Goal: Task Accomplishment & Management: Manage account settings

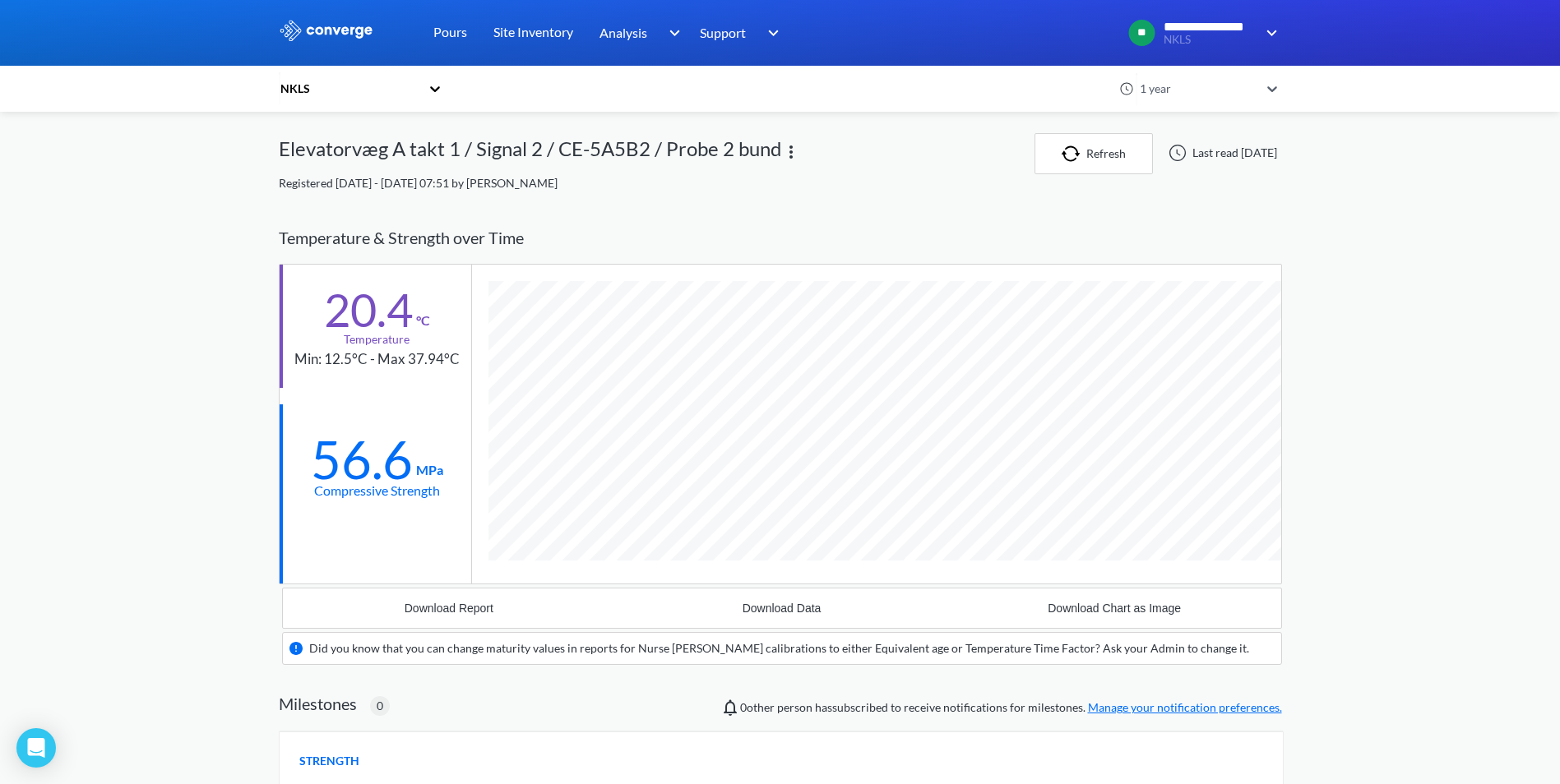
scroll to position [1051, 1003]
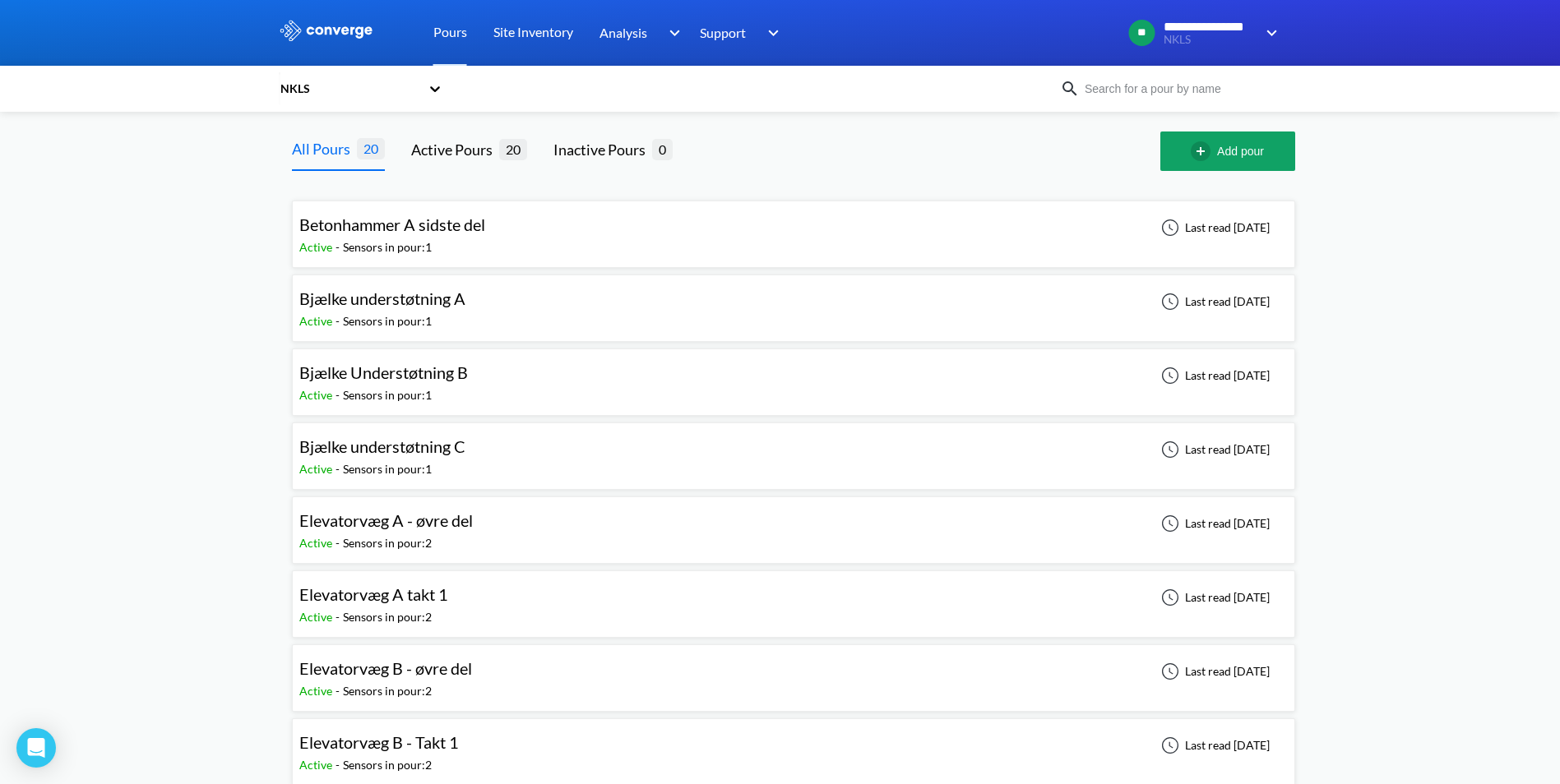
scroll to position [82, 0]
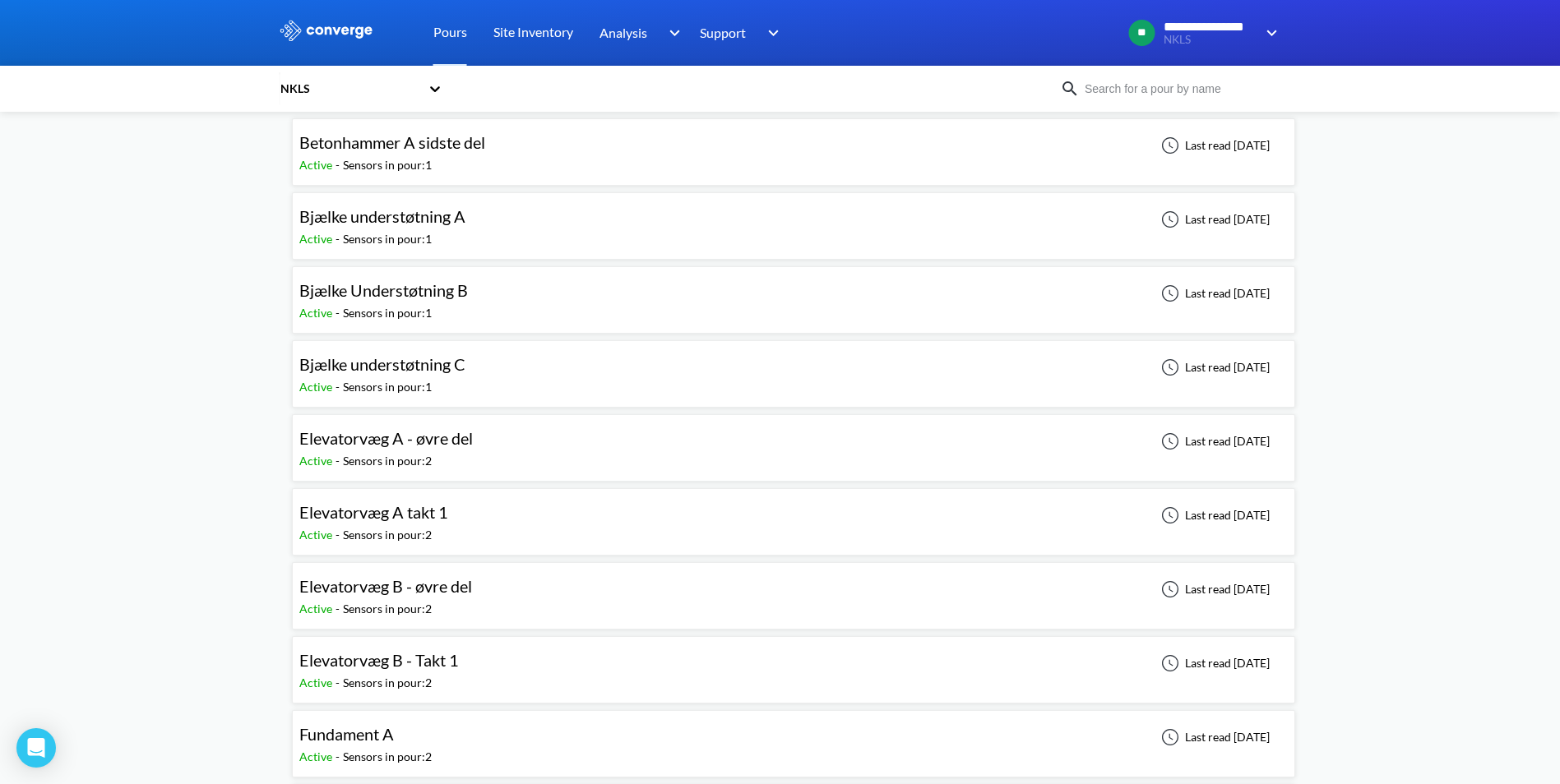
click at [380, 586] on span "Elevatorvæg B - øvre del" at bounding box center [385, 585] width 173 height 19
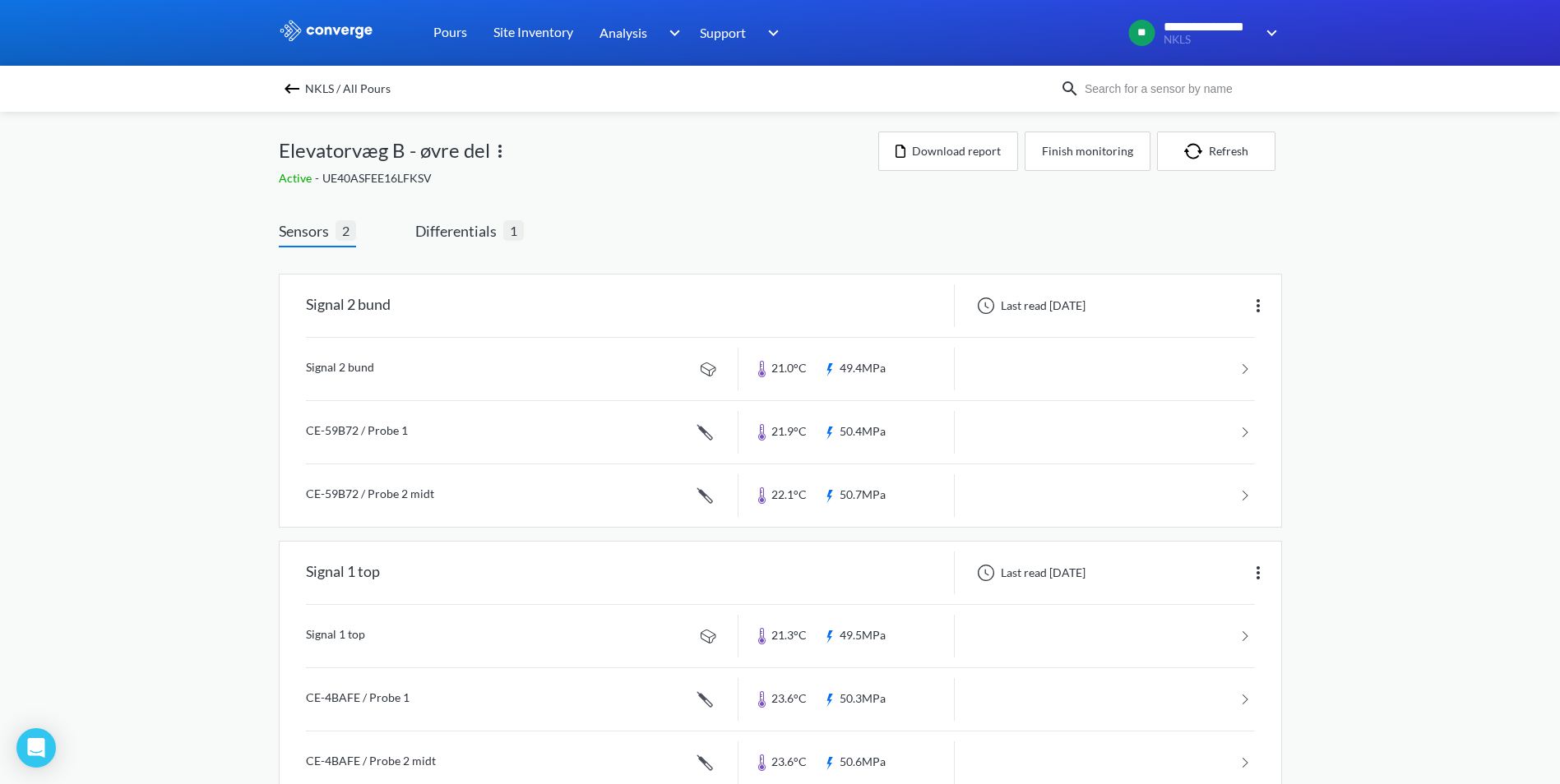
click at [1524, 319] on div "**********" at bounding box center [780, 414] width 1560 height 827
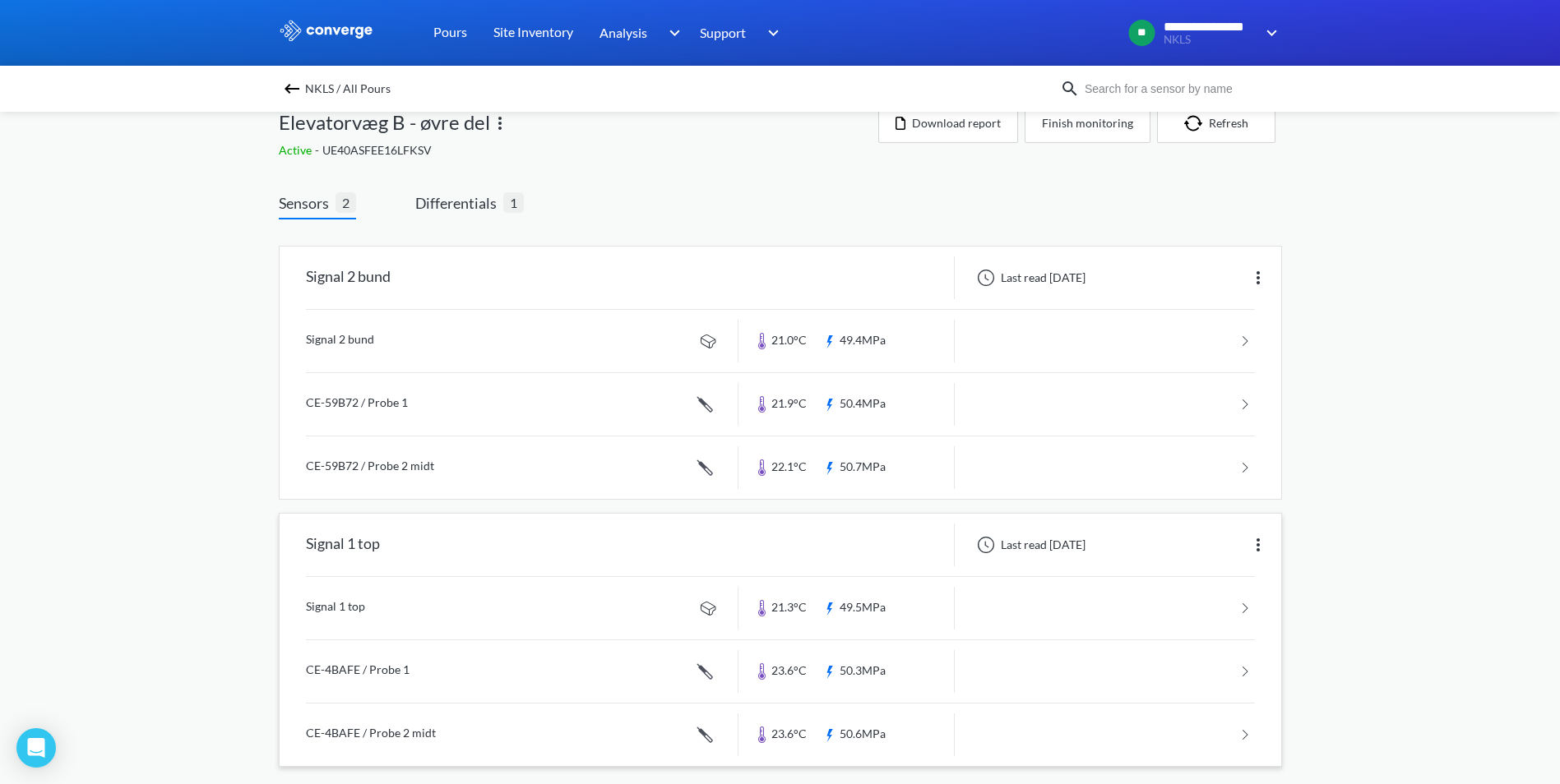
scroll to position [43, 0]
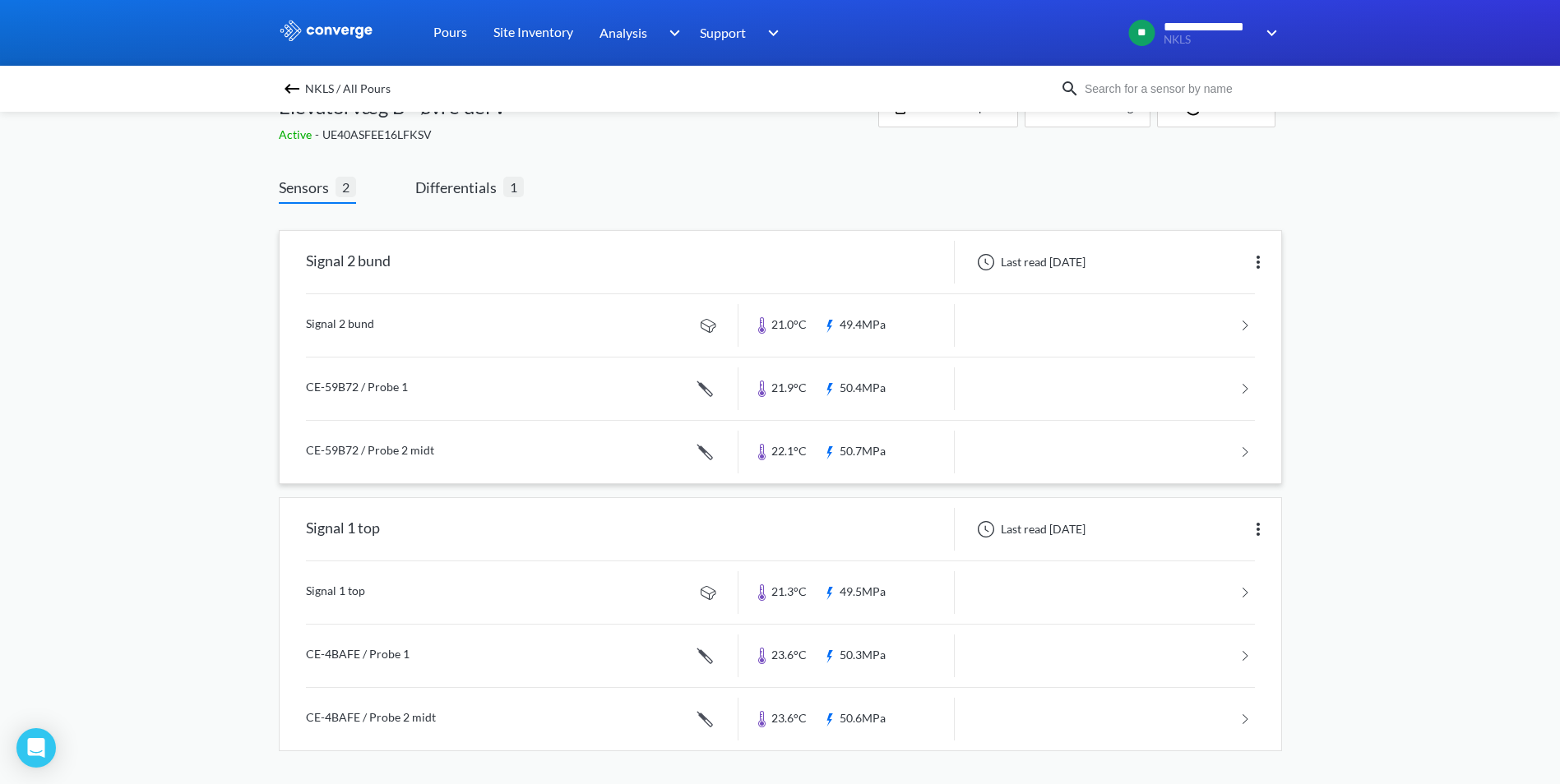
click at [697, 323] on link at bounding box center [780, 326] width 949 height 63
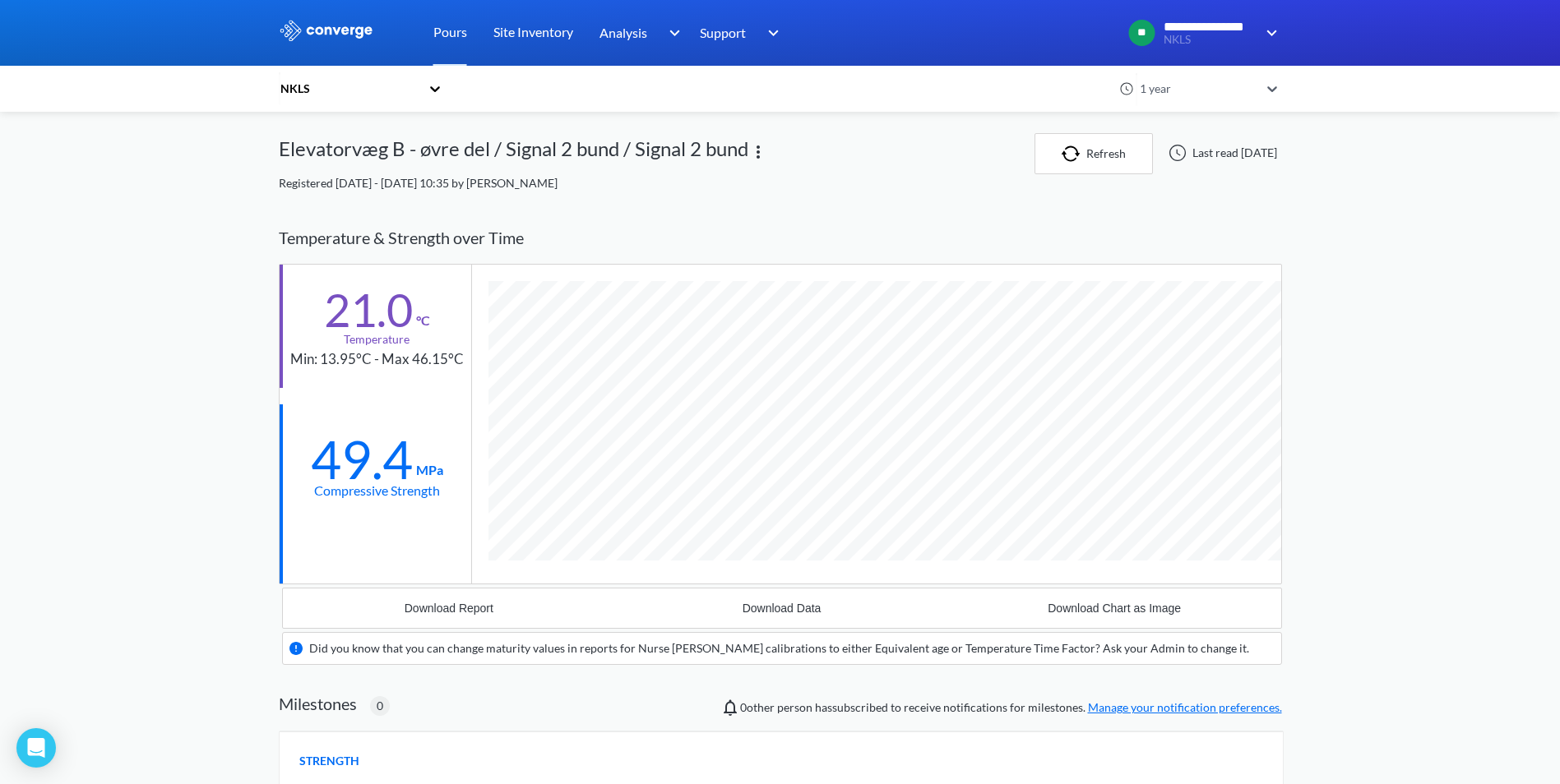
scroll to position [1020, 1003]
click at [492, 603] on div "Download Report" at bounding box center [449, 609] width 89 height 13
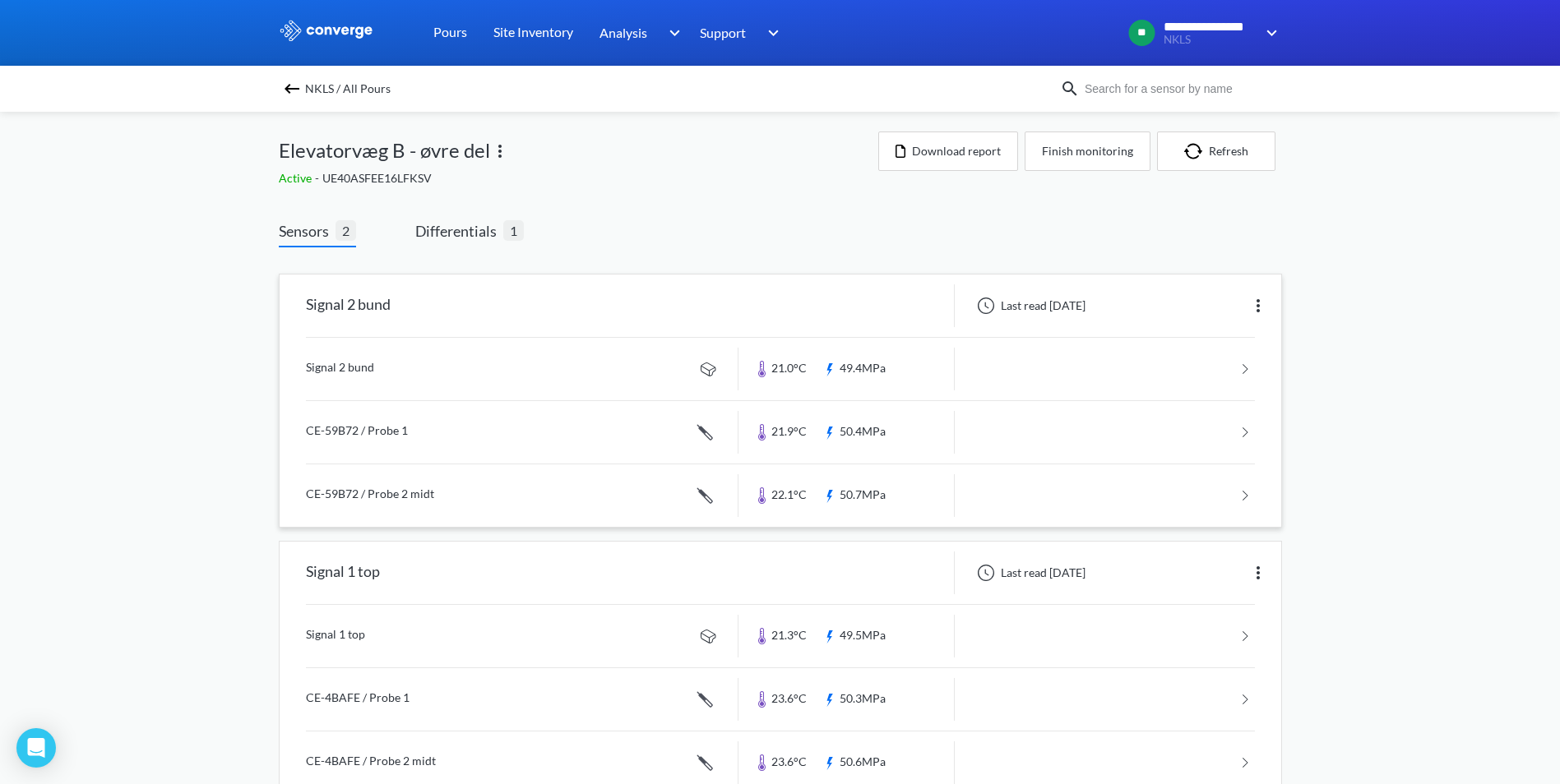
click at [370, 494] on link at bounding box center [780, 496] width 949 height 63
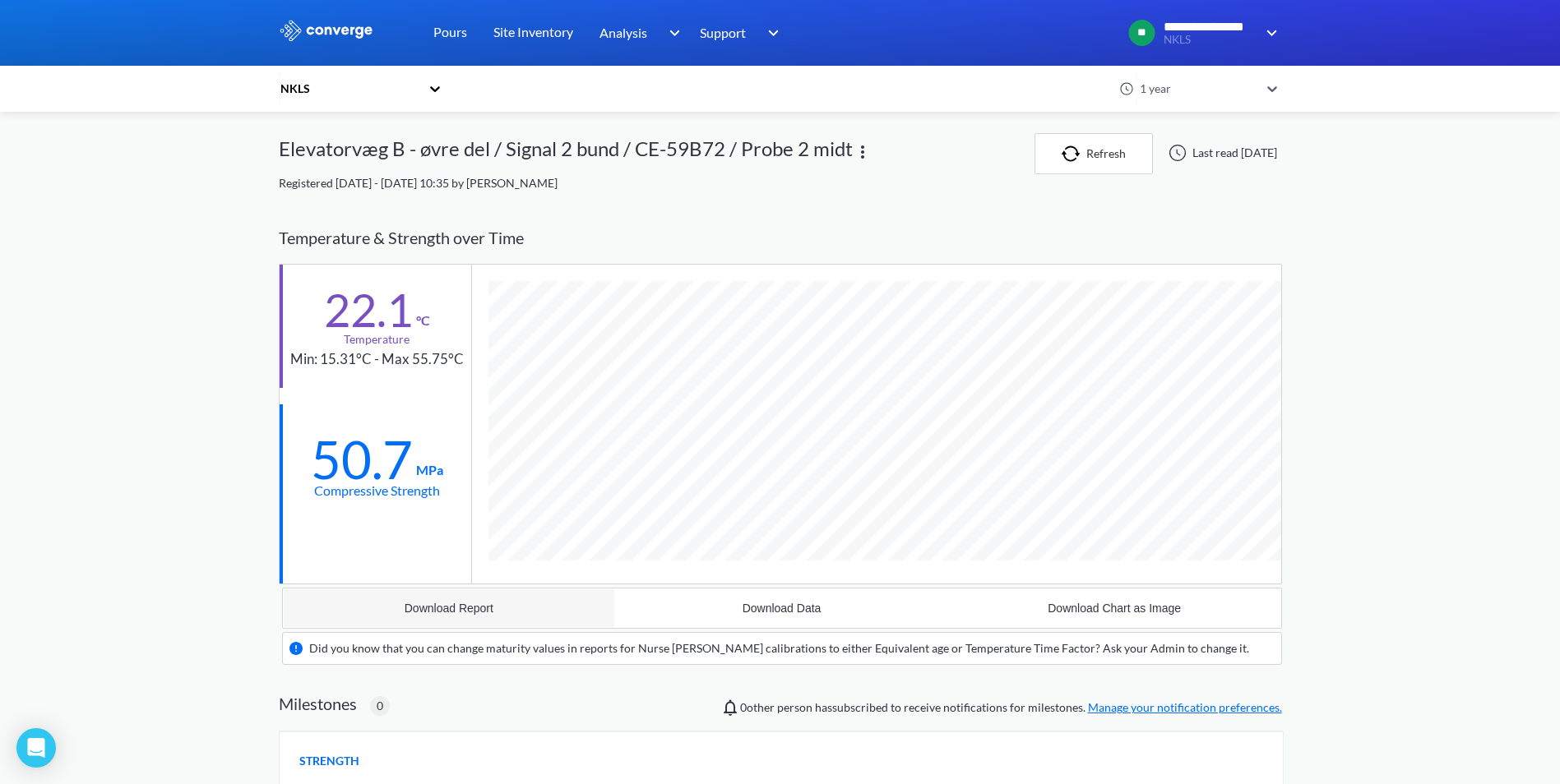
scroll to position [1051, 1003]
click at [416, 609] on div "Download Report" at bounding box center [449, 609] width 89 height 13
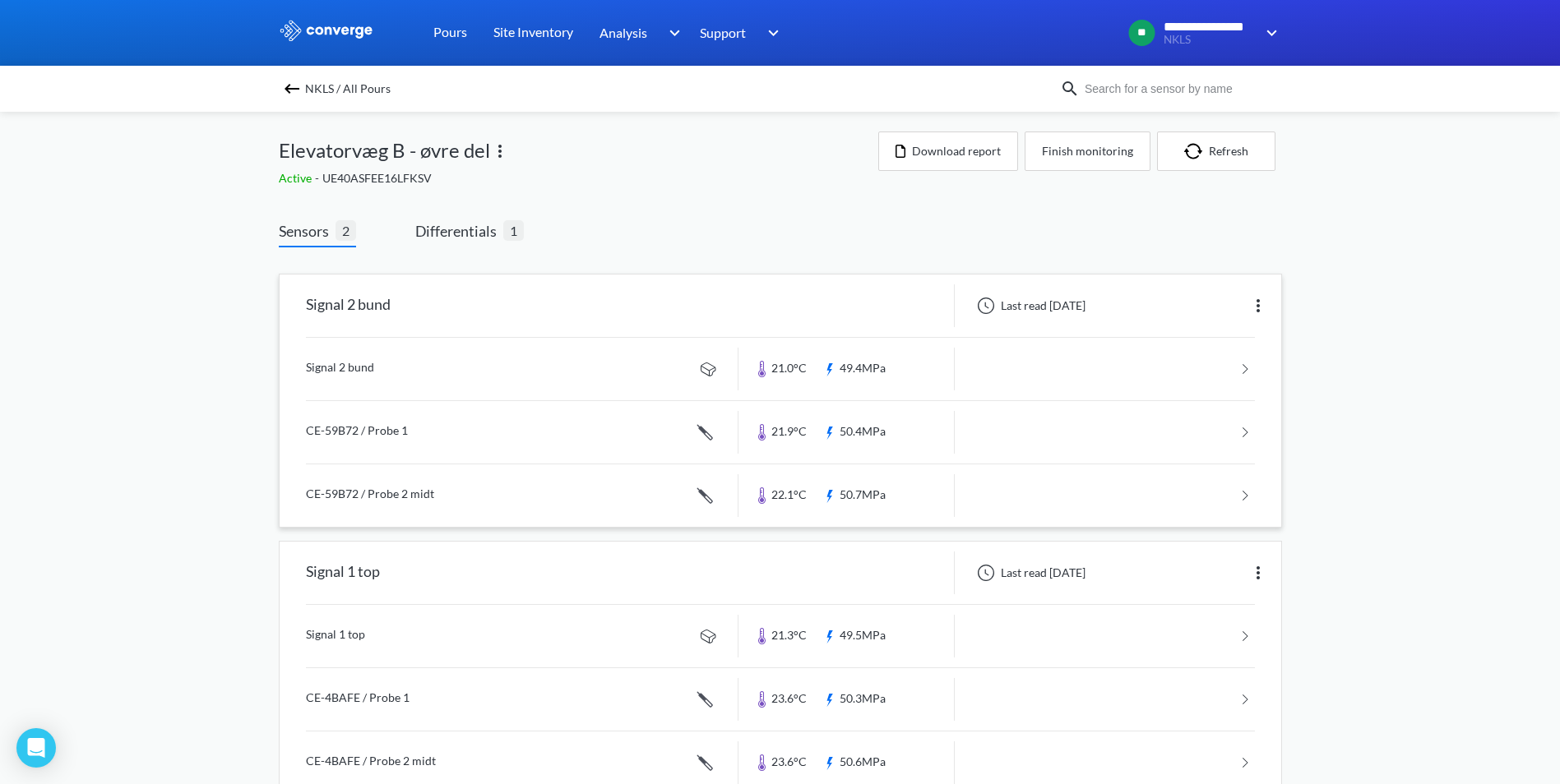
scroll to position [43, 0]
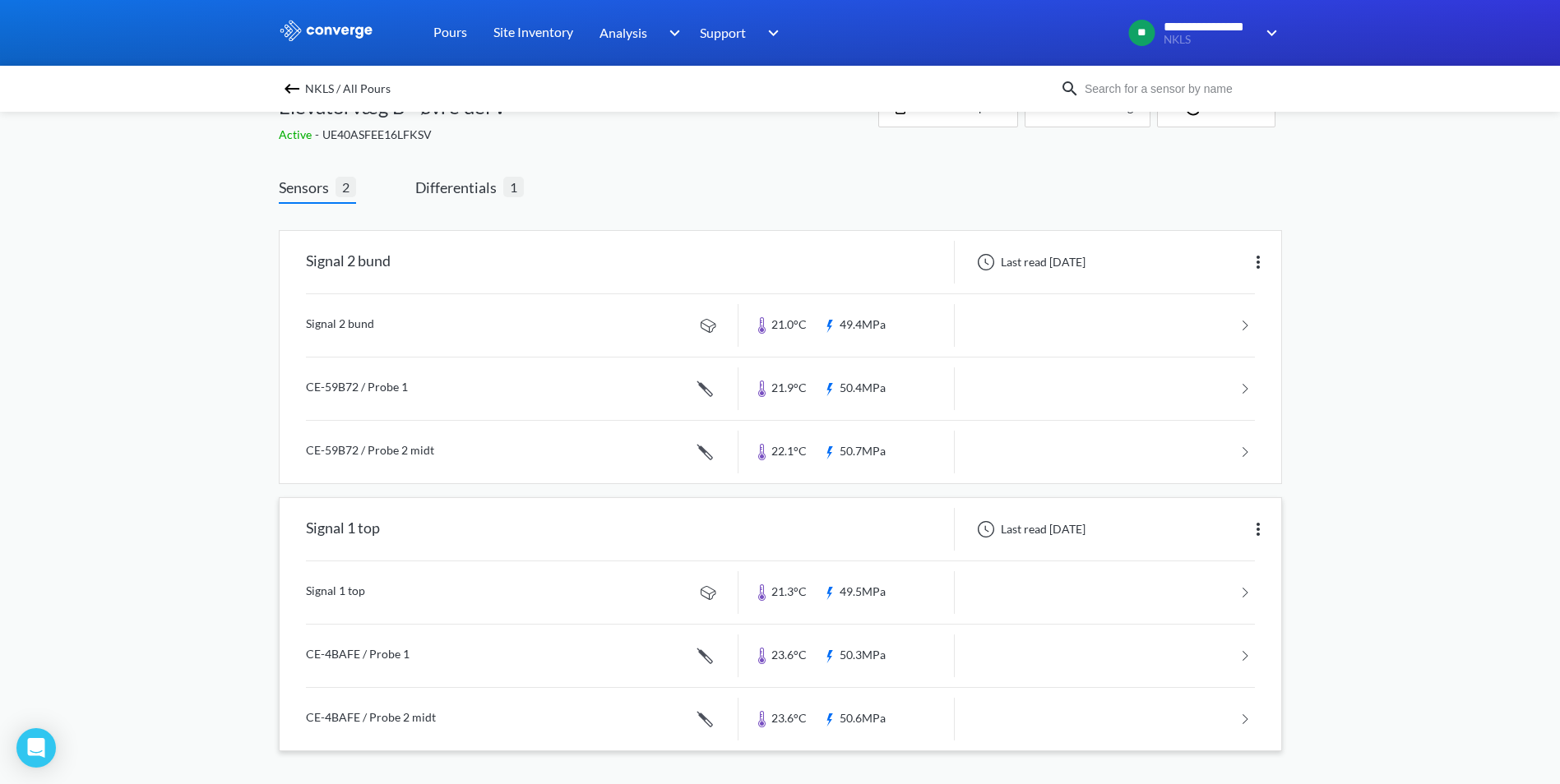
click at [329, 590] on link at bounding box center [780, 593] width 949 height 63
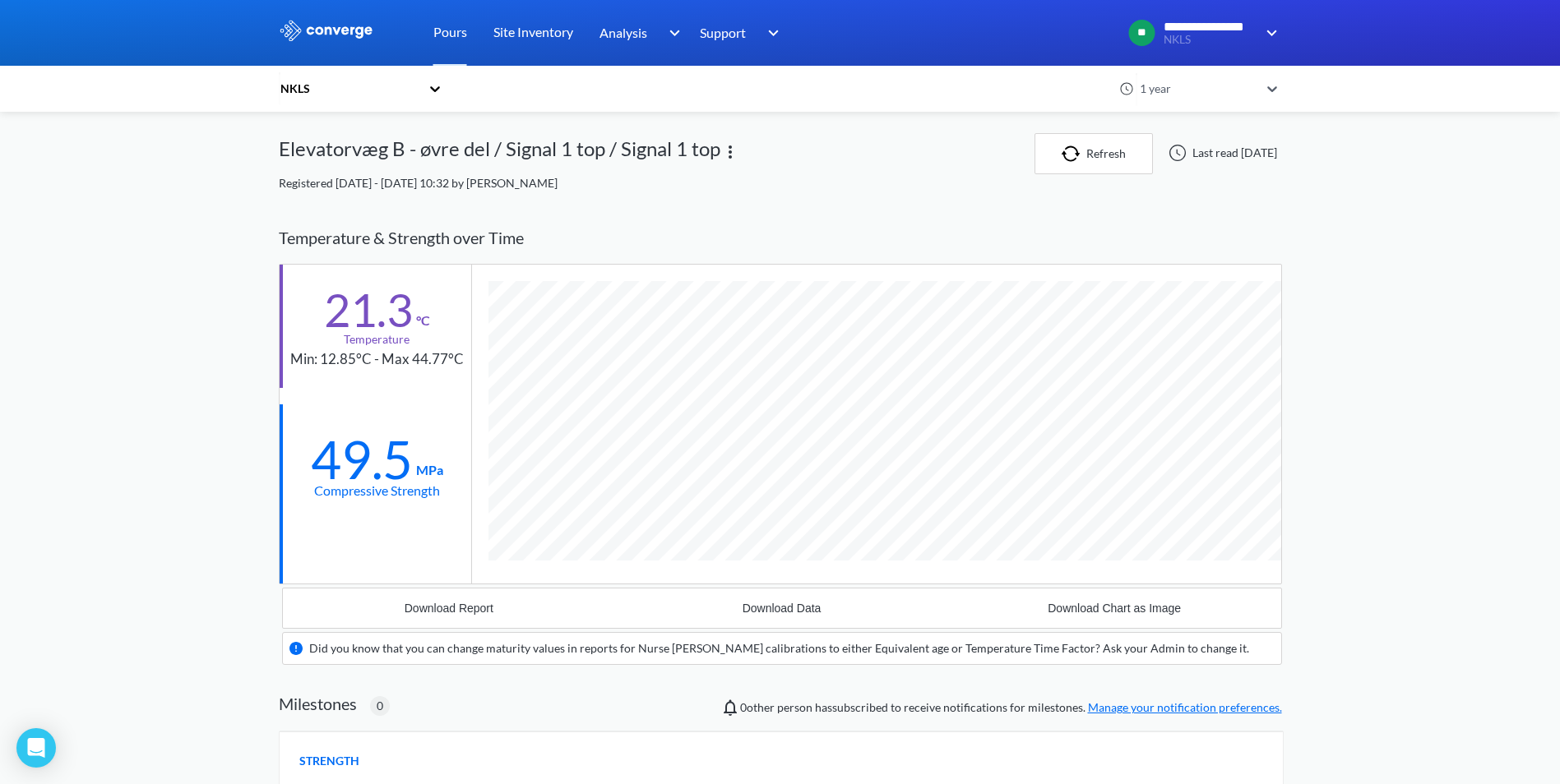
scroll to position [1020, 1003]
click at [437, 609] on div "Download Report" at bounding box center [449, 609] width 89 height 13
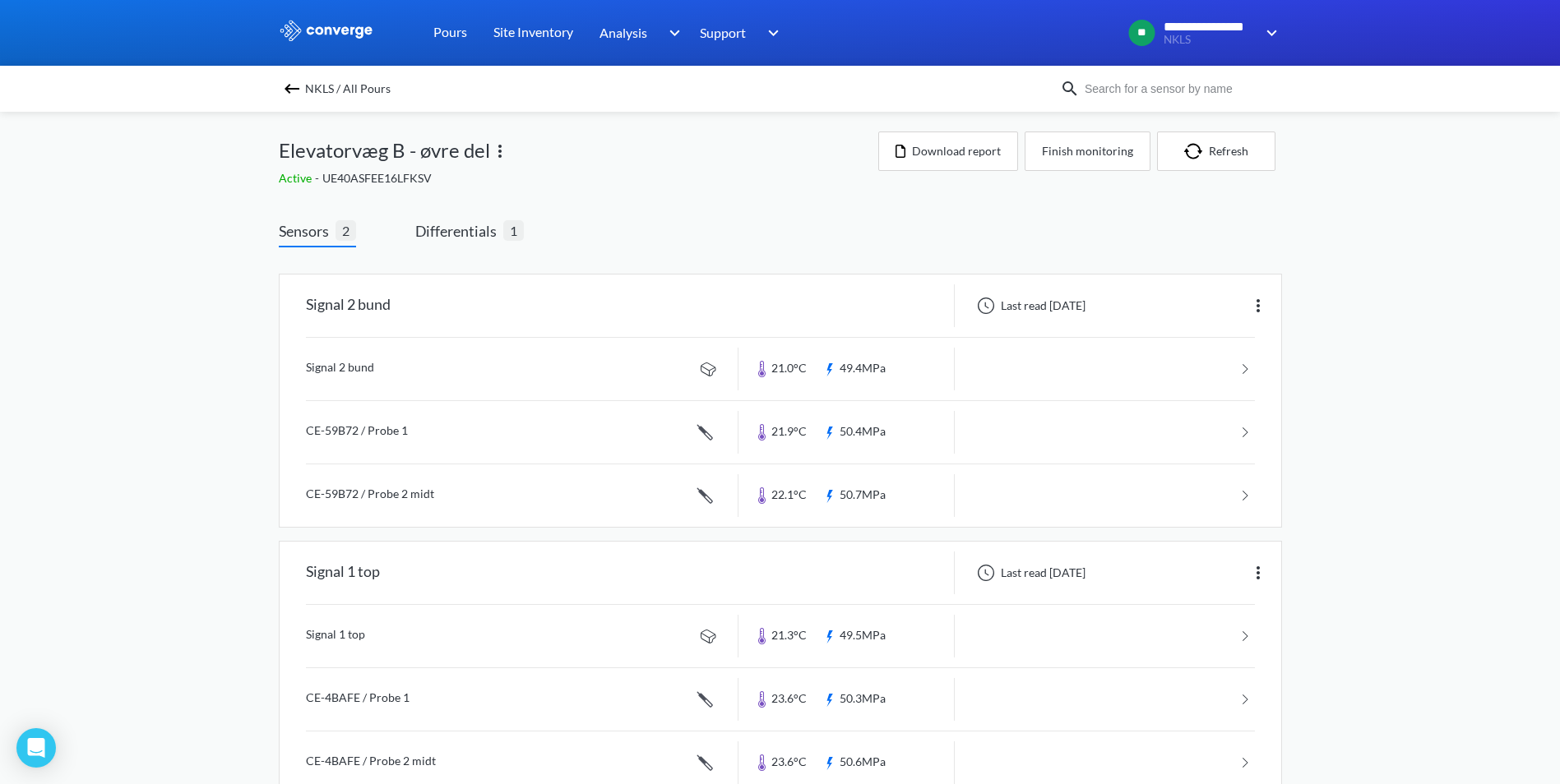
scroll to position [43, 0]
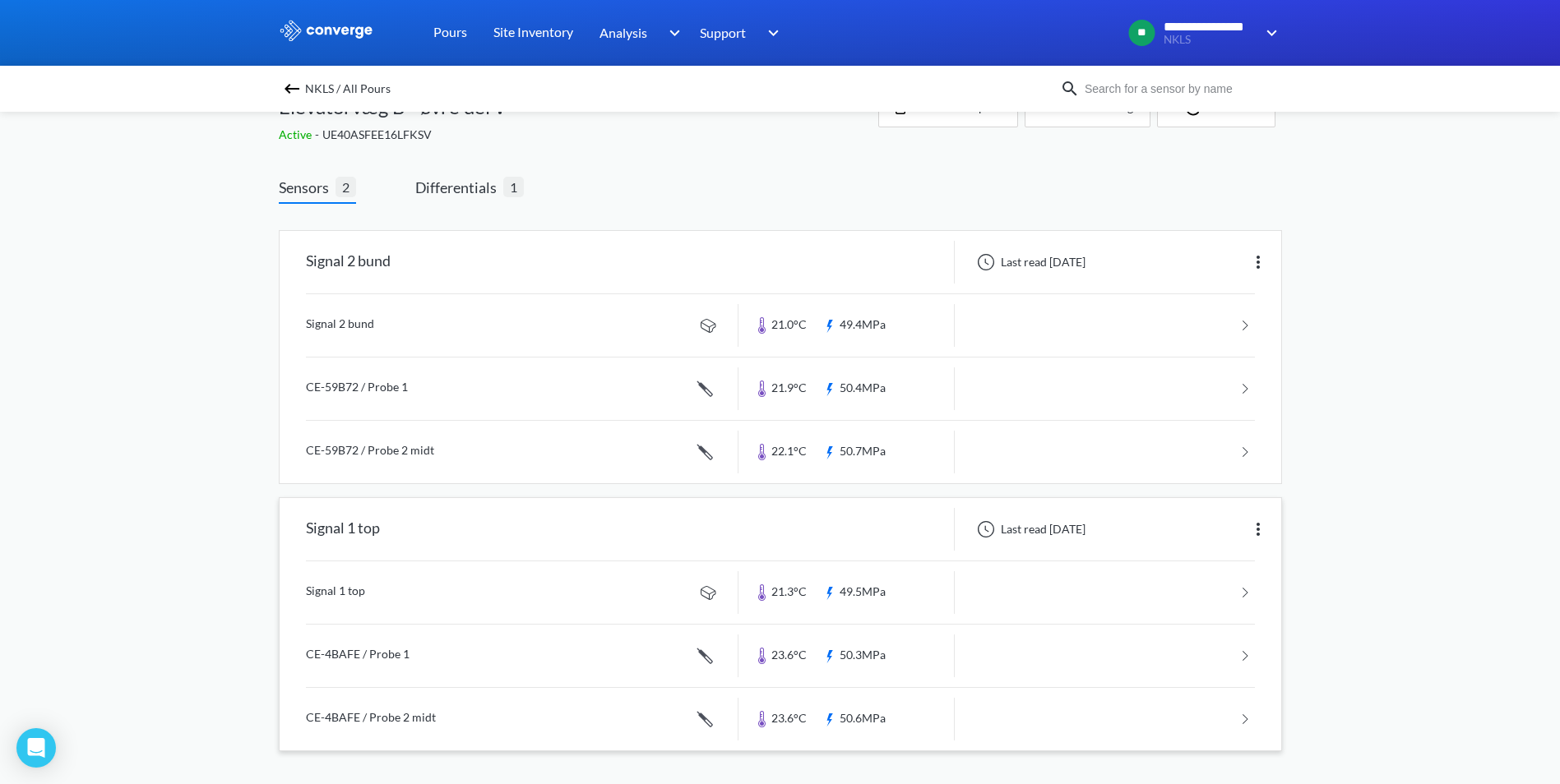
click at [387, 715] on link at bounding box center [780, 719] width 949 height 63
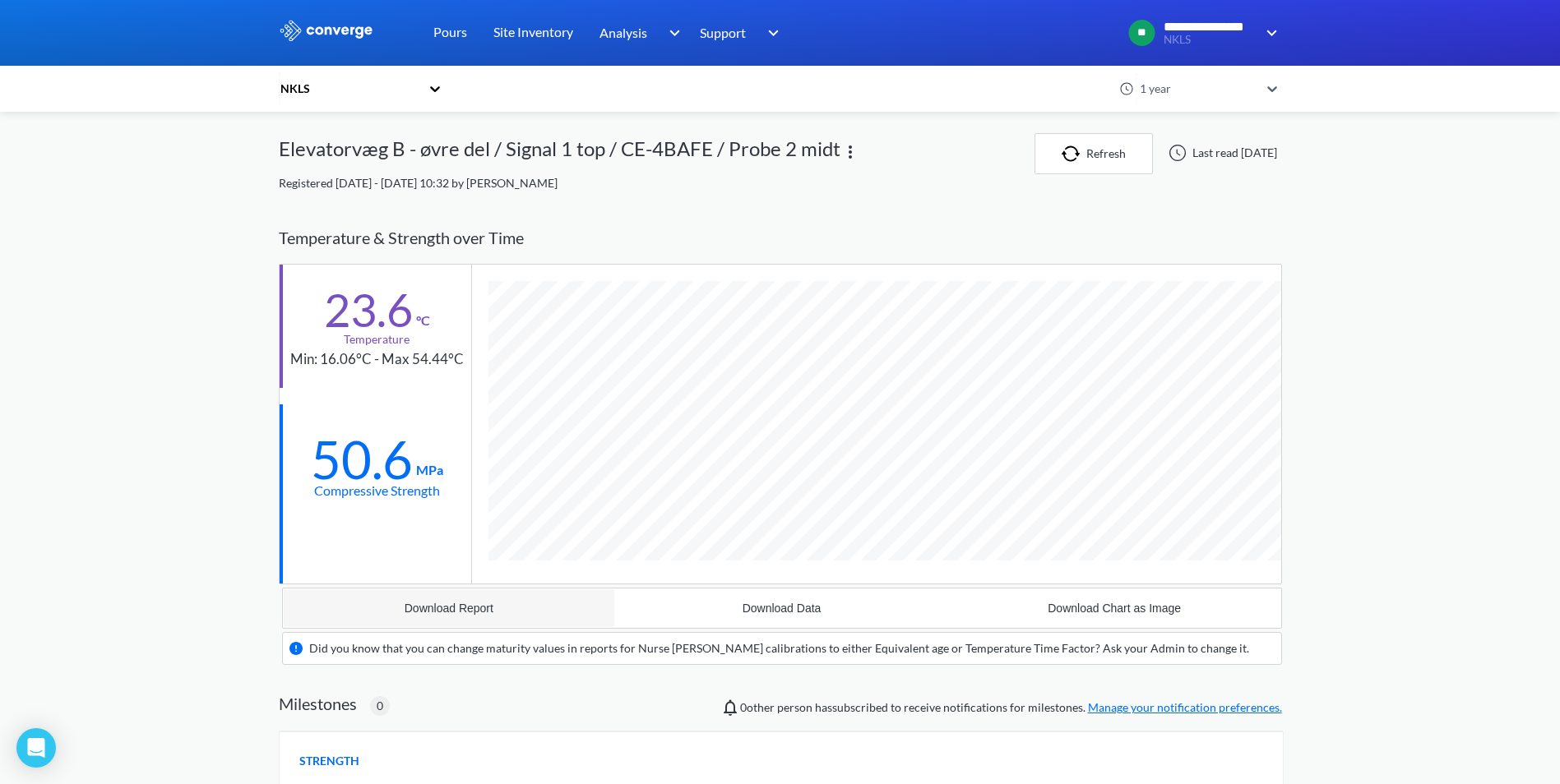
scroll to position [1051, 1003]
click at [447, 611] on div "Download Report" at bounding box center [449, 609] width 89 height 13
click at [1530, 223] on div "**********" at bounding box center [780, 597] width 1560 height 1196
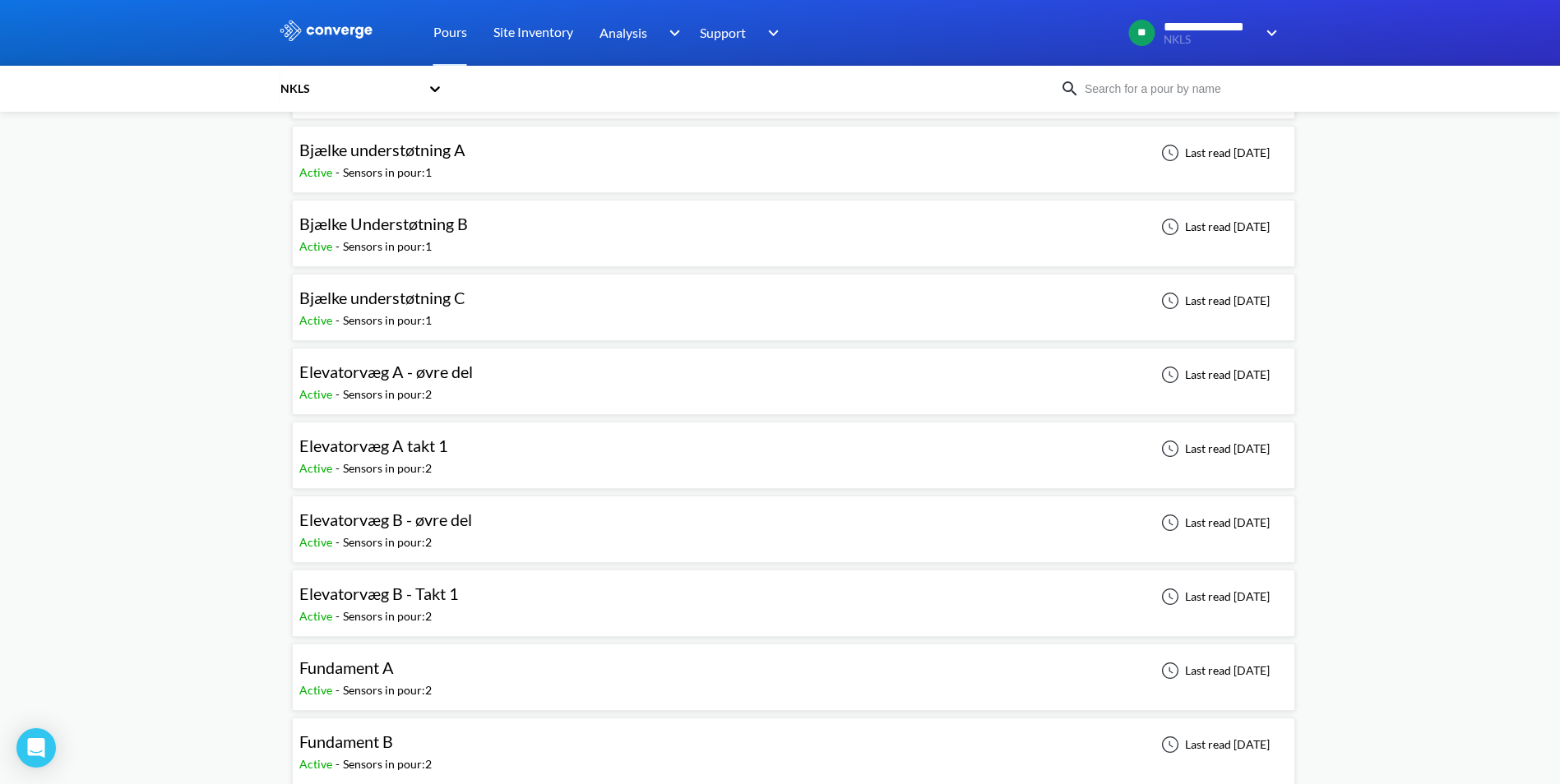
scroll to position [164, 0]
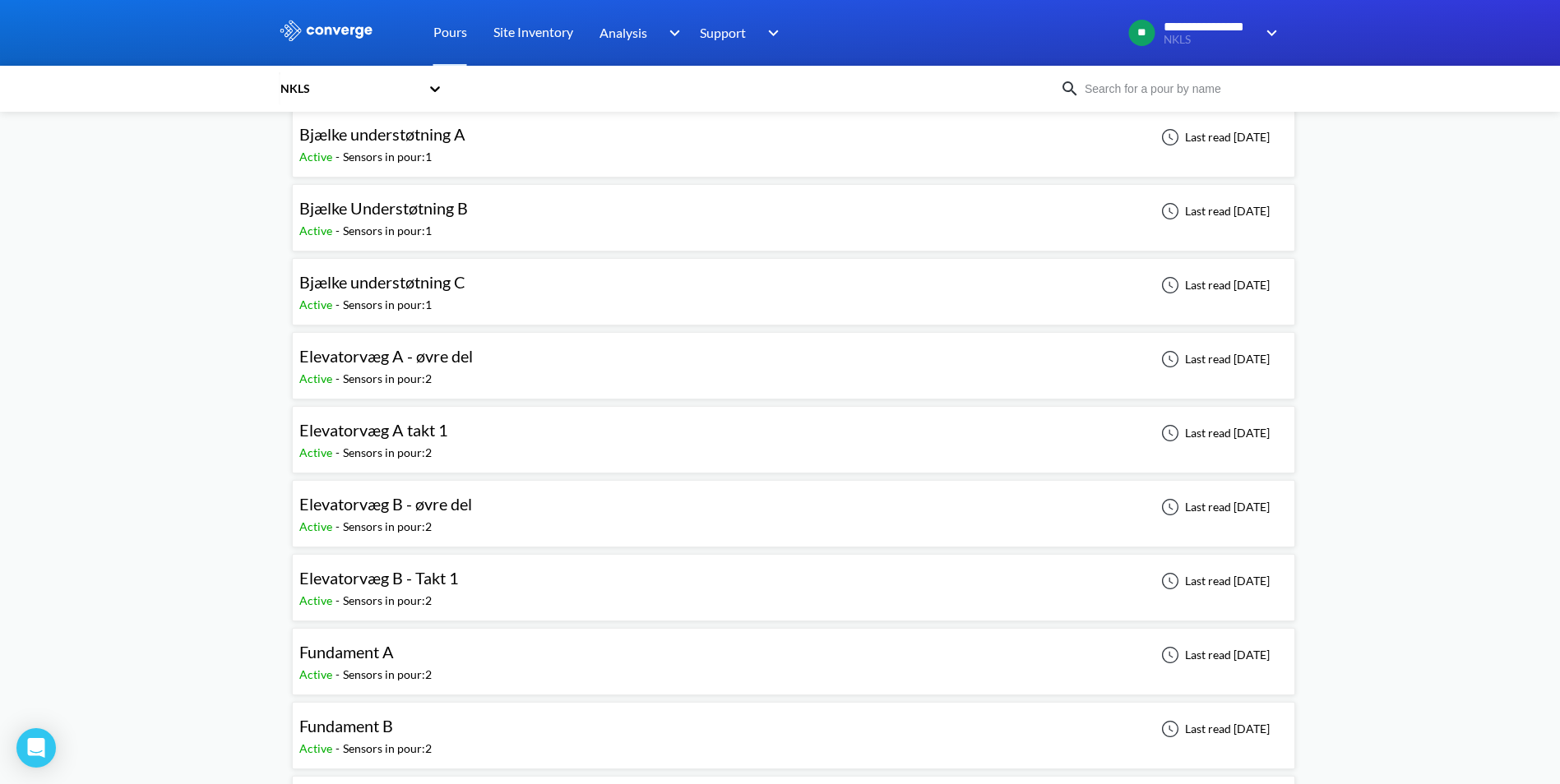
click at [366, 576] on span "Elevatorvæg B - Takt 1" at bounding box center [379, 577] width 160 height 19
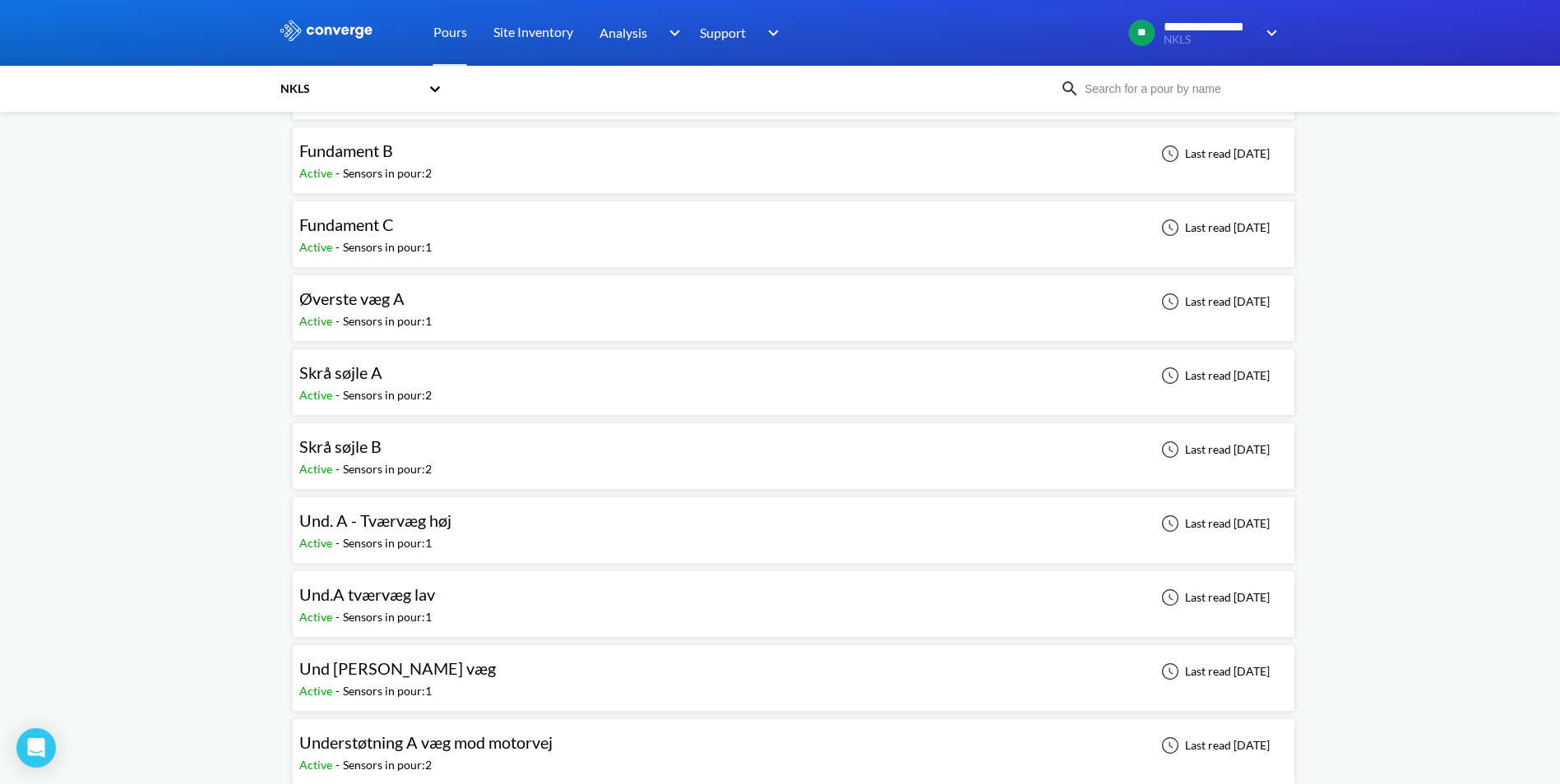
scroll to position [493, 0]
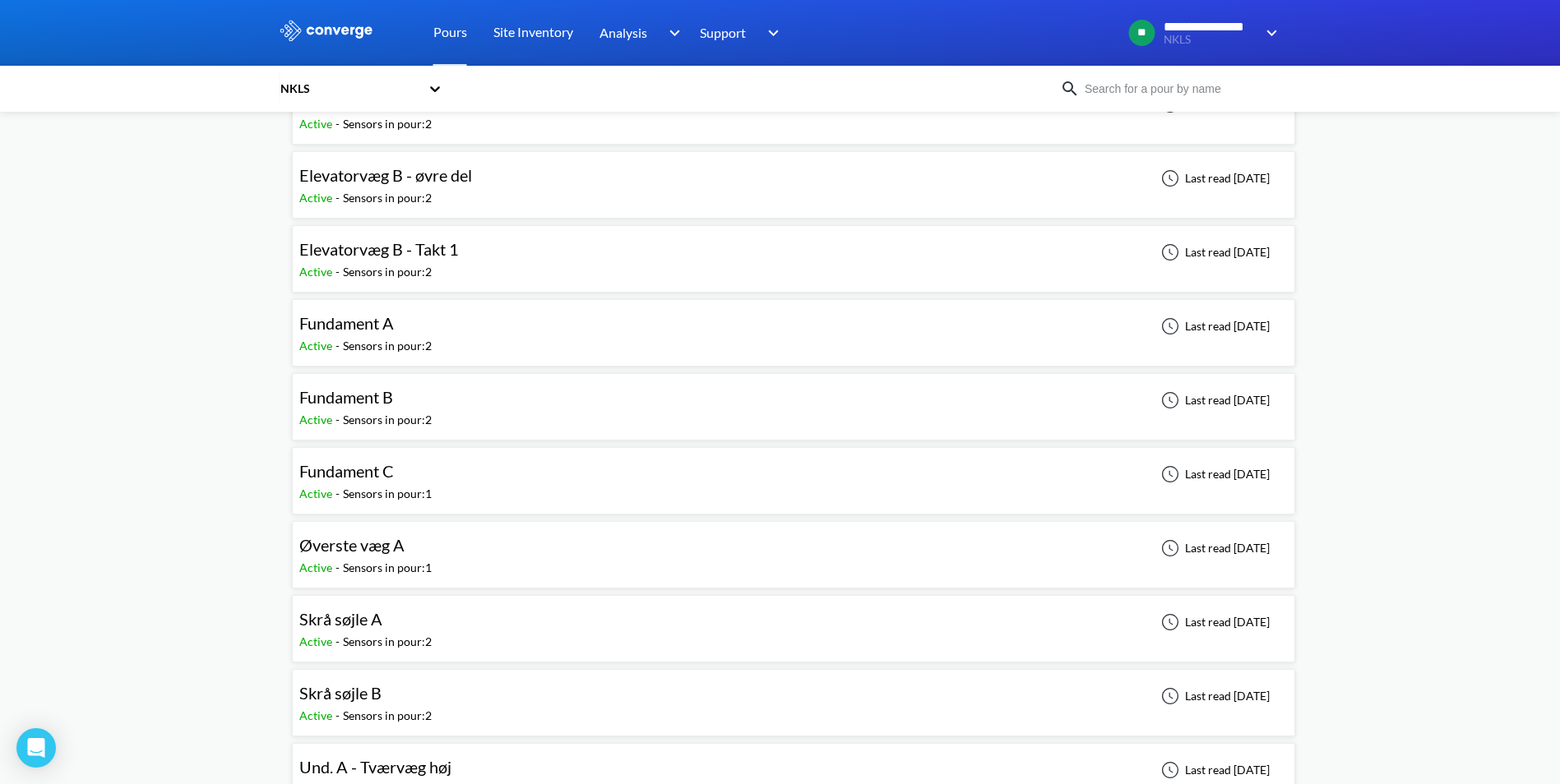
click at [401, 338] on div "Sensors in pour: 2" at bounding box center [387, 346] width 89 height 18
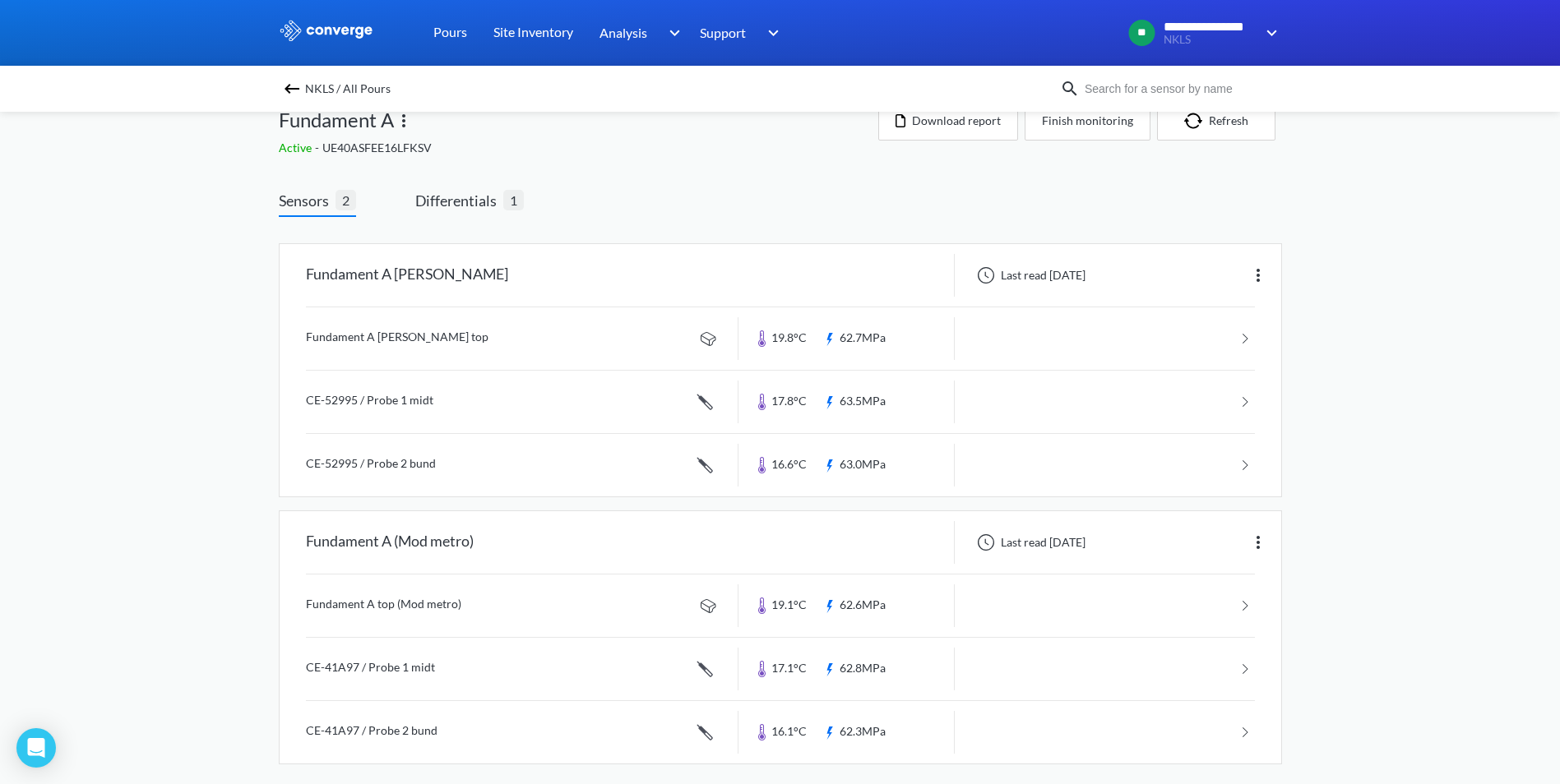
scroll to position [43, 0]
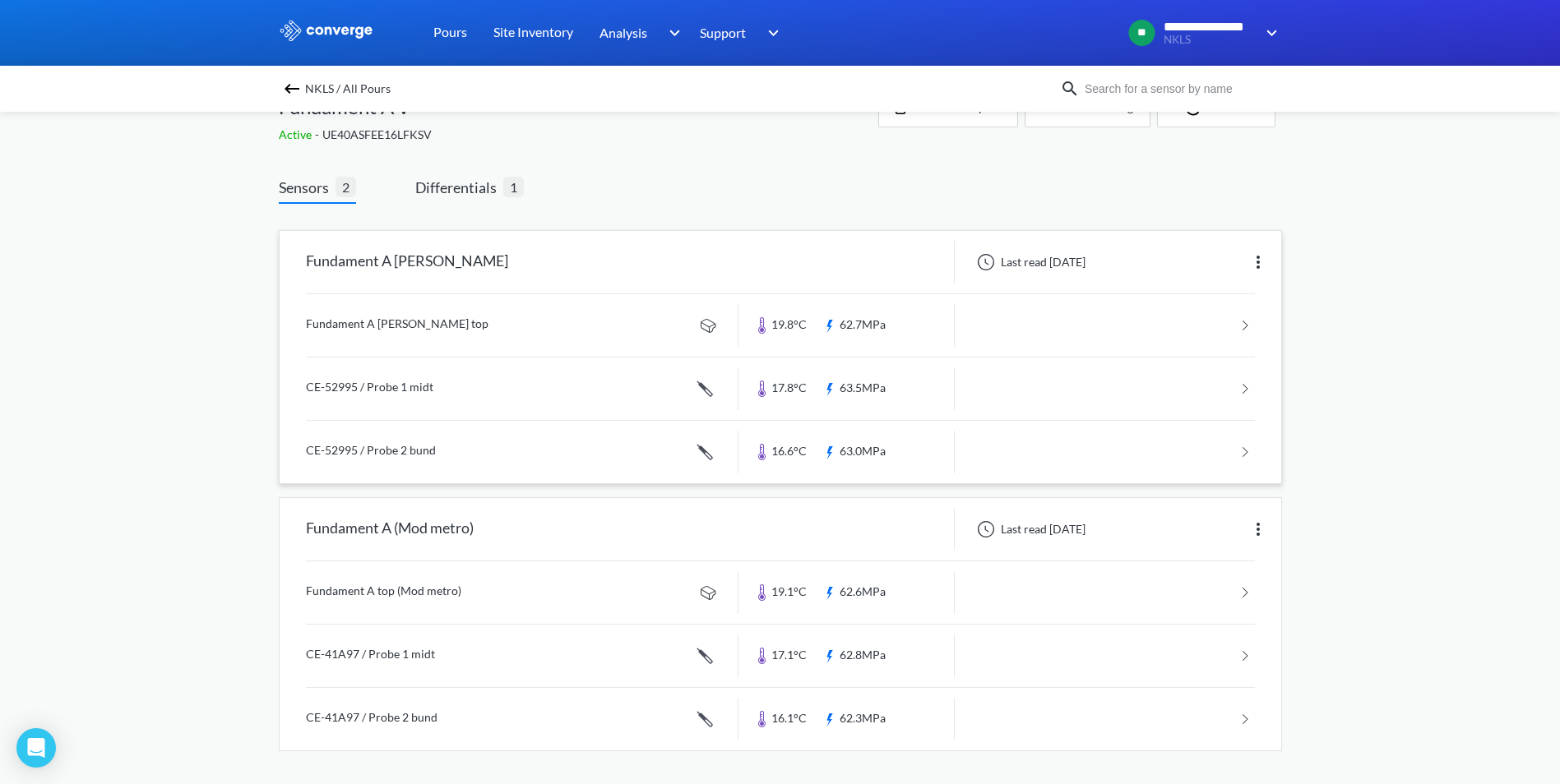
click at [418, 331] on link at bounding box center [780, 326] width 949 height 63
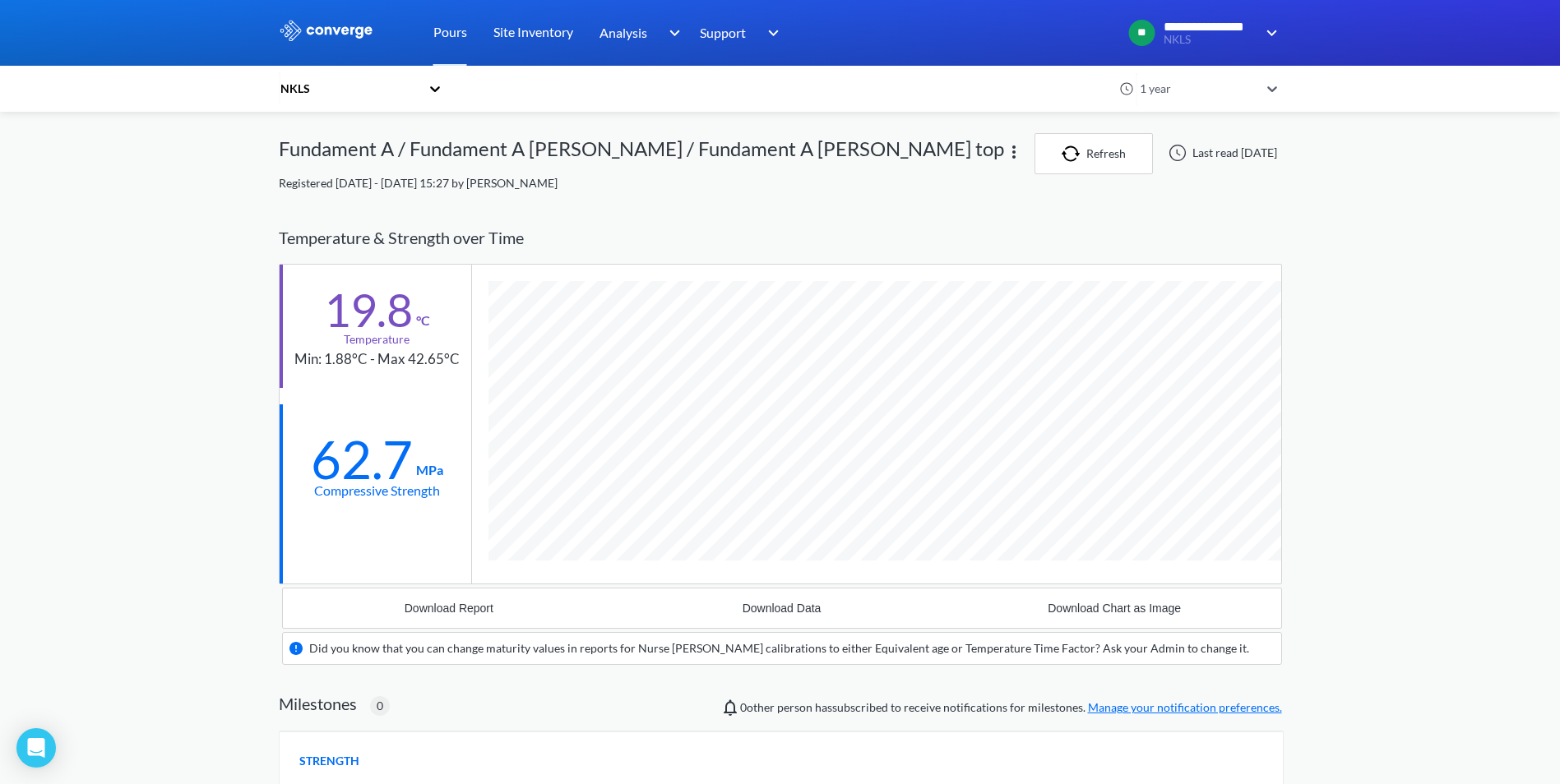
scroll to position [1020, 1003]
click at [1526, 220] on div "**********" at bounding box center [780, 583] width 1560 height 1166
click at [453, 595] on button "Download Report" at bounding box center [449, 608] width 333 height 40
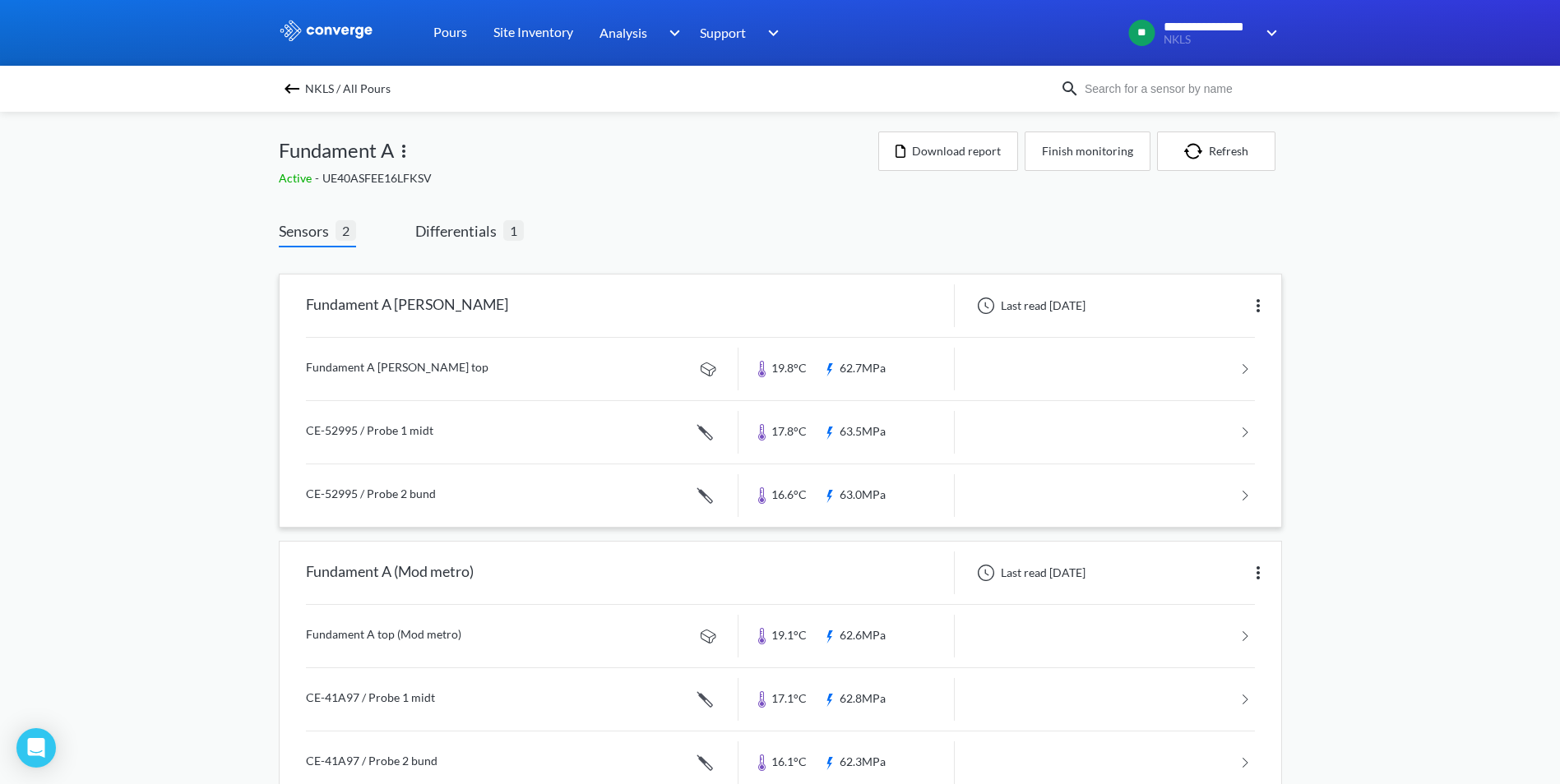
click at [398, 430] on link at bounding box center [780, 432] width 949 height 63
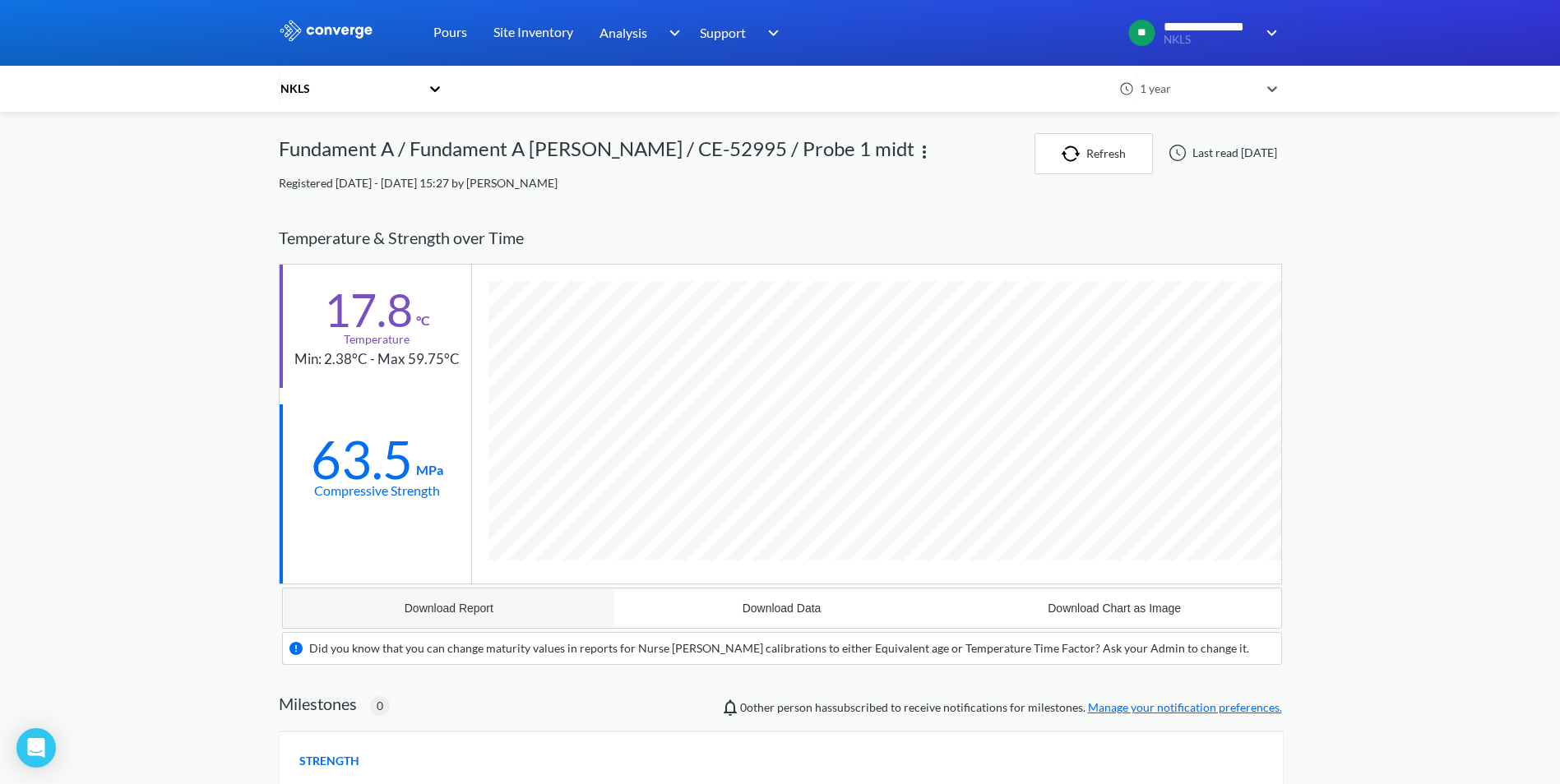
click at [467, 602] on div "Download Report" at bounding box center [449, 609] width 89 height 13
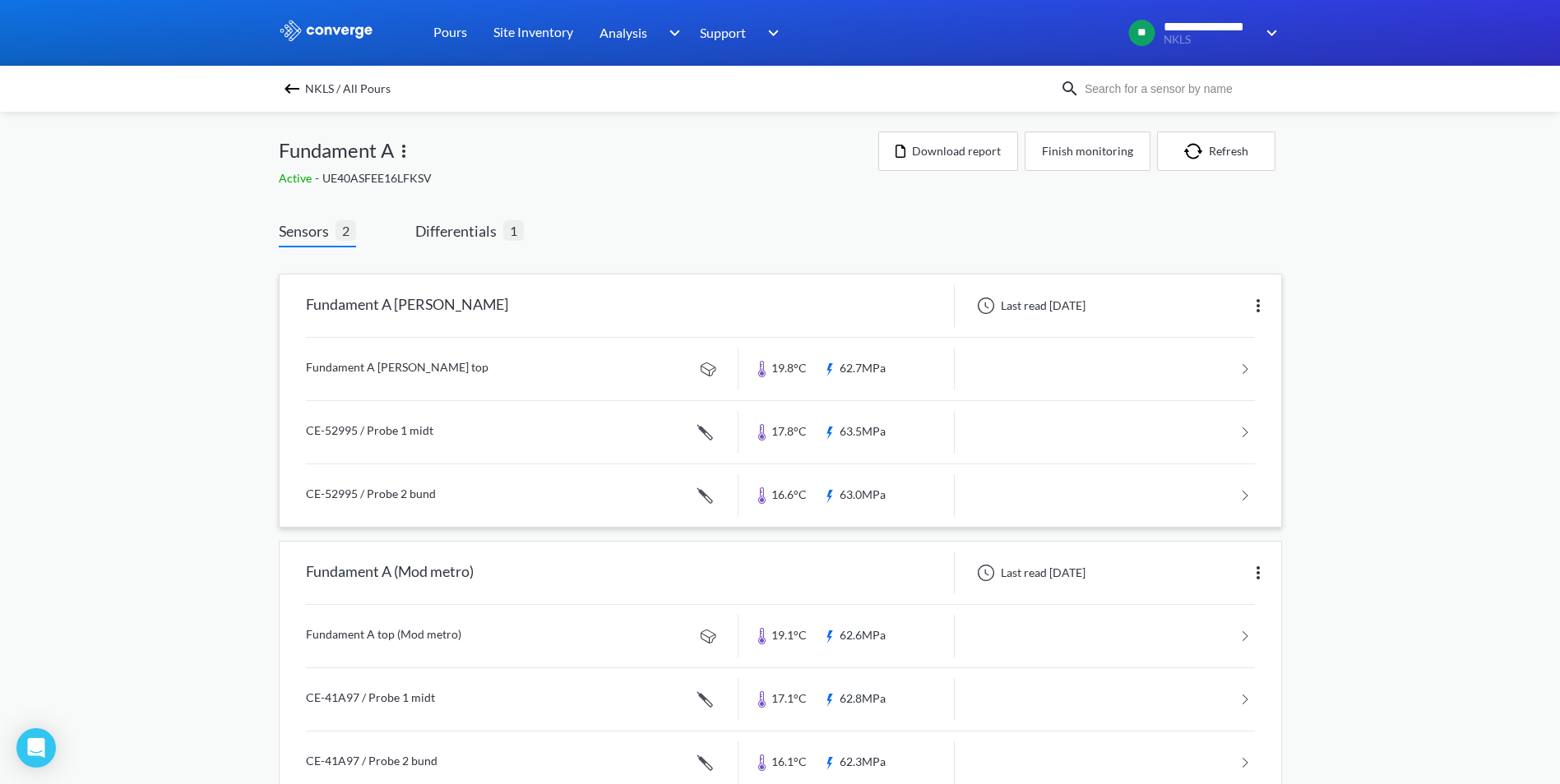
click at [393, 488] on link at bounding box center [780, 496] width 949 height 63
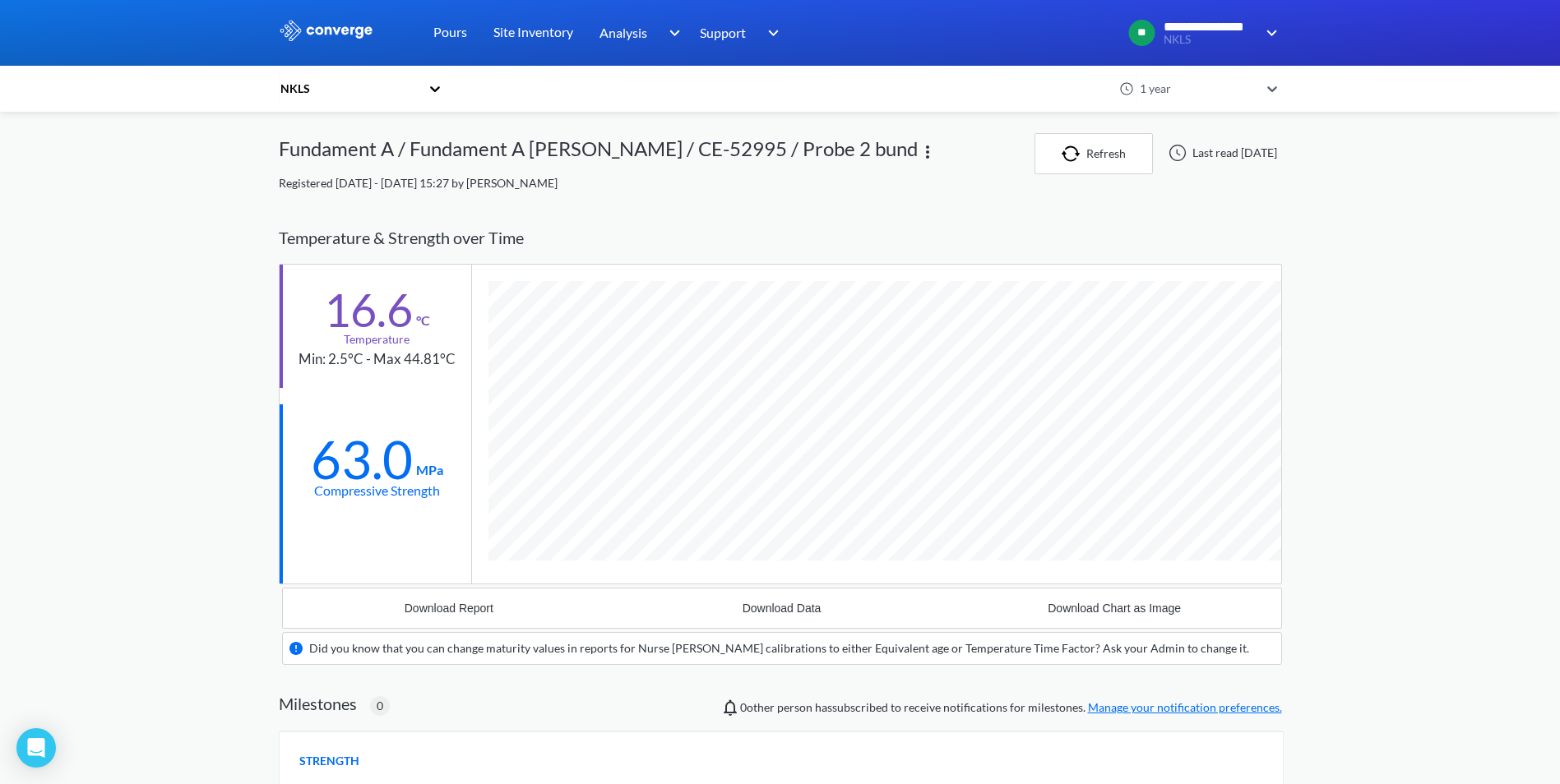
scroll to position [82, 0]
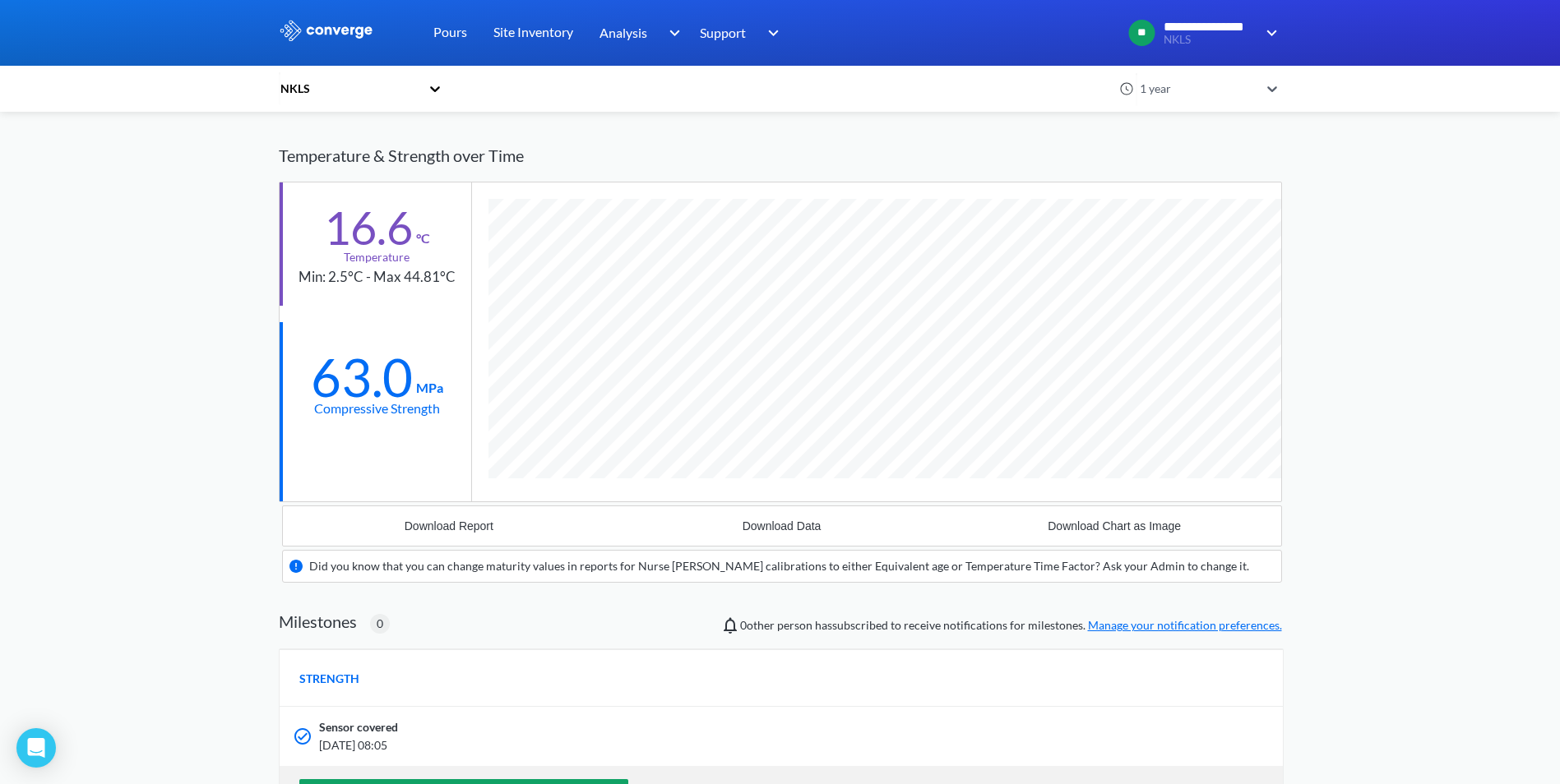
click at [445, 610] on span "Milestones 0 0 other person has subscribed to receive notifications for milesto…" at bounding box center [780, 622] width 1003 height 26
click at [475, 538] on button "Download Report" at bounding box center [449, 525] width 333 height 40
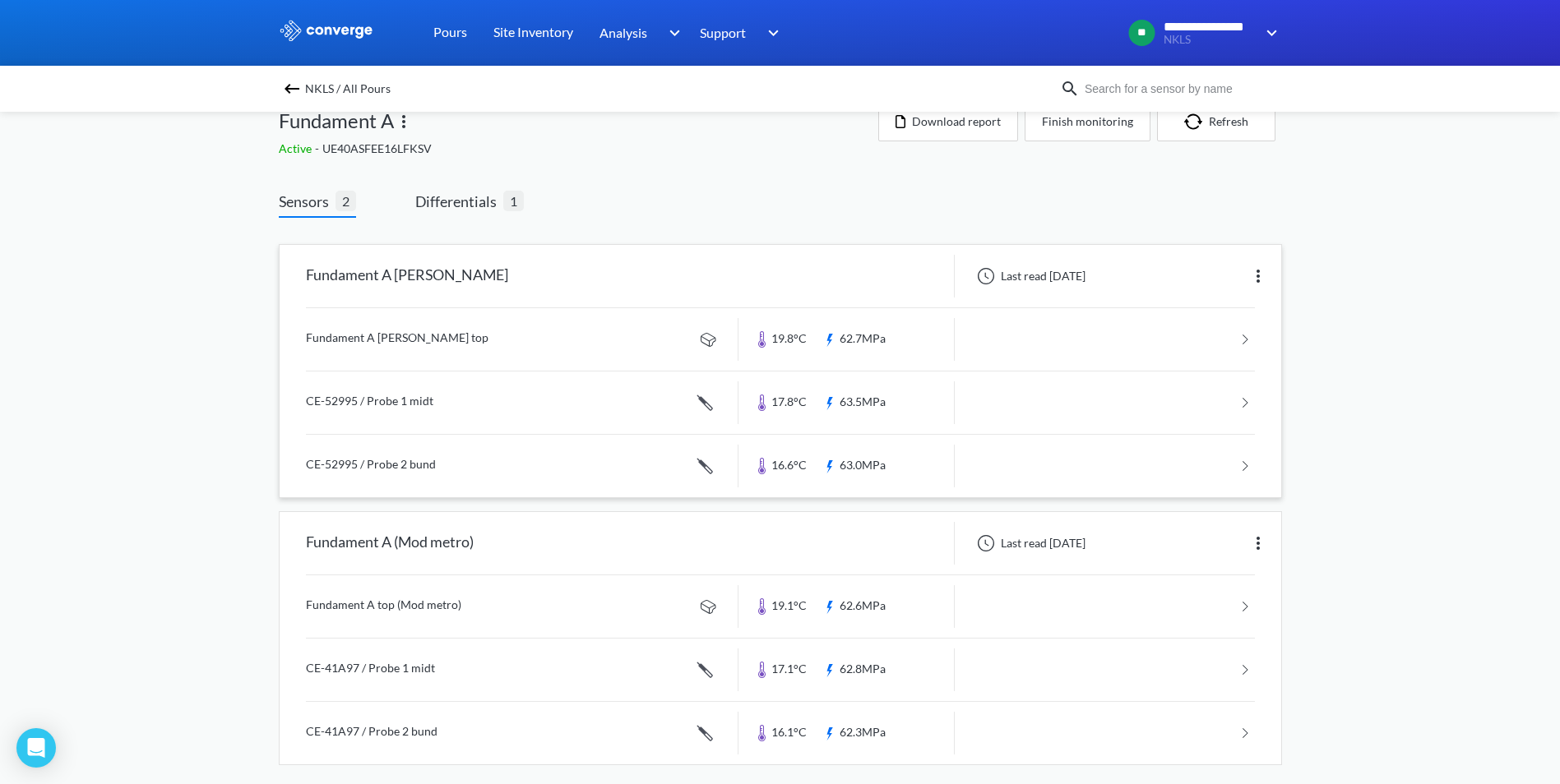
scroll to position [43, 0]
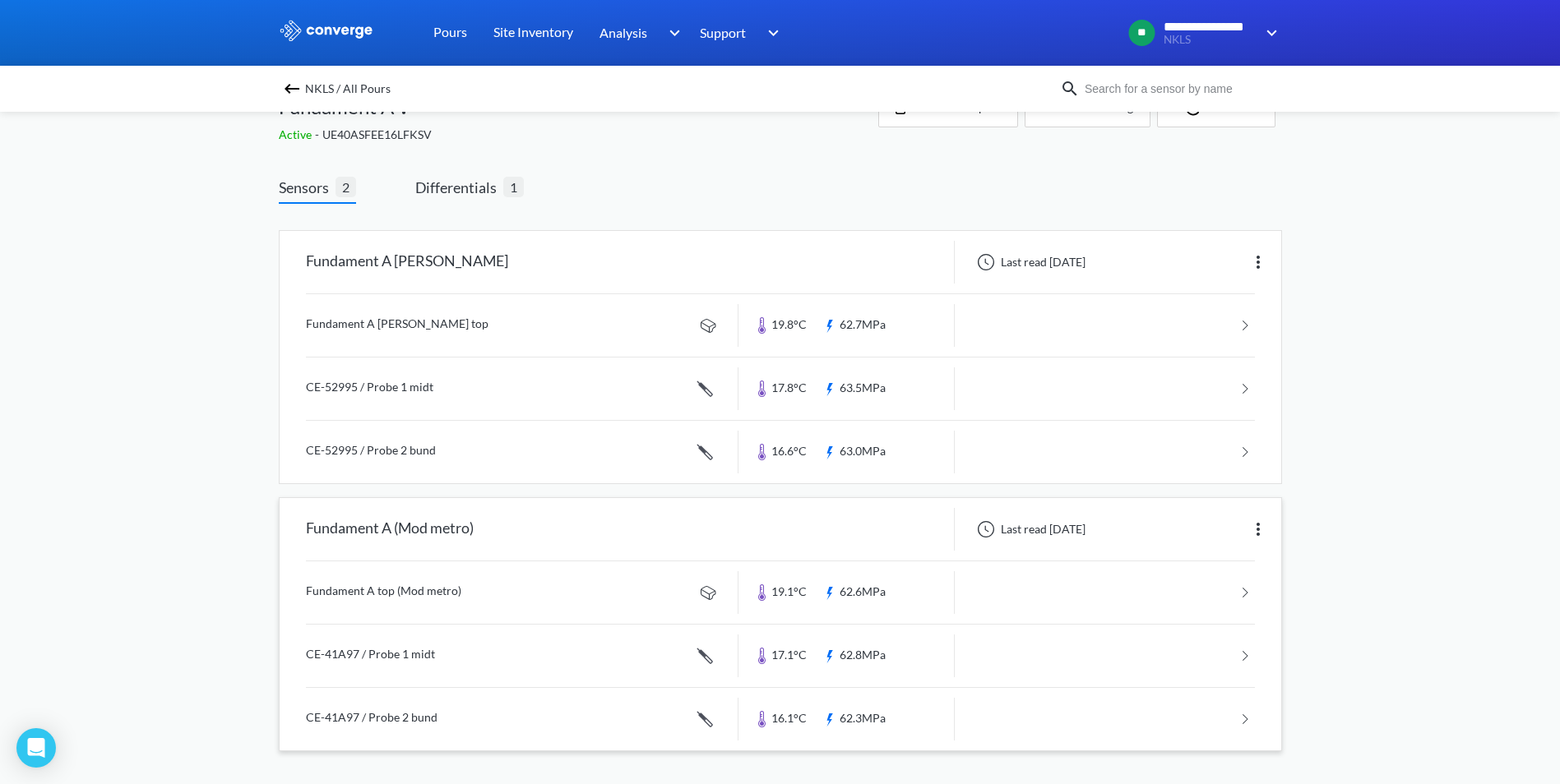
click at [369, 587] on link at bounding box center [780, 593] width 949 height 63
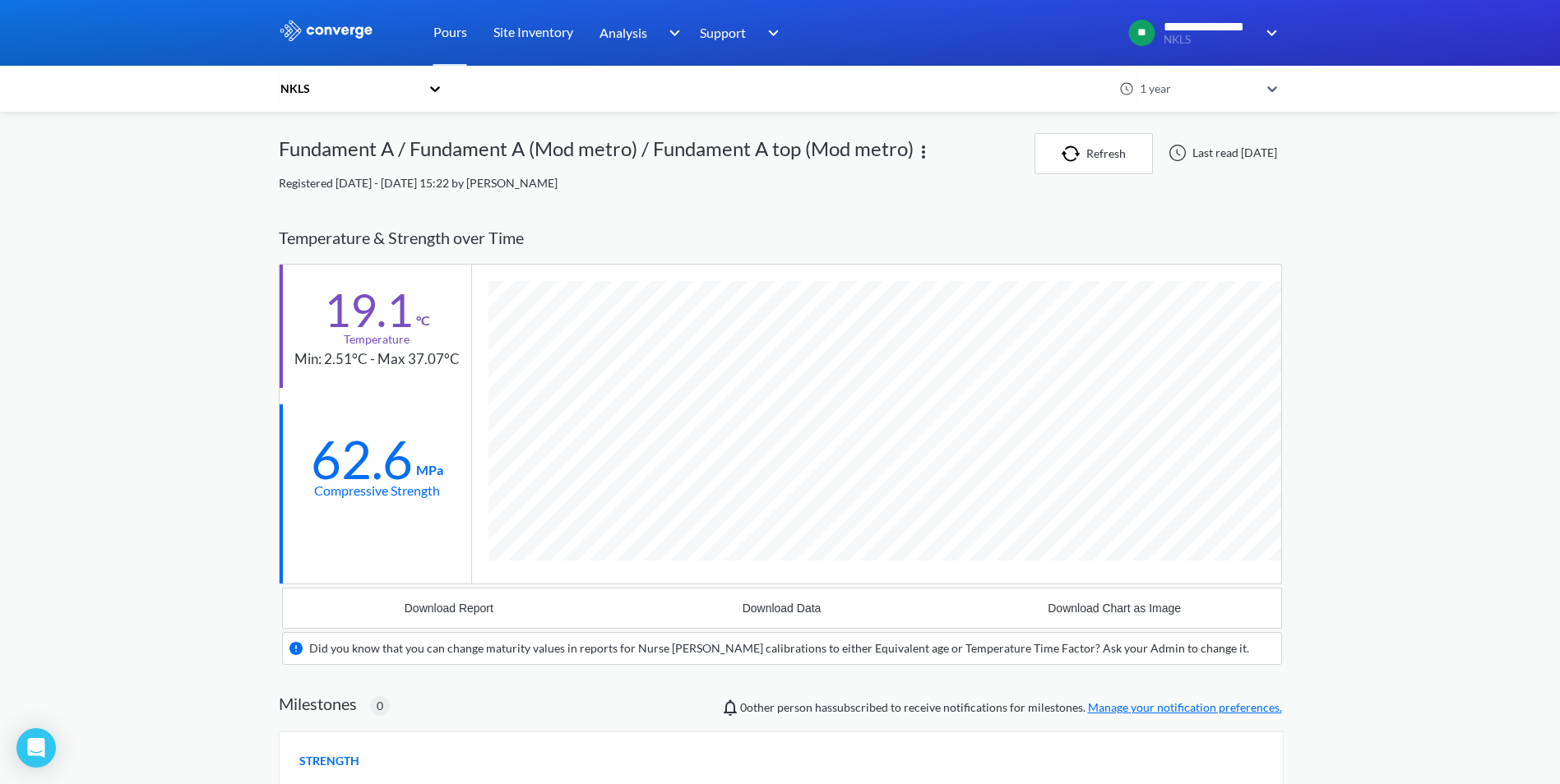
scroll to position [1020, 1003]
click at [460, 603] on div "Download Report" at bounding box center [449, 609] width 89 height 13
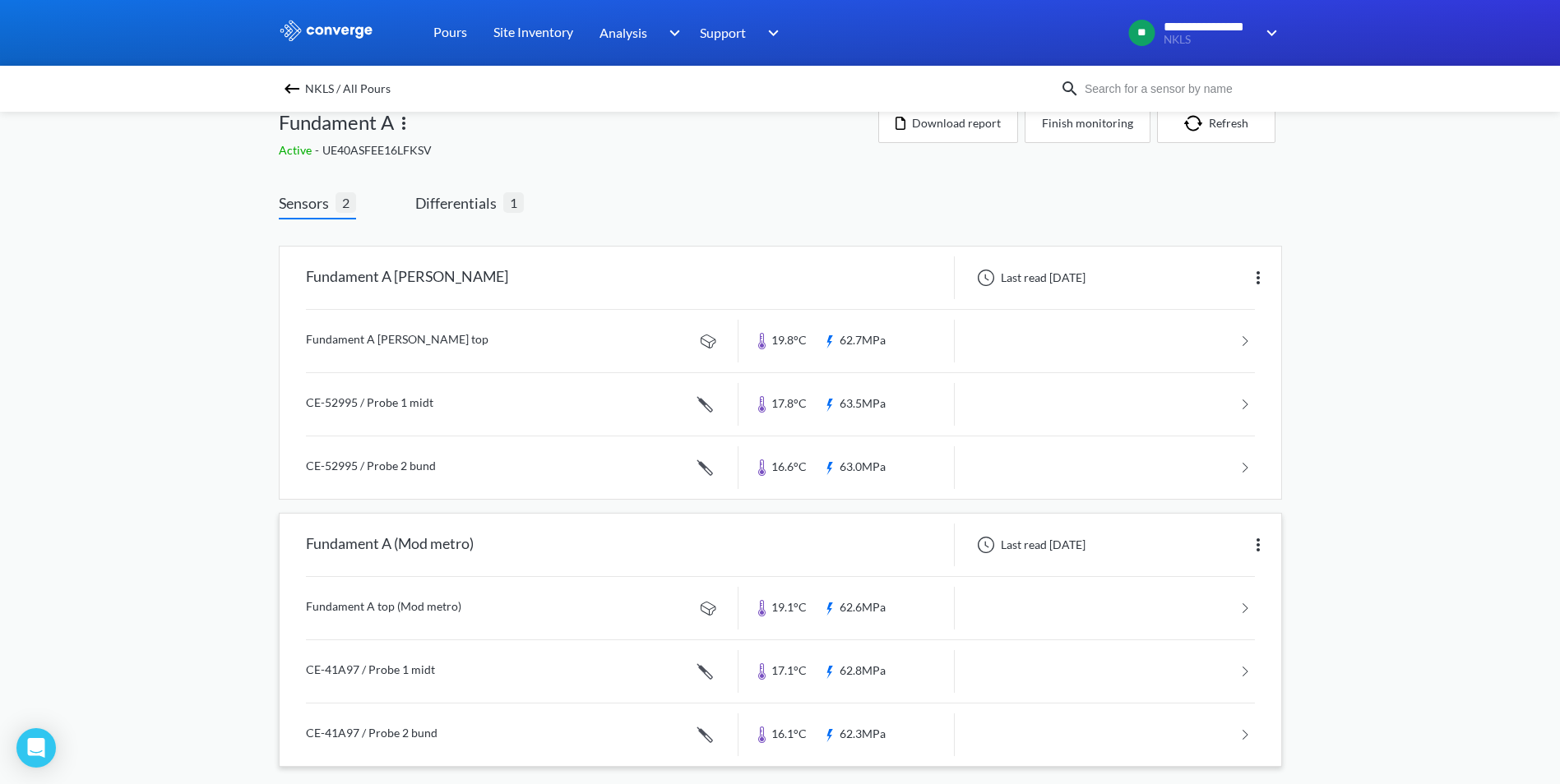
scroll to position [43, 0]
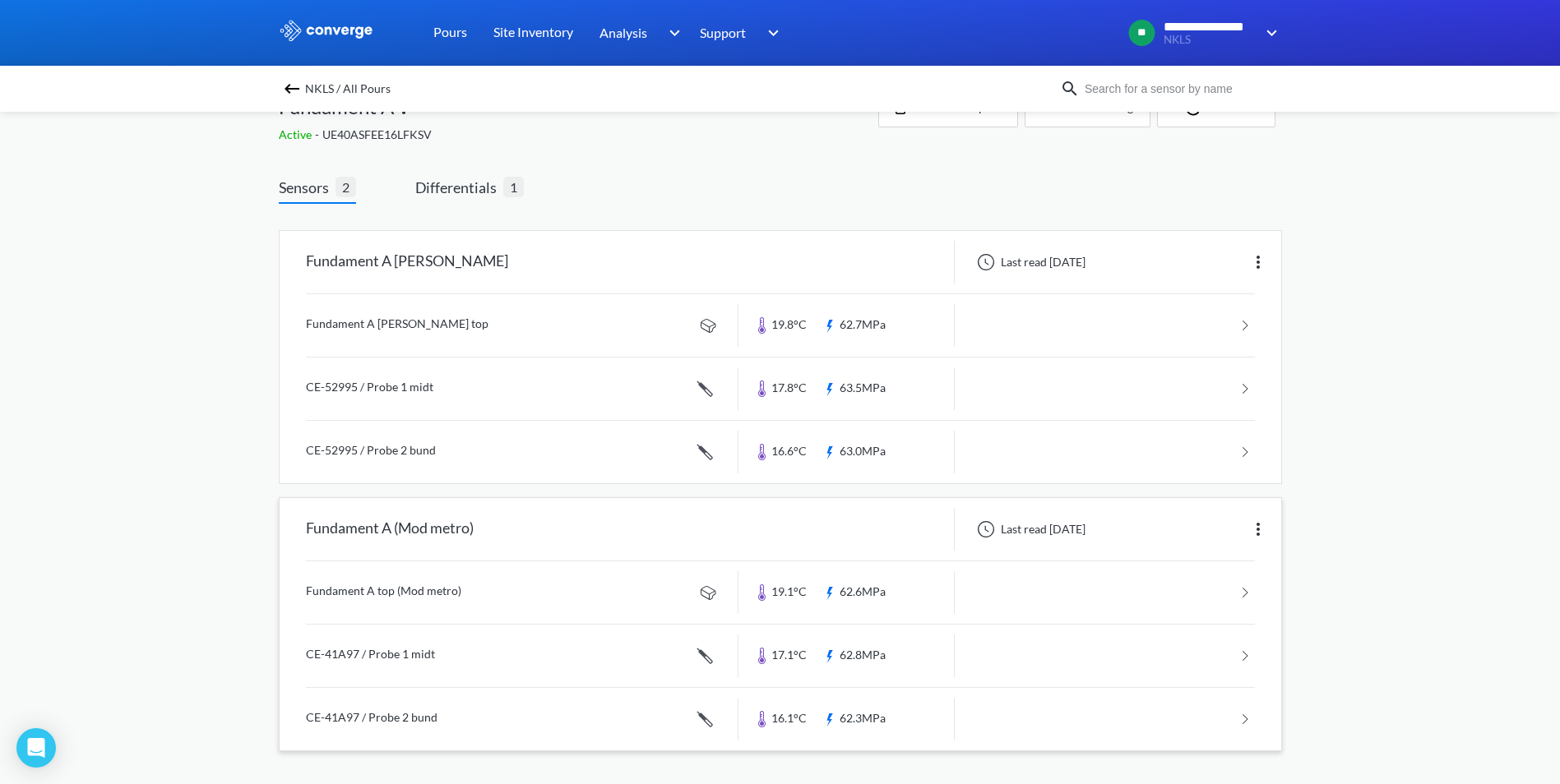
click at [366, 656] on link at bounding box center [780, 656] width 949 height 63
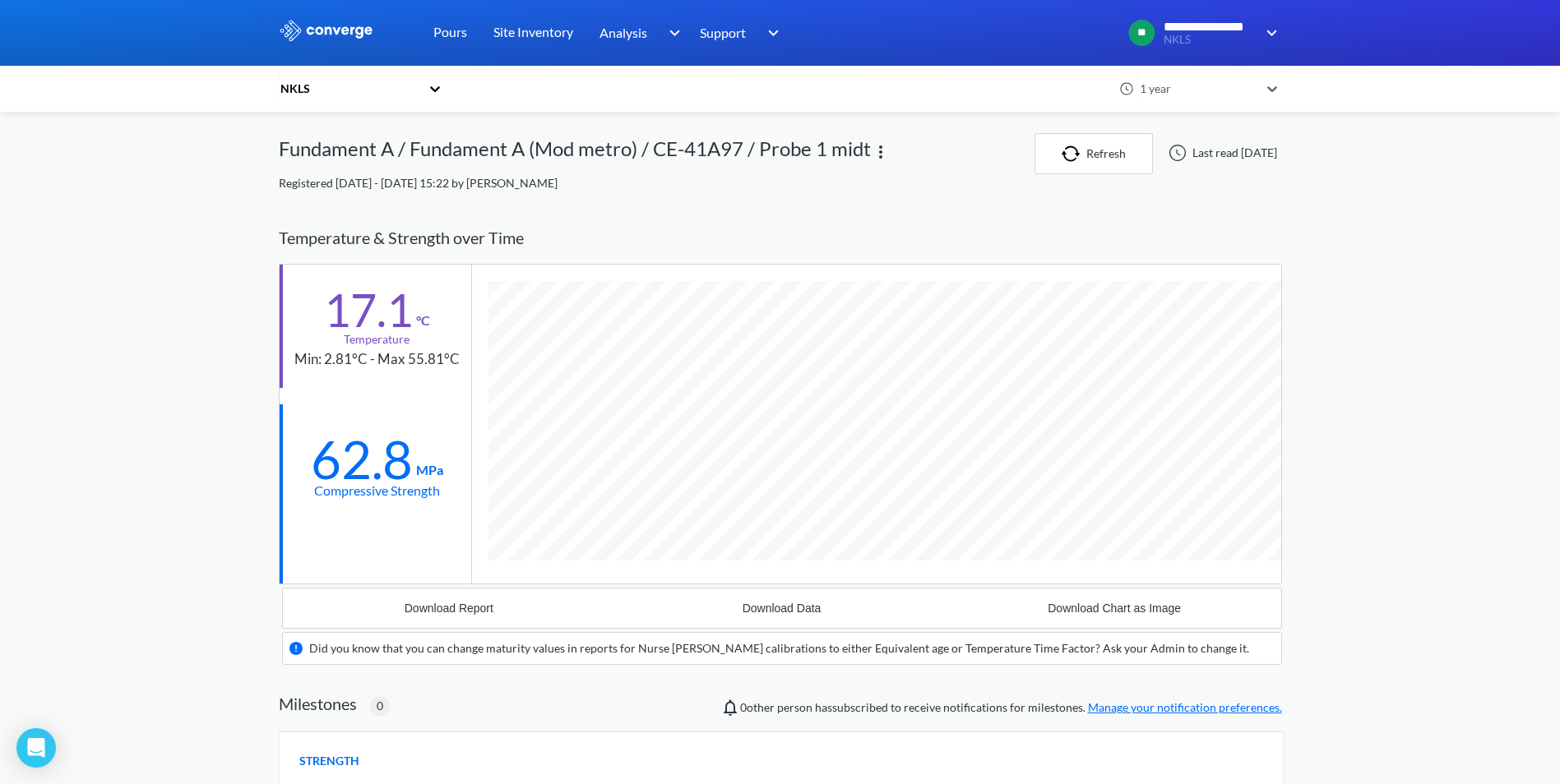
scroll to position [1051, 1003]
click at [453, 606] on div "Download Report" at bounding box center [449, 609] width 89 height 13
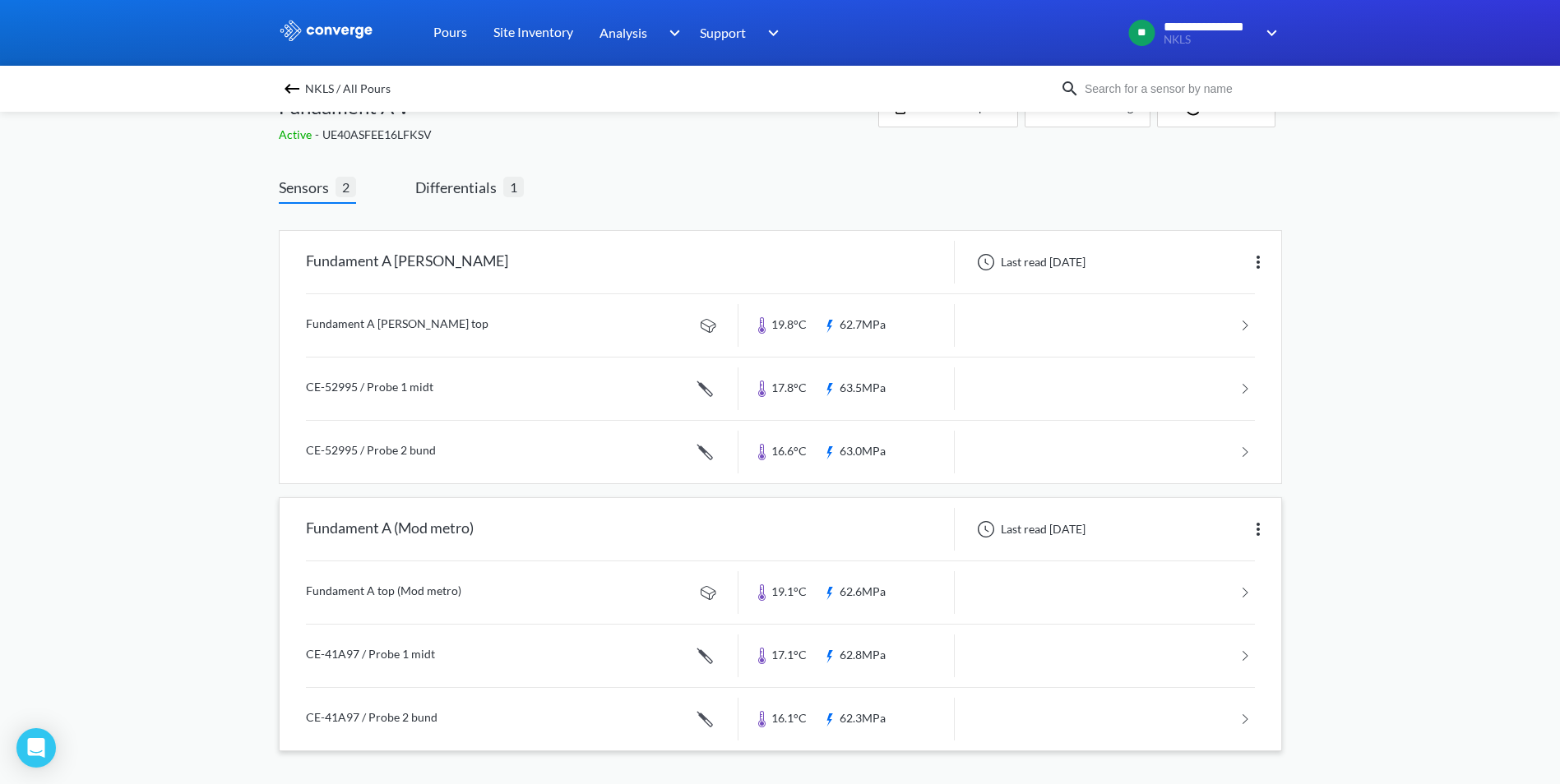
click at [405, 713] on link at bounding box center [780, 719] width 949 height 63
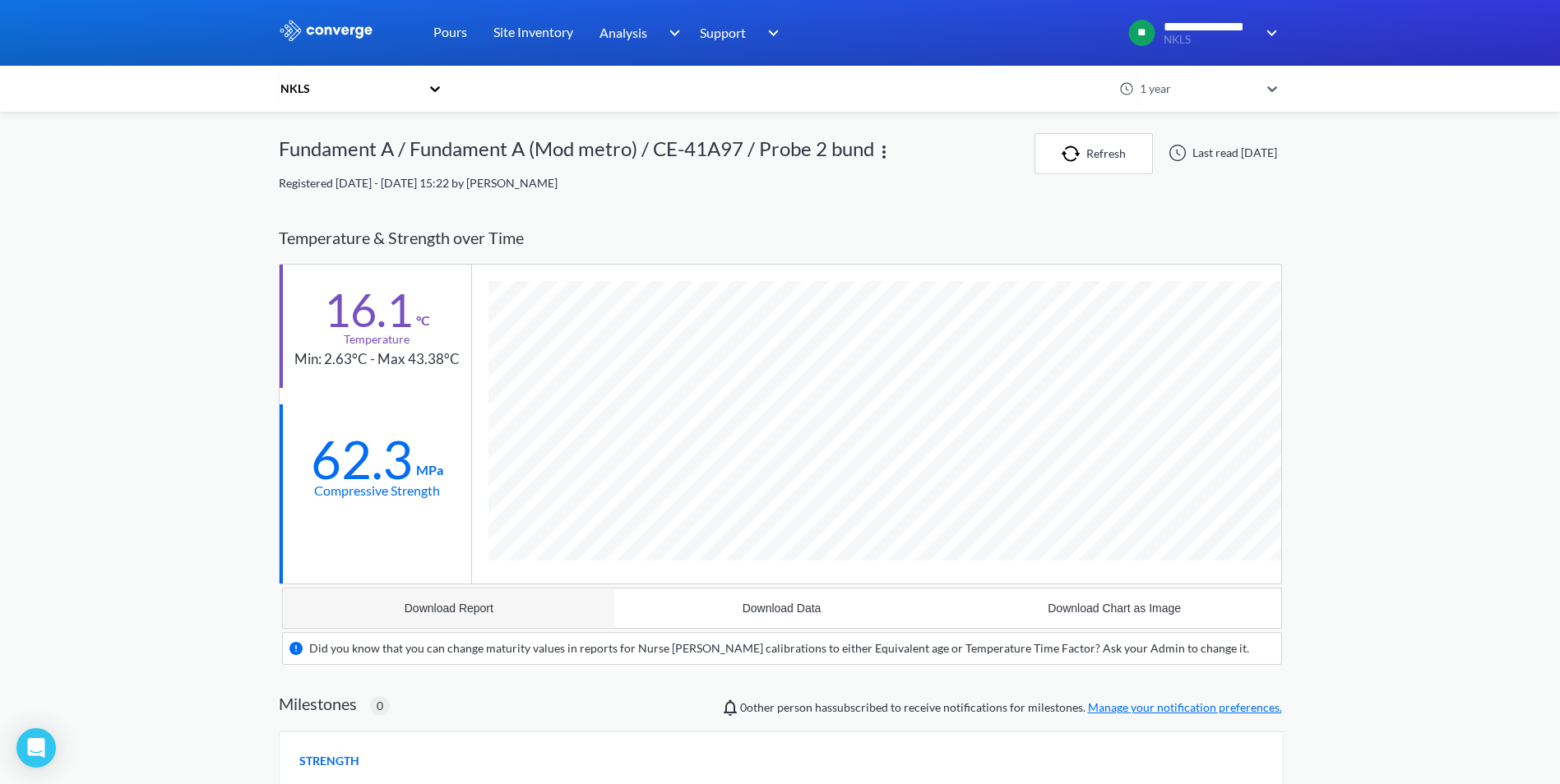
click at [501, 606] on button "Download Report" at bounding box center [449, 608] width 333 height 40
click at [1544, 445] on div "**********" at bounding box center [780, 597] width 1560 height 1196
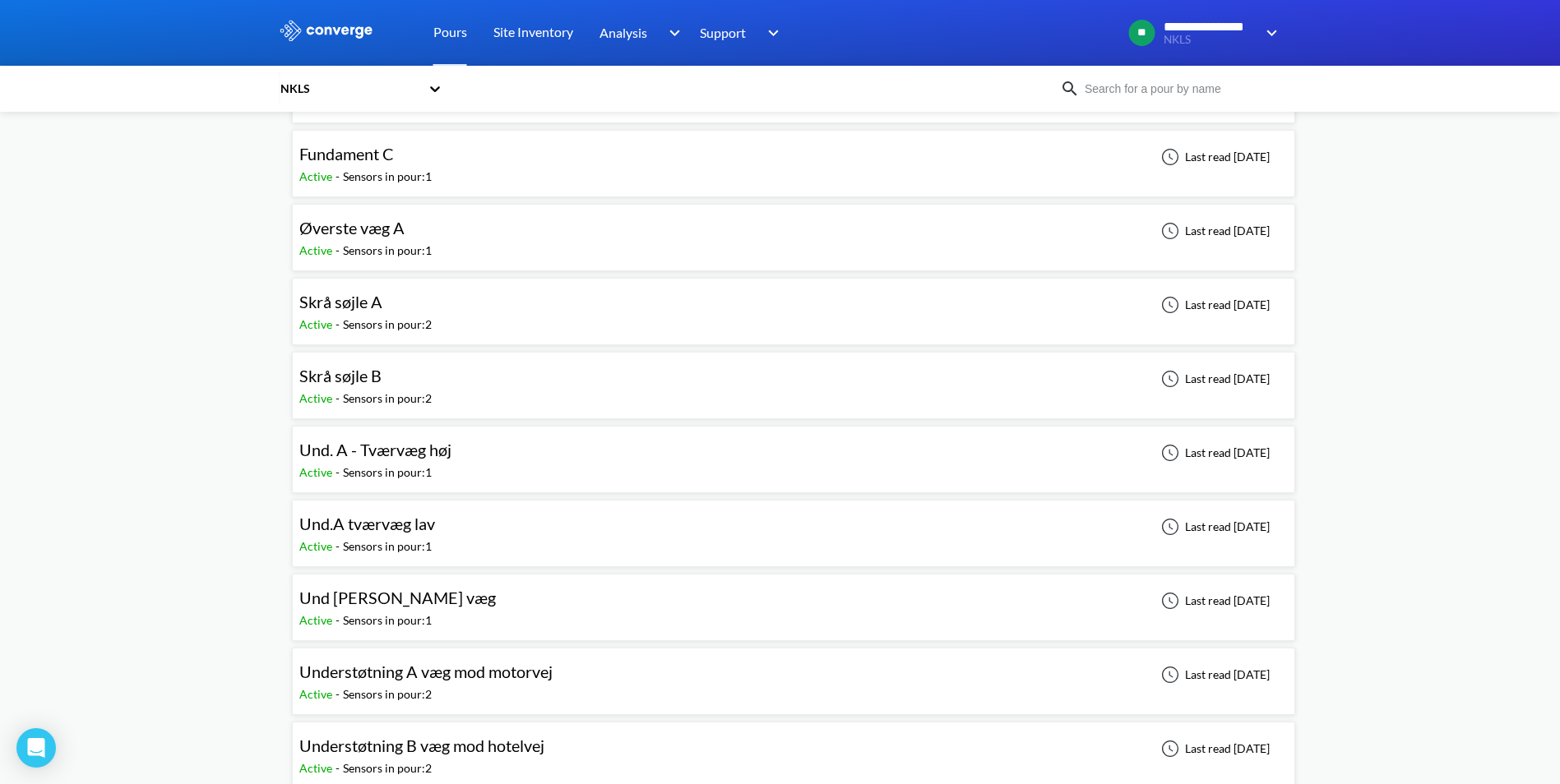
scroll to position [656, 0]
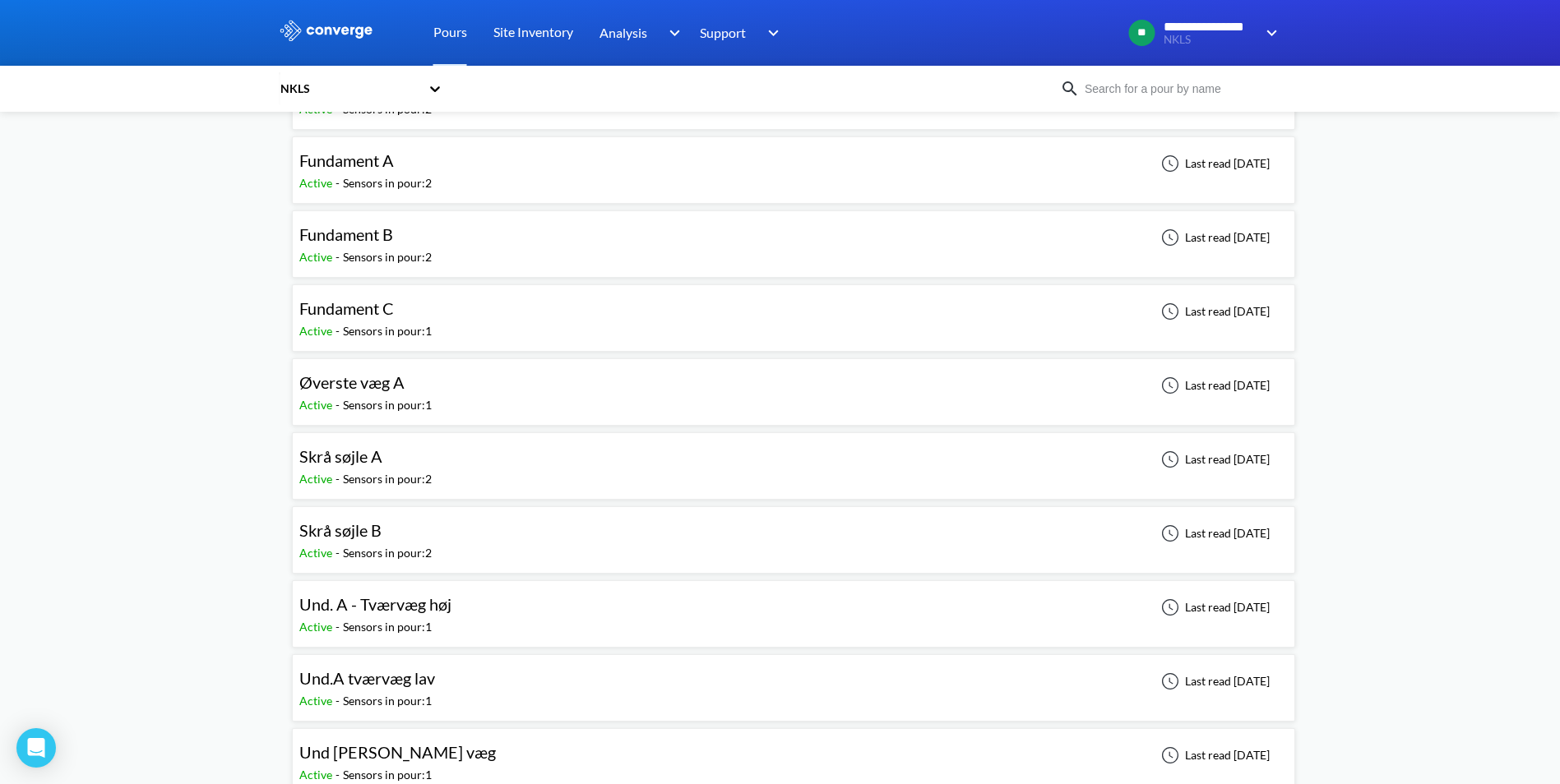
click at [333, 303] on span "Fundament C" at bounding box center [346, 308] width 94 height 19
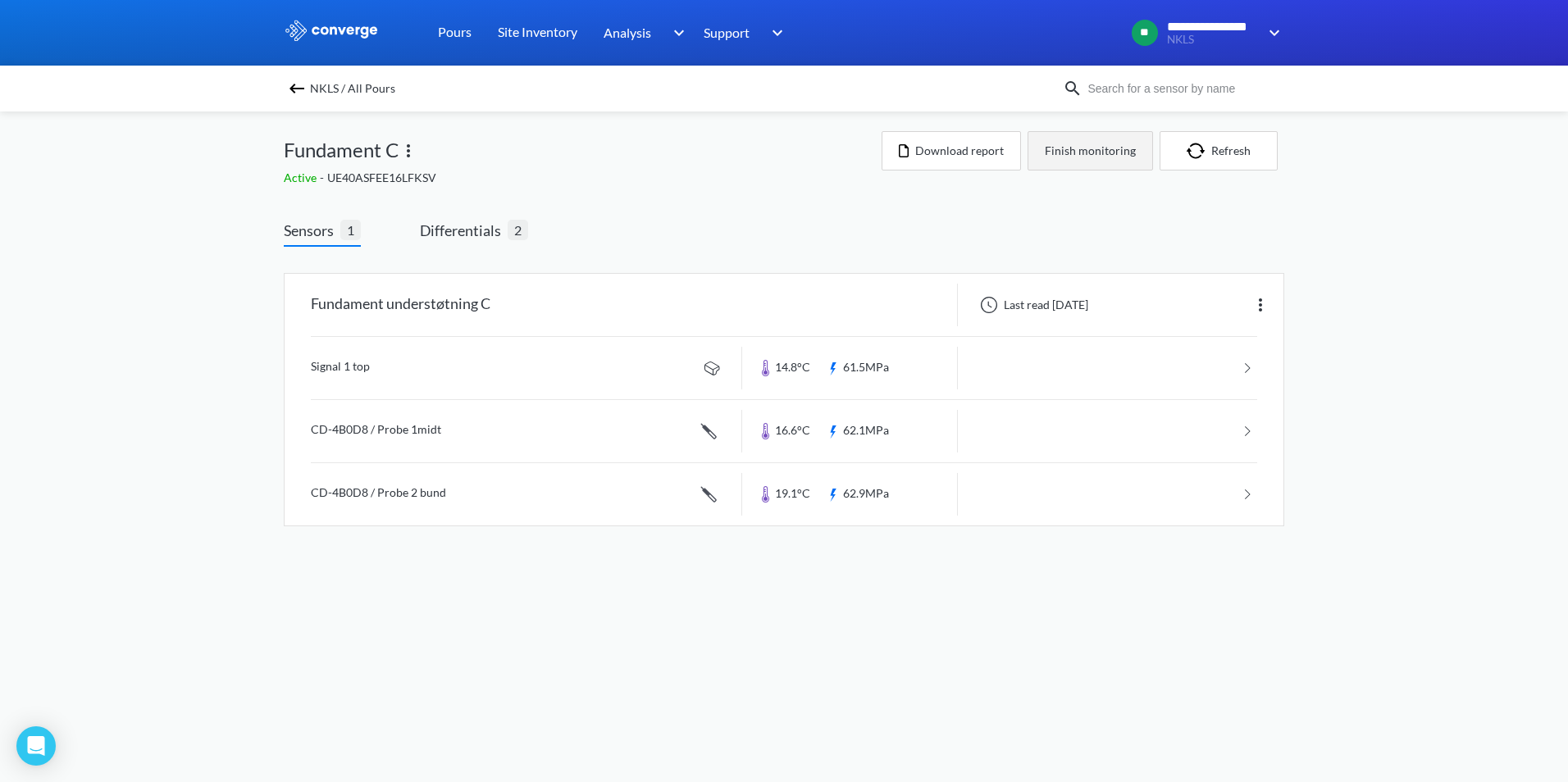
click at [1078, 148] on button "Finish monitoring" at bounding box center [1090, 150] width 125 height 40
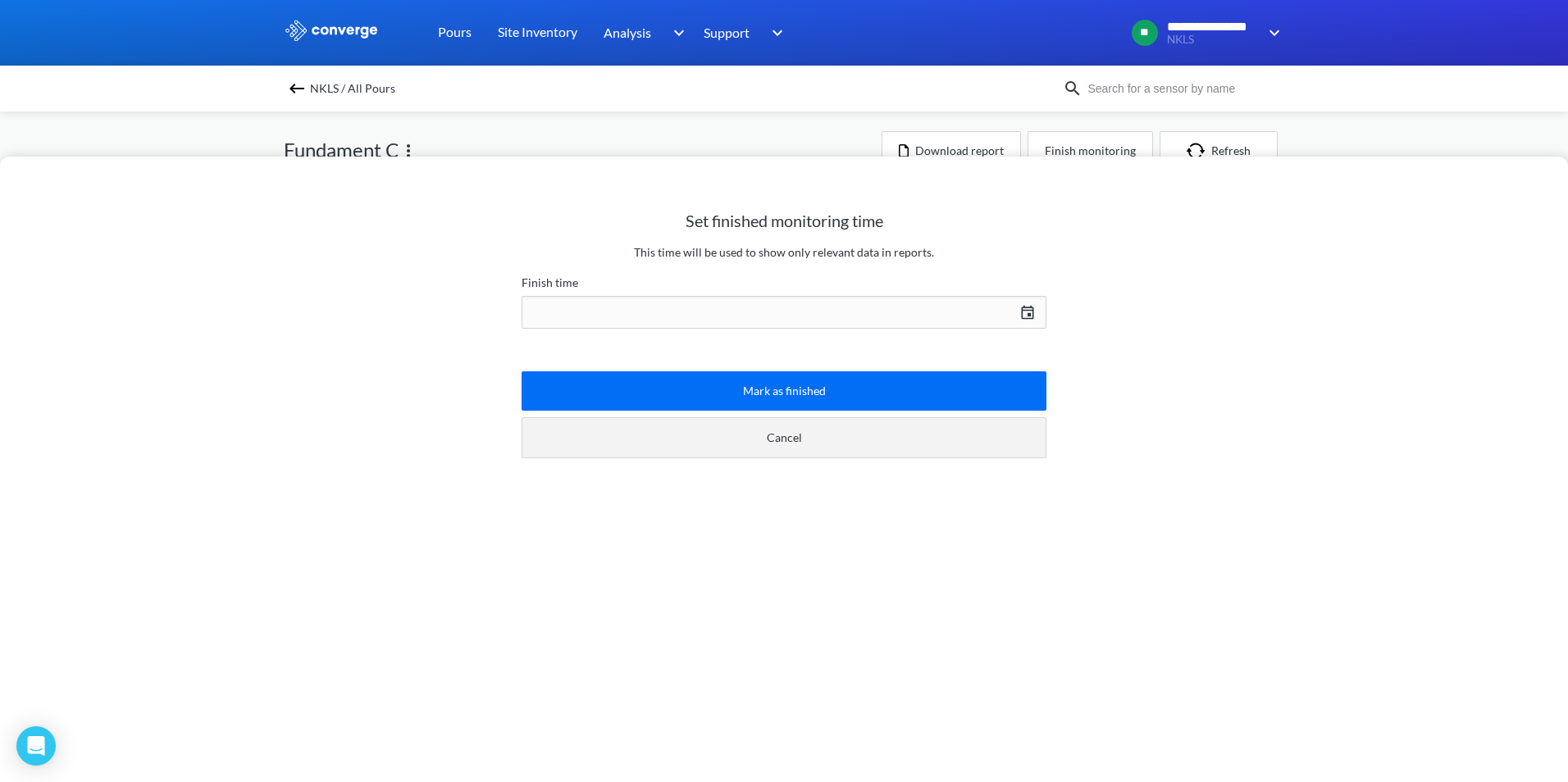
click at [788, 445] on button "Cancel" at bounding box center [784, 438] width 525 height 41
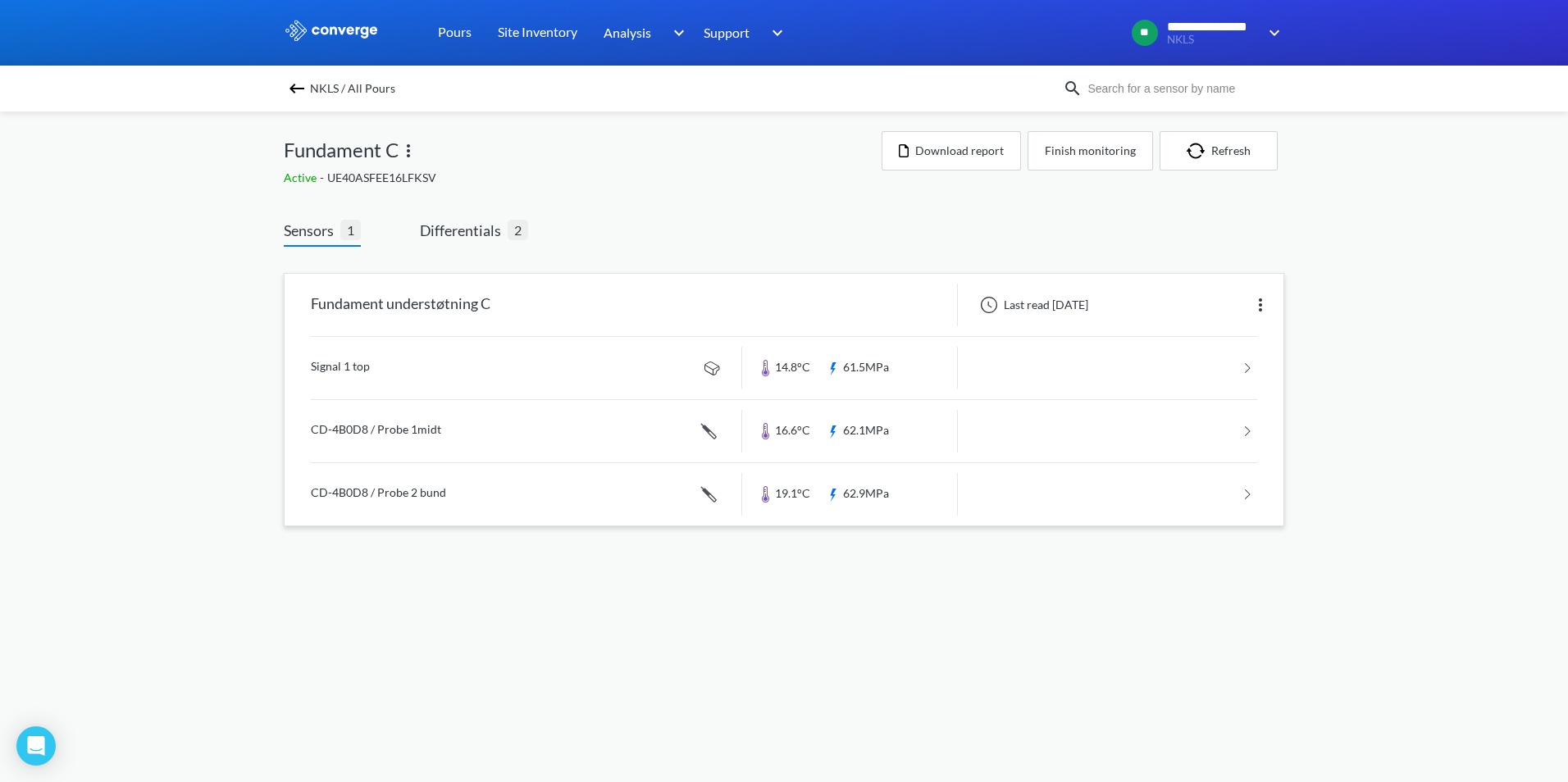
click at [370, 424] on link at bounding box center [783, 431] width 946 height 63
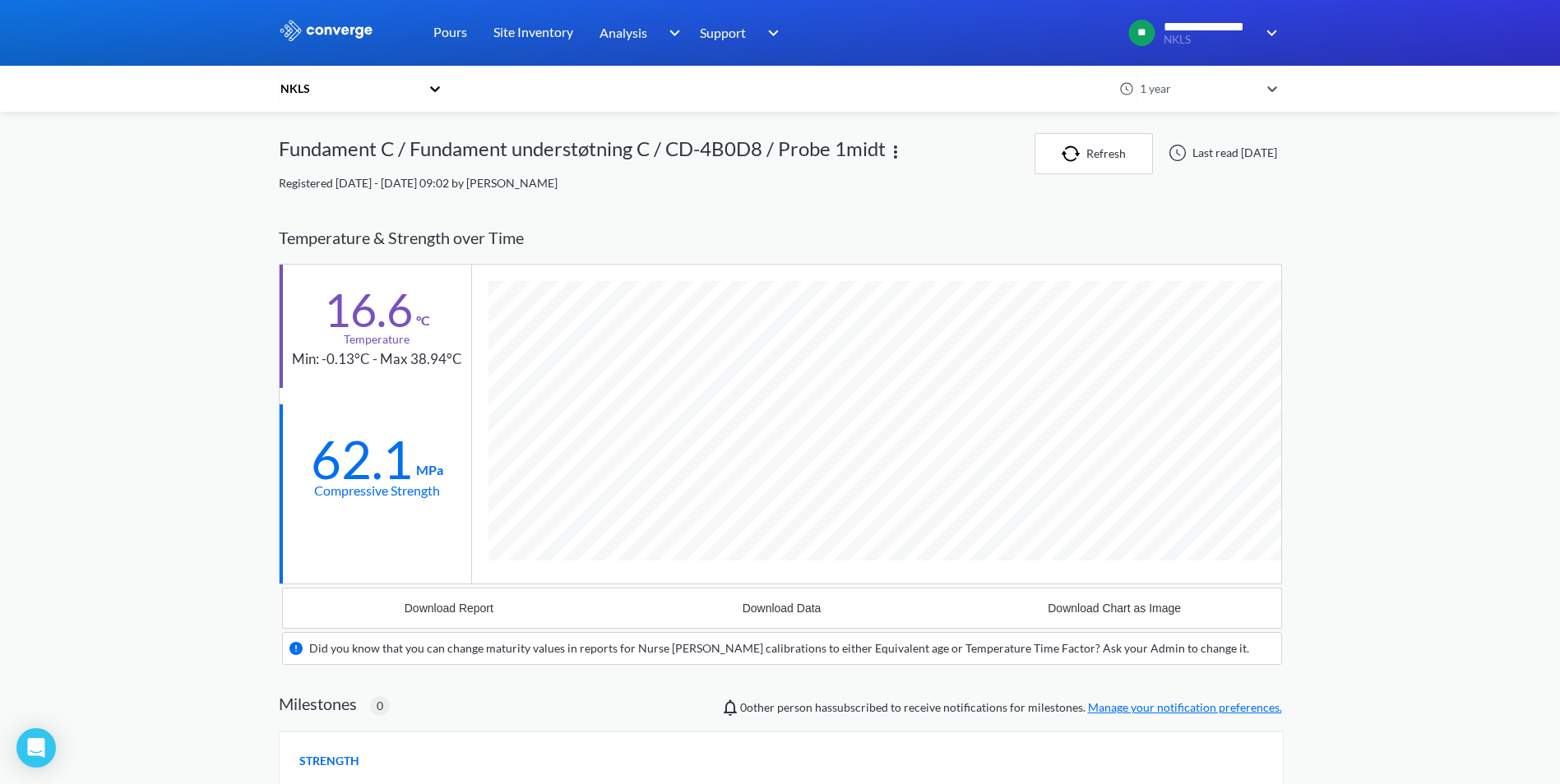
scroll to position [1051, 1003]
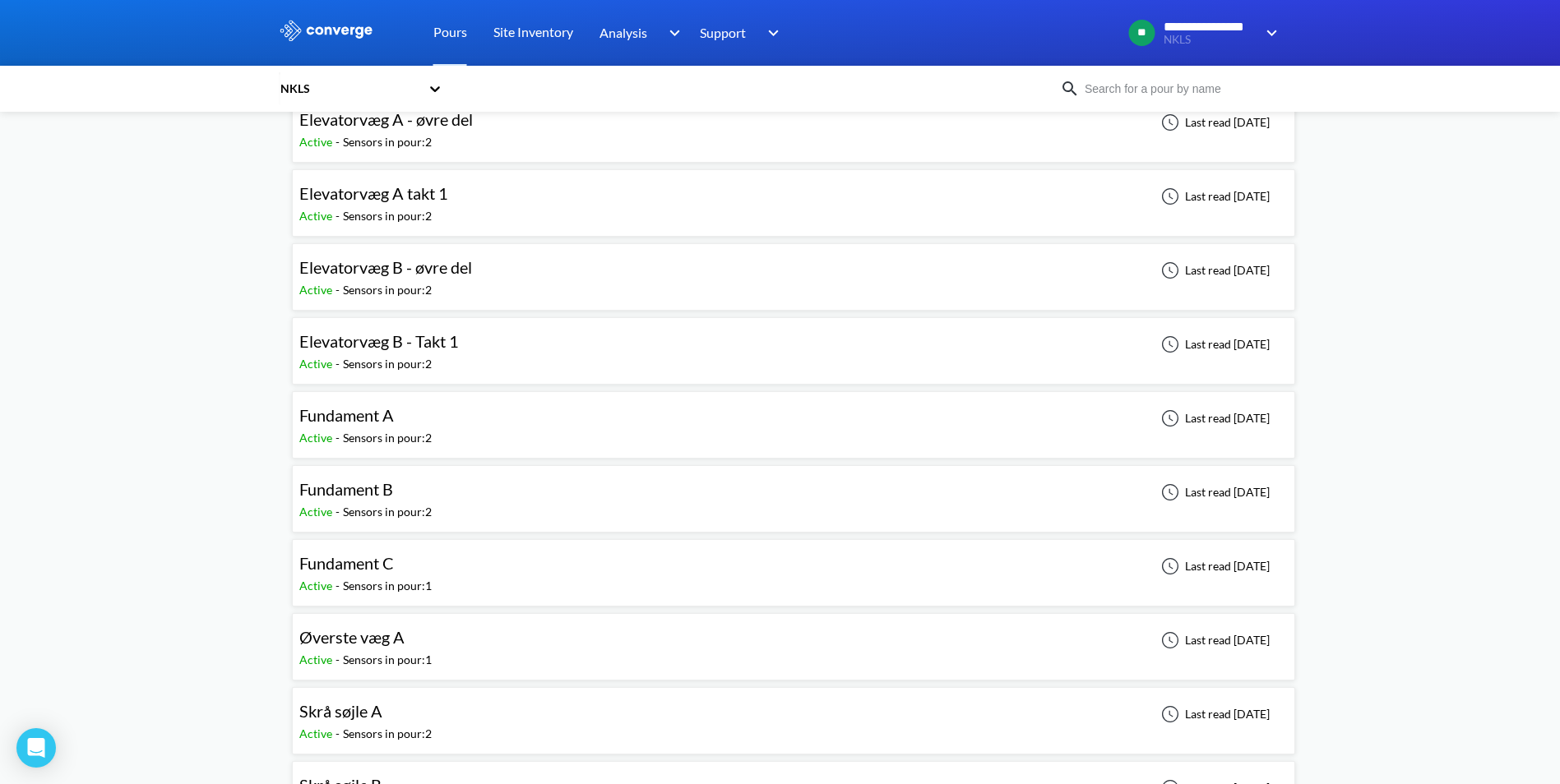
scroll to position [411, 0]
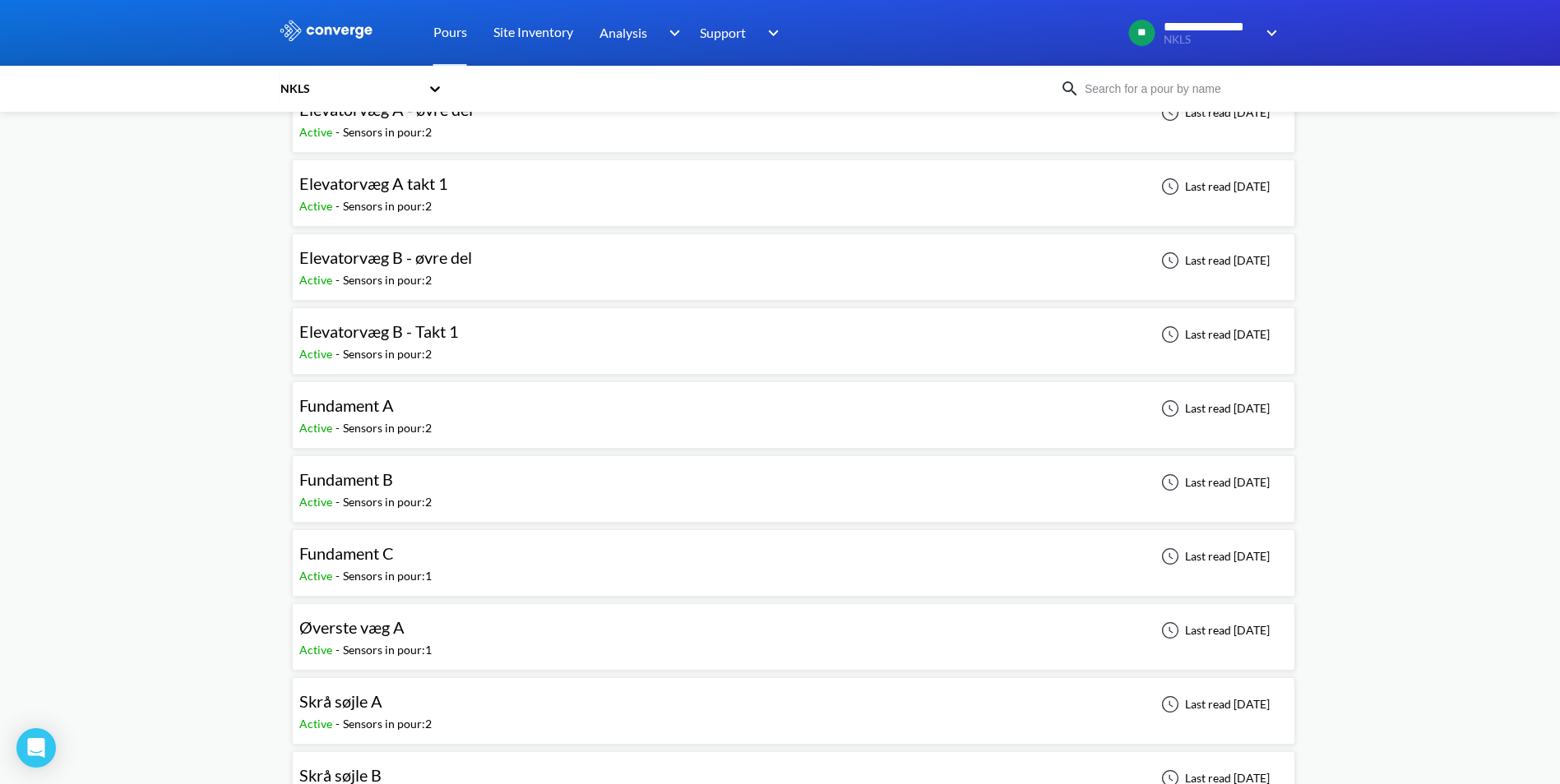
click at [406, 477] on div "Fundament B" at bounding box center [365, 480] width 132 height 26
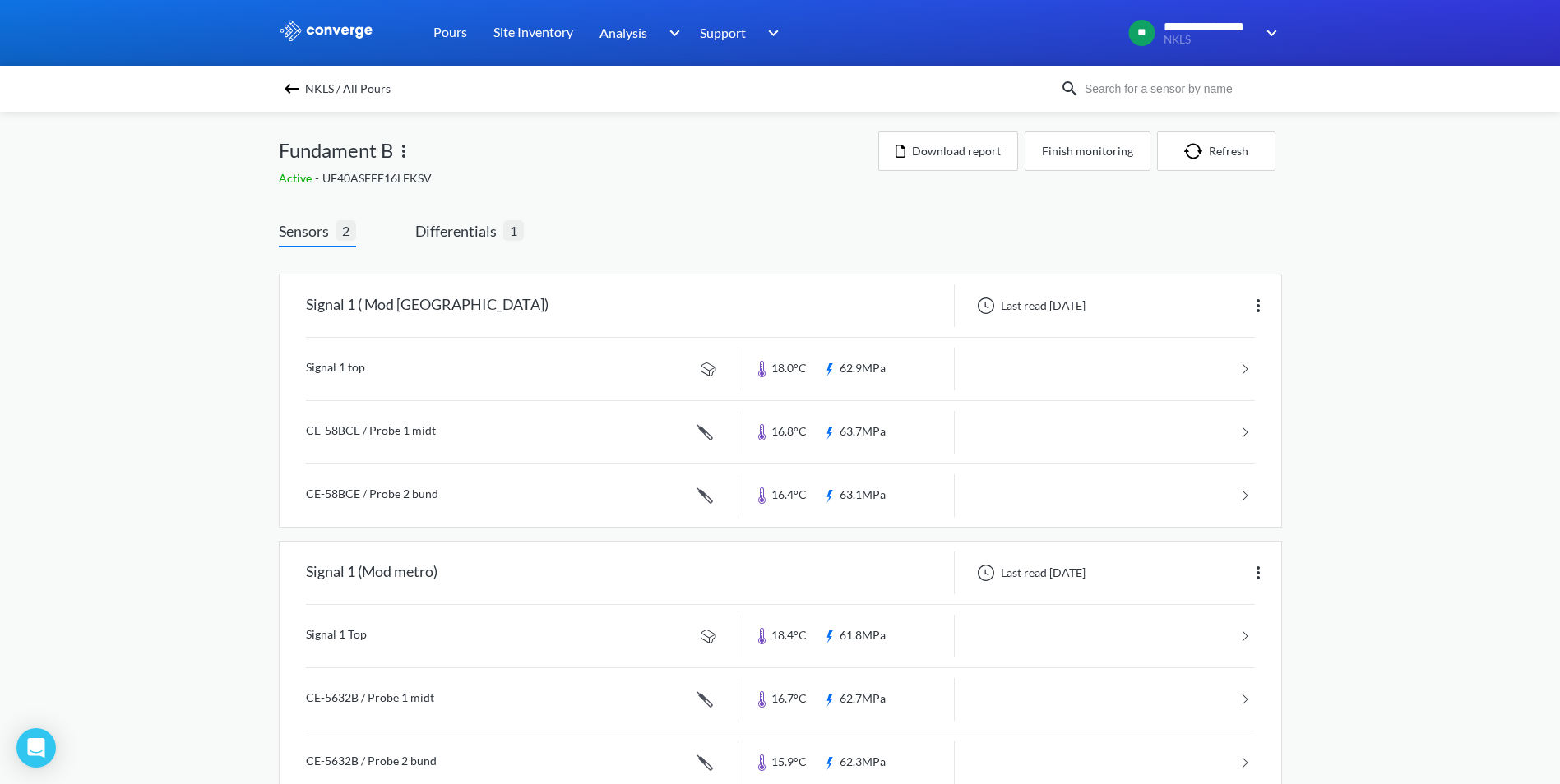
click at [1493, 231] on div "**********" at bounding box center [780, 414] width 1560 height 827
click at [345, 367] on link at bounding box center [780, 369] width 949 height 63
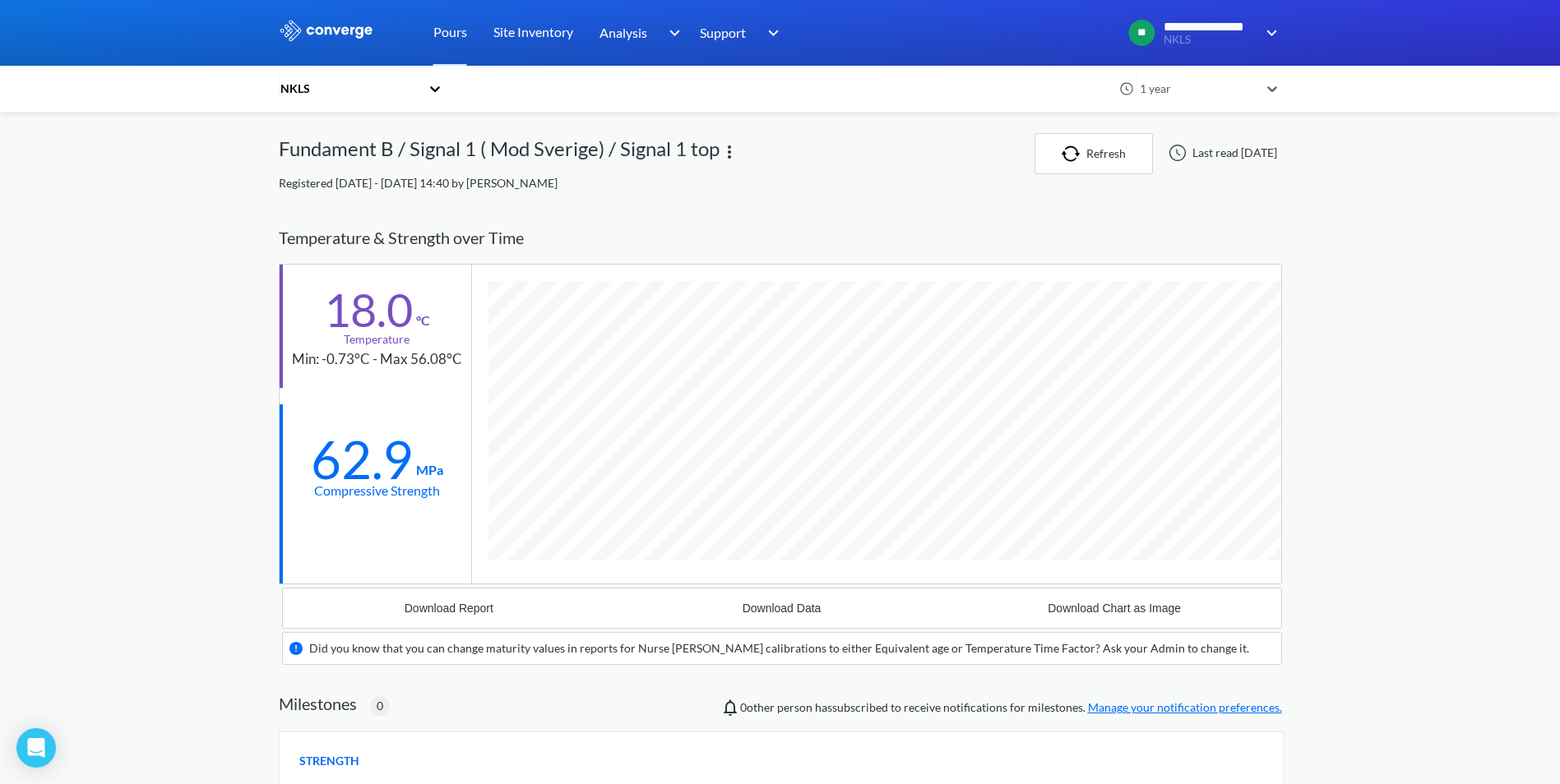
scroll to position [1020, 1003]
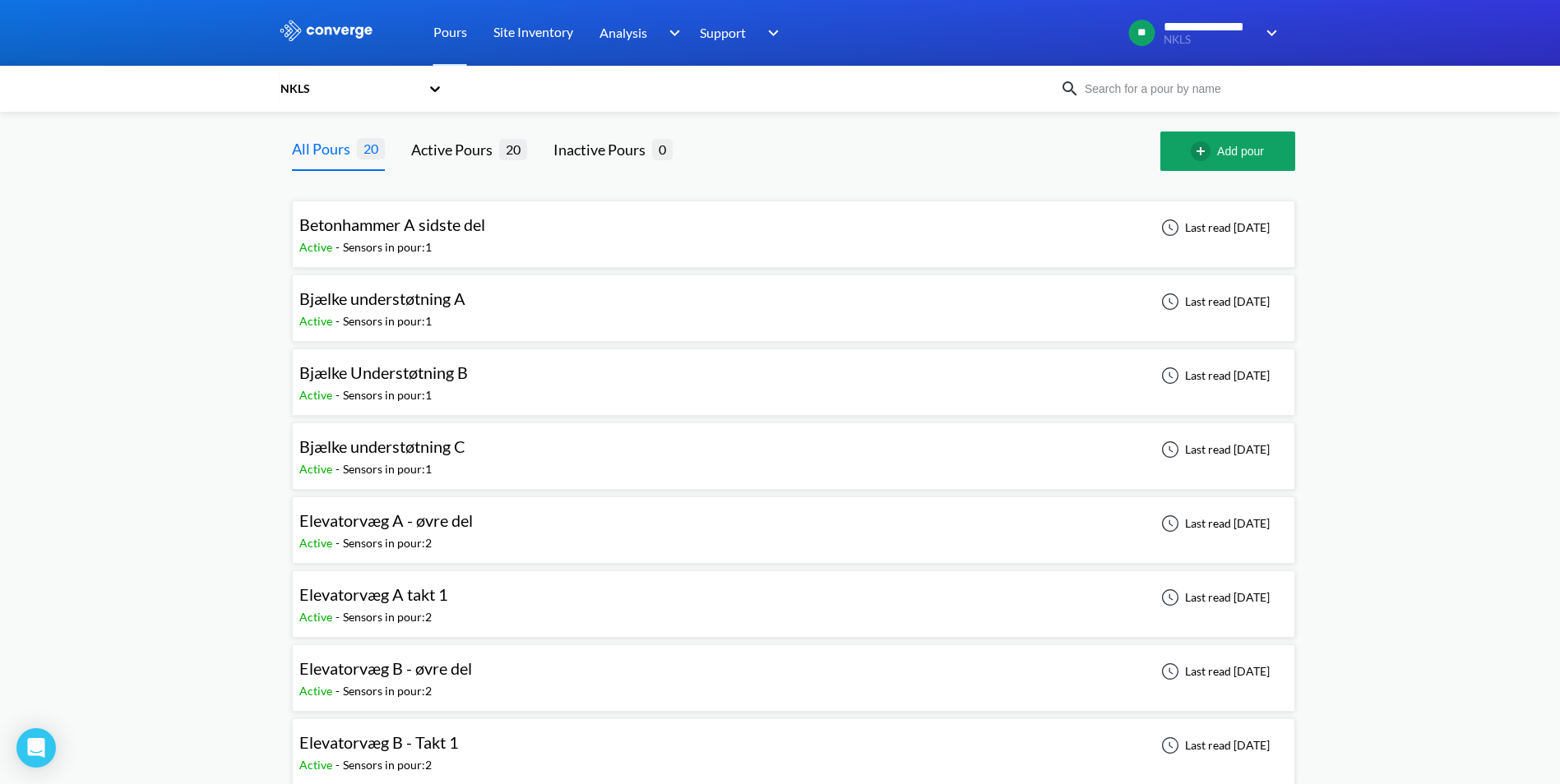
click at [435, 222] on span "Betonhammer A sidste del" at bounding box center [392, 223] width 186 height 19
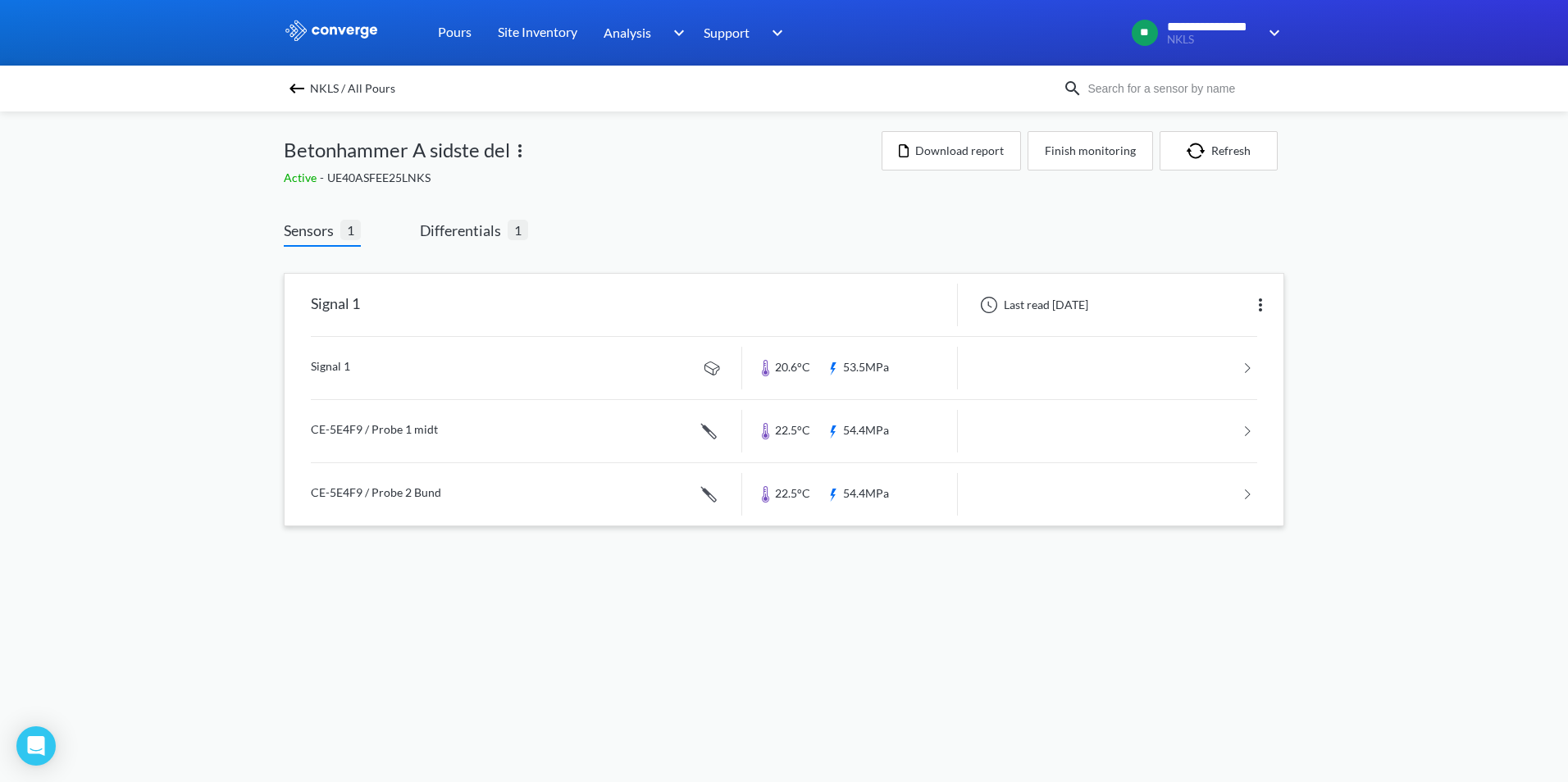
click at [790, 377] on link at bounding box center [783, 368] width 946 height 63
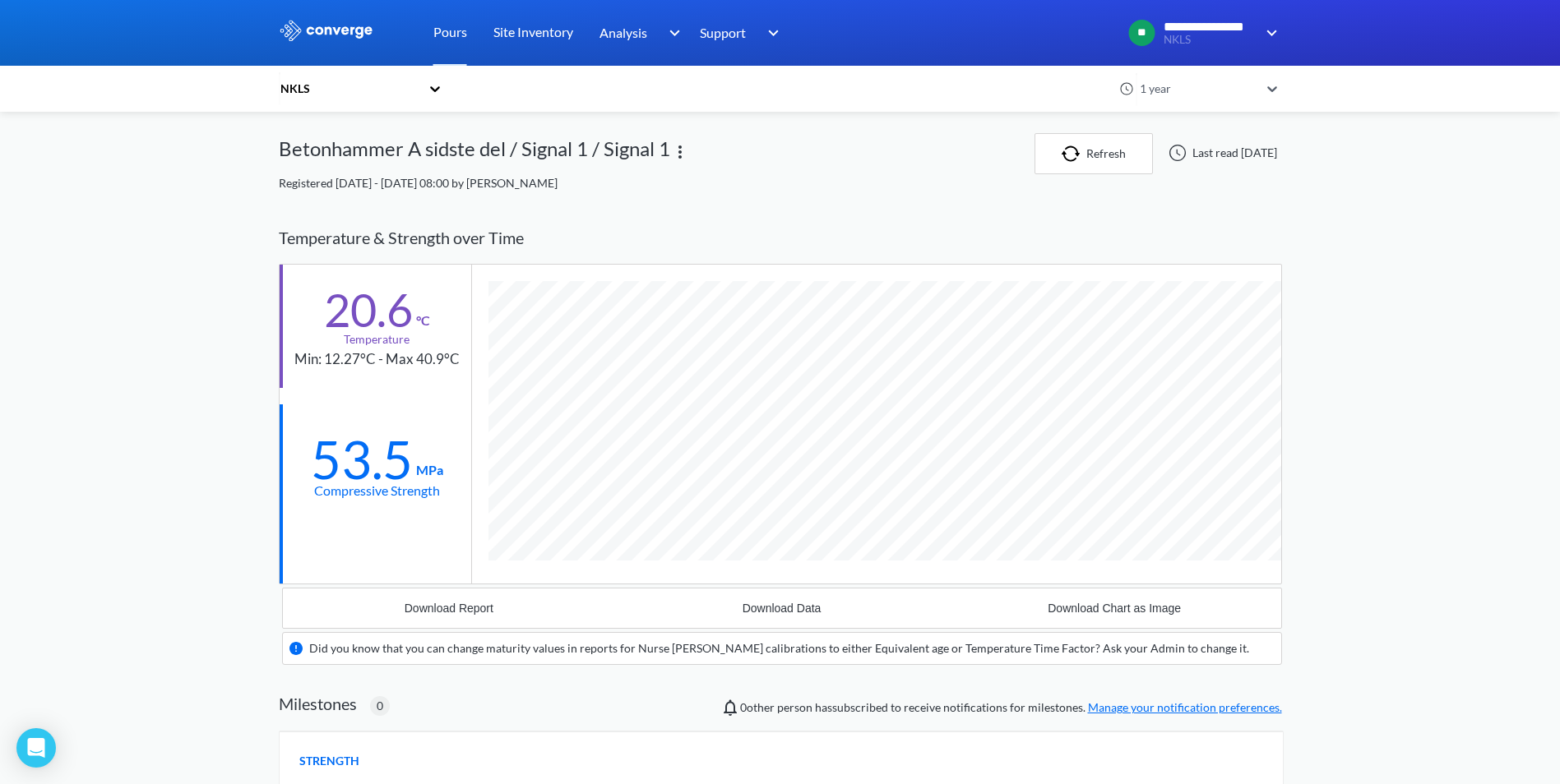
scroll to position [1020, 1003]
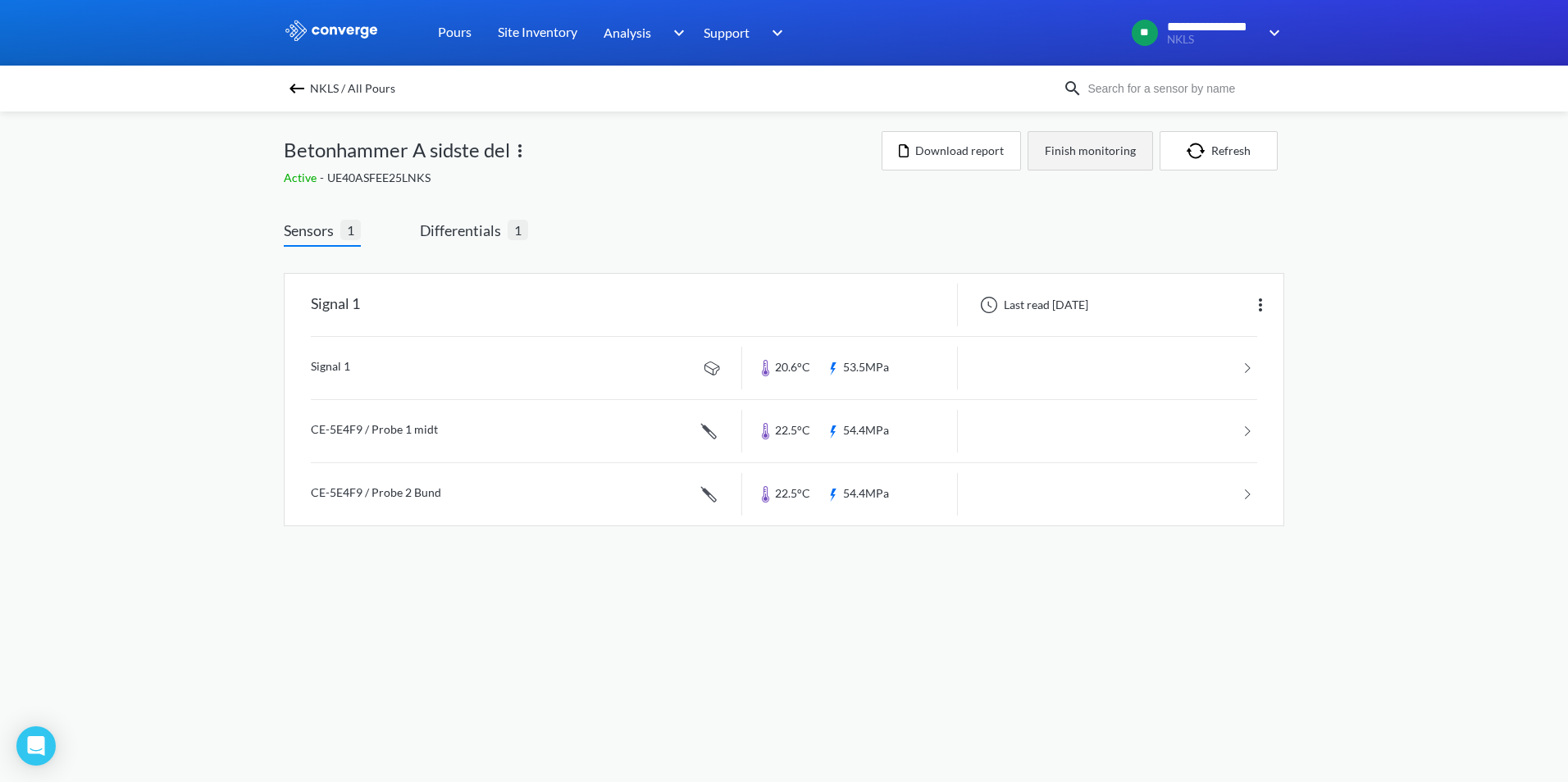
click at [1119, 151] on button "Finish monitoring" at bounding box center [1090, 150] width 125 height 40
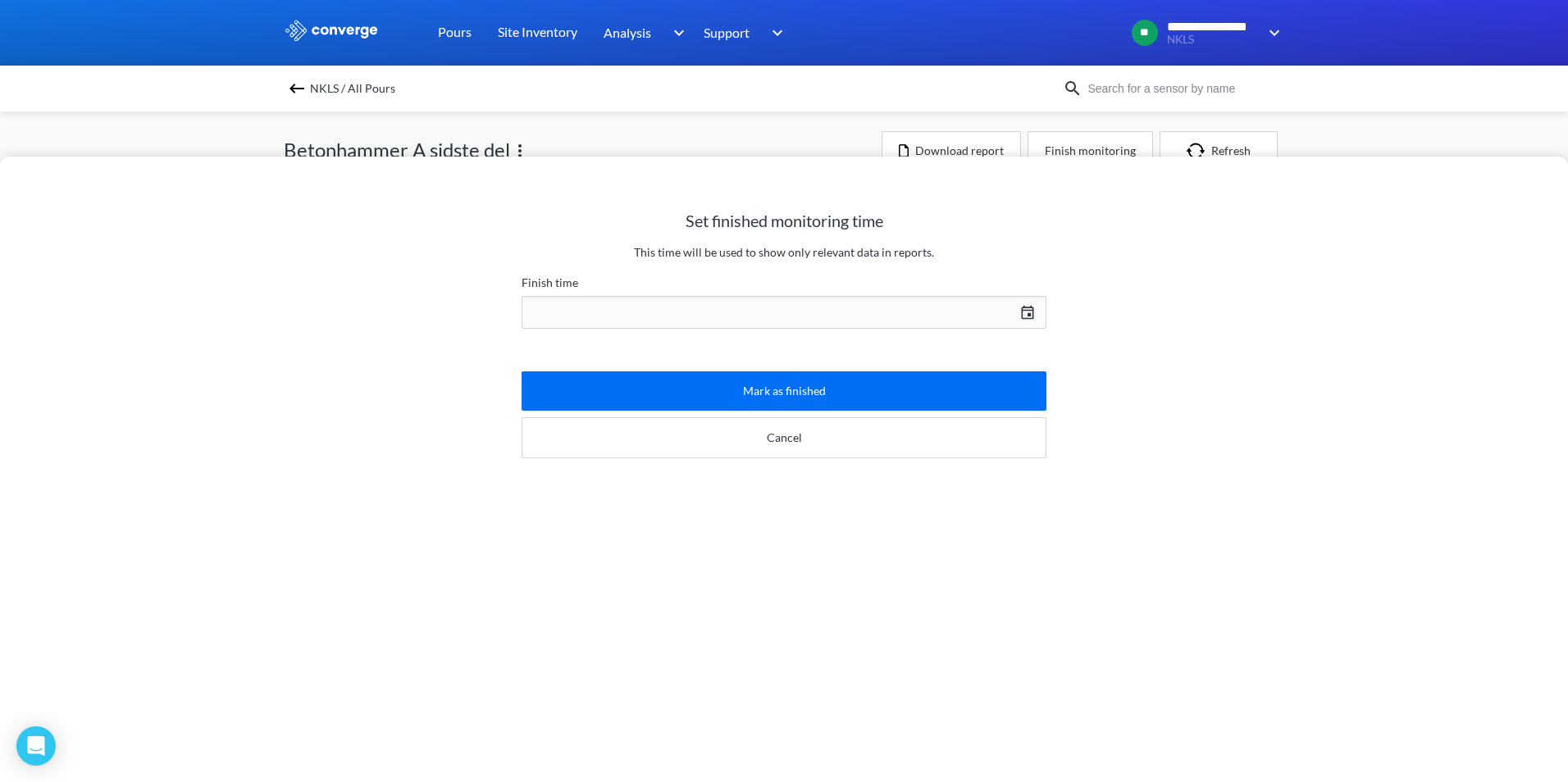
click at [1015, 313] on div "[DATE] Press the down arrow key to interact with the calendar and select a date…" at bounding box center [784, 312] width 525 height 40
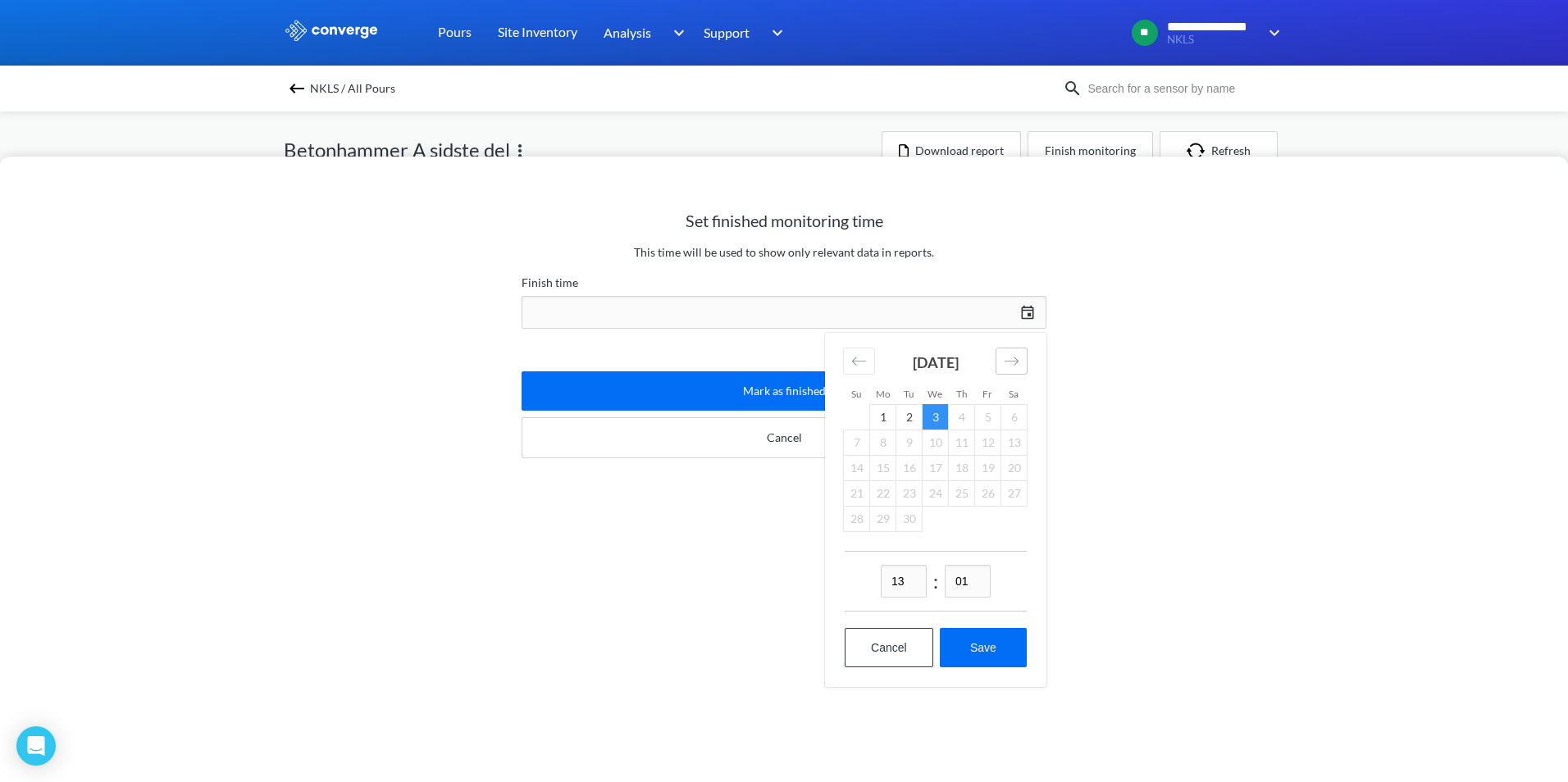
click at [1004, 359] on icon "Move forward to switch to the next month." at bounding box center [1012, 361] width 16 height 16
click at [862, 358] on div "Move backward to switch to the previous month." at bounding box center [859, 360] width 32 height 27
click at [860, 359] on icon "Move backward to switch to the previous month." at bounding box center [859, 361] width 16 height 16
click at [852, 520] on td "27" at bounding box center [857, 519] width 26 height 26
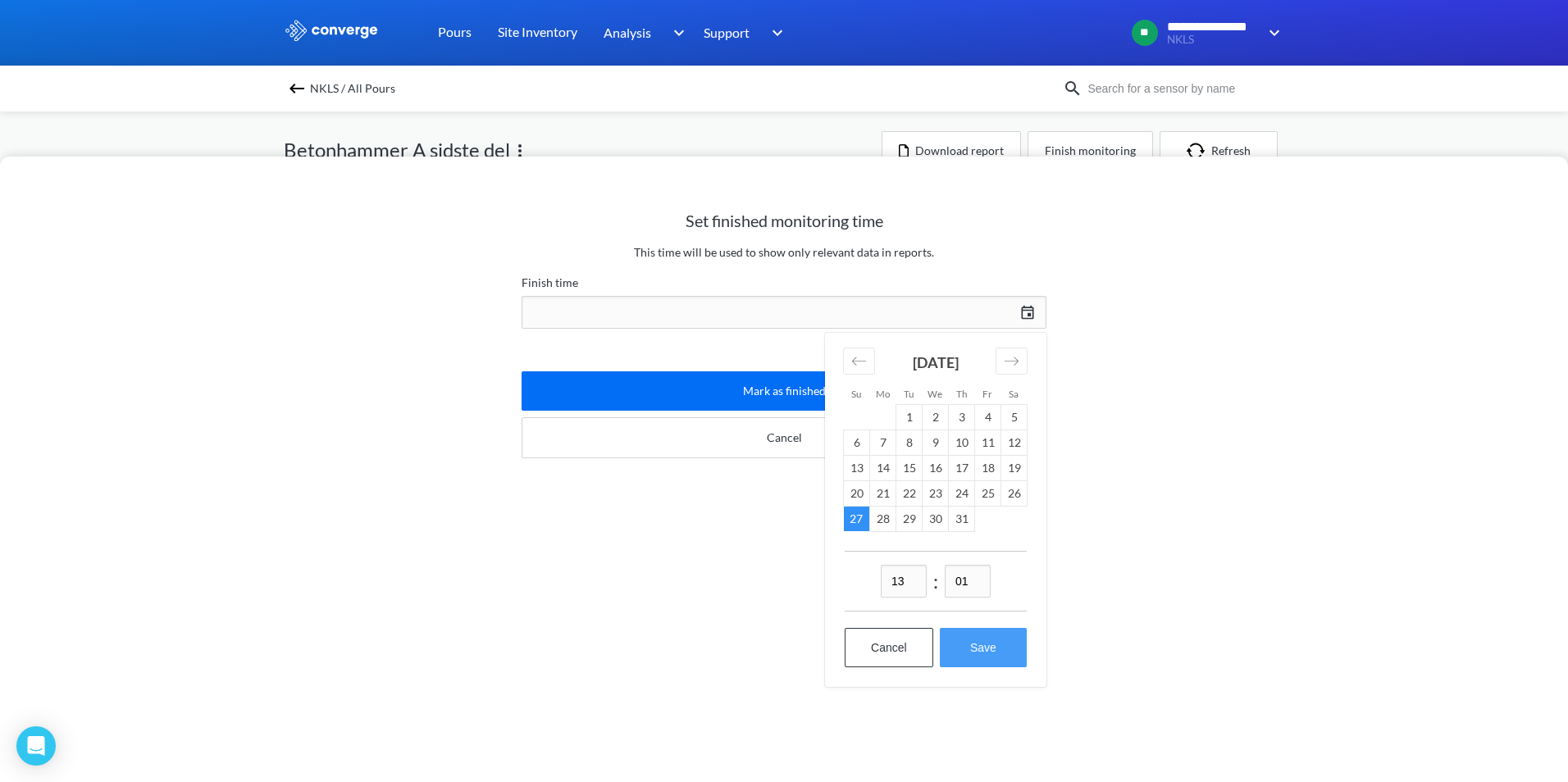
click at [977, 647] on button "Save" at bounding box center [983, 648] width 87 height 40
type input "13:01, 27th of July"
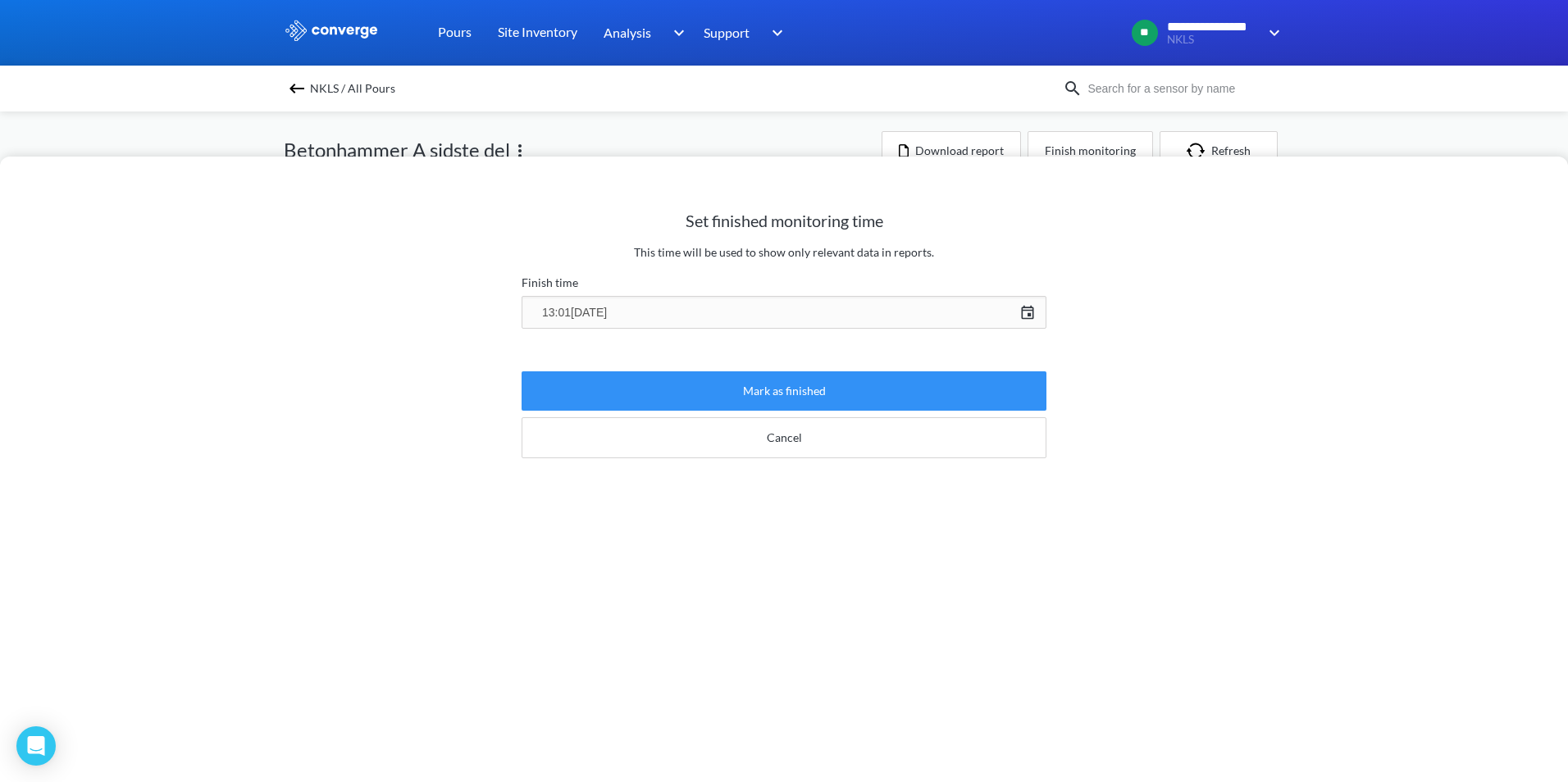
click at [792, 394] on button "Mark as finished" at bounding box center [784, 391] width 525 height 40
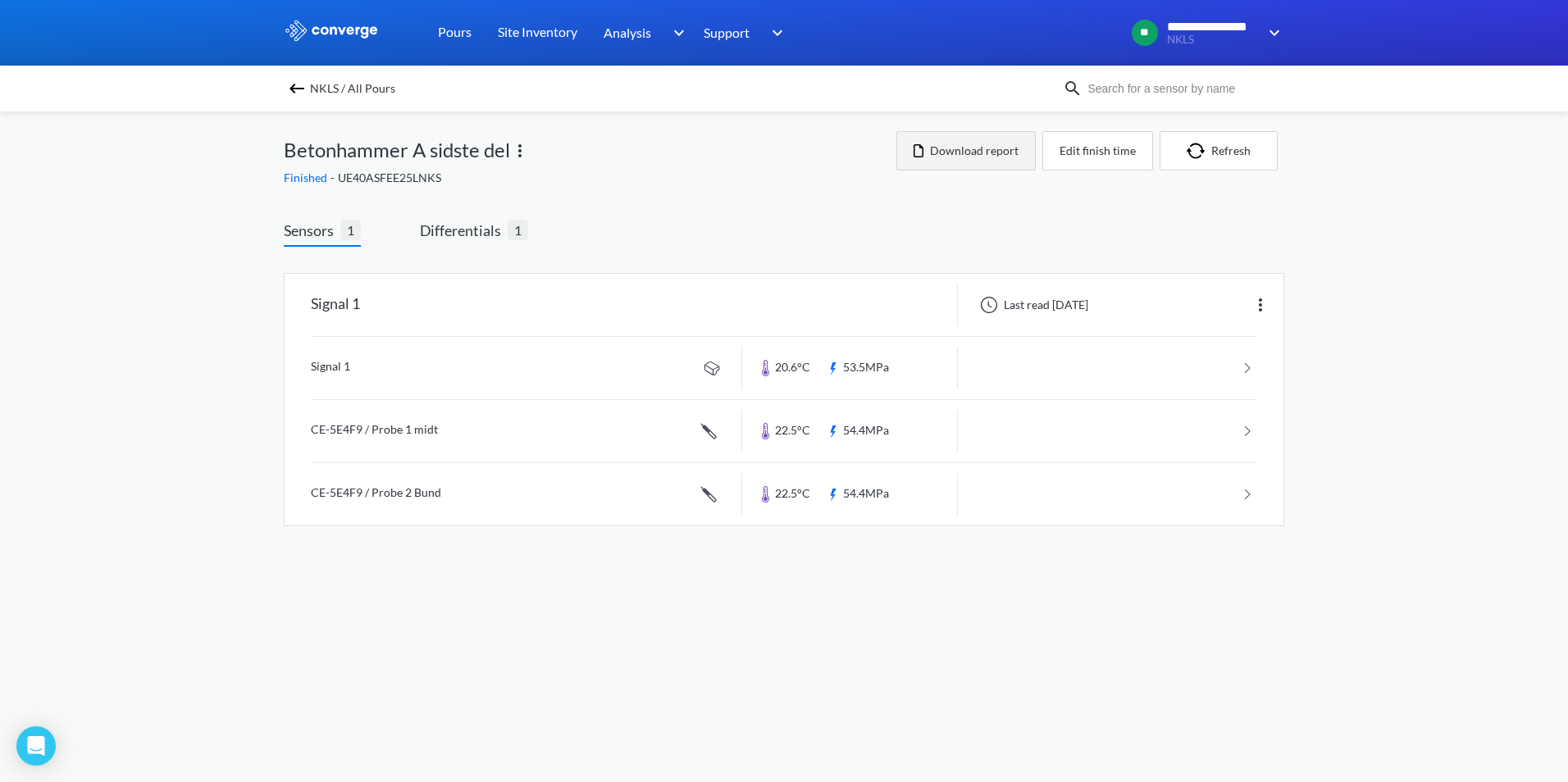
click at [989, 147] on button "Download report" at bounding box center [965, 150] width 139 height 40
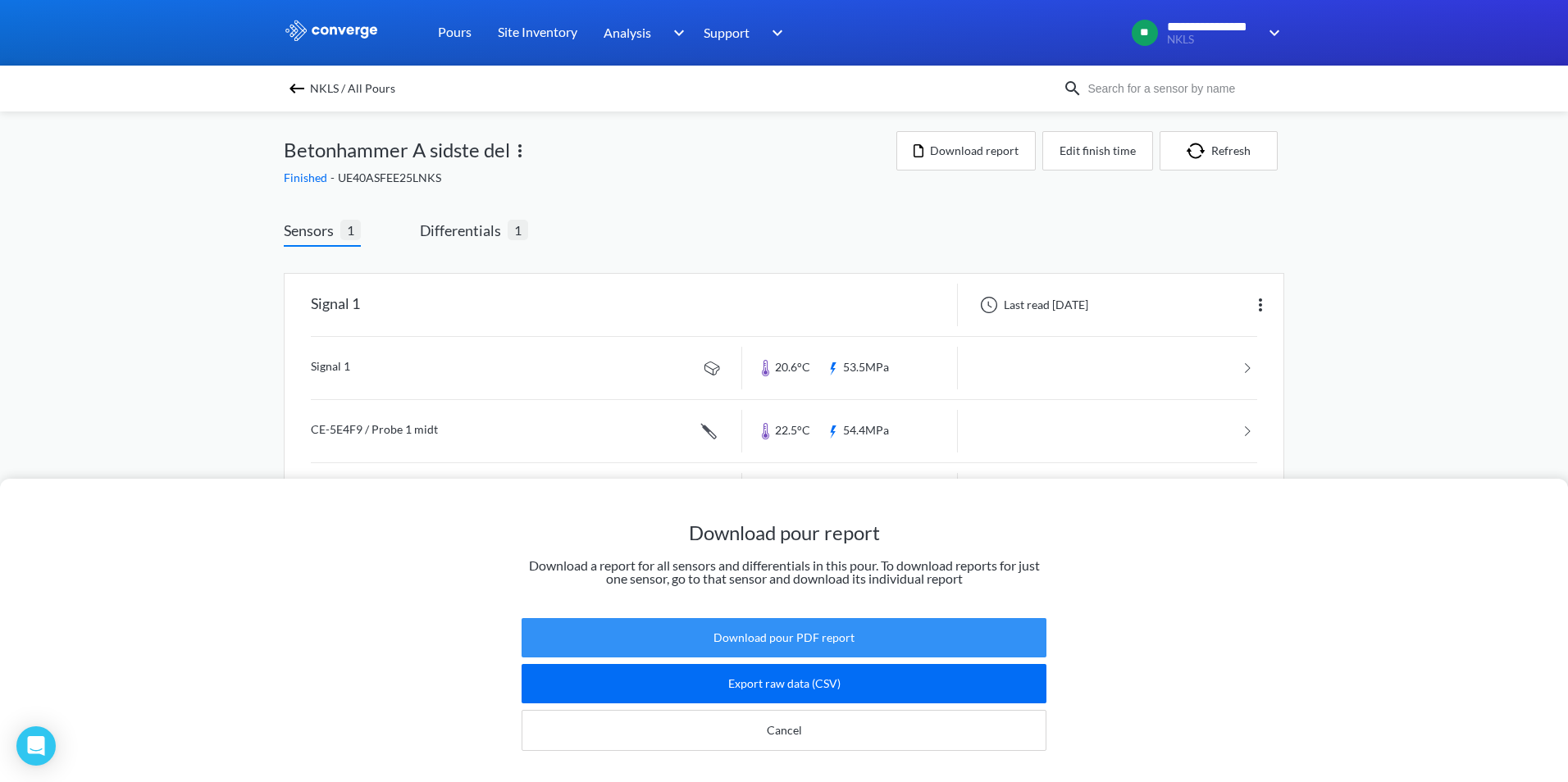
click at [764, 627] on button "Download pour PDF report" at bounding box center [784, 637] width 525 height 40
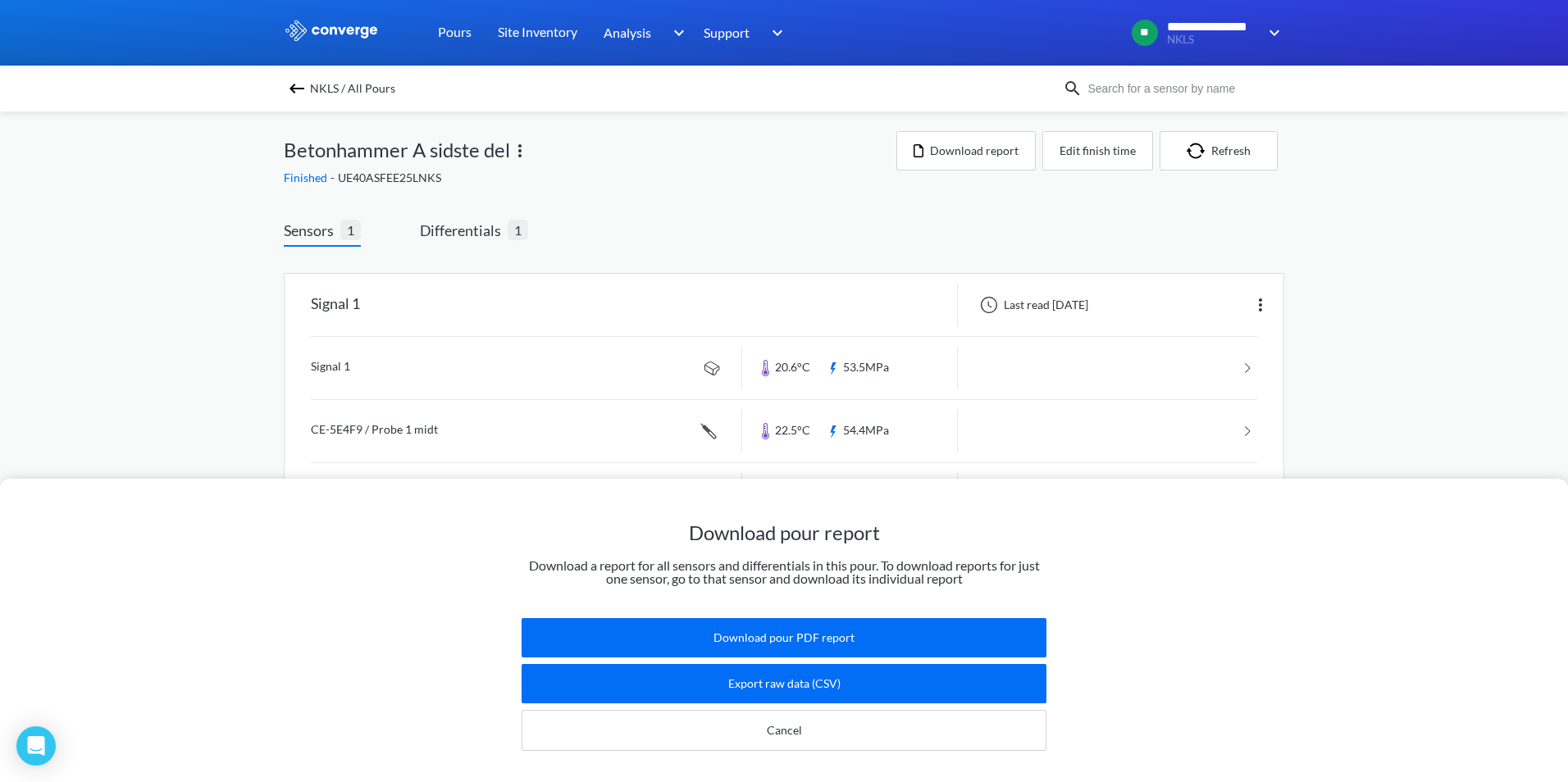
click at [1421, 342] on div "Download pour report Download a report for all sensors and differentials in thi…" at bounding box center [784, 391] width 1568 height 782
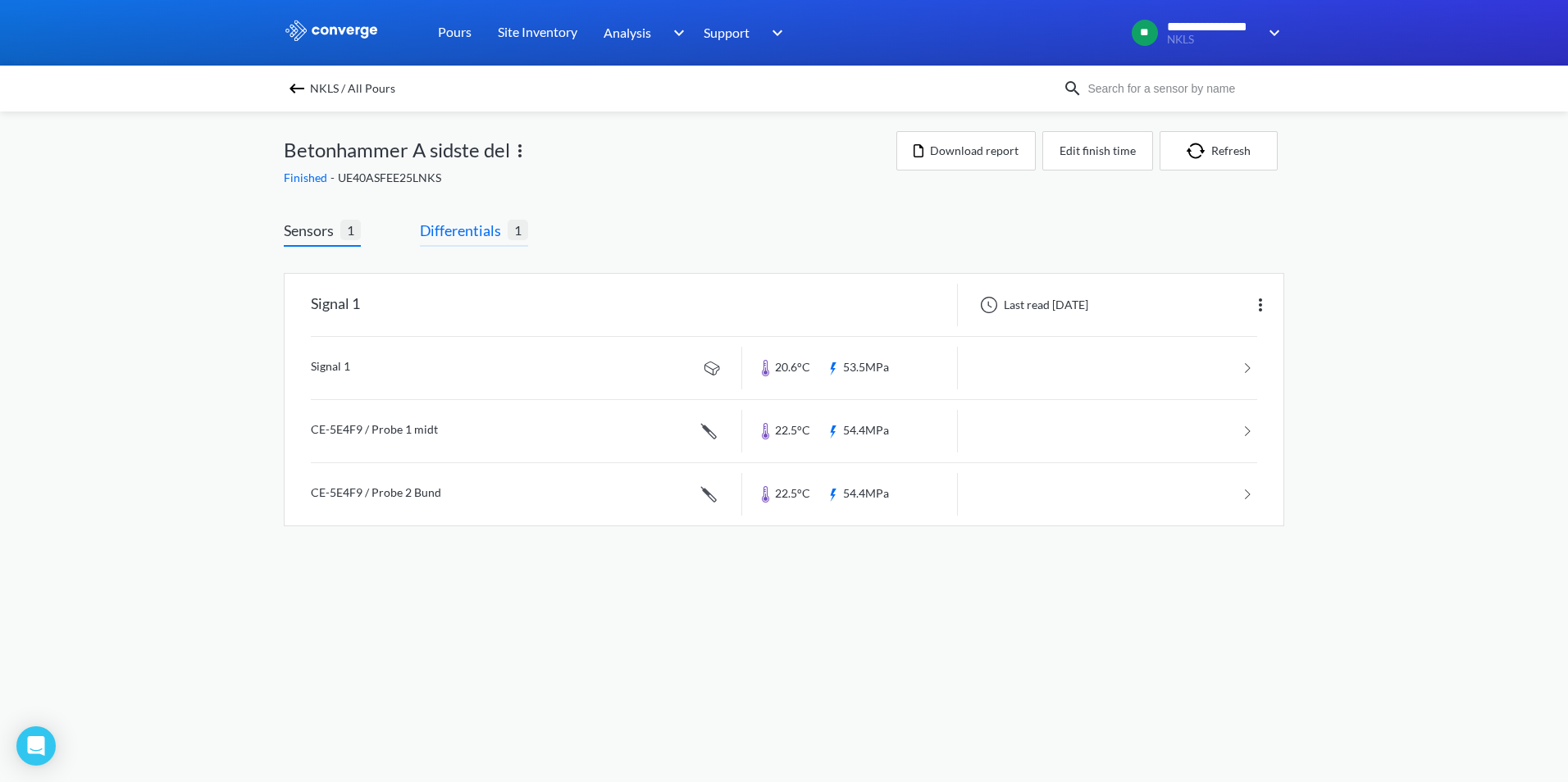
click at [432, 241] on span "Differentials" at bounding box center [463, 230] width 88 height 23
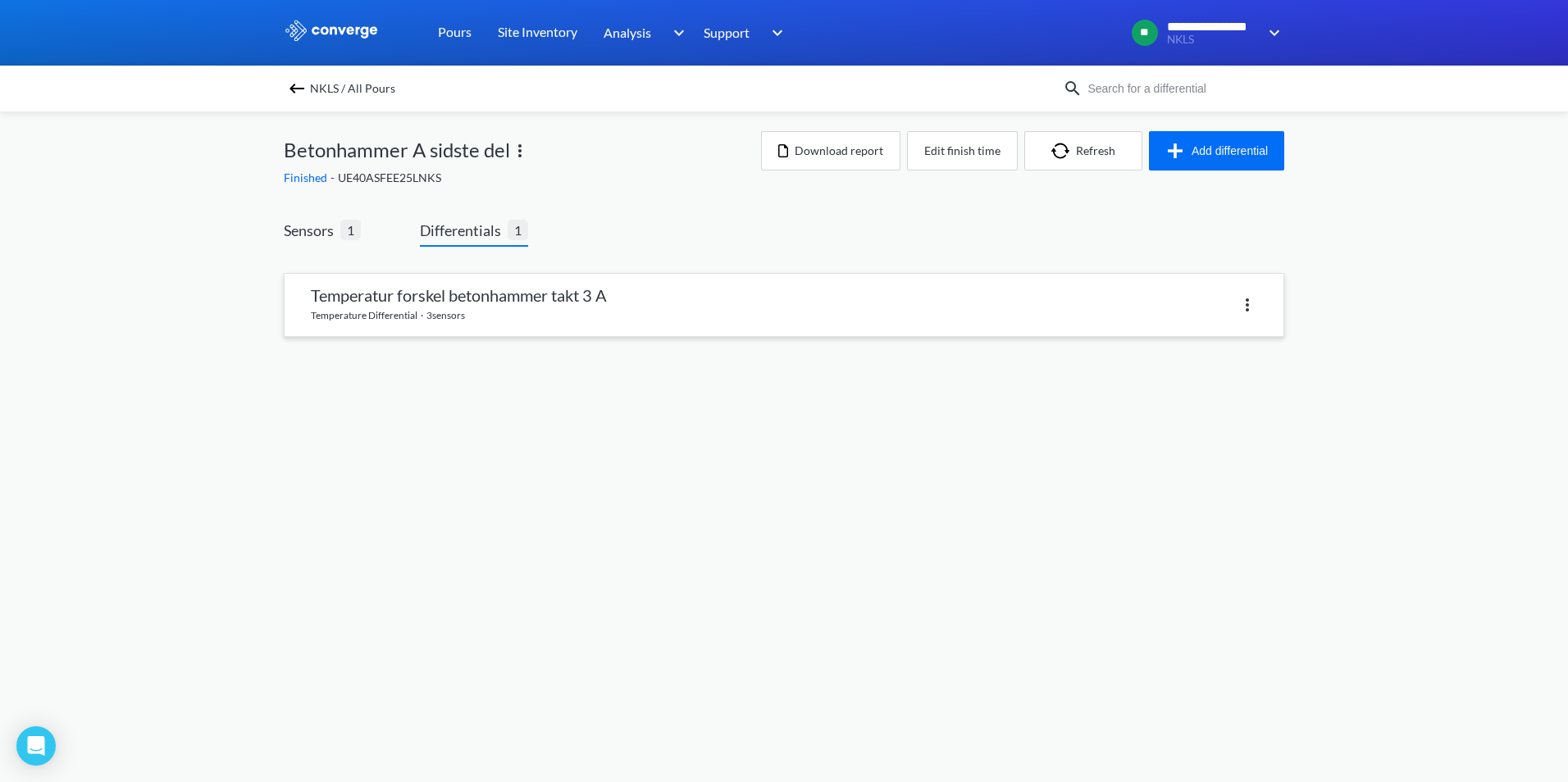
click at [503, 298] on link at bounding box center [784, 305] width 999 height 63
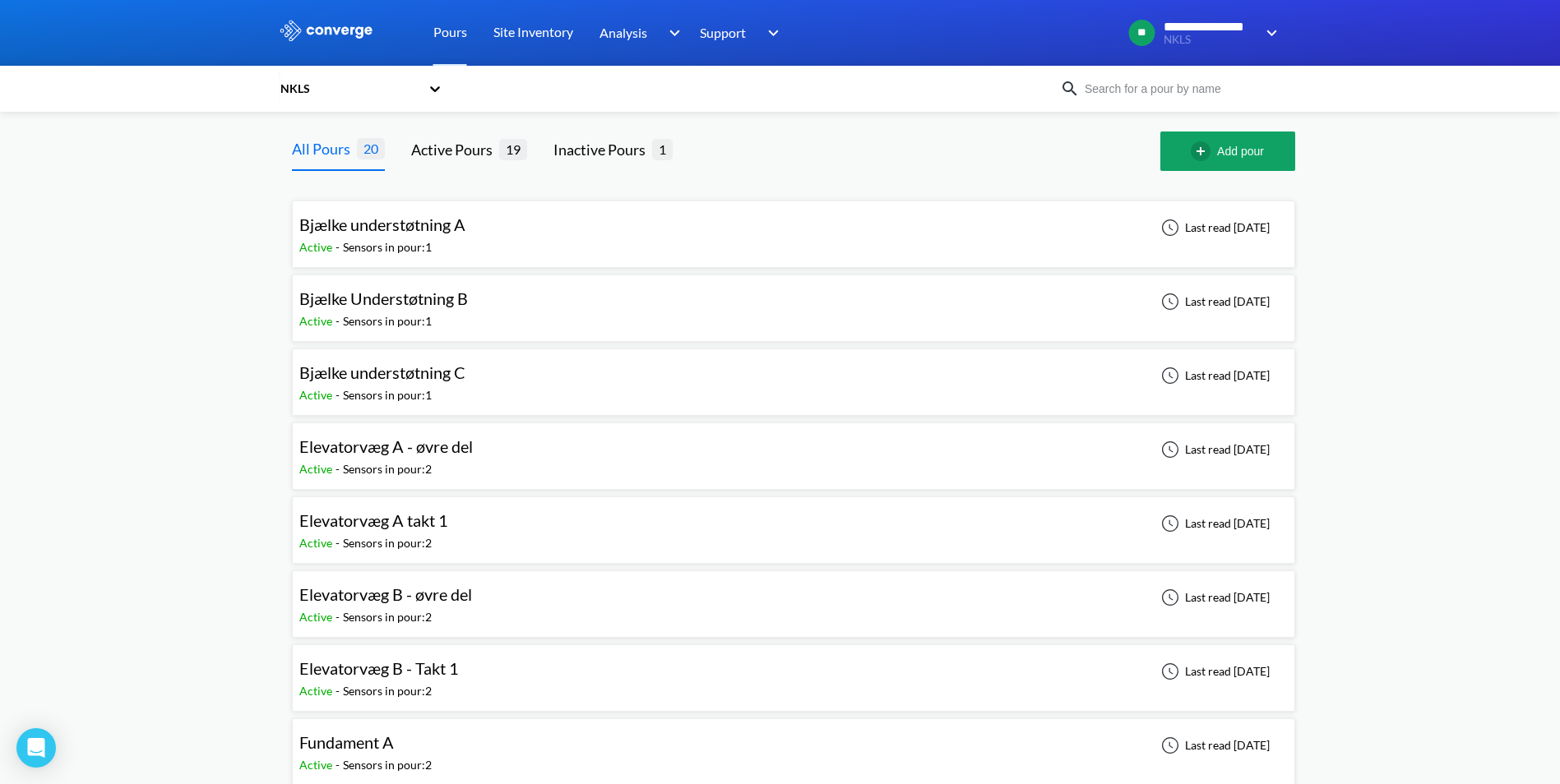
click at [418, 233] on span "Bjælke understøtning A" at bounding box center [382, 223] width 166 height 19
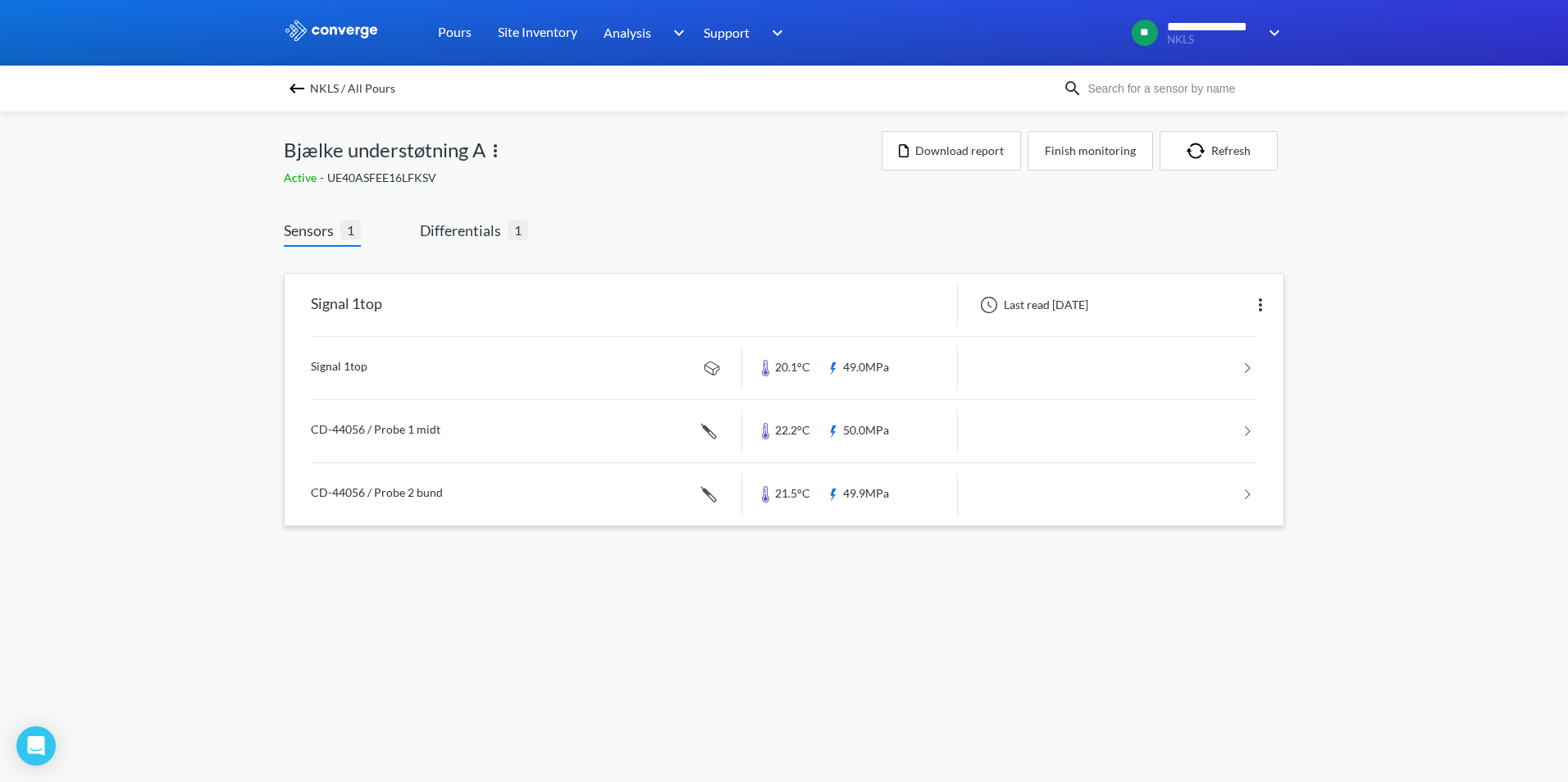
click at [353, 362] on link at bounding box center [783, 368] width 946 height 63
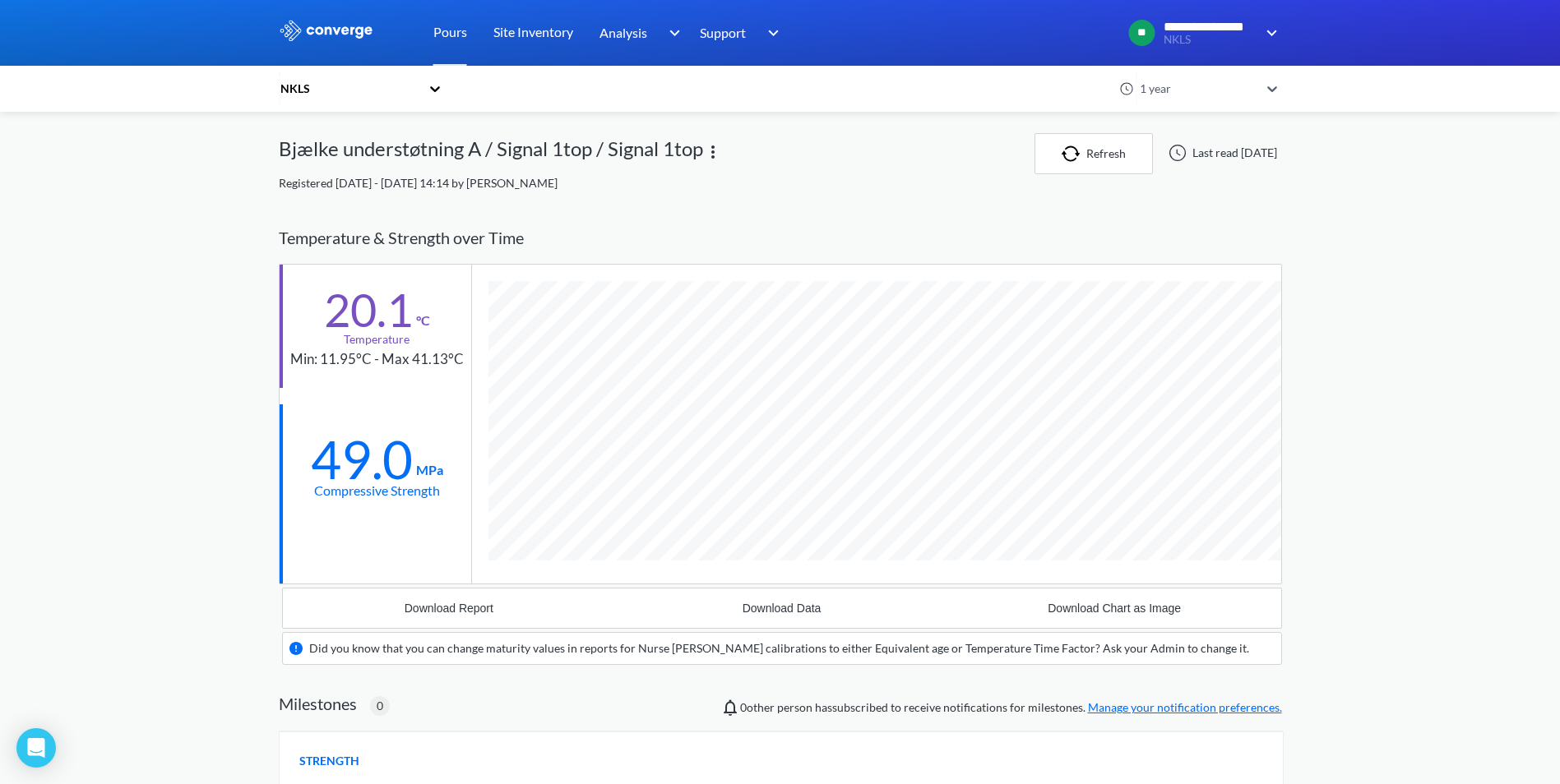
scroll to position [1020, 1003]
click at [1445, 430] on div "**********" at bounding box center [780, 583] width 1560 height 1166
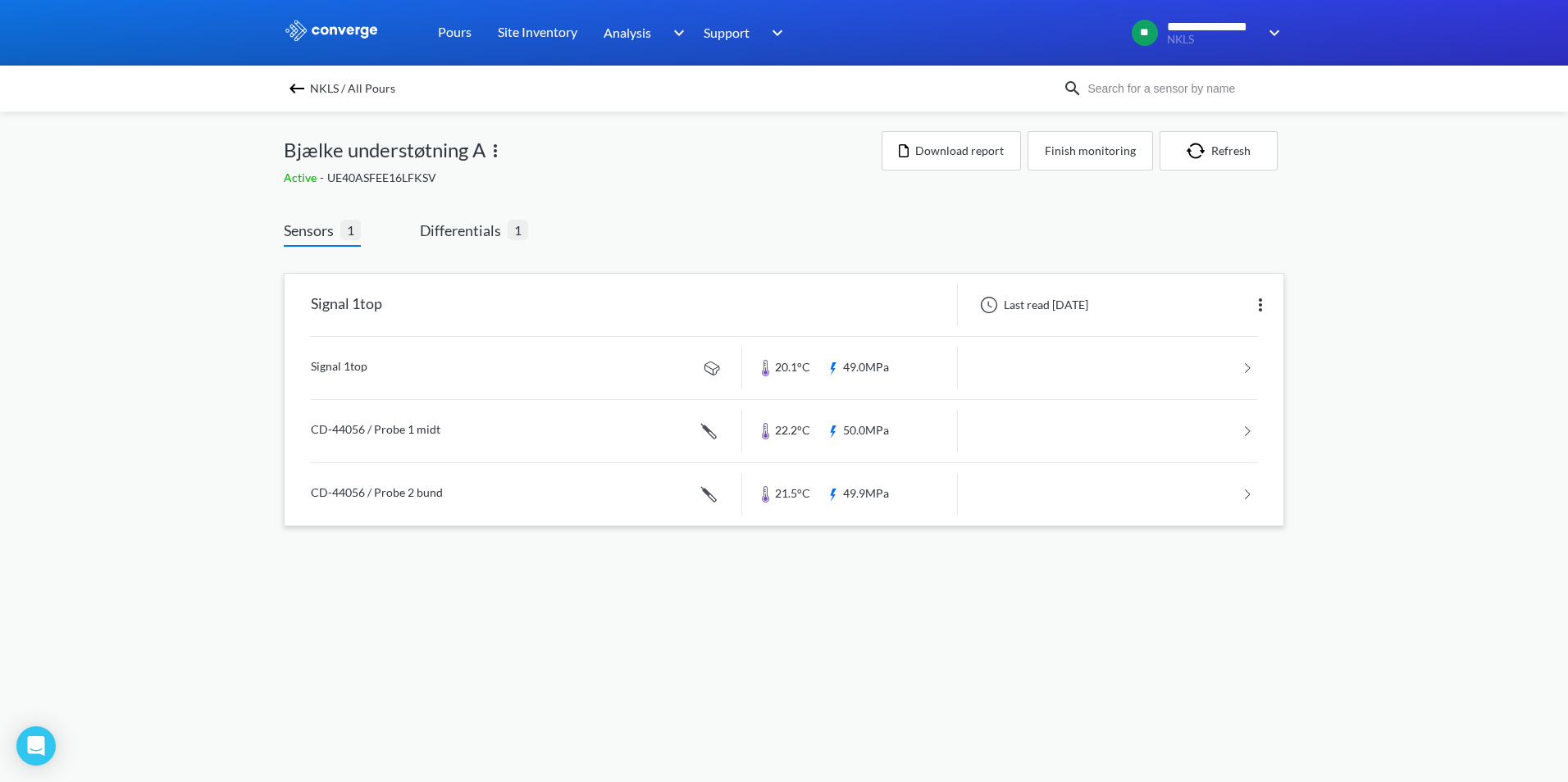
click at [345, 361] on link at bounding box center [783, 368] width 946 height 63
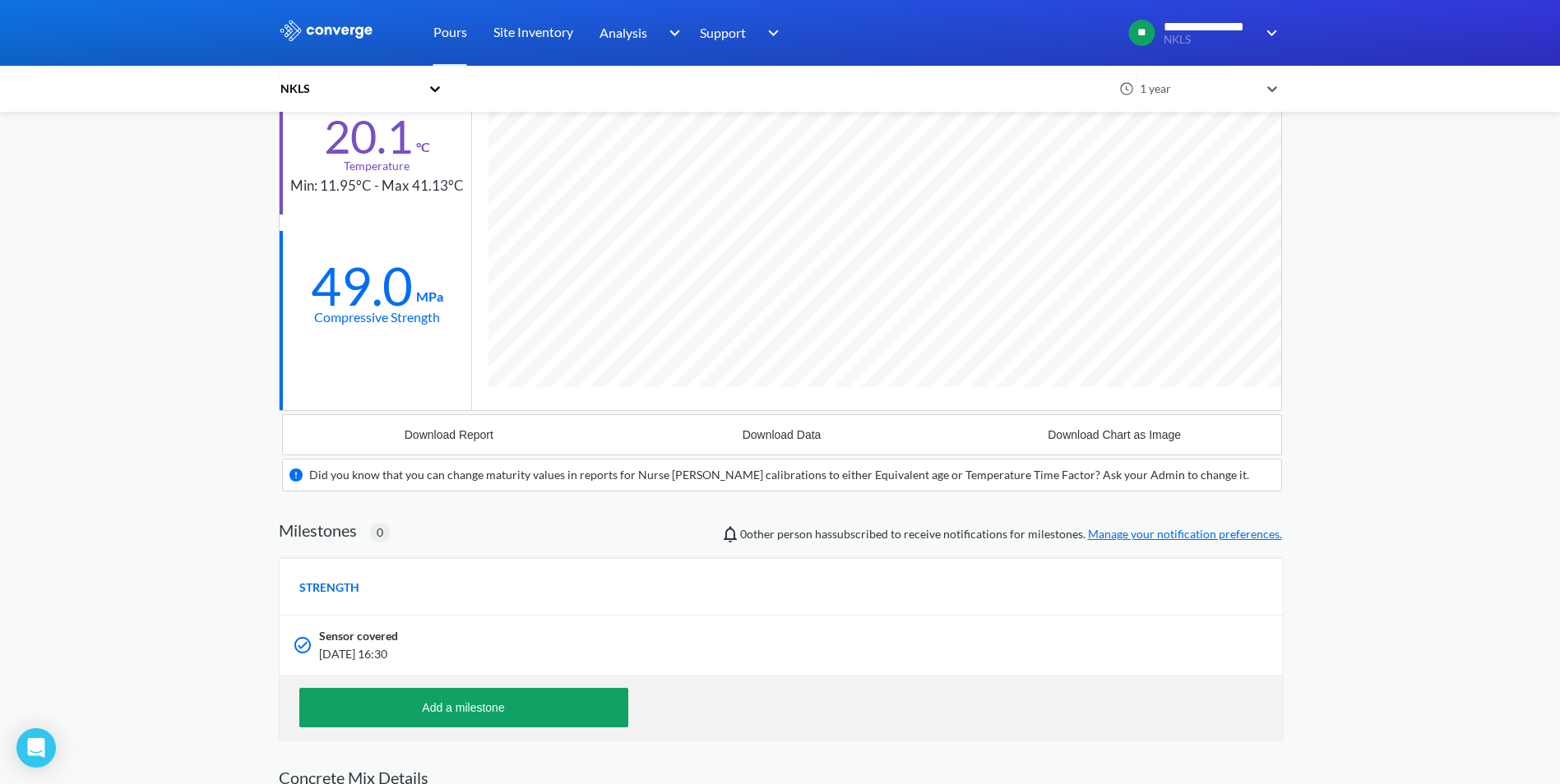
scroll to position [164, 0]
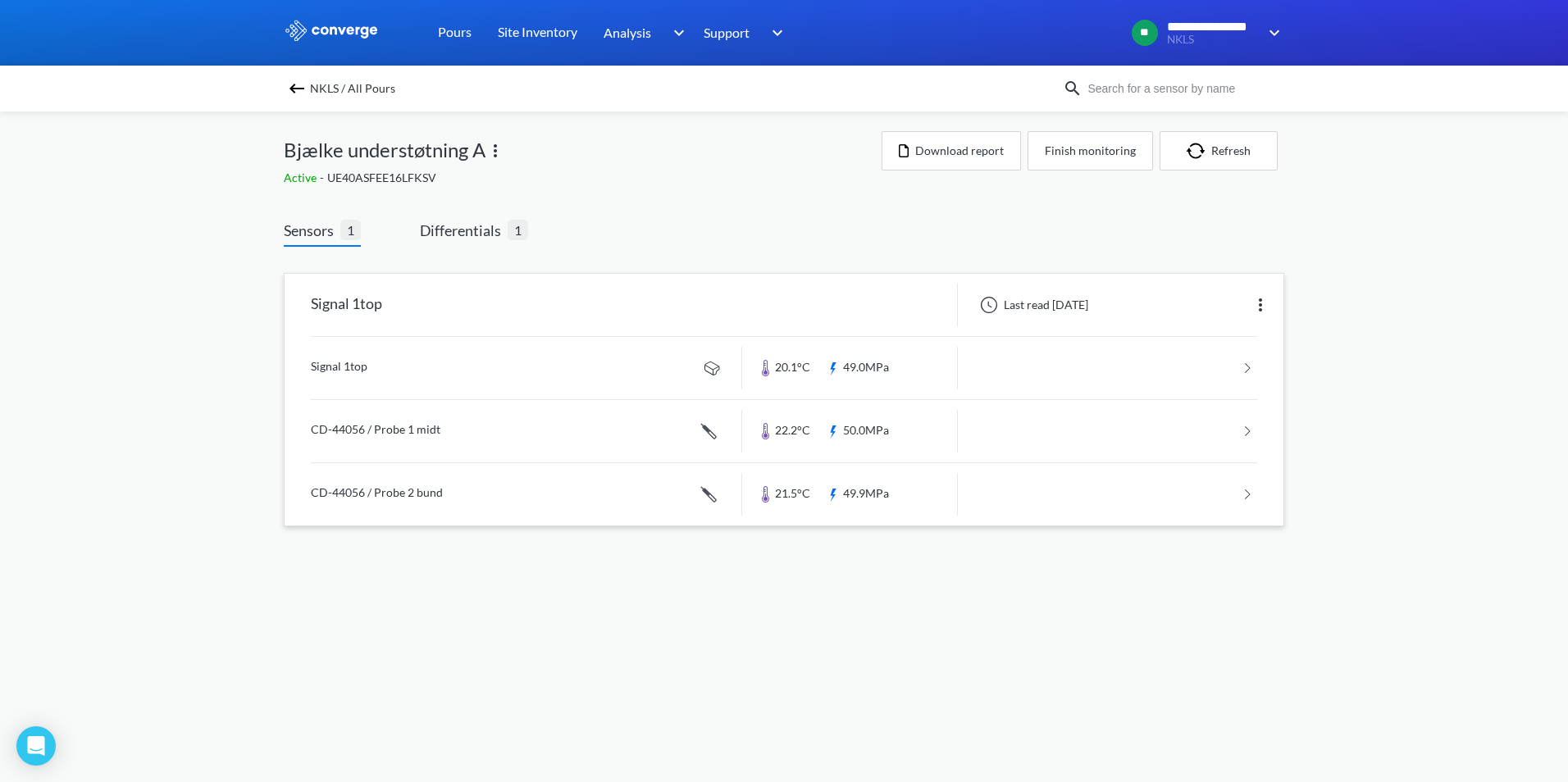
click at [357, 367] on link at bounding box center [783, 368] width 946 height 63
click at [1091, 154] on button "Finish monitoring" at bounding box center [1090, 150] width 125 height 40
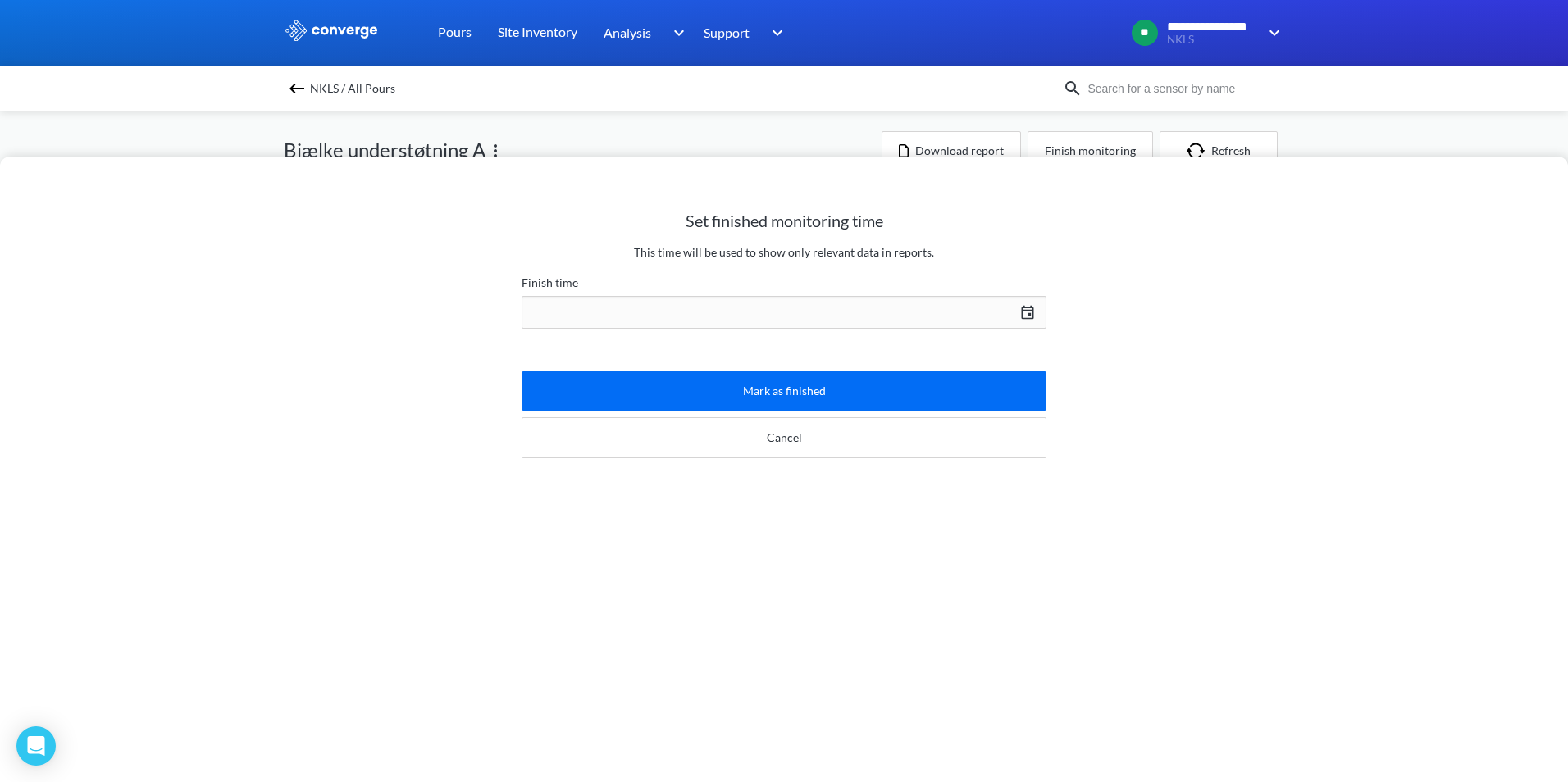
click at [1018, 315] on div "[DATE] Press the down arrow key to interact with the calendar and select a date…" at bounding box center [784, 312] width 525 height 40
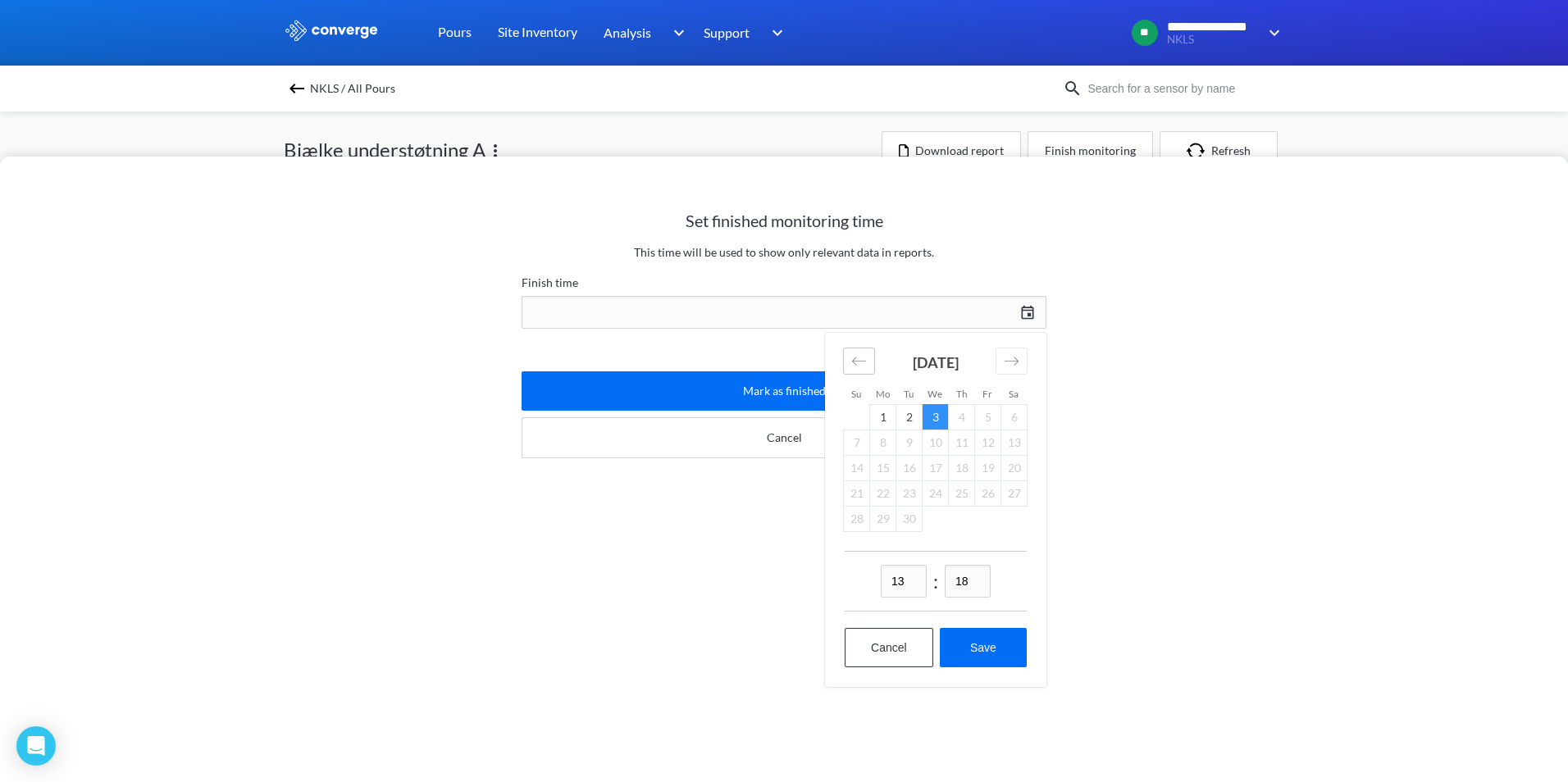
drag, startPoint x: 862, startPoint y: 350, endPoint x: 861, endPoint y: 360, distance: 10.0
click at [862, 352] on div "Move backward to switch to the previous month." at bounding box center [859, 360] width 32 height 27
click at [861, 360] on div "Move backward to switch to the previous month." at bounding box center [859, 360] width 32 height 27
click at [1007, 362] on icon "Move forward to switch to the next month." at bounding box center [1012, 361] width 16 height 16
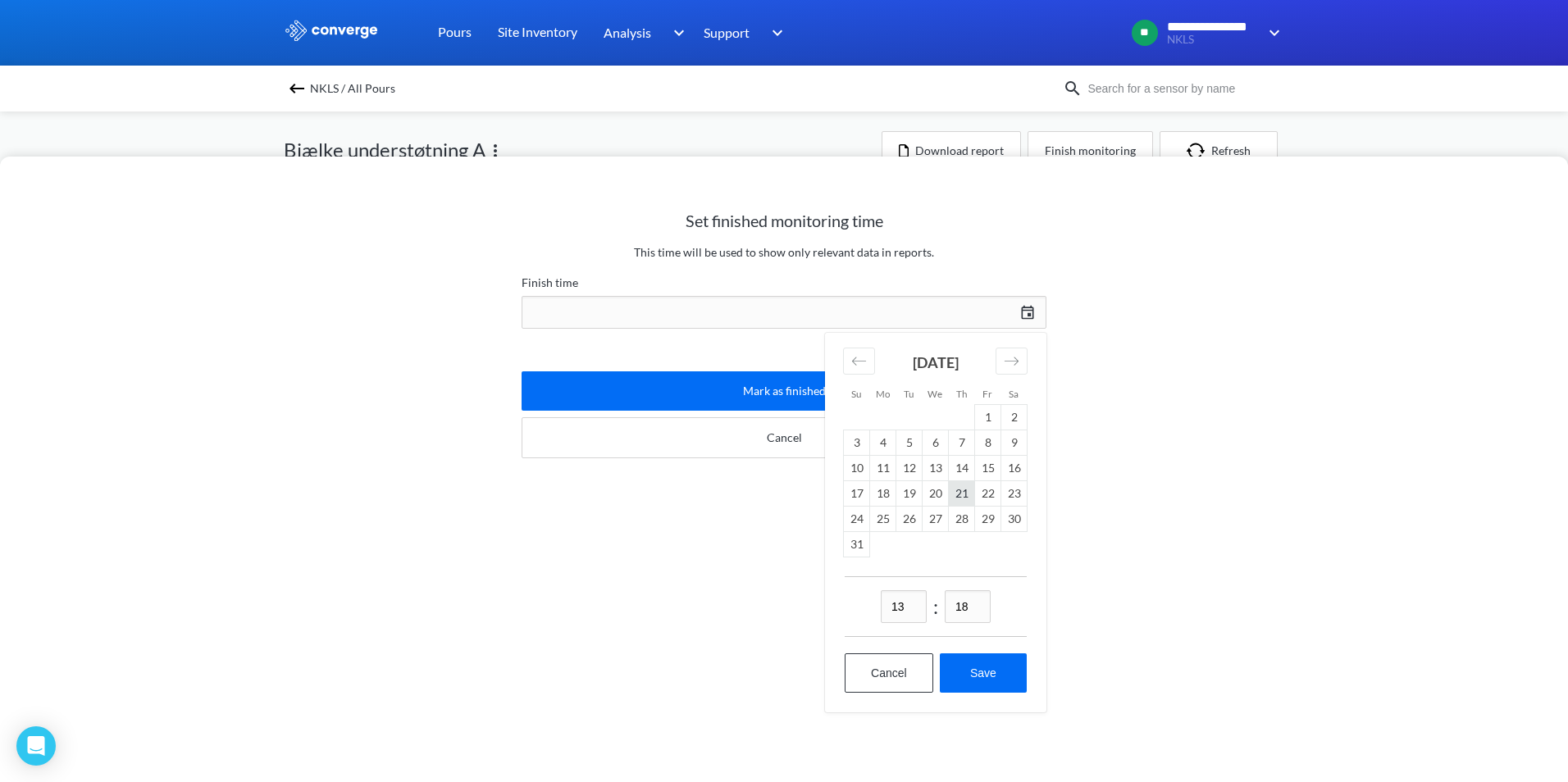
click at [955, 495] on td "21" at bounding box center [962, 494] width 26 height 26
click at [982, 674] on button "Save" at bounding box center [983, 672] width 87 height 40
type input "13:18, 21st of August"
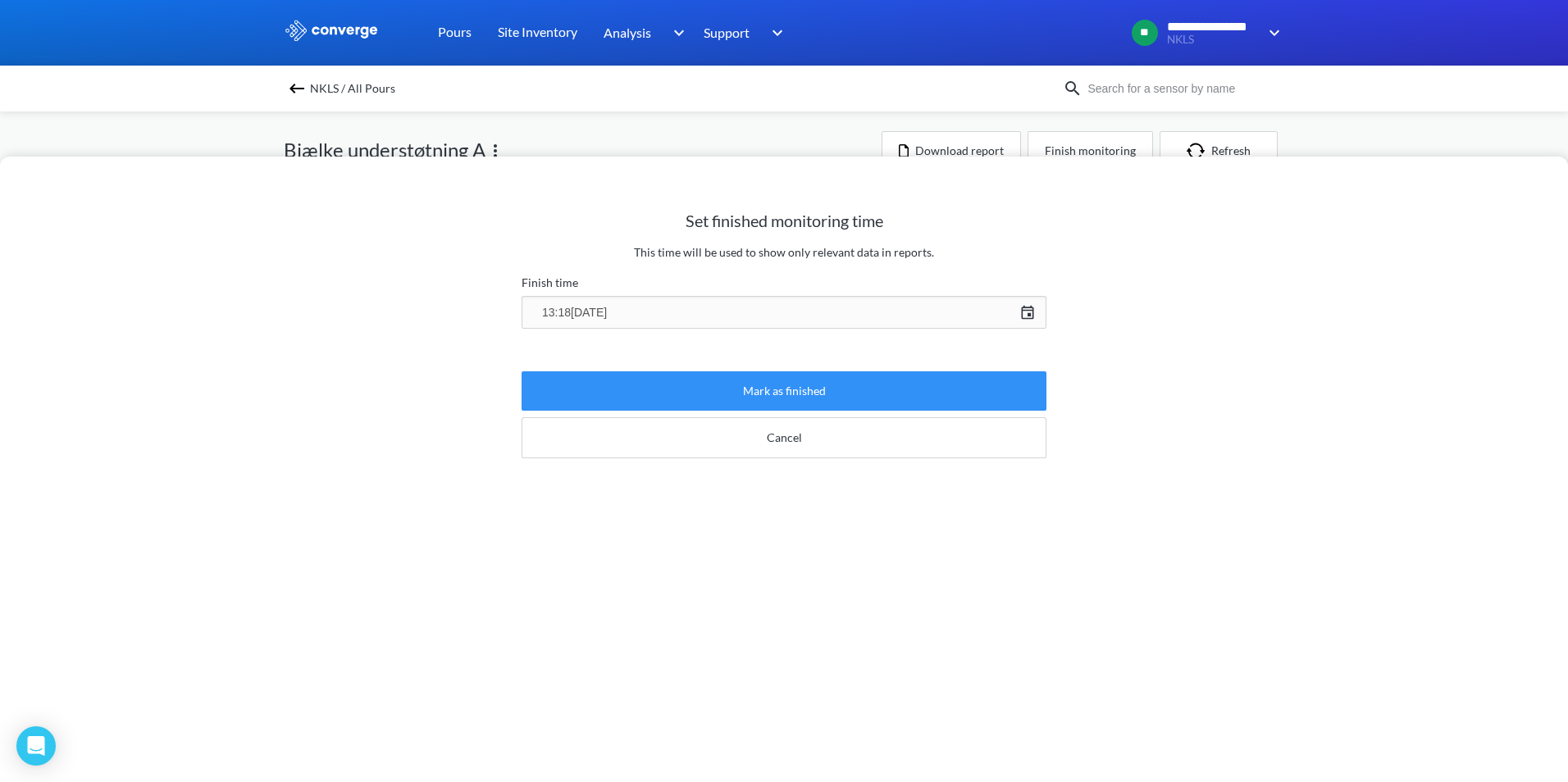
click at [755, 391] on button "Mark as finished" at bounding box center [784, 391] width 525 height 40
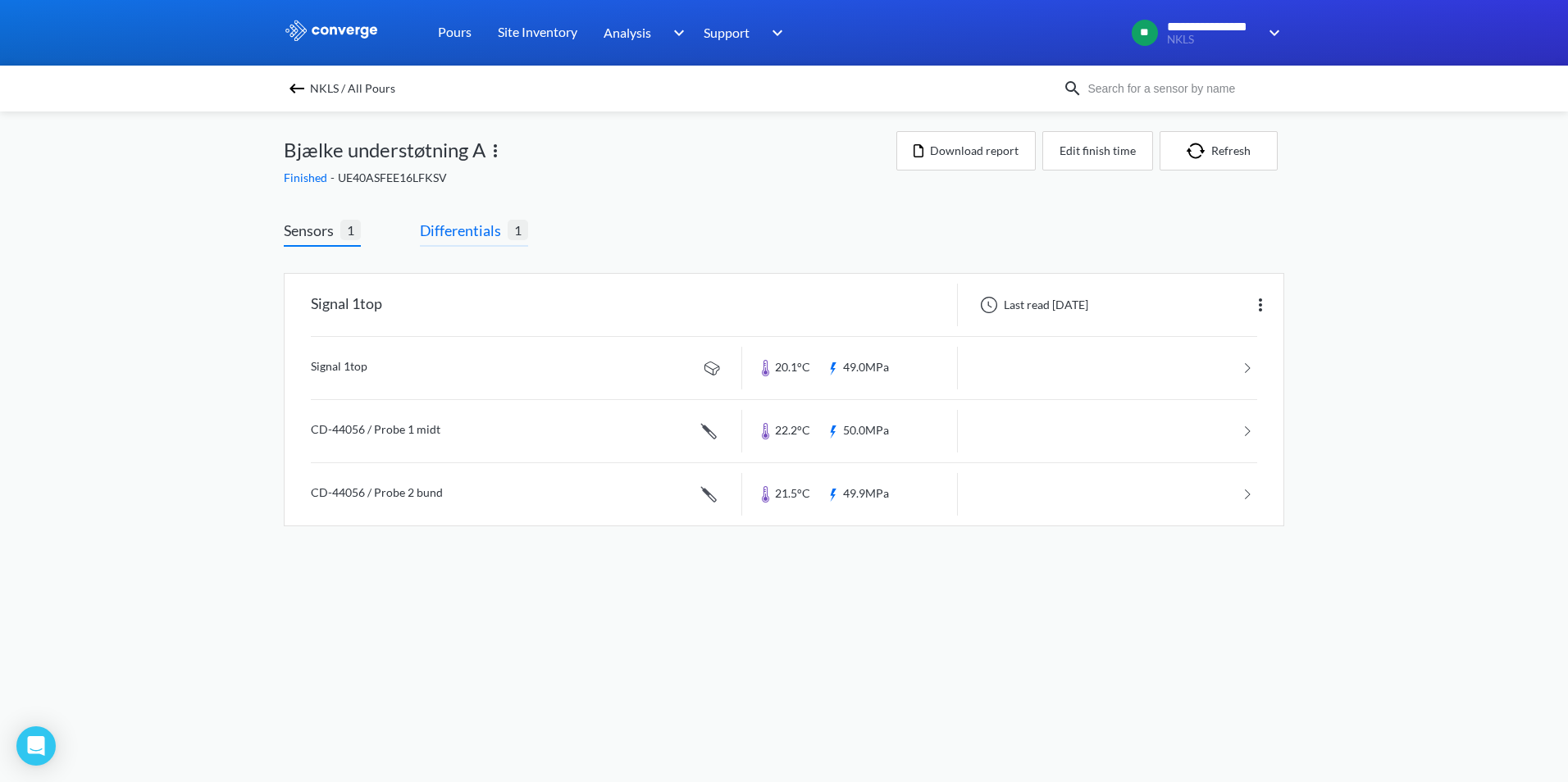
click at [459, 239] on span "Differentials" at bounding box center [463, 230] width 88 height 23
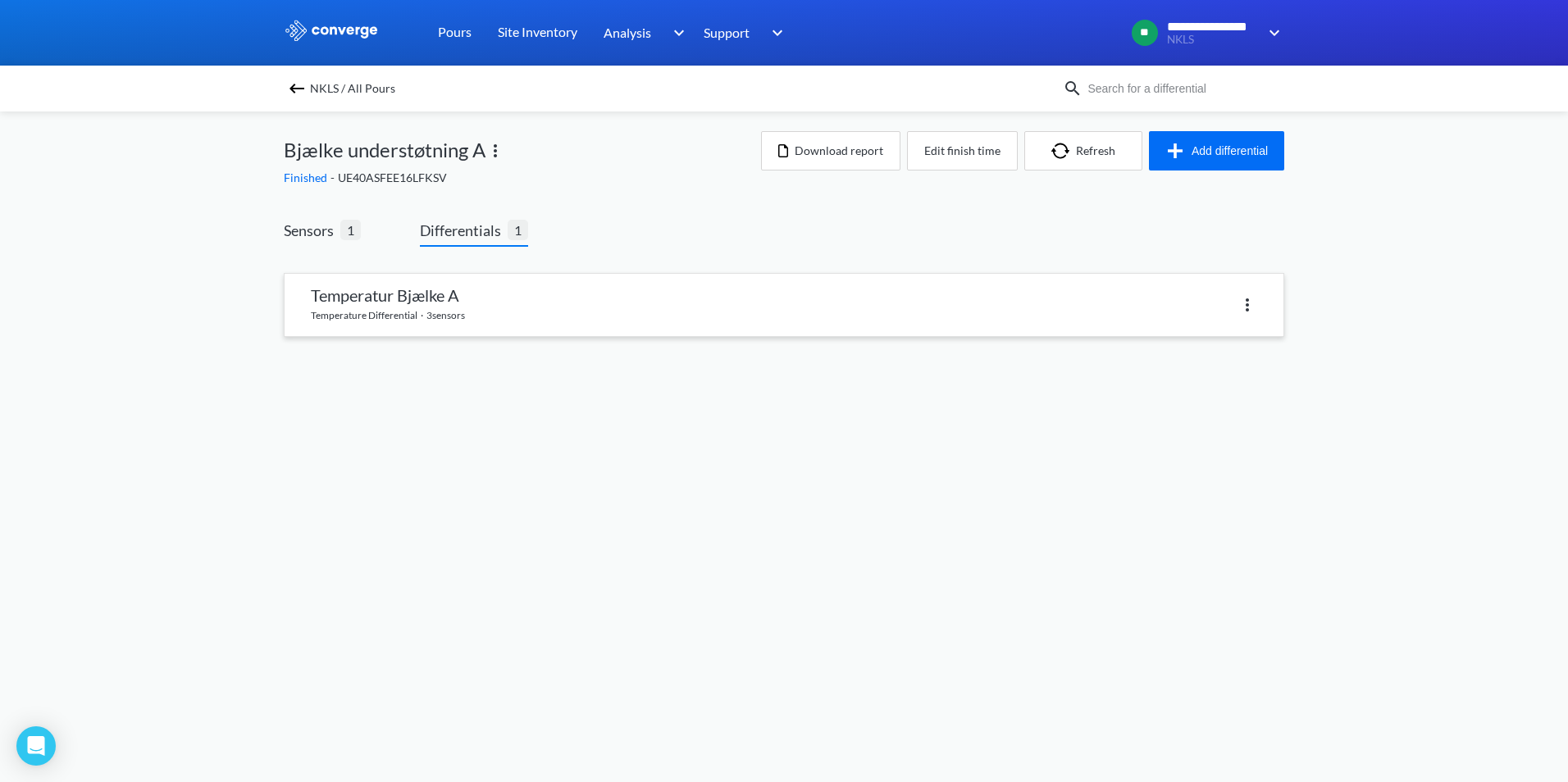
click at [344, 299] on link at bounding box center [784, 305] width 999 height 63
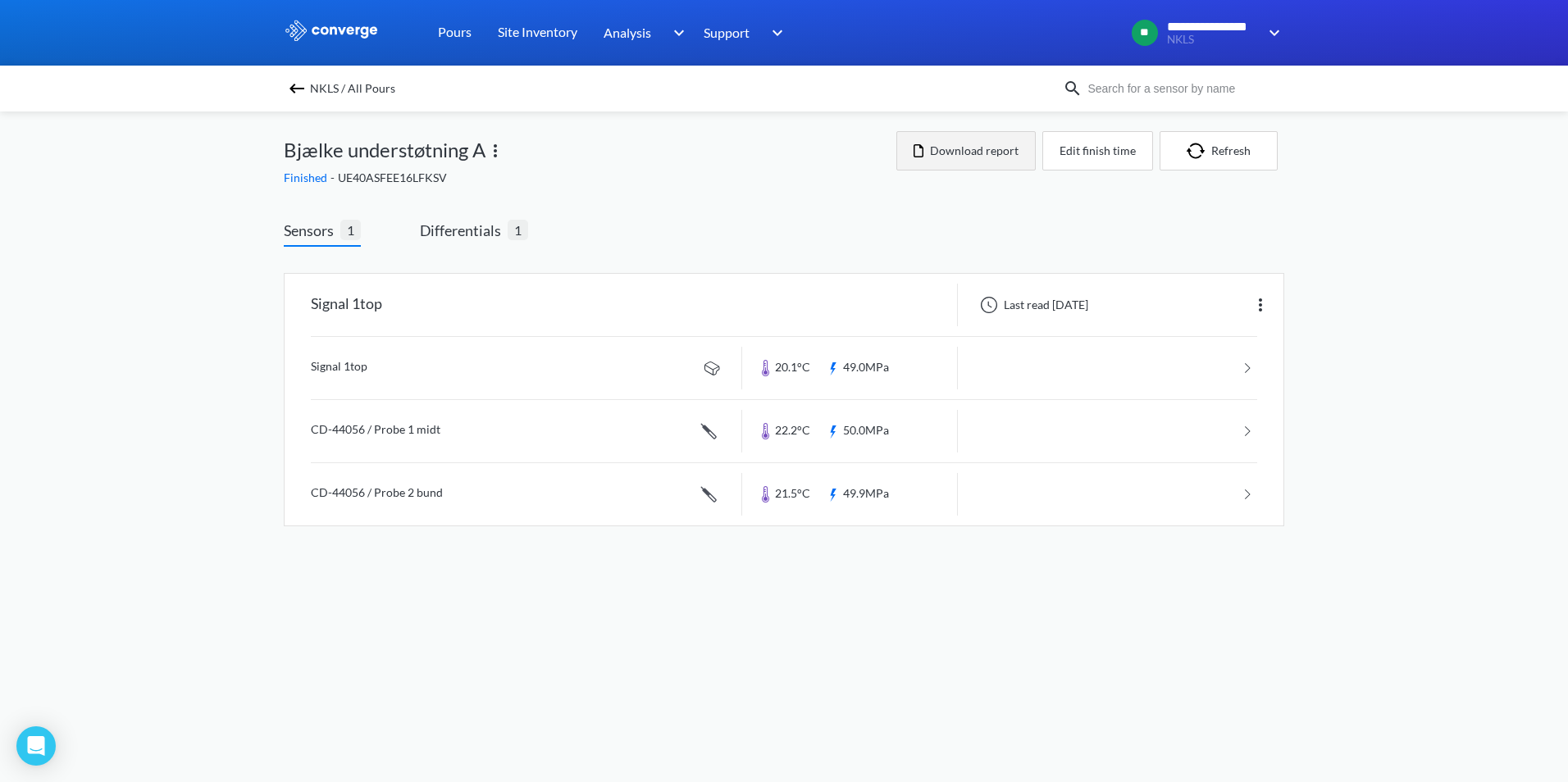
click at [948, 150] on button "Download report" at bounding box center [965, 150] width 139 height 40
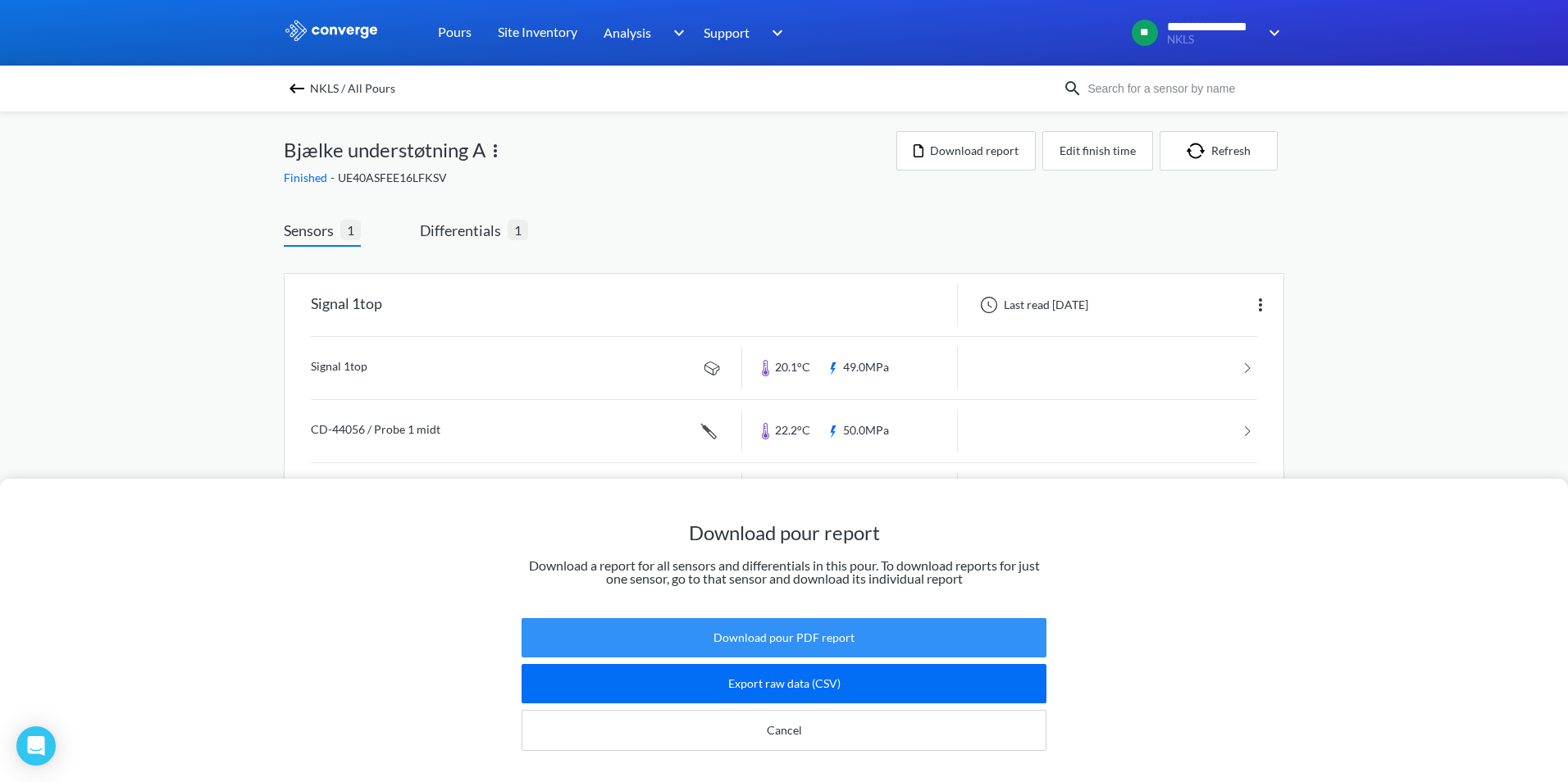
click at [765, 629] on button "Download pour PDF report" at bounding box center [784, 637] width 525 height 40
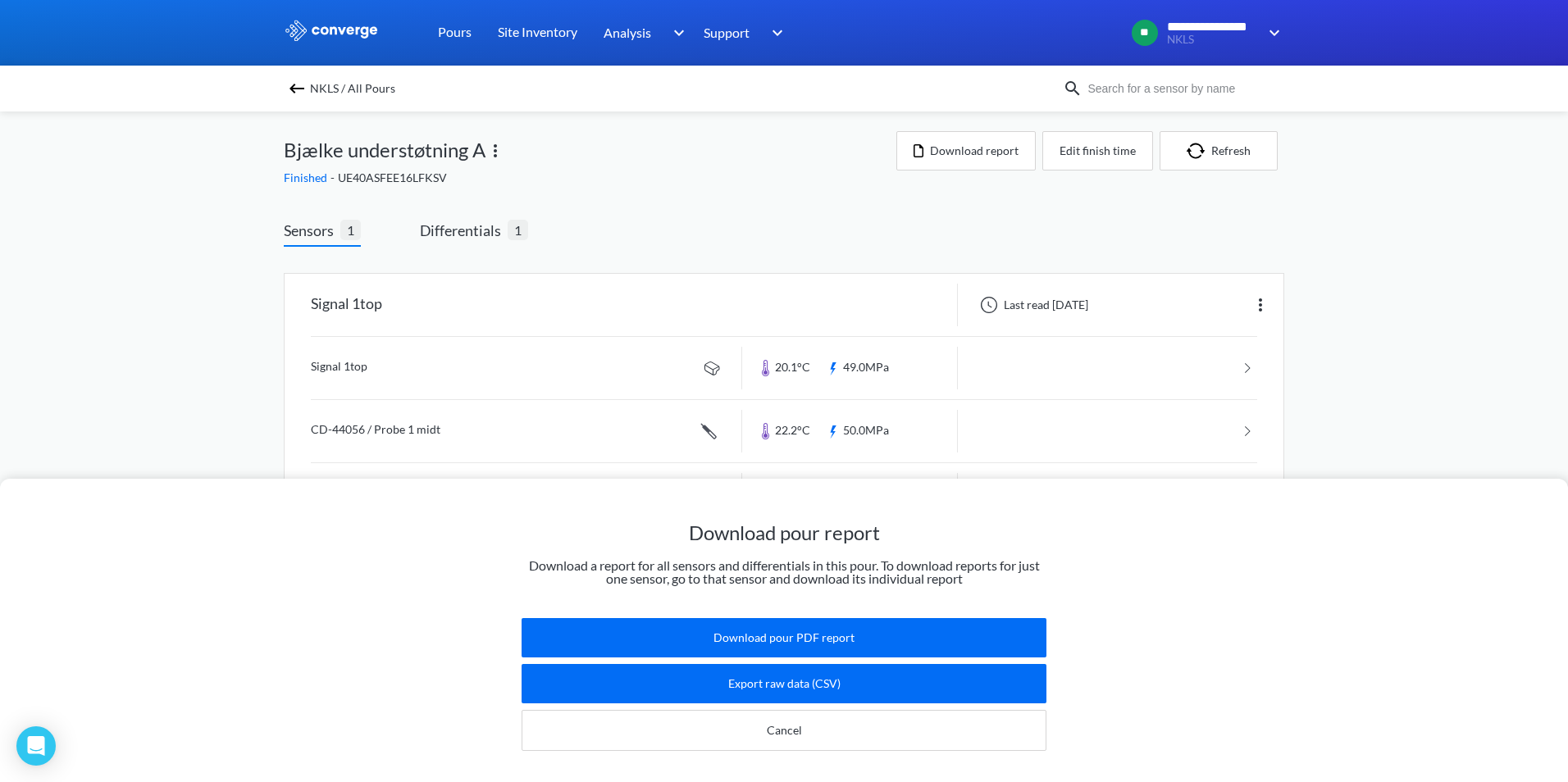
click at [1513, 178] on div "Download pour report Download a report for all sensors and differentials in thi…" at bounding box center [784, 391] width 1568 height 782
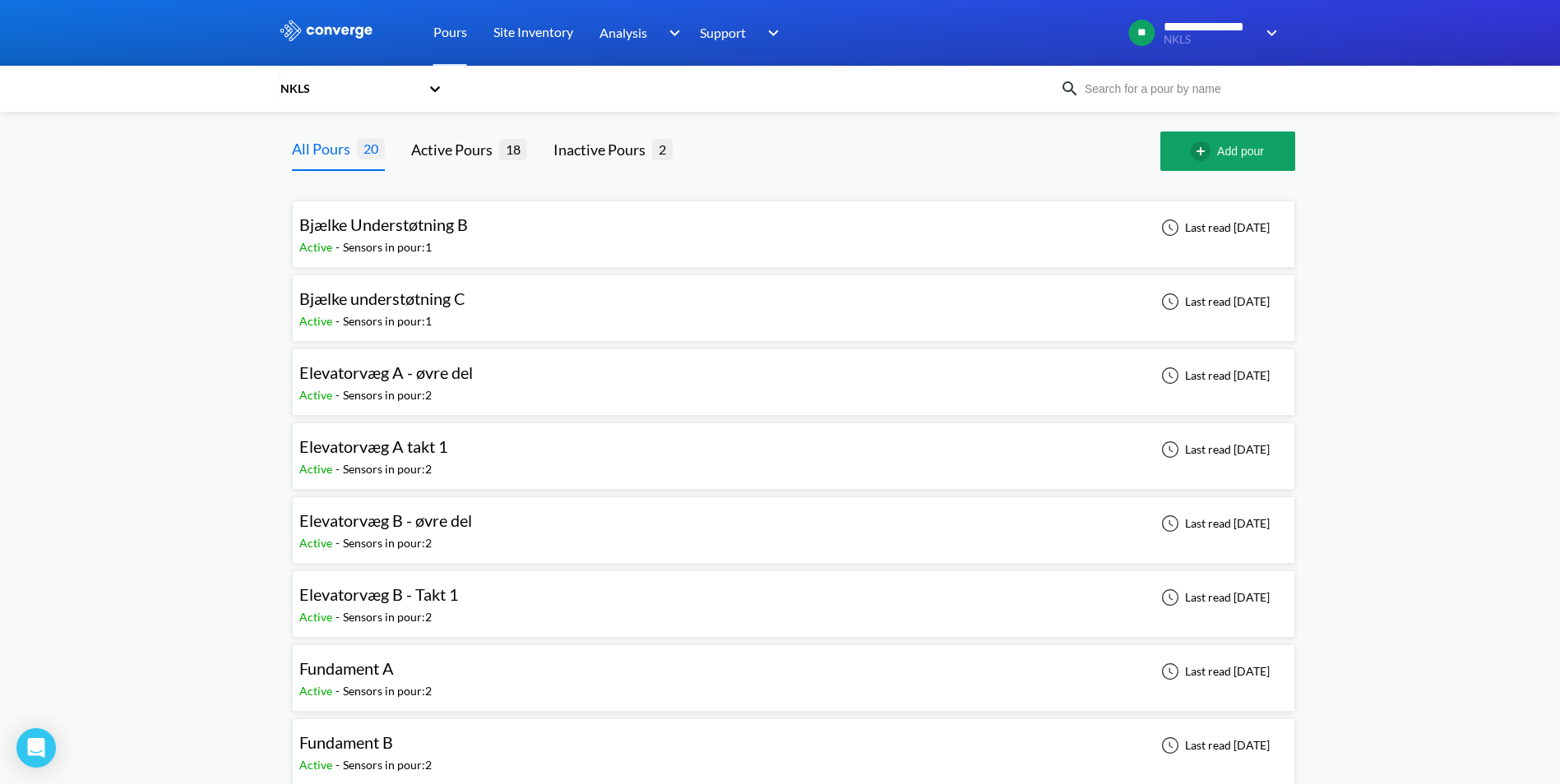
click at [376, 302] on span "Bjælke understøtning C" at bounding box center [382, 297] width 166 height 19
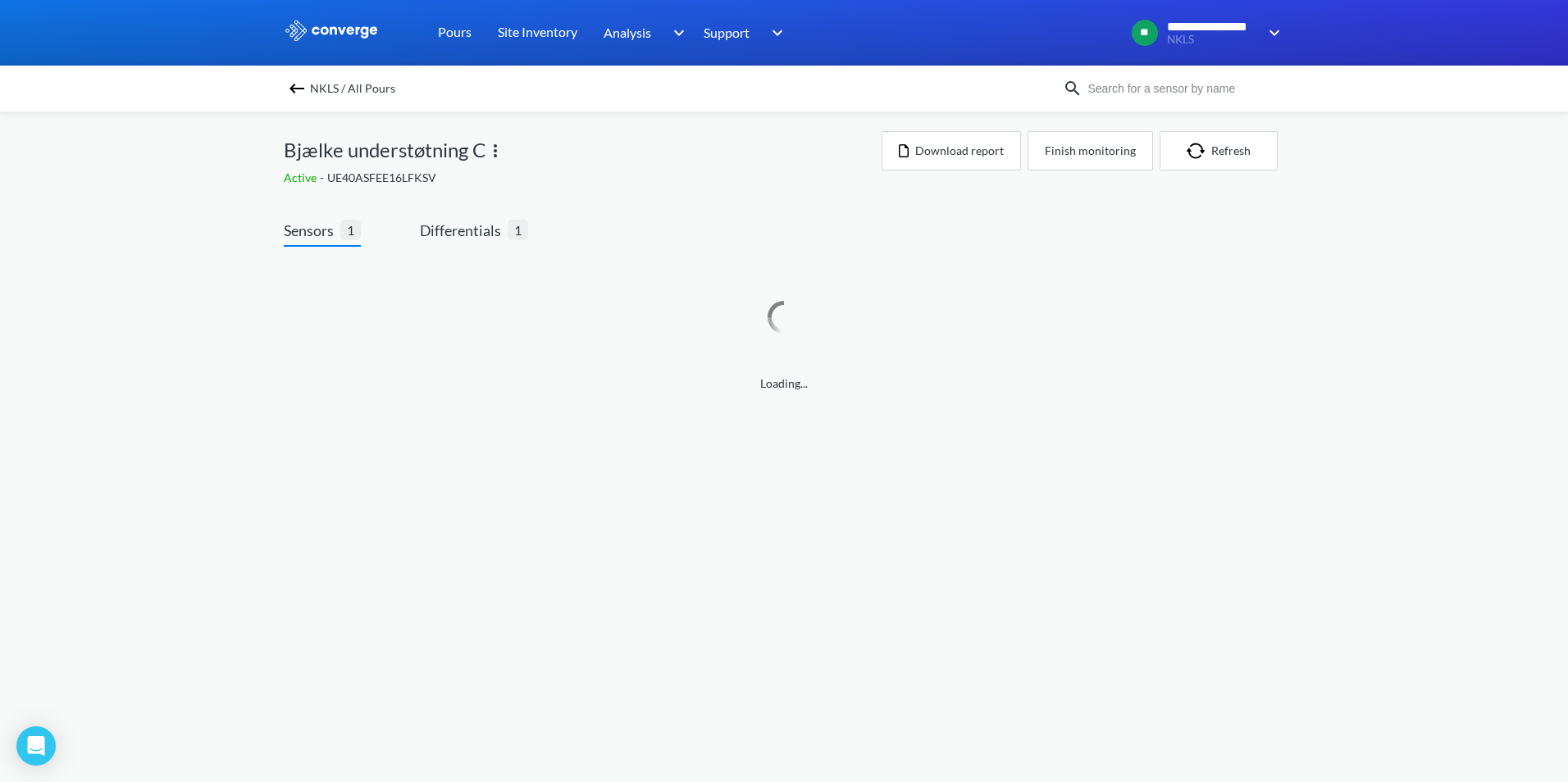
click at [375, 301] on div "Loading..." at bounding box center [784, 326] width 1000 height 133
click at [350, 356] on link at bounding box center [783, 368] width 946 height 63
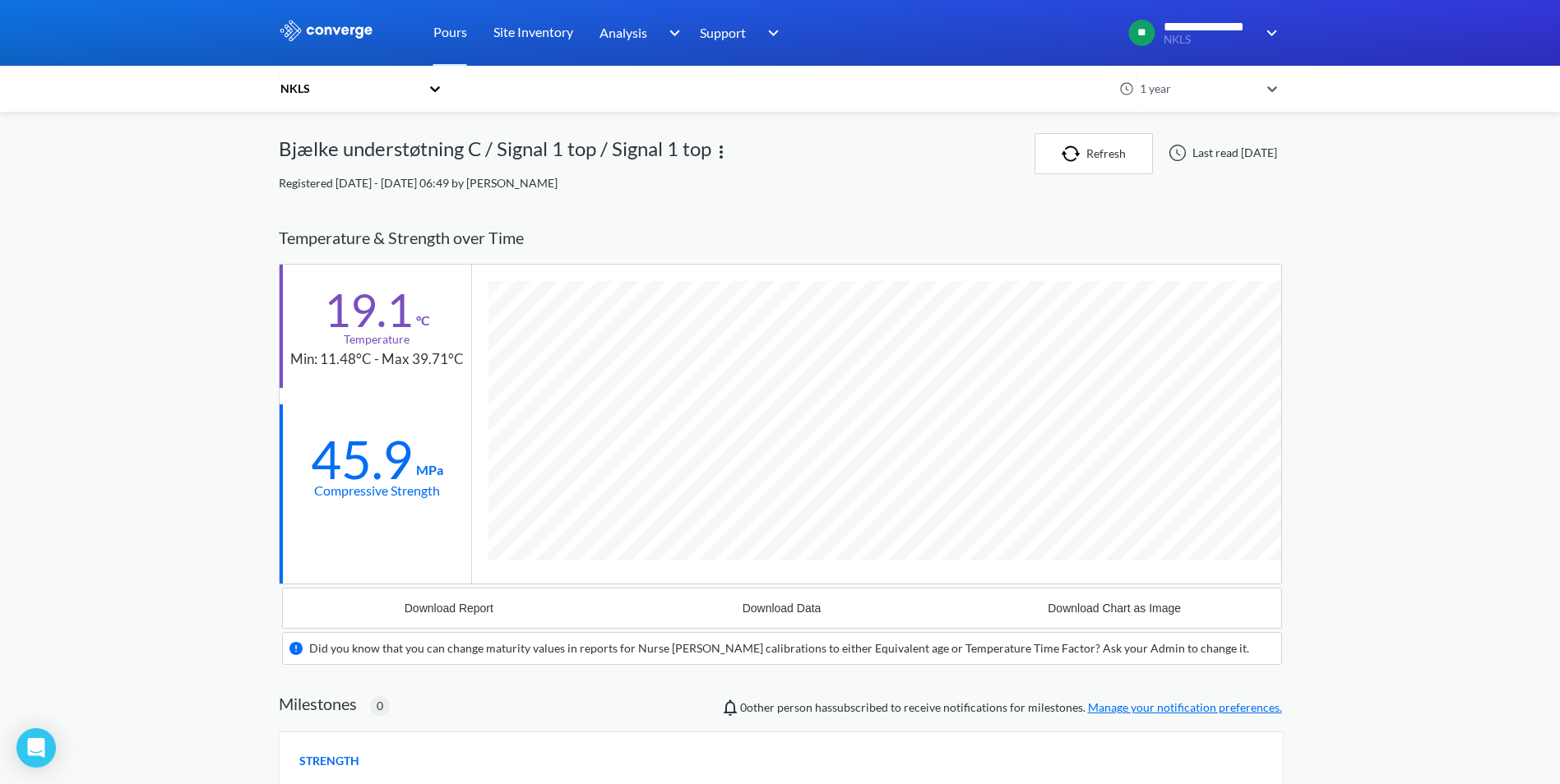
scroll to position [1020, 1003]
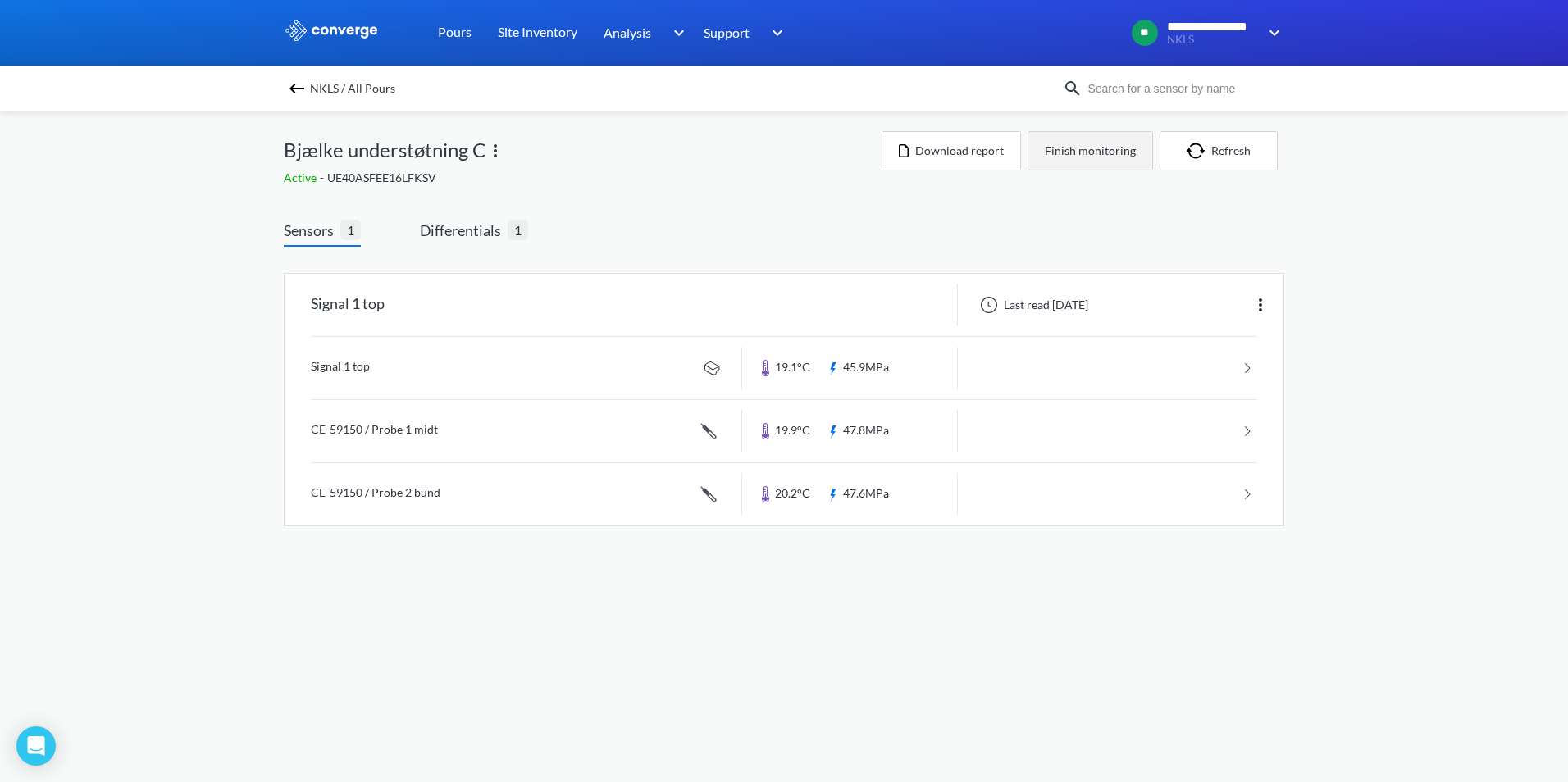
click at [1092, 149] on button "Finish monitoring" at bounding box center [1090, 150] width 125 height 40
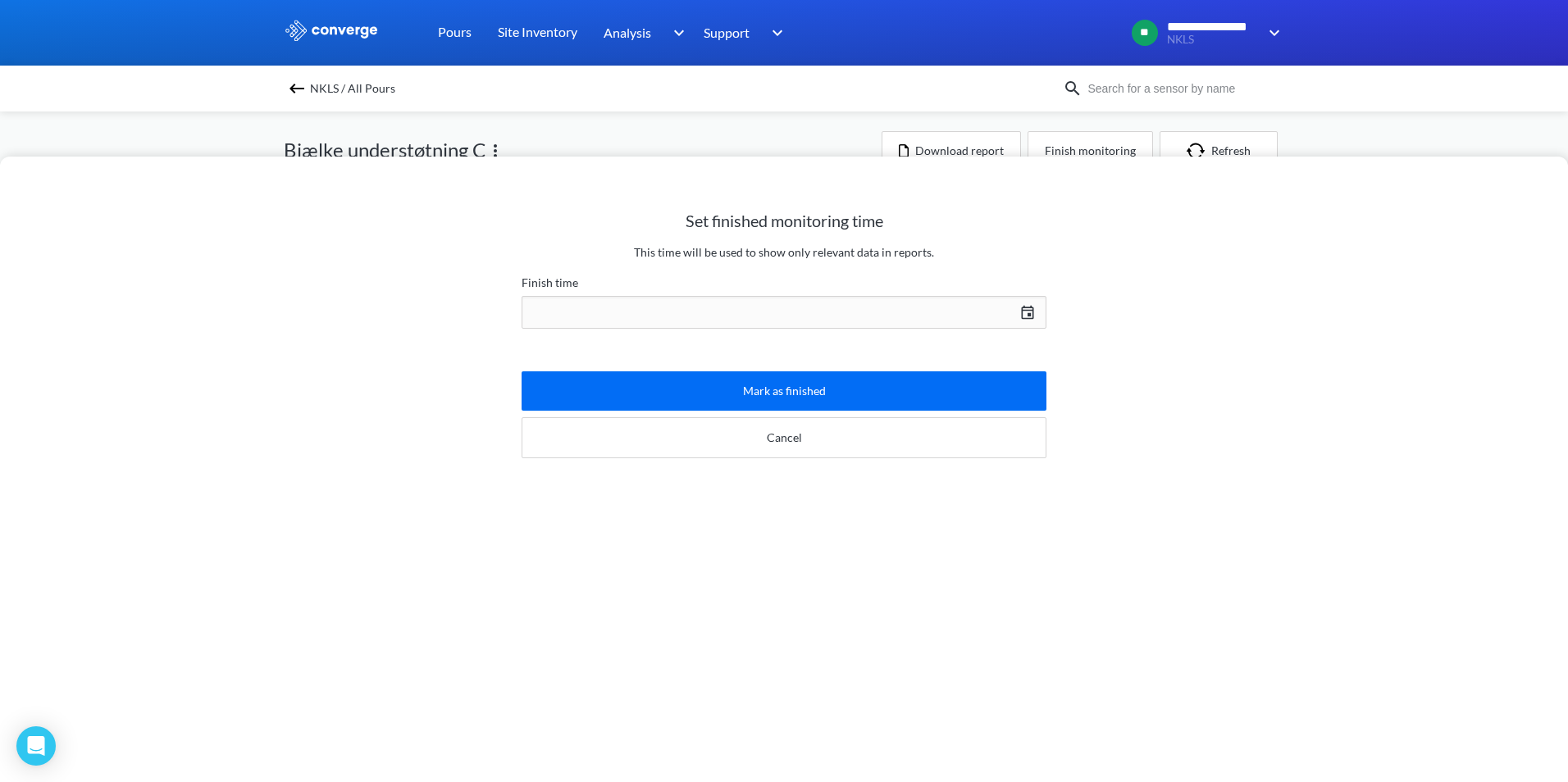
click at [1020, 309] on div "[DATE] Press the down arrow key to interact with the calendar and select a date…" at bounding box center [784, 312] width 525 height 40
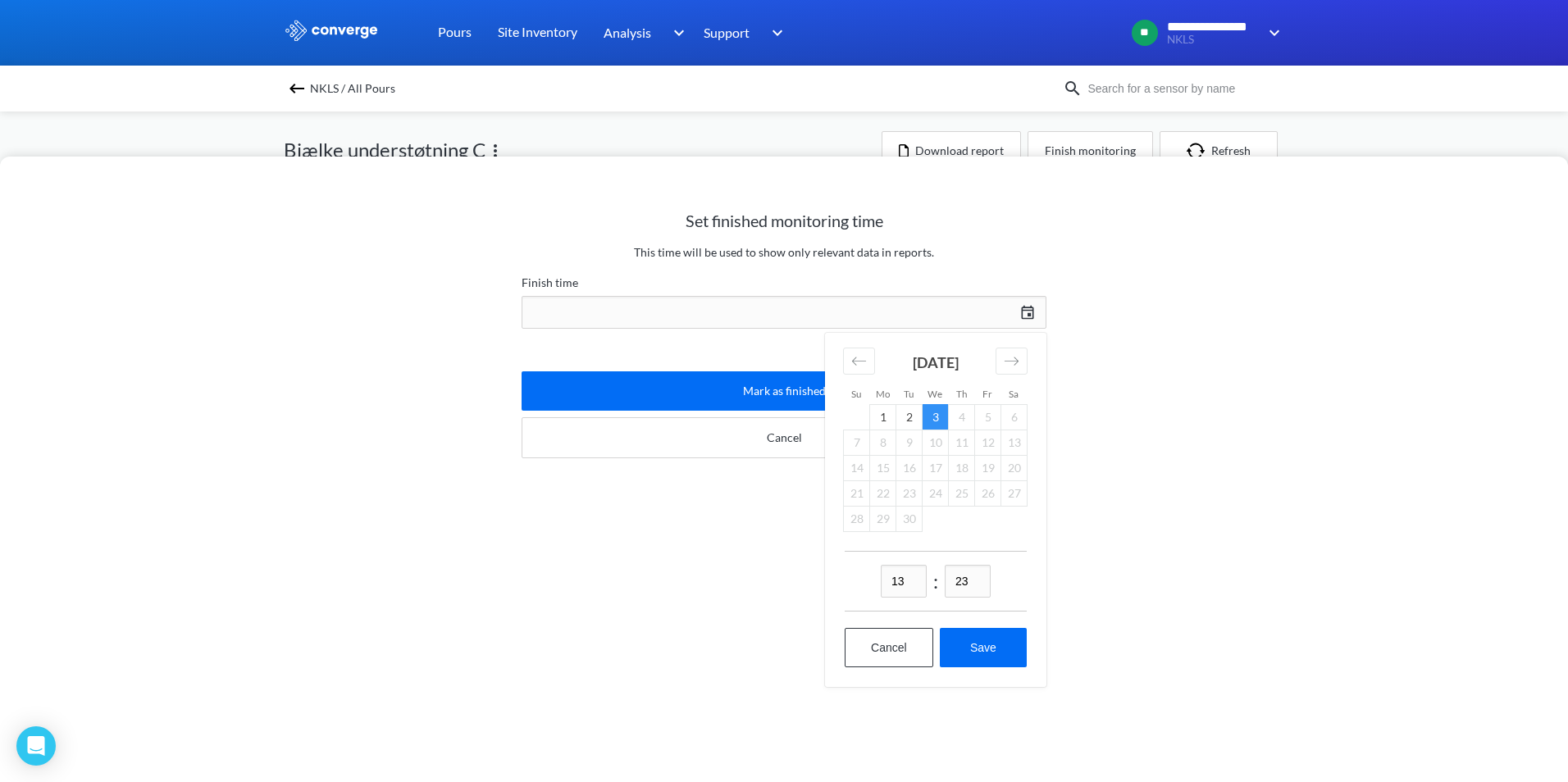
click at [839, 137] on div "Set finished monitoring time This time will be used to show only relevant data …" at bounding box center [784, 391] width 1568 height 782
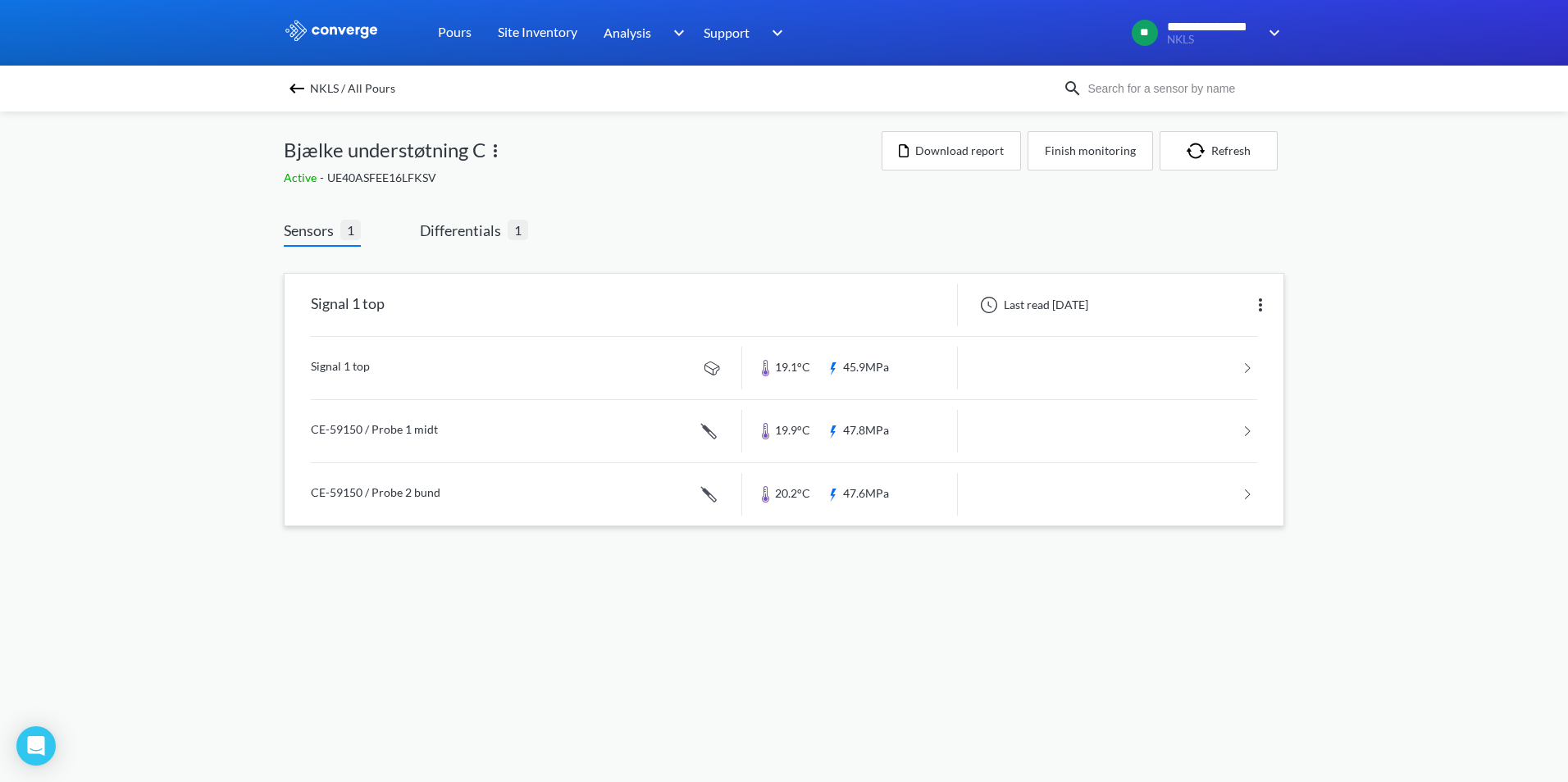
click at [375, 358] on link at bounding box center [783, 368] width 946 height 63
click at [1071, 151] on button "Finish monitoring" at bounding box center [1090, 150] width 125 height 40
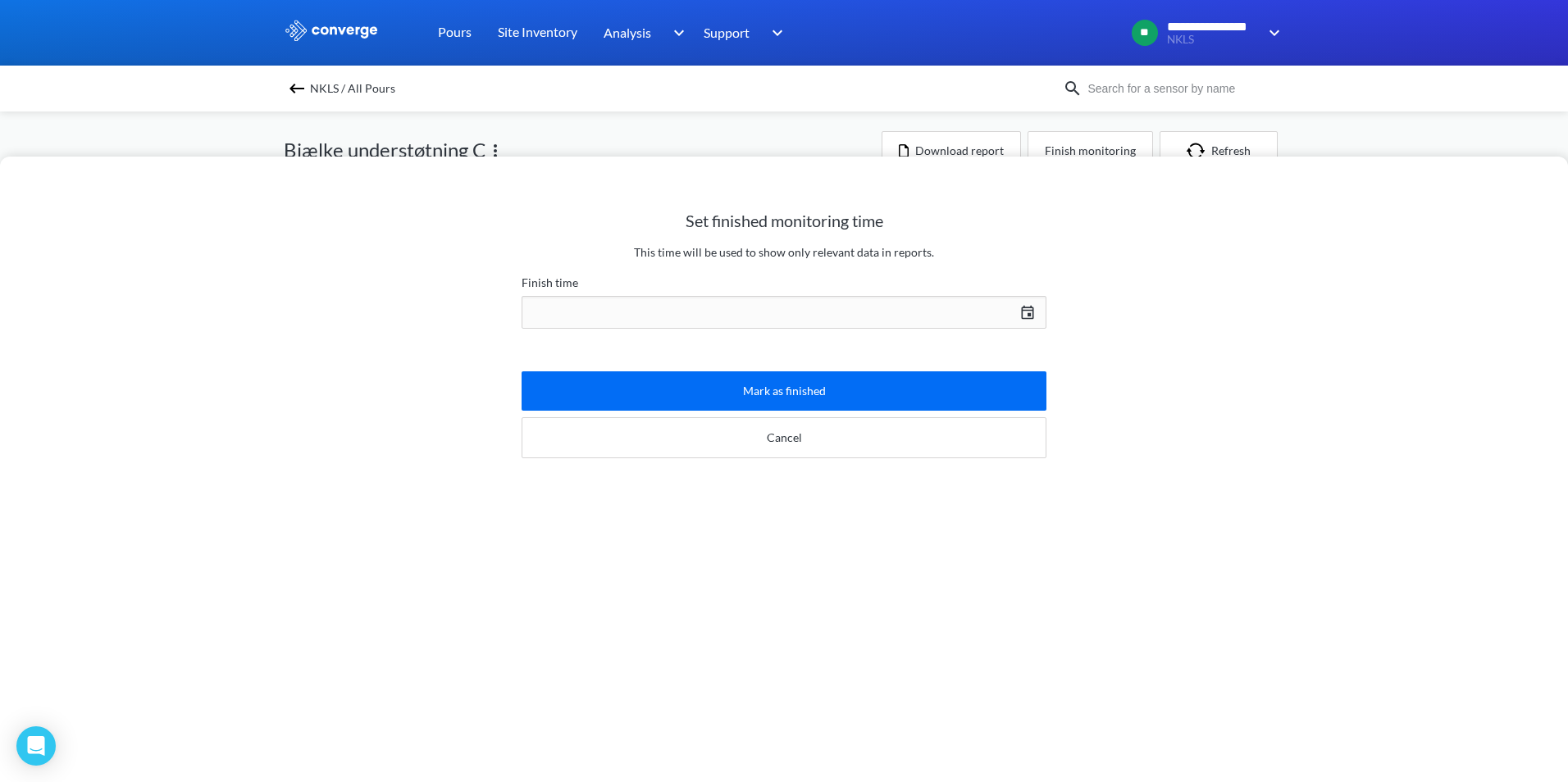
click at [1026, 313] on div "[DATE] Press the down arrow key to interact with the calendar and select a date…" at bounding box center [784, 312] width 525 height 40
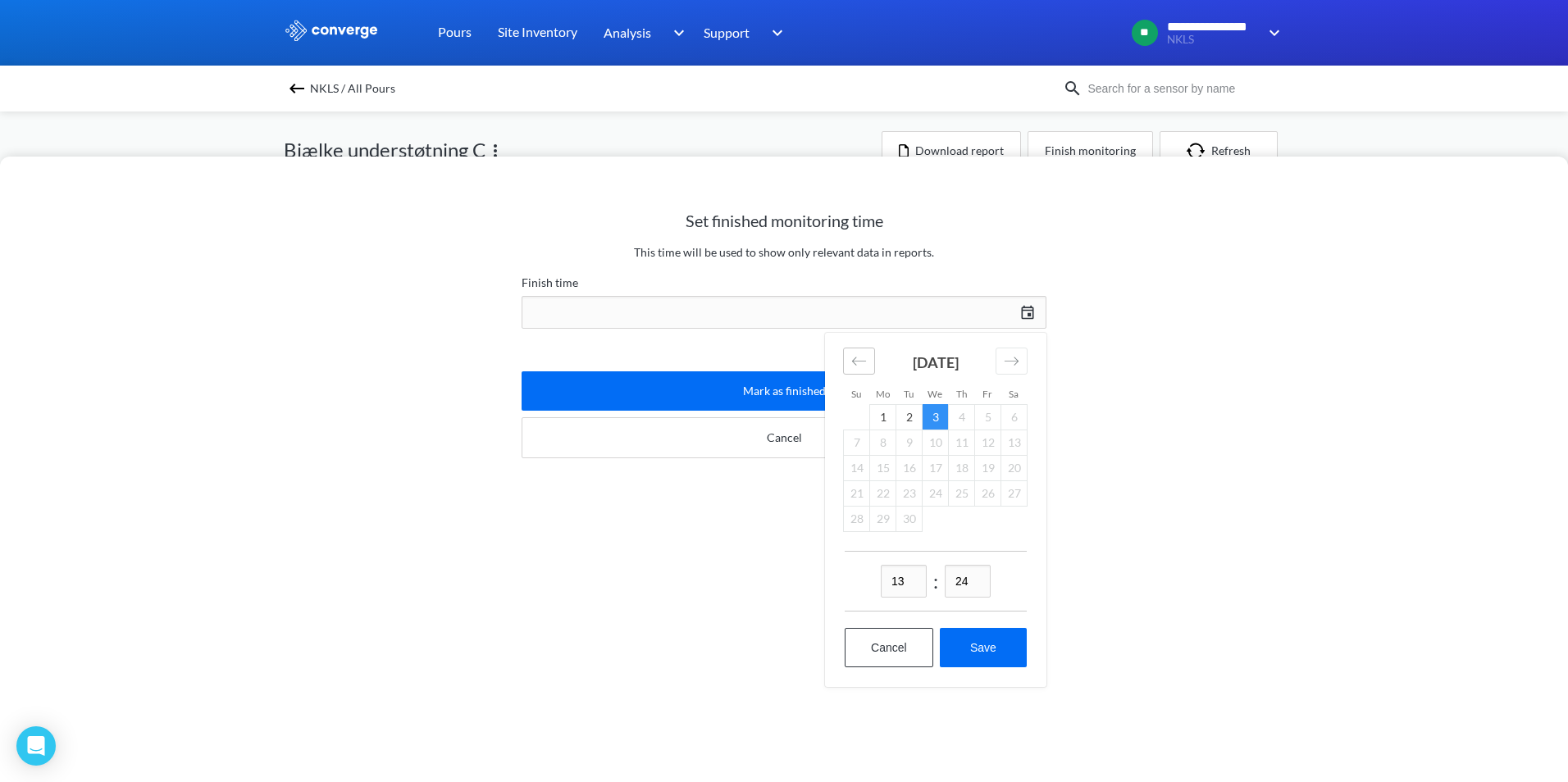
click at [851, 357] on icon "Move backward to switch to the previous month." at bounding box center [859, 361] width 16 height 16
click at [954, 526] on td "28" at bounding box center [962, 519] width 26 height 26
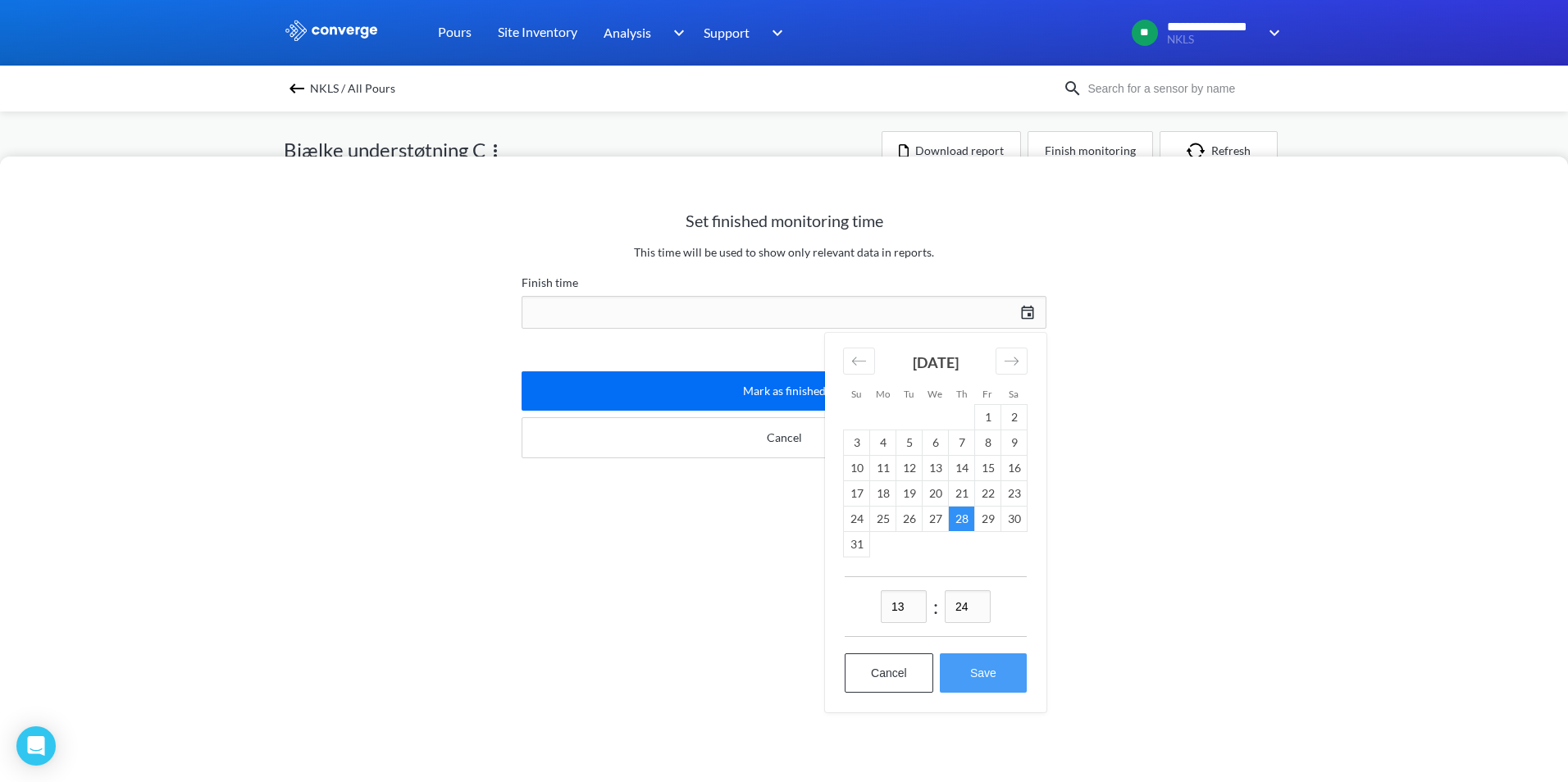
click at [976, 680] on button "Save" at bounding box center [983, 672] width 87 height 40
type input "13:24, 28th of August"
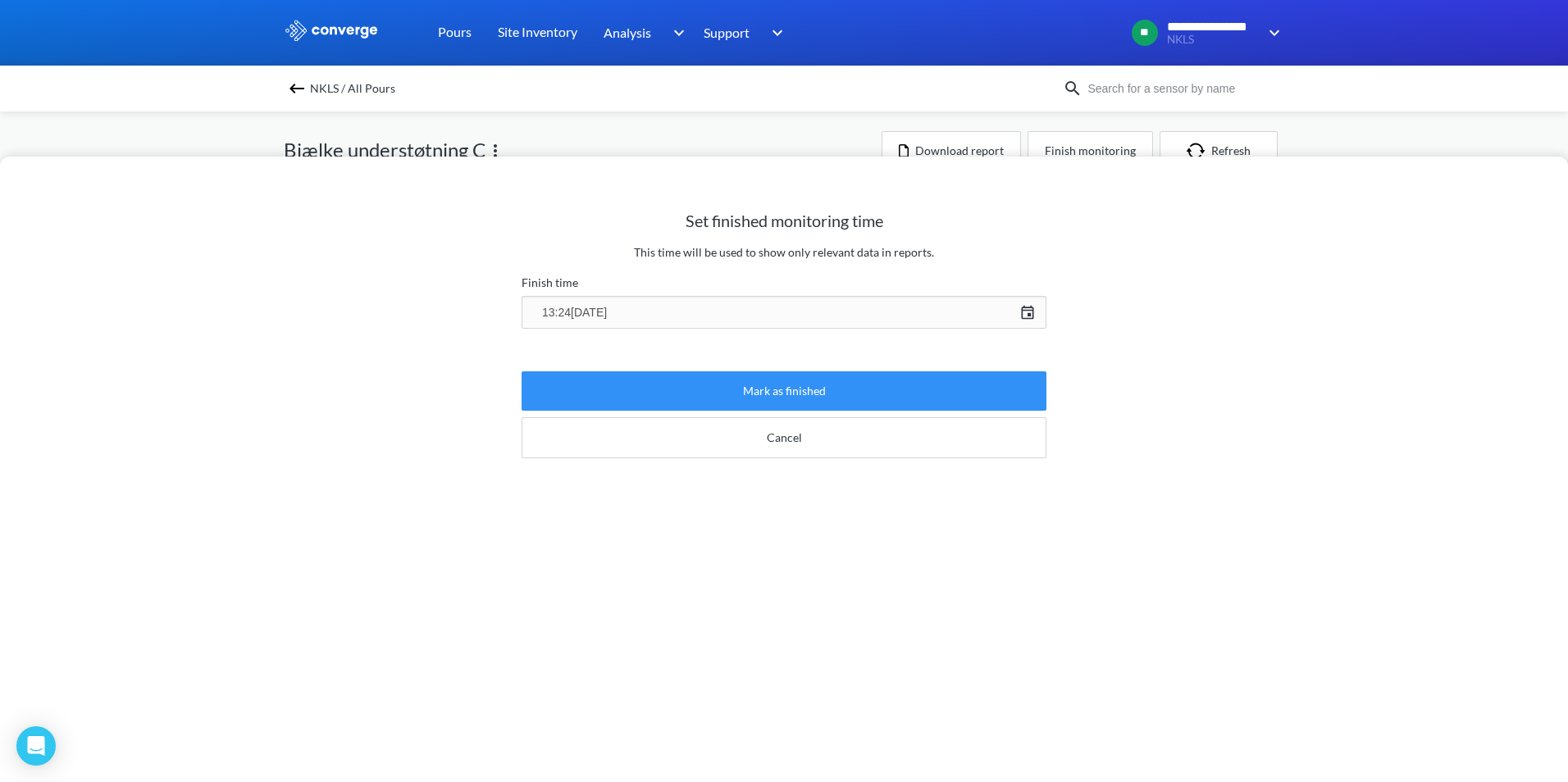
click at [801, 386] on button "Mark as finished" at bounding box center [784, 391] width 525 height 40
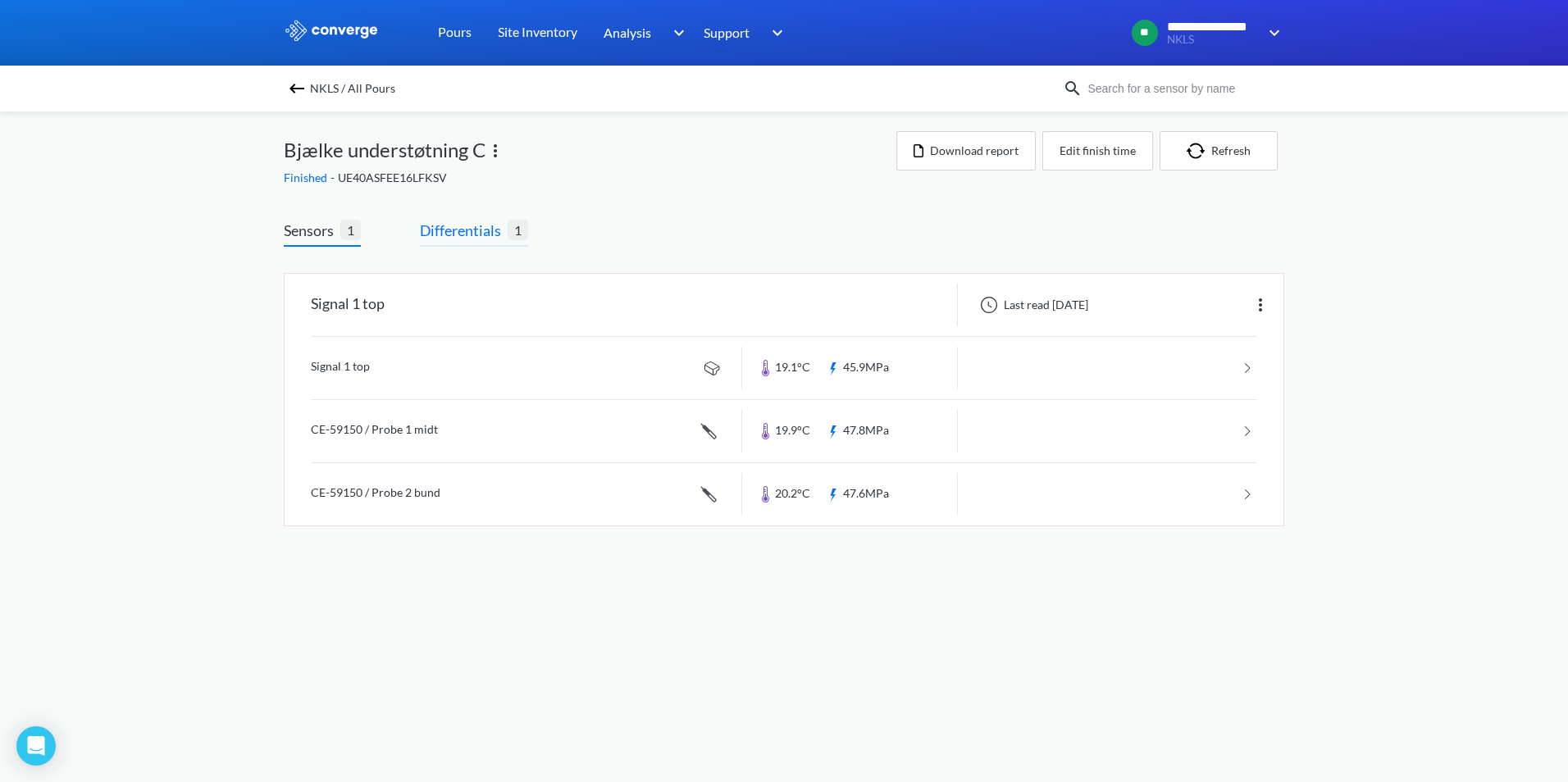
click at [469, 228] on span "Differentials" at bounding box center [463, 230] width 88 height 23
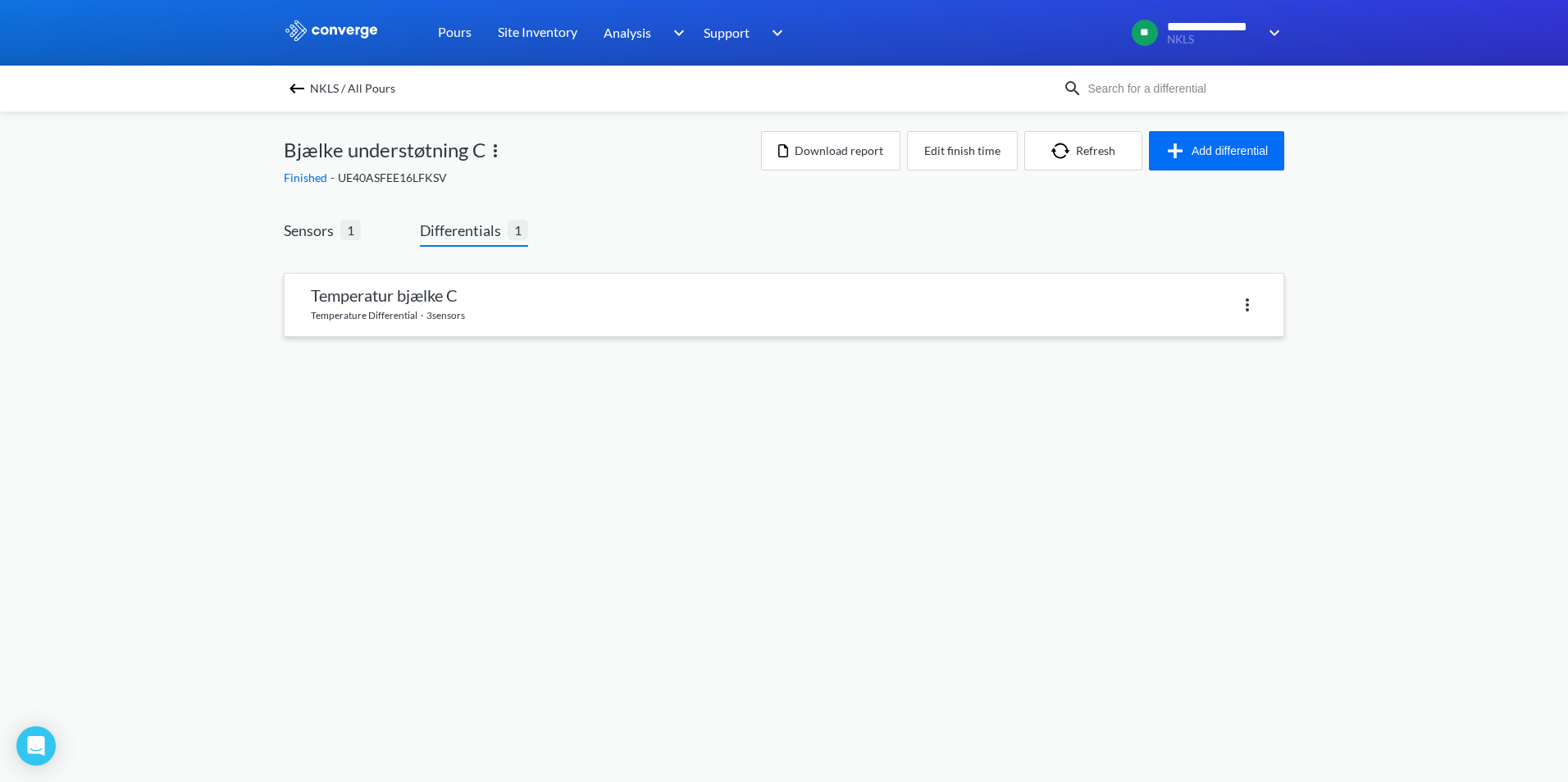
click at [386, 306] on link at bounding box center [784, 305] width 999 height 63
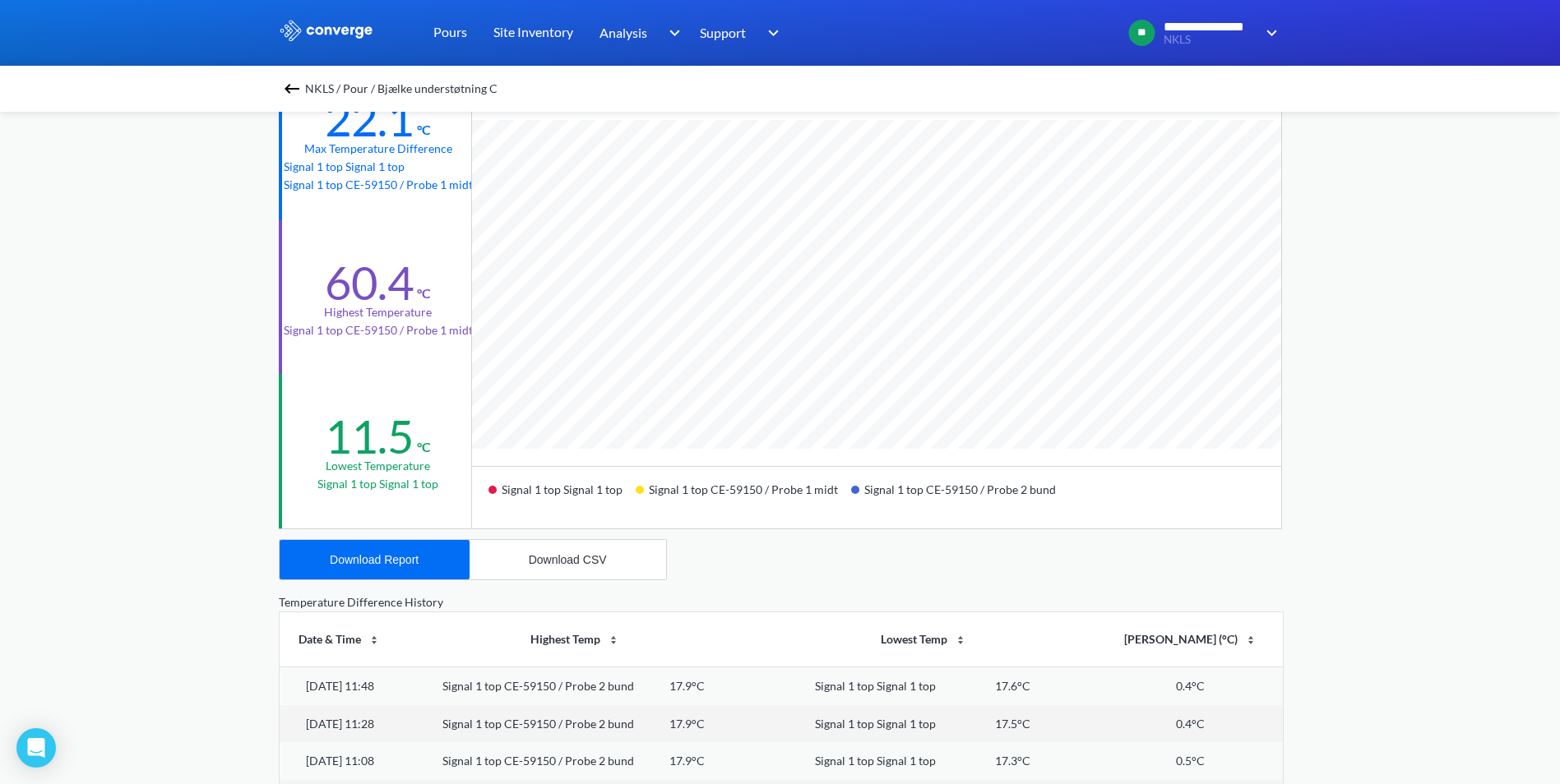
scroll to position [247, 0]
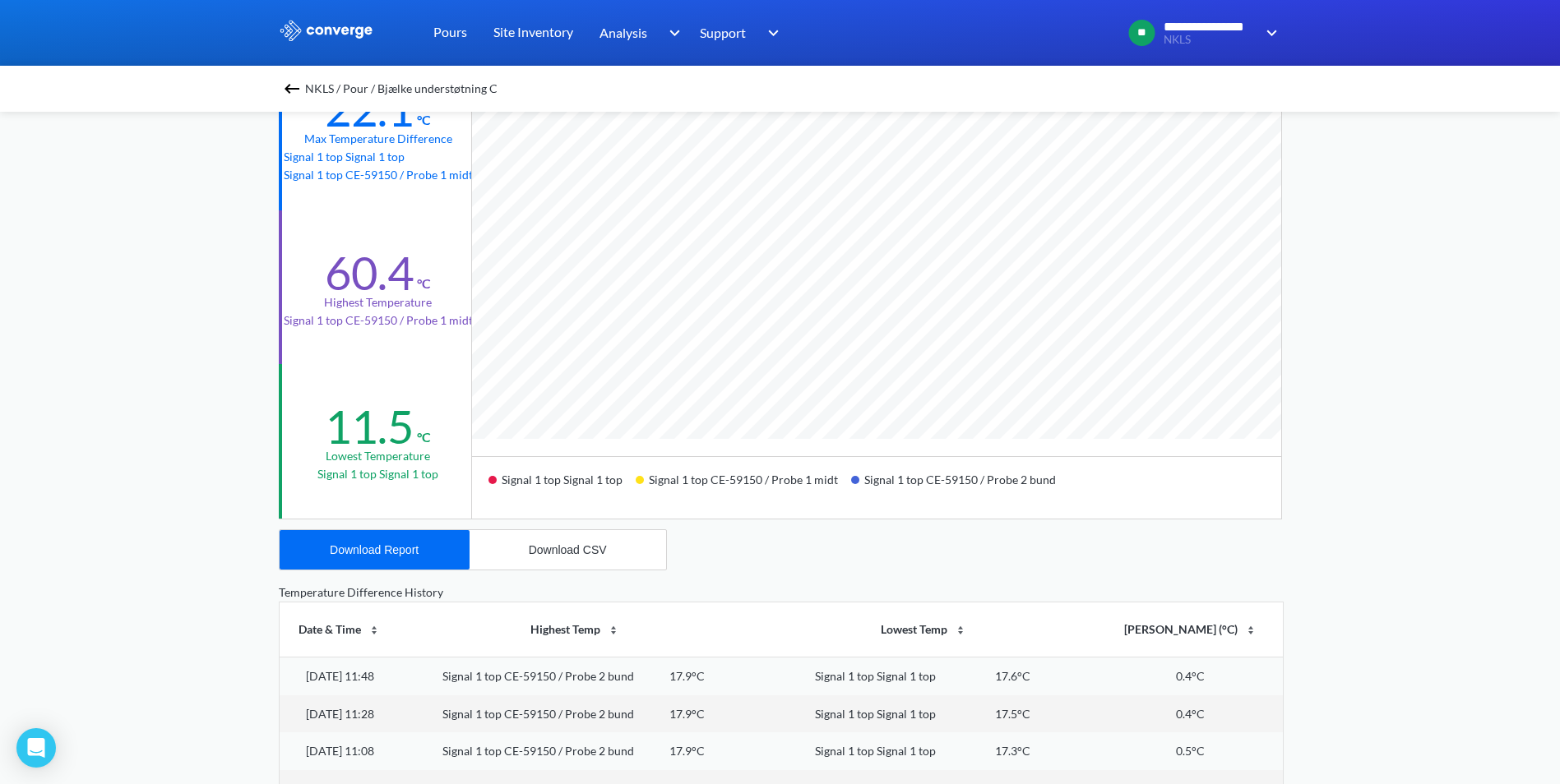
click at [298, 80] on img at bounding box center [291, 88] width 19 height 19
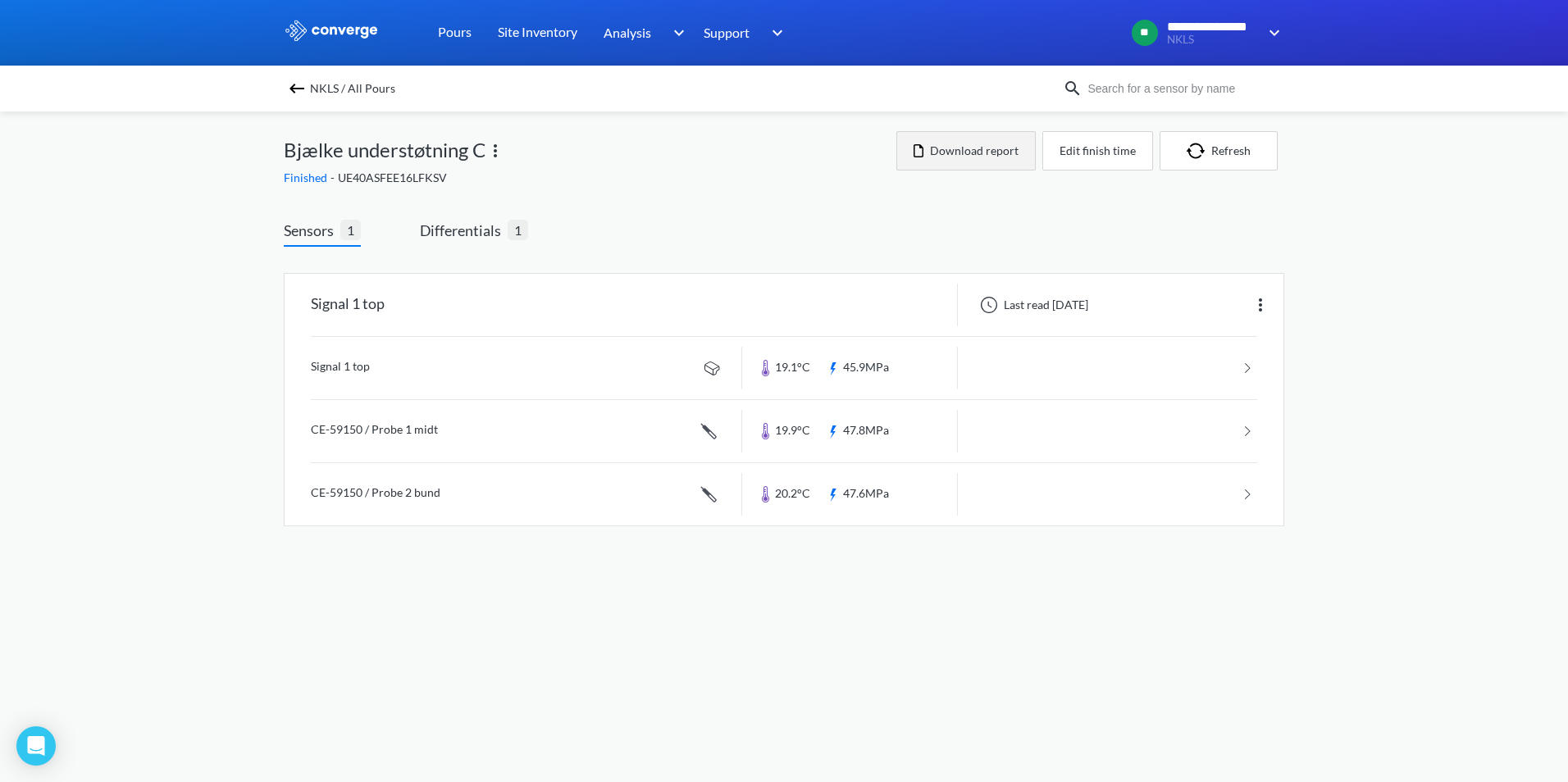
click at [991, 160] on button "Download report" at bounding box center [965, 150] width 139 height 40
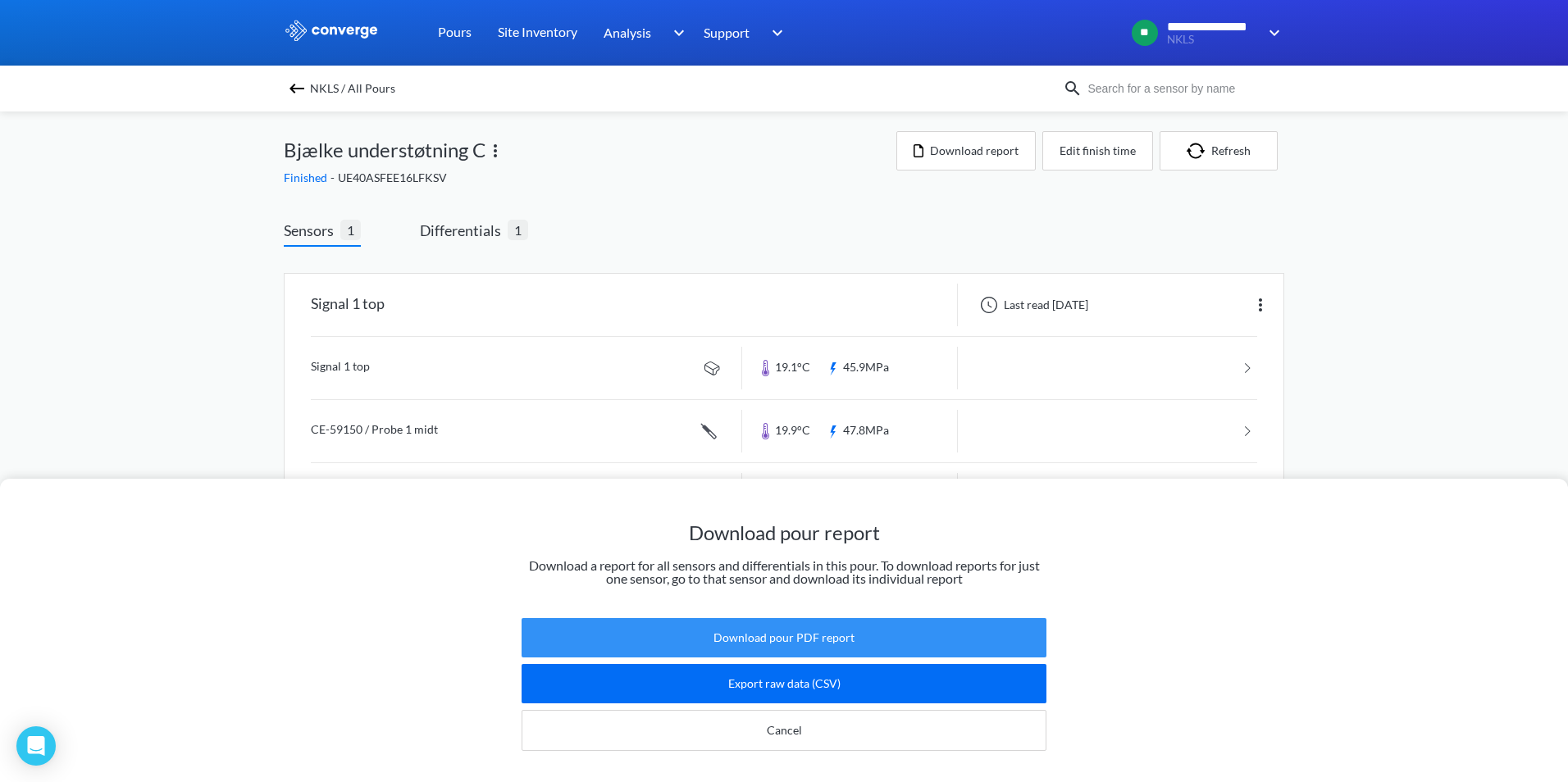
click at [793, 618] on button "Download pour PDF report" at bounding box center [784, 637] width 525 height 40
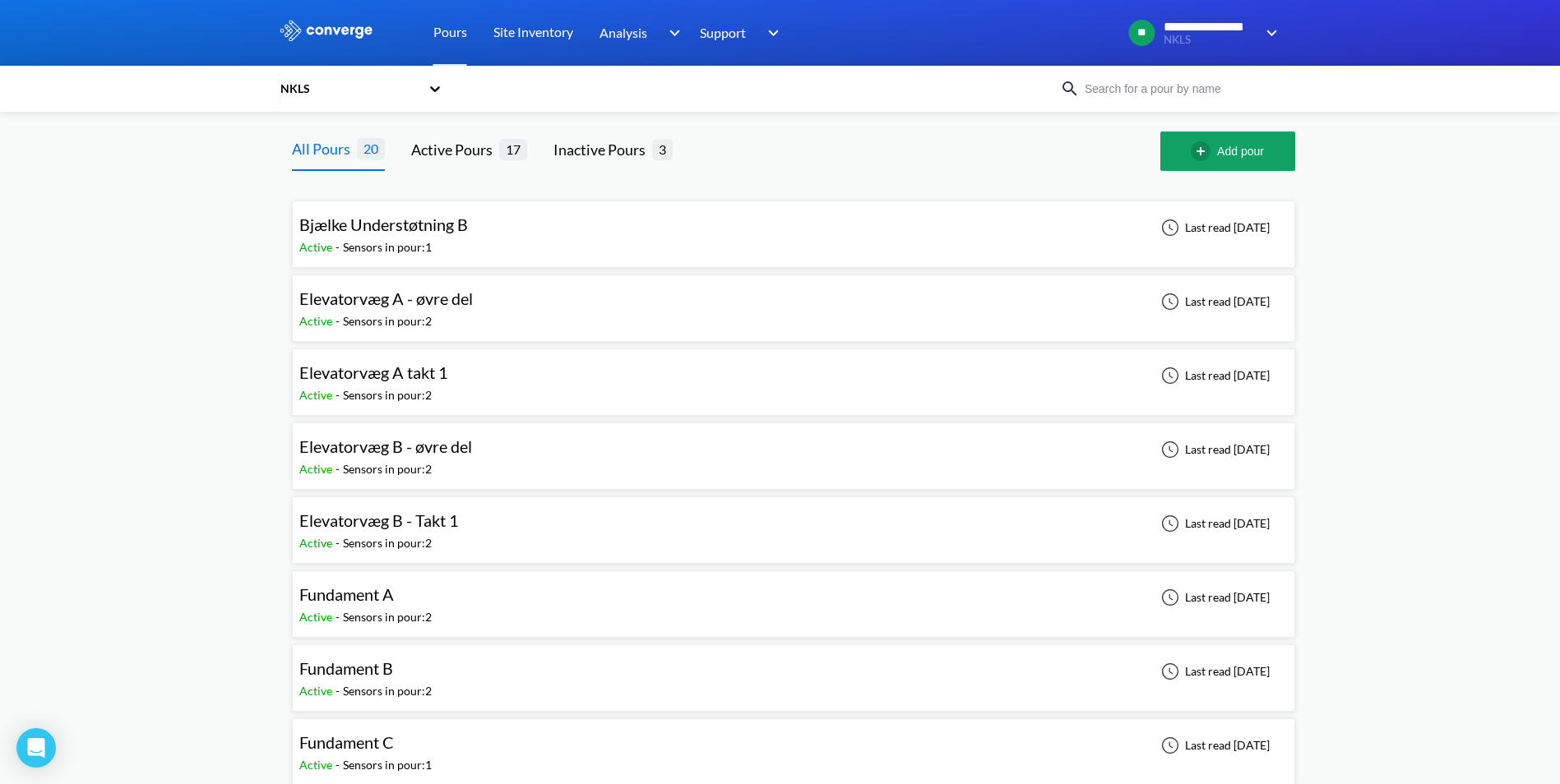
click at [408, 223] on span "Bjælke Understøtning B" at bounding box center [383, 223] width 168 height 19
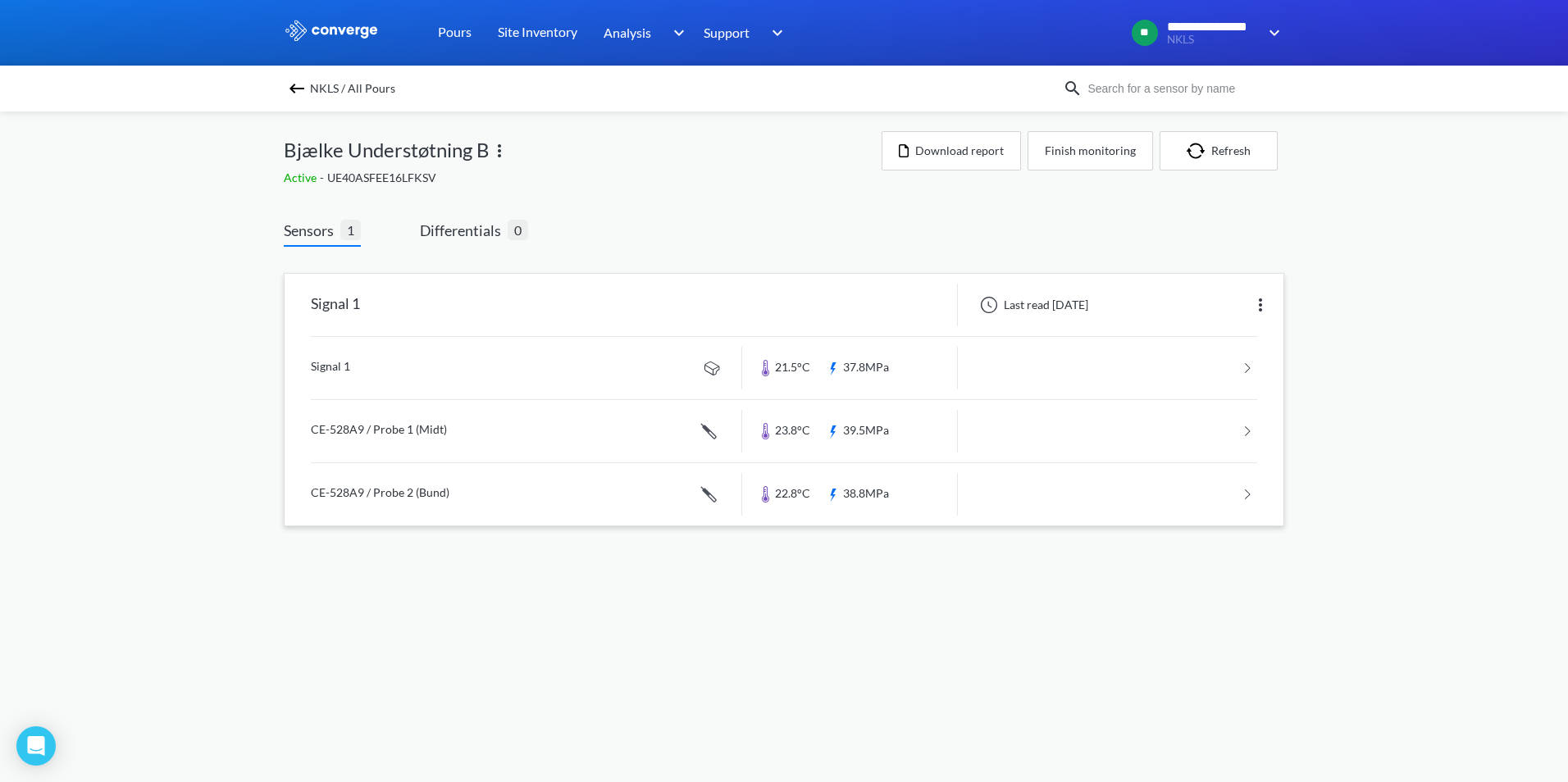
click at [336, 369] on link at bounding box center [783, 368] width 946 height 63
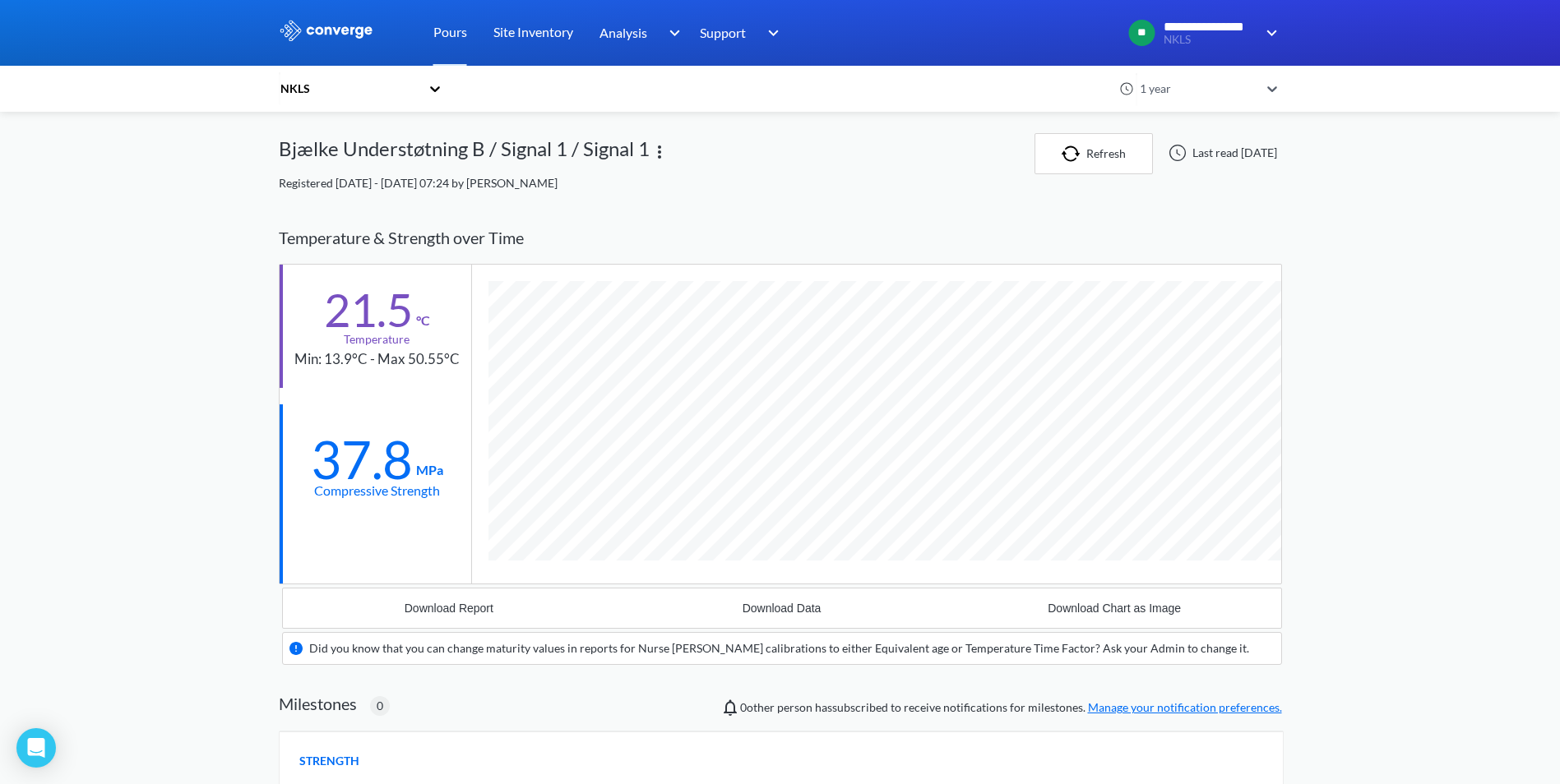
scroll to position [1020, 1003]
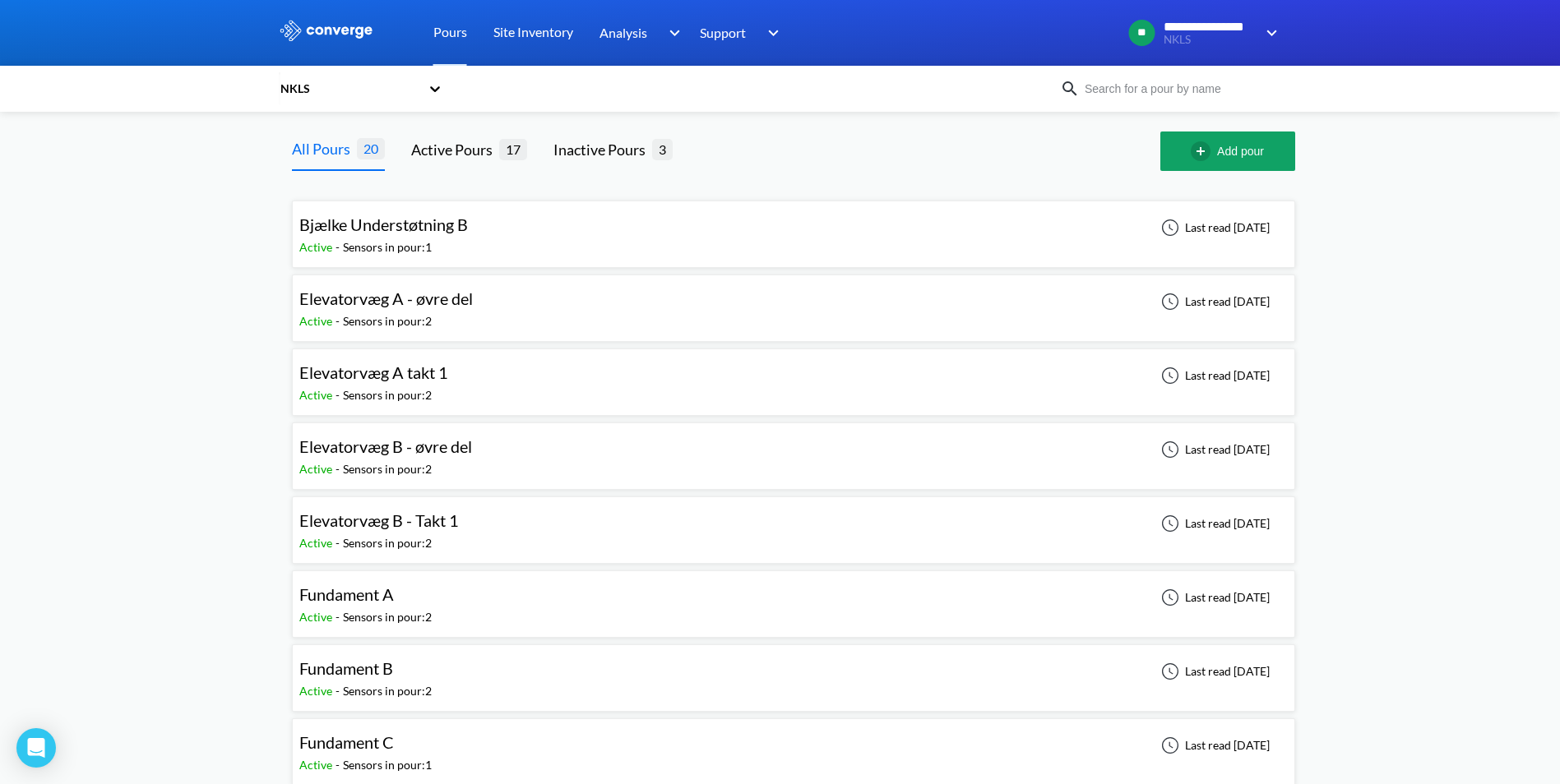
click at [432, 299] on span "Elevatorvæg A - øvre del" at bounding box center [386, 297] width 174 height 19
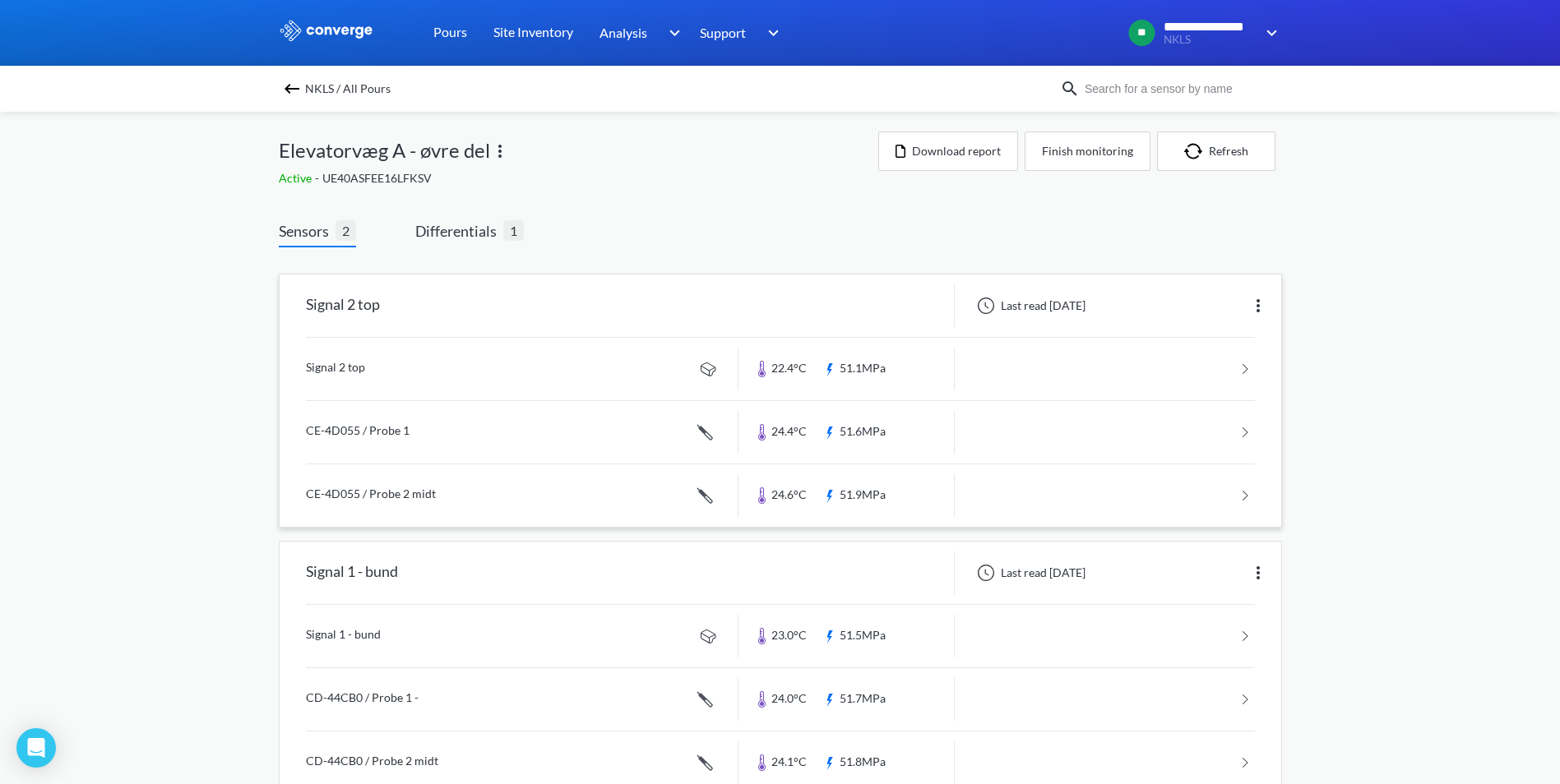
click at [352, 364] on link at bounding box center [780, 369] width 949 height 63
click at [1094, 152] on button "Finish monitoring" at bounding box center [1087, 151] width 126 height 40
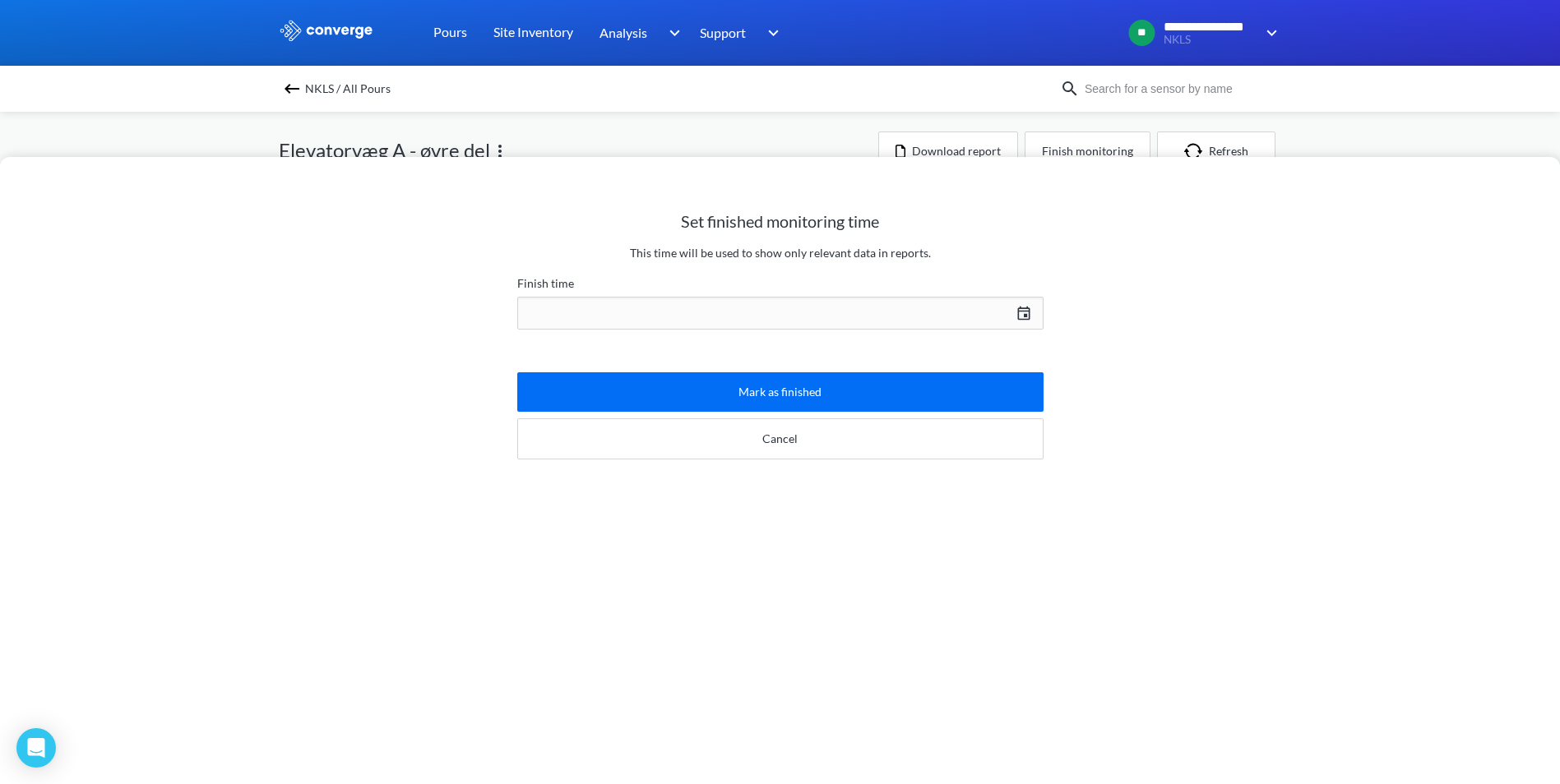
click at [1023, 312] on div "[DATE] Press the down arrow key to interact with the calendar and select a date…" at bounding box center [780, 313] width 526 height 40
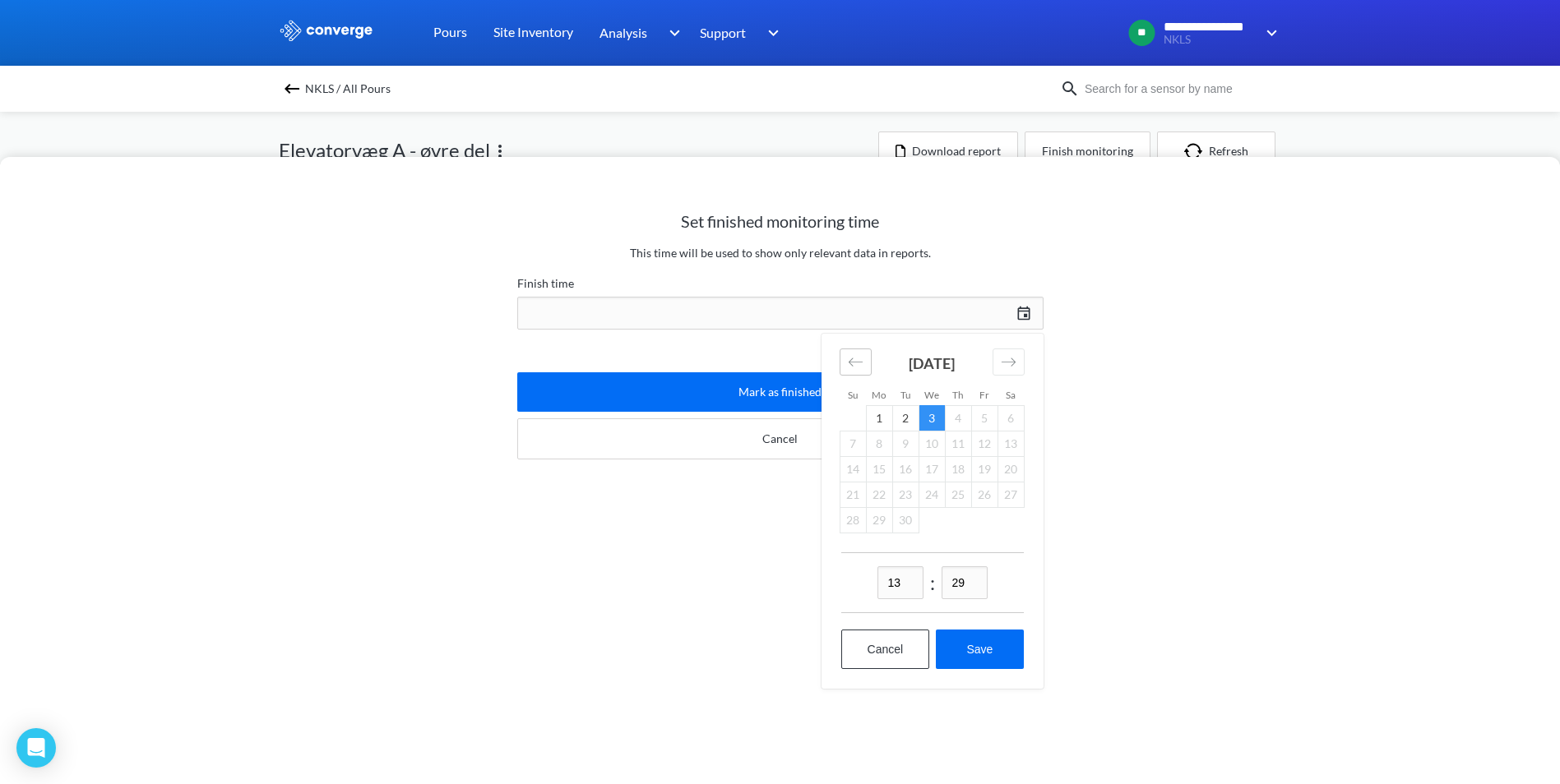
drag, startPoint x: 866, startPoint y: 357, endPoint x: 854, endPoint y: 357, distance: 12.0
click at [866, 356] on div "Move backward to switch to the previous month." at bounding box center [855, 361] width 32 height 27
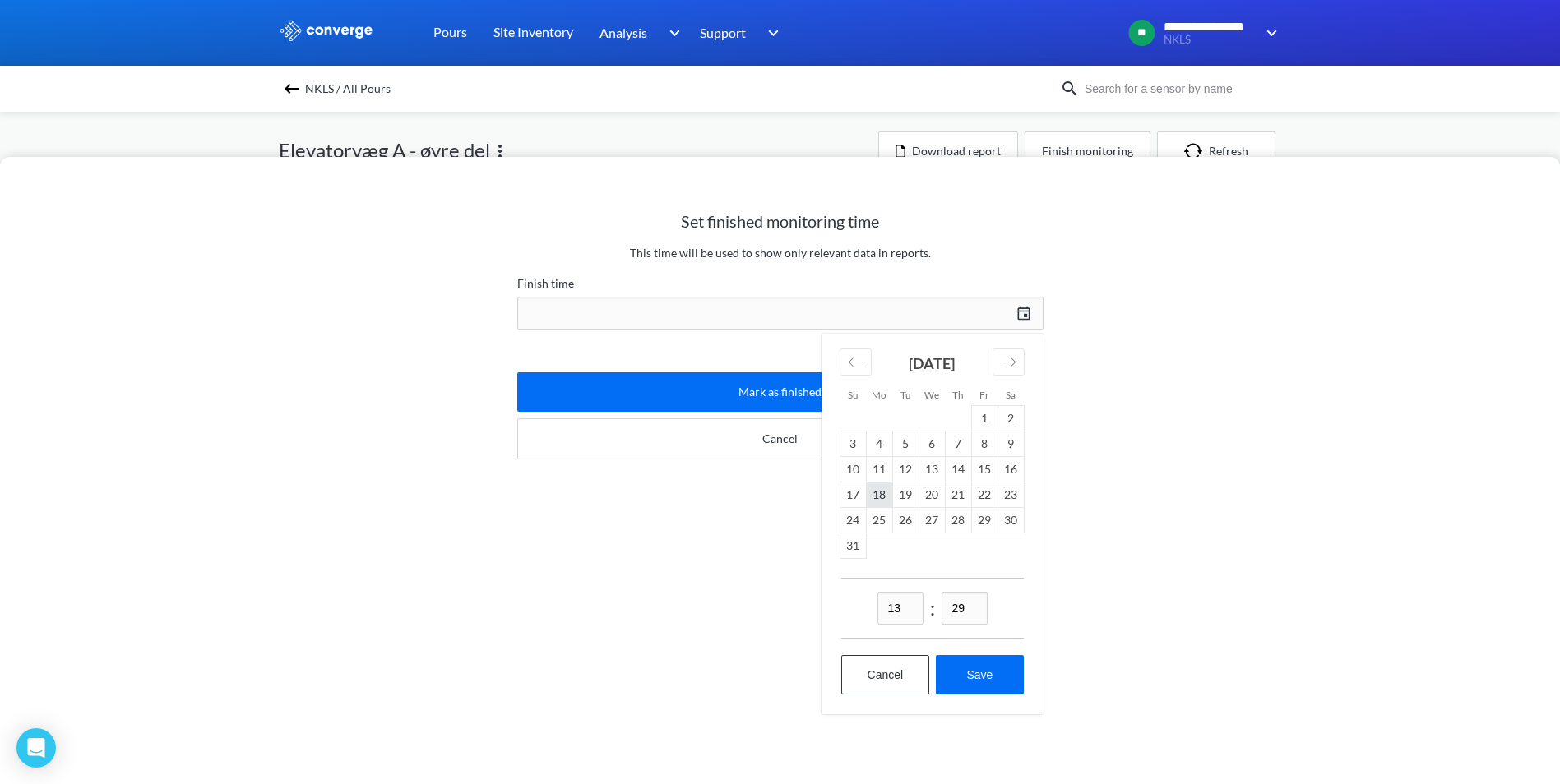
click at [879, 491] on td "18" at bounding box center [878, 495] width 26 height 26
click at [978, 658] on button "Save" at bounding box center [979, 674] width 87 height 40
type input "13:29, 18th of August"
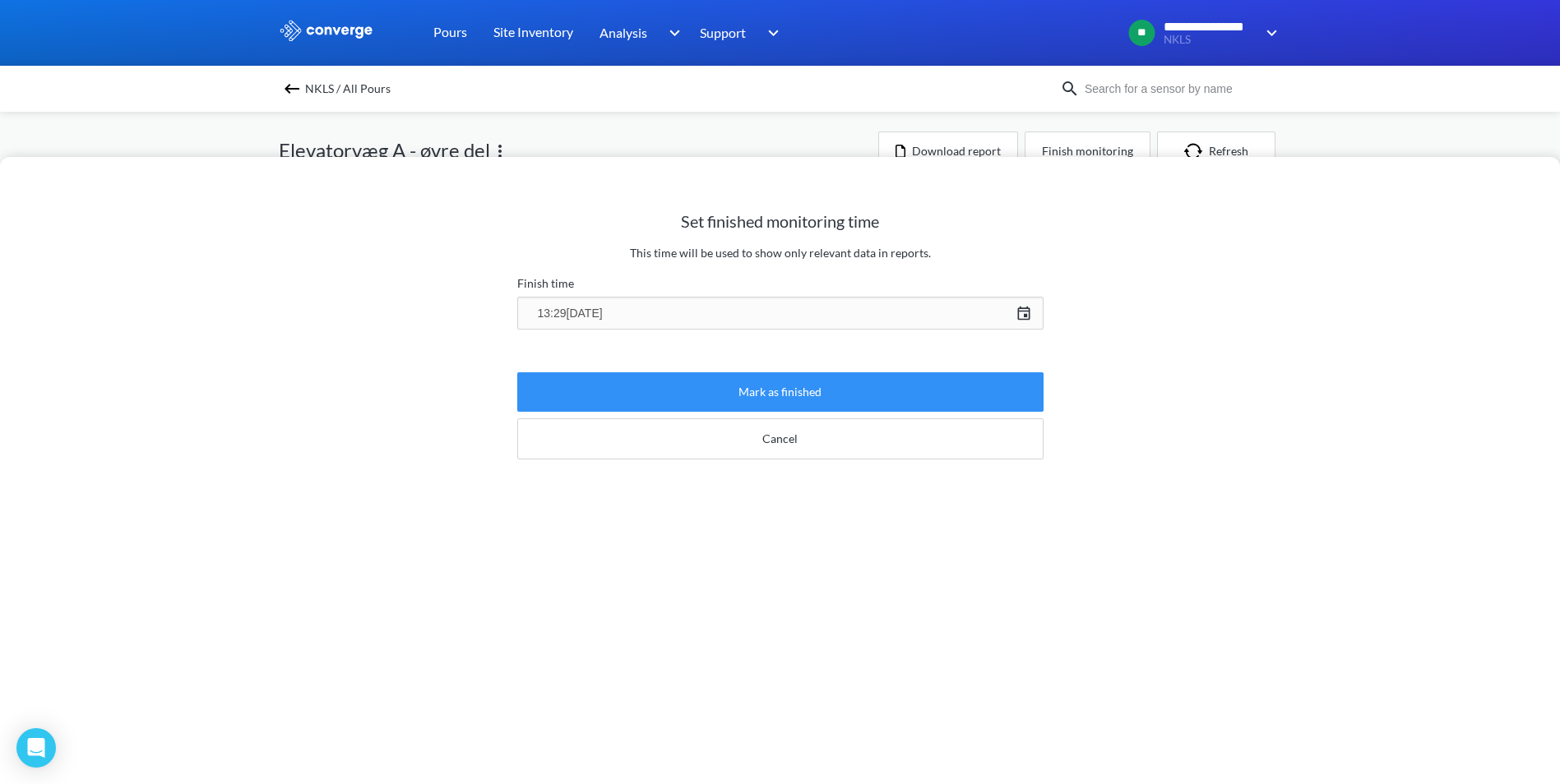
click at [771, 388] on button "Mark as finished" at bounding box center [780, 392] width 526 height 40
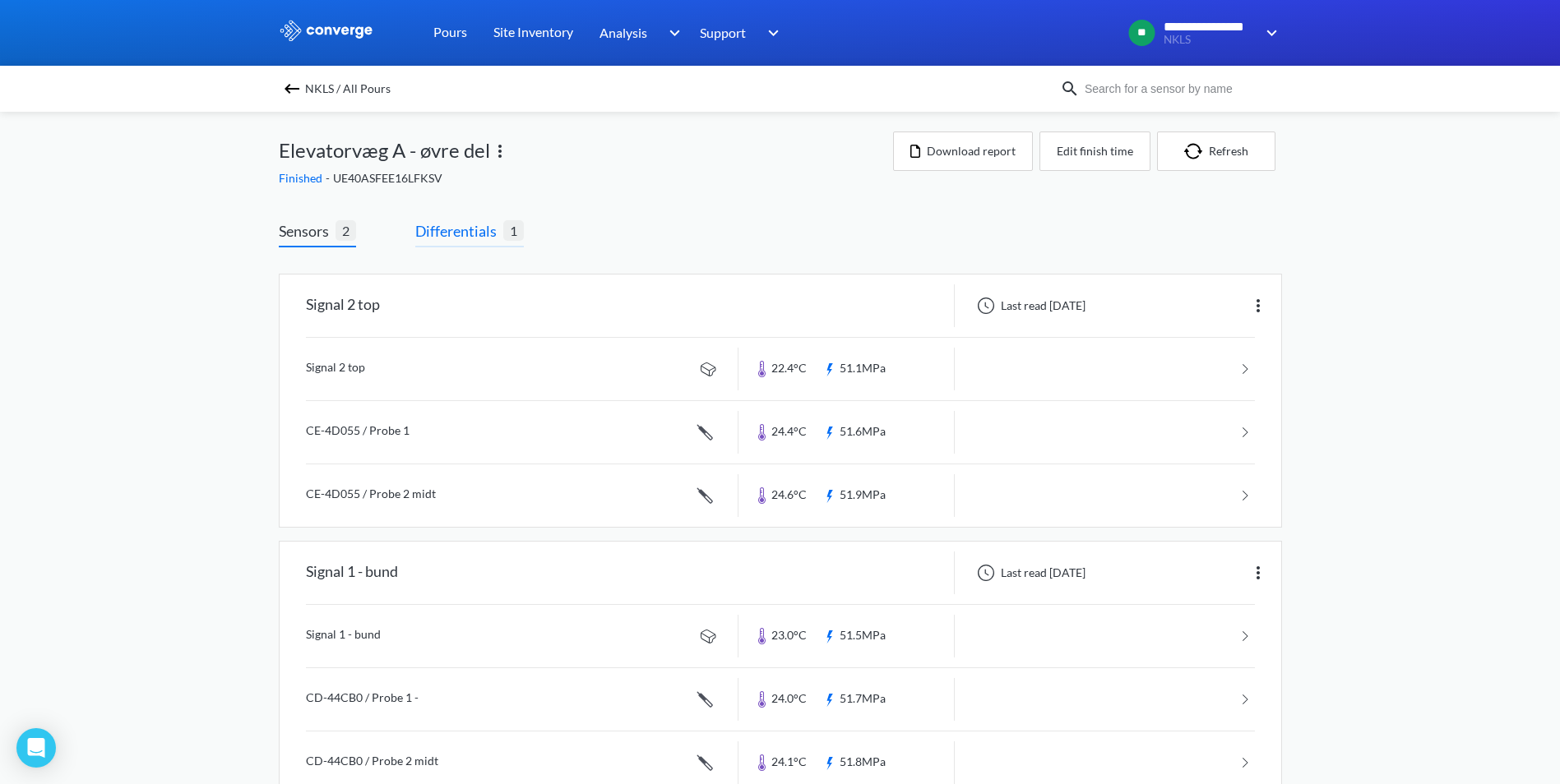
click at [444, 230] on span "Differentials" at bounding box center [459, 231] width 88 height 23
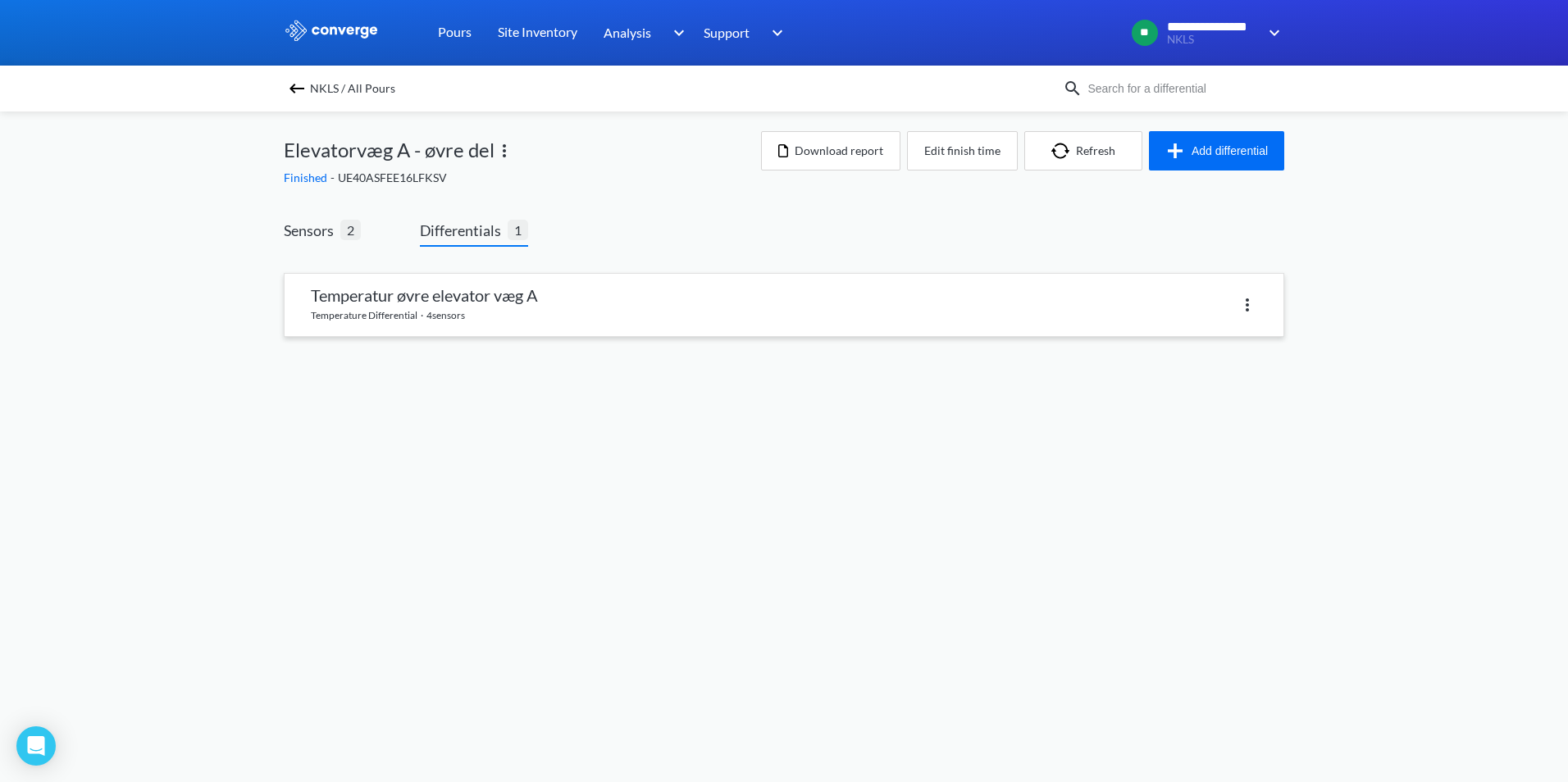
click at [440, 309] on link at bounding box center [784, 305] width 999 height 63
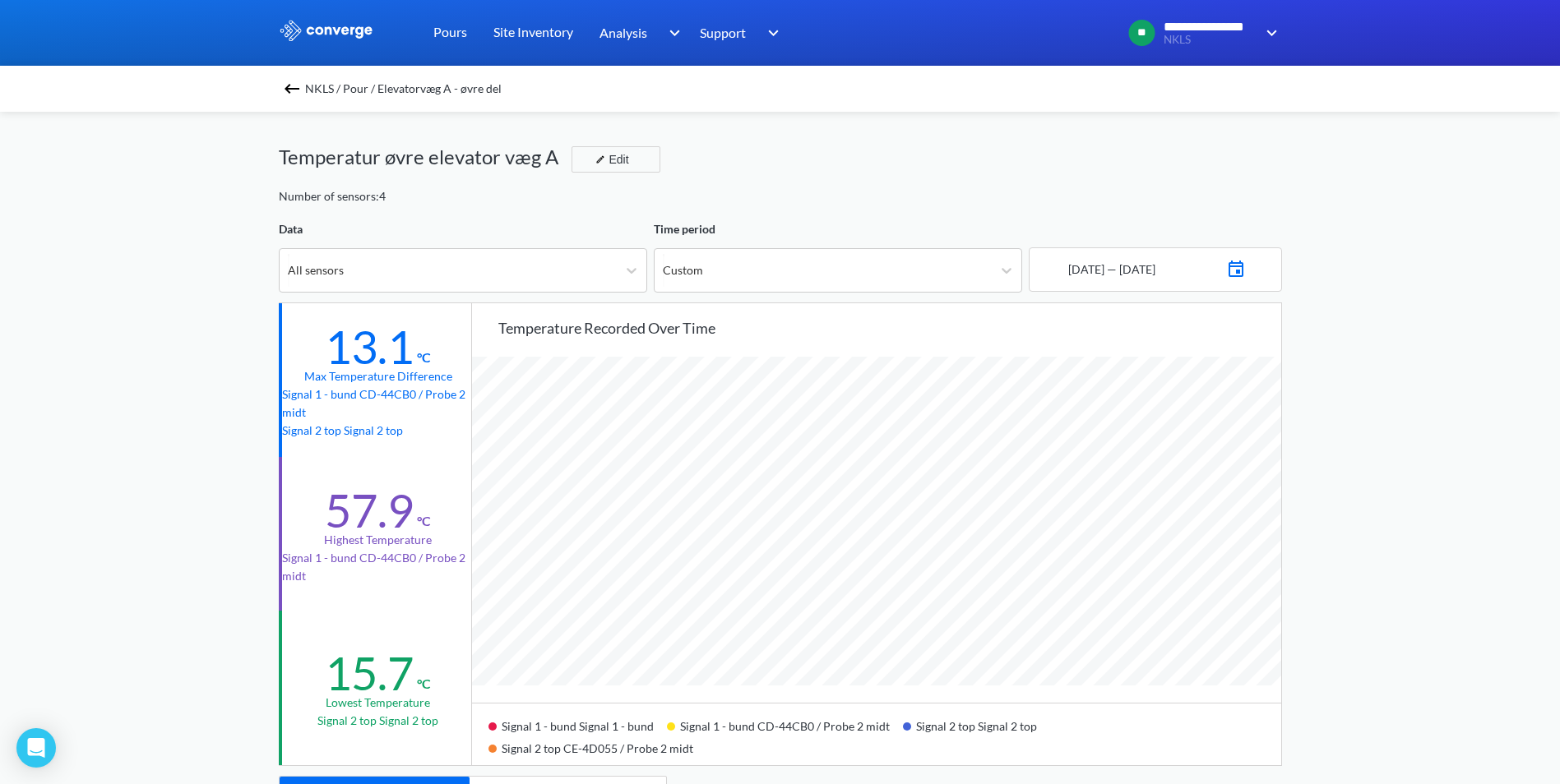
scroll to position [1377, 1560]
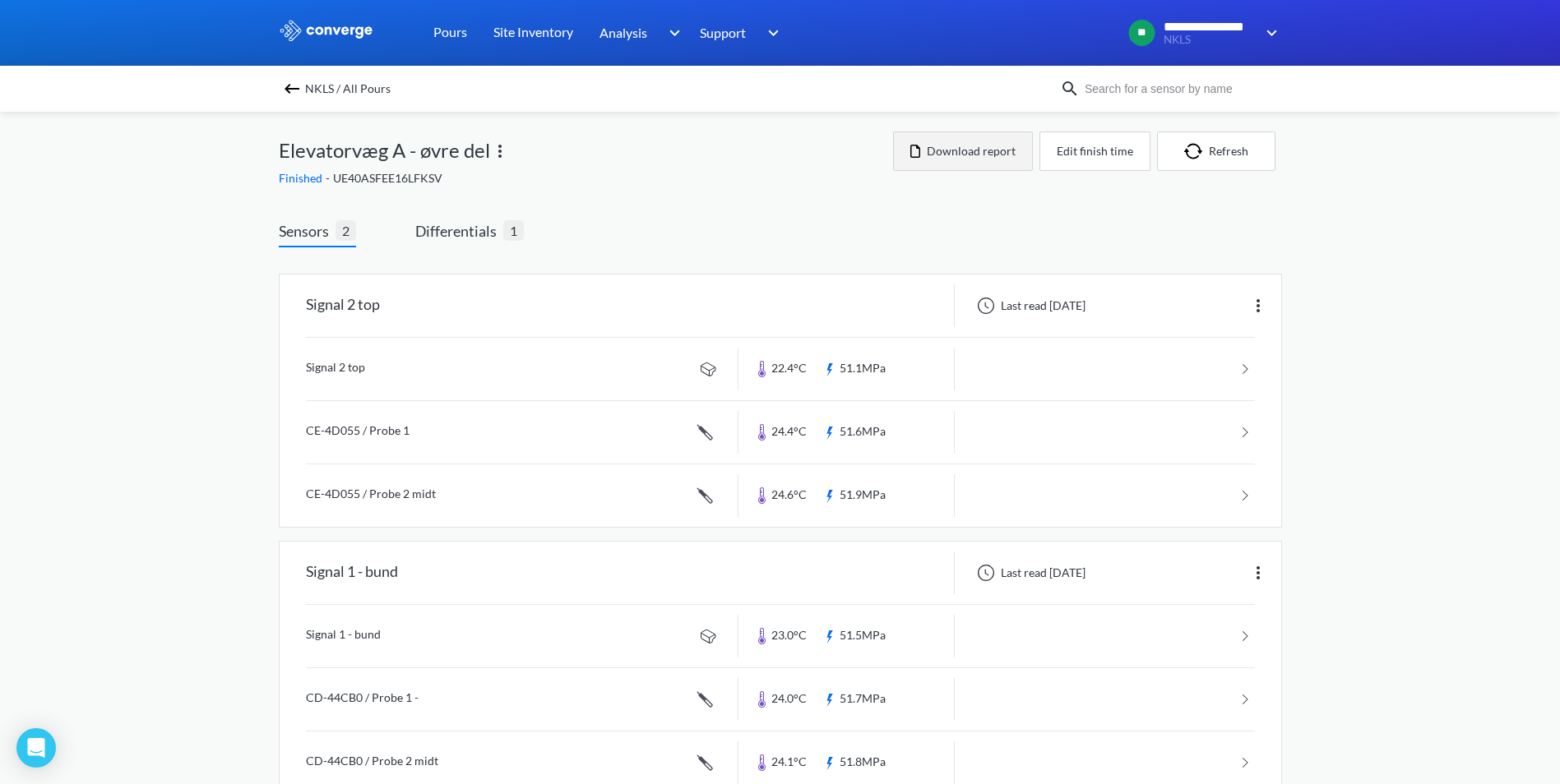
click at [969, 146] on button "Download report" at bounding box center [962, 151] width 139 height 40
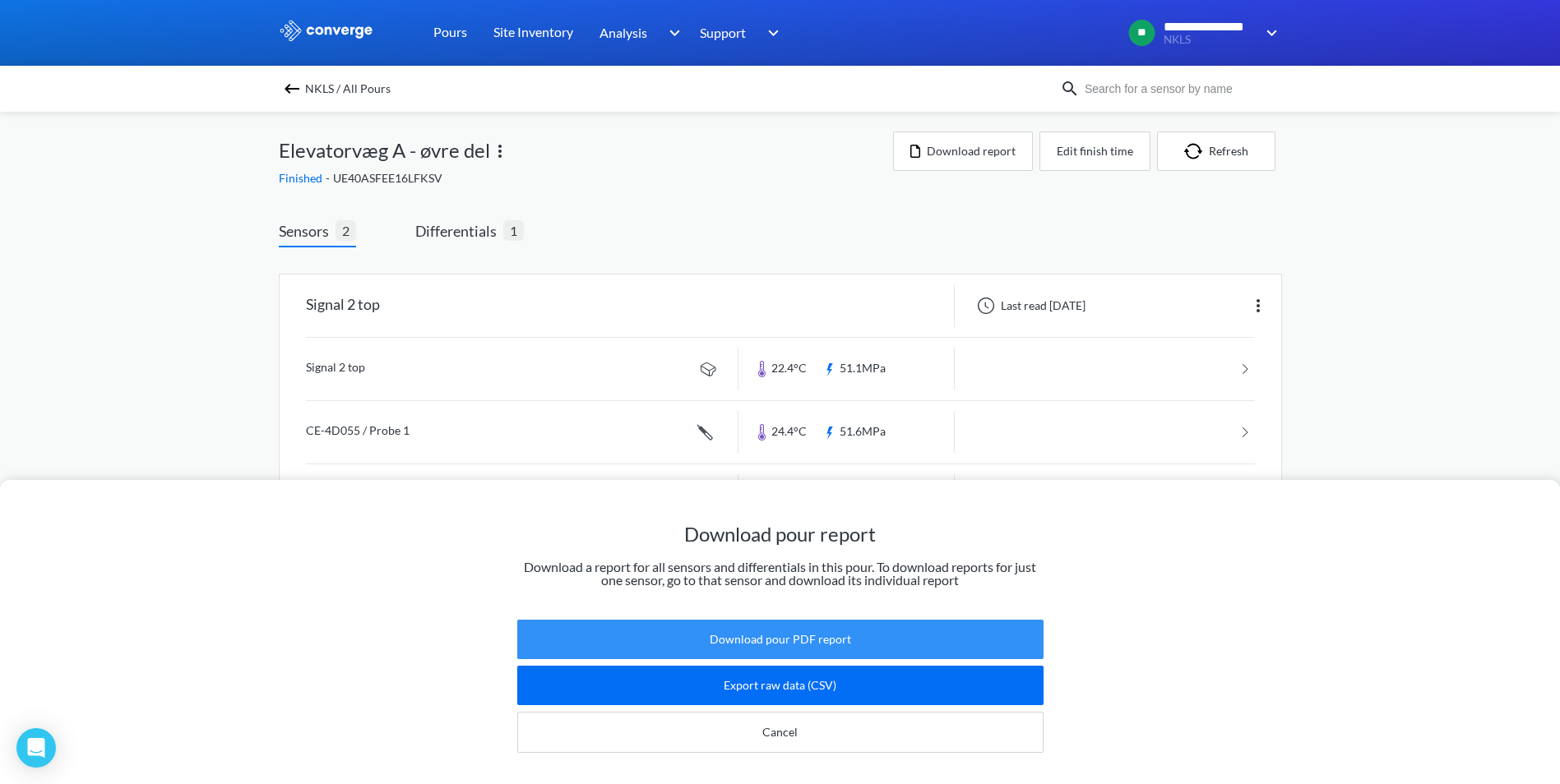
click at [802, 624] on button "Download pour PDF report" at bounding box center [780, 639] width 526 height 40
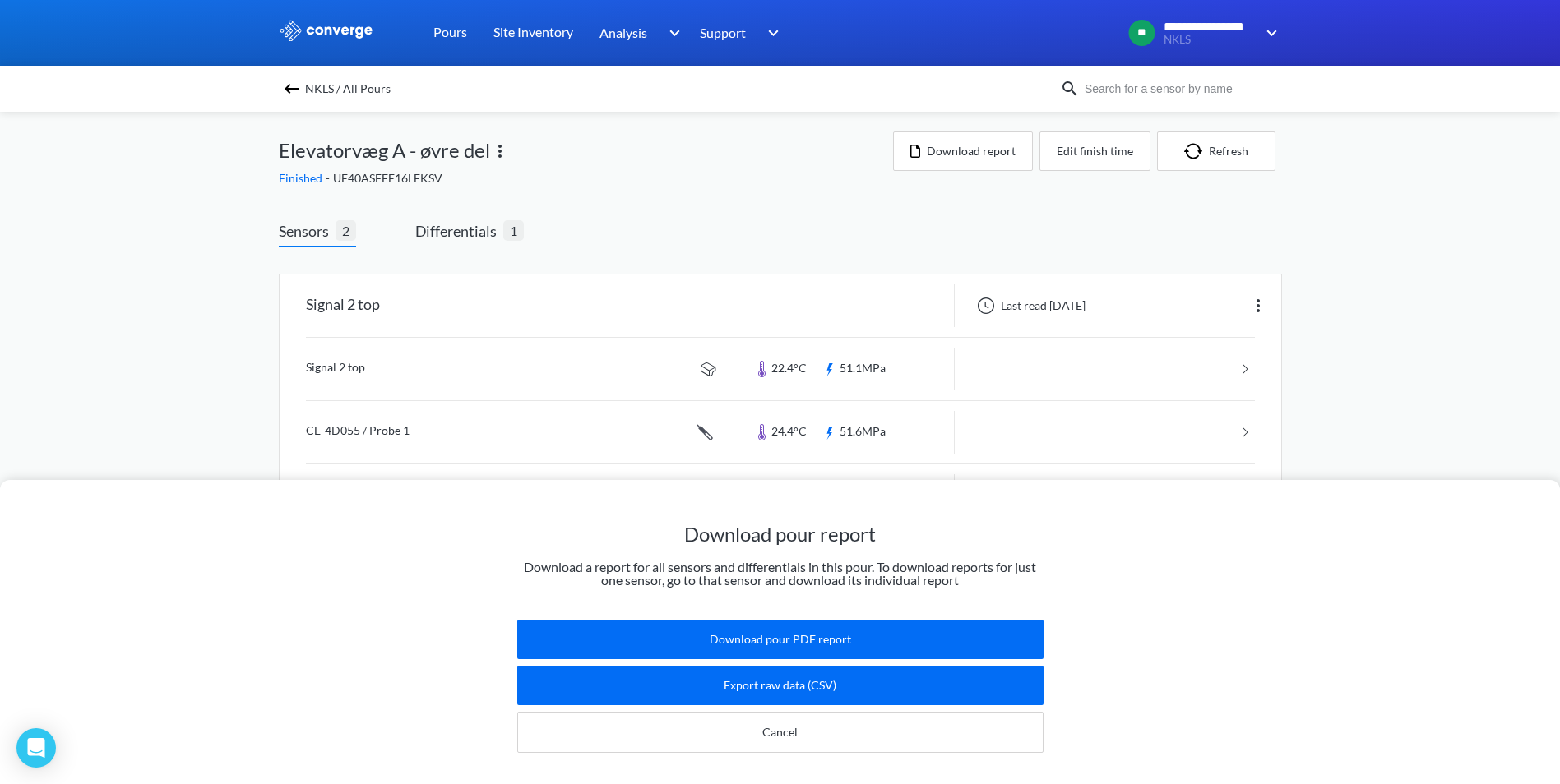
click at [1522, 90] on div "NKLS / All Pours" at bounding box center [780, 89] width 1560 height 46
click at [163, 368] on div "Download pour report Download a report for all sensors and differentials in thi…" at bounding box center [780, 392] width 1560 height 784
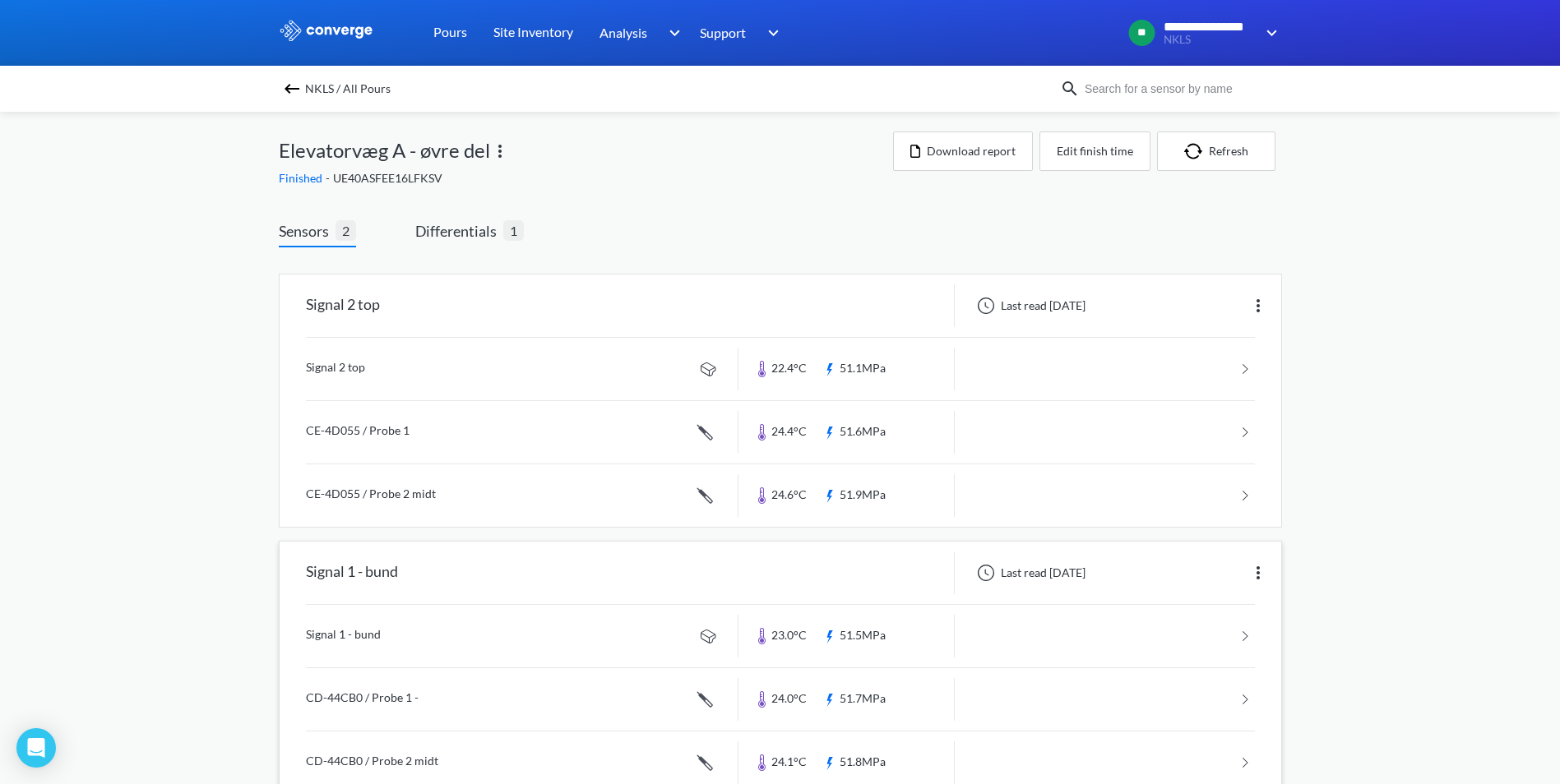
click at [363, 691] on link at bounding box center [780, 700] width 949 height 63
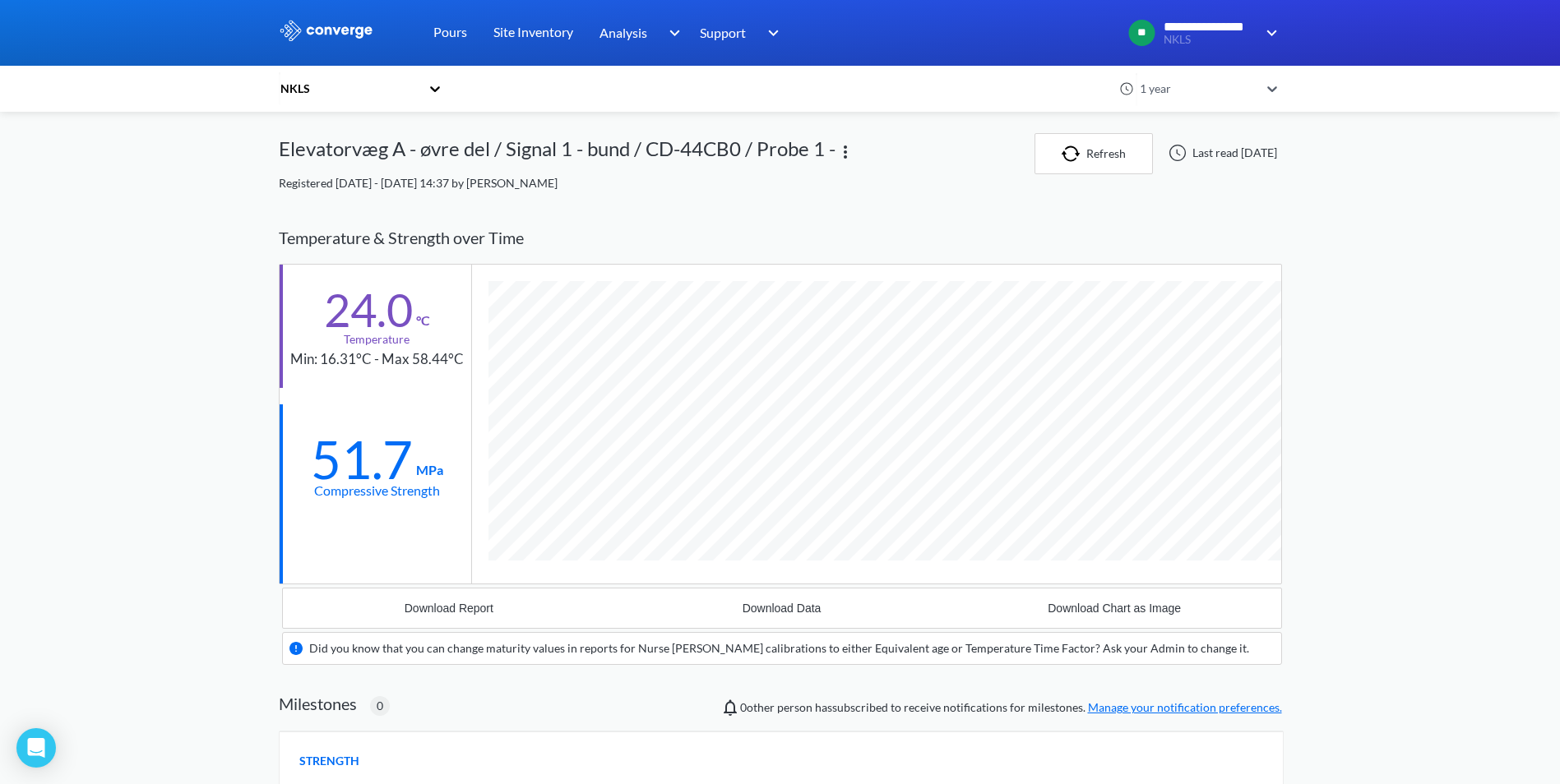
scroll to position [1051, 1003]
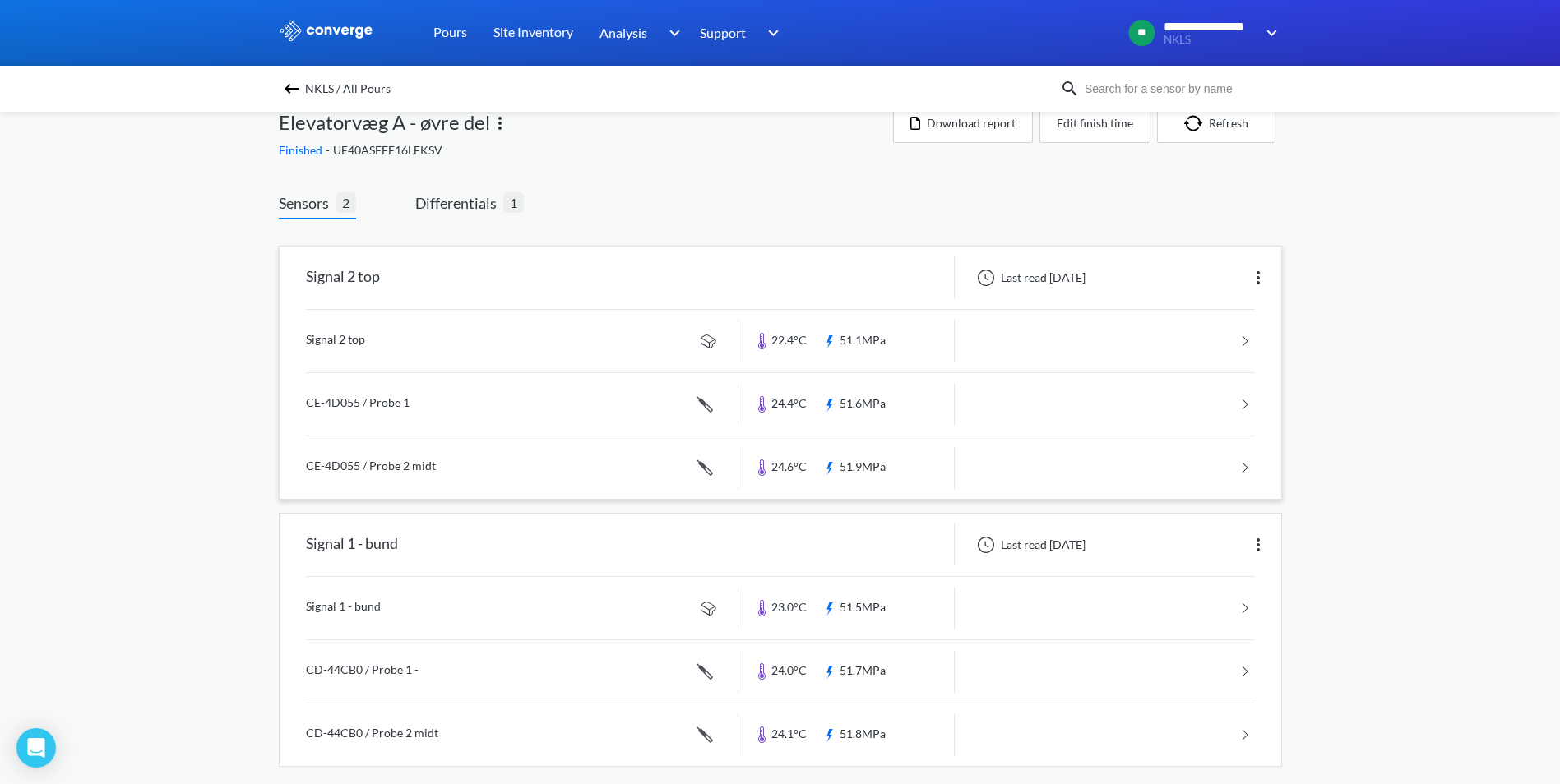
scroll to position [43, 0]
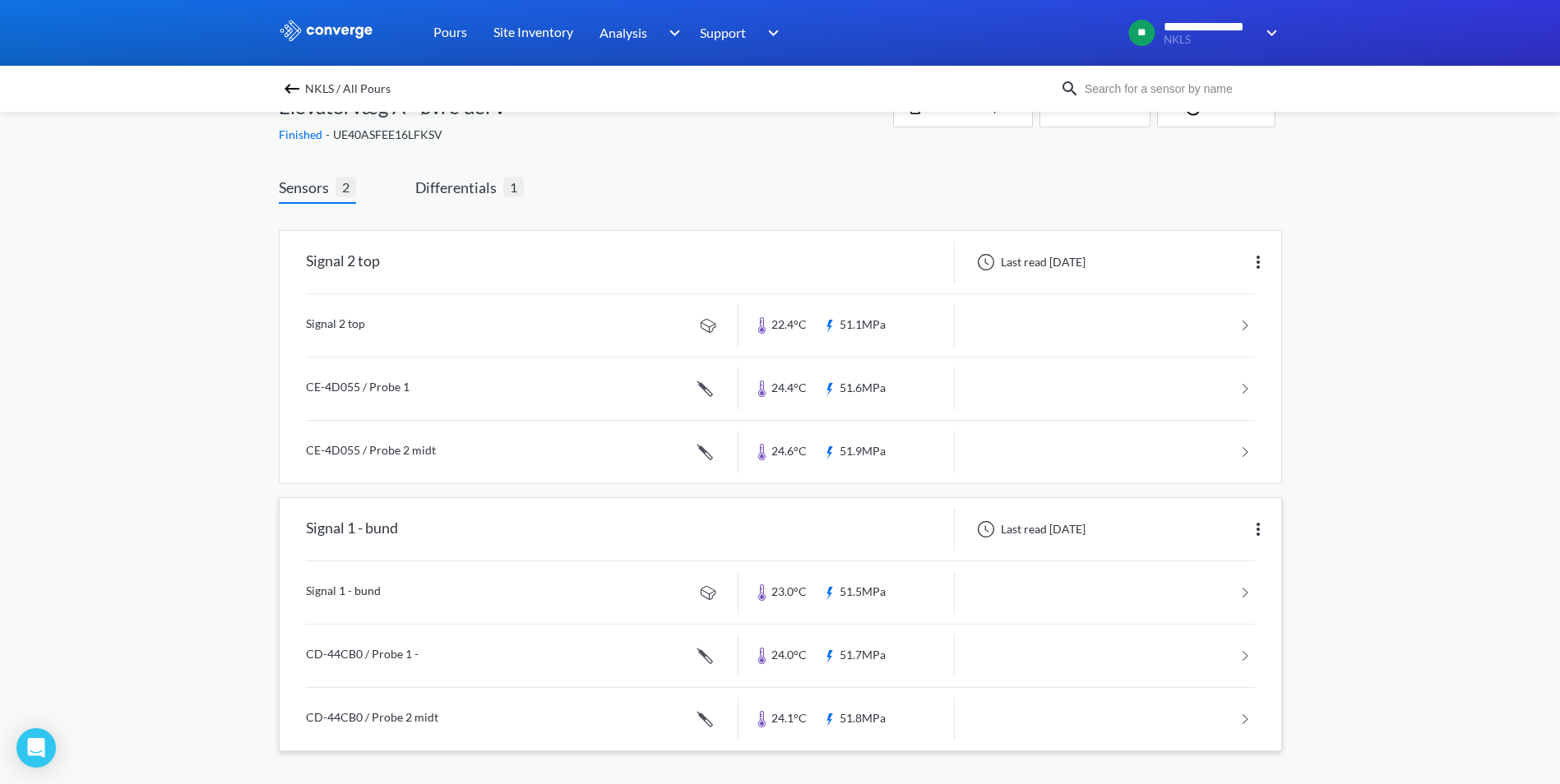
click at [352, 595] on link at bounding box center [780, 593] width 949 height 63
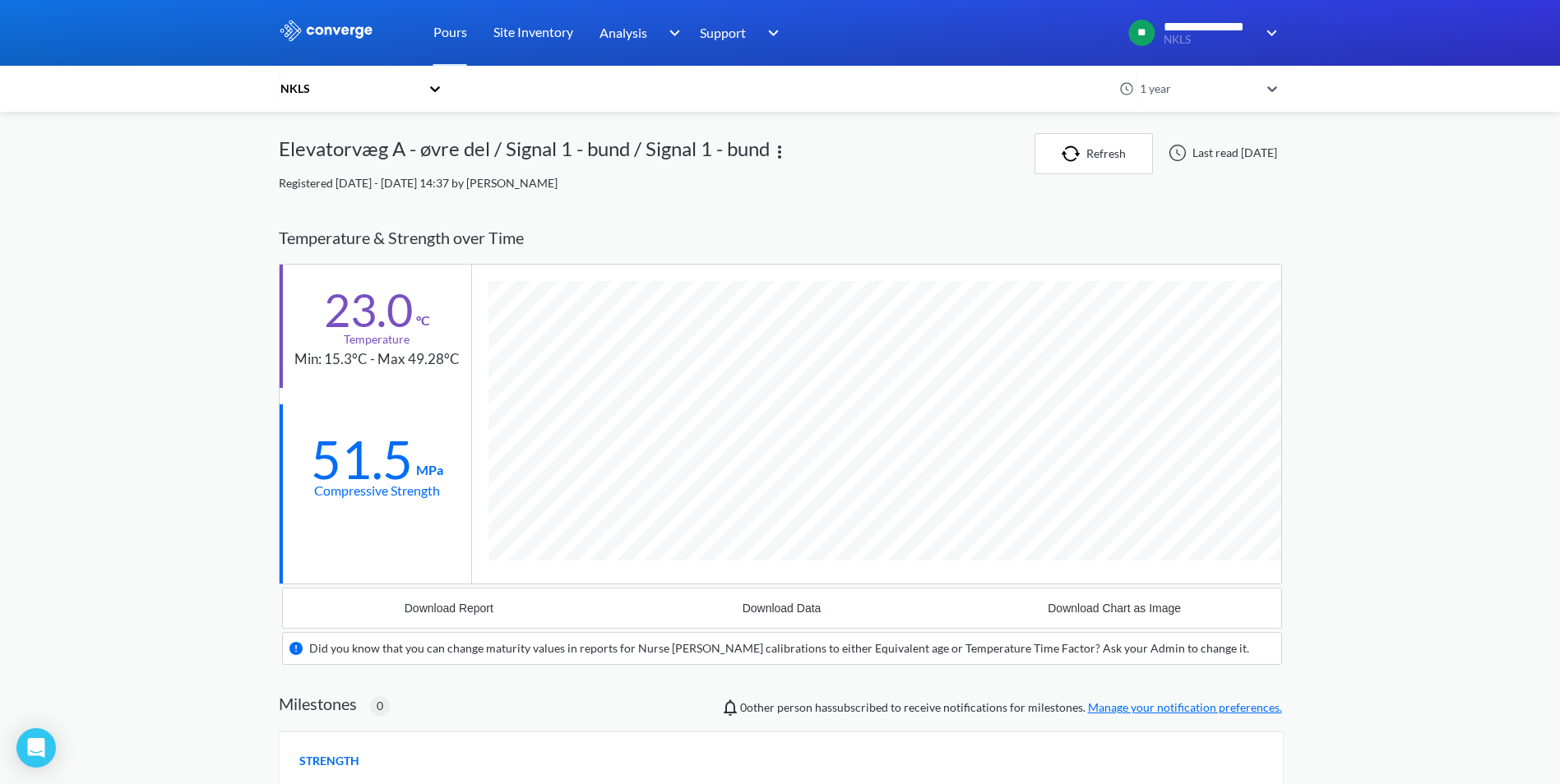
scroll to position [1020, 1003]
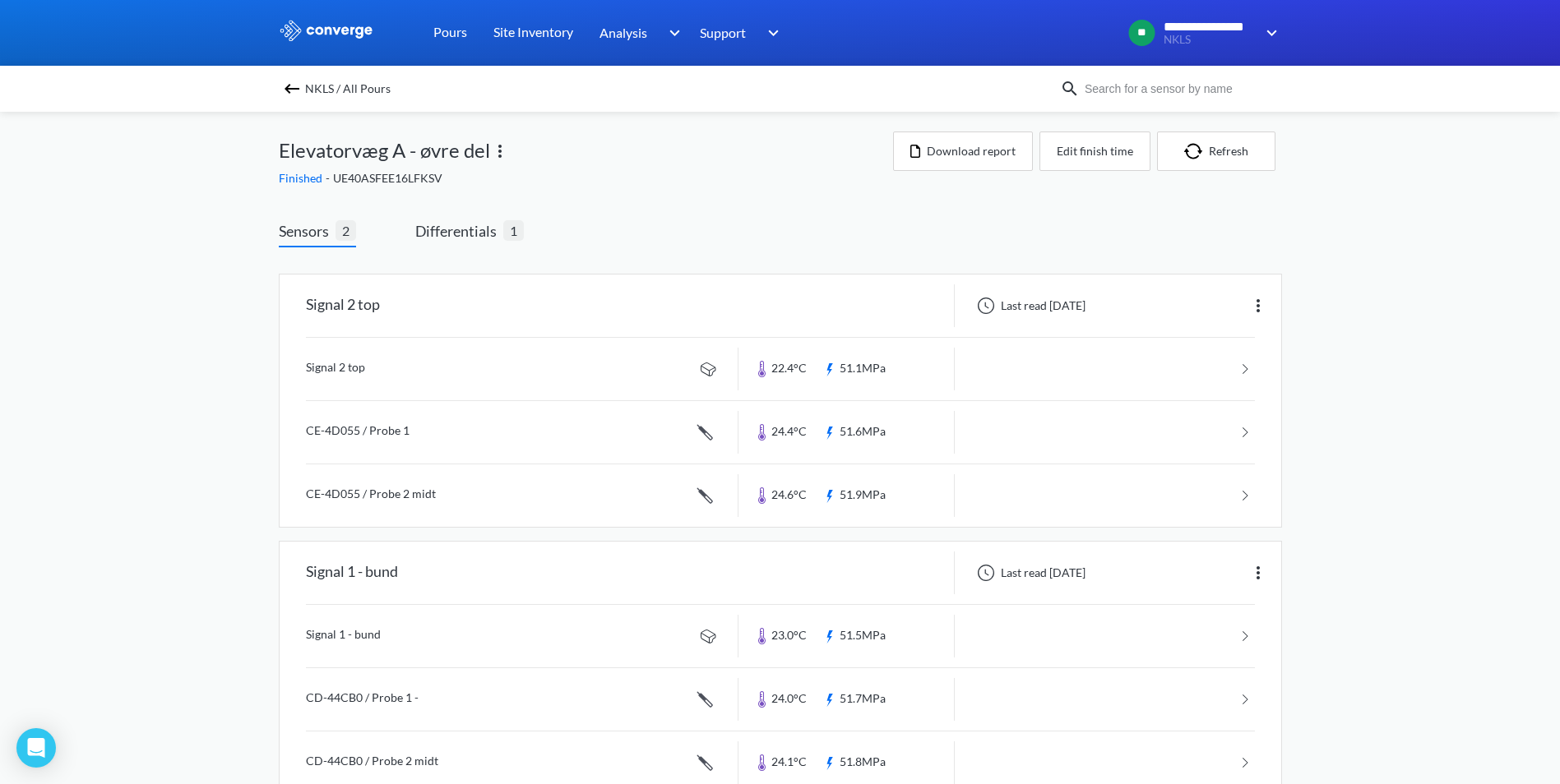
click at [495, 152] on img at bounding box center [500, 151] width 19 height 19
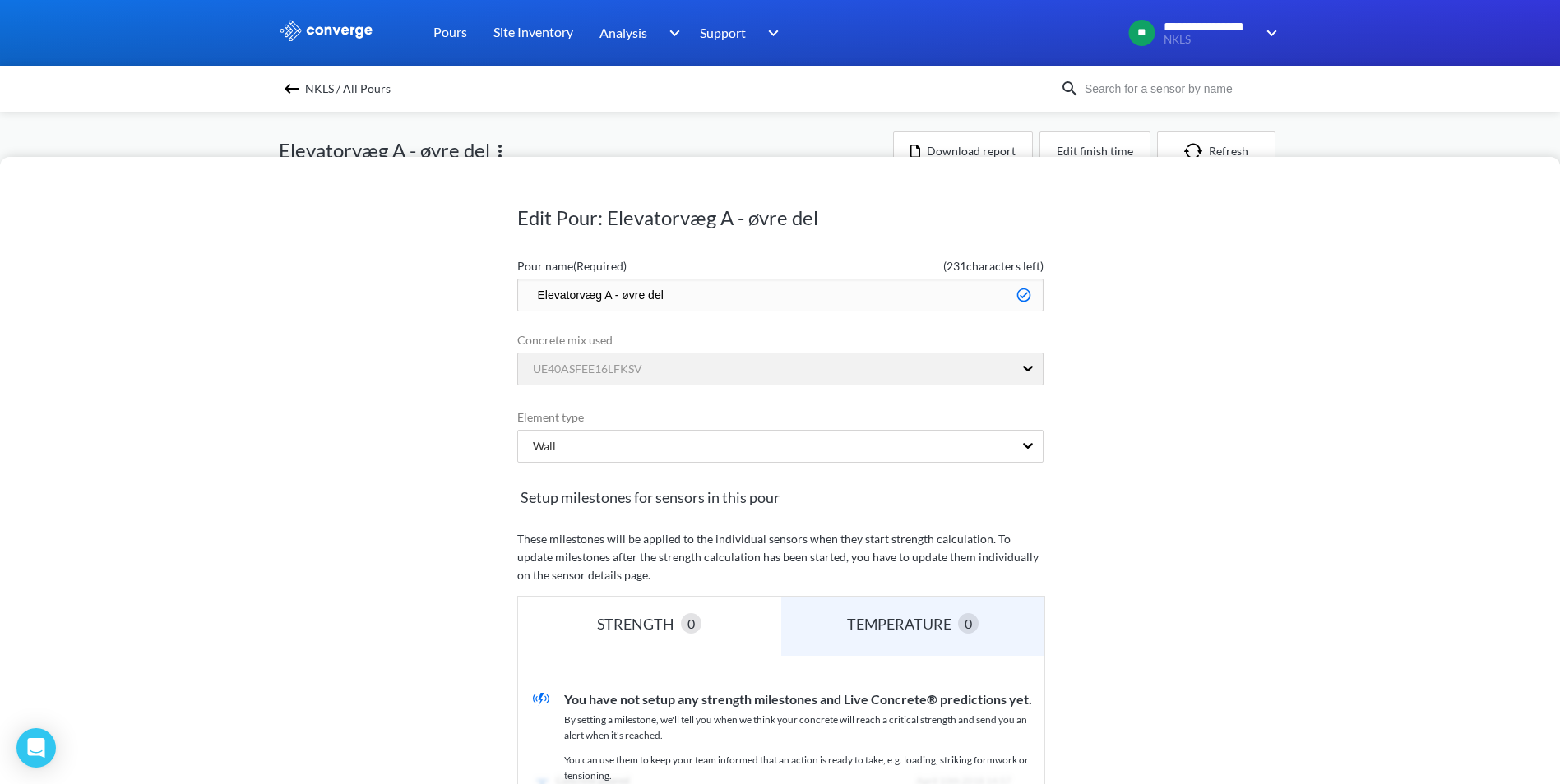
drag, startPoint x: 687, startPoint y: 293, endPoint x: 622, endPoint y: 295, distance: 65.0
click at [621, 295] on input "Elevatorvæg A - øvre del" at bounding box center [780, 296] width 526 height 33
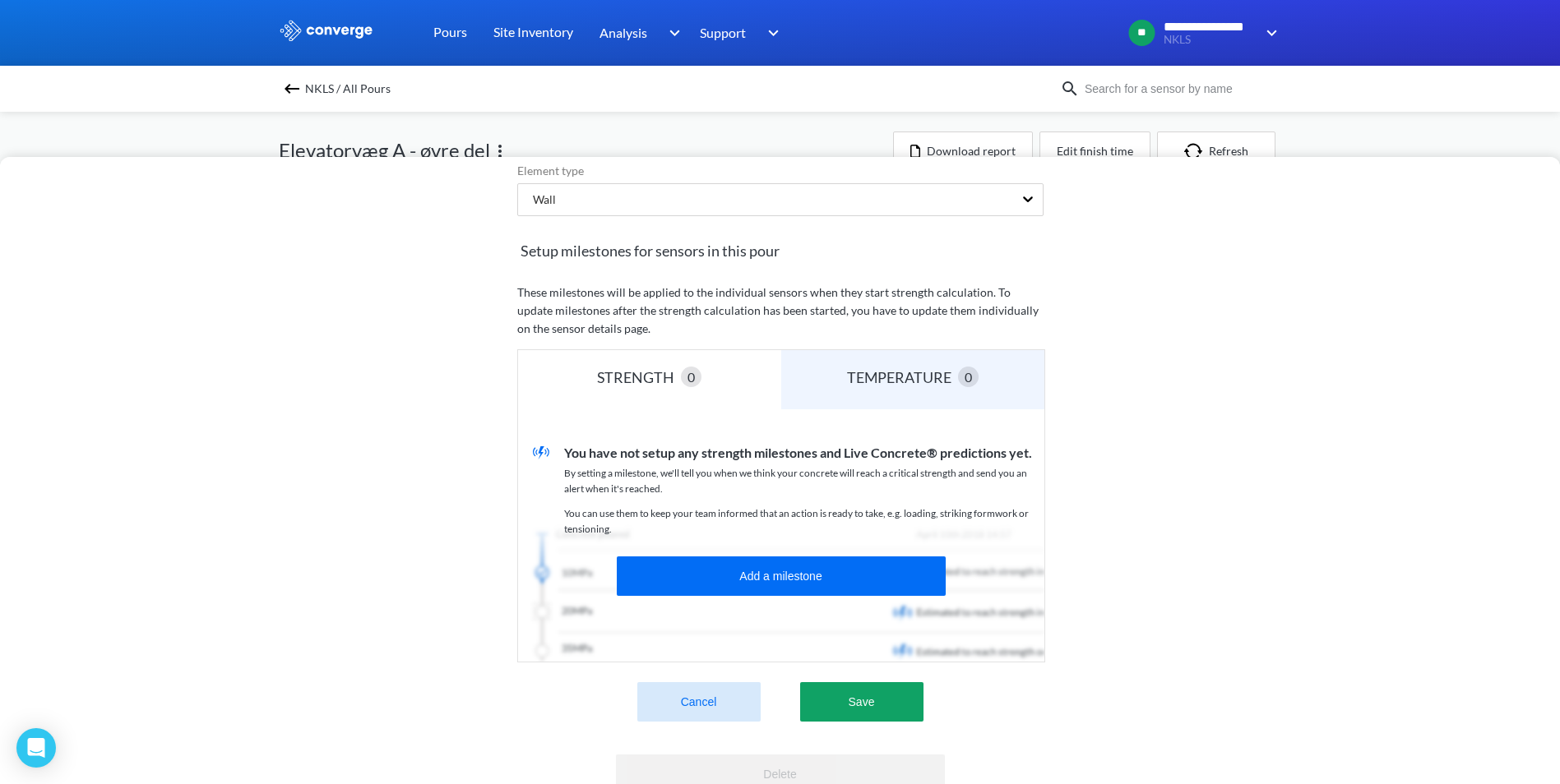
scroll to position [329, 0]
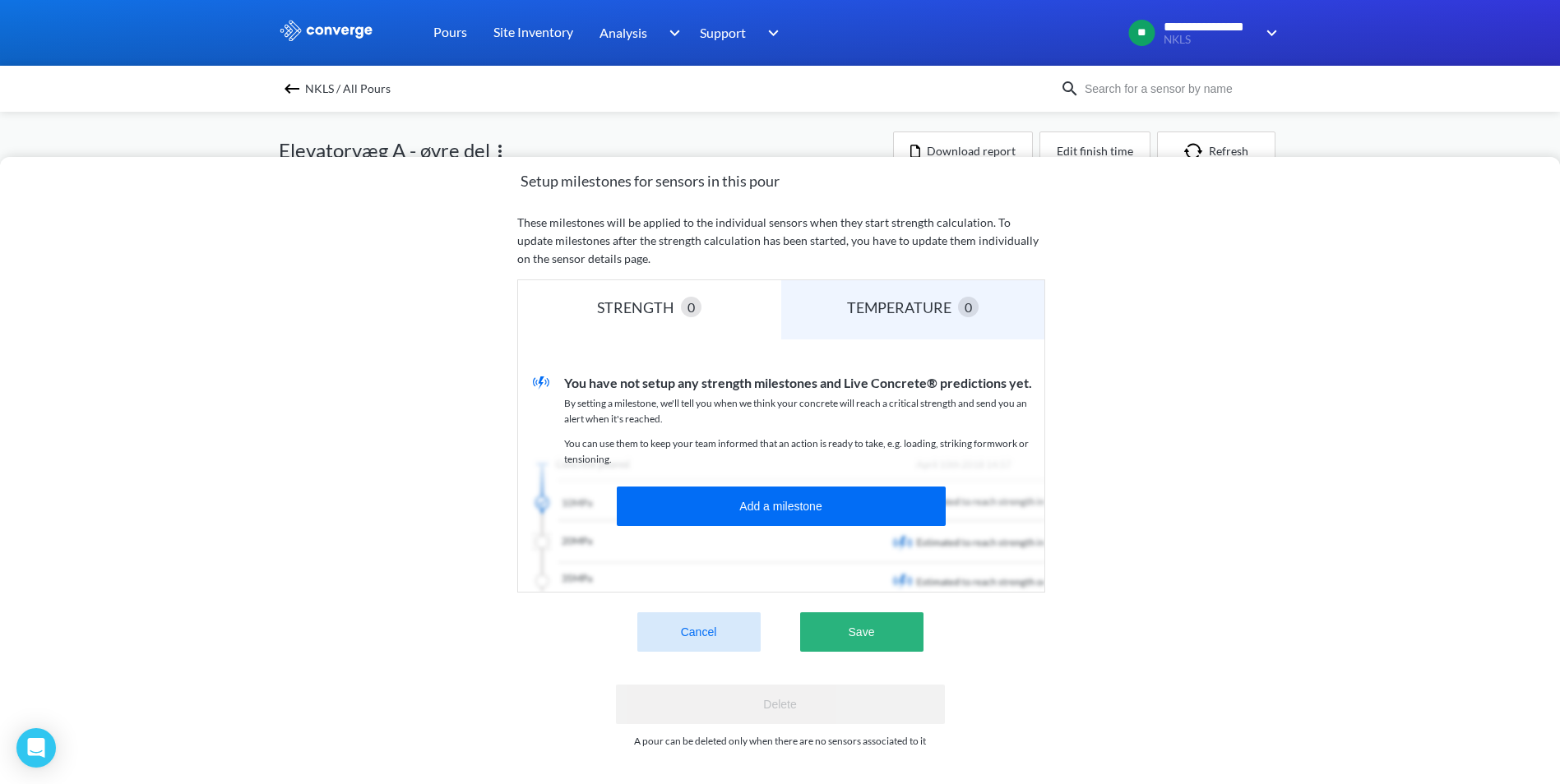
type input "Elevatorvæg A - takt 2"
click at [874, 630] on button "Save" at bounding box center [862, 632] width 124 height 40
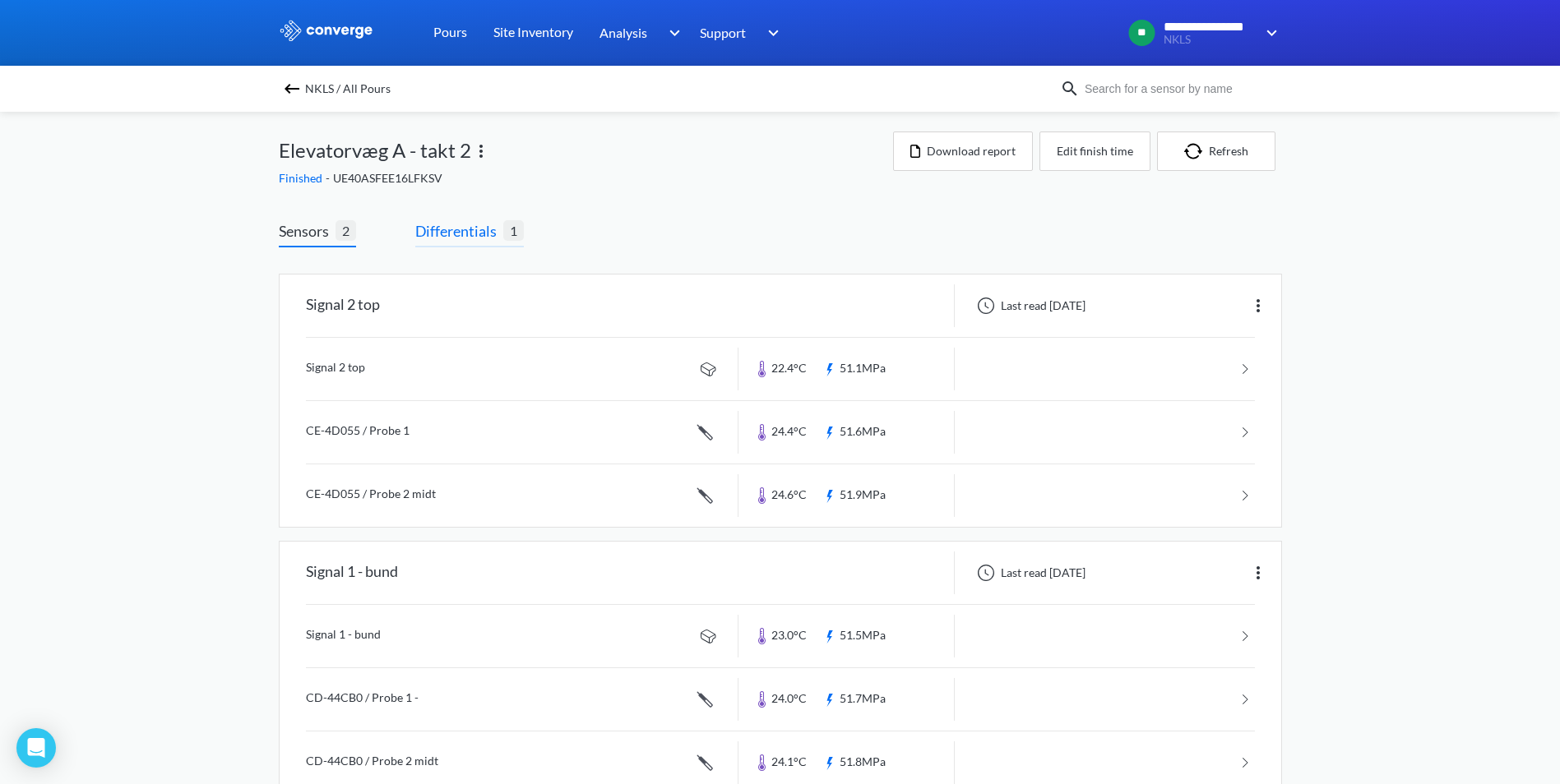
click at [431, 239] on span "Differentials" at bounding box center [459, 231] width 88 height 23
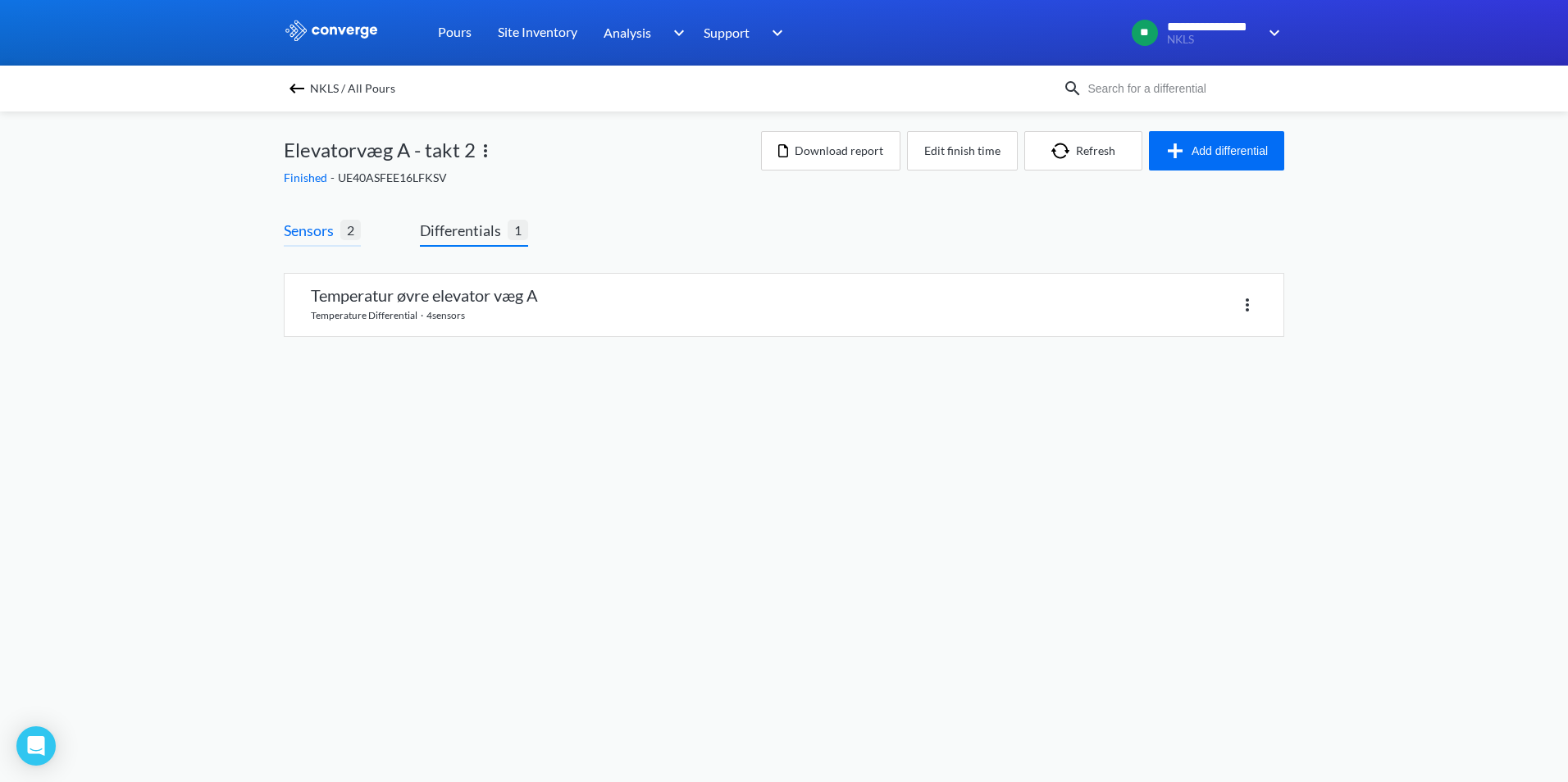
click at [287, 221] on span "Sensors" at bounding box center [311, 230] width 56 height 23
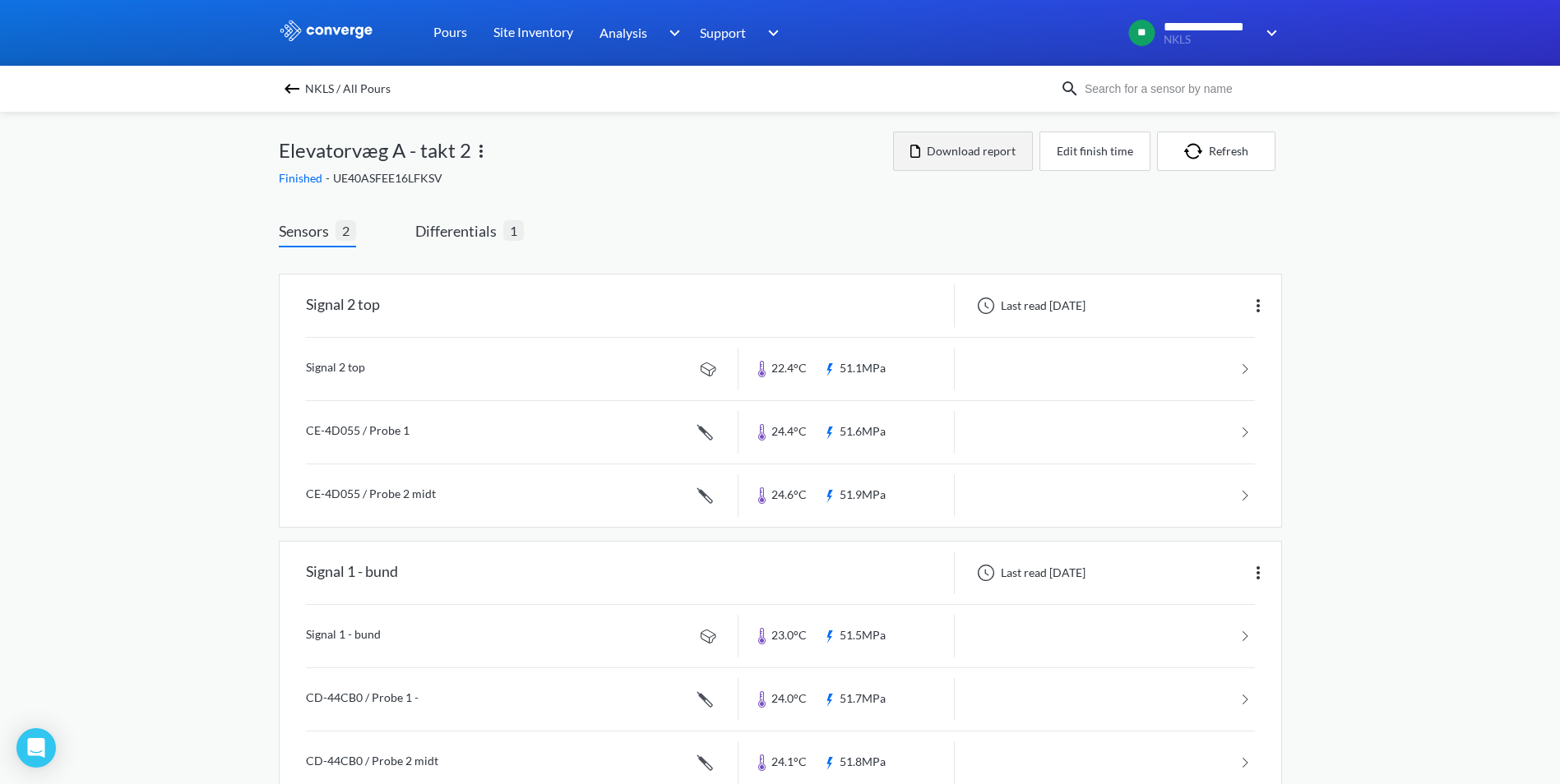
click at [973, 149] on button "Download report" at bounding box center [962, 151] width 139 height 40
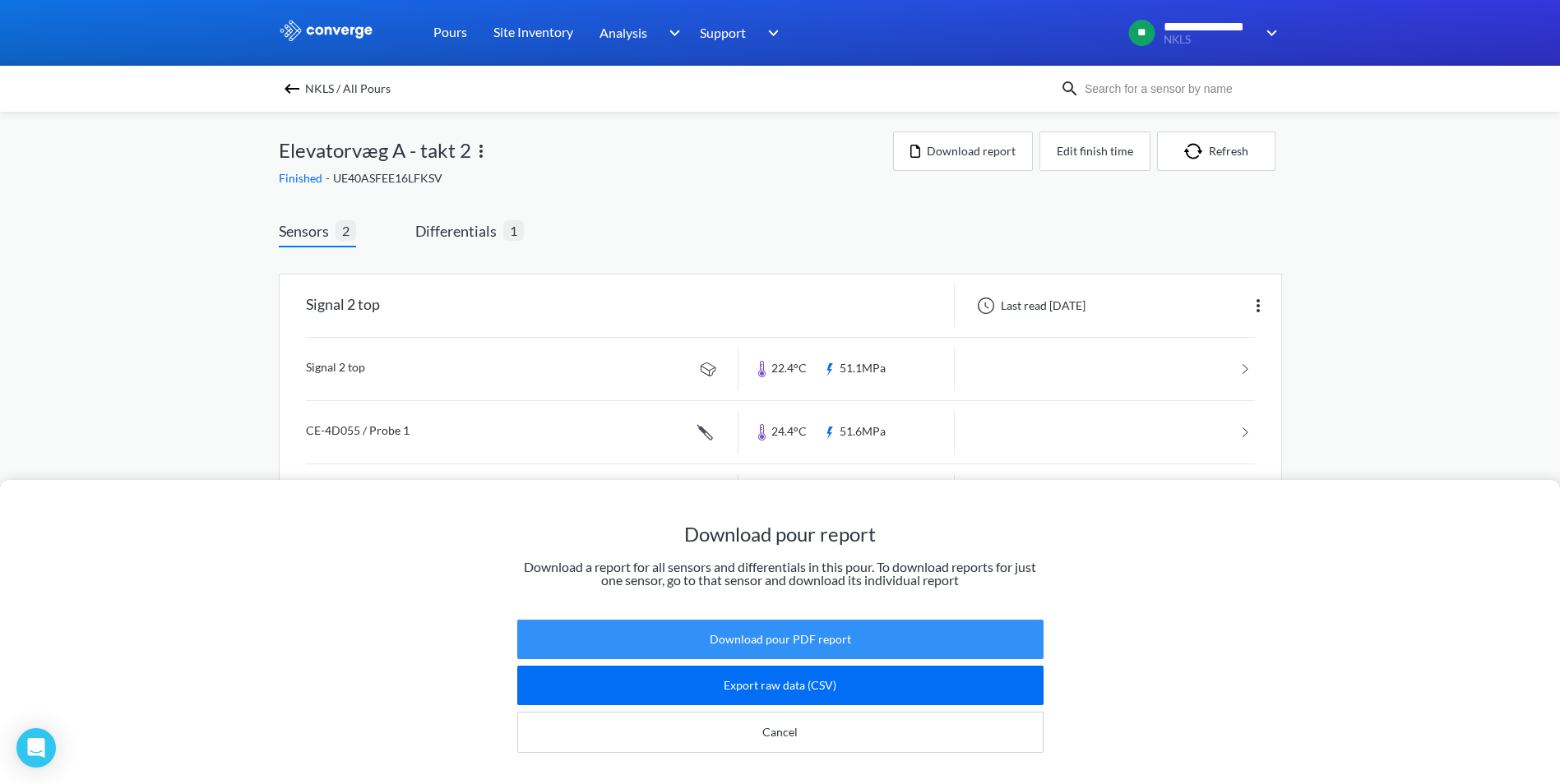
click at [776, 620] on button "Download pour PDF report" at bounding box center [780, 639] width 526 height 40
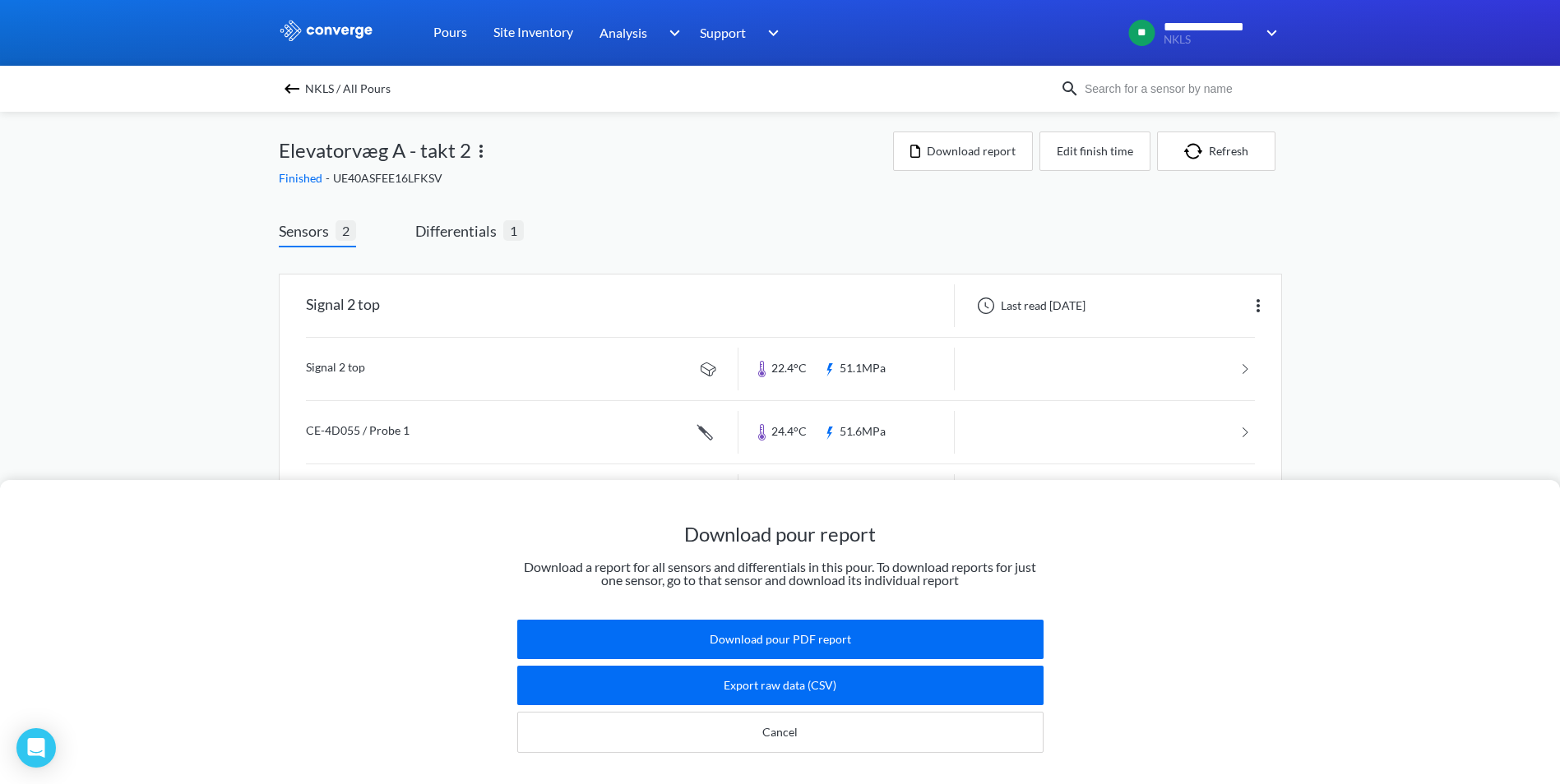
click at [114, 356] on div "Download pour report Download a report for all sensors and differentials in thi…" at bounding box center [780, 392] width 1560 height 784
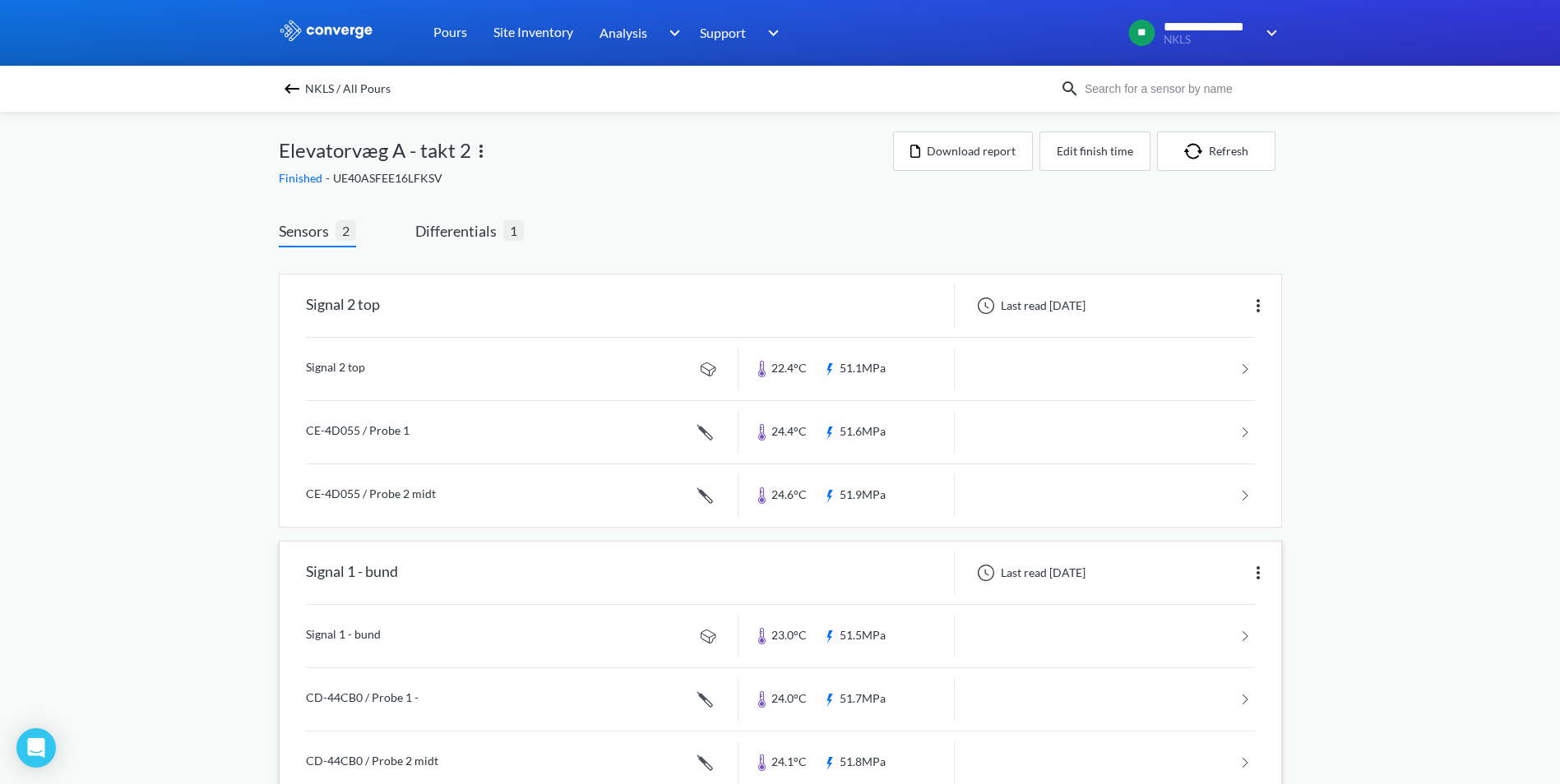
click at [365, 632] on link at bounding box center [780, 636] width 949 height 63
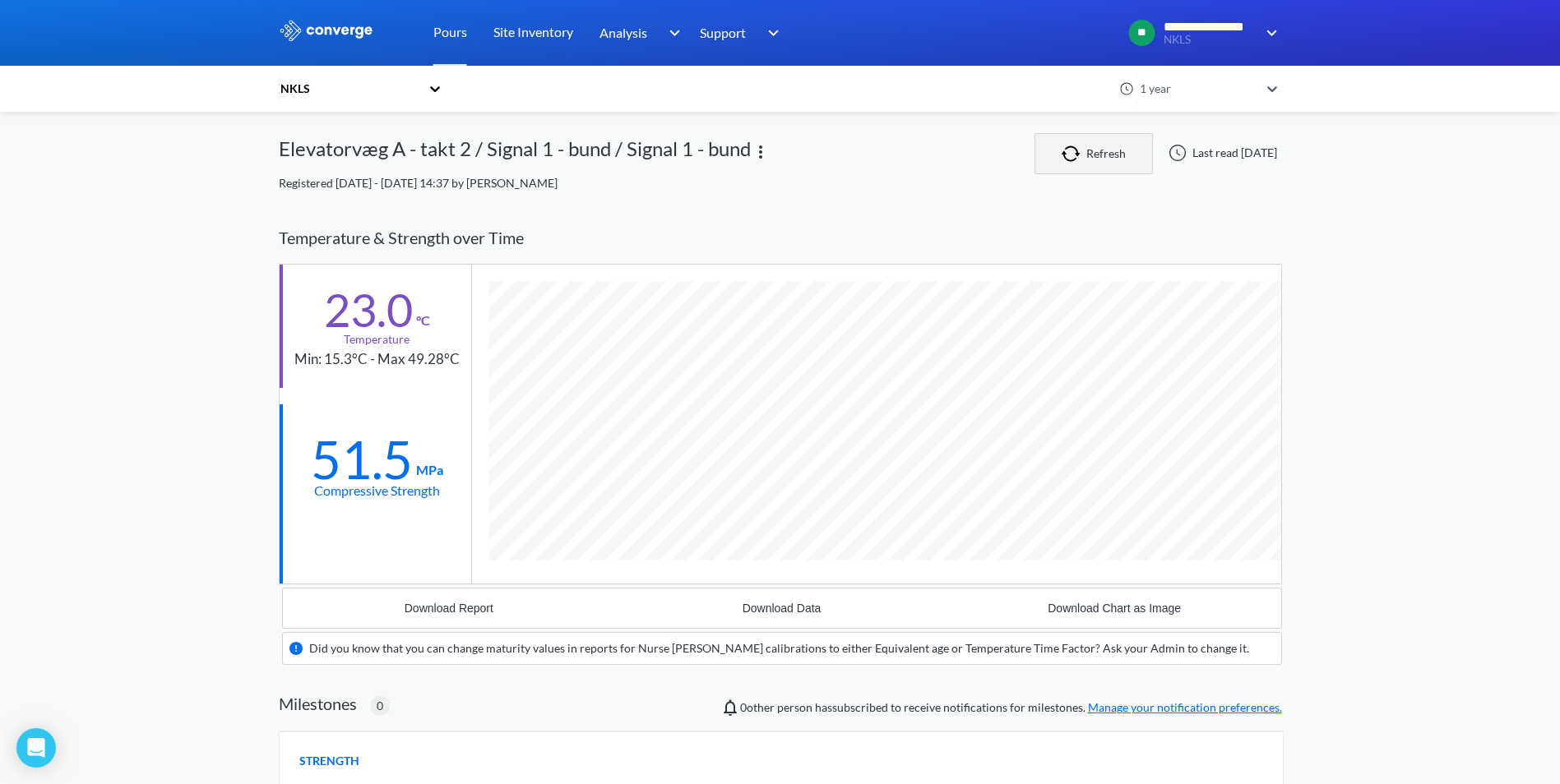
click at [1124, 153] on button "Refresh" at bounding box center [1094, 153] width 118 height 42
click at [1078, 152] on button "Refresh" at bounding box center [1094, 153] width 118 height 42
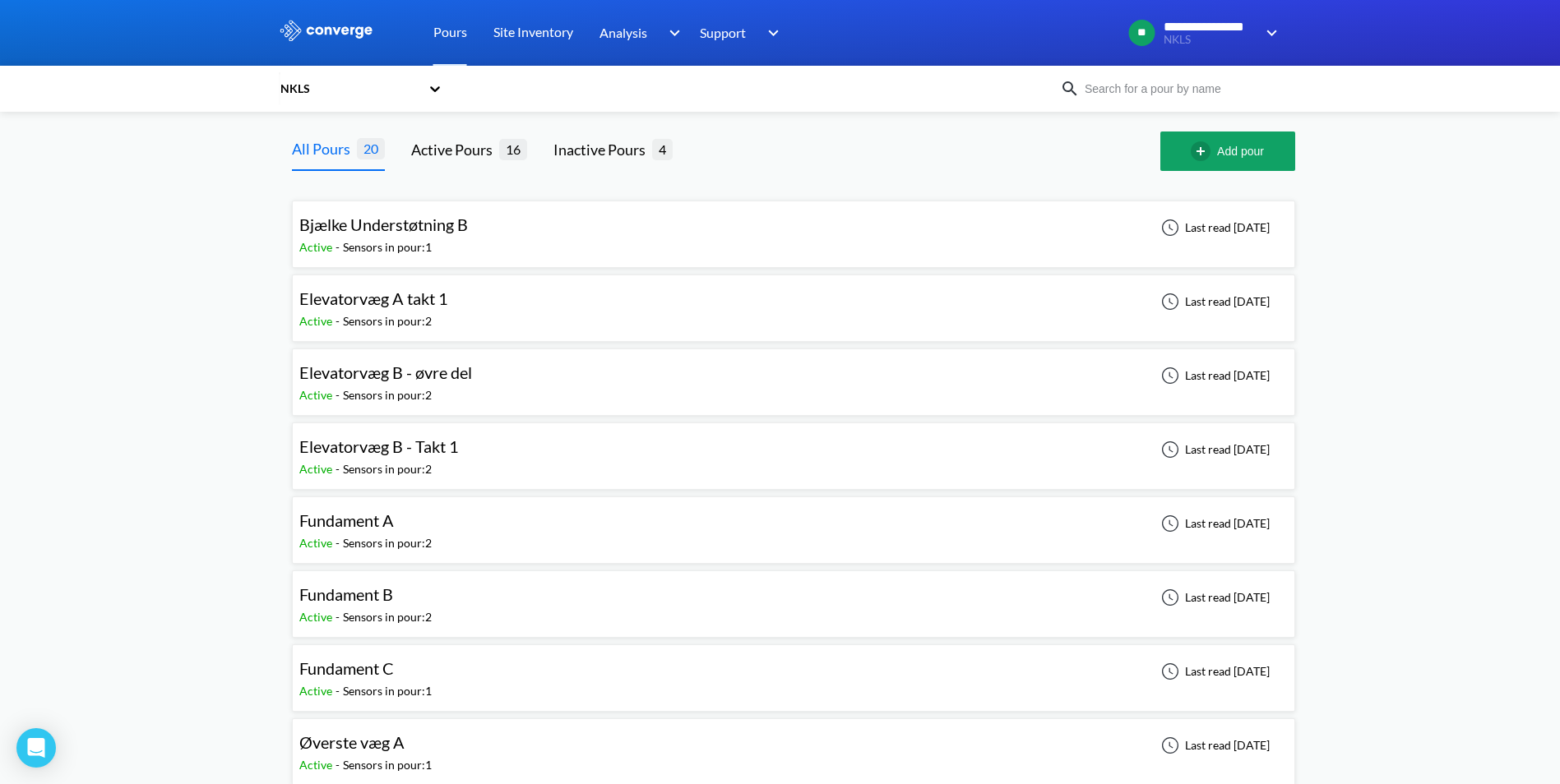
click at [359, 308] on span "Elevatorvæg A takt 1" at bounding box center [373, 297] width 149 height 19
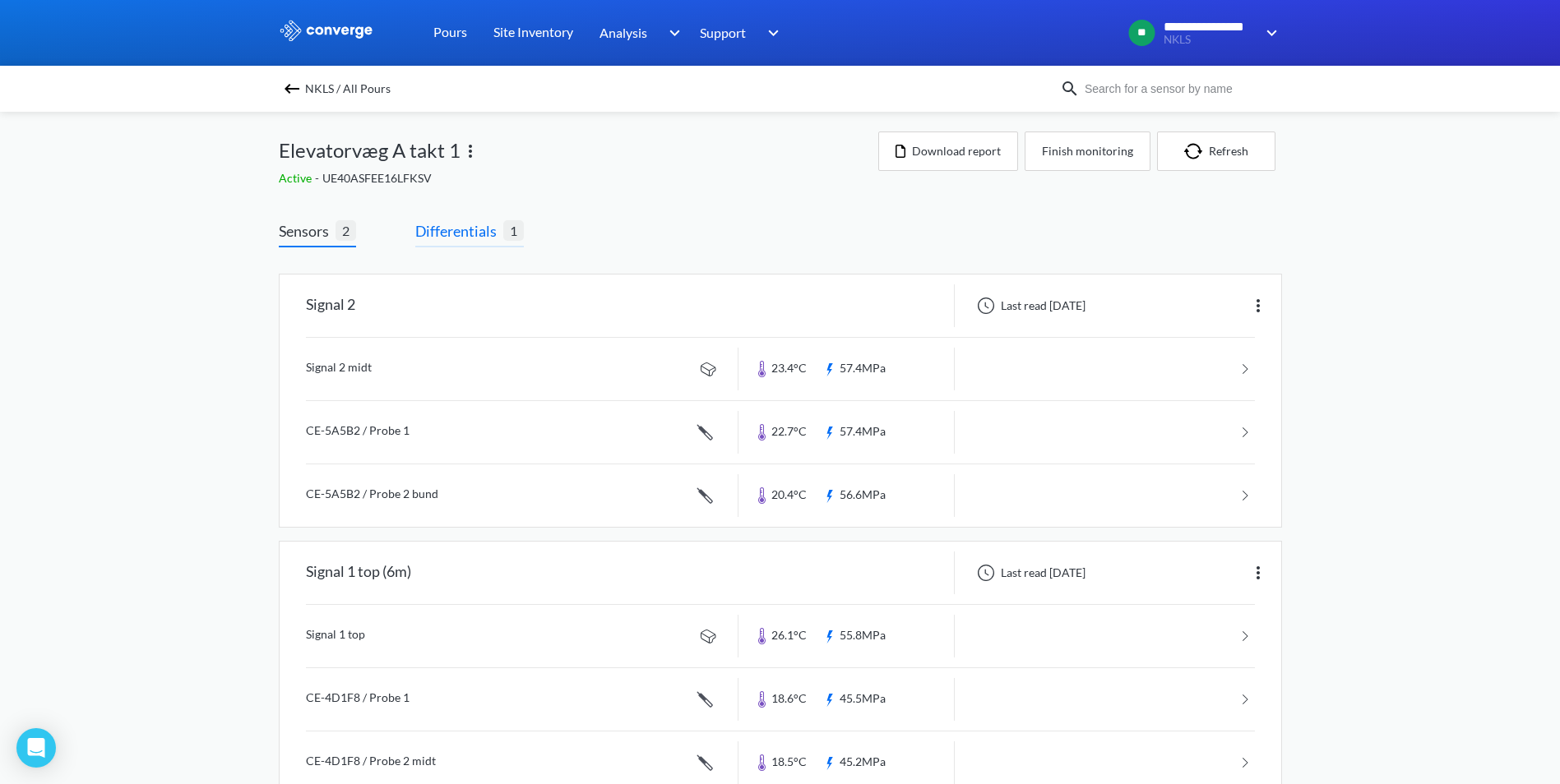
click at [449, 233] on span "Differentials" at bounding box center [459, 231] width 88 height 23
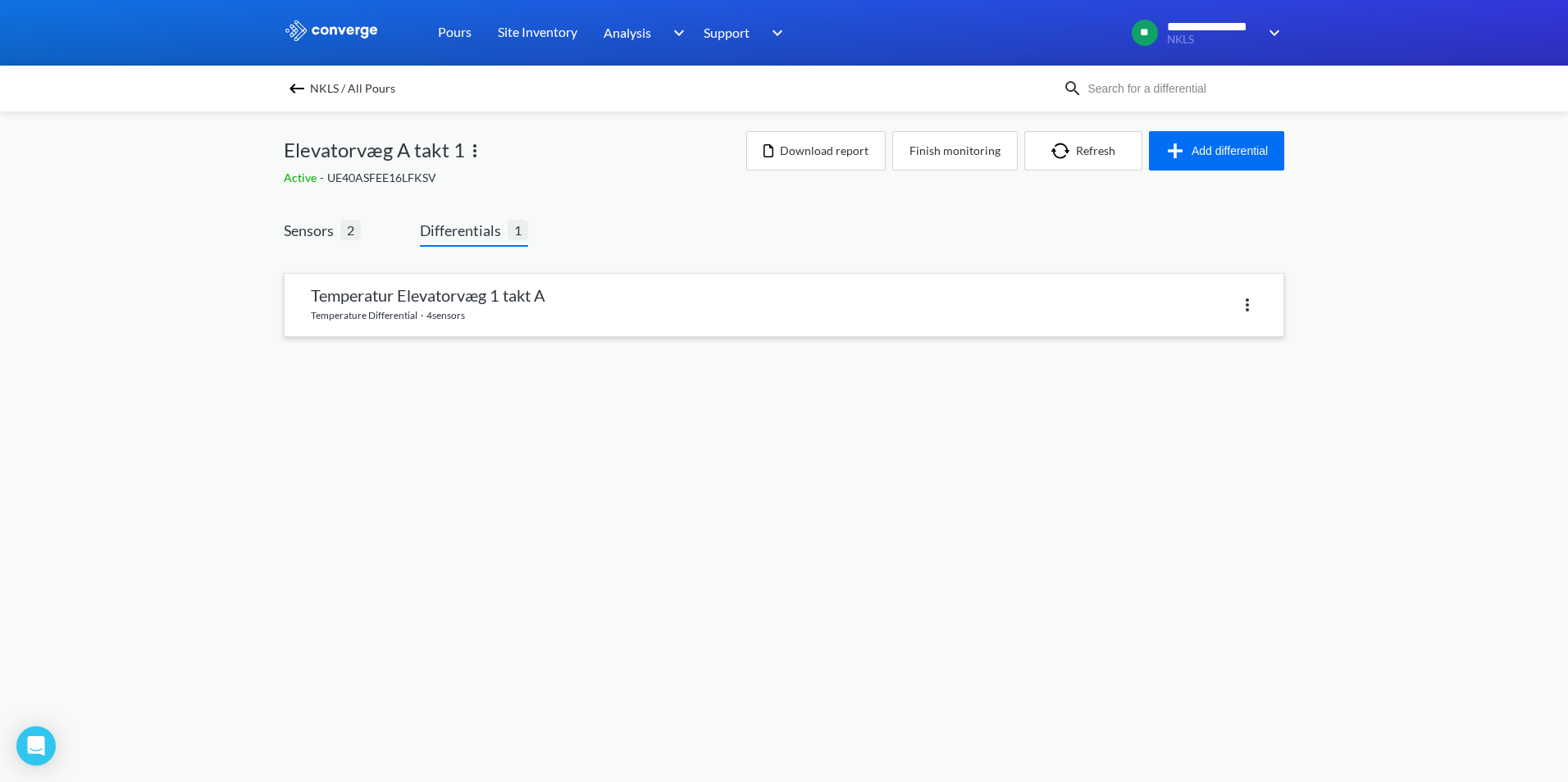
click at [444, 294] on link at bounding box center [784, 305] width 999 height 63
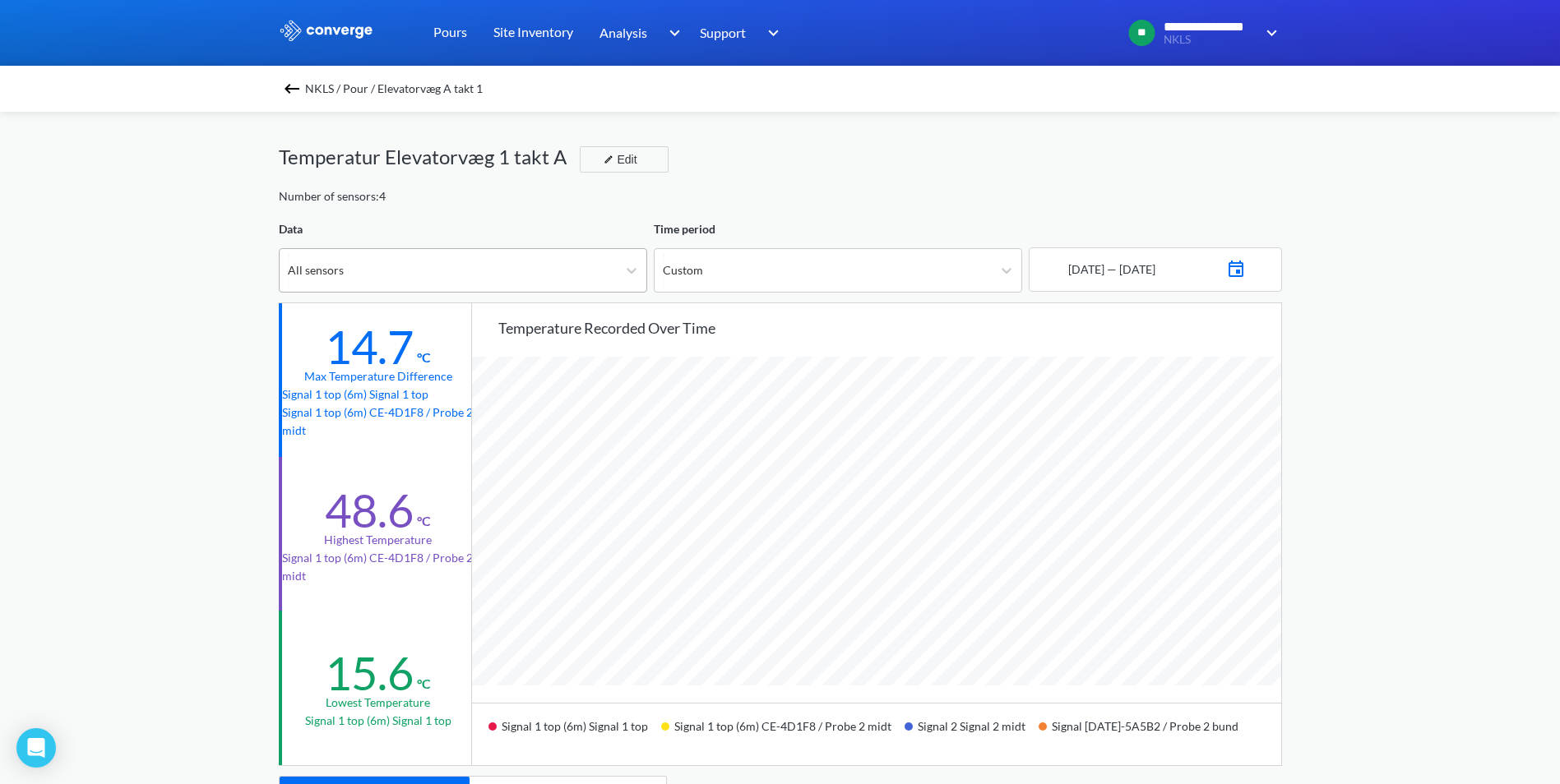
scroll to position [1377, 1560]
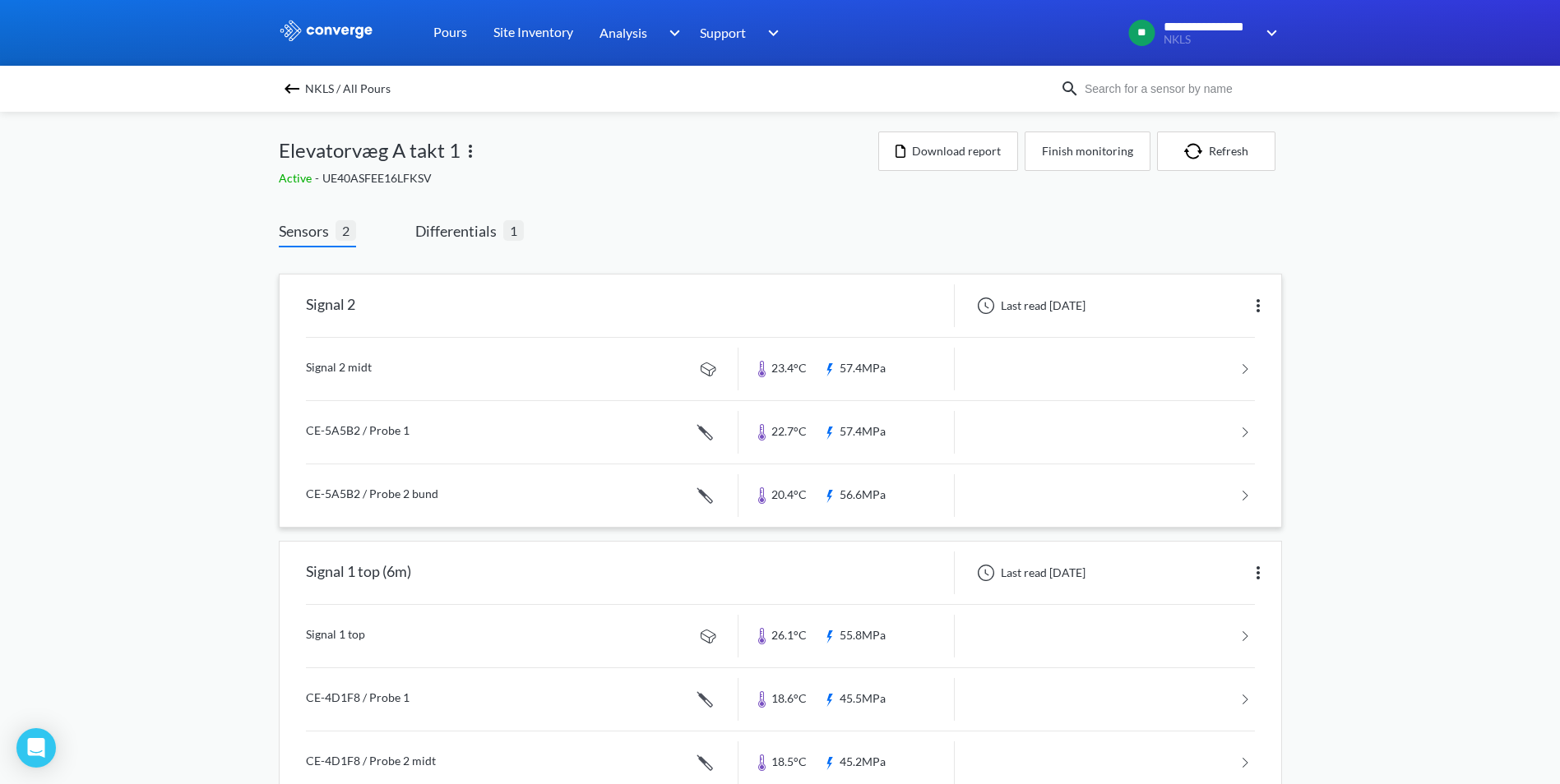
click at [338, 356] on link at bounding box center [780, 369] width 949 height 63
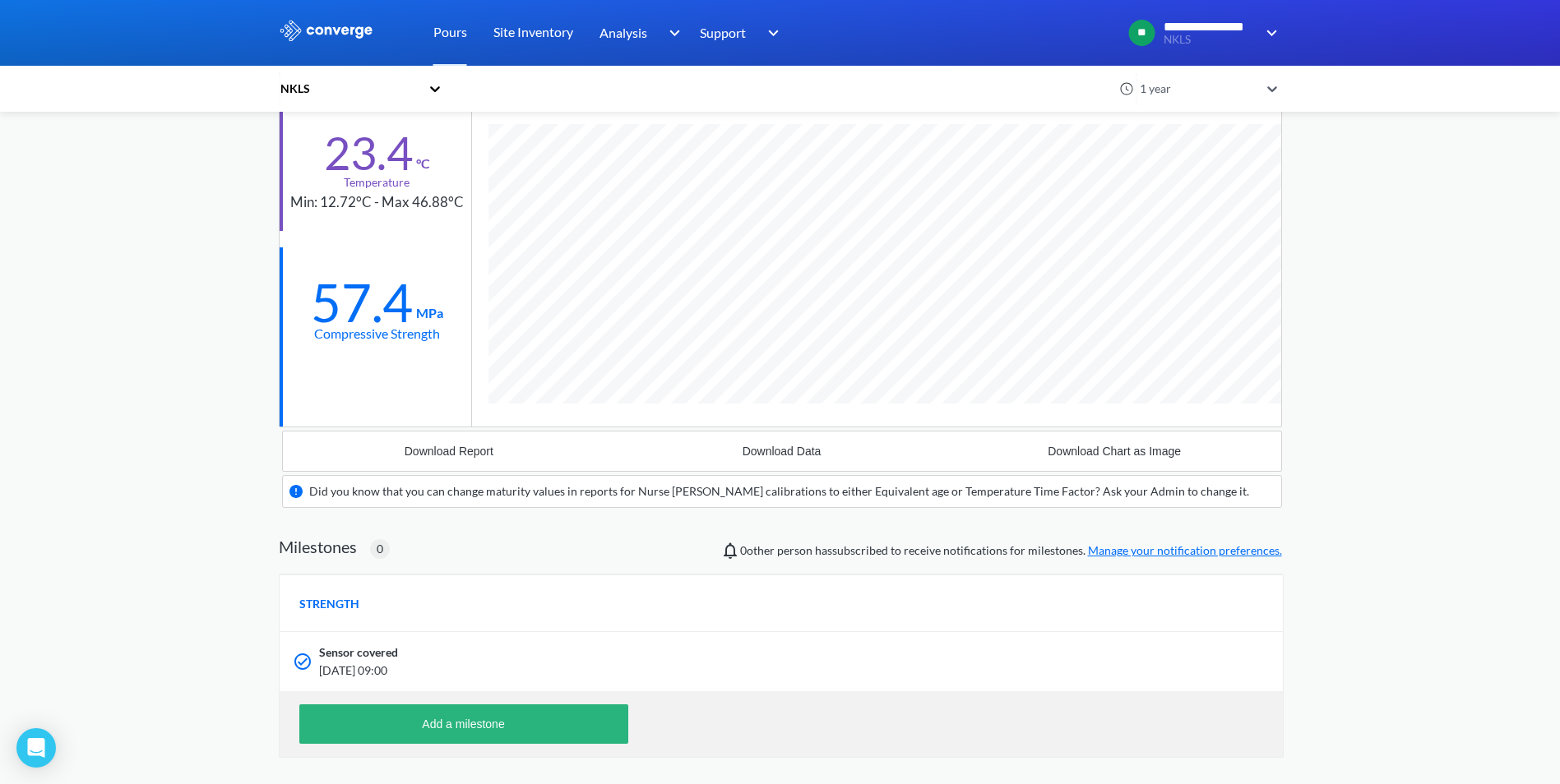
scroll to position [164, 0]
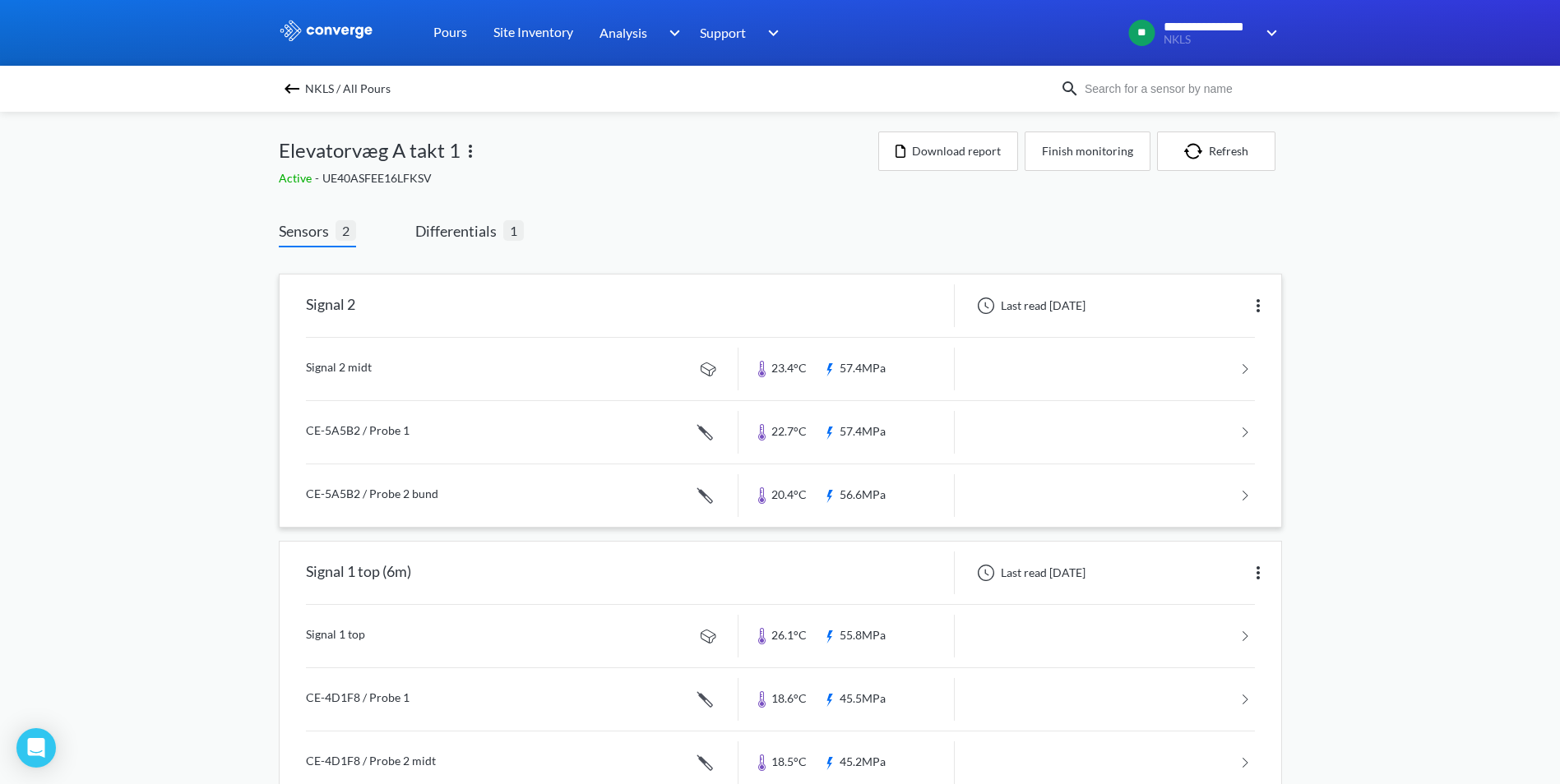
click at [349, 368] on link at bounding box center [780, 369] width 949 height 63
drag, startPoint x: 453, startPoint y: 226, endPoint x: 443, endPoint y: 223, distance: 10.4
click at [453, 225] on span "Differentials" at bounding box center [459, 231] width 88 height 23
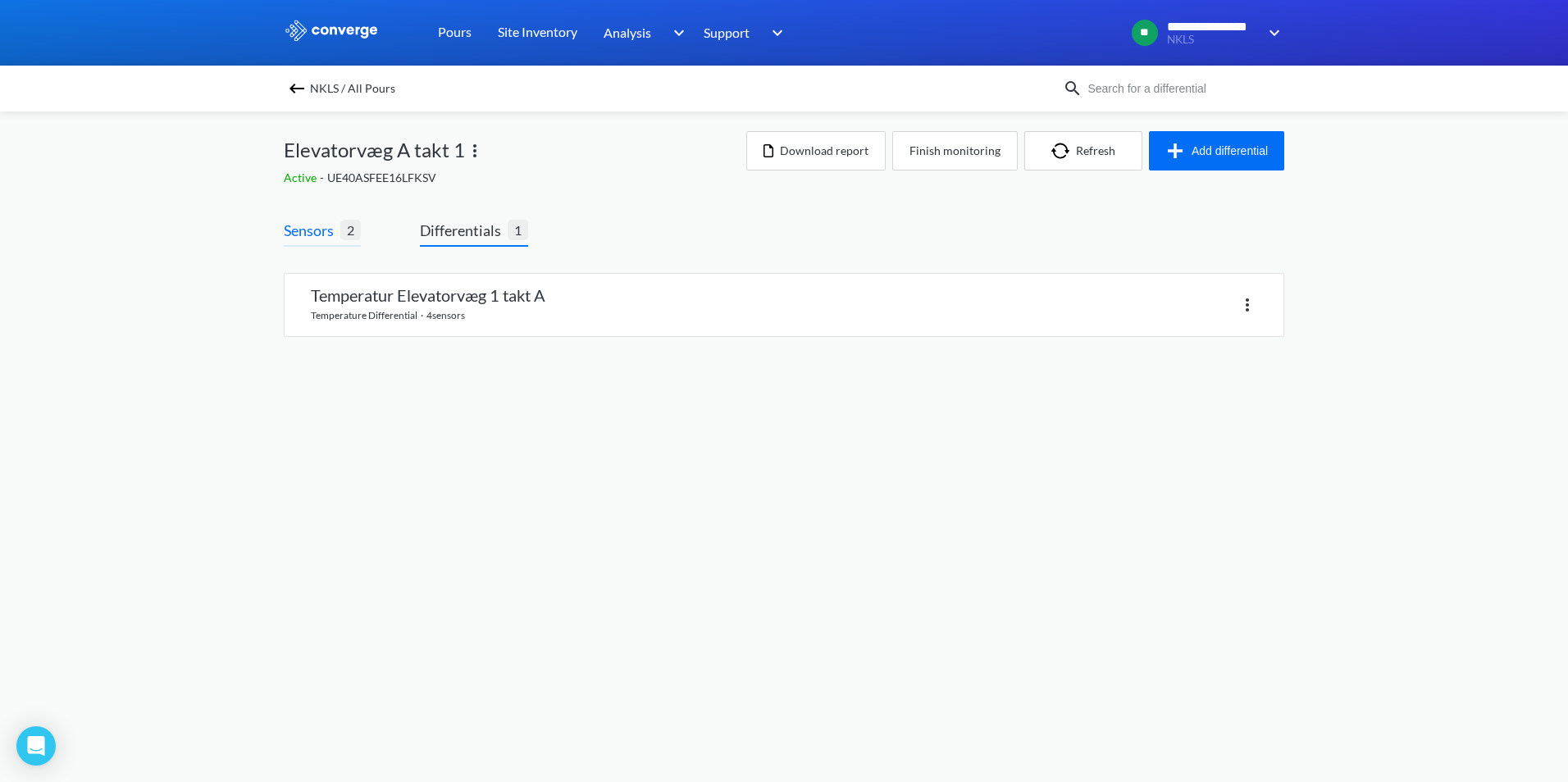
click at [303, 227] on span "Sensors" at bounding box center [311, 230] width 56 height 23
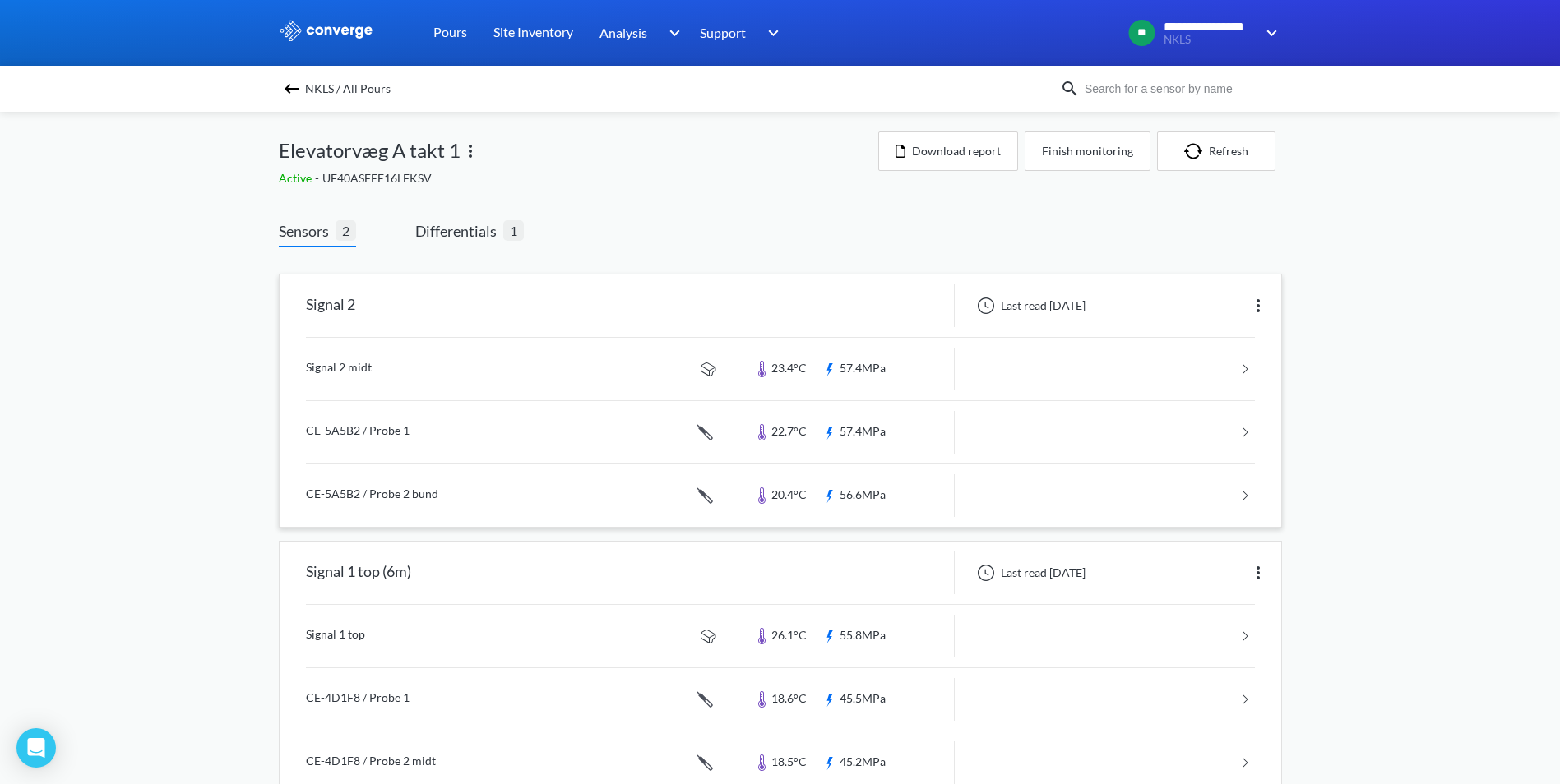
click at [314, 307] on div "Signal 2" at bounding box center [330, 306] width 49 height 42
click at [341, 352] on link at bounding box center [780, 369] width 949 height 63
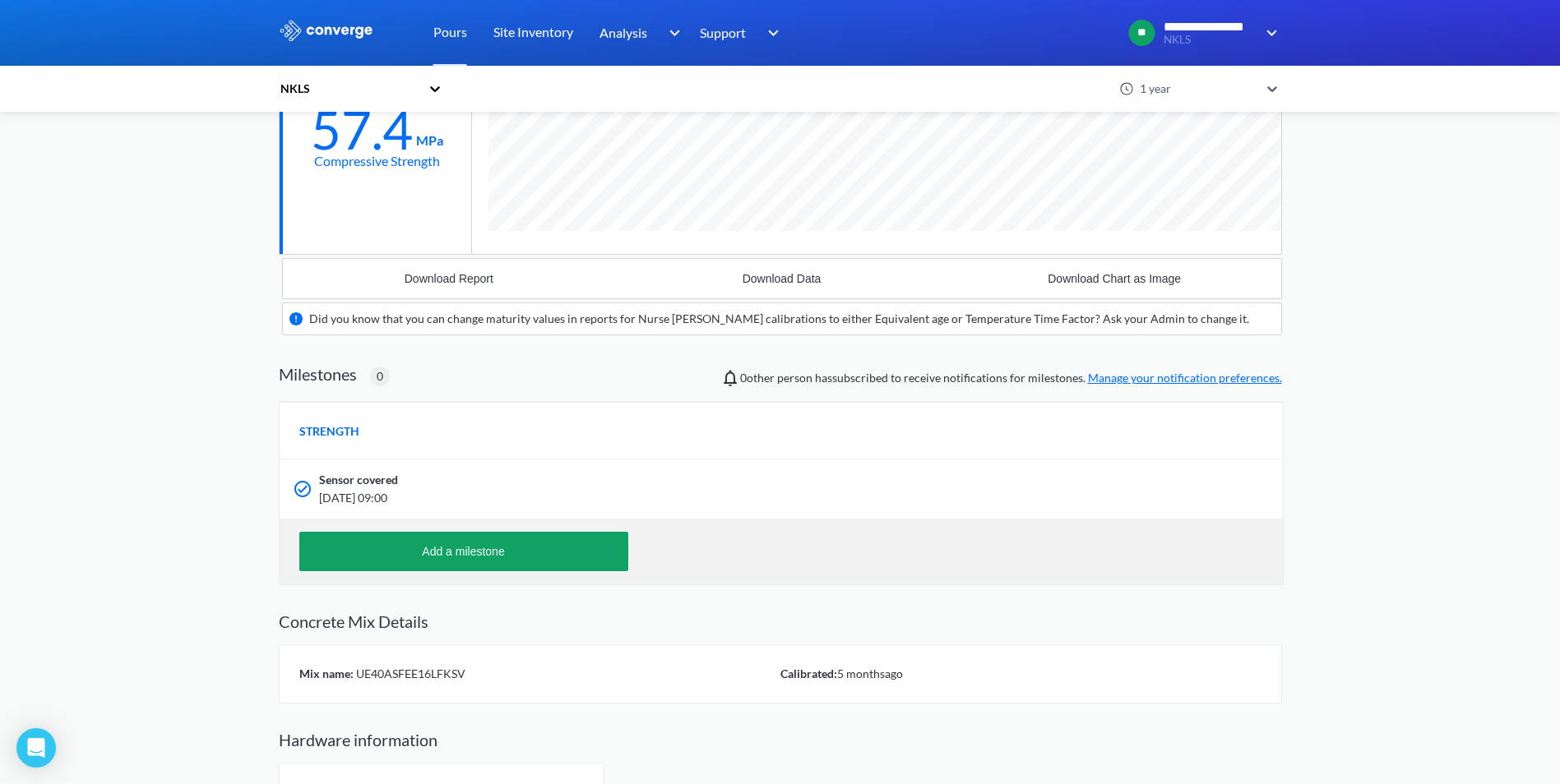
scroll to position [382, 0]
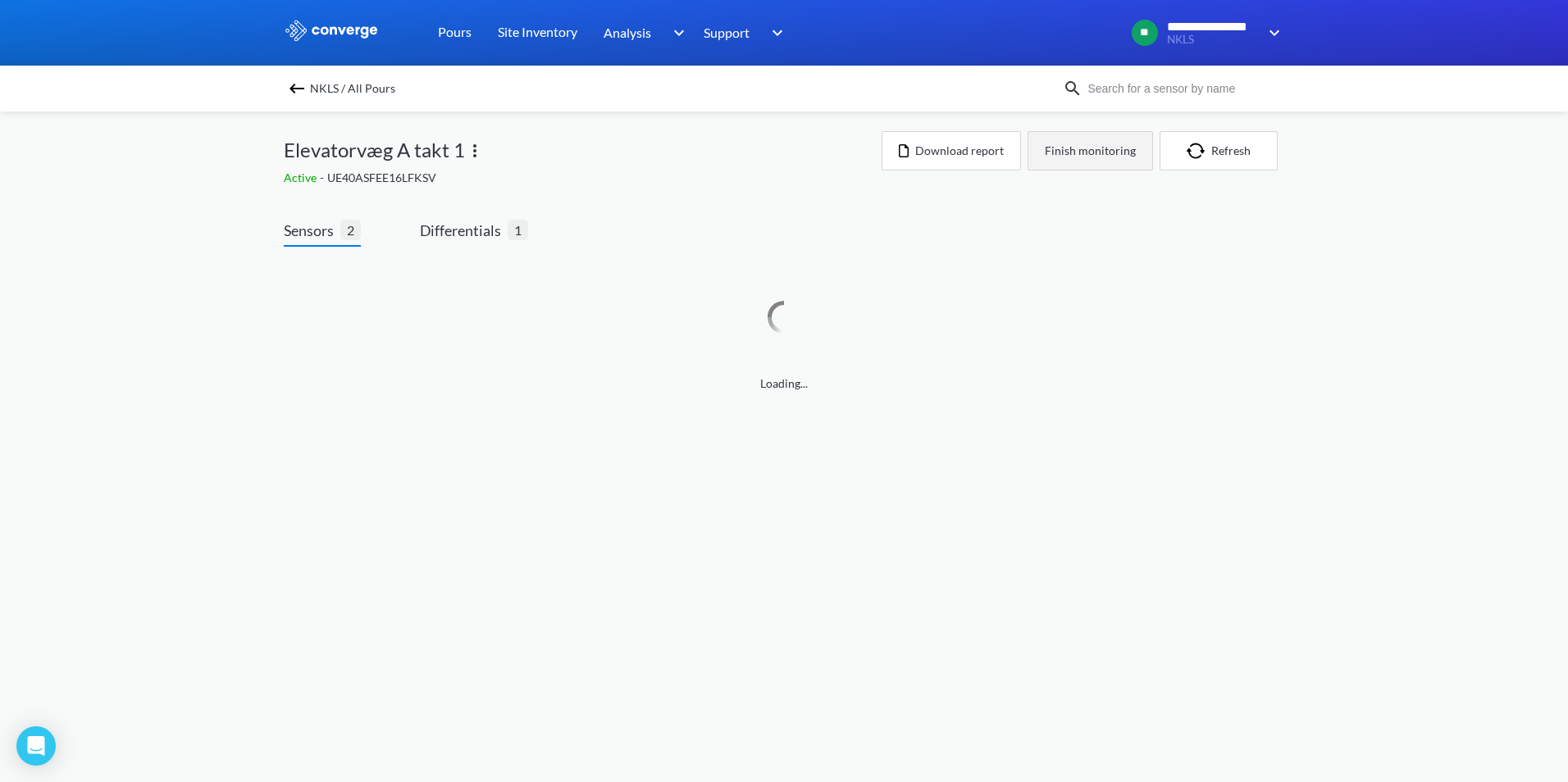
click at [1104, 153] on button "Finish monitoring" at bounding box center [1090, 150] width 125 height 40
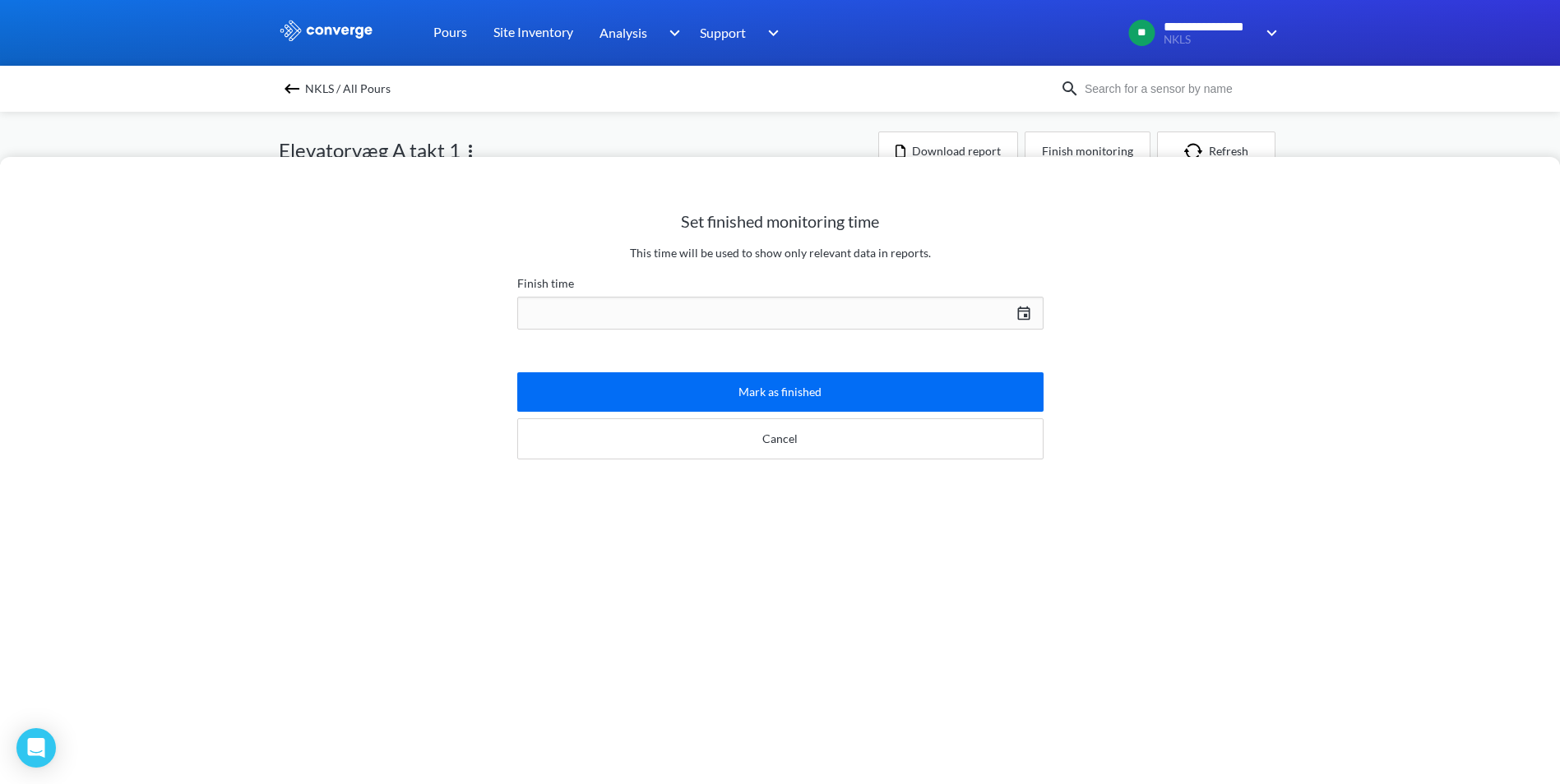
click at [1022, 313] on div "[DATE] Press the down arrow key to interact with the calendar and select a date…" at bounding box center [780, 313] width 526 height 40
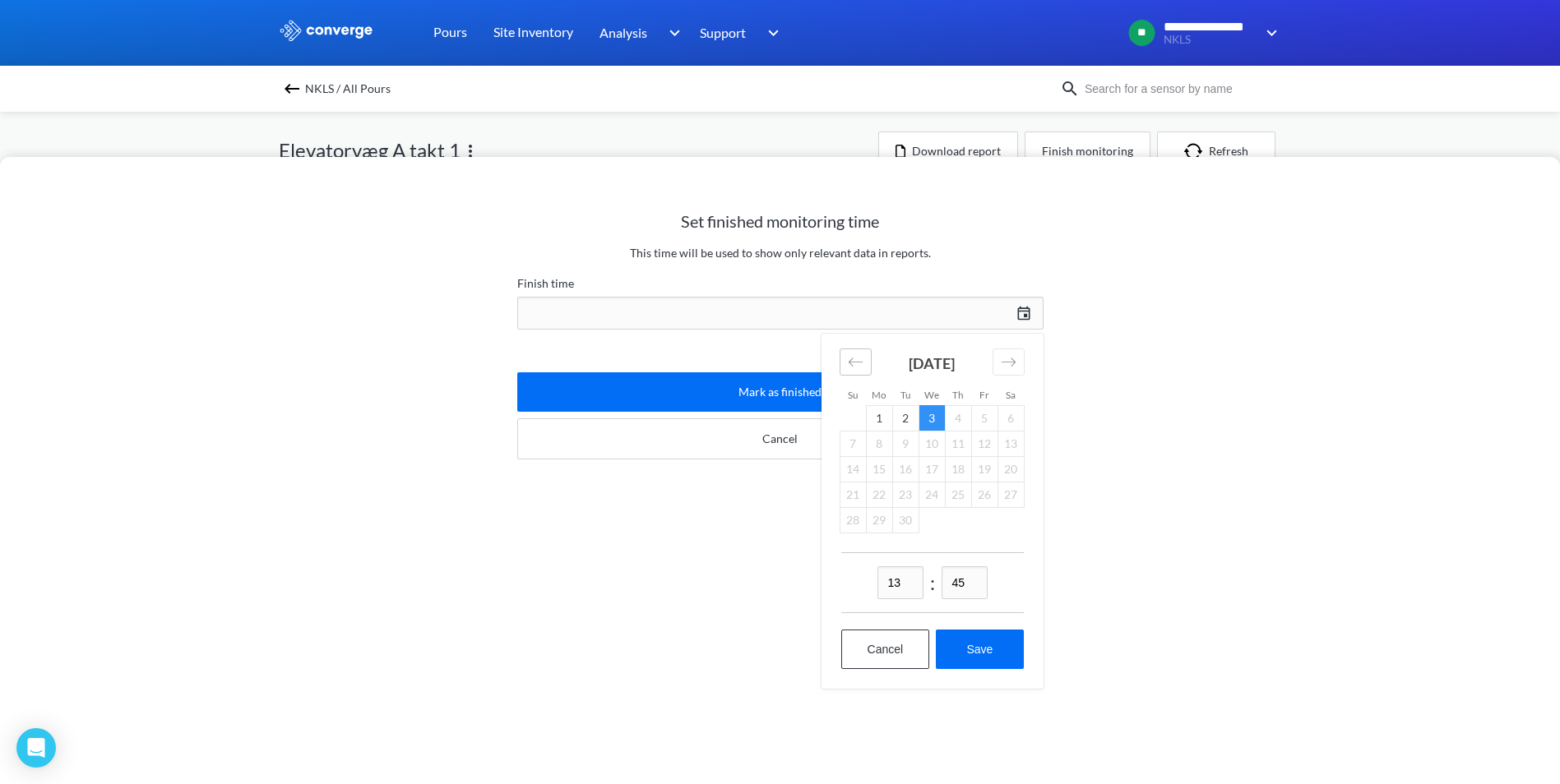
click at [860, 366] on icon "Move backward to switch to the previous month." at bounding box center [855, 362] width 16 height 16
click at [985, 445] on td "11" at bounding box center [984, 443] width 26 height 26
click at [976, 650] on button "Save" at bounding box center [979, 649] width 87 height 40
type input "13:45, 11th of July"
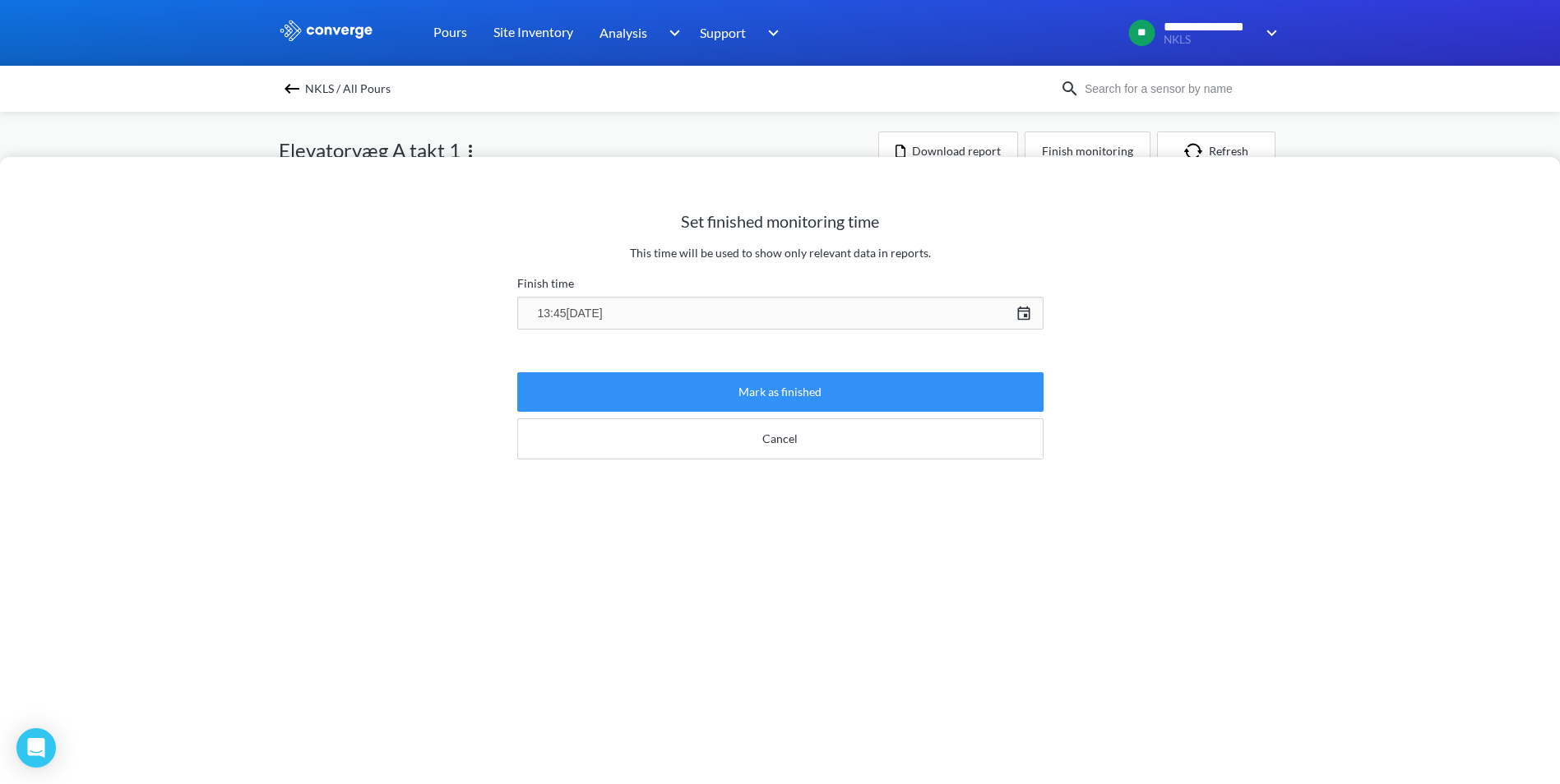
click at [812, 400] on button "Mark as finished" at bounding box center [780, 392] width 526 height 40
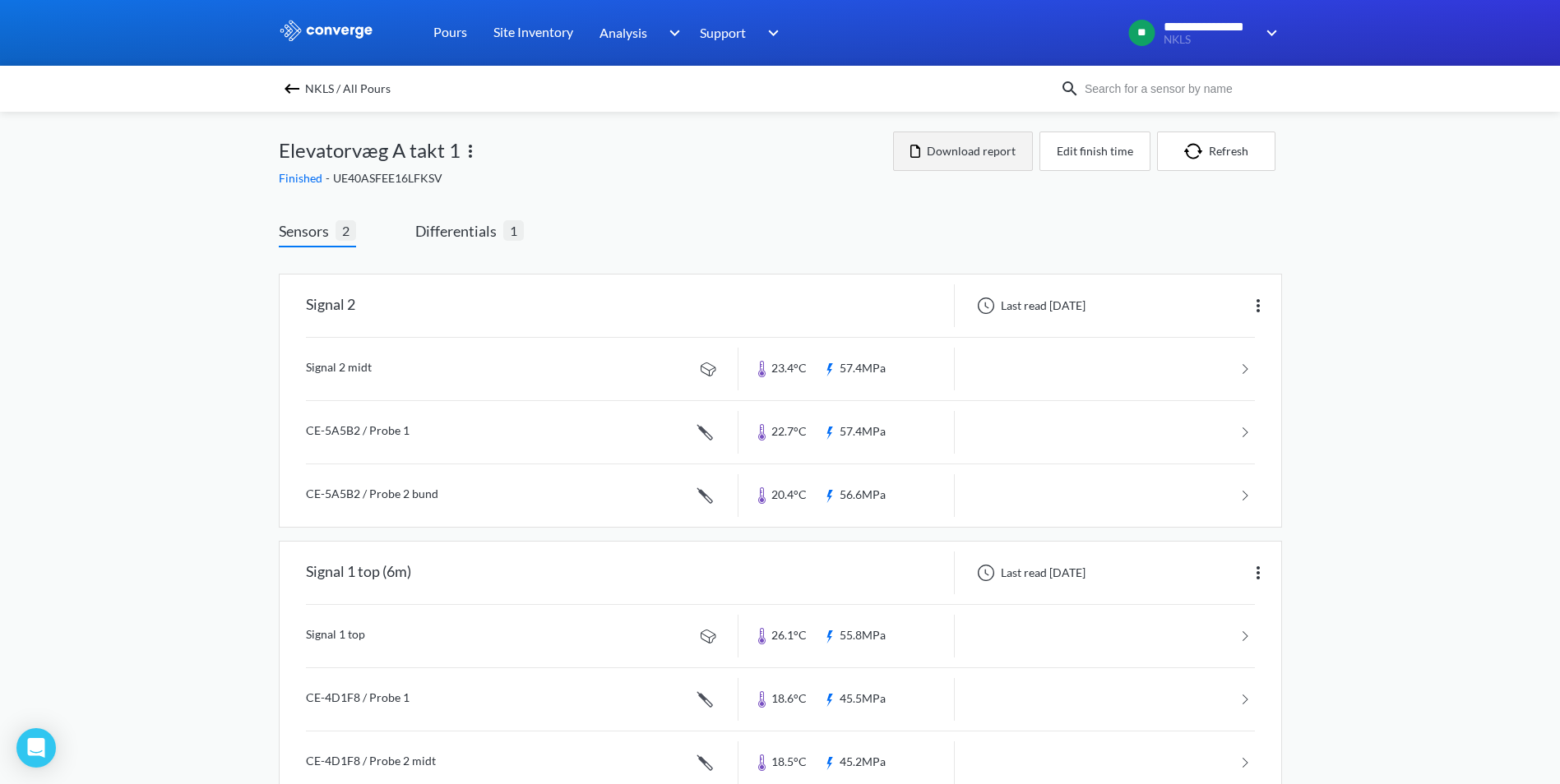
click at [945, 152] on button "Download report" at bounding box center [962, 151] width 139 height 40
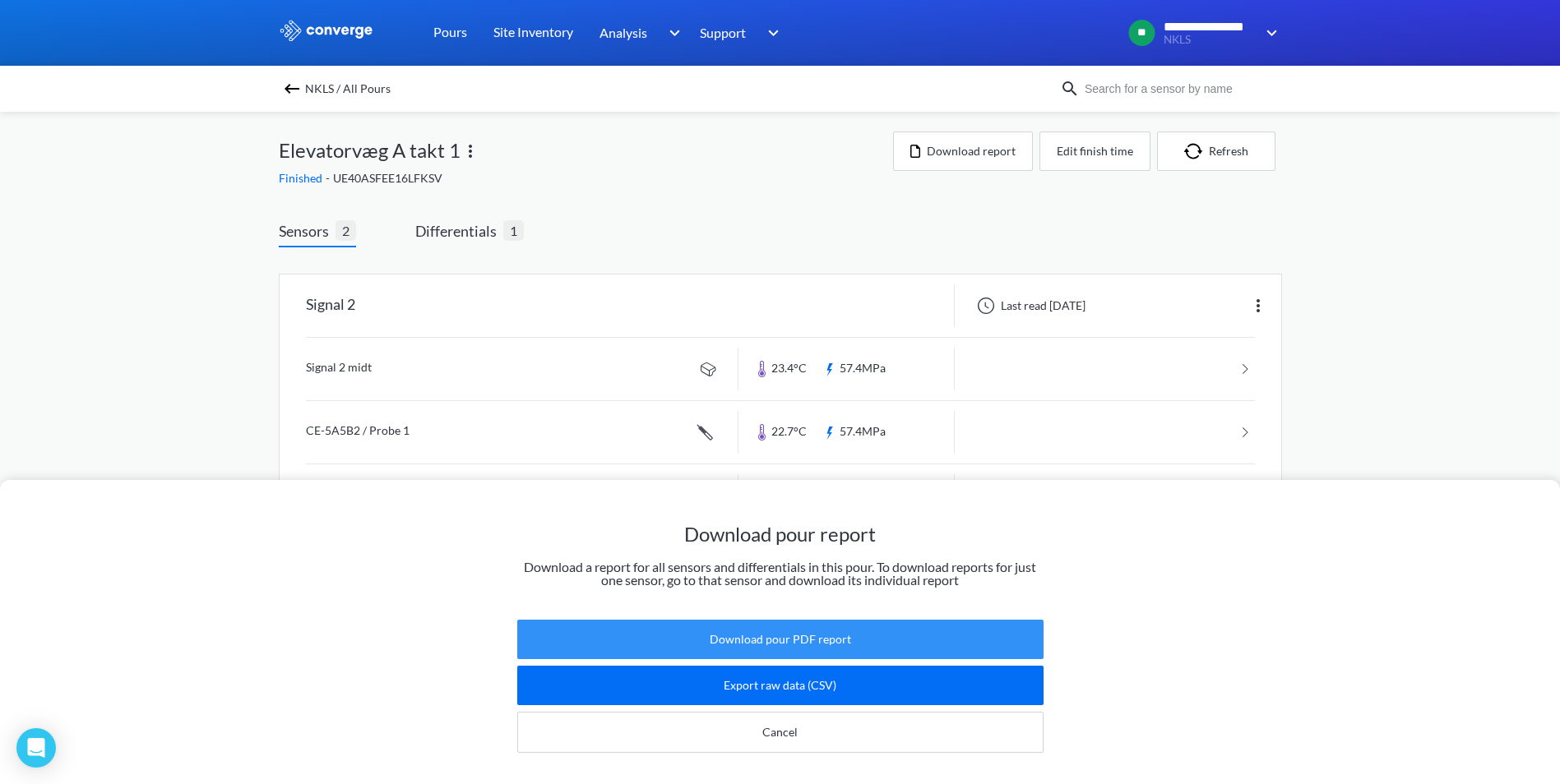
click at [763, 628] on button "Download pour PDF report" at bounding box center [780, 639] width 526 height 40
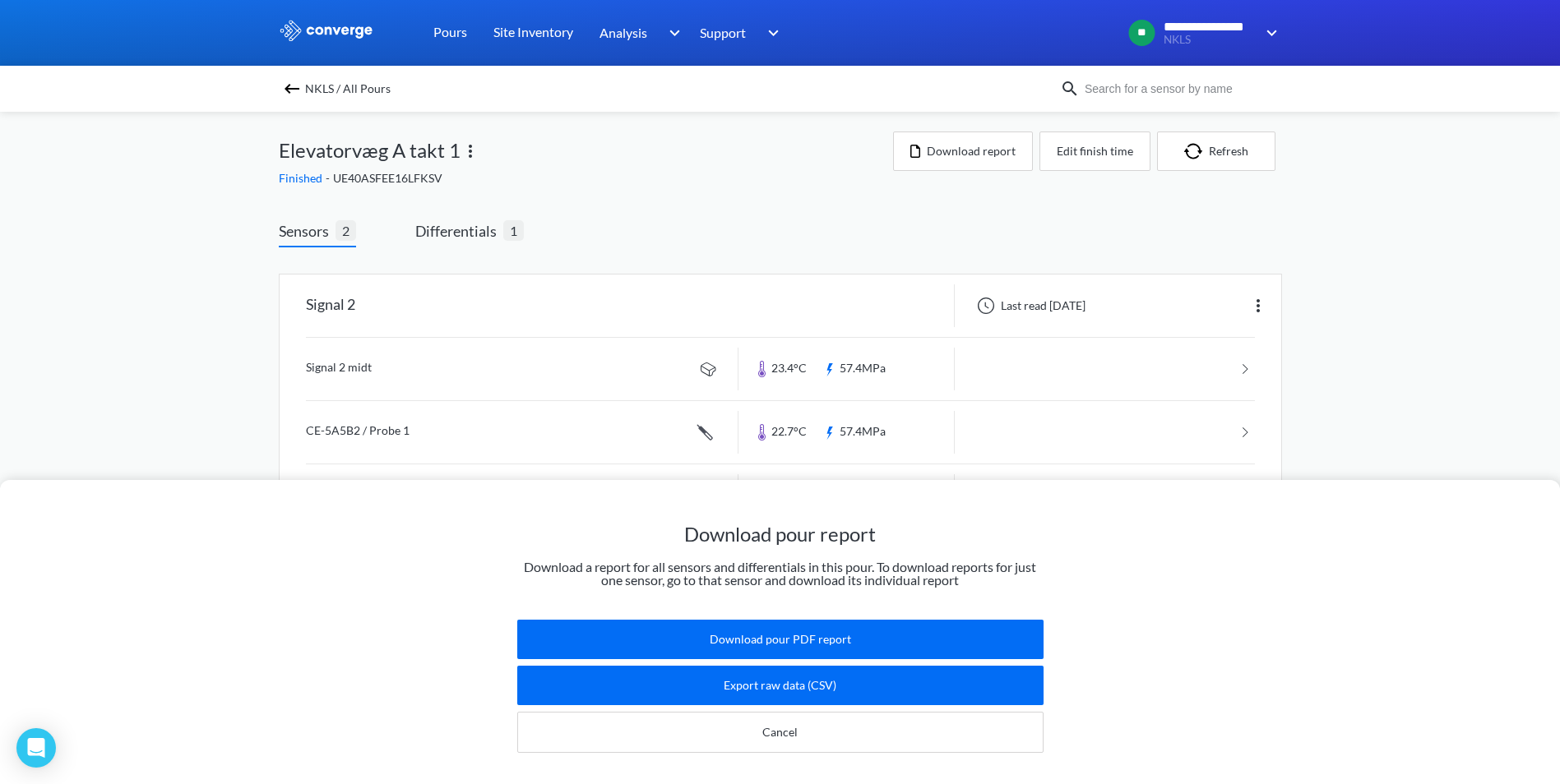
scroll to position [43, 0]
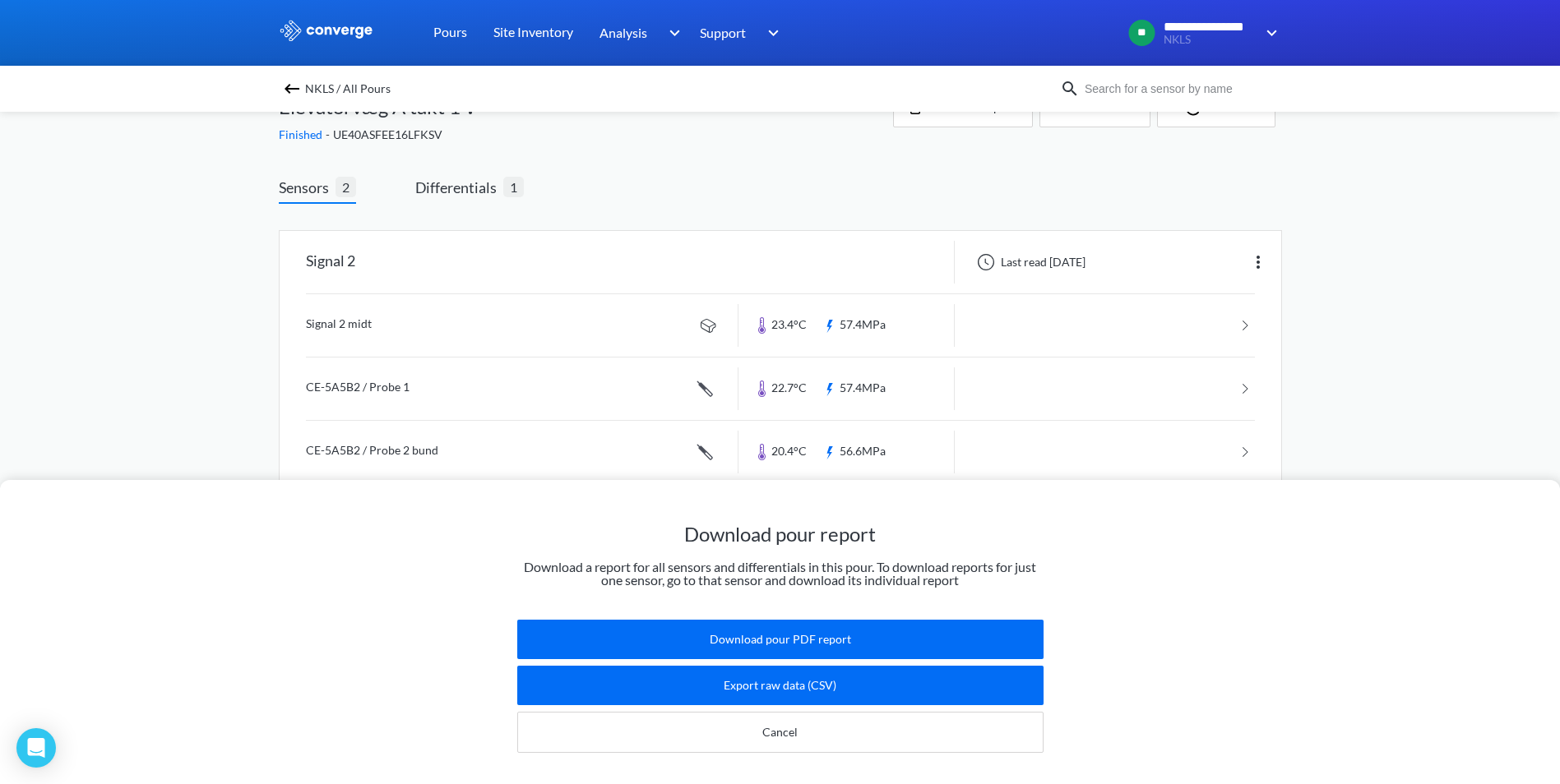
click at [333, 314] on div "Download pour report Download a report for all sensors and differentials in thi…" at bounding box center [780, 392] width 1560 height 784
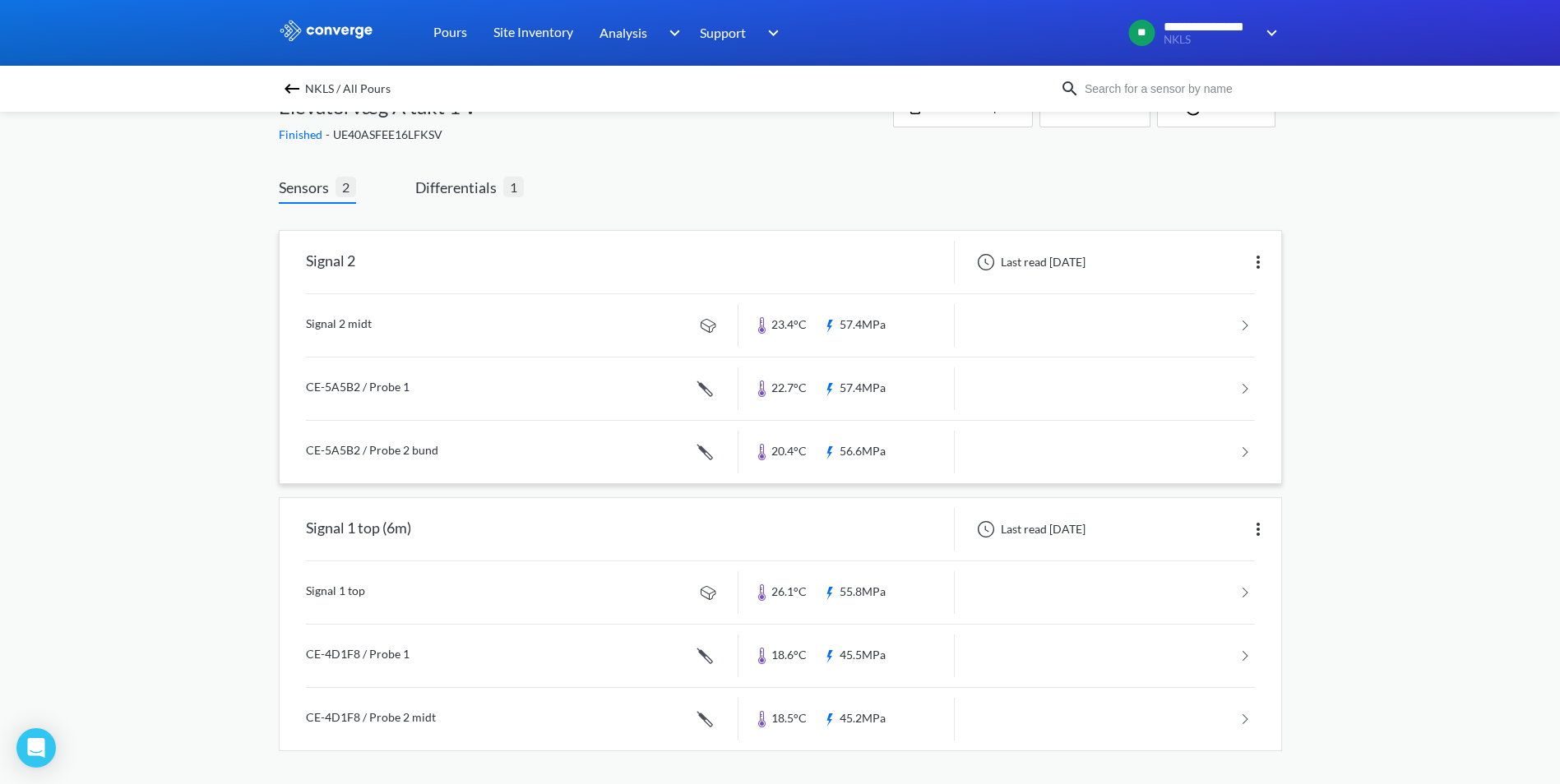
click at [338, 321] on link at bounding box center [780, 326] width 949 height 63
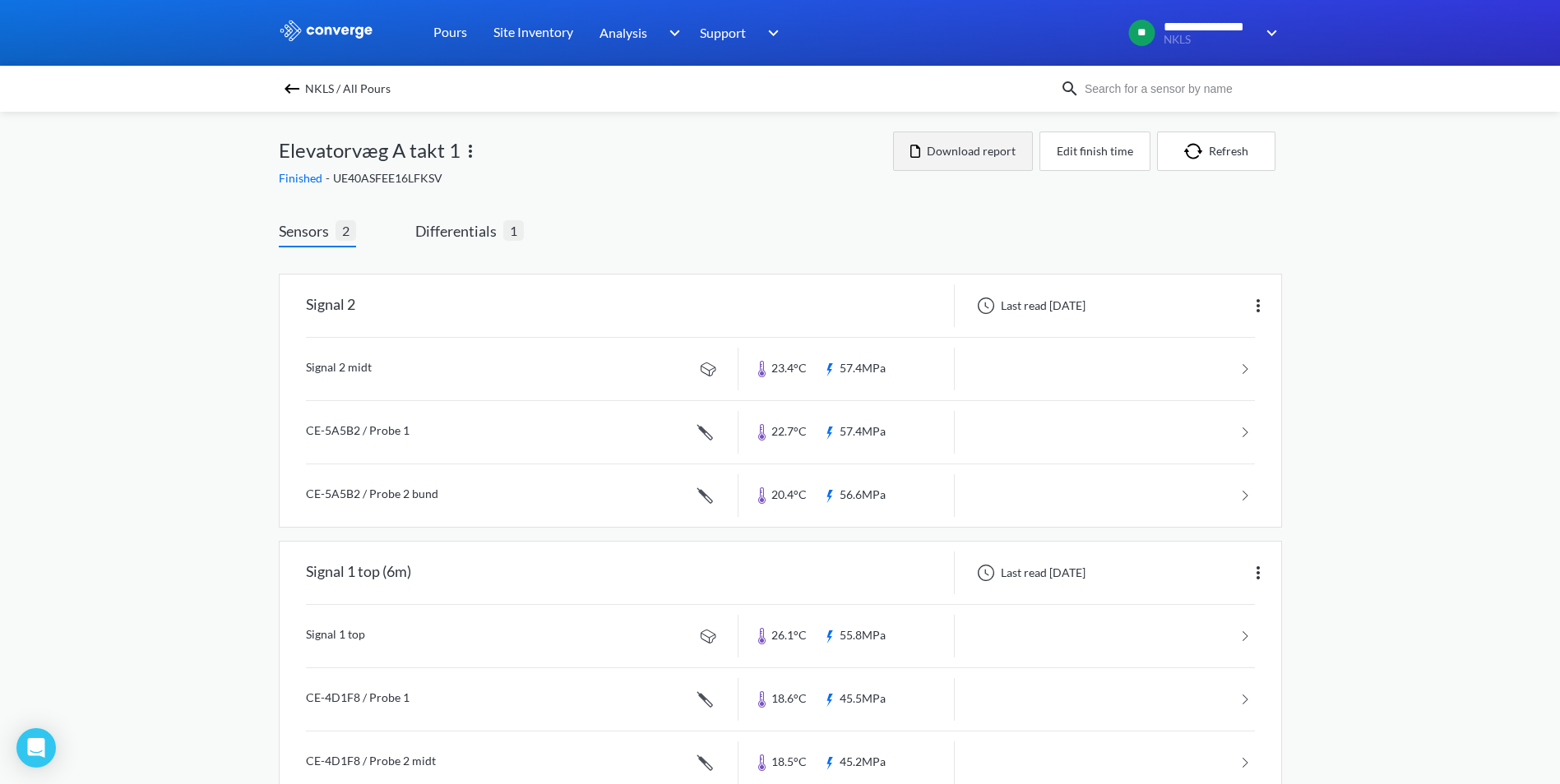
click at [998, 150] on button "Download report" at bounding box center [962, 151] width 139 height 40
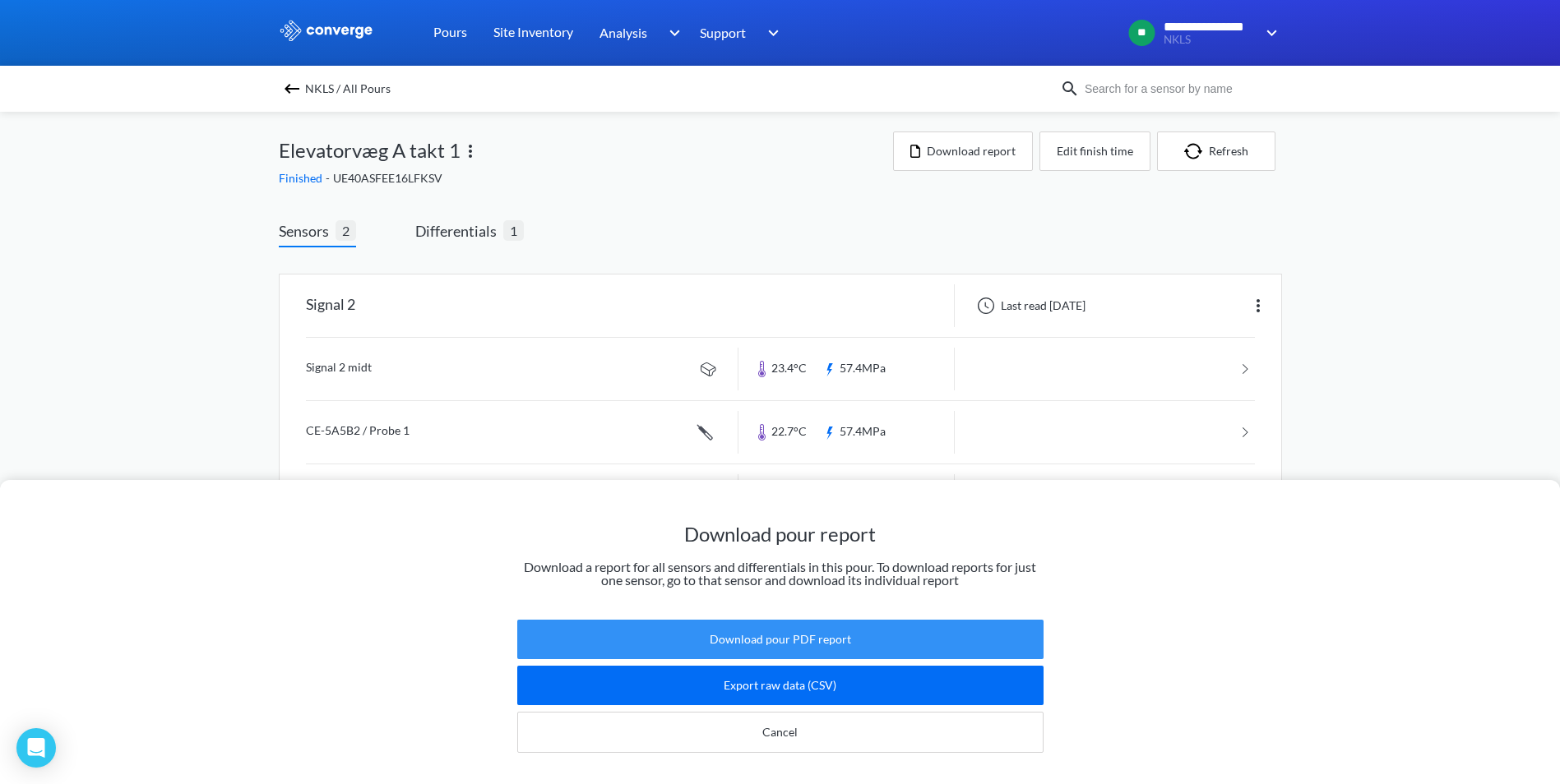
click at [813, 621] on button "Download pour PDF report" at bounding box center [780, 639] width 526 height 40
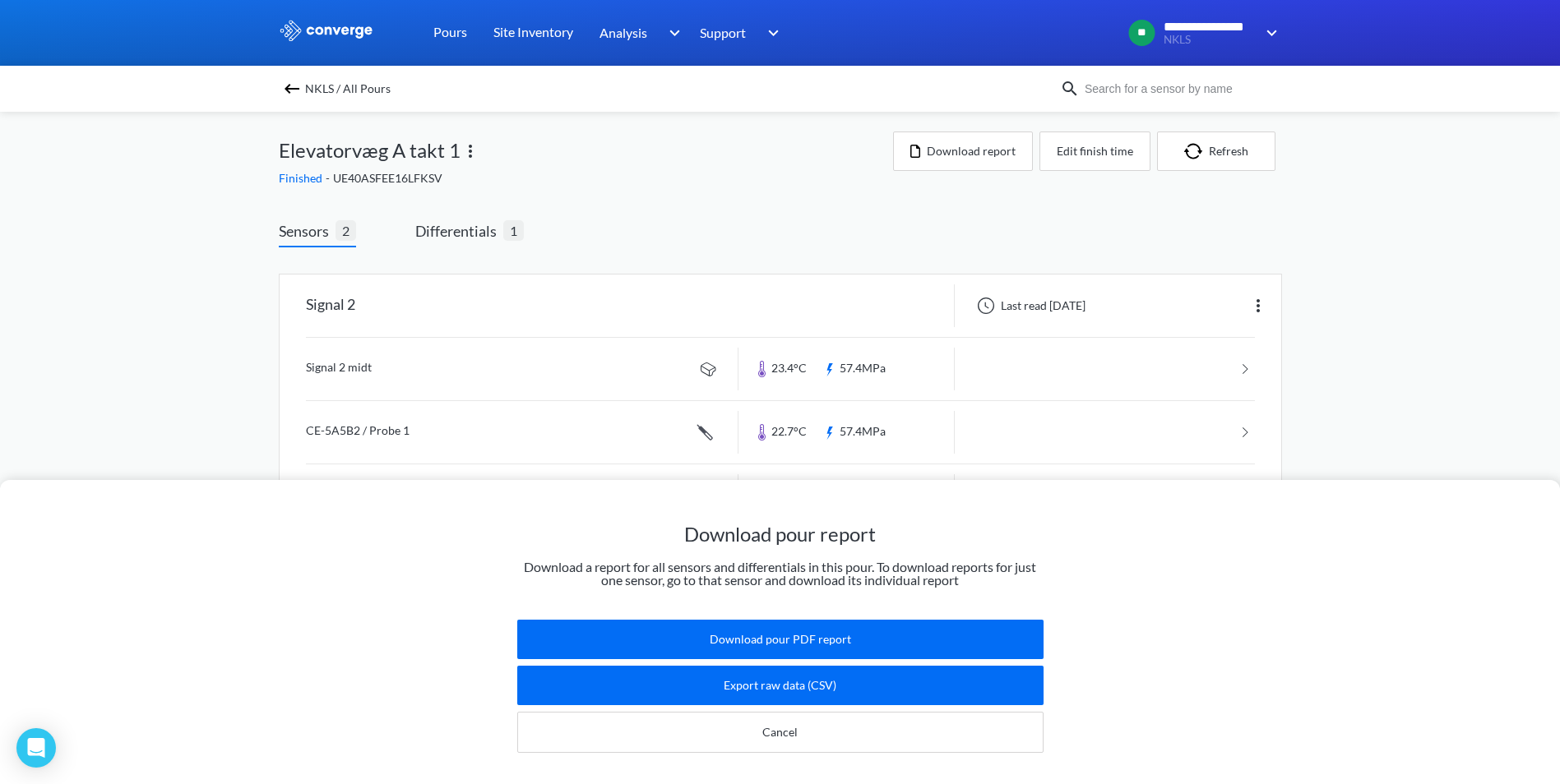
drag, startPoint x: 718, startPoint y: 224, endPoint x: 711, endPoint y: 232, distance: 10.6
click at [718, 224] on div "Download pour report Download a report for all sensors and differentials in thi…" at bounding box center [780, 392] width 1560 height 784
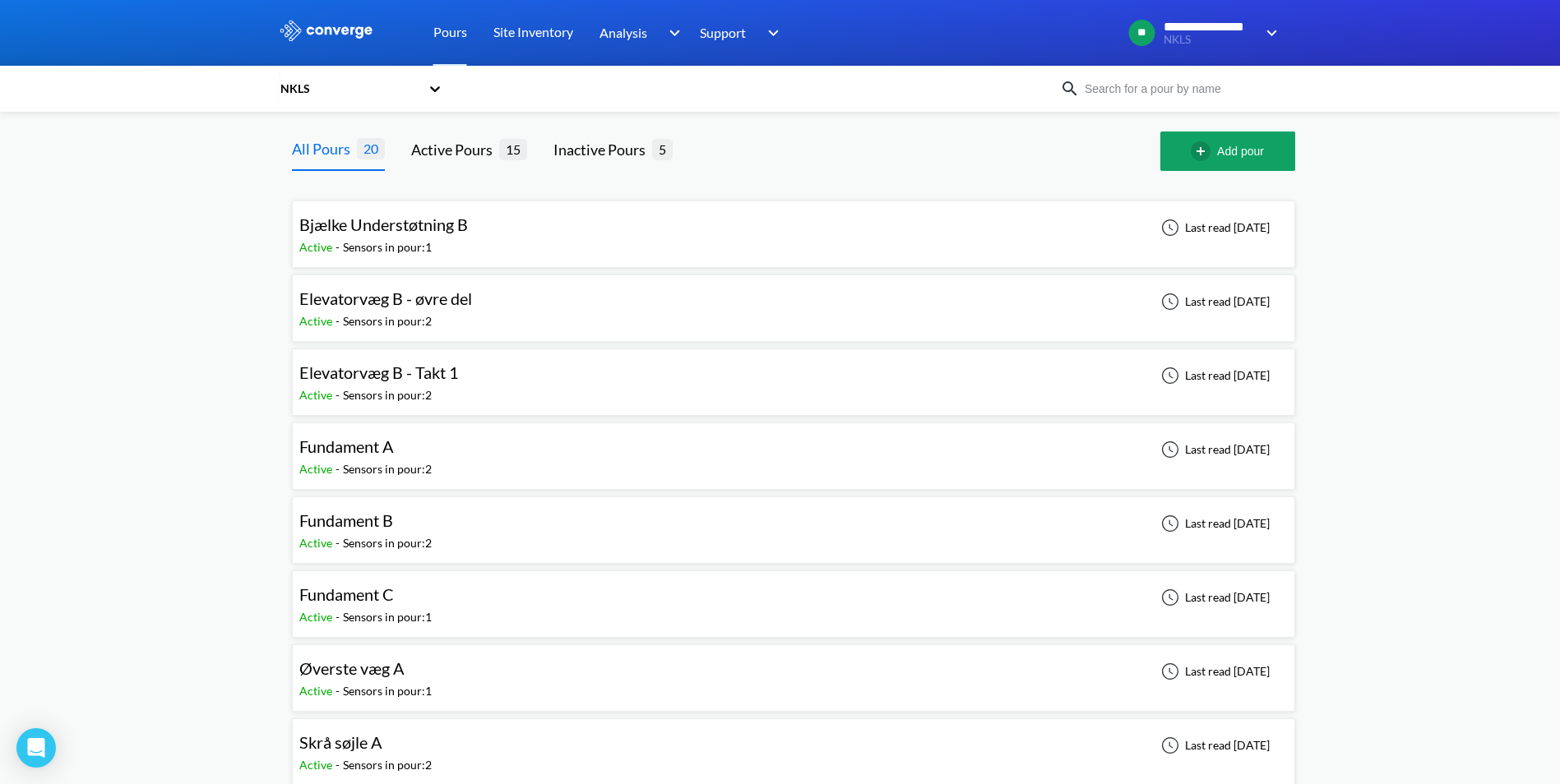
click at [383, 306] on span "Elevatorvæg B - øvre del" at bounding box center [385, 297] width 173 height 19
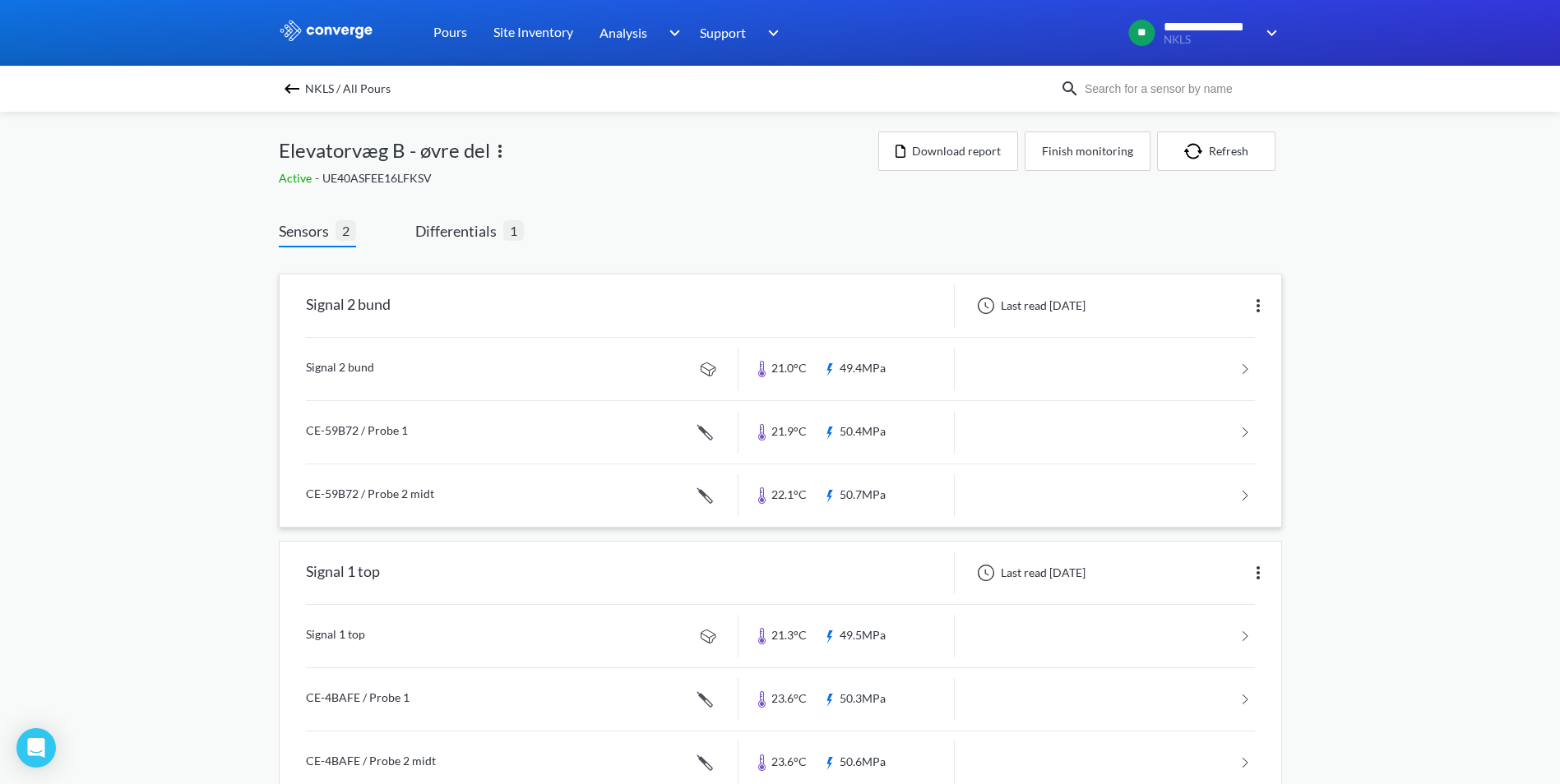
click at [356, 368] on link at bounding box center [780, 369] width 949 height 63
click at [497, 149] on img at bounding box center [500, 151] width 19 height 19
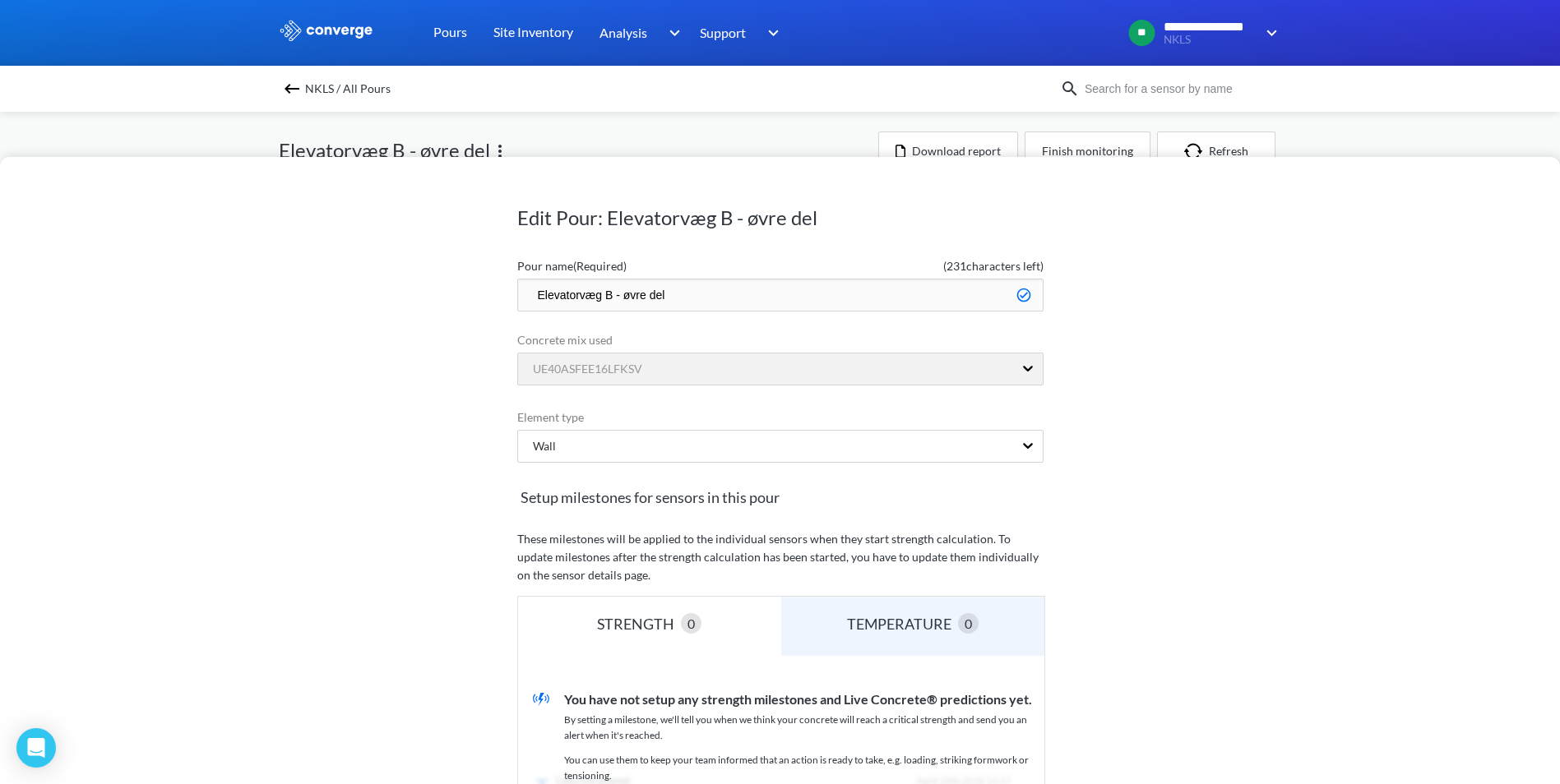
drag, startPoint x: 677, startPoint y: 298, endPoint x: 664, endPoint y: 296, distance: 13.2
click at [614, 291] on input "Elevatorvæg B - øvre del" at bounding box center [780, 296] width 526 height 33
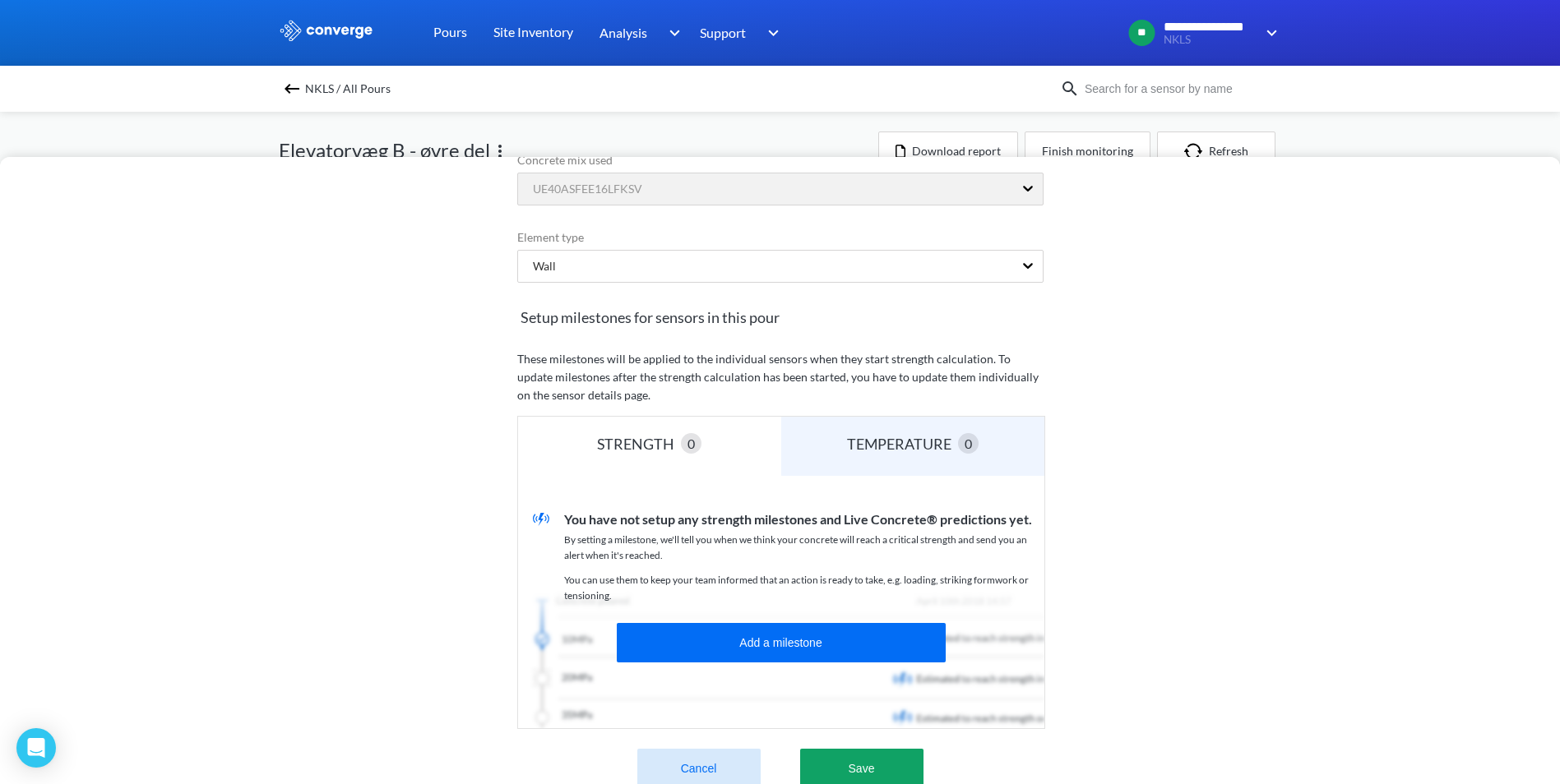
scroll to position [329, 0]
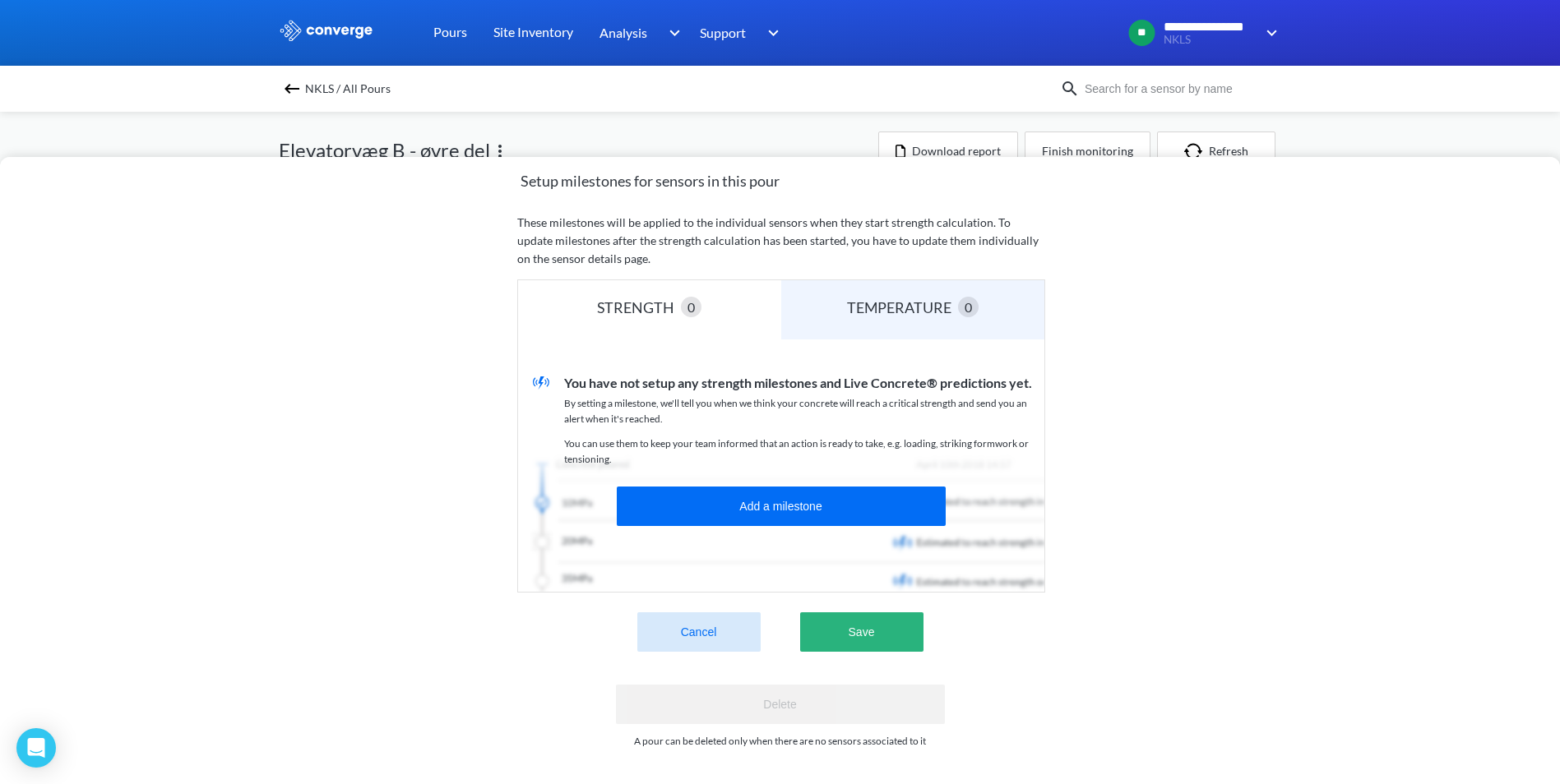
type input "Elevatorvæg B takt 2"
click at [870, 623] on button "Save" at bounding box center [862, 632] width 124 height 40
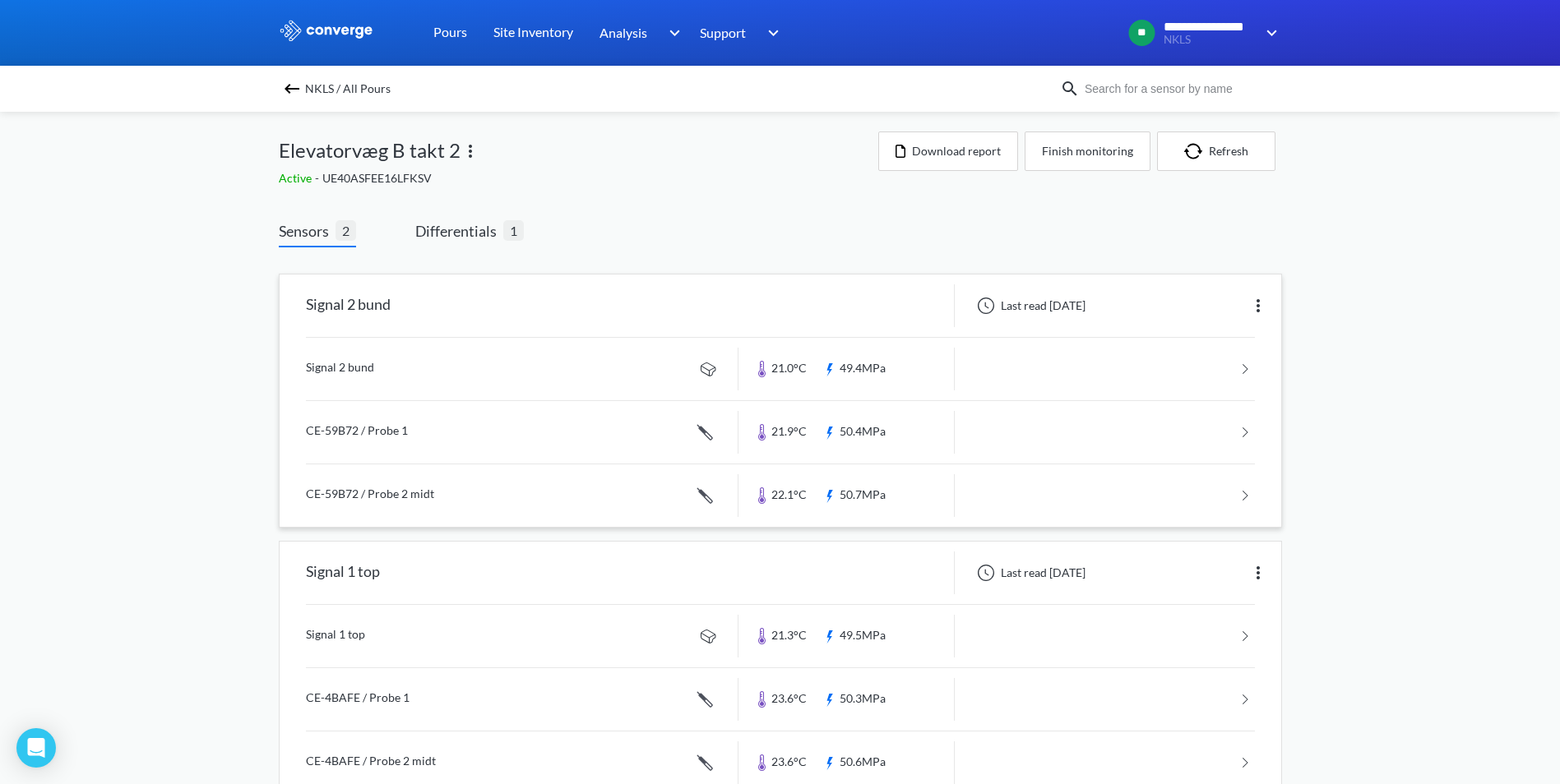
click at [334, 368] on link at bounding box center [780, 369] width 949 height 63
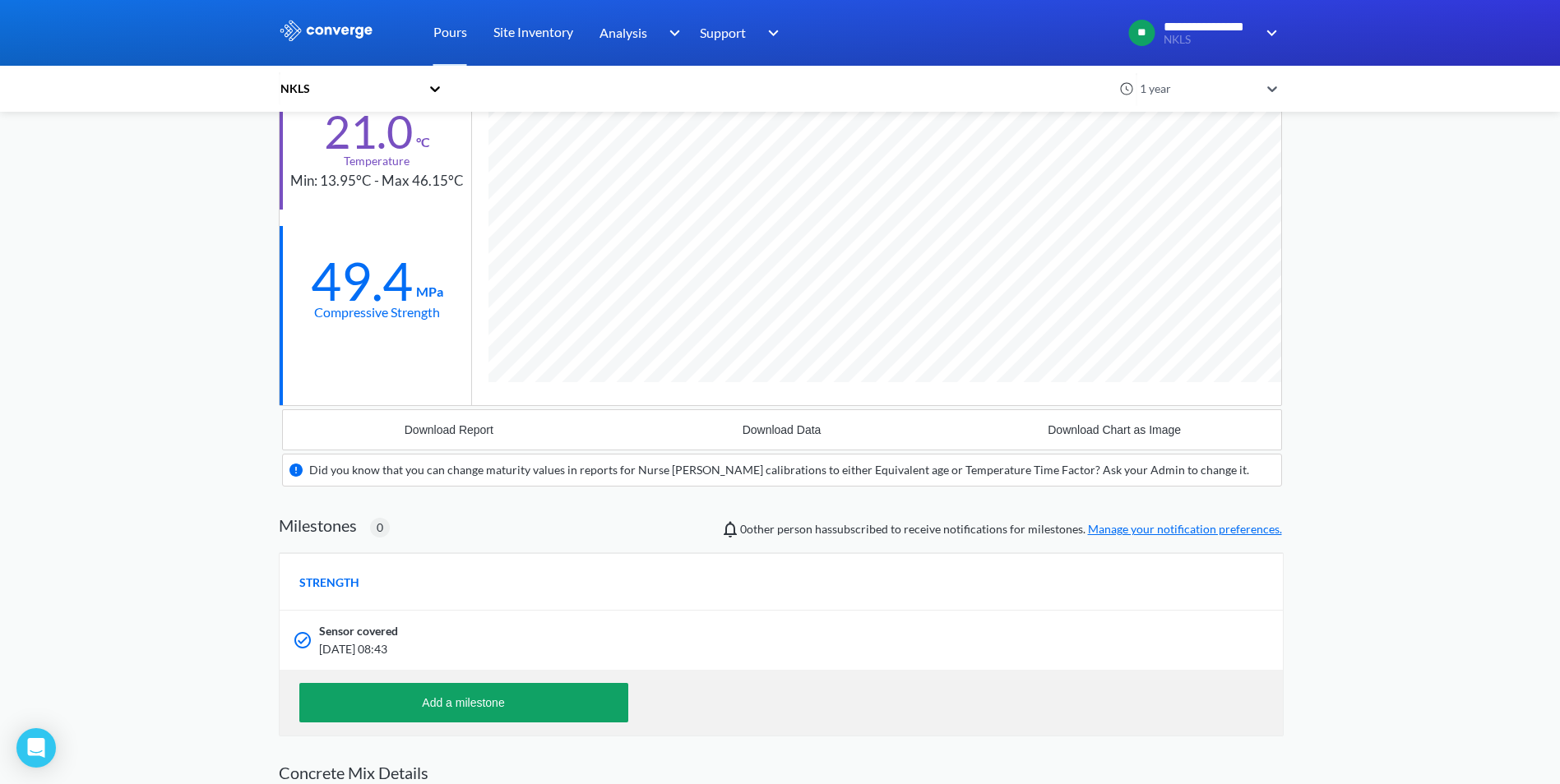
scroll to position [267, 0]
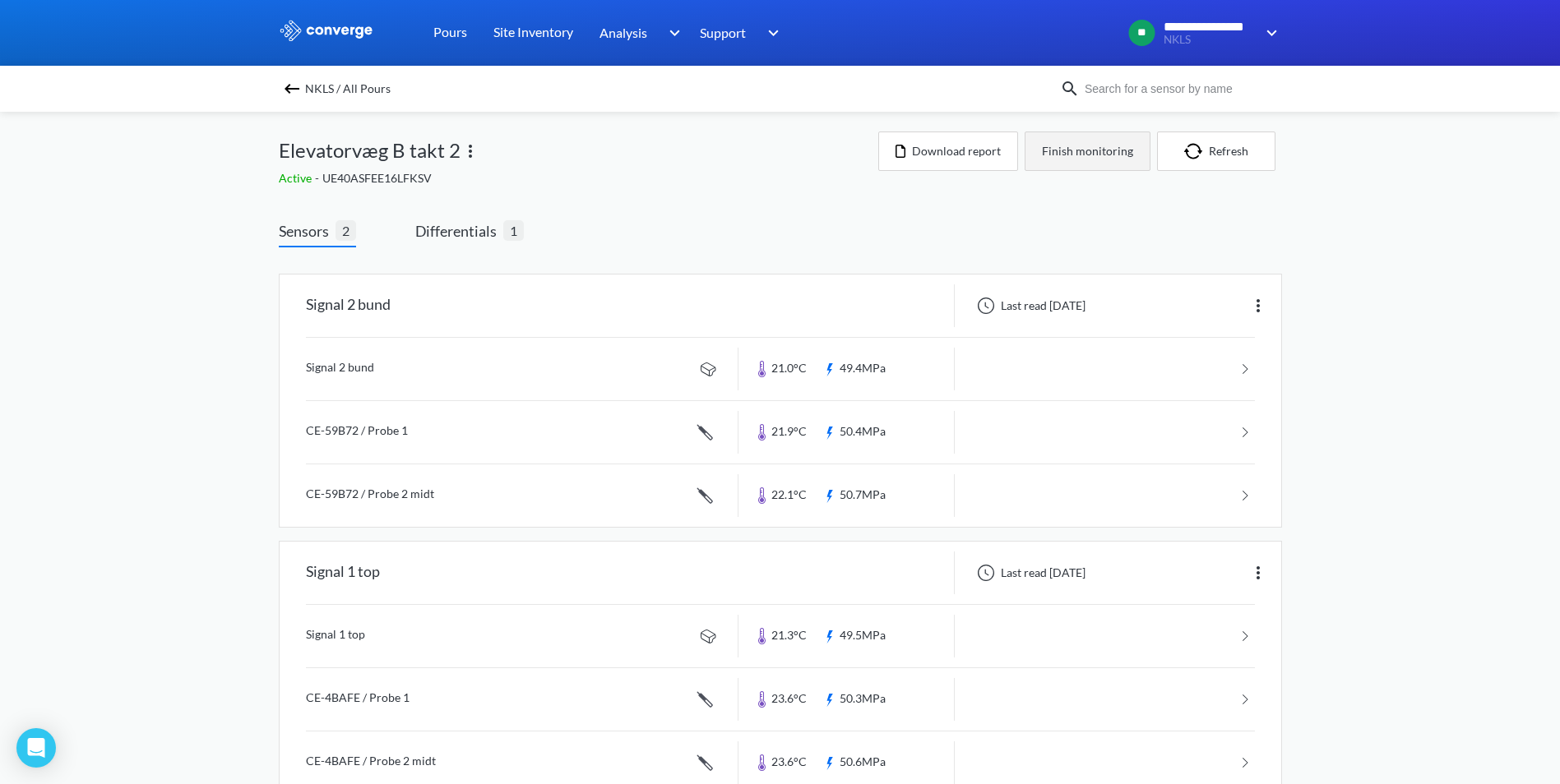
click at [1089, 140] on button "Finish monitoring" at bounding box center [1087, 151] width 126 height 40
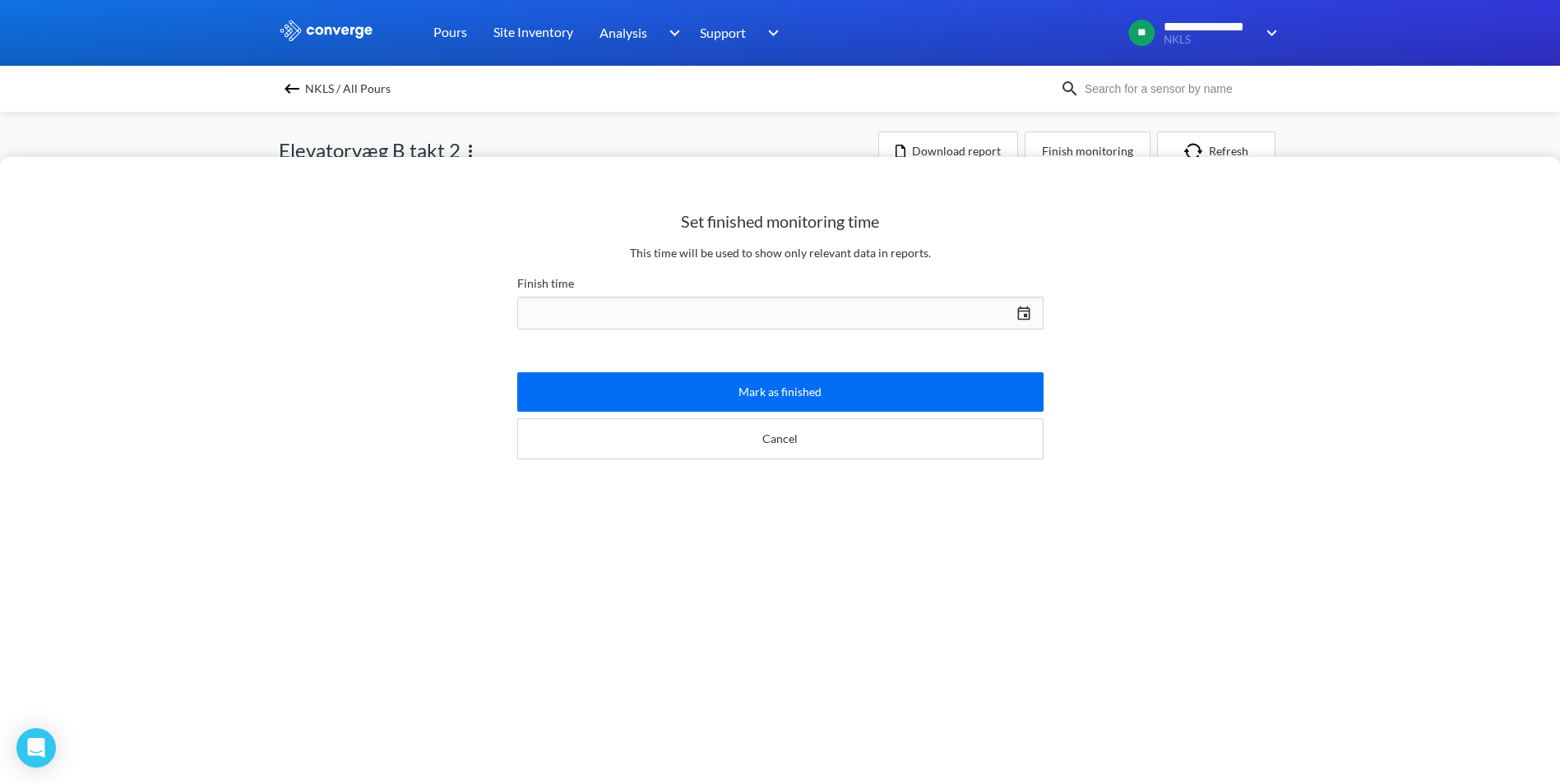
click at [1028, 310] on div "[DATE] Press the down arrow key to interact with the calendar and select a date…" at bounding box center [780, 313] width 526 height 40
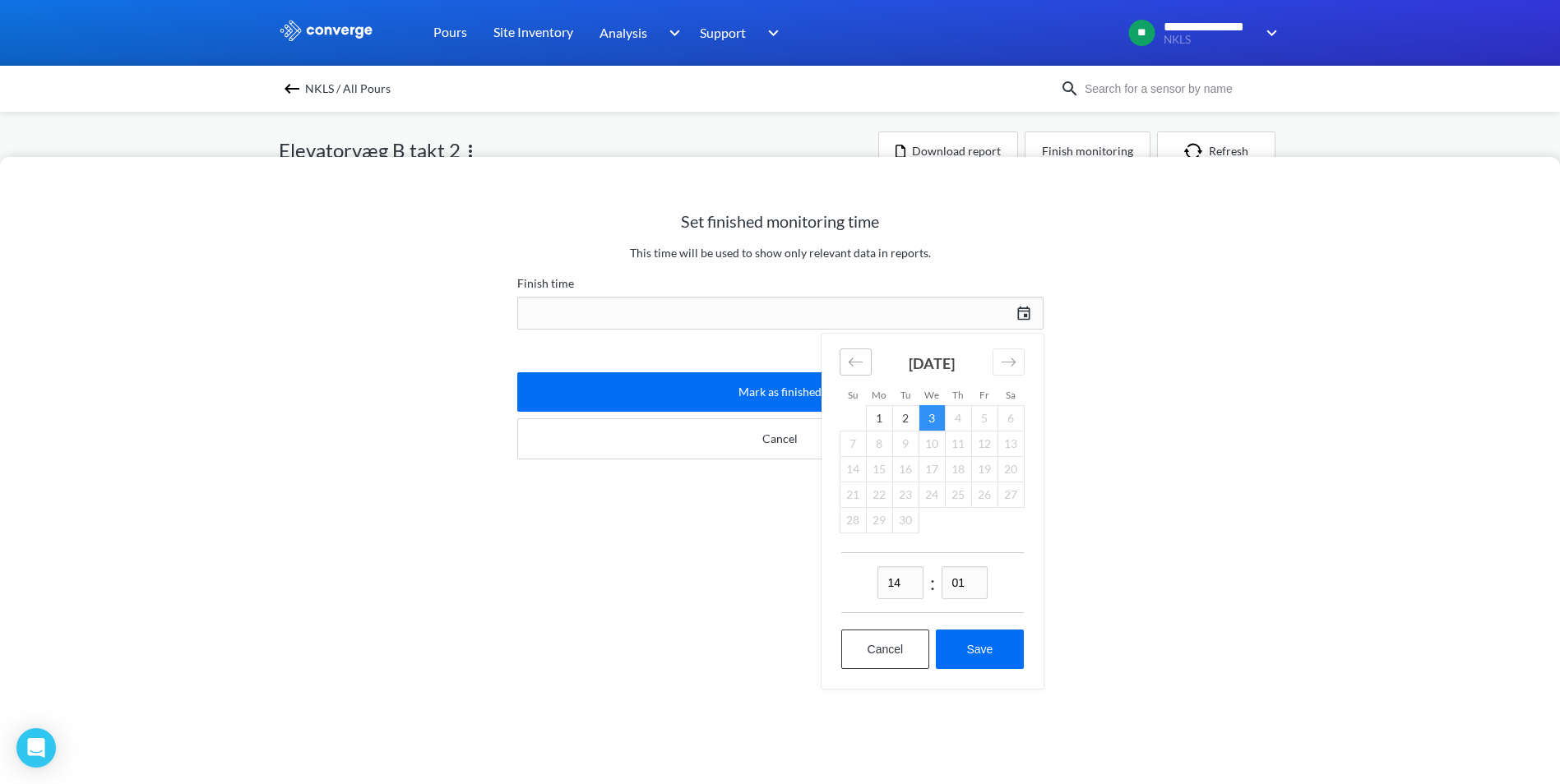
click at [860, 363] on icon "Move backward to switch to the previous month." at bounding box center [855, 362] width 16 height 16
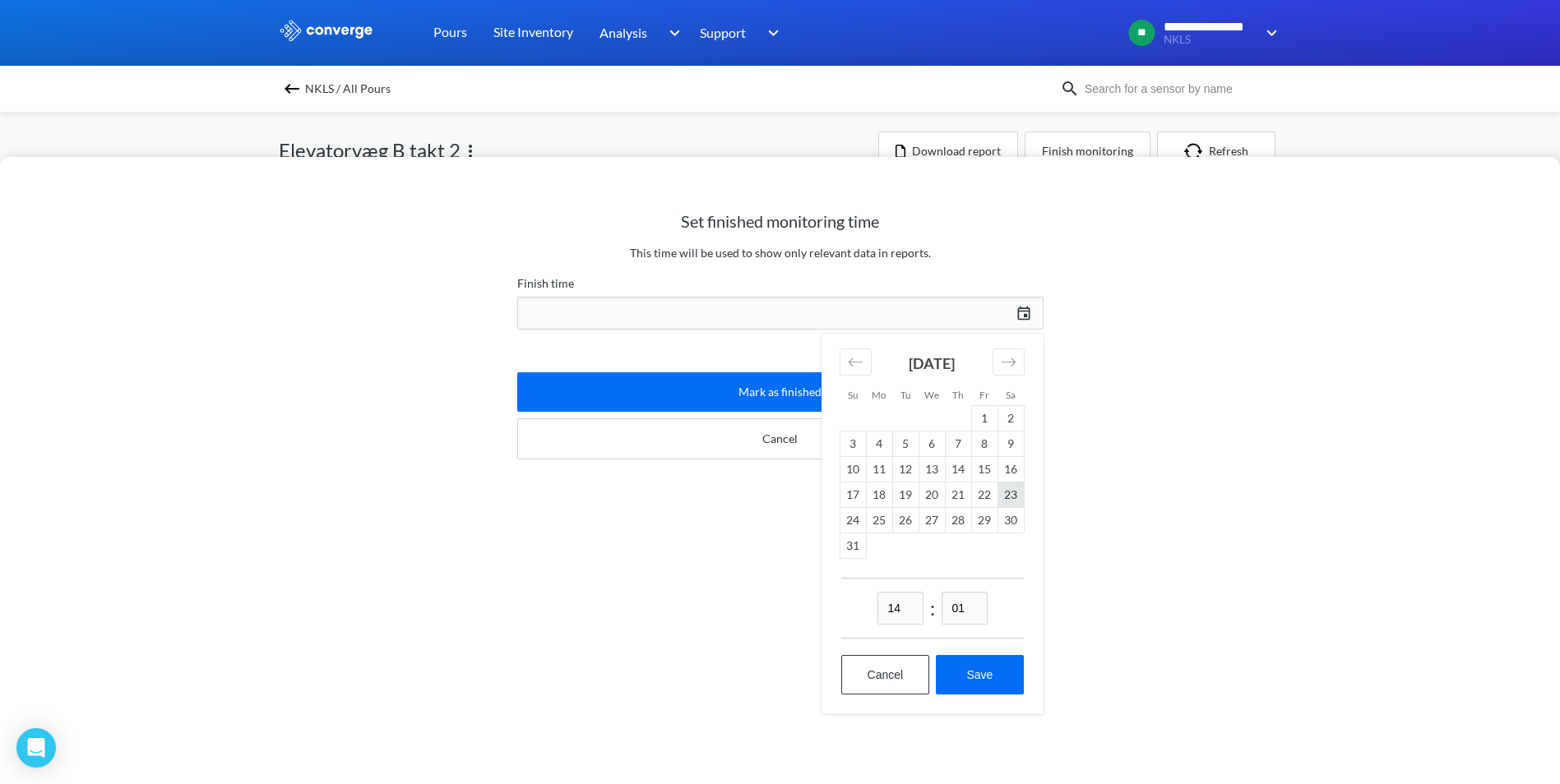
click at [1010, 496] on td "23" at bounding box center [1010, 495] width 26 height 26
click at [996, 669] on button "Save" at bounding box center [979, 674] width 87 height 40
type input "14:01, 23rd of August"
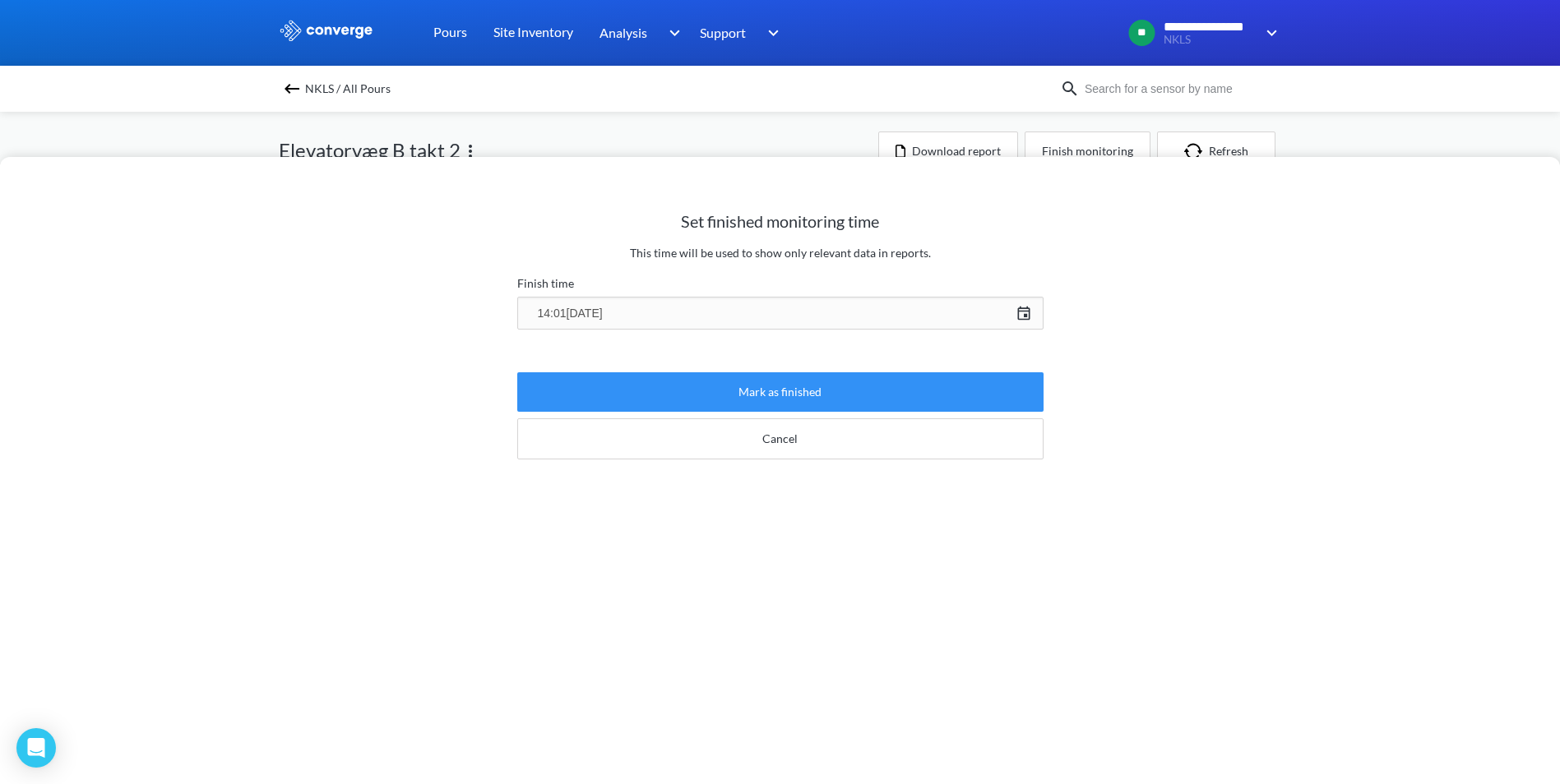
click at [767, 399] on button "Mark as finished" at bounding box center [780, 392] width 526 height 40
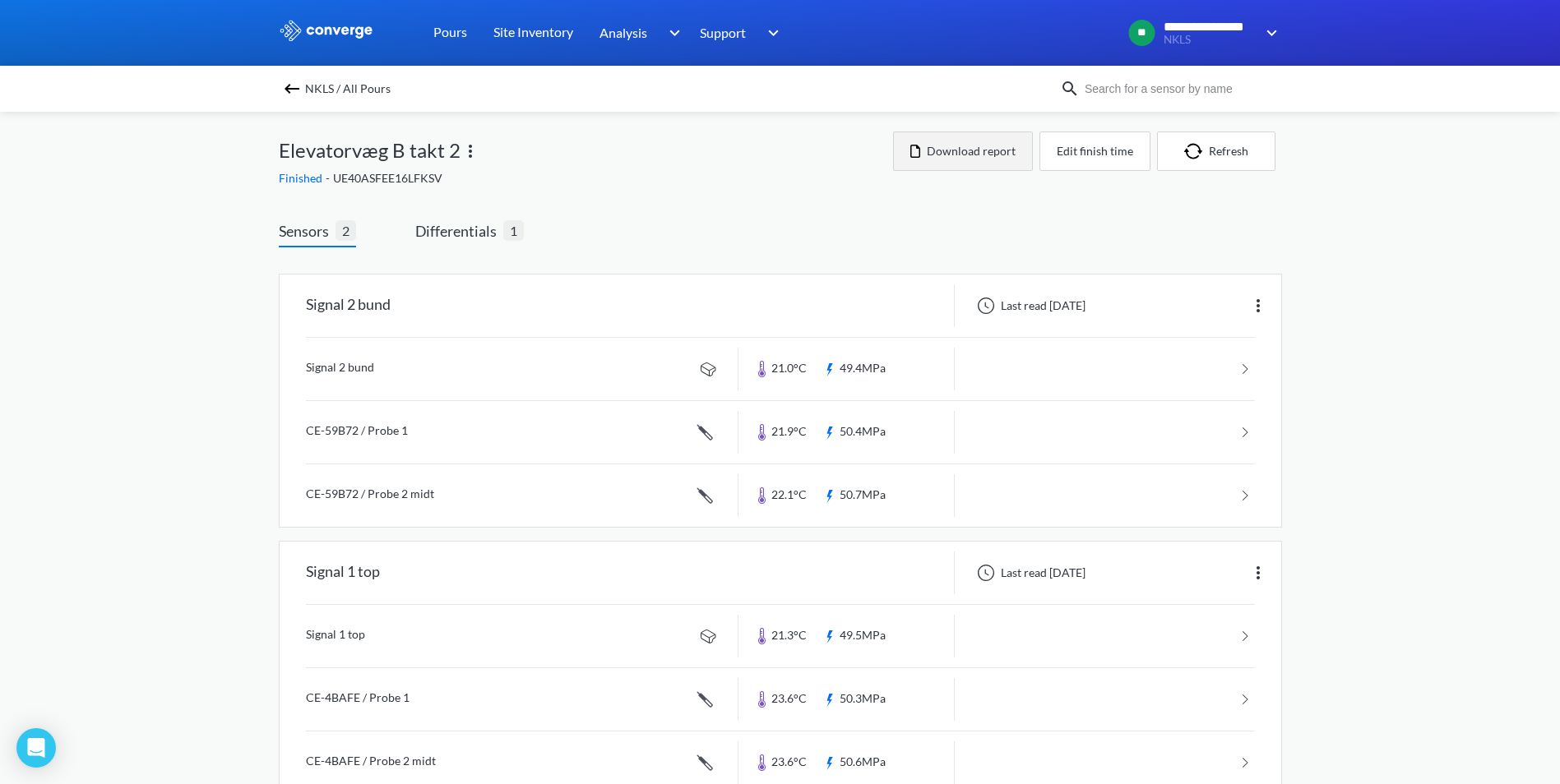
click at [980, 147] on button "Download report" at bounding box center [962, 151] width 139 height 40
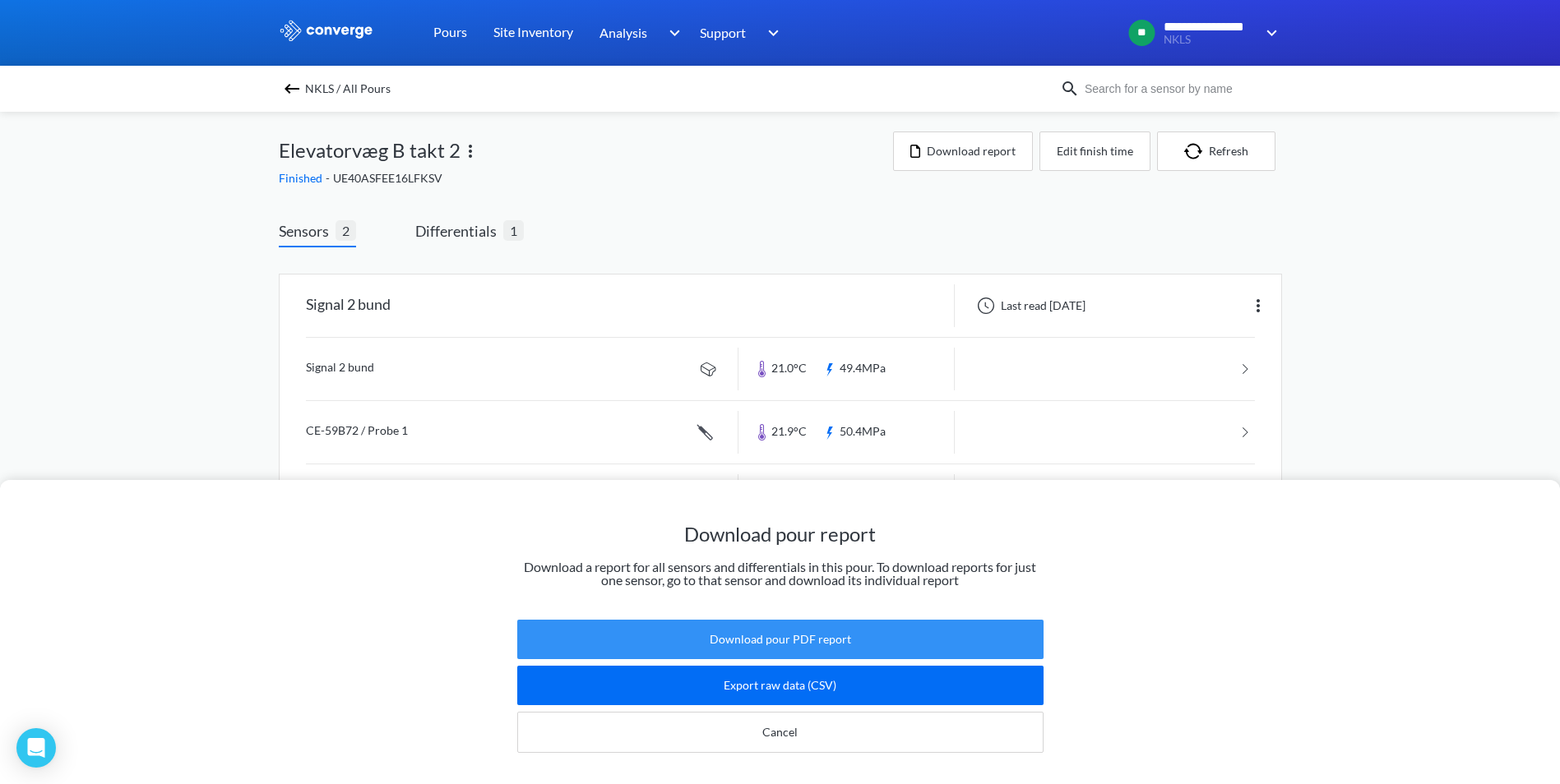
click at [799, 620] on button "Download pour PDF report" at bounding box center [780, 639] width 526 height 40
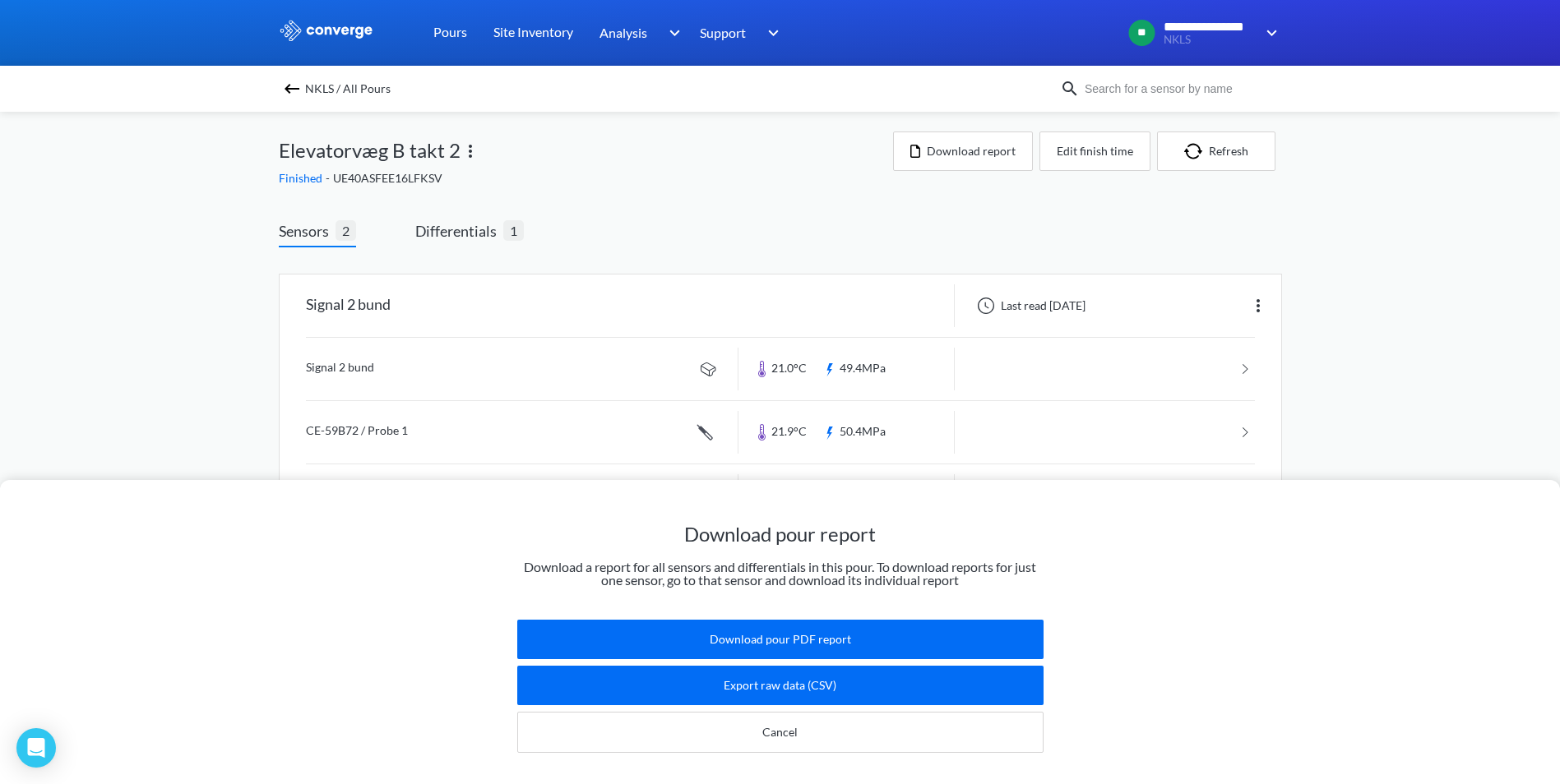
click at [867, 202] on div "Download pour report Download a report for all sensors and differentials in thi…" at bounding box center [780, 392] width 1560 height 784
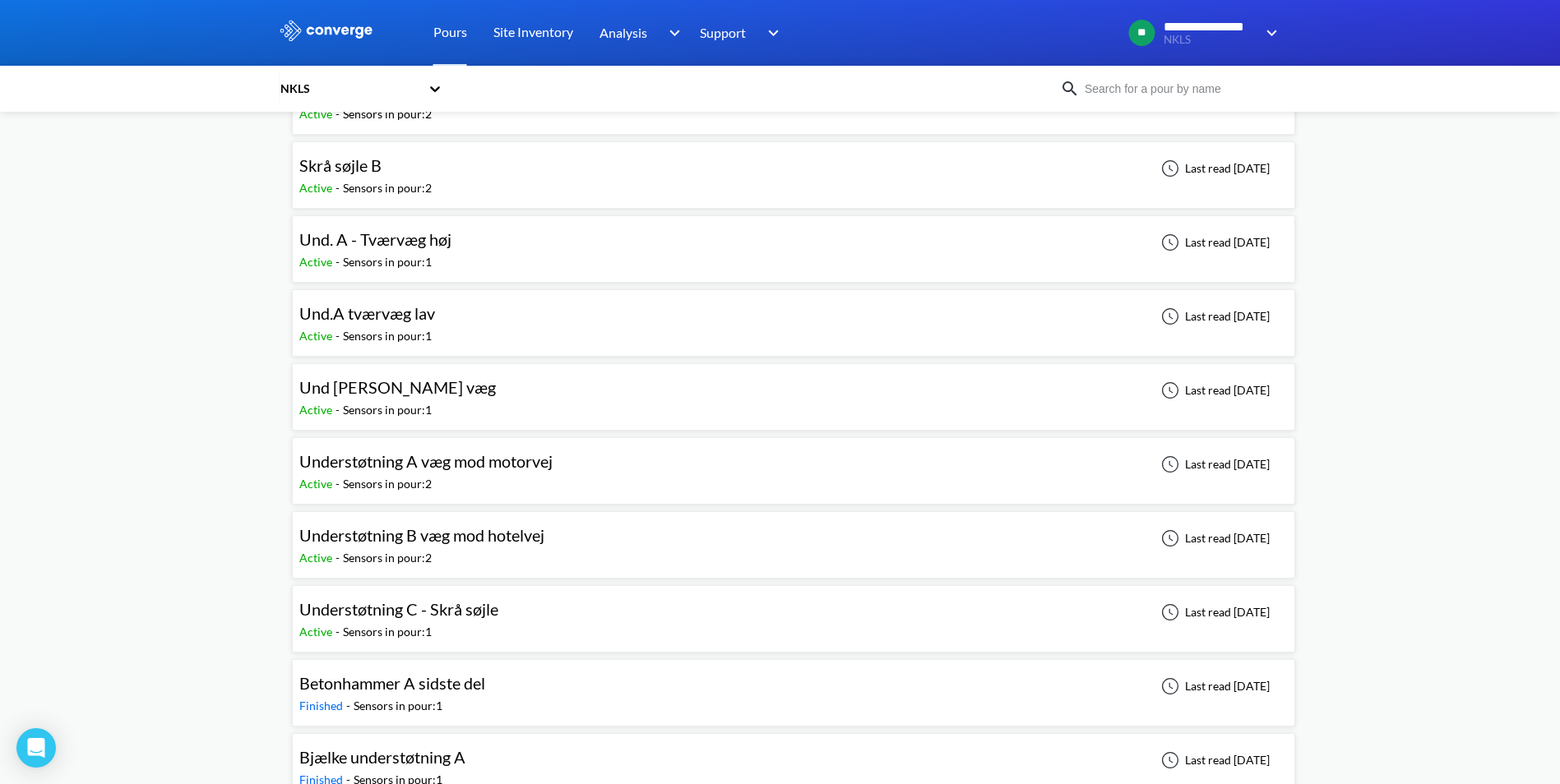
scroll to position [902, 0]
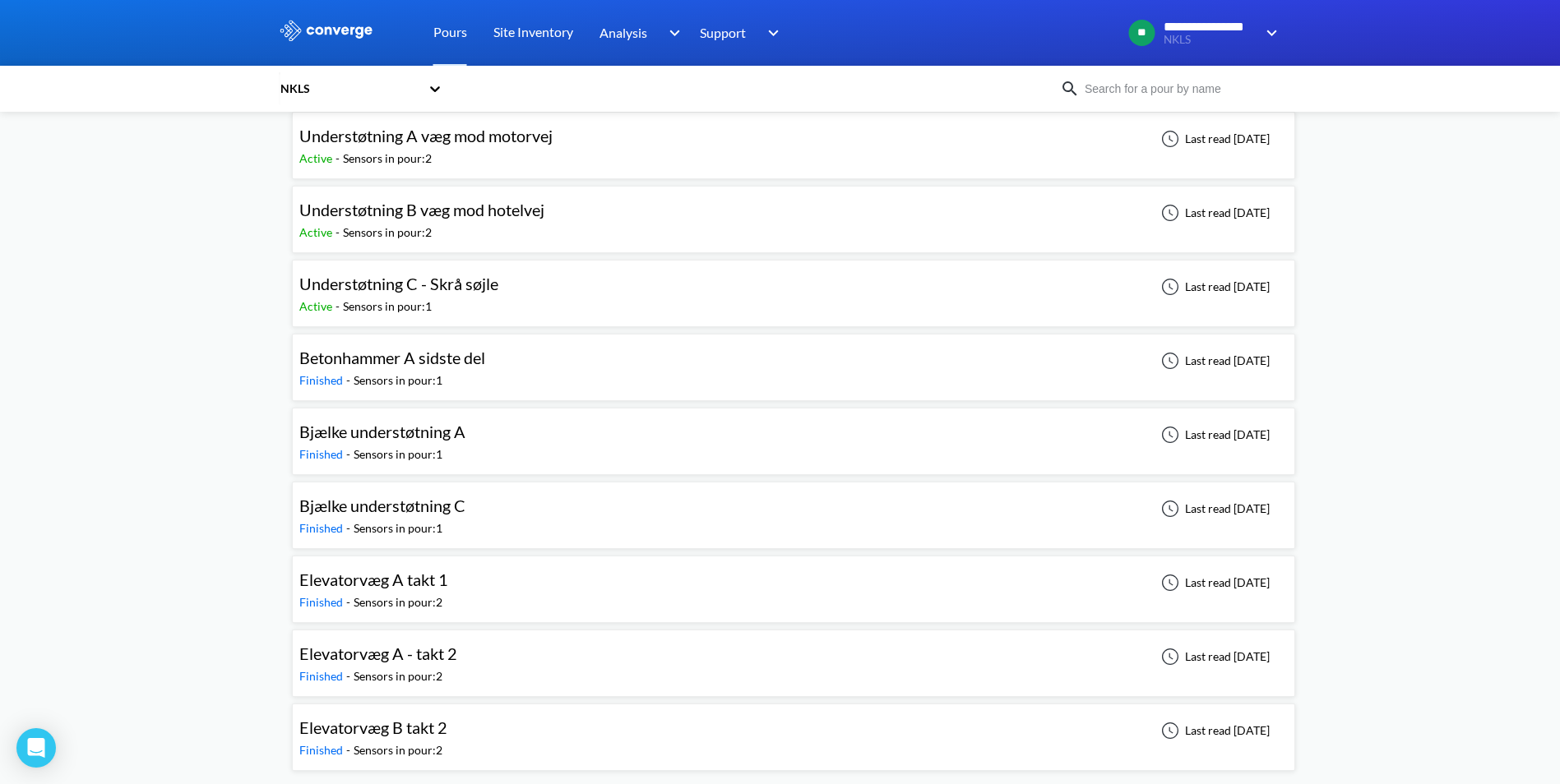
click at [367, 655] on span "Elevatorvæg A - takt 2" at bounding box center [378, 653] width 158 height 19
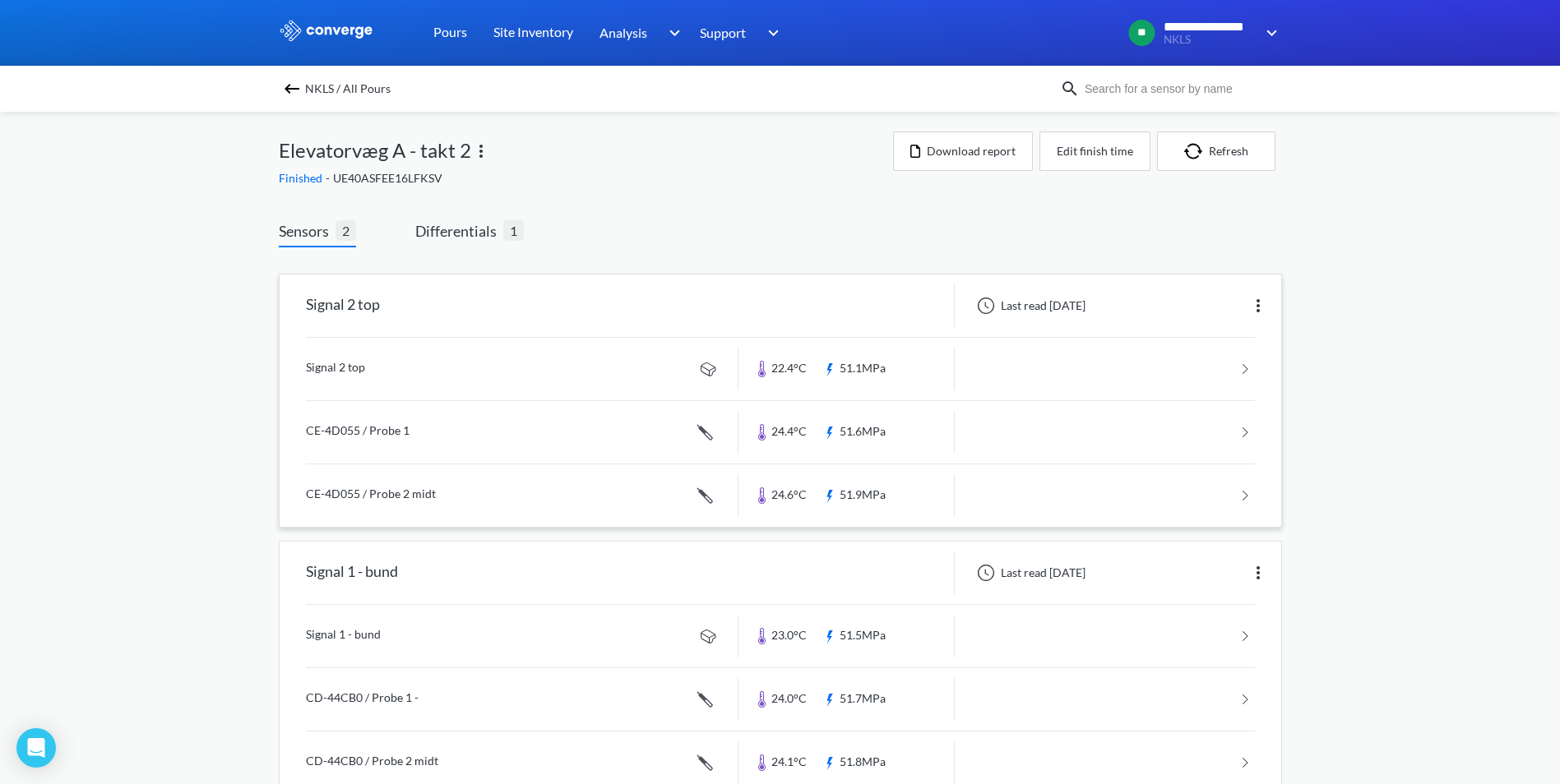
click at [368, 363] on link at bounding box center [780, 369] width 949 height 63
click at [967, 147] on button "Download report" at bounding box center [962, 151] width 139 height 40
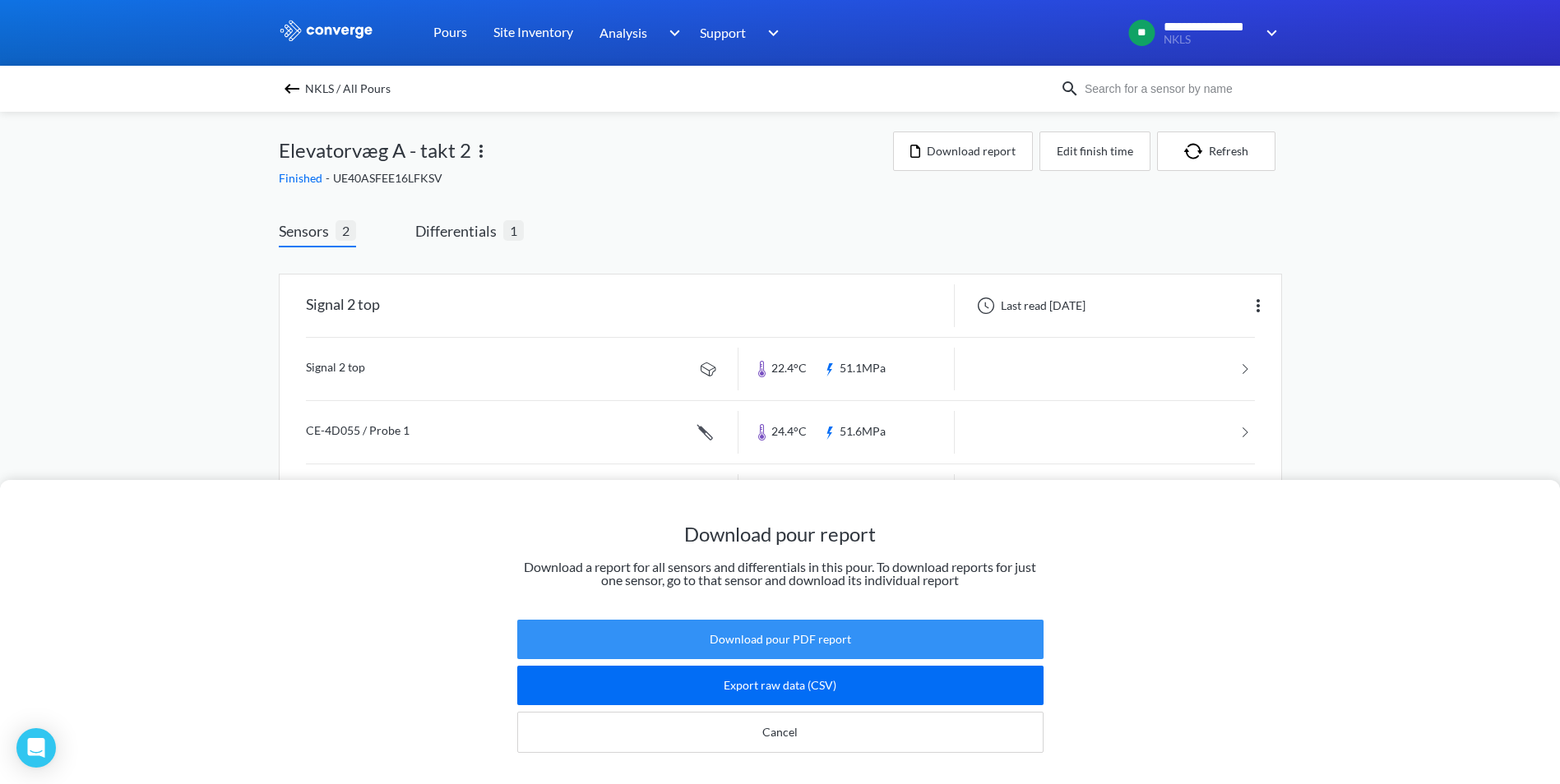
click at [771, 624] on button "Download pour PDF report" at bounding box center [780, 639] width 526 height 40
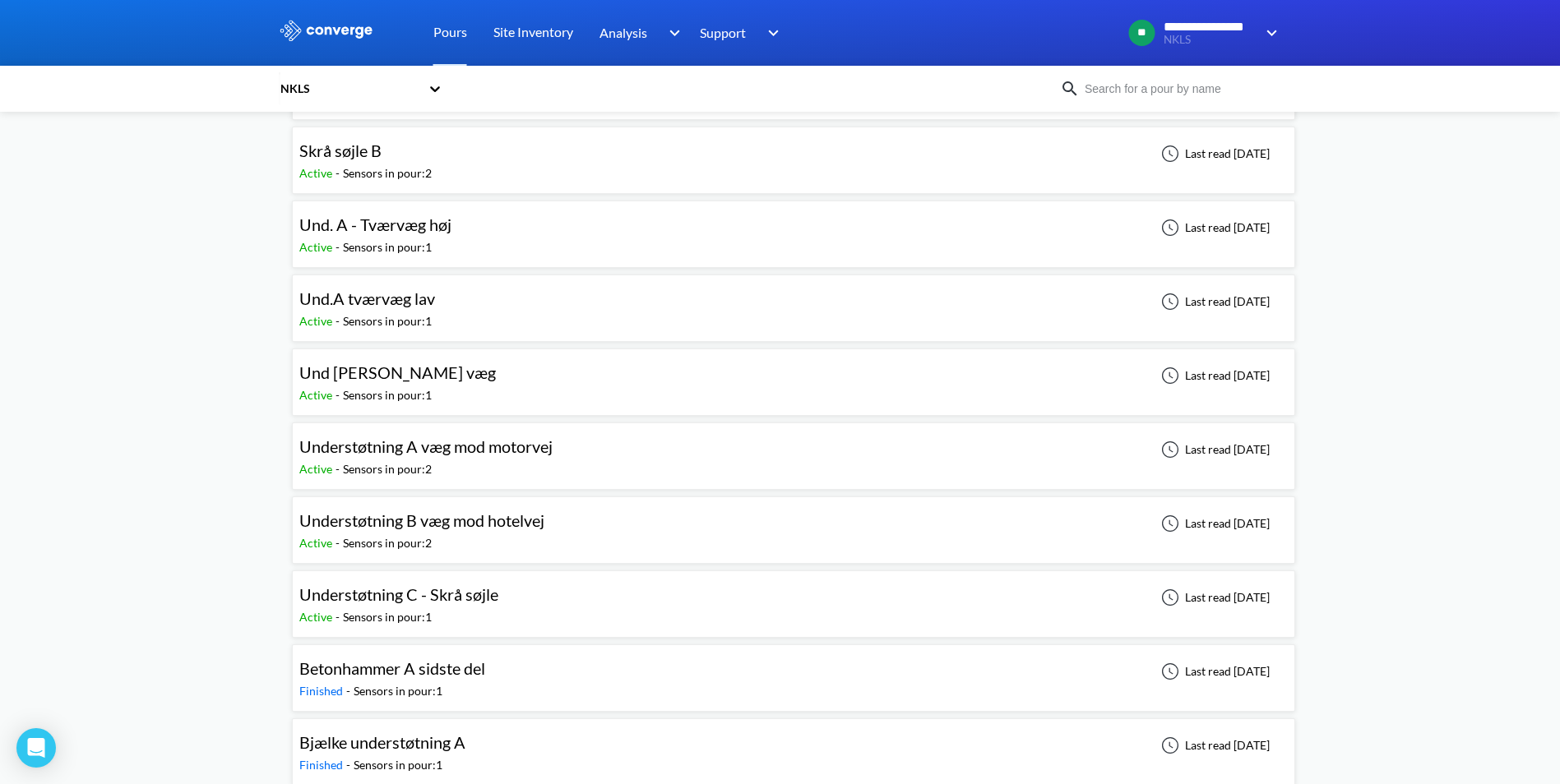
scroll to position [902, 0]
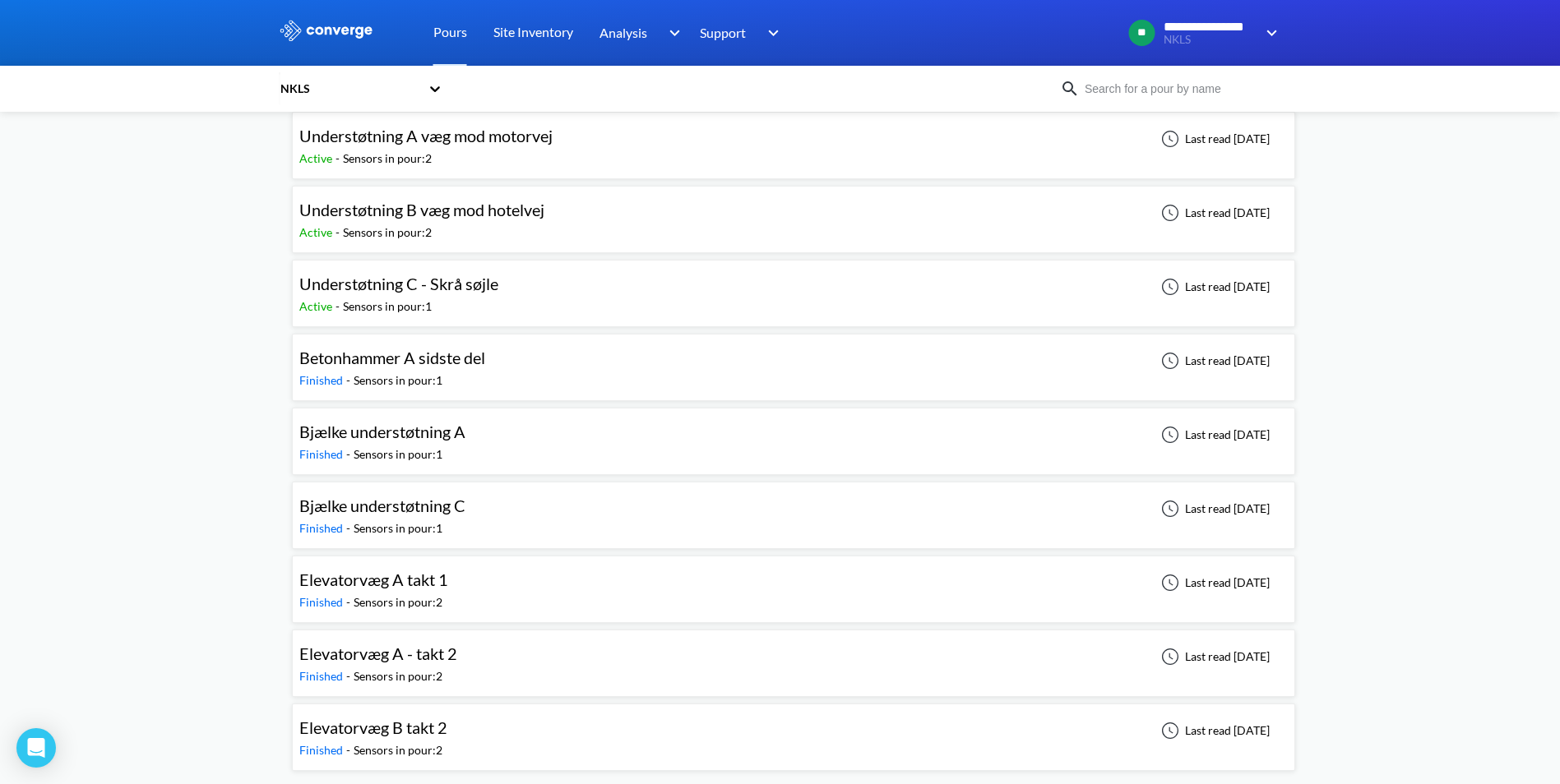
click at [385, 736] on span "Elevatorvæg B takt 2" at bounding box center [373, 727] width 148 height 19
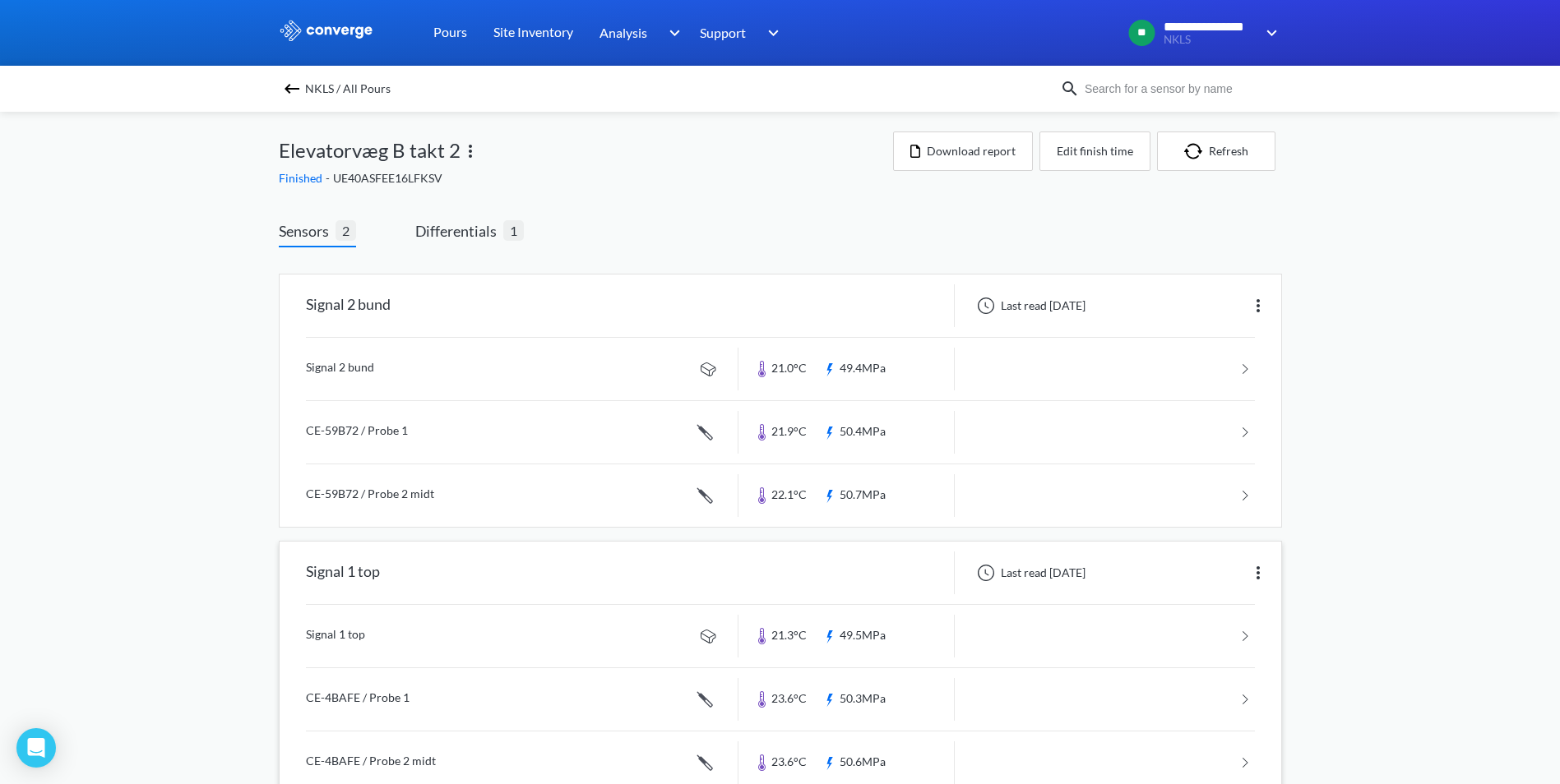
click at [351, 568] on div "Signal 1 top" at bounding box center [343, 573] width 74 height 42
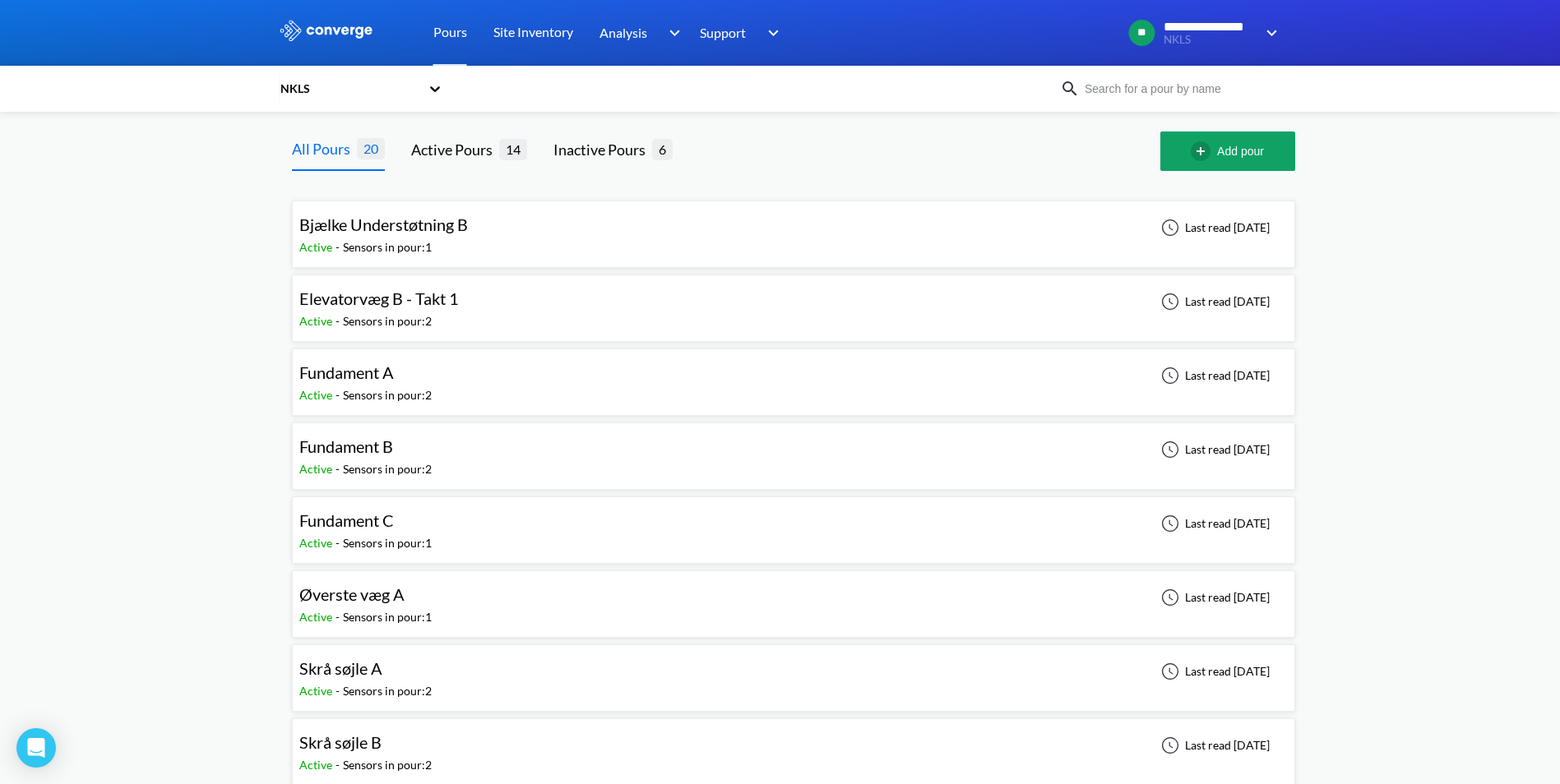
click at [380, 372] on span "Fundament A" at bounding box center [346, 372] width 94 height 19
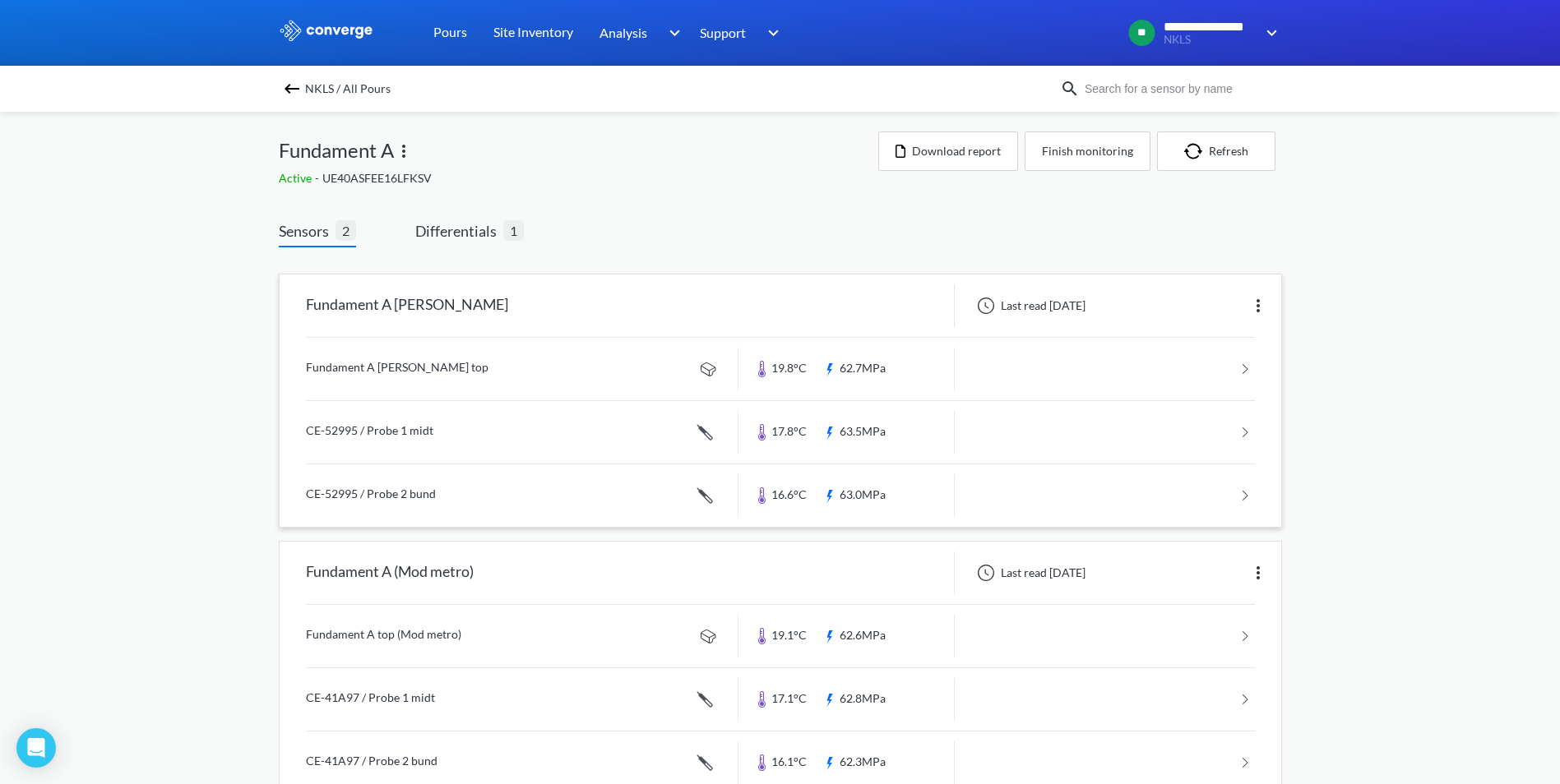
click at [398, 372] on link at bounding box center [780, 369] width 949 height 63
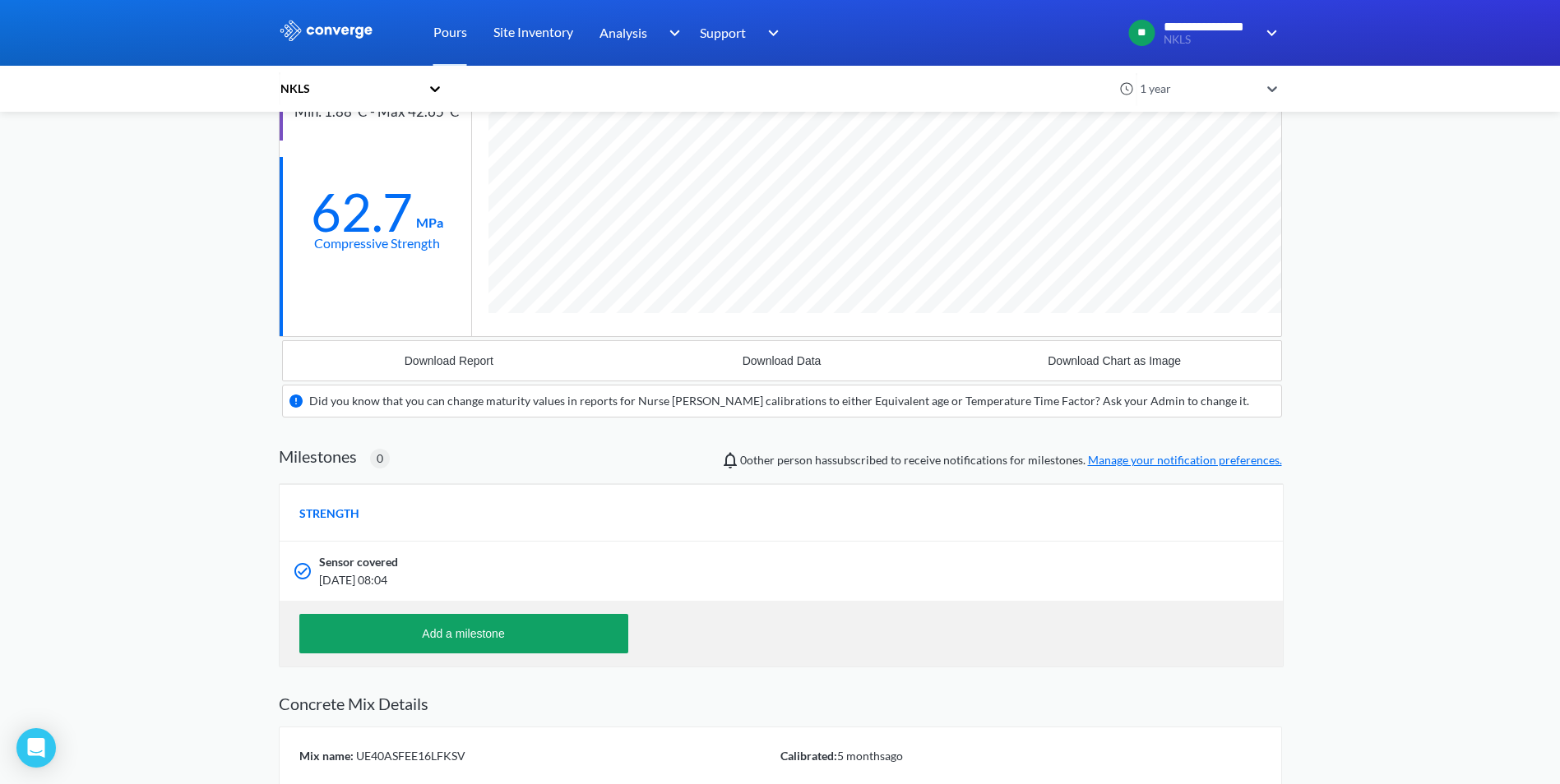
scroll to position [382, 0]
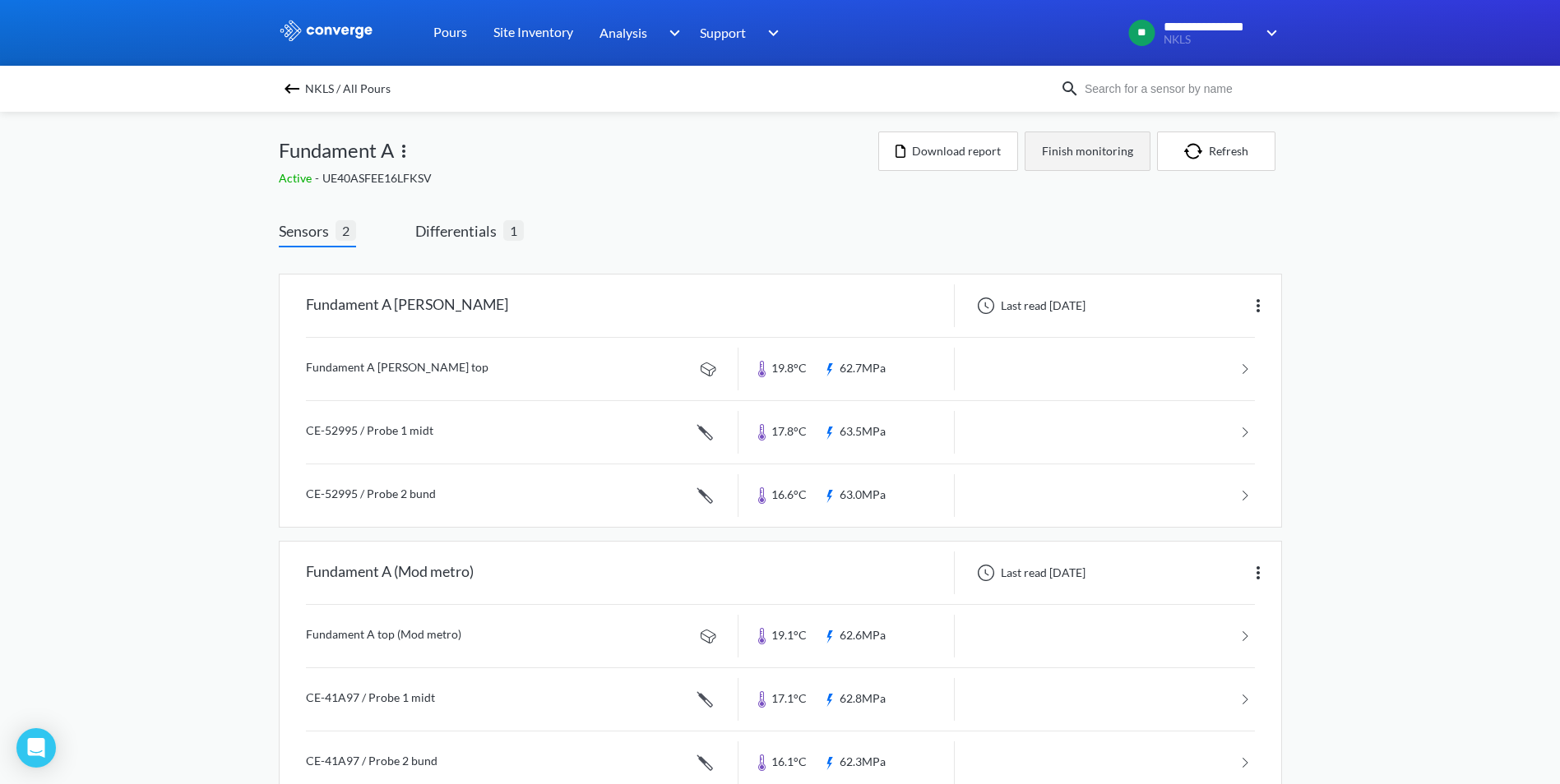
click at [1115, 155] on button "Finish monitoring" at bounding box center [1087, 151] width 126 height 40
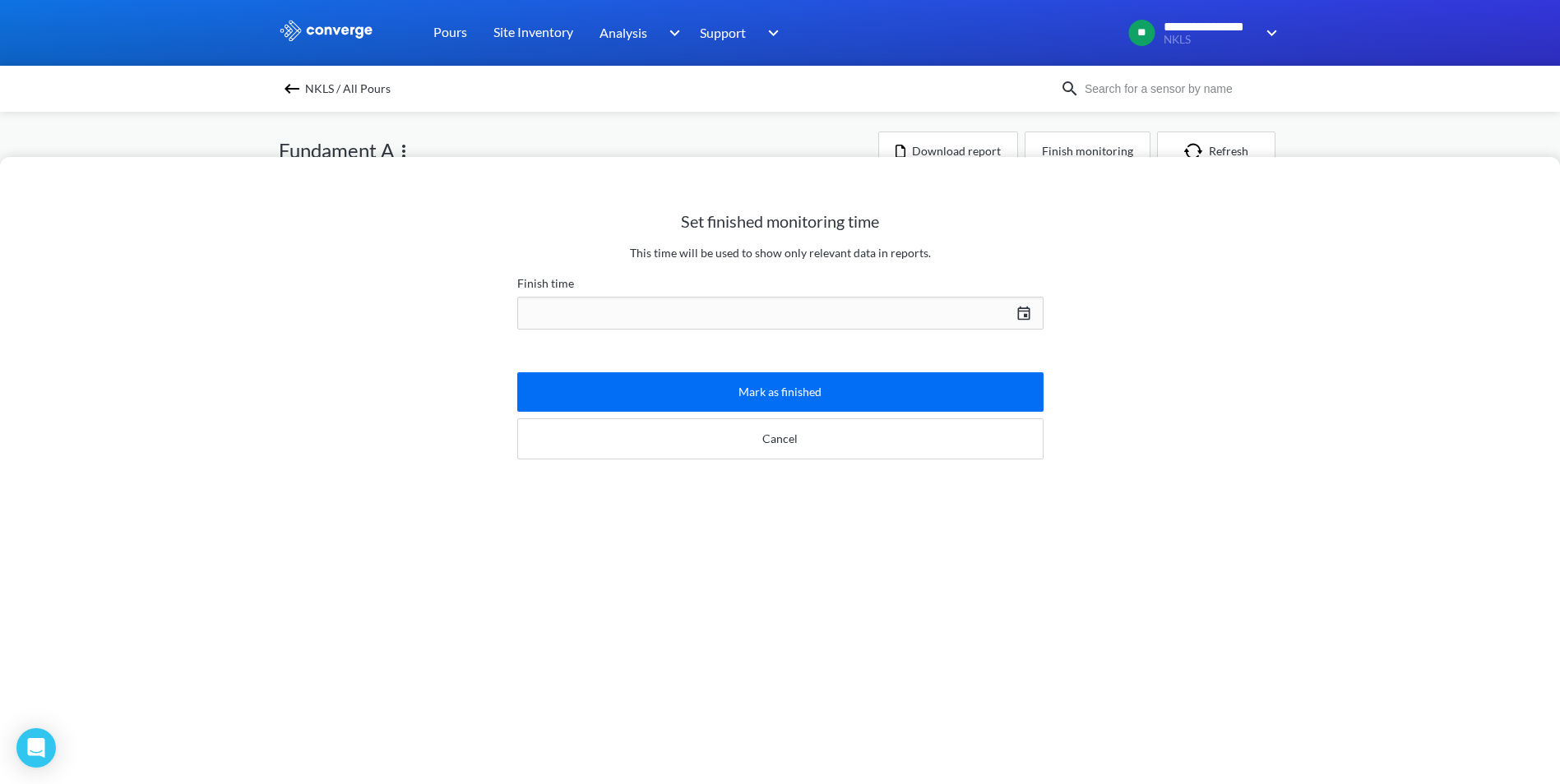
click at [1022, 313] on div "[DATE] Press the down arrow key to interact with the calendar and select a date…" at bounding box center [780, 313] width 526 height 40
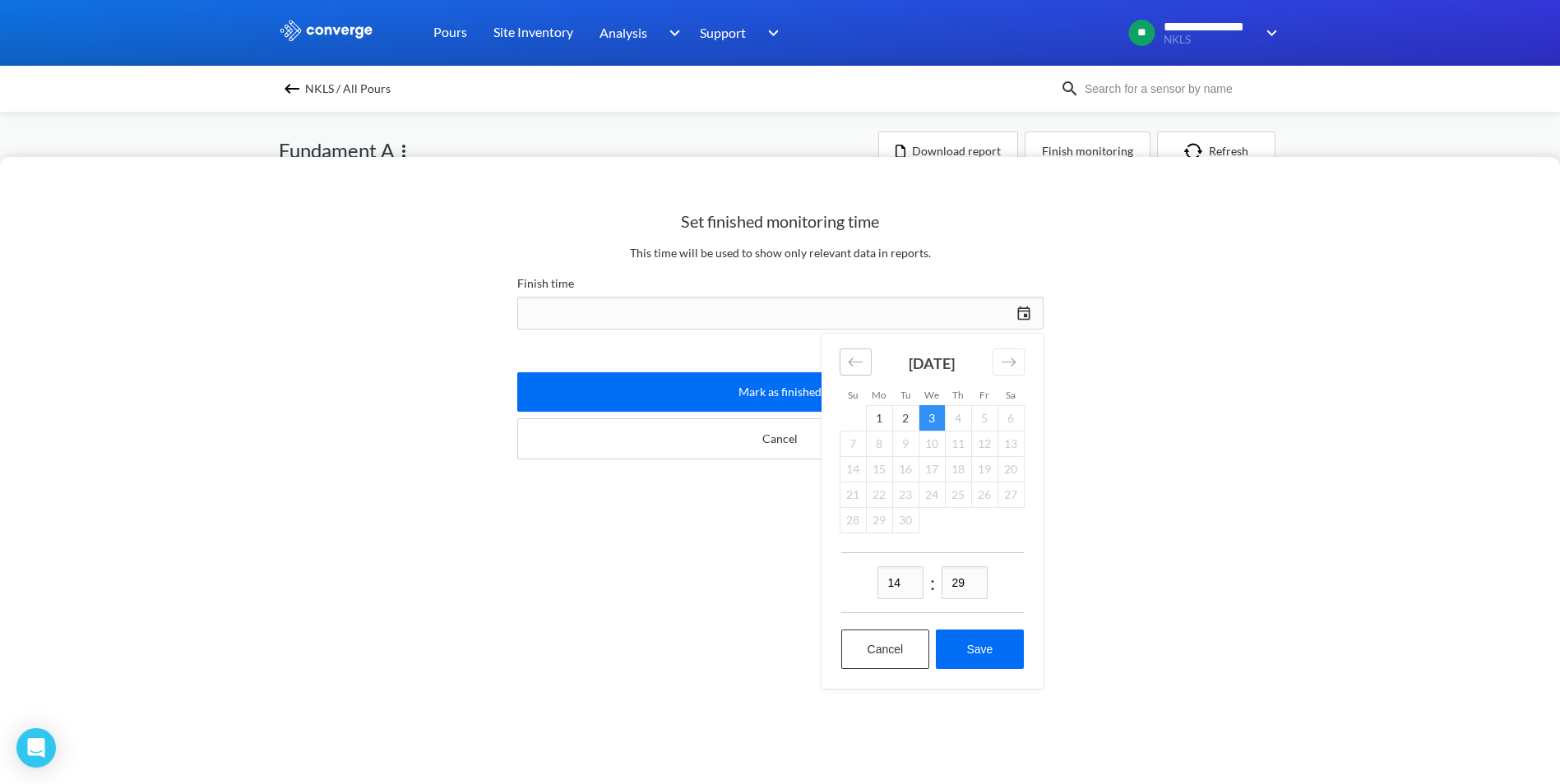
click at [848, 364] on icon "Move backward to switch to the previous month." at bounding box center [855, 362] width 16 height 16
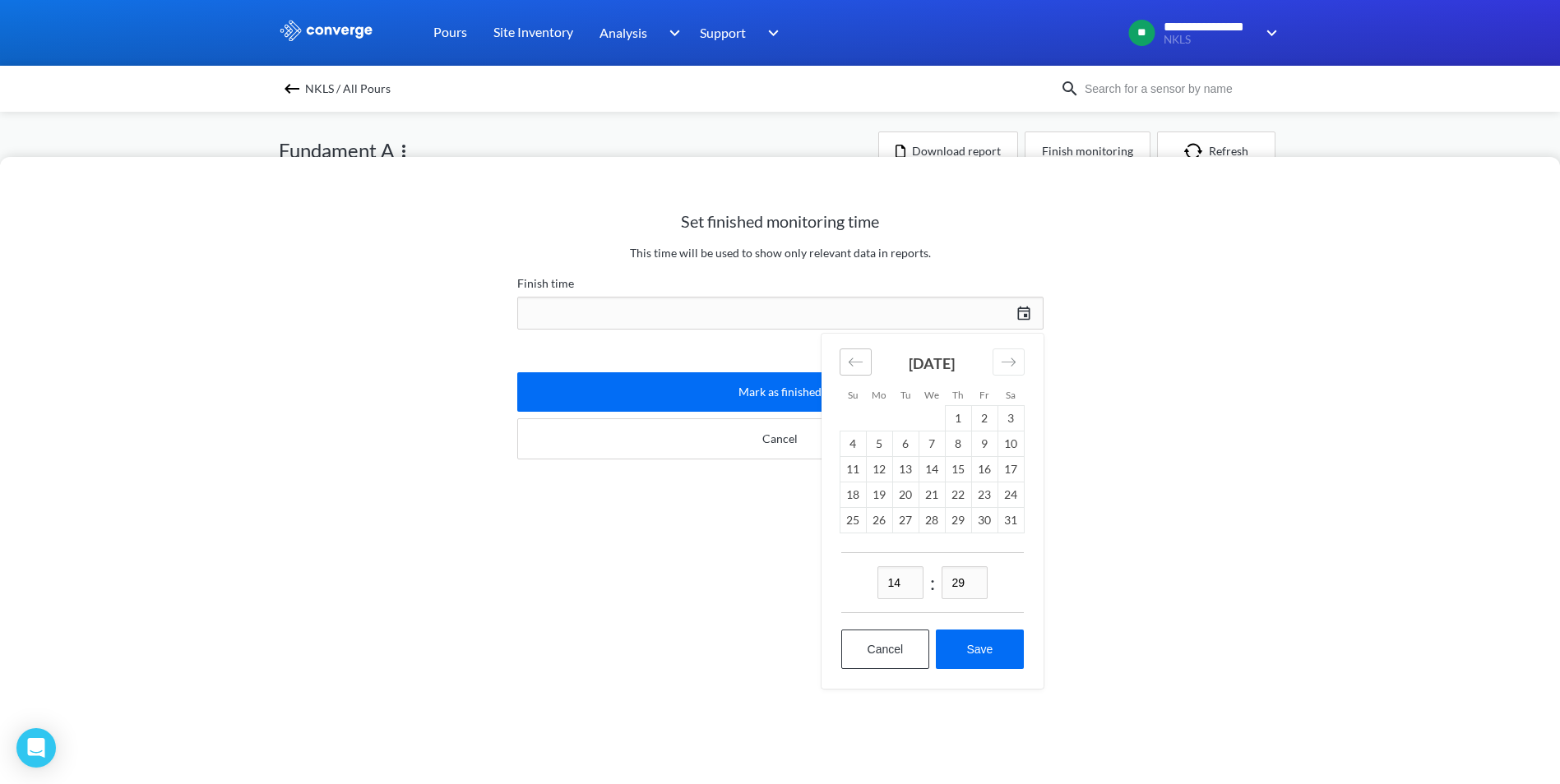
click at [848, 364] on icon "Move backward to switch to the previous month." at bounding box center [855, 362] width 16 height 16
click at [1016, 363] on div "Move forward to switch to the next month." at bounding box center [1008, 361] width 32 height 27
click at [877, 498] on td "21" at bounding box center [878, 495] width 26 height 26
click at [973, 636] on button "Save" at bounding box center [979, 649] width 87 height 40
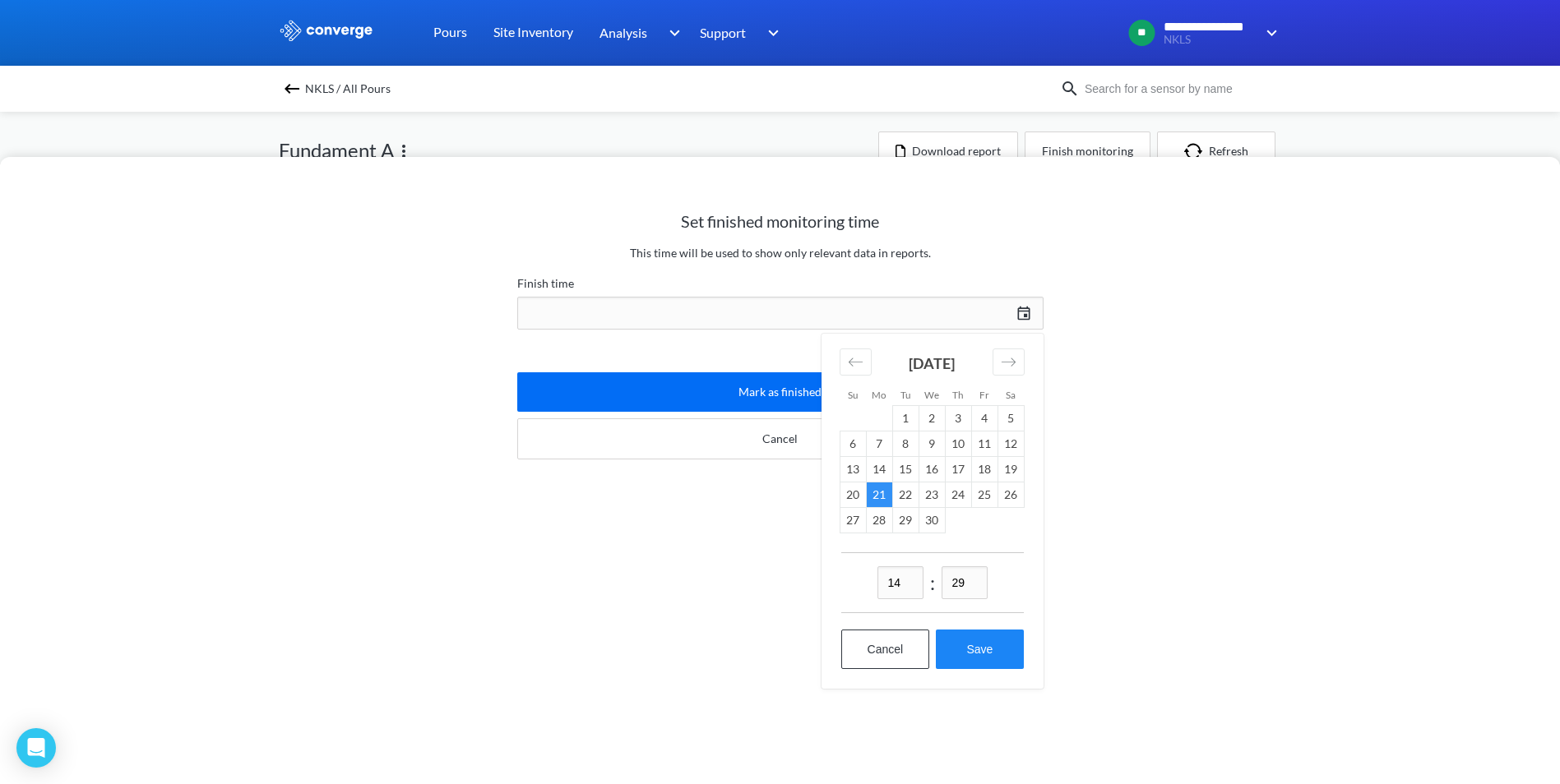
type input "14:29, 21st of April"
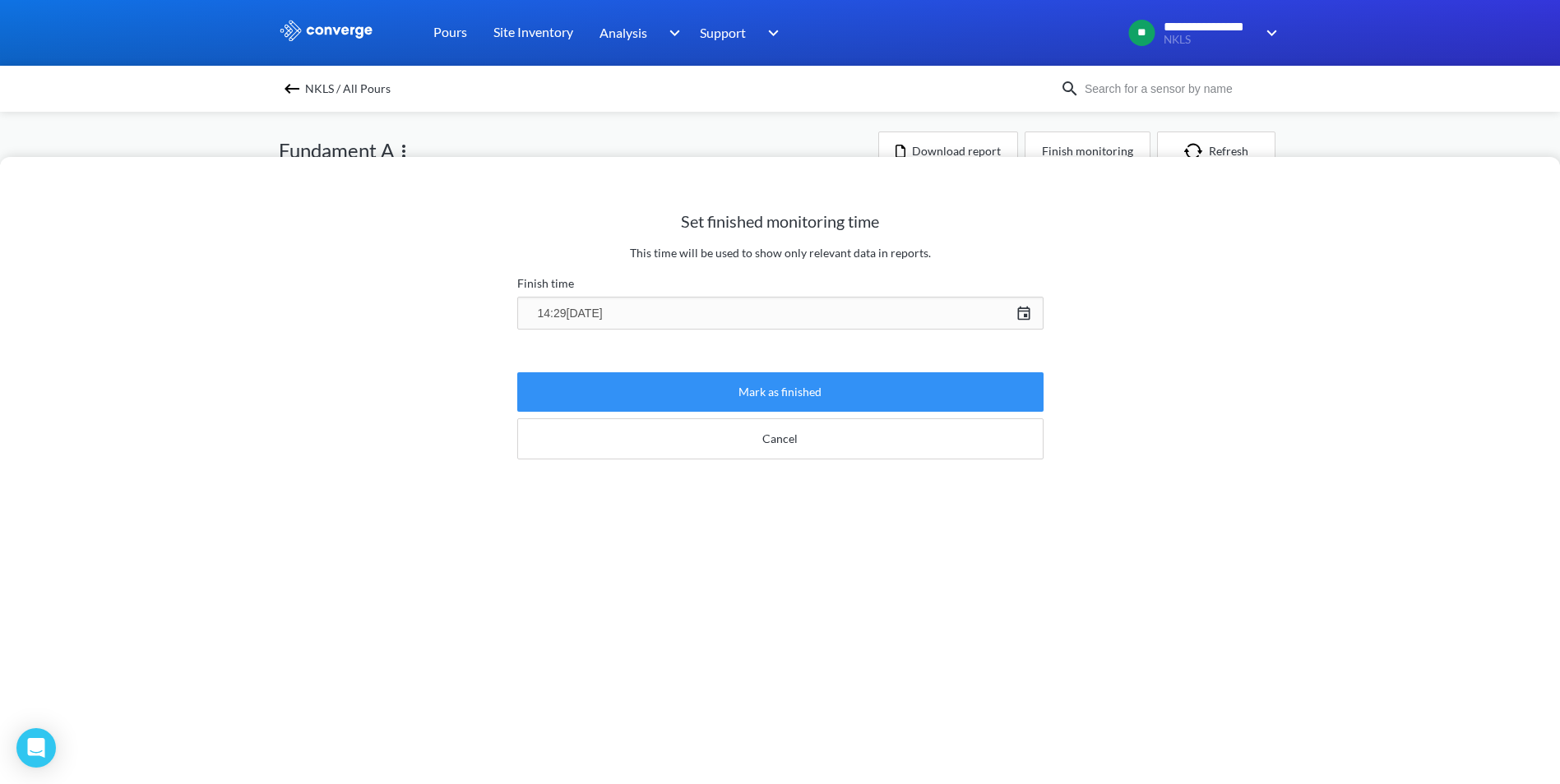
click at [802, 398] on button "Mark as finished" at bounding box center [780, 392] width 526 height 40
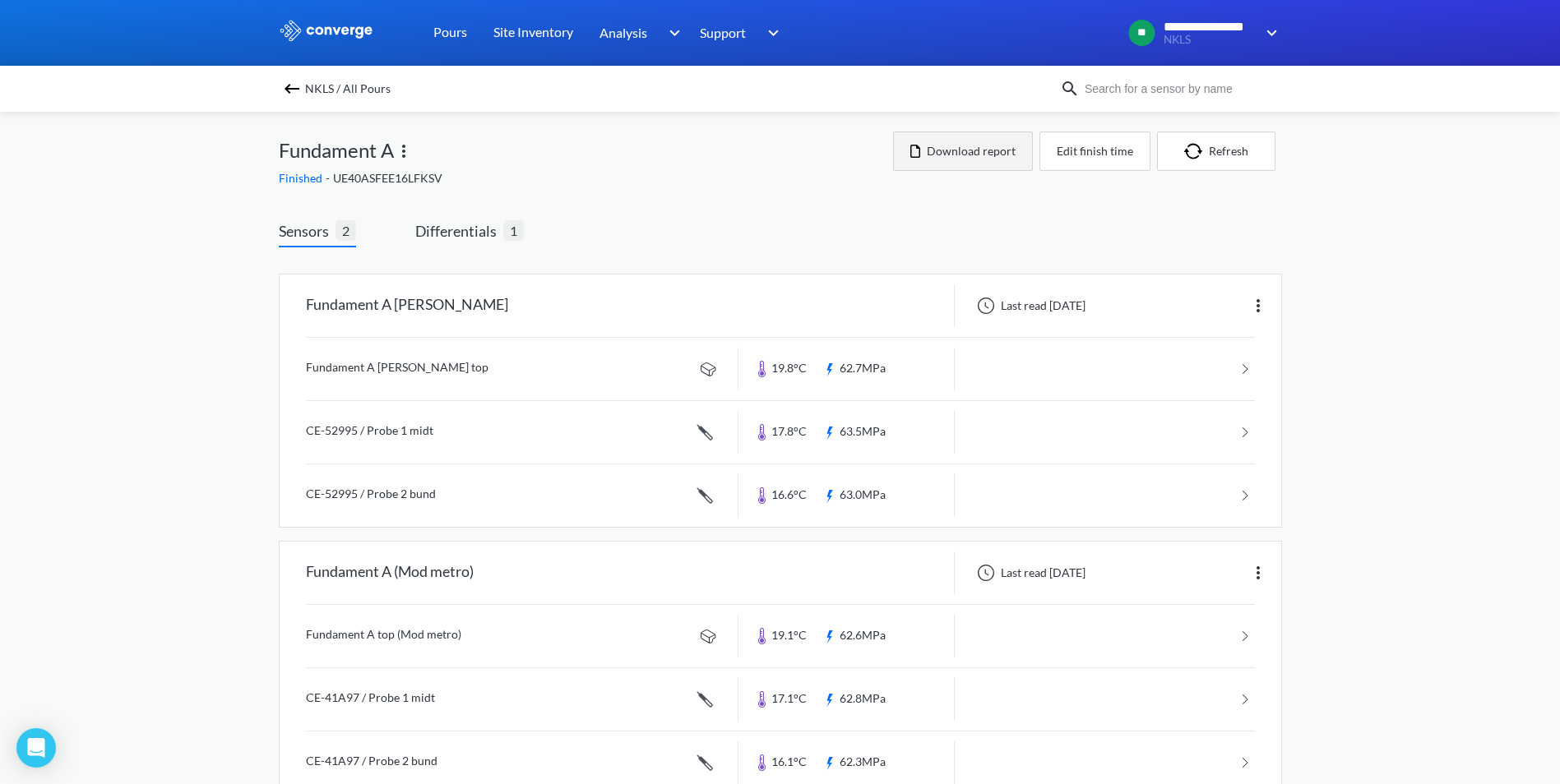
click at [985, 158] on button "Download report" at bounding box center [962, 151] width 139 height 40
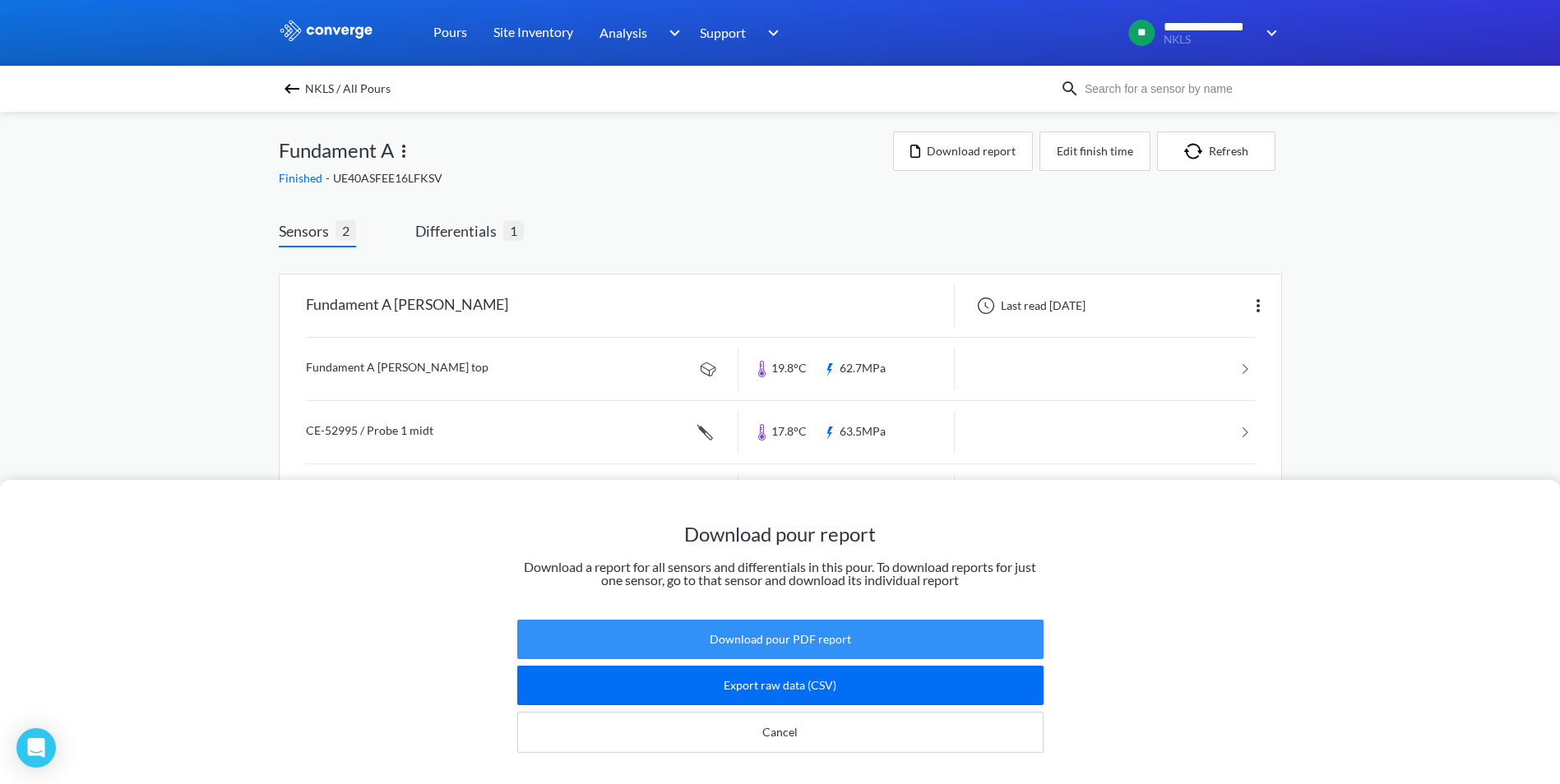
click at [814, 633] on button "Download pour PDF report" at bounding box center [780, 639] width 526 height 40
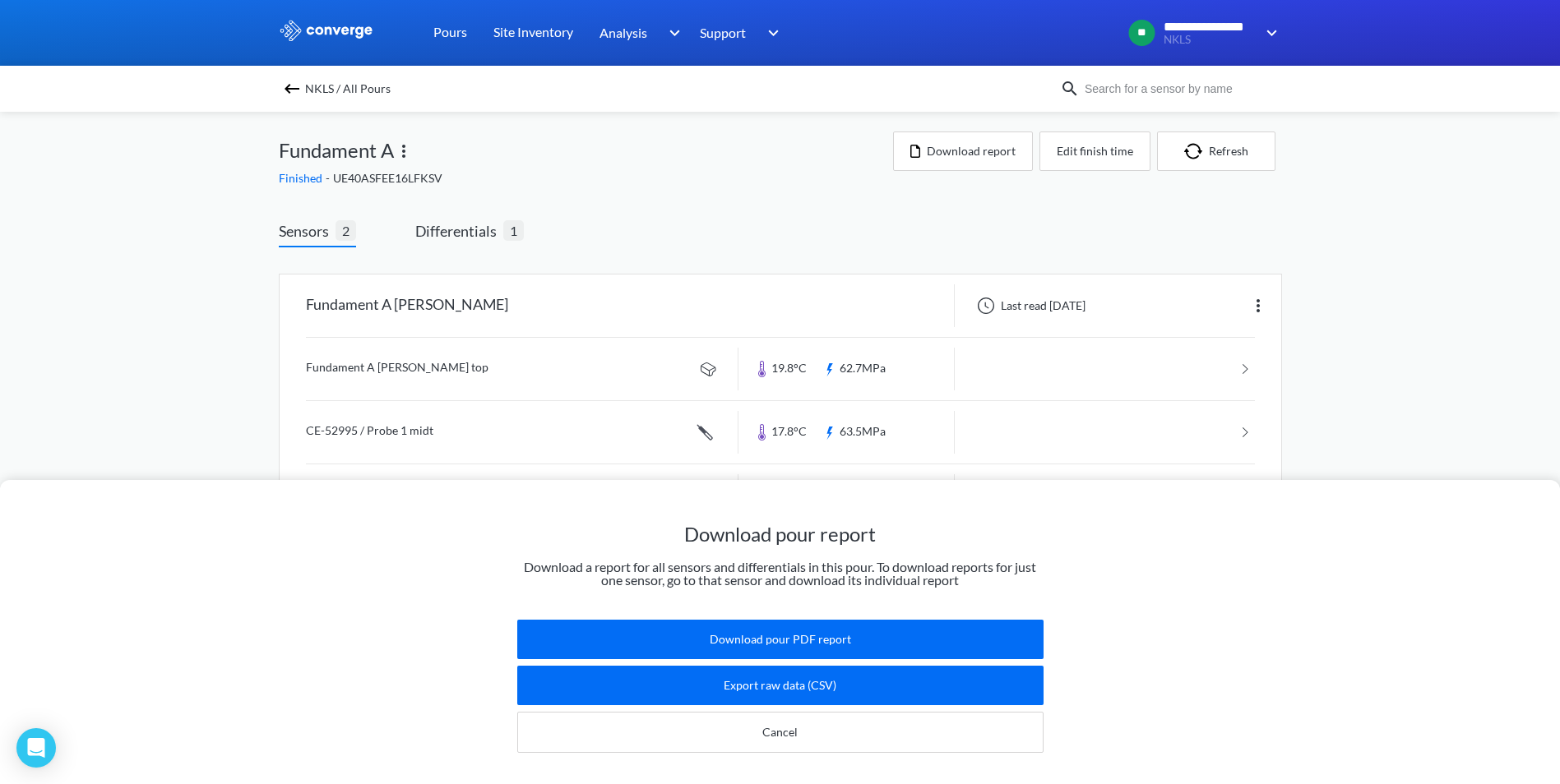
click at [1506, 281] on div "Download pour report Download a report for all sensors and differentials in thi…" at bounding box center [780, 392] width 1560 height 784
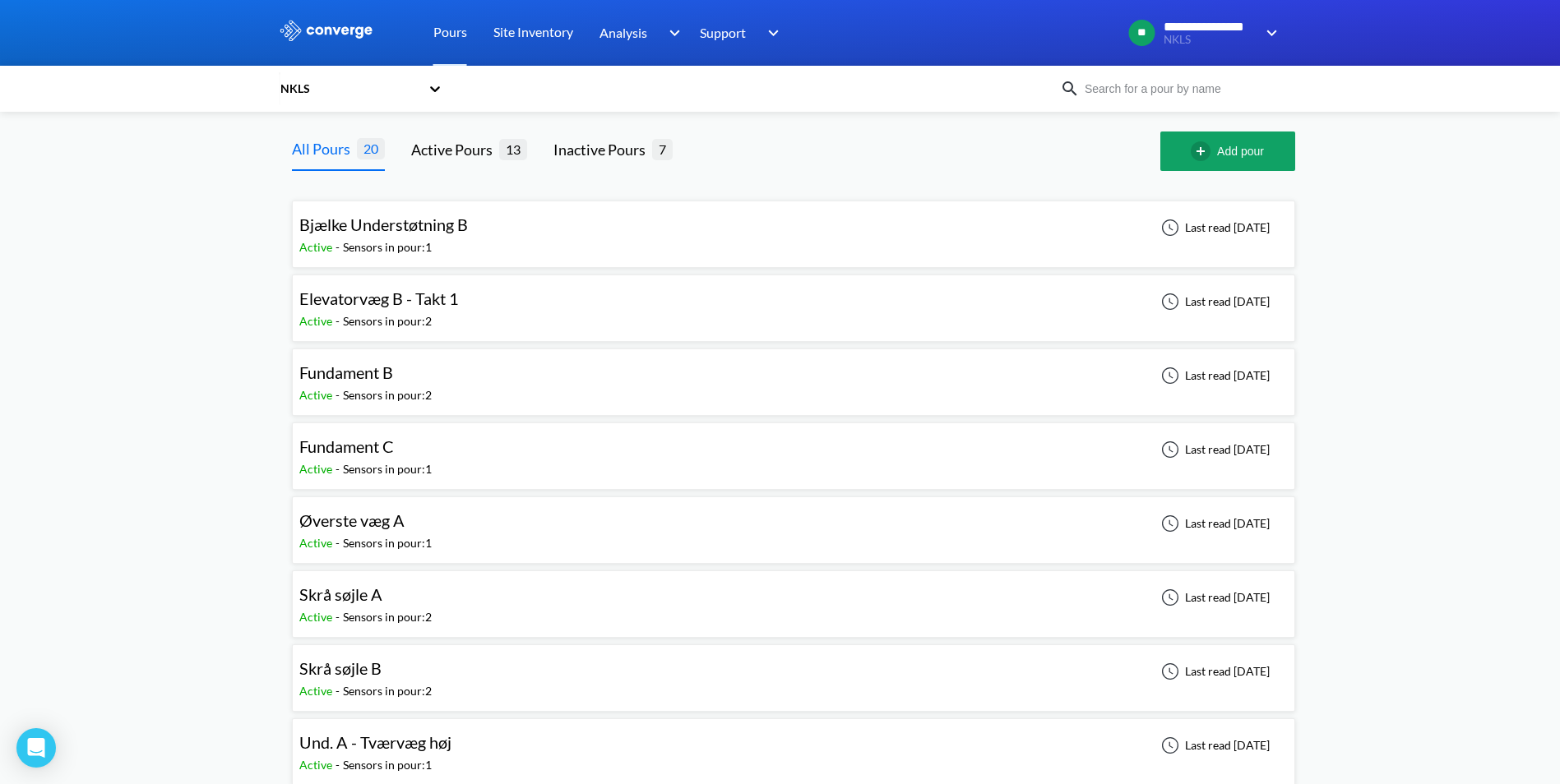
click at [346, 379] on span "Fundament B" at bounding box center [345, 372] width 93 height 19
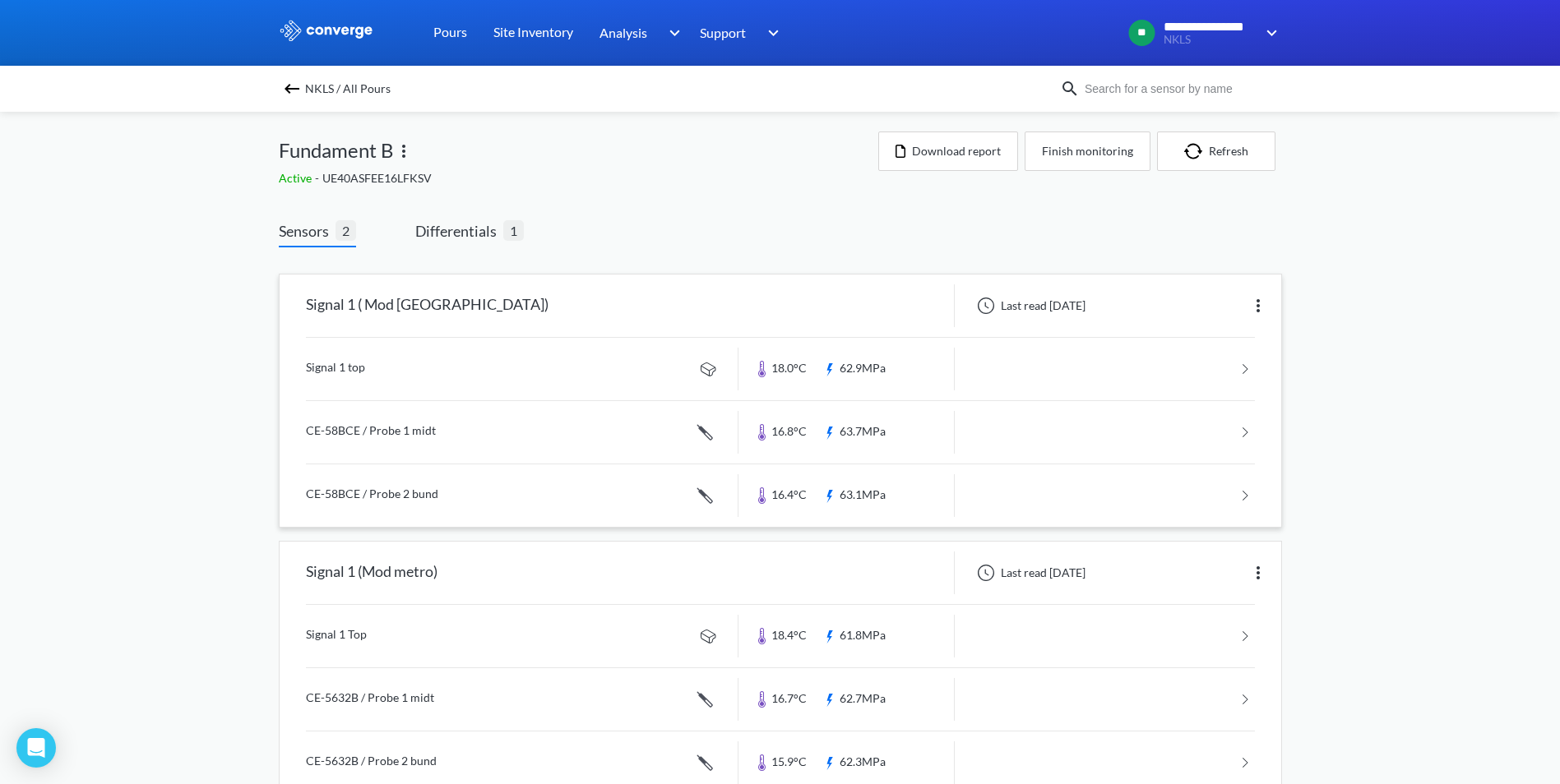
click at [347, 369] on link at bounding box center [780, 369] width 949 height 63
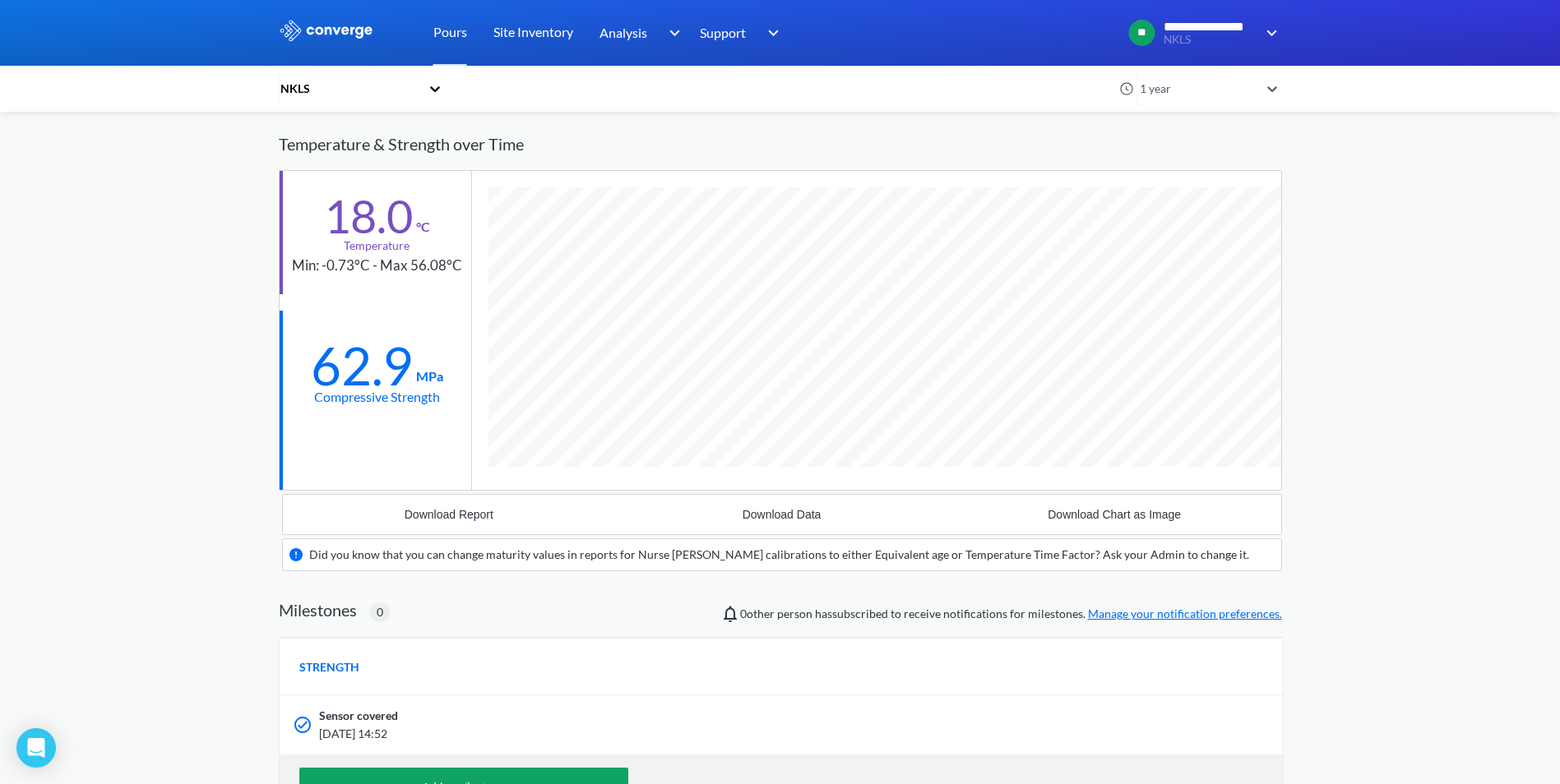
scroll to position [247, 0]
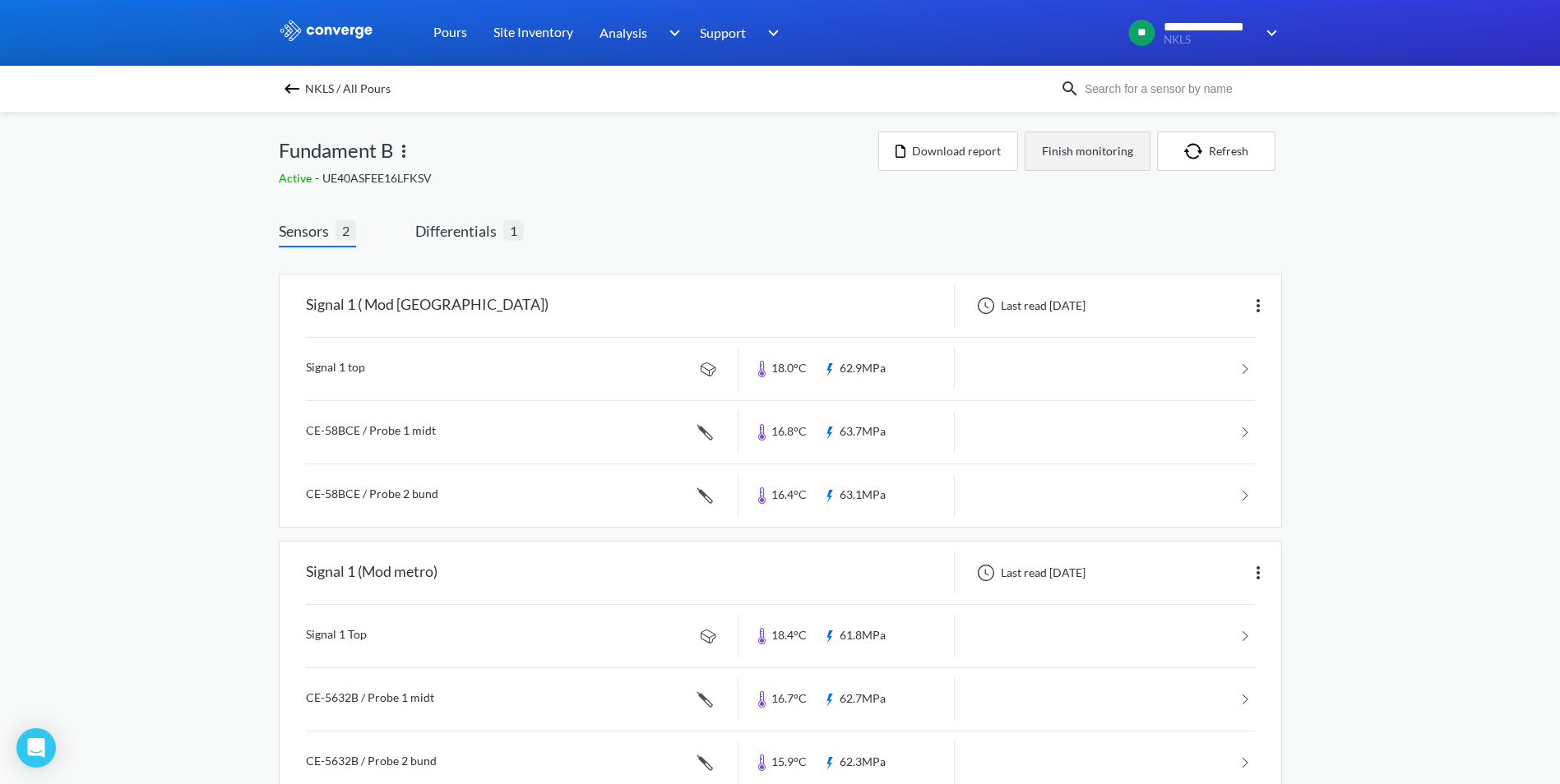
click at [1067, 146] on button "Finish monitoring" at bounding box center [1087, 151] width 126 height 40
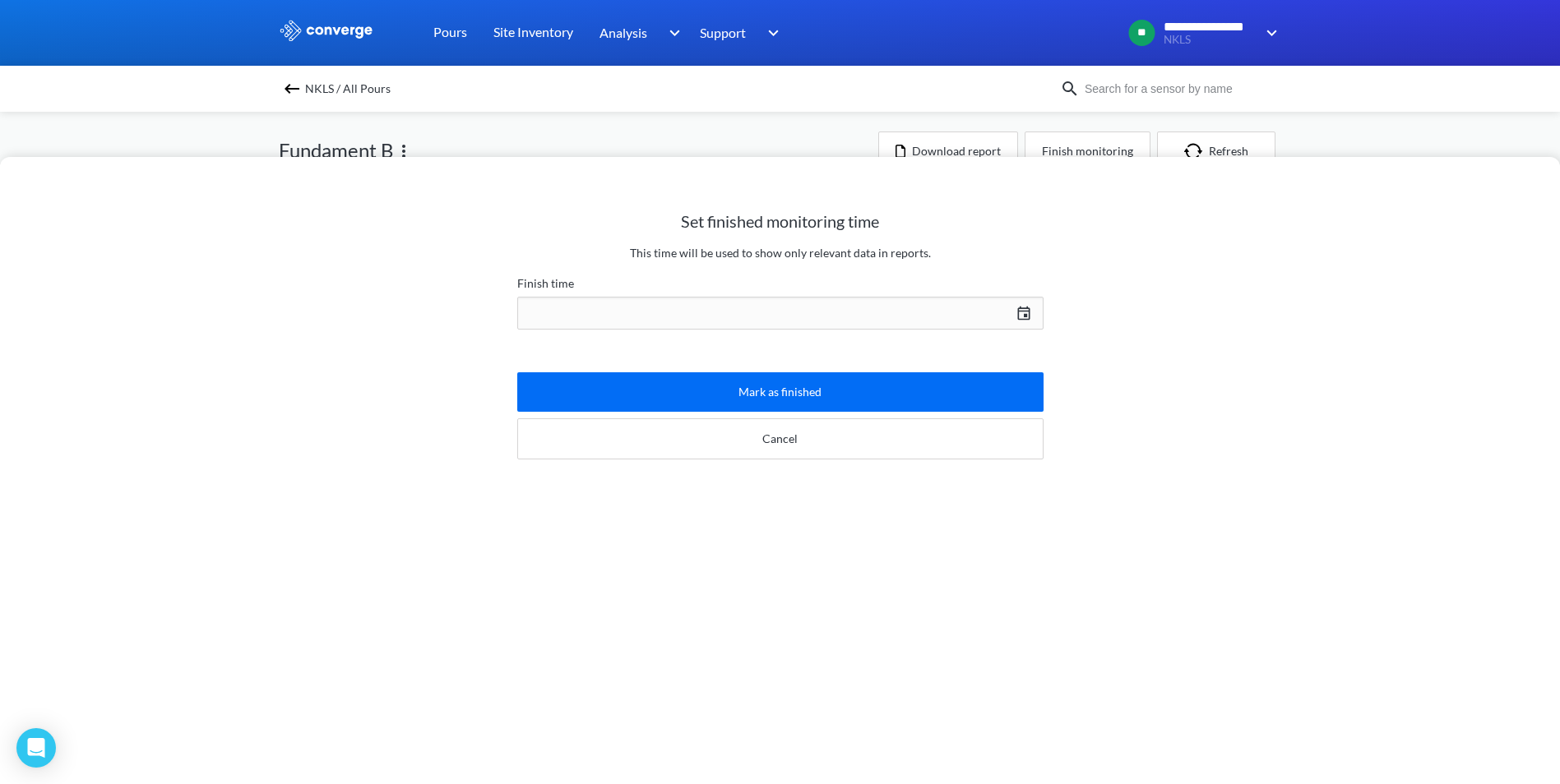
click at [1019, 316] on div "[DATE] Press the down arrow key to interact with the calendar and select a date…" at bounding box center [780, 313] width 526 height 40
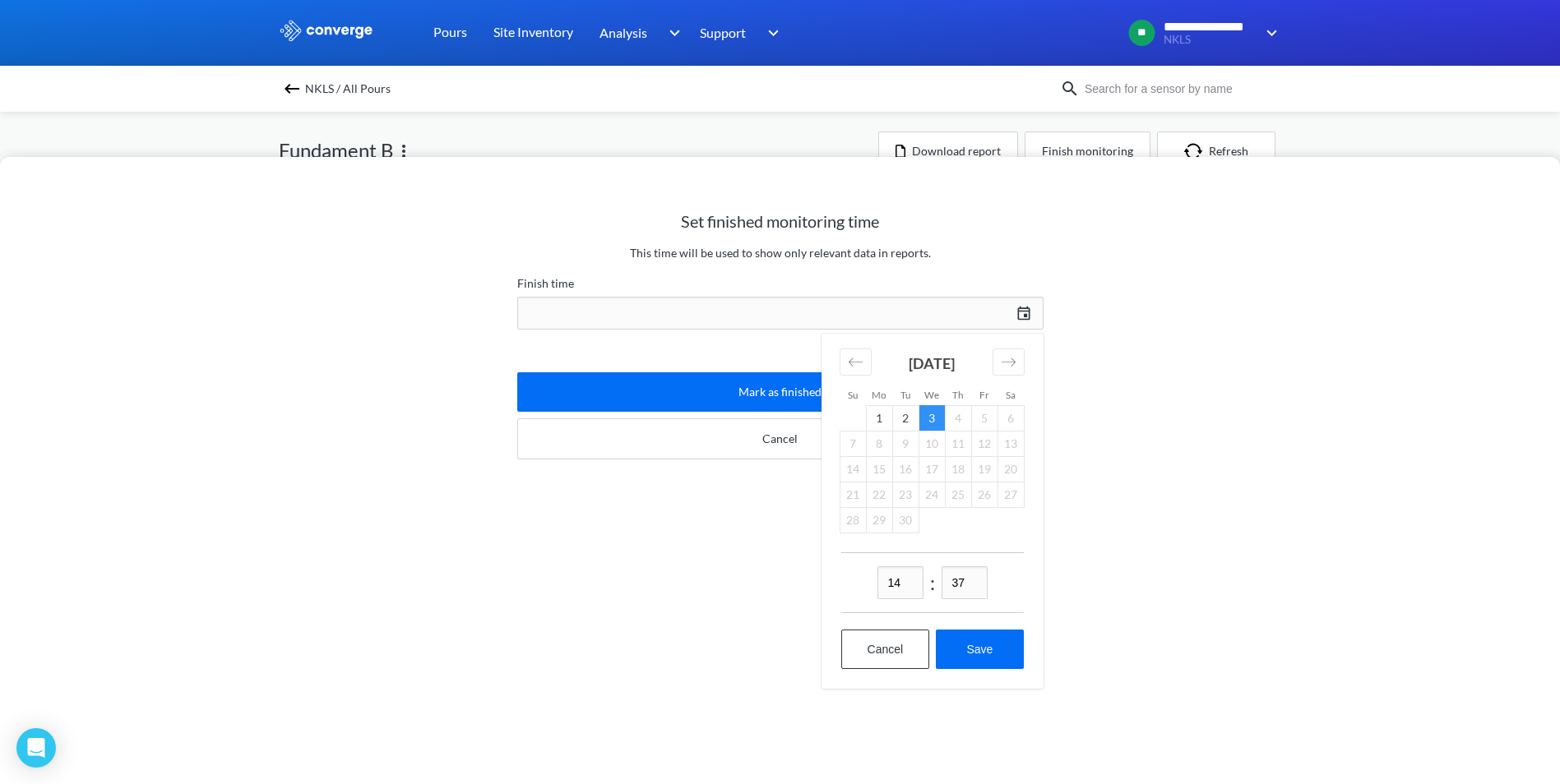
click at [833, 370] on div "September 2025 1 2 3 4 5 6 7 8 9 10 11 12 13 14 15 16 17 18 19 20 21 22 23 24 2…" at bounding box center [931, 433] width 206 height 199
click at [844, 366] on div "Move backward to switch to the previous month." at bounding box center [855, 361] width 32 height 27
click at [844, 365] on div "Move backward to switch to the previous month." at bounding box center [855, 361] width 32 height 27
click at [843, 364] on div "Move backward to switch to the previous month." at bounding box center [855, 361] width 32 height 27
click at [841, 363] on div "Move backward to switch to the previous month." at bounding box center [855, 361] width 32 height 27
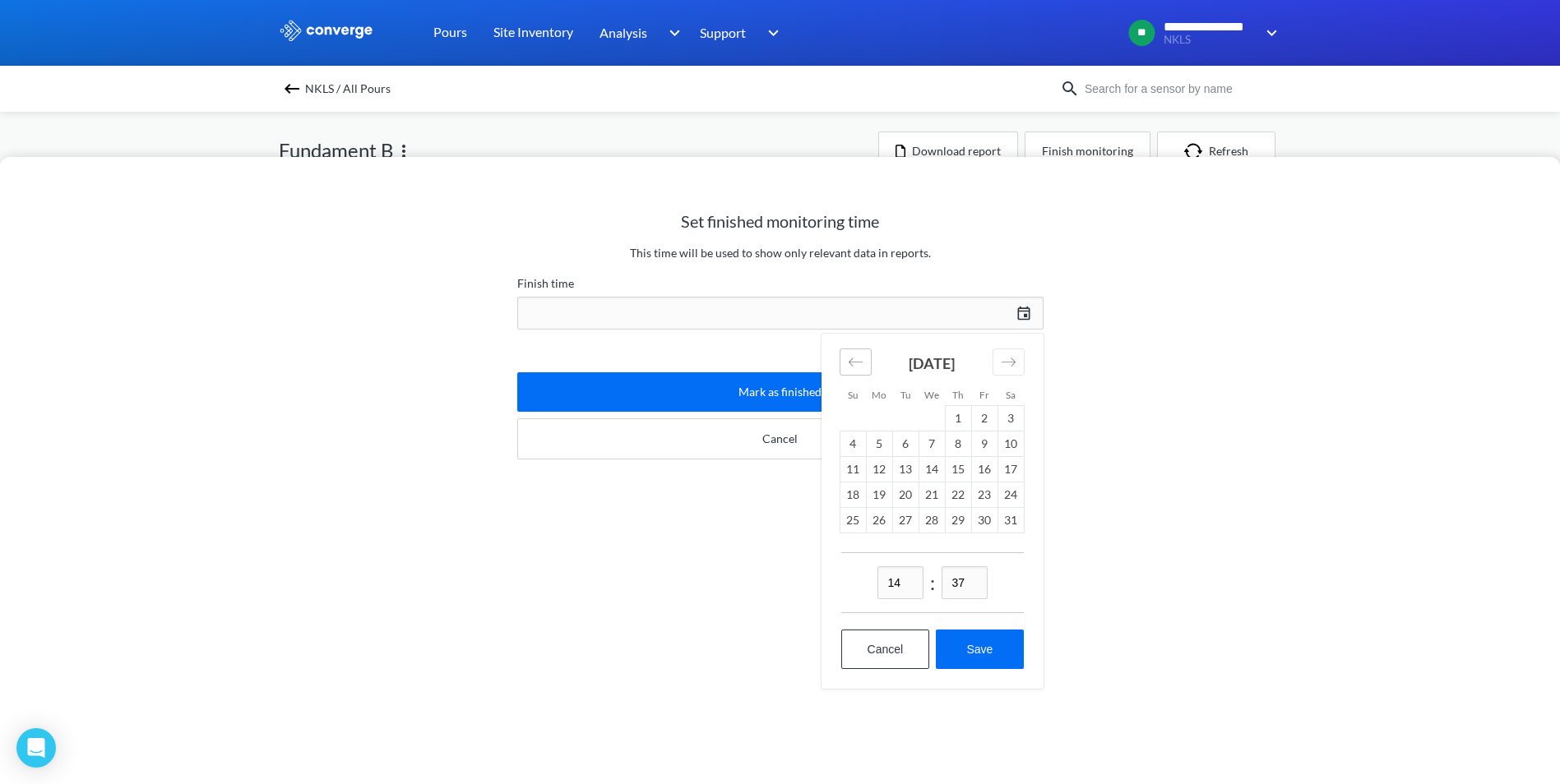
click at [841, 363] on div "Move backward to switch to the previous month." at bounding box center [855, 361] width 32 height 27
click at [1005, 366] on icon "Move forward to switch to the next month." at bounding box center [1008, 362] width 16 height 16
click at [962, 444] on td "8" at bounding box center [958, 443] width 26 height 26
click at [992, 643] on button "Save" at bounding box center [979, 649] width 87 height 40
type input "14:37[DATE]"
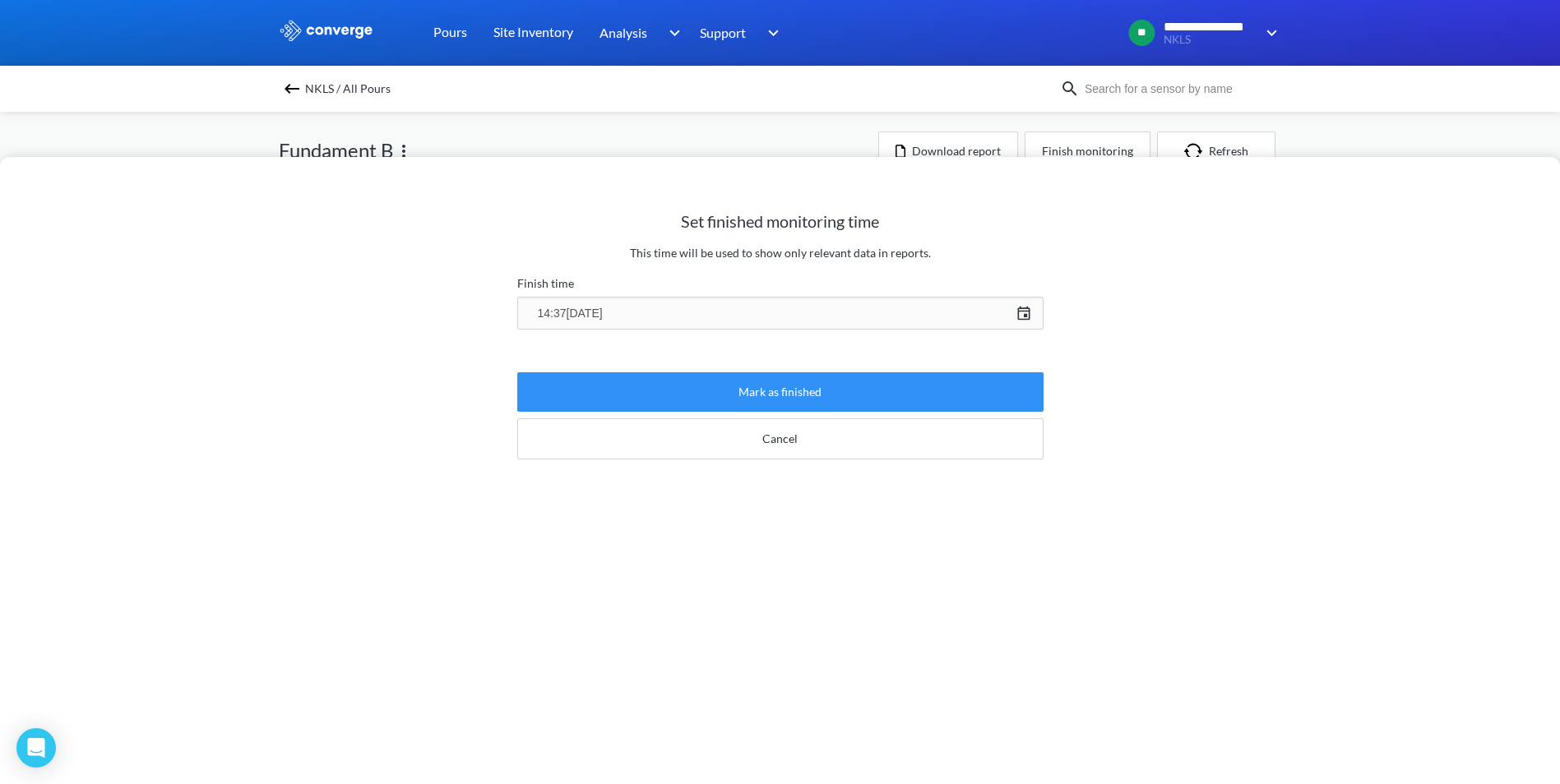
click at [829, 385] on button "Mark as finished" at bounding box center [780, 392] width 526 height 40
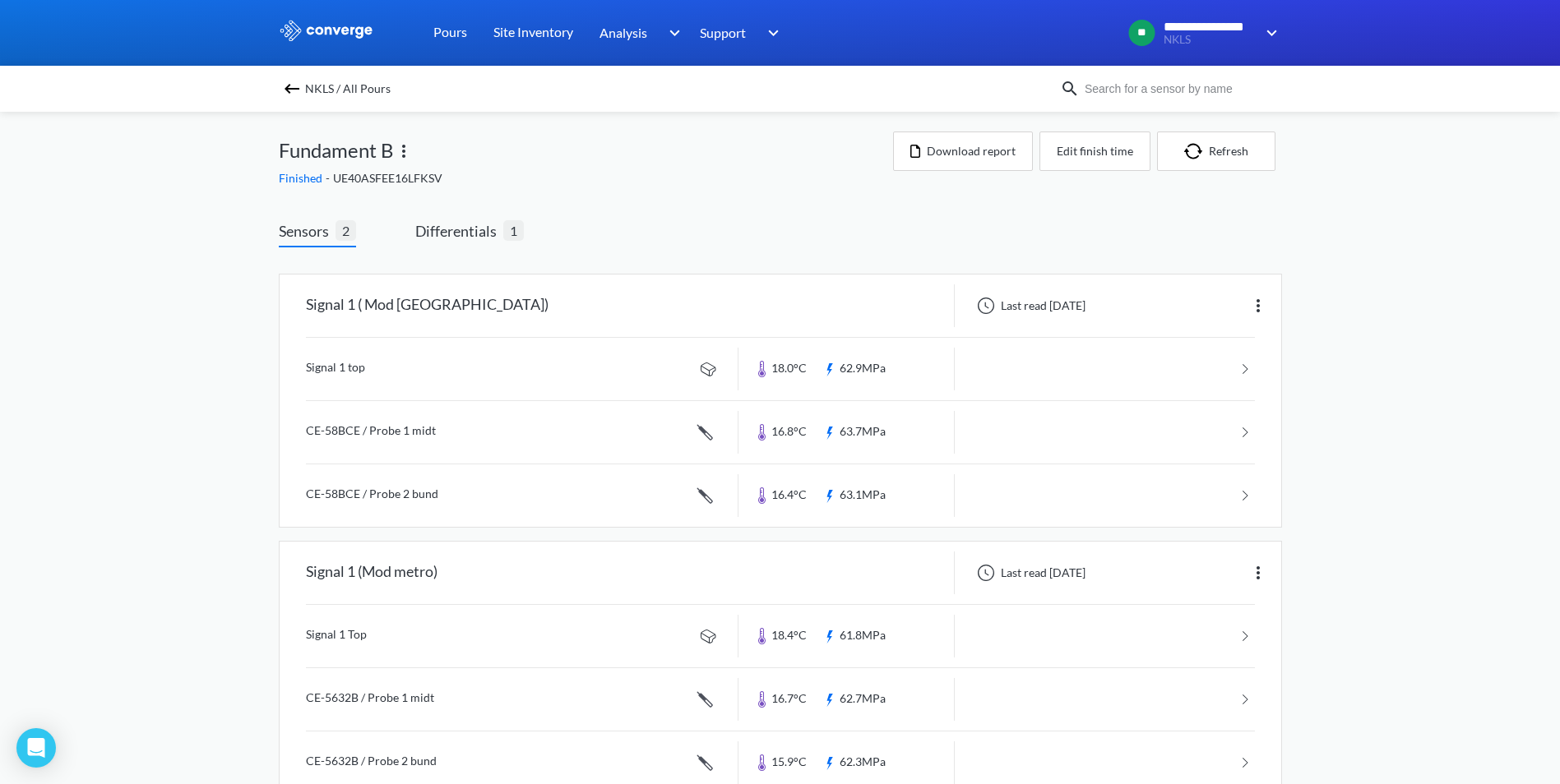
click at [463, 218] on div "Sensors 2 Differentials 1 Signal 1 ( Mod [GEOGRAPHIC_DATA]) Last read [DATE] Si…" at bounding box center [780, 512] width 1003 height 633
click at [461, 230] on span "Differentials" at bounding box center [459, 231] width 88 height 23
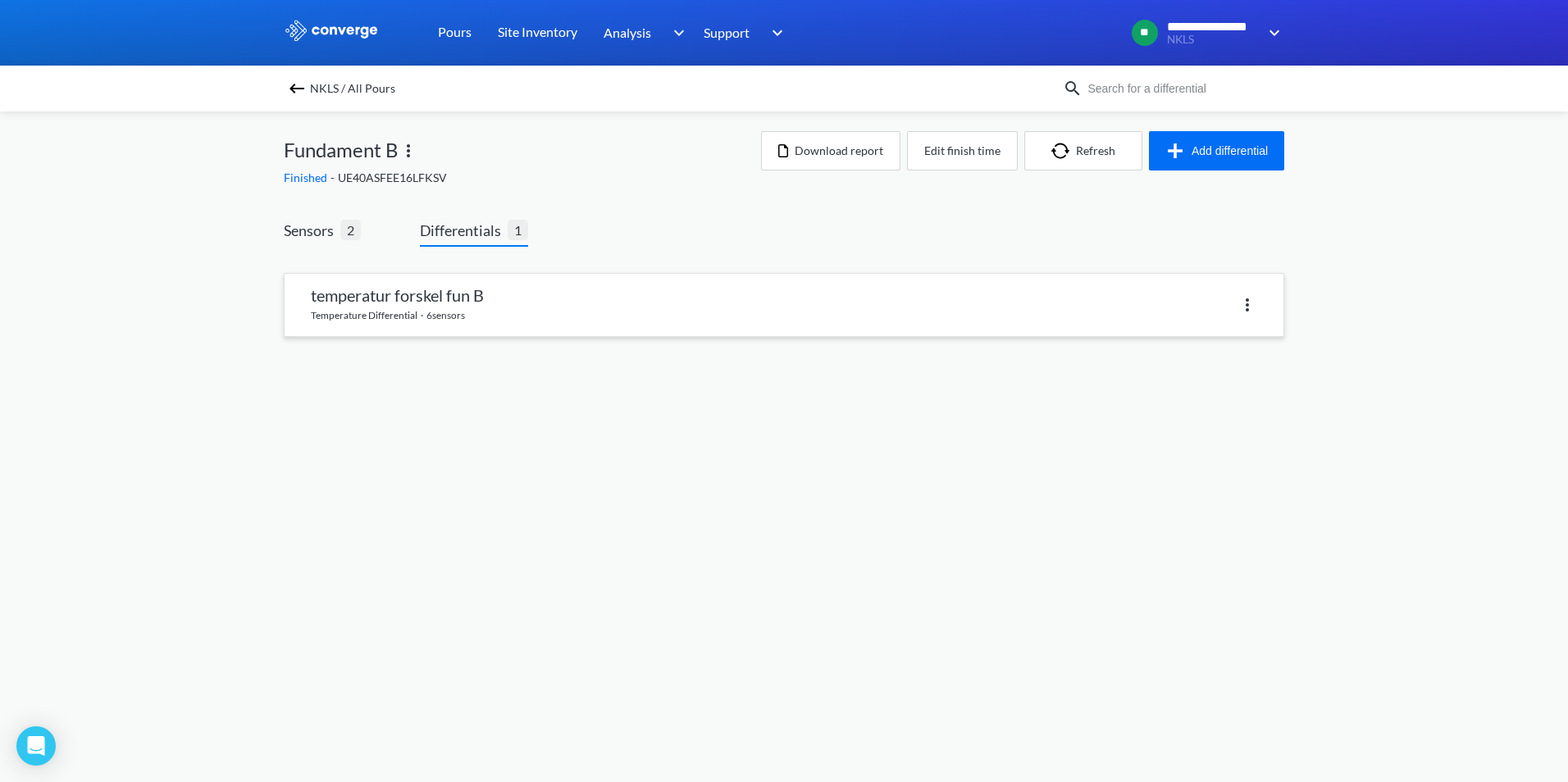
click at [417, 286] on link at bounding box center [784, 305] width 999 height 63
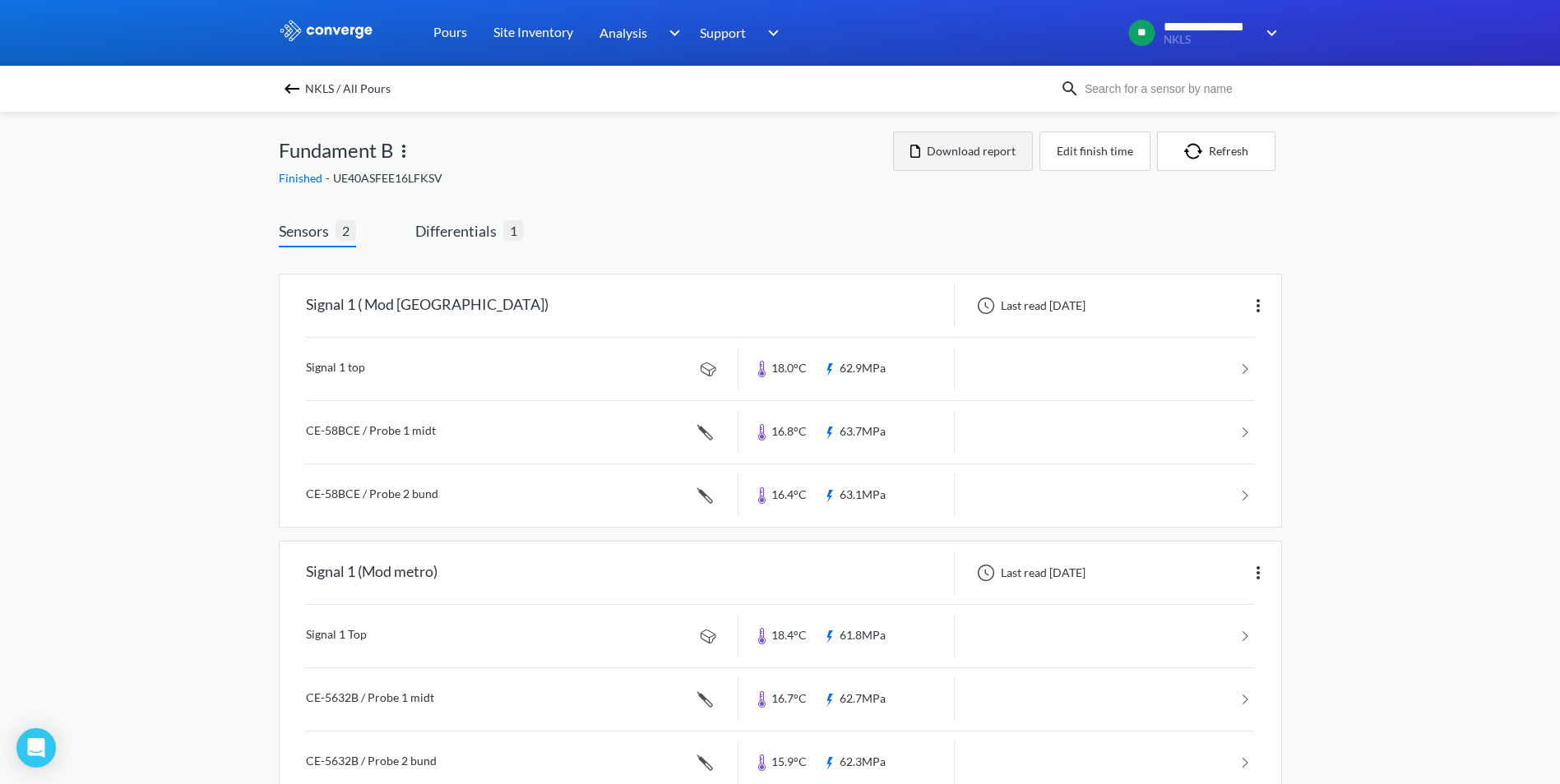
click at [953, 153] on button "Download report" at bounding box center [962, 151] width 139 height 40
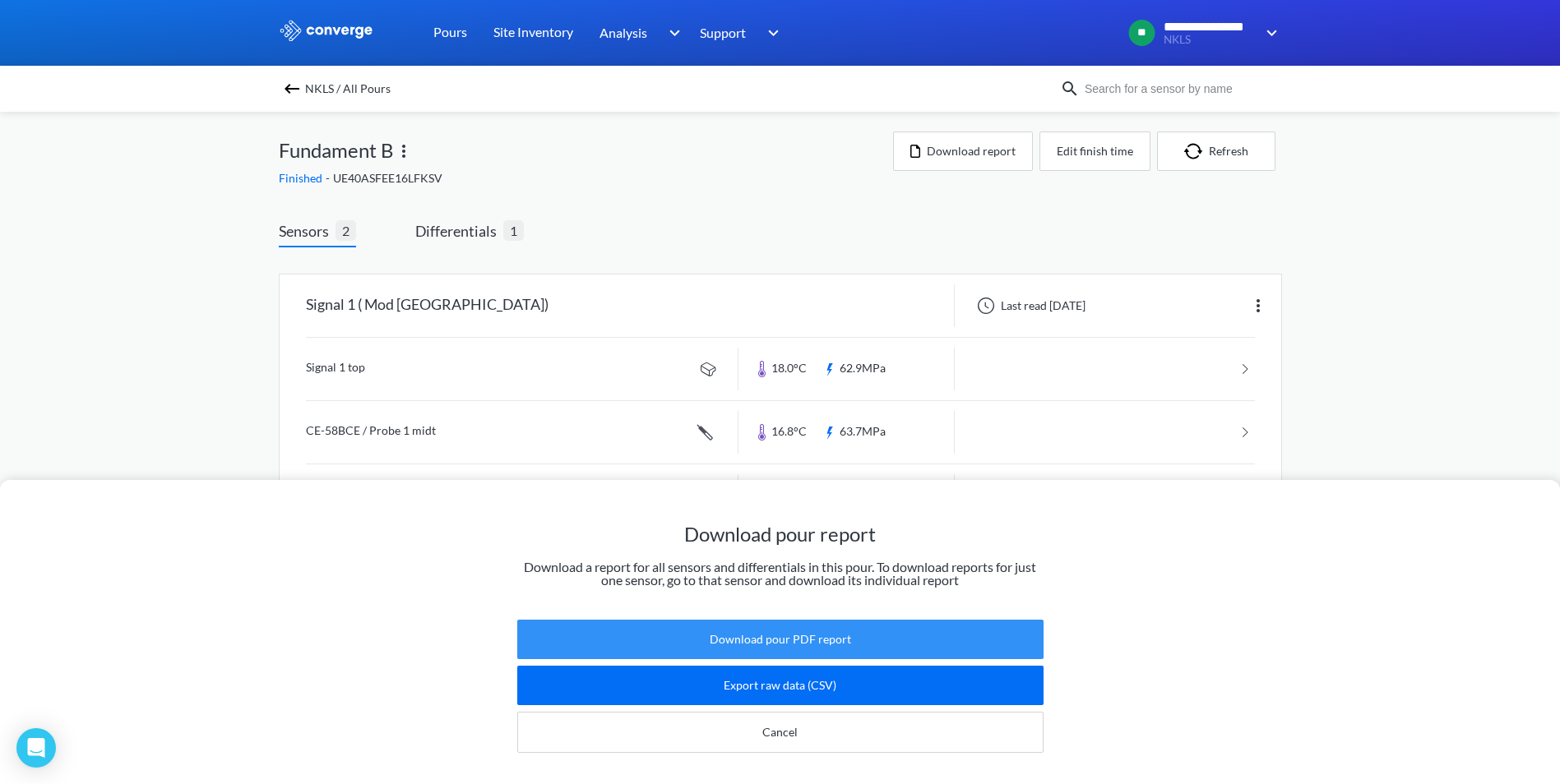
click at [826, 622] on button "Download pour PDF report" at bounding box center [780, 639] width 526 height 40
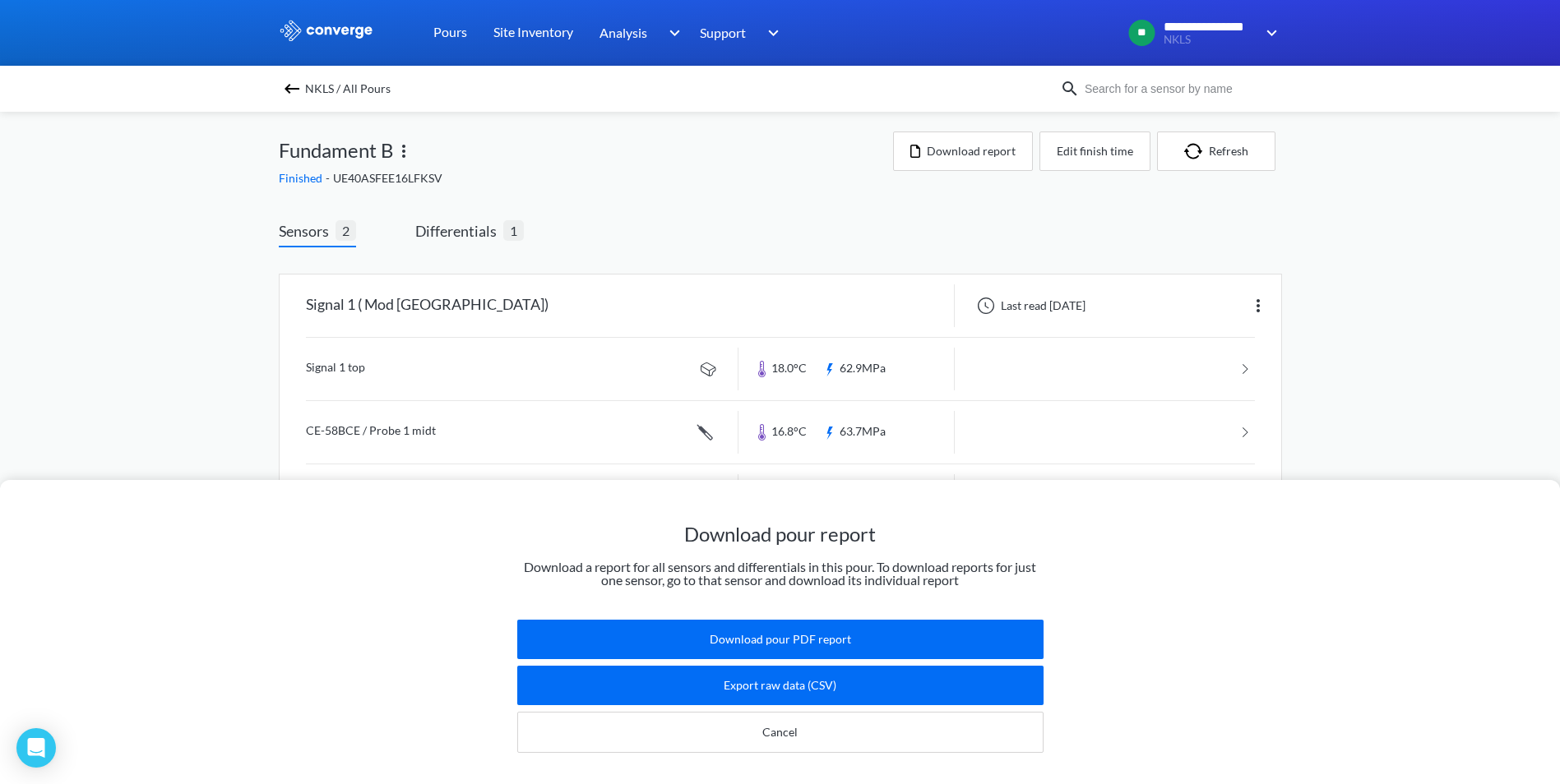
click at [1518, 251] on div "Download pour report Download a report for all sensors and differentials in thi…" at bounding box center [780, 392] width 1560 height 784
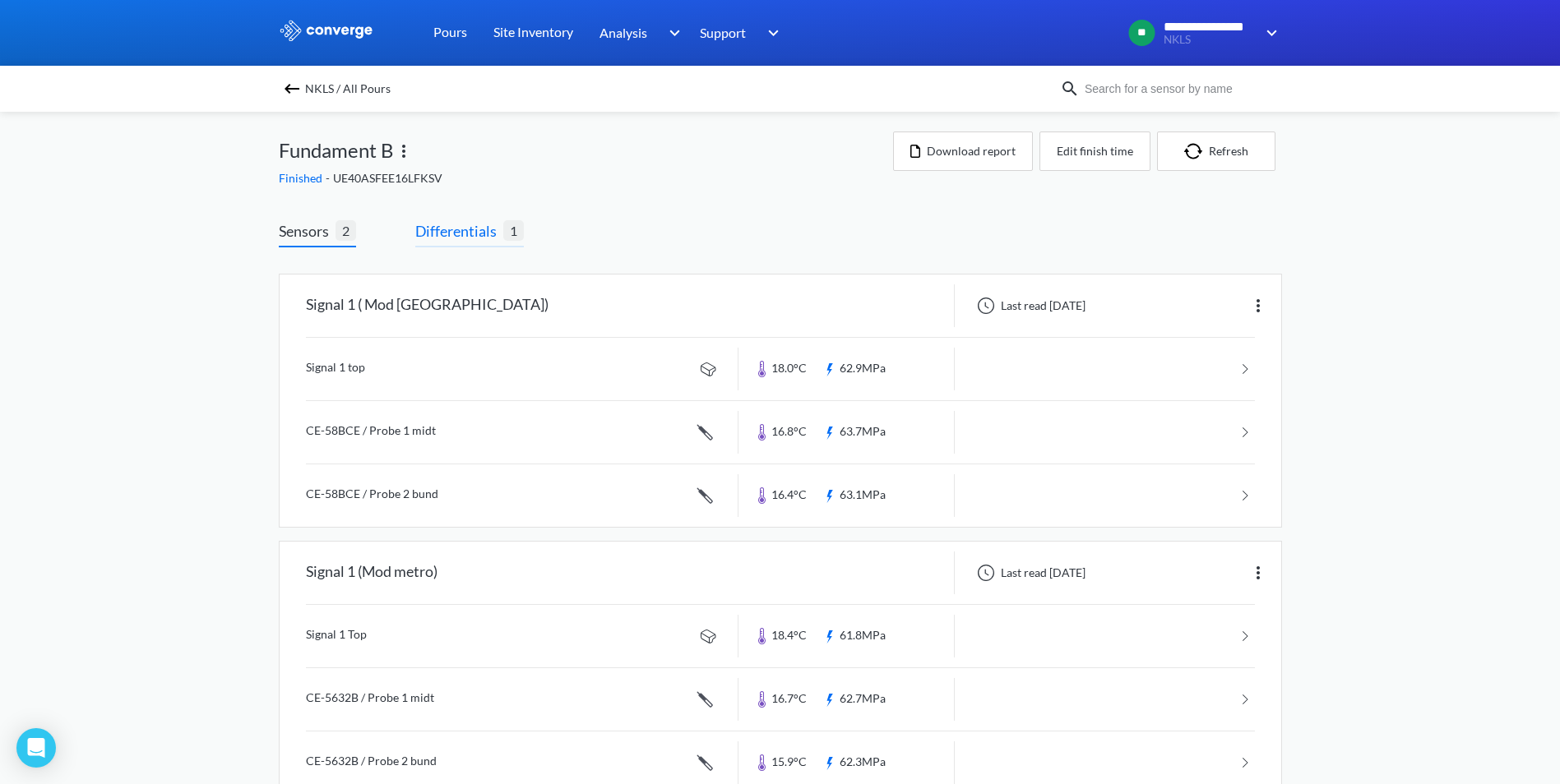
click at [450, 228] on span "Differentials" at bounding box center [459, 231] width 88 height 23
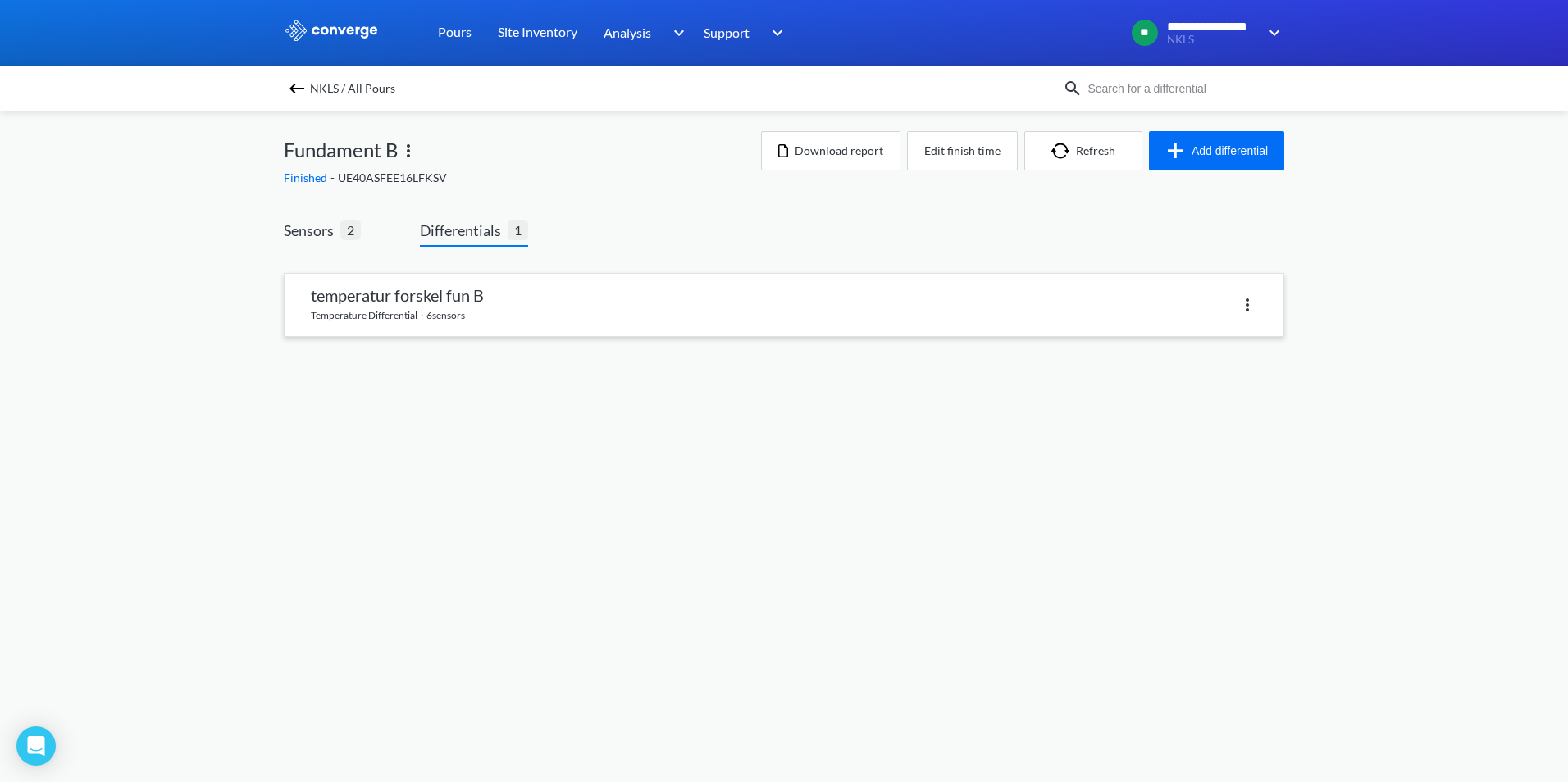
click at [1248, 300] on img at bounding box center [1246, 304] width 19 height 19
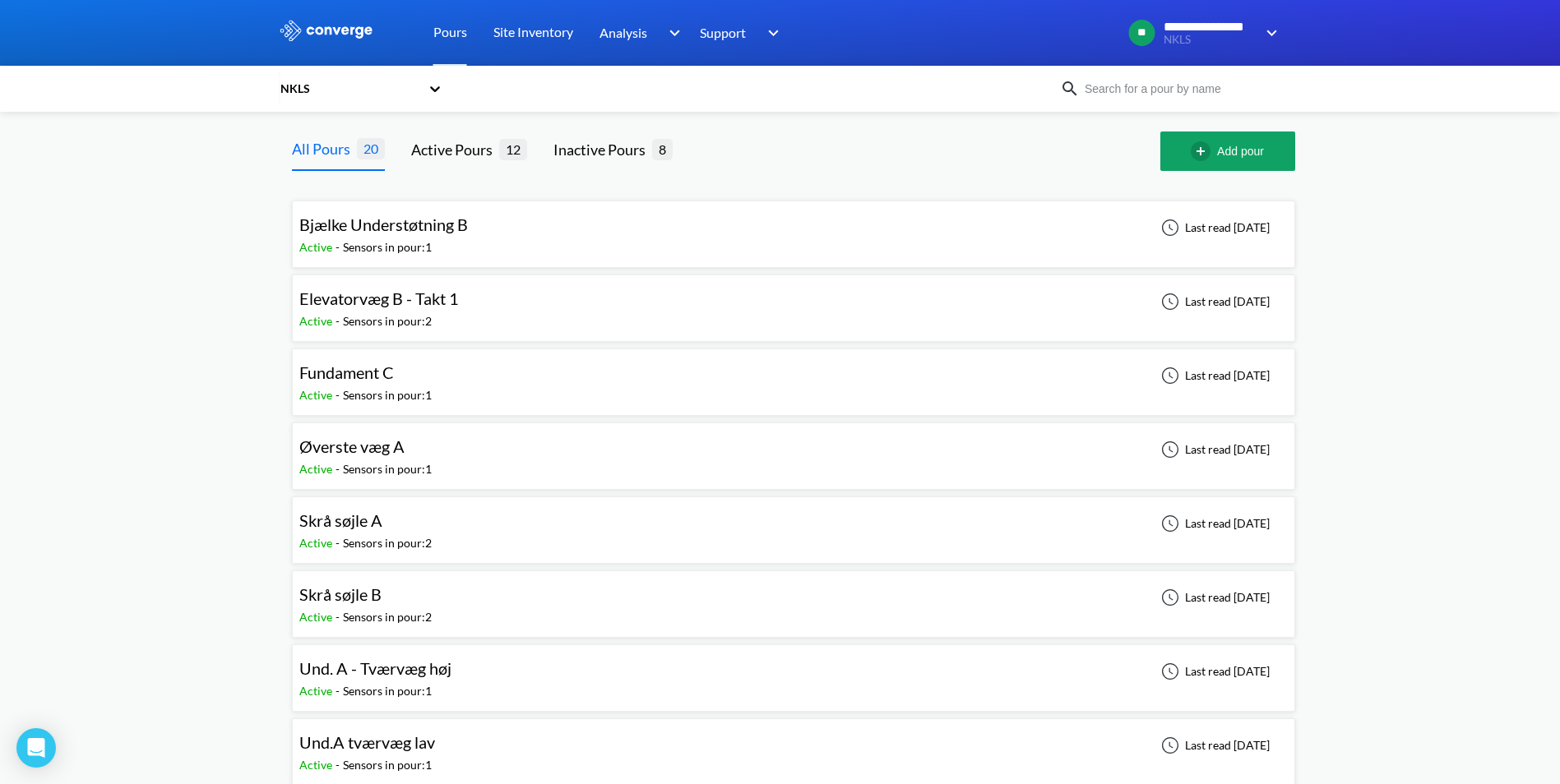
click at [421, 228] on span "Bjælke Understøtning B" at bounding box center [383, 223] width 168 height 19
click at [385, 380] on span "Fundament C" at bounding box center [346, 372] width 94 height 19
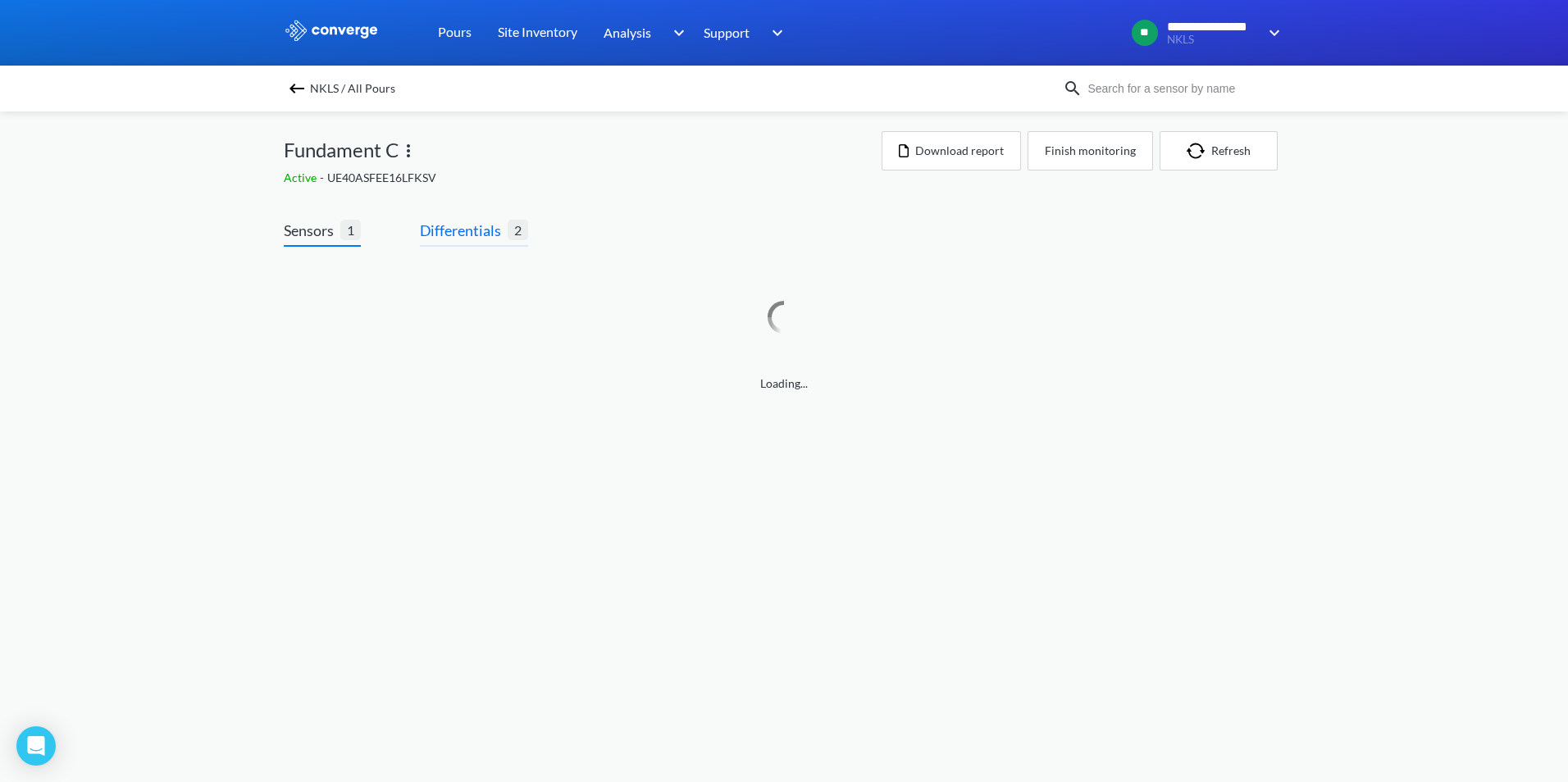
click at [476, 228] on span "Differentials" at bounding box center [463, 230] width 88 height 23
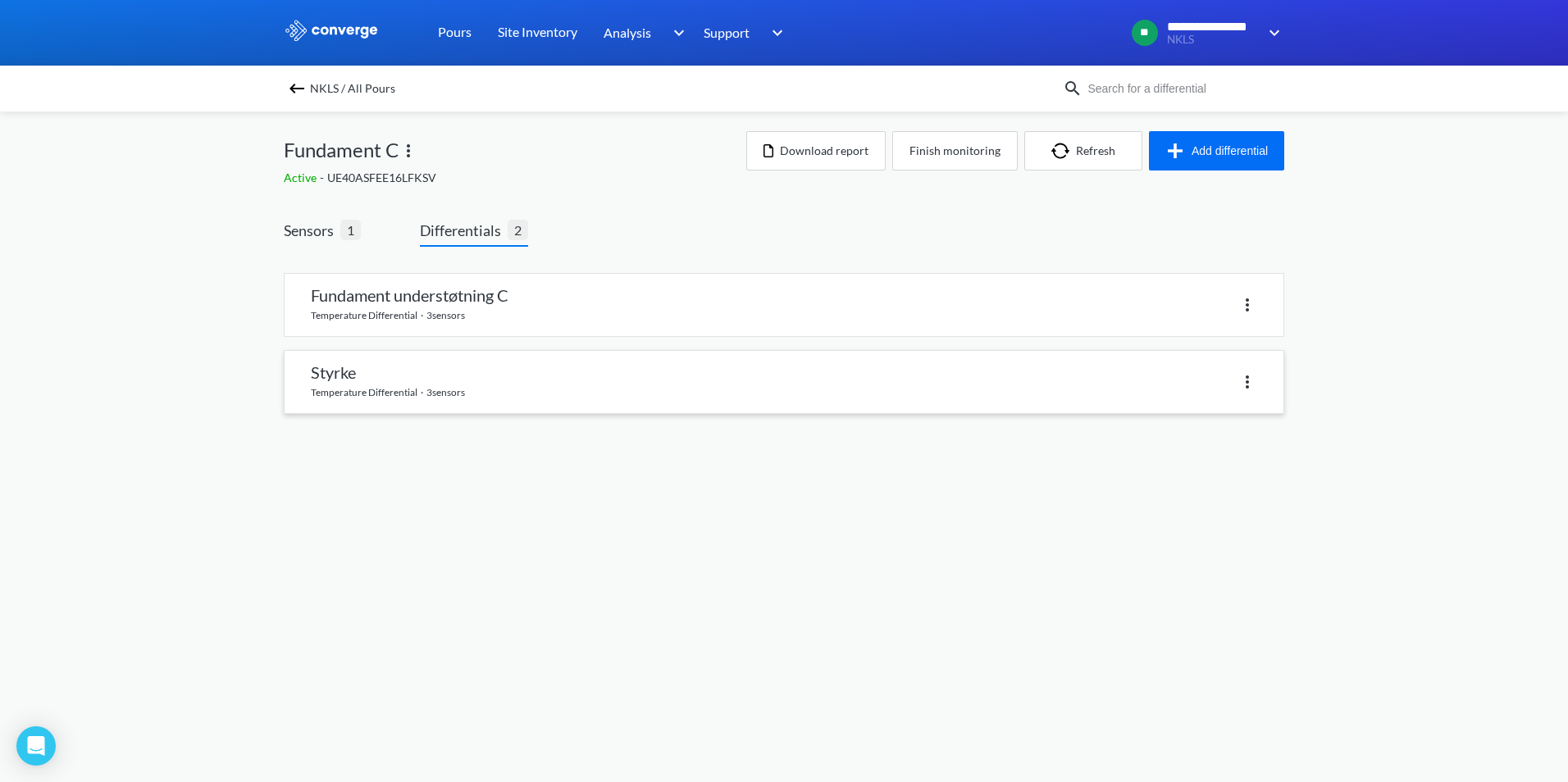
drag, startPoint x: 1245, startPoint y: 383, endPoint x: 1172, endPoint y: 387, distance: 73.1
click at [1117, 426] on div "Fundament understøtning C temperature differential · 3 sensors Styrke temperatu…" at bounding box center [784, 353] width 1000 height 187
click at [1247, 380] on img at bounding box center [1246, 381] width 19 height 19
click at [1205, 382] on div "Delete" at bounding box center [1205, 382] width 105 height 31
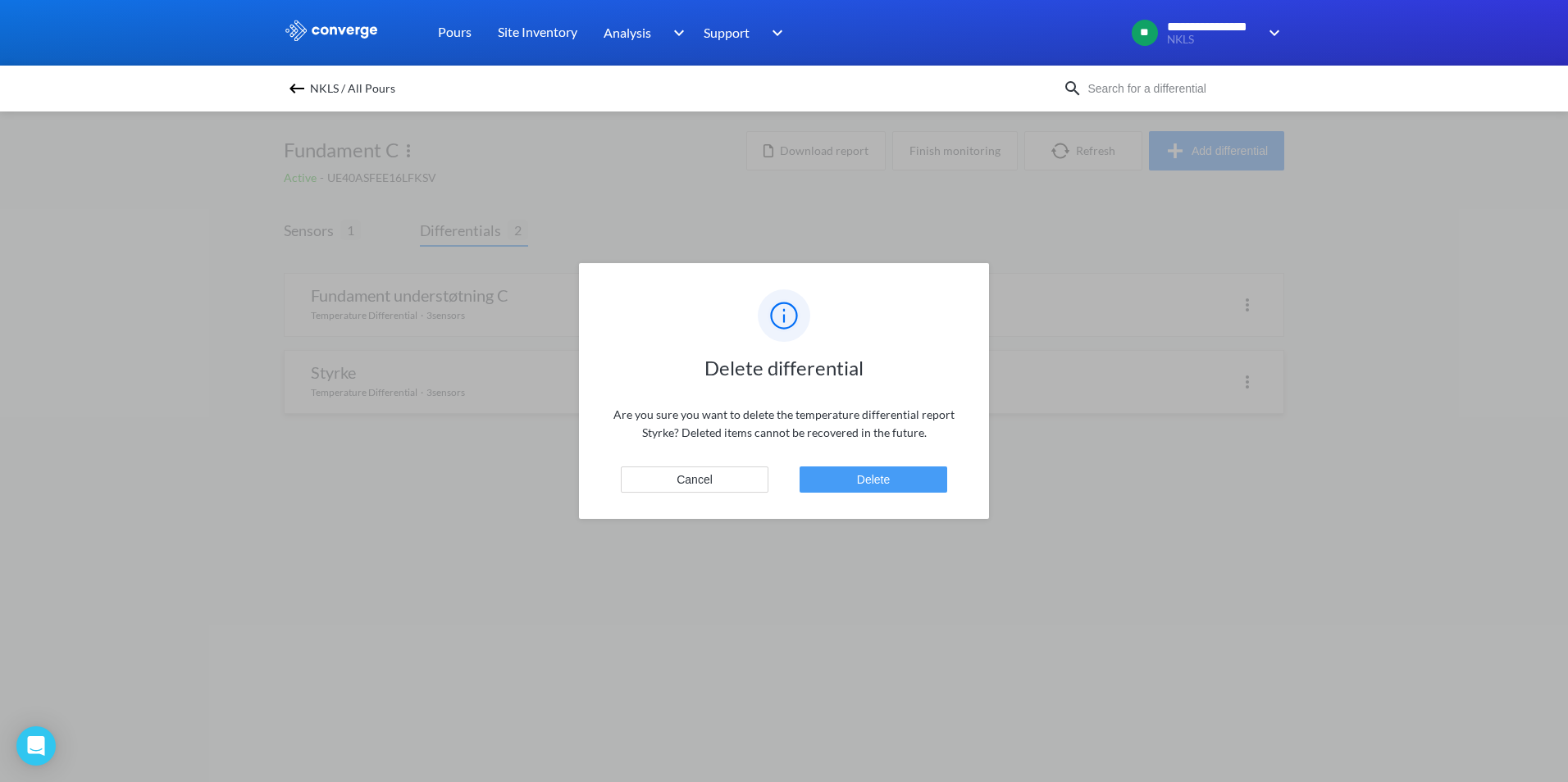
click at [904, 482] on button "Delete" at bounding box center [873, 479] width 147 height 26
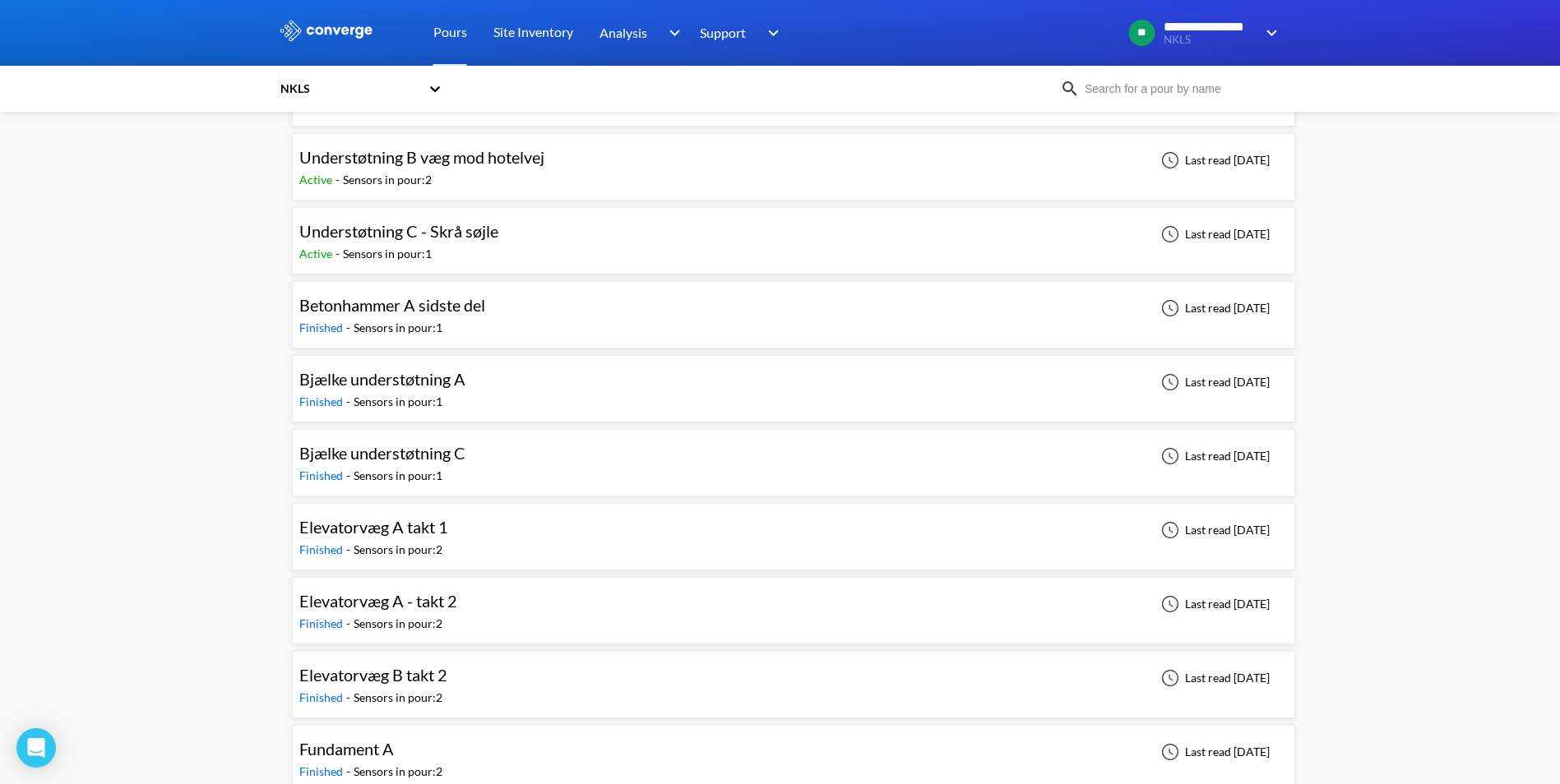
scroll to position [902, 0]
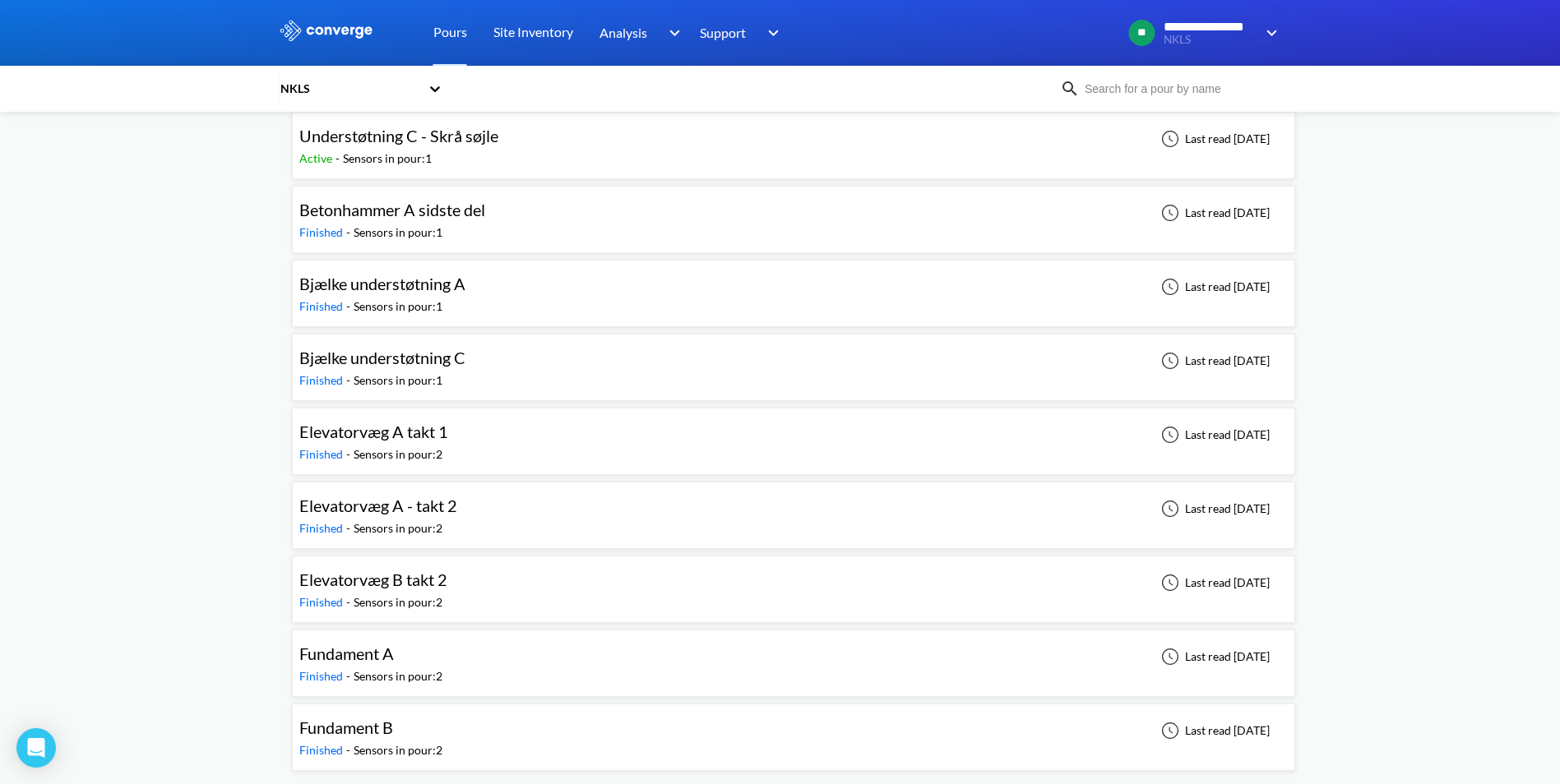
click at [370, 585] on span "Elevatorvæg B takt 2" at bounding box center [373, 579] width 148 height 19
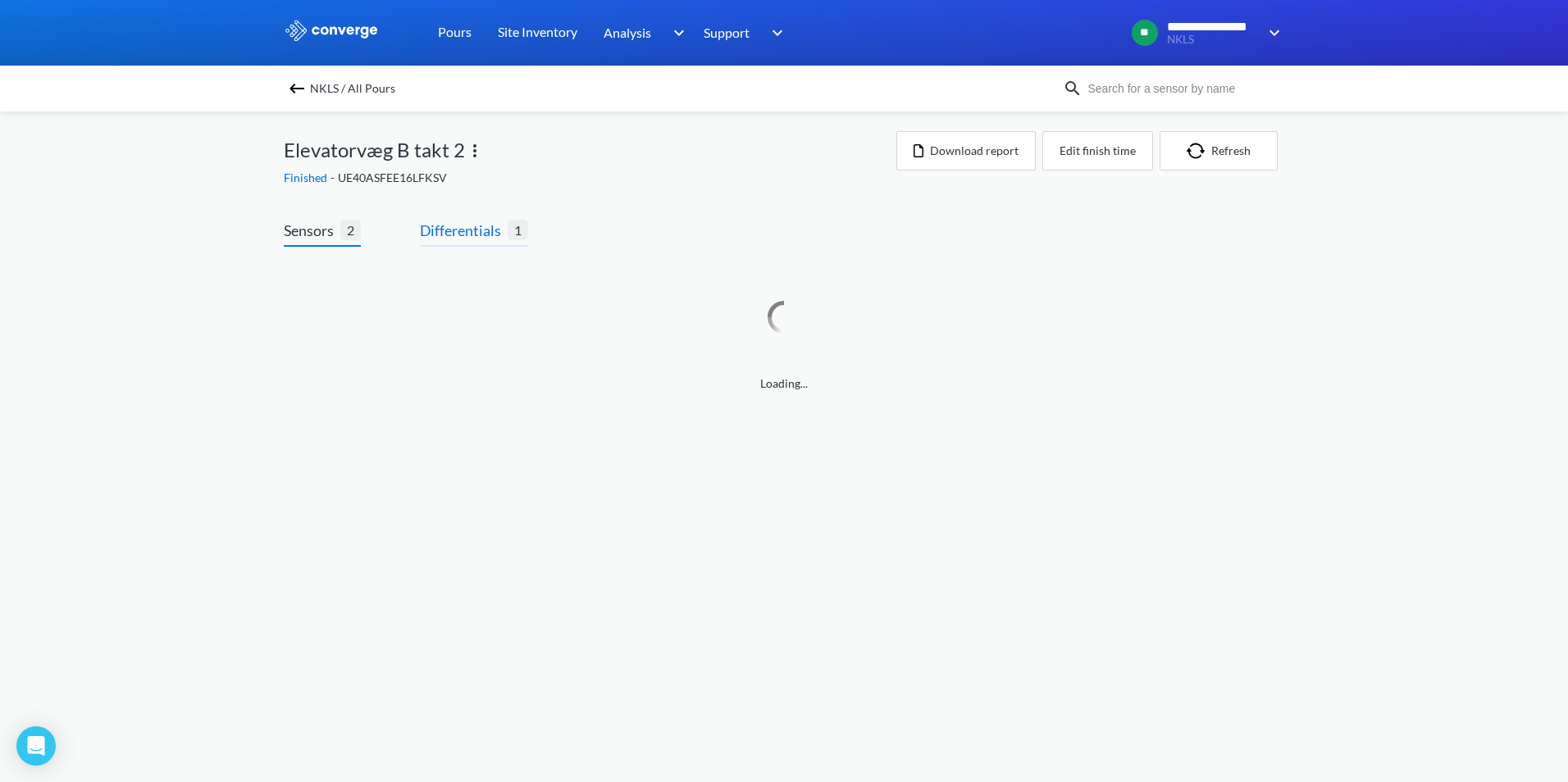
click at [451, 239] on span "Differentials" at bounding box center [463, 230] width 88 height 23
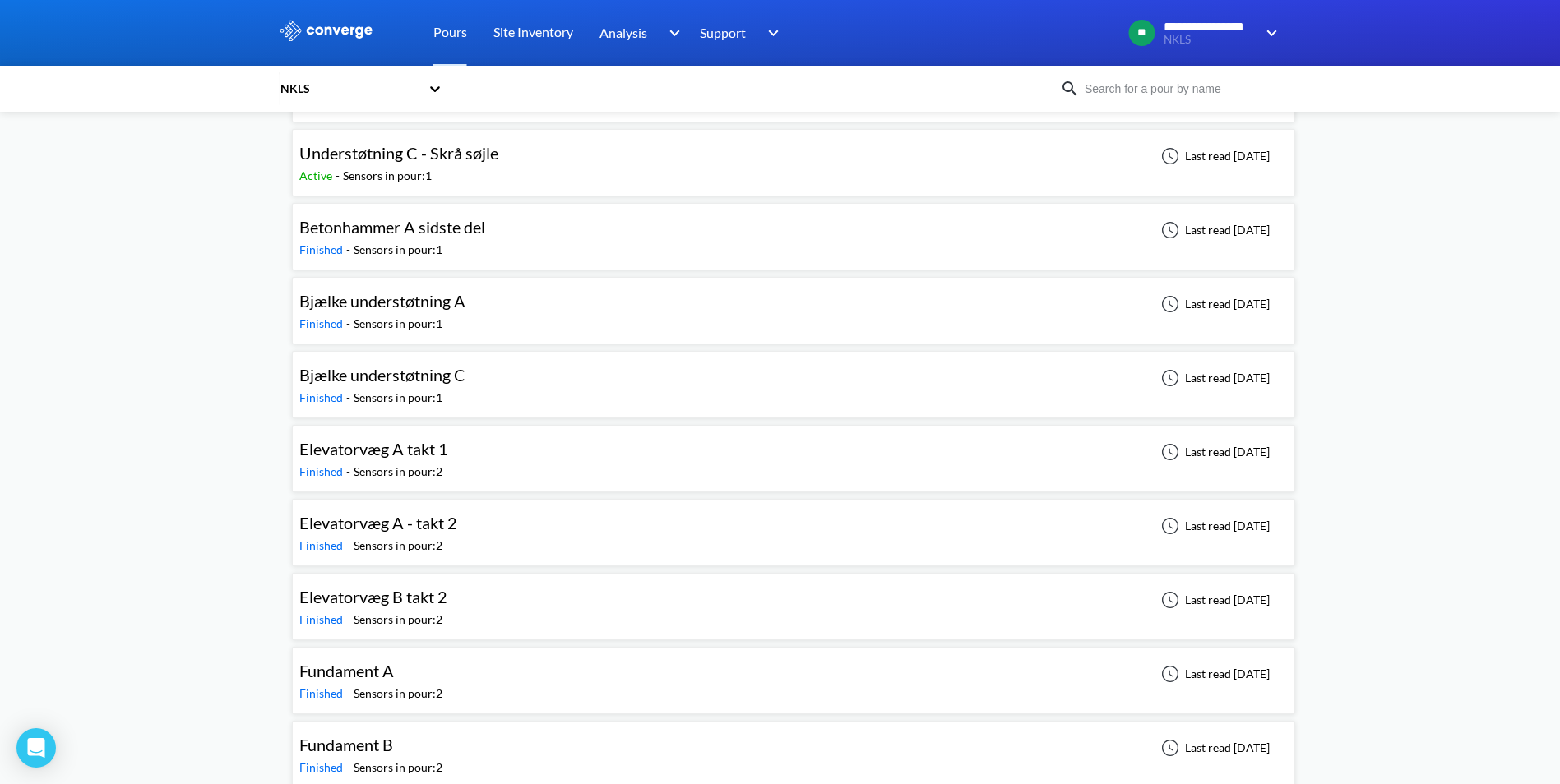
scroll to position [902, 0]
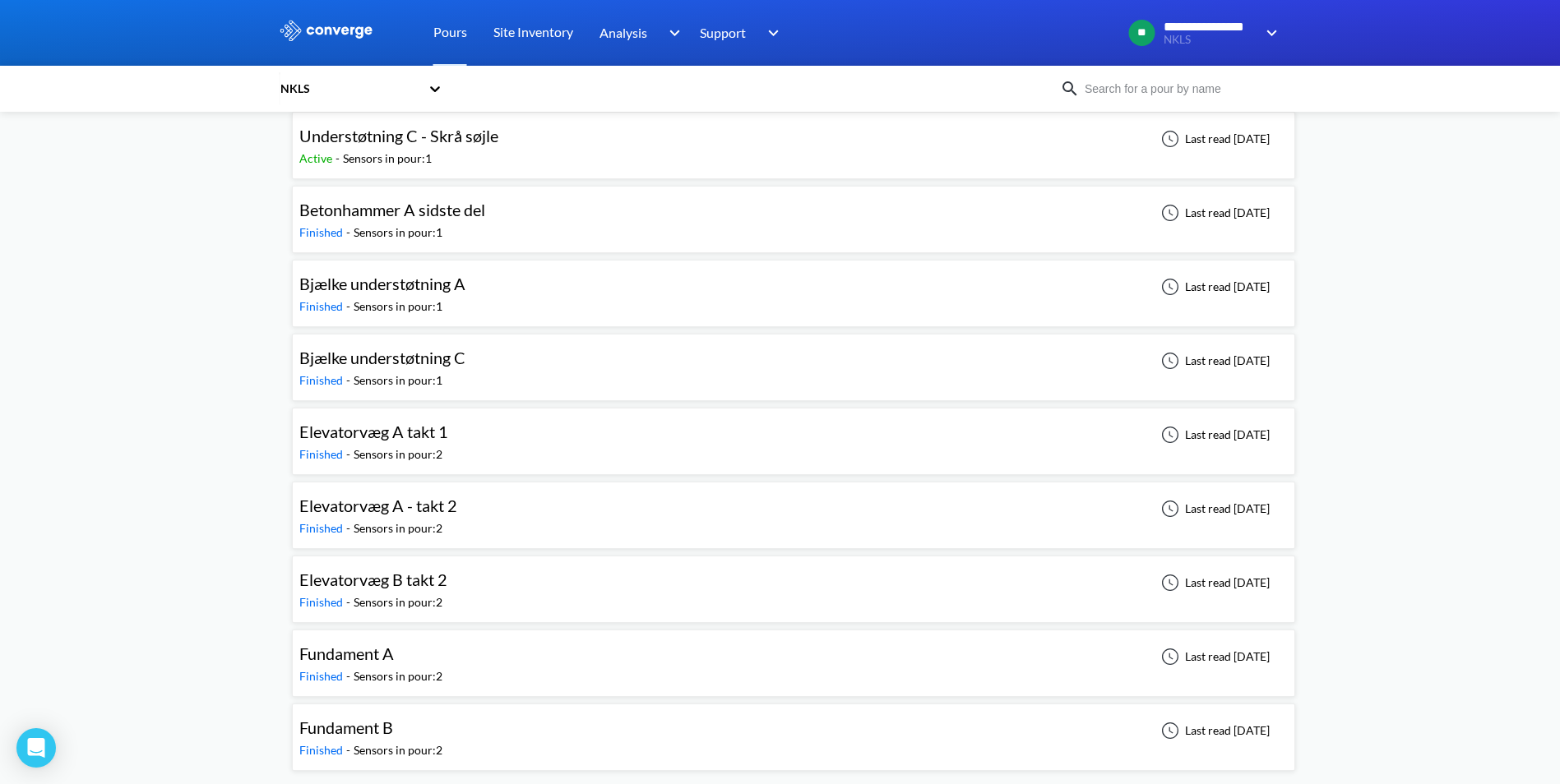
click at [393, 722] on span "Fundament B" at bounding box center [345, 727] width 93 height 19
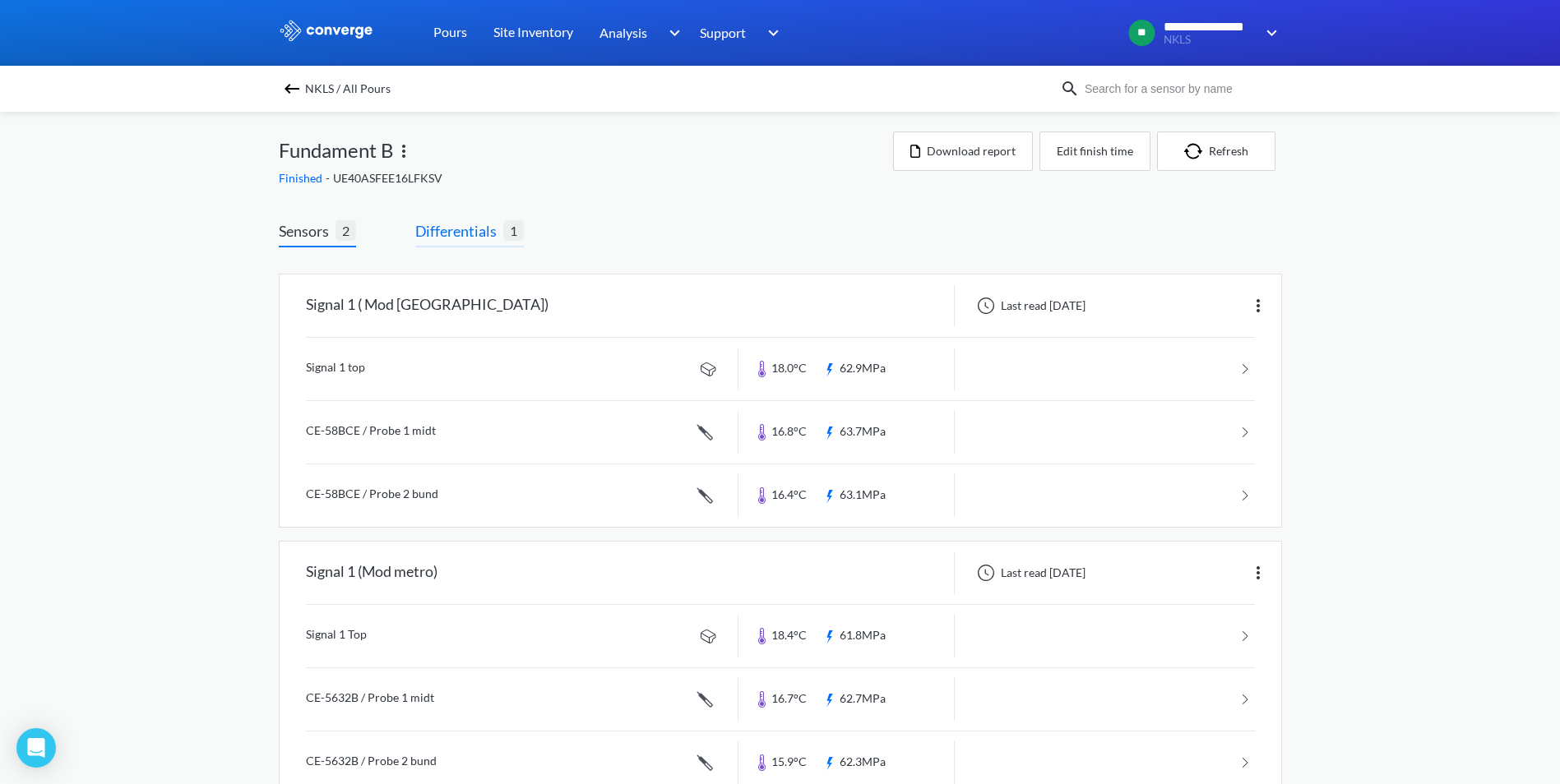
click at [485, 231] on span "Differentials" at bounding box center [459, 231] width 88 height 23
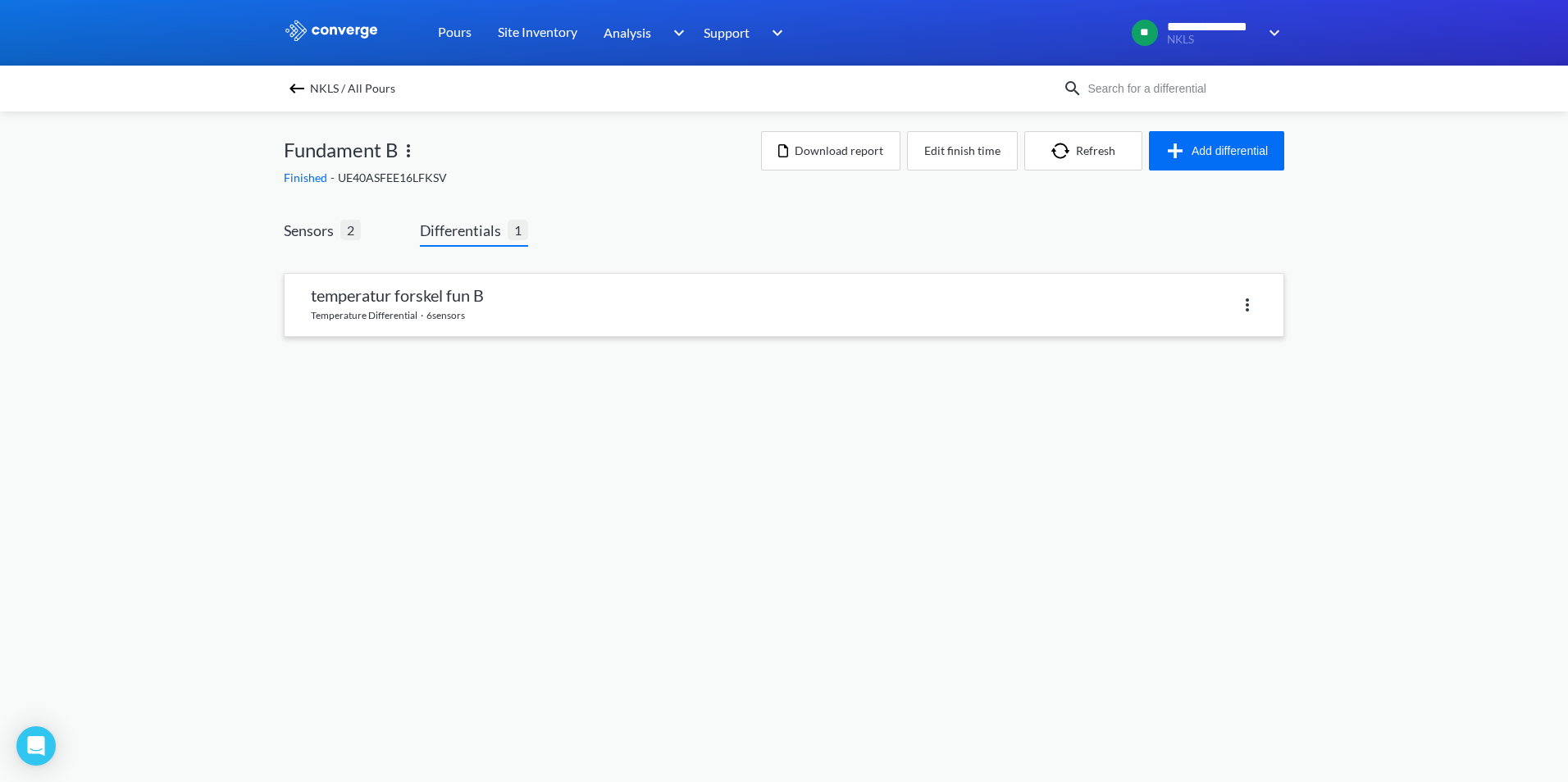
click at [1242, 304] on img at bounding box center [1246, 304] width 19 height 19
click at [727, 350] on div "temperatur forskel fun B temperature differential · 6 sensors Delete" at bounding box center [784, 314] width 1000 height 110
click at [442, 298] on link at bounding box center [784, 305] width 999 height 63
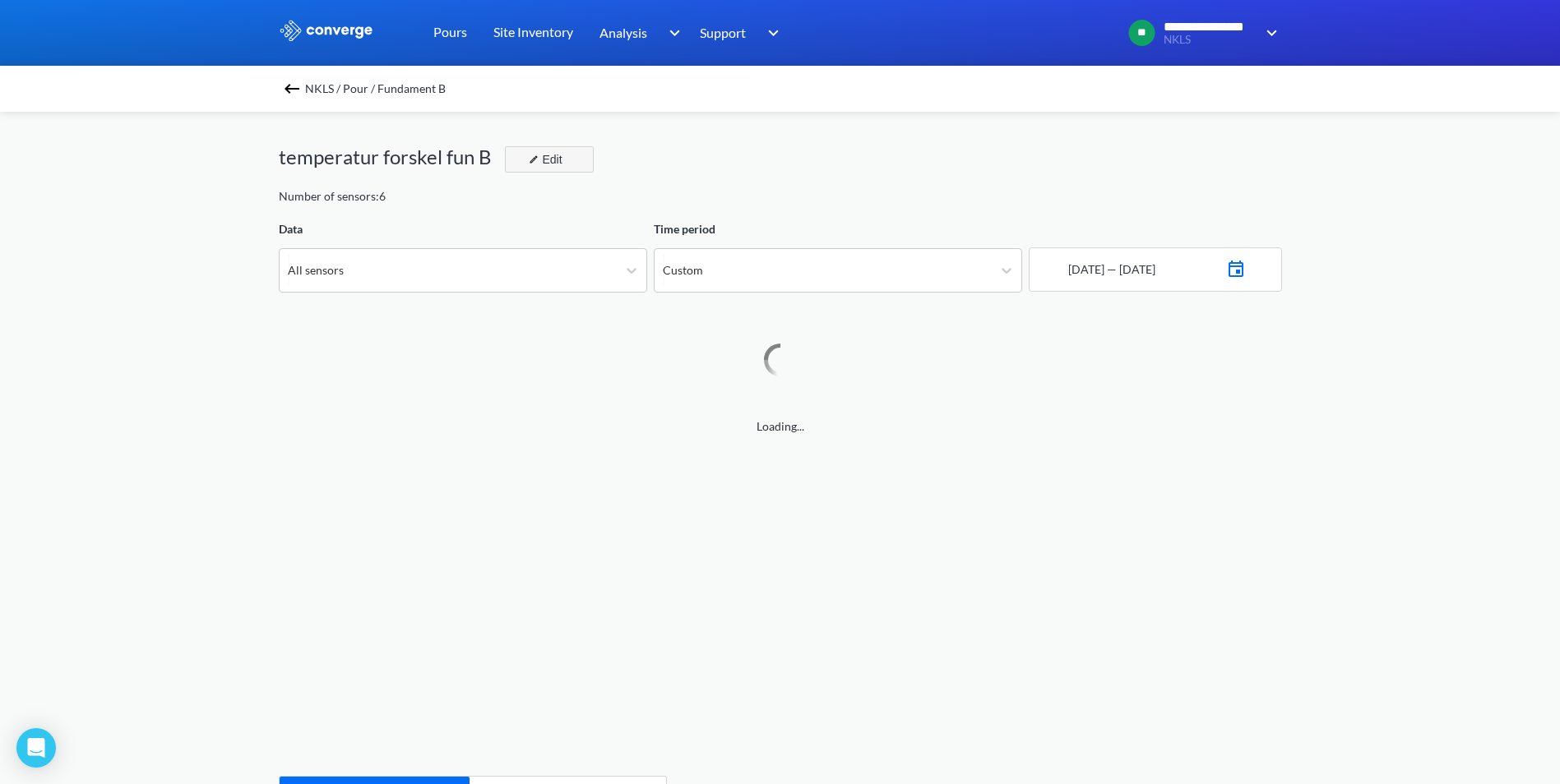
click at [552, 156] on div "Edit" at bounding box center [543, 159] width 42 height 19
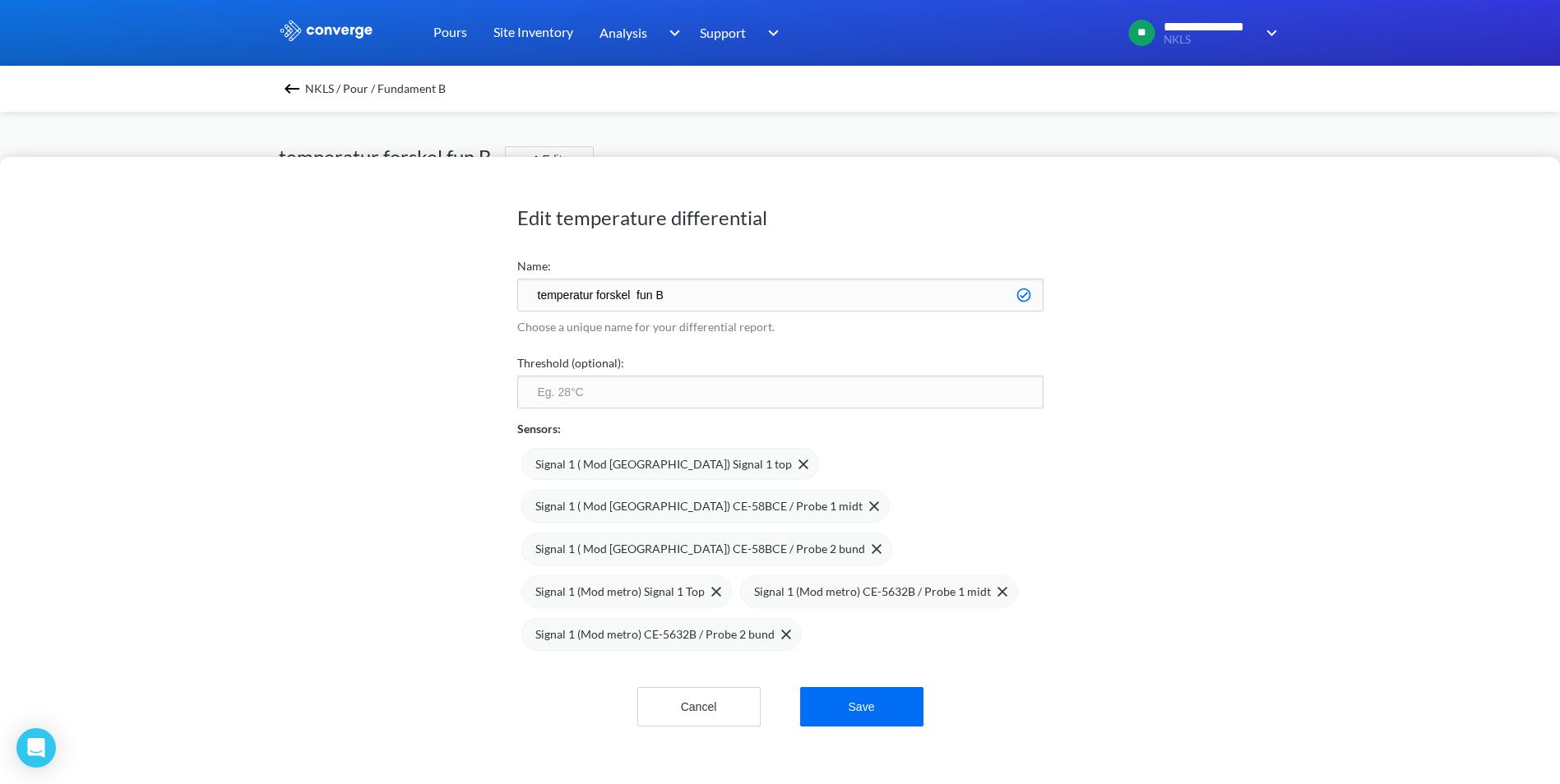
scroll to position [1377, 1560]
drag, startPoint x: 633, startPoint y: 296, endPoint x: 597, endPoint y: 296, distance: 36.0
click at [597, 296] on input "temperatur forskel fun B" at bounding box center [780, 296] width 526 height 33
type input "temperatur fun B"
click at [869, 687] on button "Save" at bounding box center [862, 706] width 124 height 40
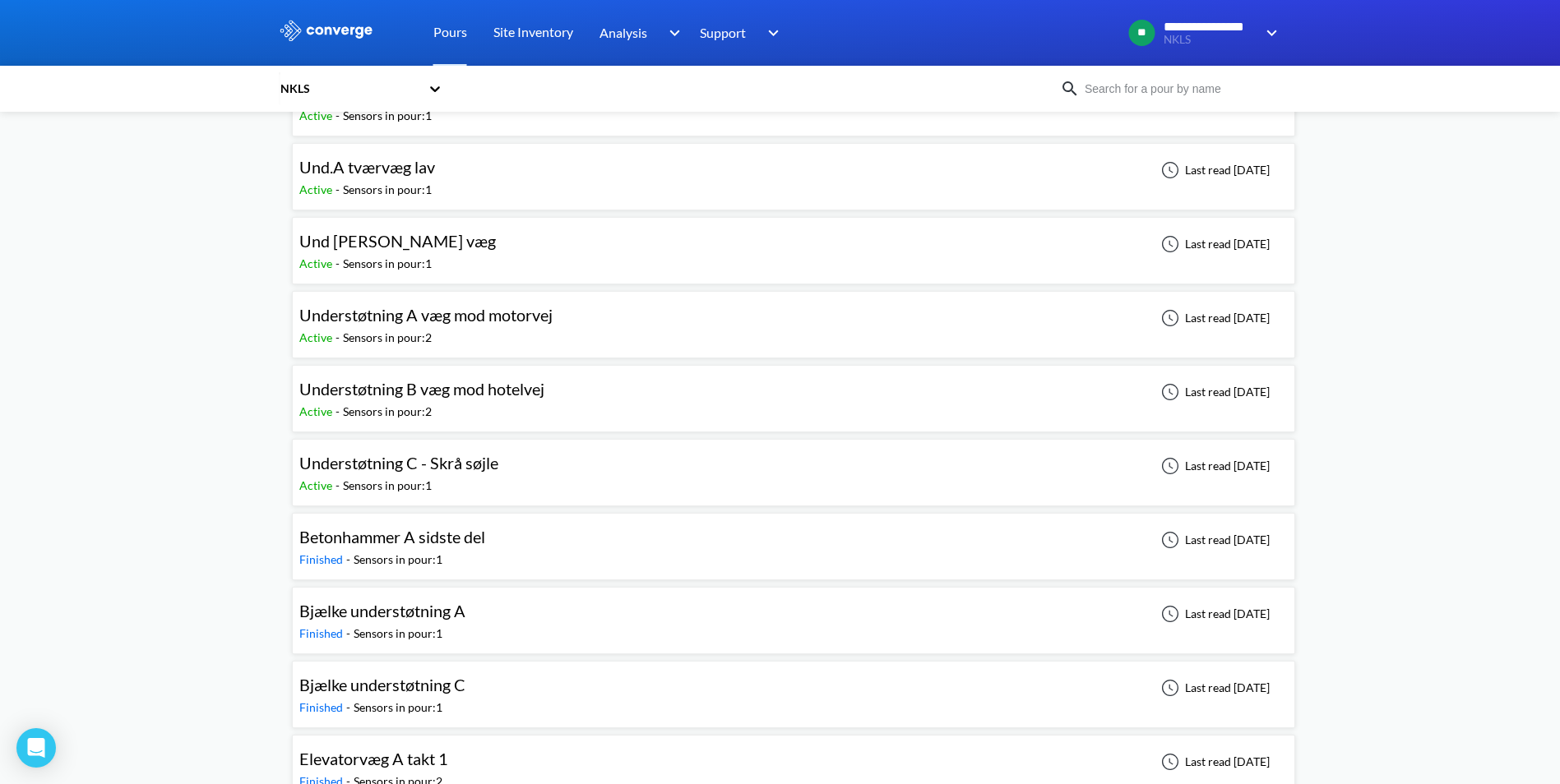
scroll to position [902, 0]
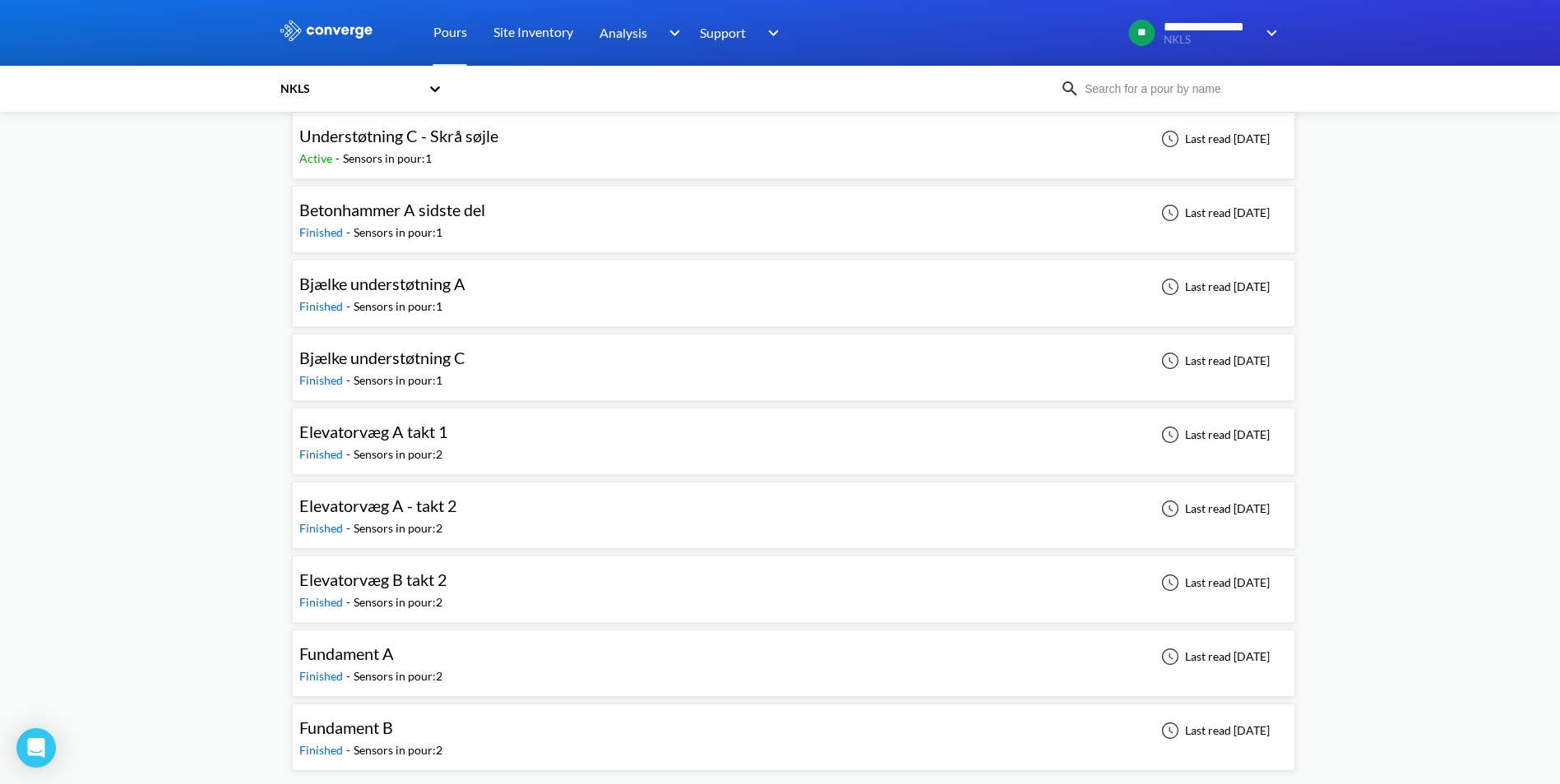
click at [359, 733] on span "Fundament B" at bounding box center [345, 727] width 93 height 19
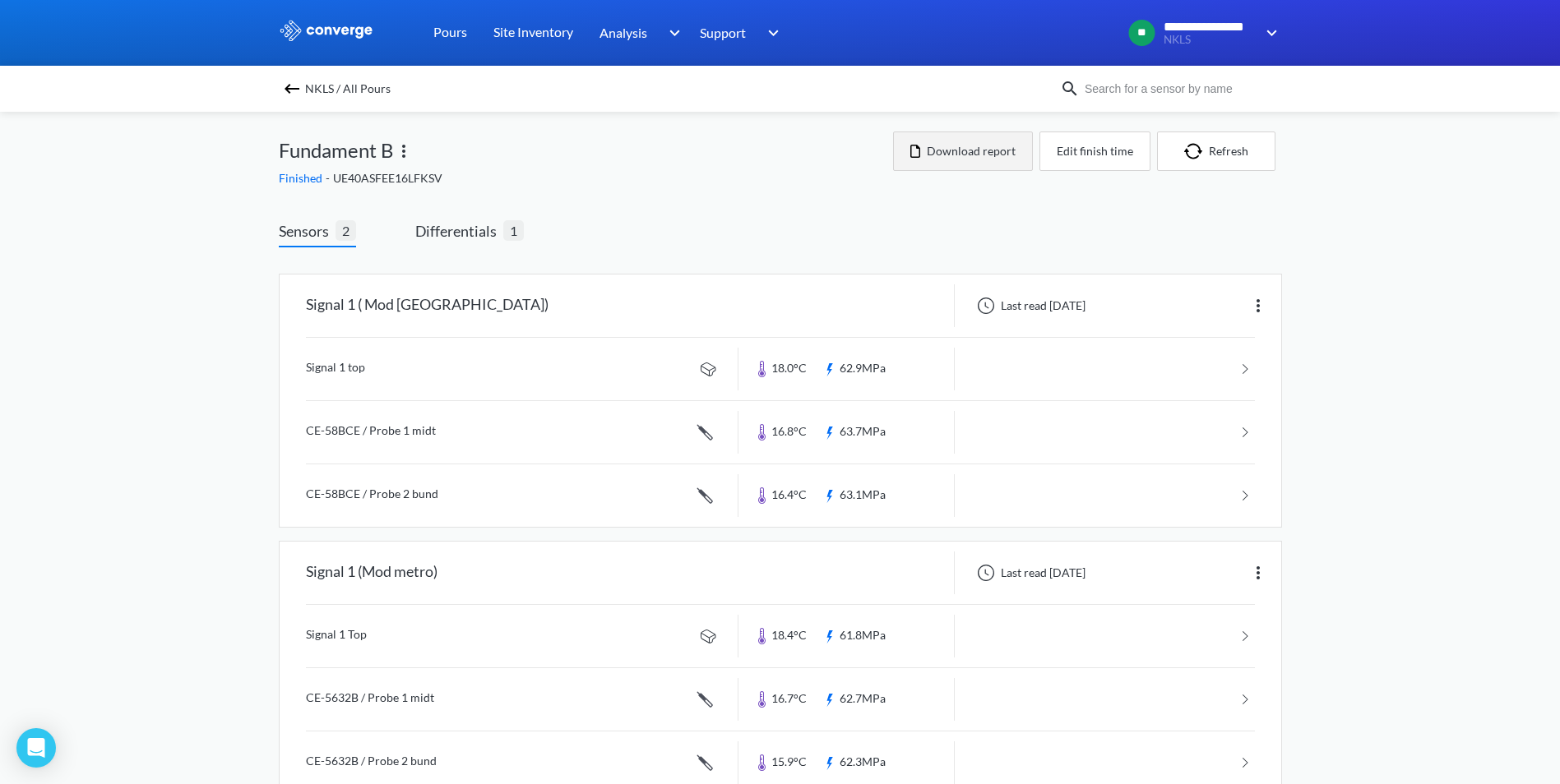
click at [986, 163] on button "Download report" at bounding box center [962, 151] width 139 height 40
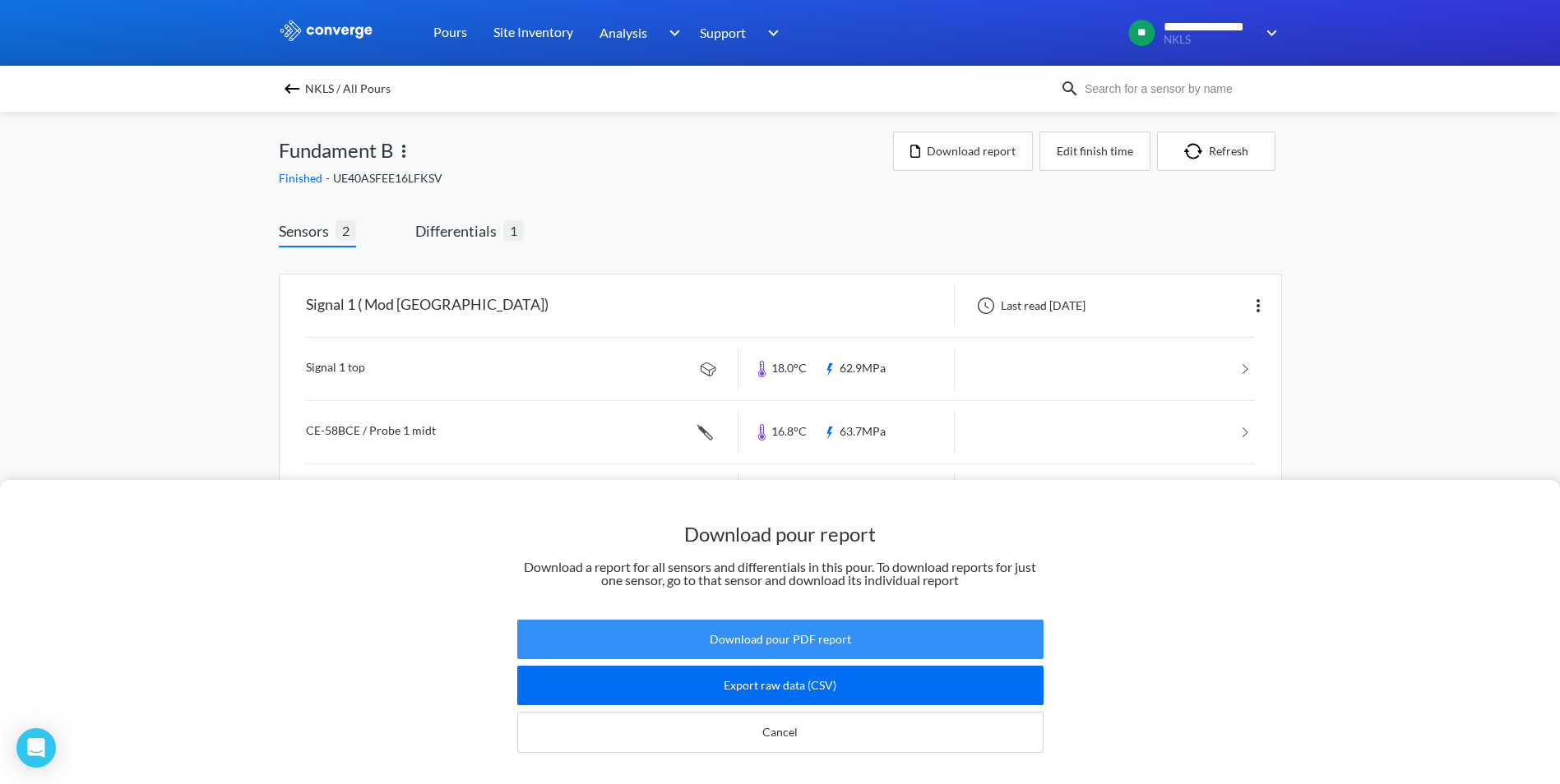
click at [809, 631] on button "Download pour PDF report" at bounding box center [780, 639] width 526 height 40
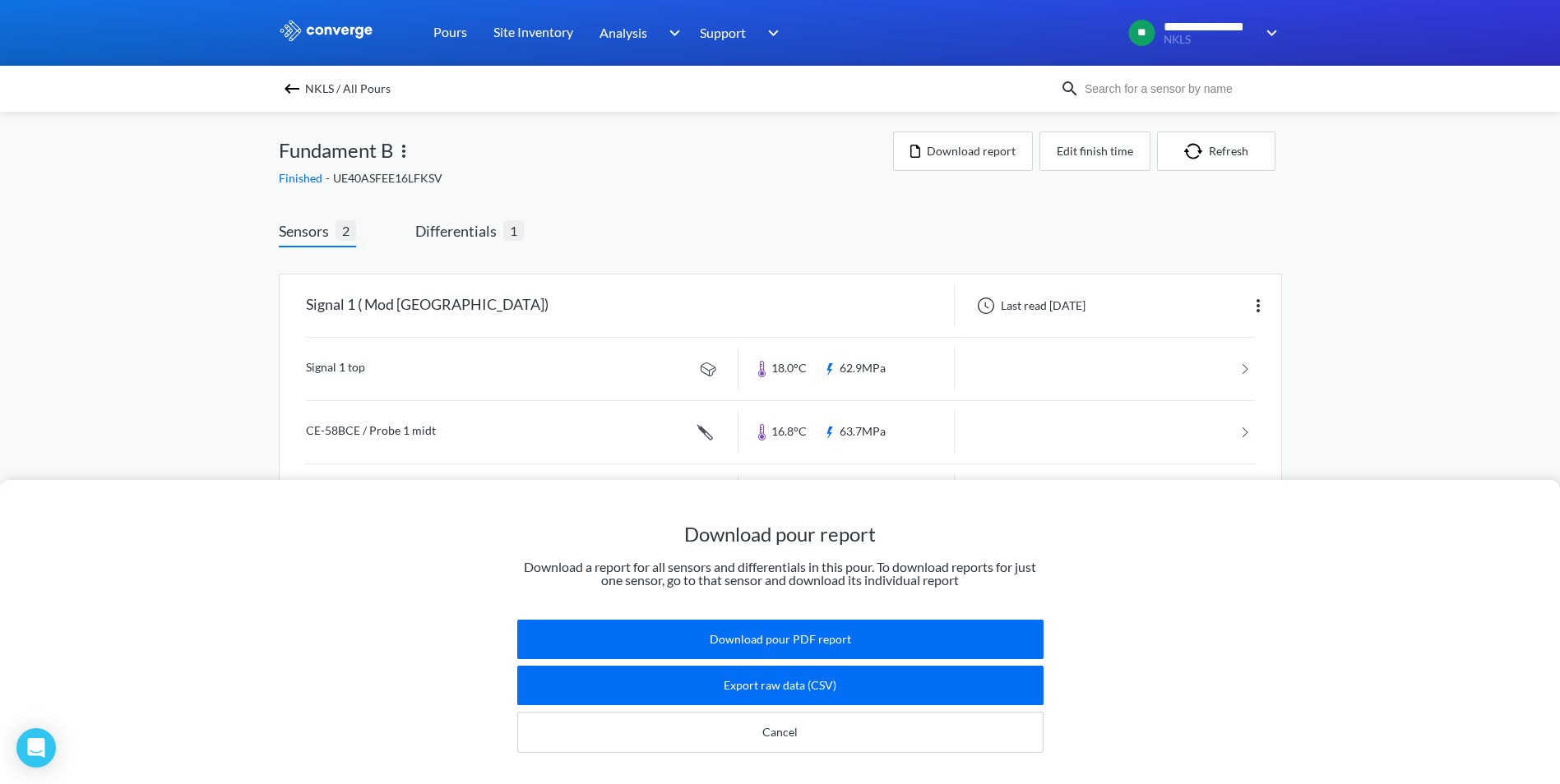
click at [768, 215] on div "Download pour report Download a report for all sensors and differentials in thi…" at bounding box center [780, 392] width 1560 height 784
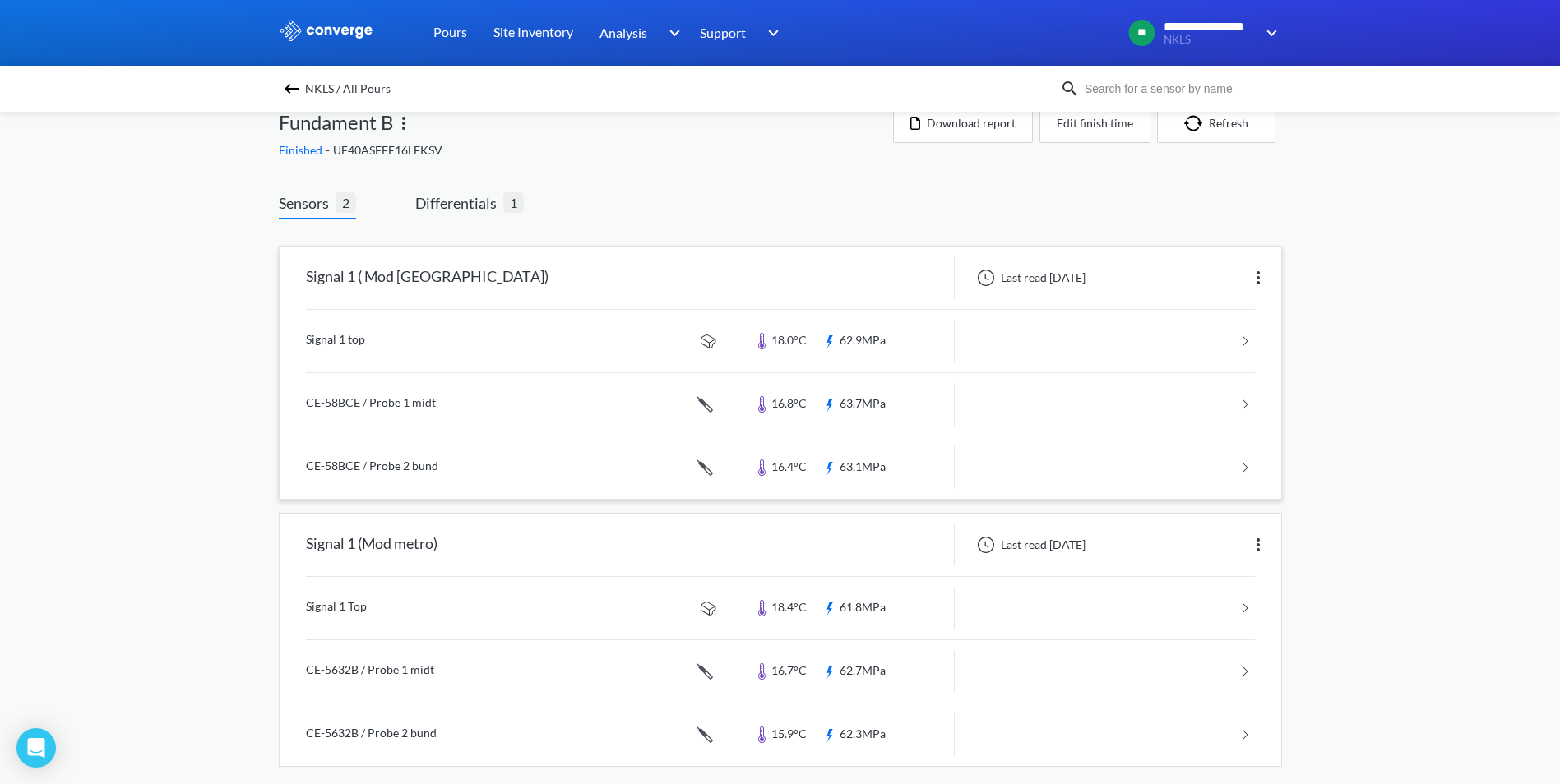
scroll to position [43, 0]
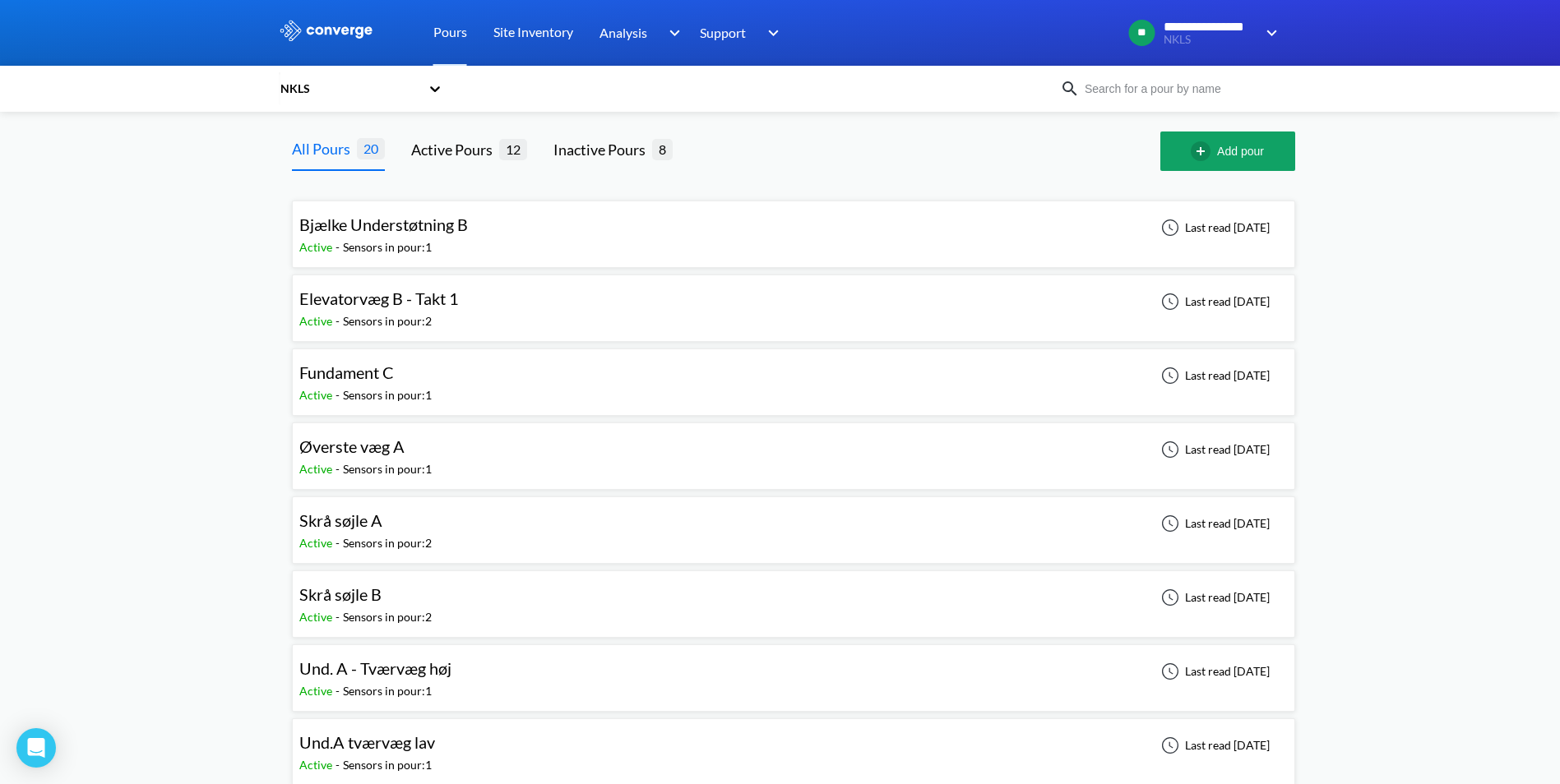
click at [384, 382] on span "Fundament C" at bounding box center [346, 372] width 94 height 19
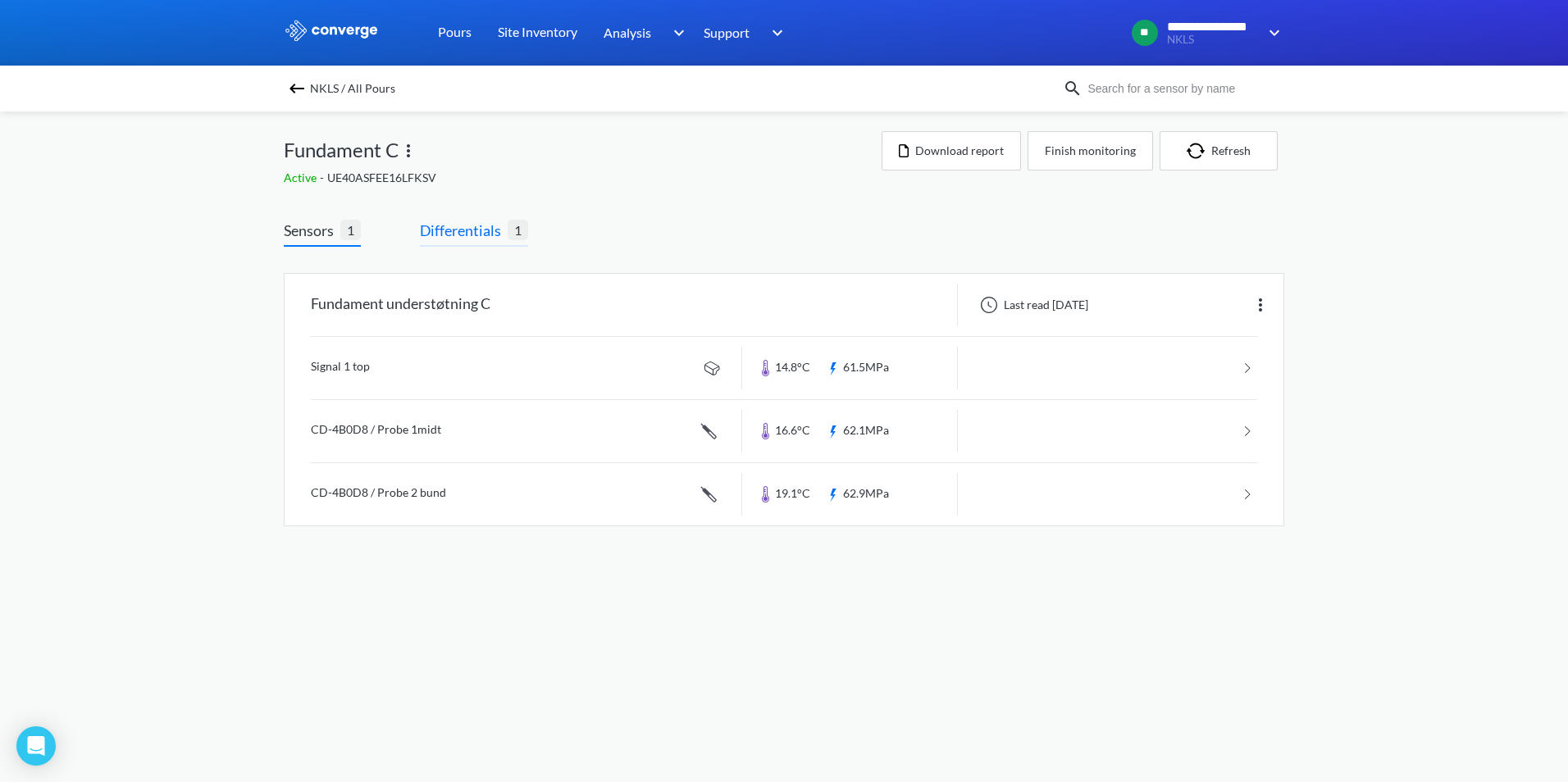
click at [448, 230] on span "Differentials" at bounding box center [463, 230] width 88 height 23
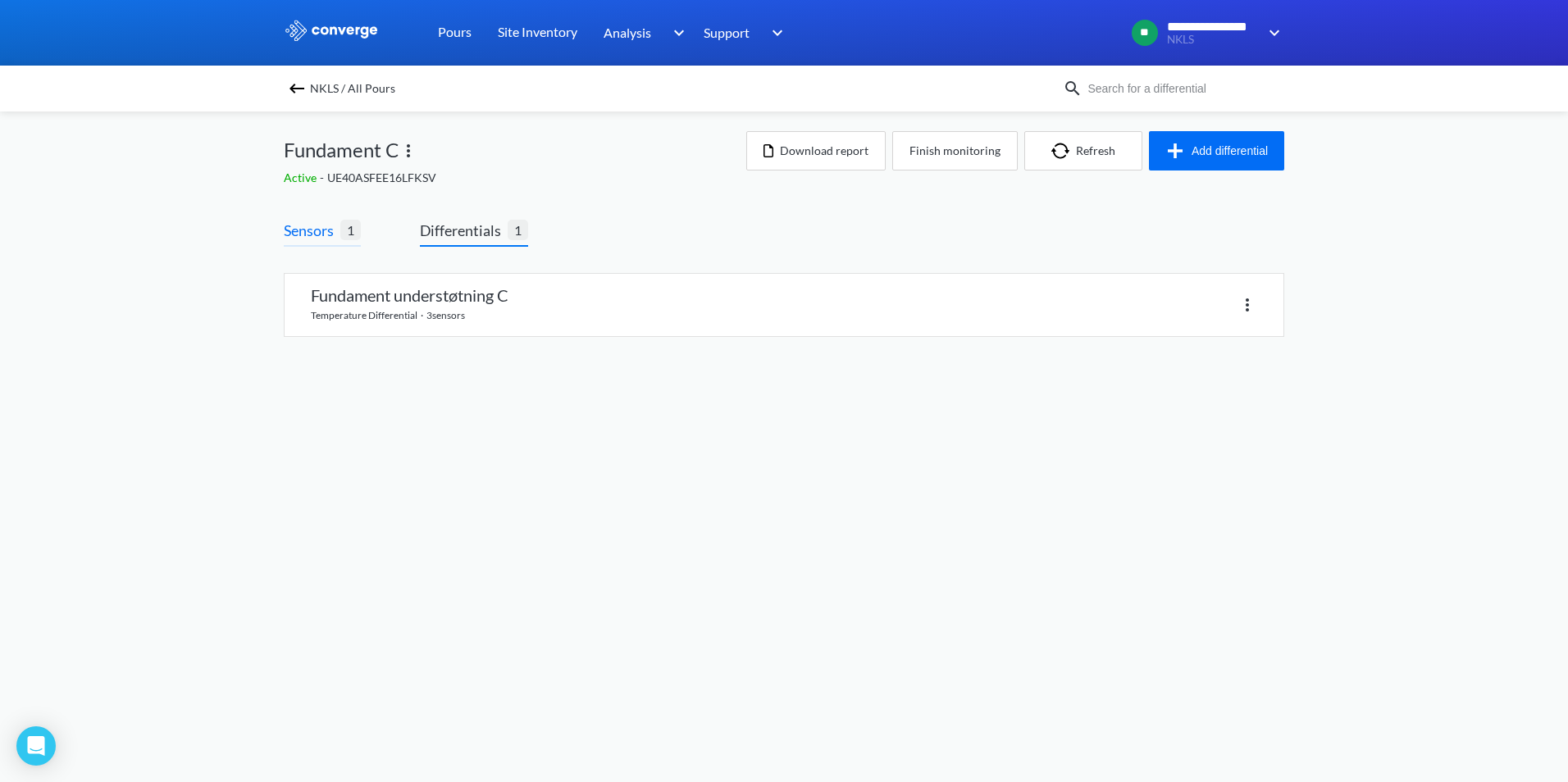
click at [310, 239] on span "Sensors" at bounding box center [311, 230] width 56 height 23
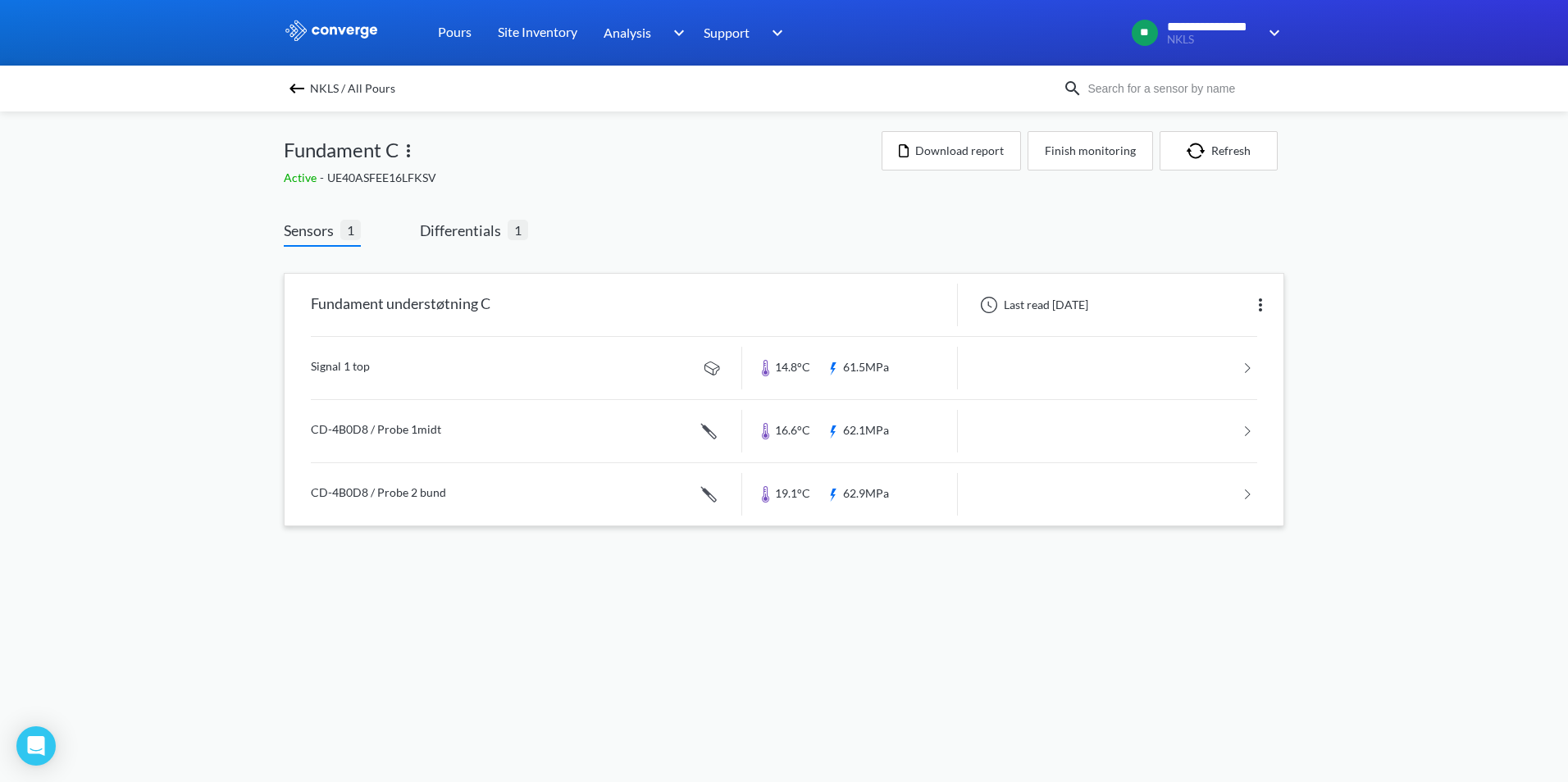
click at [316, 356] on link at bounding box center [783, 368] width 946 height 63
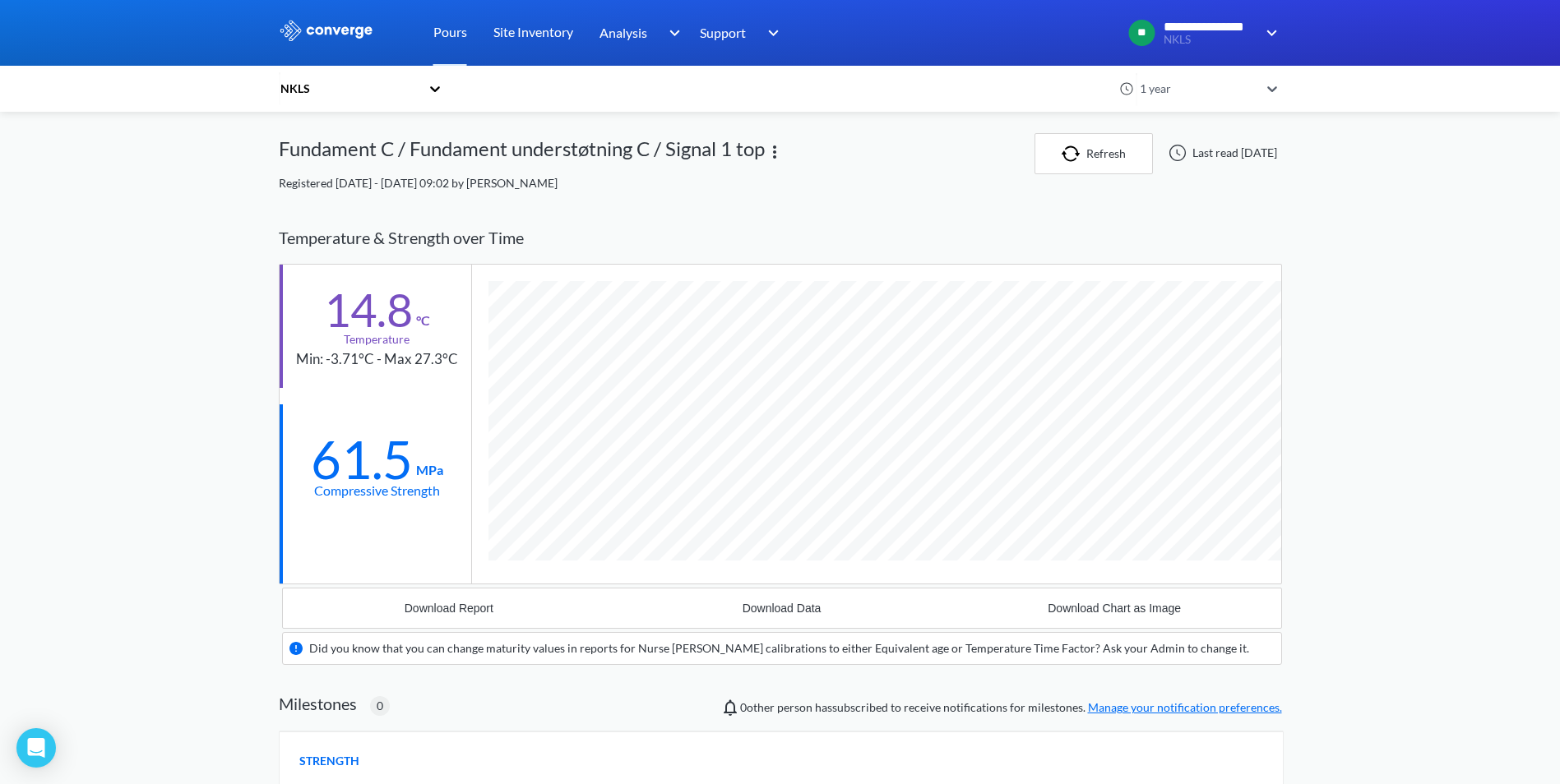
scroll to position [1020, 1003]
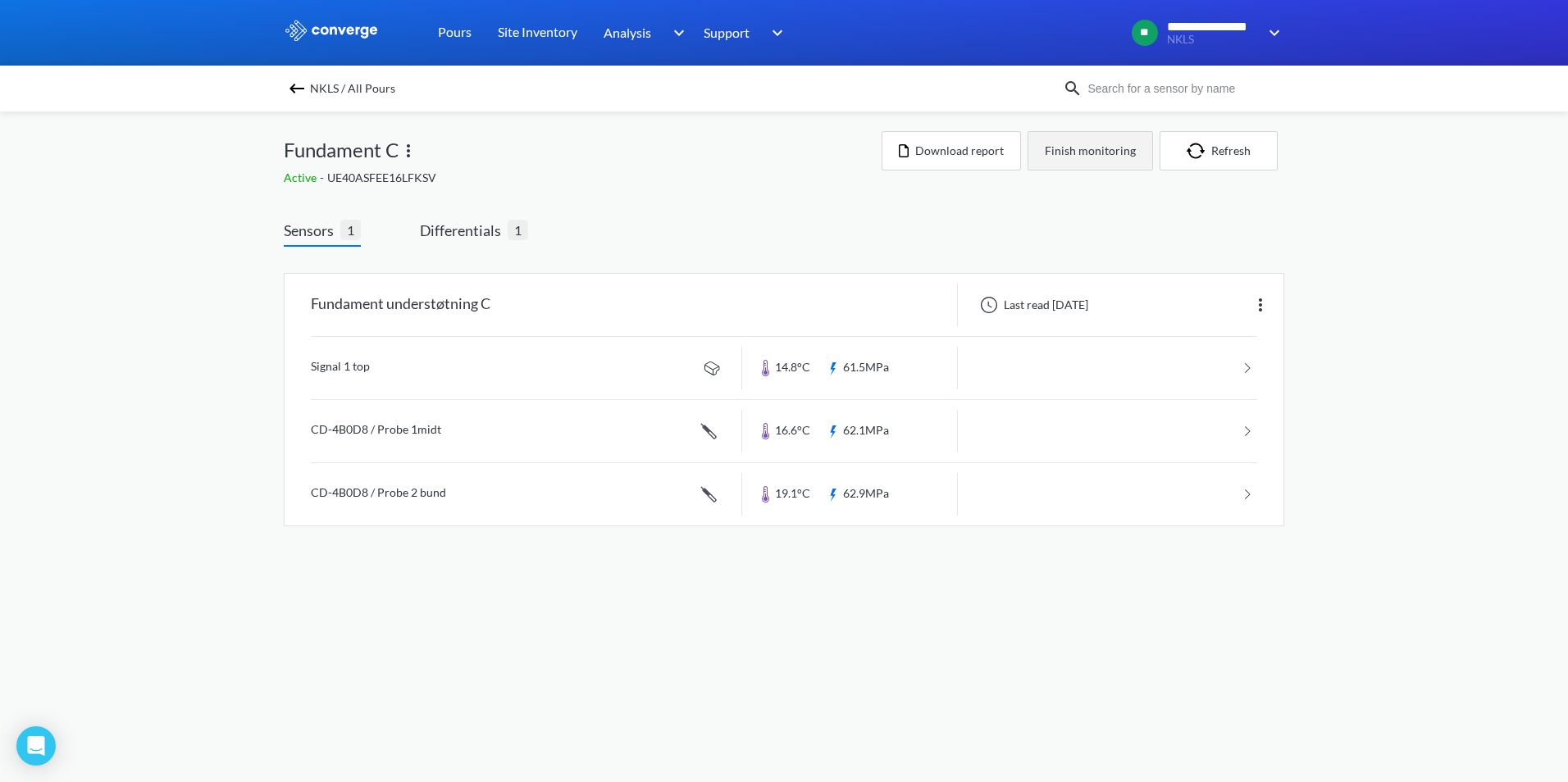
click at [1084, 155] on button "Finish monitoring" at bounding box center [1090, 150] width 125 height 40
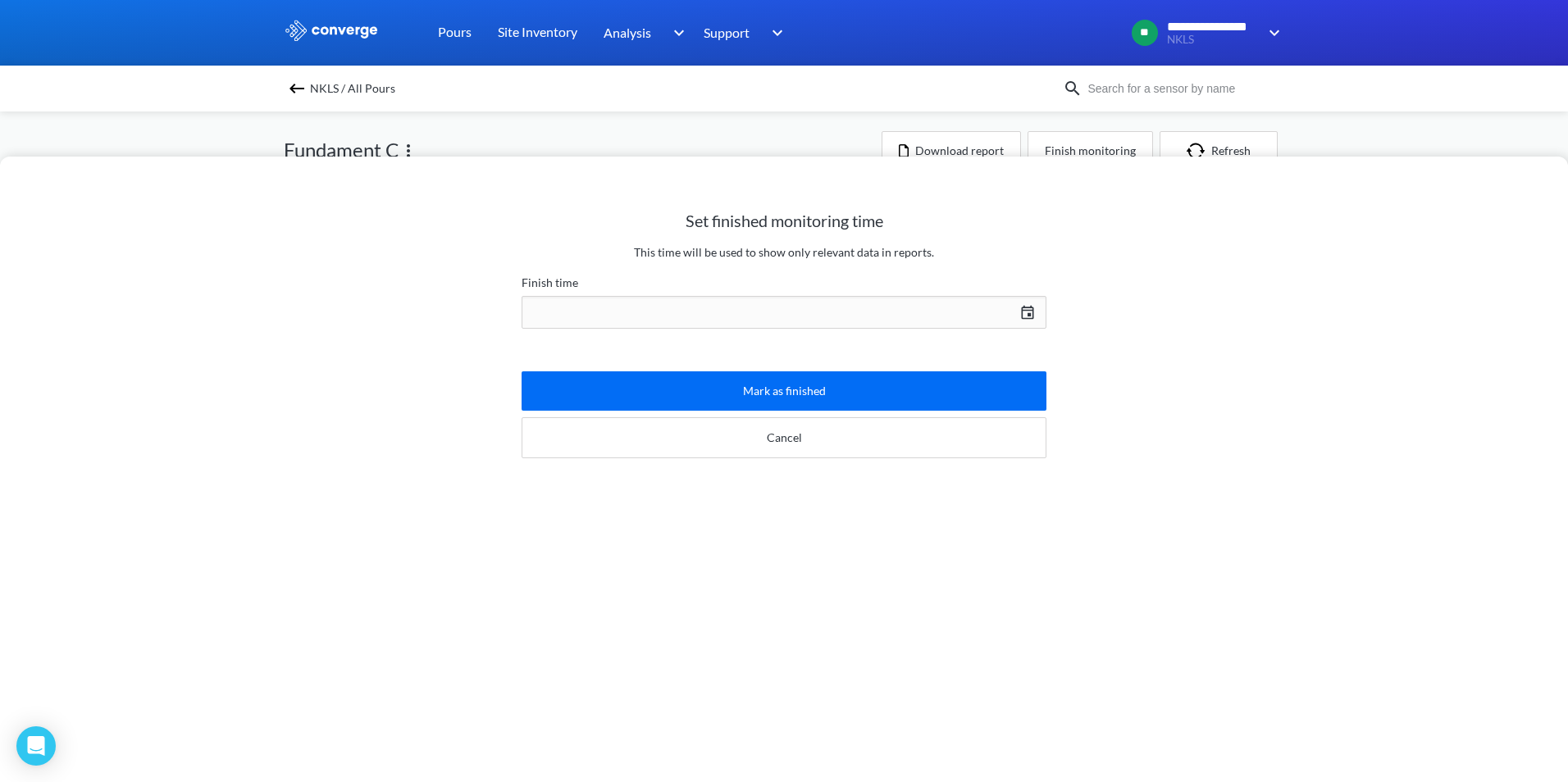
click at [1021, 315] on div "[DATE] Press the down arrow key to interact with the calendar and select a date…" at bounding box center [784, 312] width 525 height 40
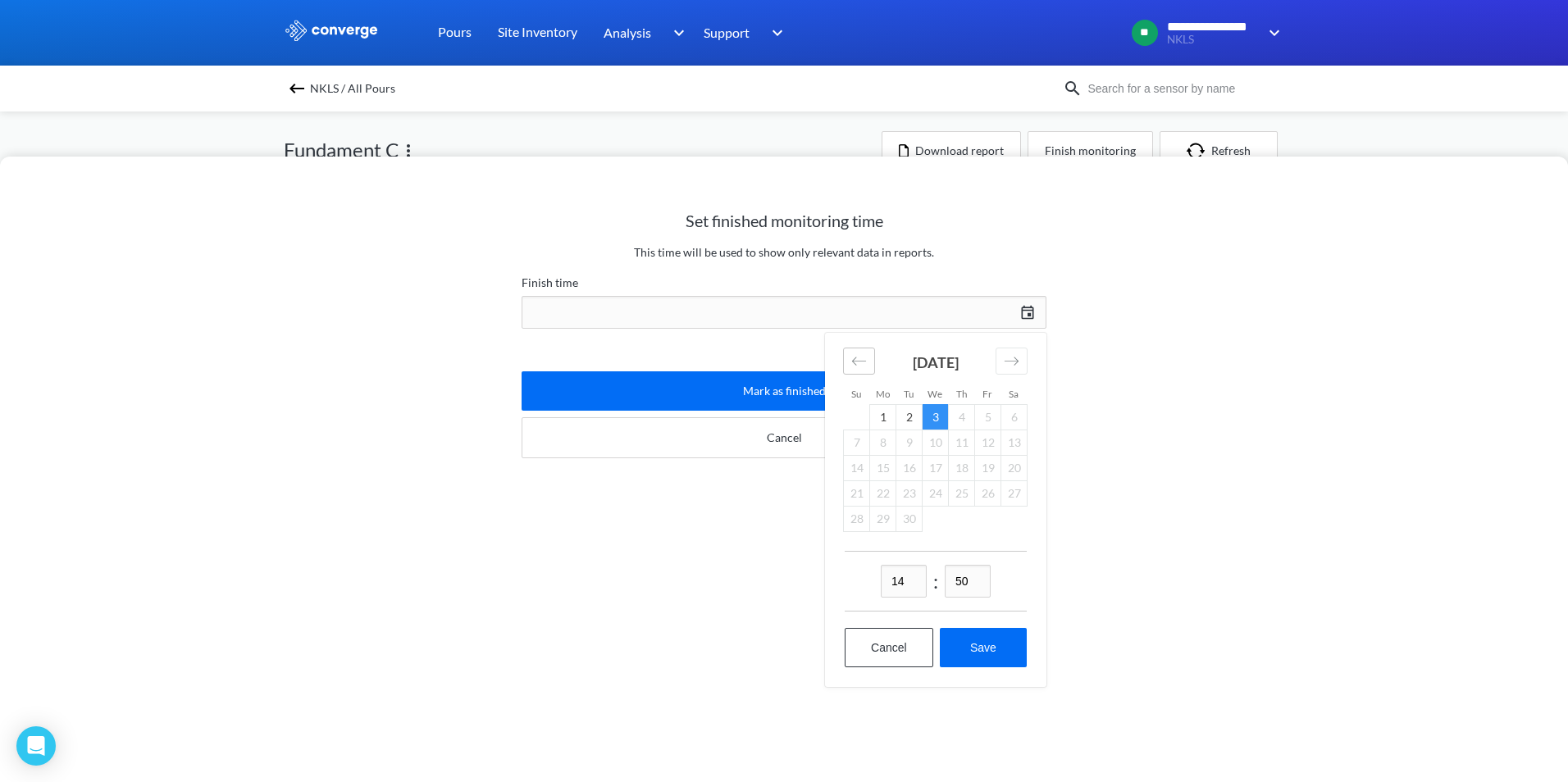
click at [851, 357] on icon "Move backward to switch to the previous month." at bounding box center [859, 361] width 16 height 16
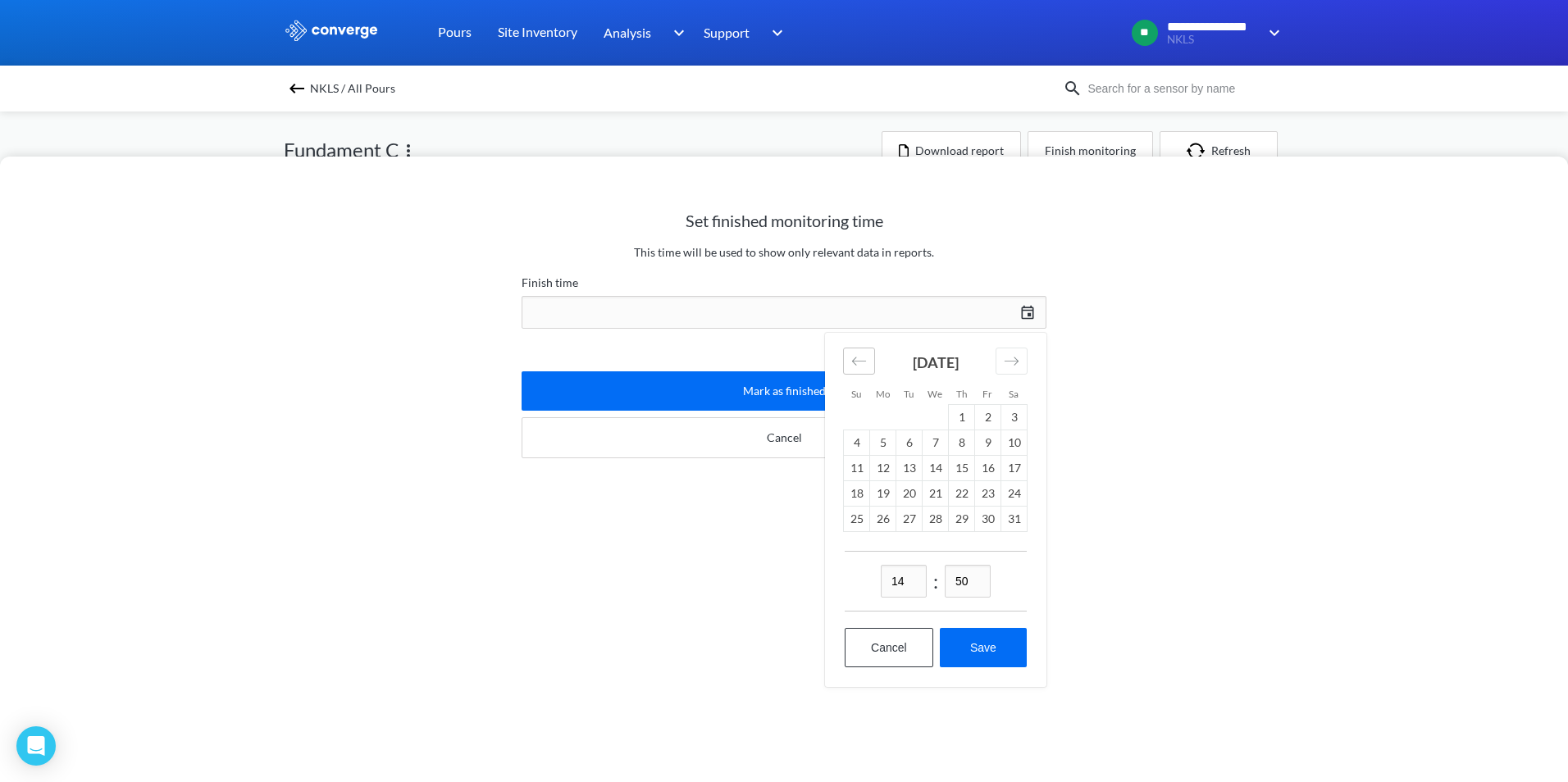
click at [851, 357] on icon "Move backward to switch to the previous month." at bounding box center [859, 361] width 16 height 16
click at [976, 443] on td "7" at bounding box center [988, 442] width 26 height 26
click at [971, 671] on button "Save" at bounding box center [983, 672] width 87 height 40
type input "14:50[DATE]"
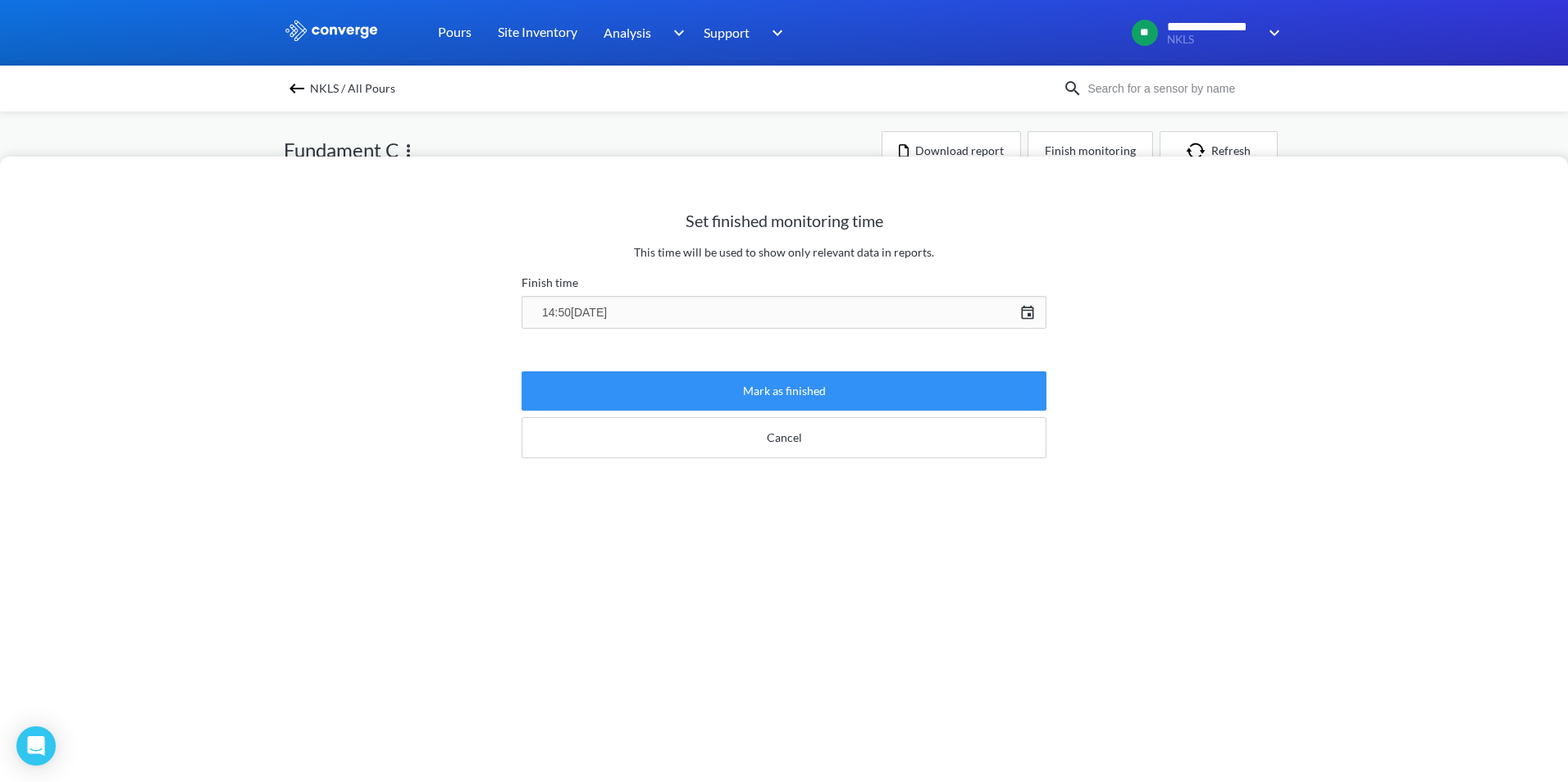
click at [780, 391] on button "Mark as finished" at bounding box center [784, 391] width 525 height 40
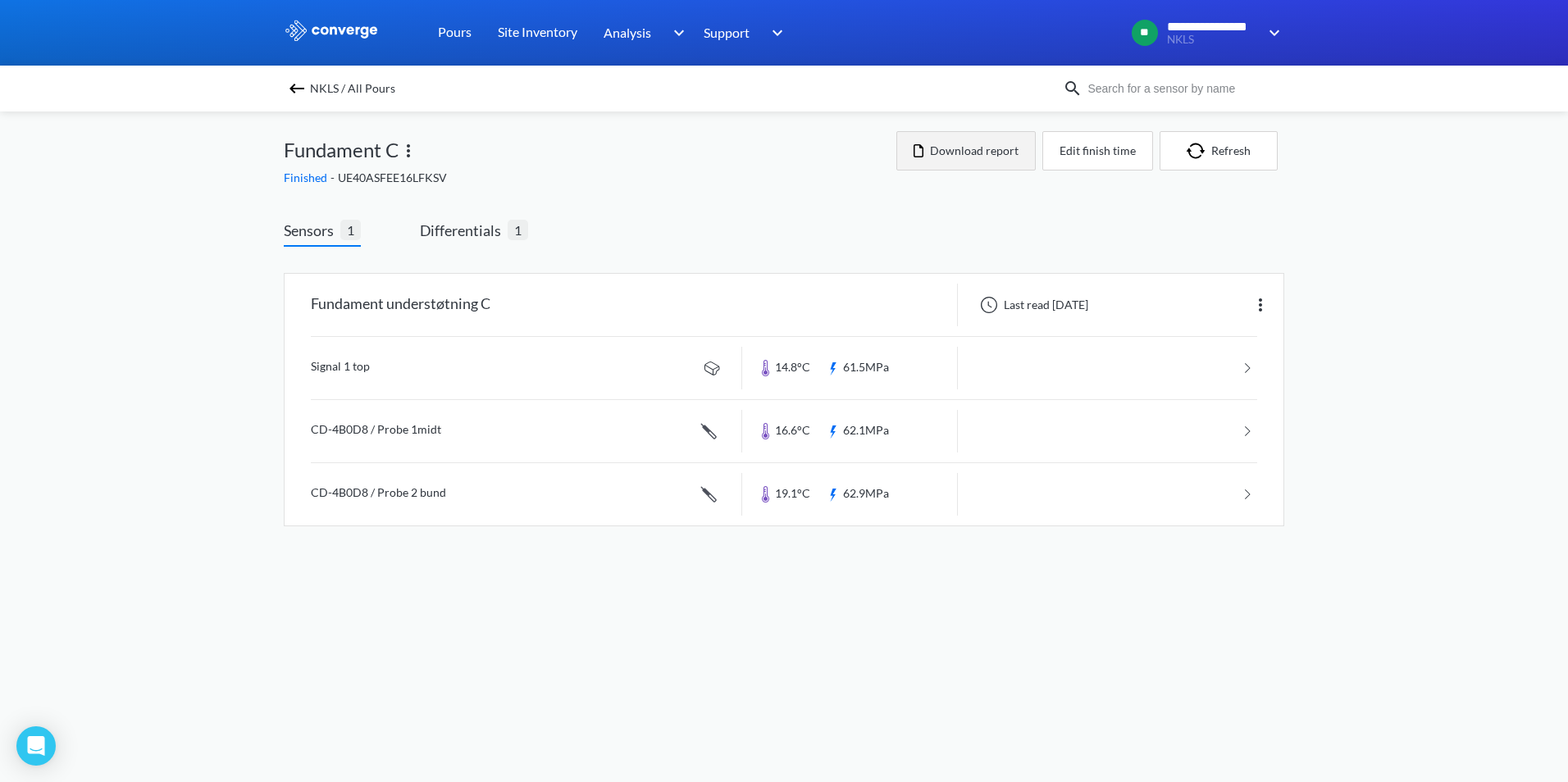
click at [983, 160] on button "Download report" at bounding box center [965, 150] width 139 height 40
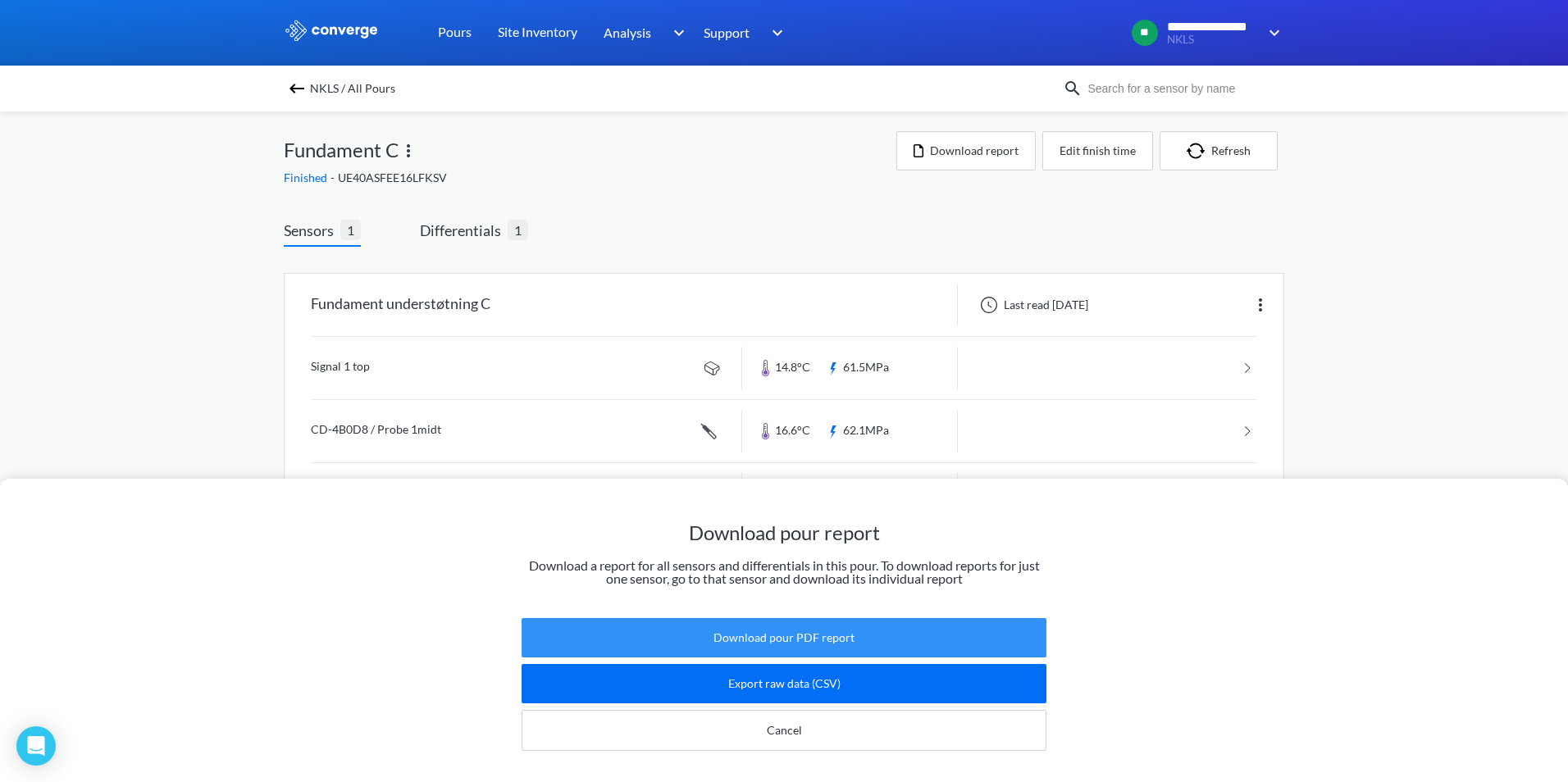
click at [779, 620] on button "Download pour PDF report" at bounding box center [784, 637] width 525 height 40
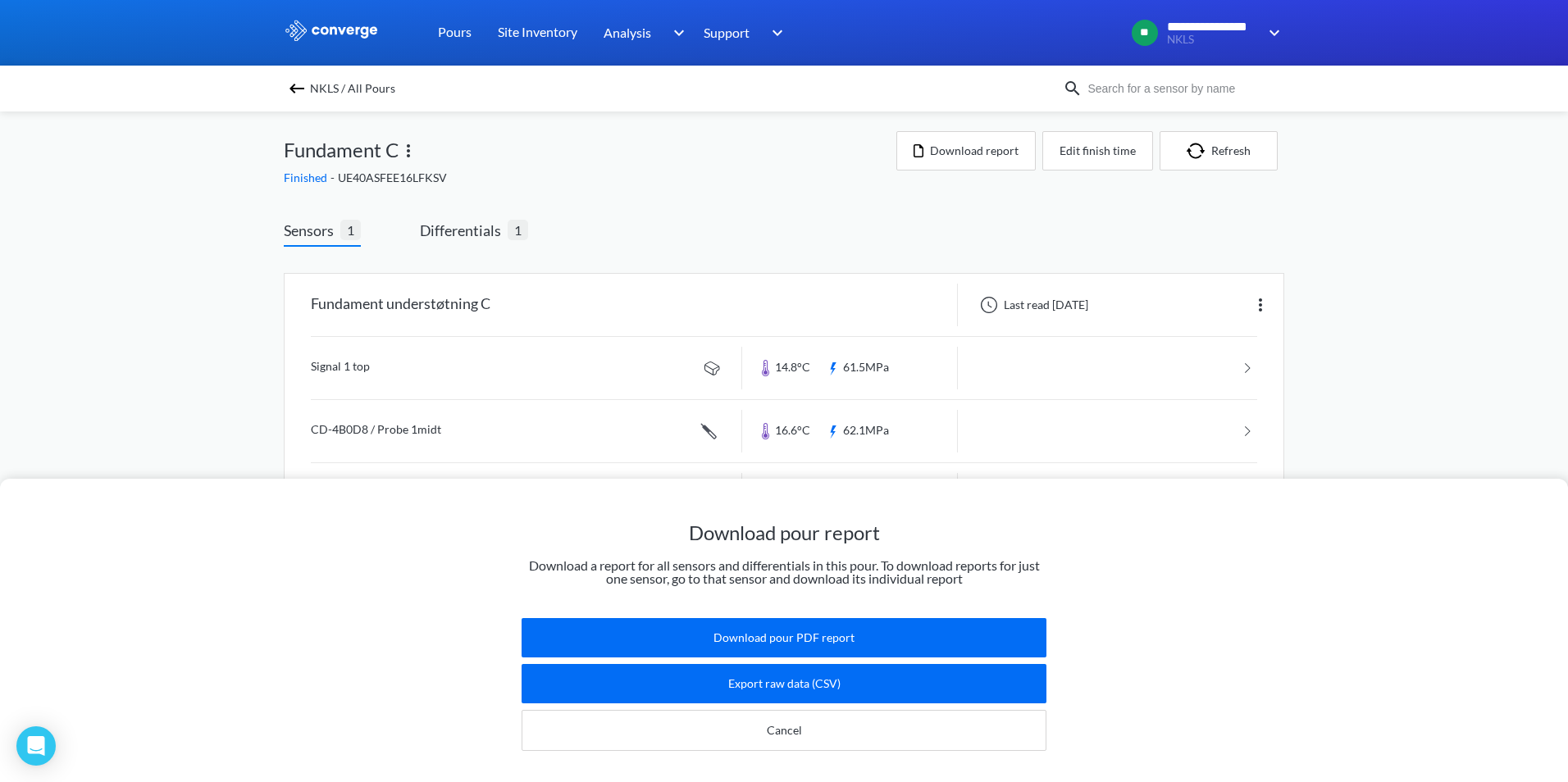
click at [1509, 175] on div "Download pour report Download a report for all sensors and differentials in thi…" at bounding box center [784, 391] width 1568 height 782
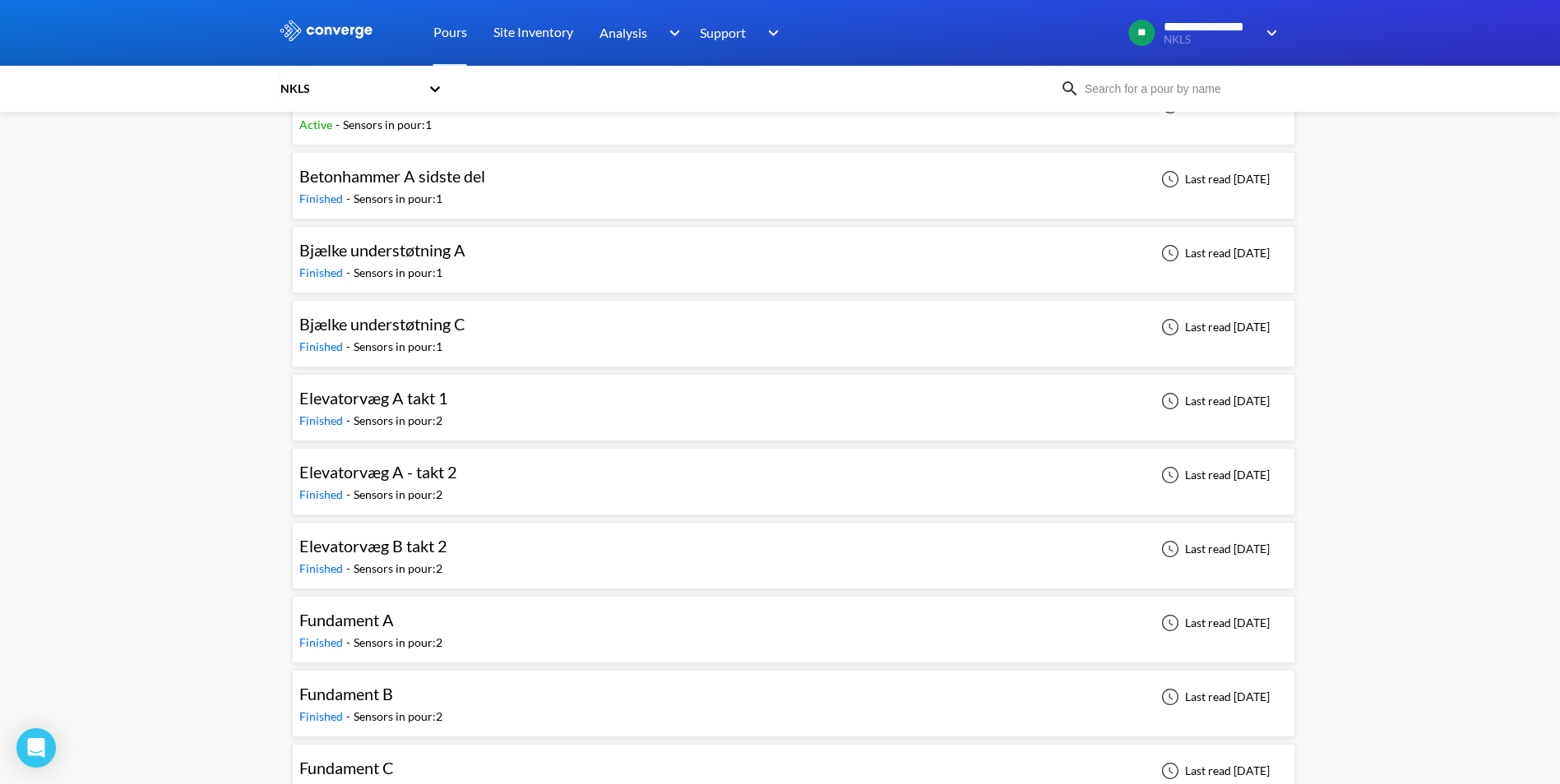
scroll to position [902, 0]
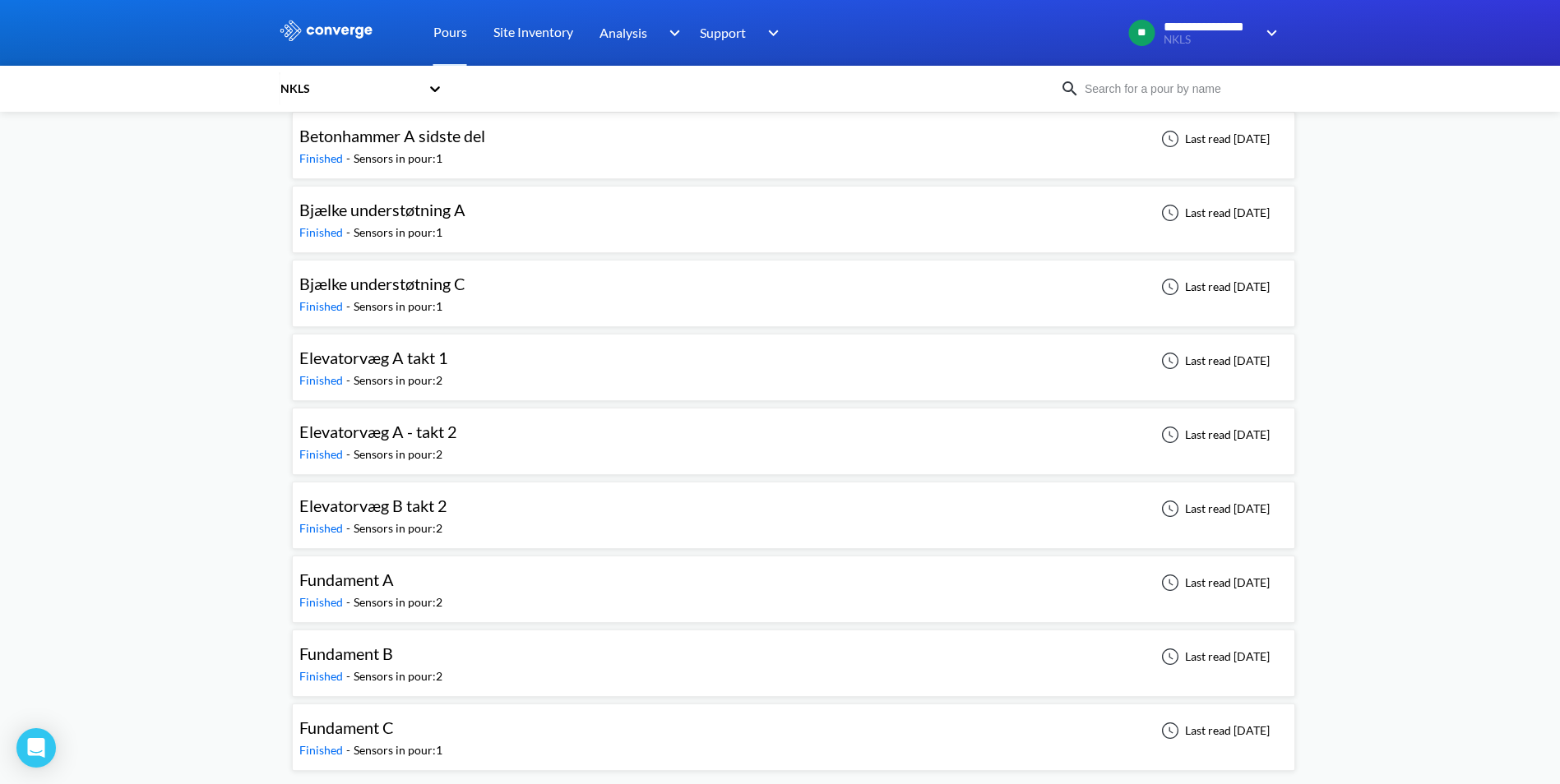
click at [401, 739] on div "Fundament C" at bounding box center [370, 728] width 143 height 26
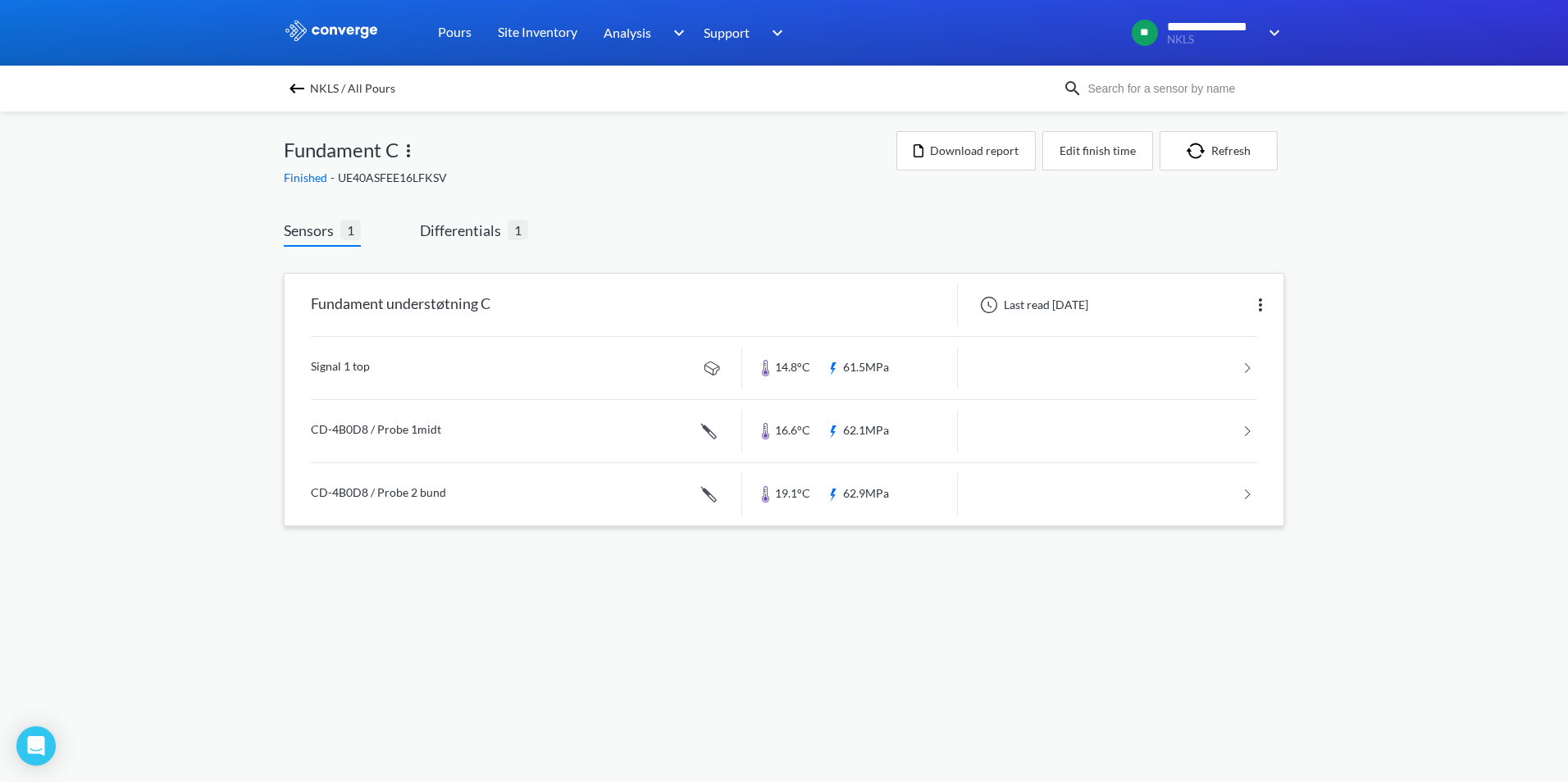
click at [335, 368] on link at bounding box center [783, 368] width 946 height 63
click at [360, 372] on link at bounding box center [783, 368] width 946 height 63
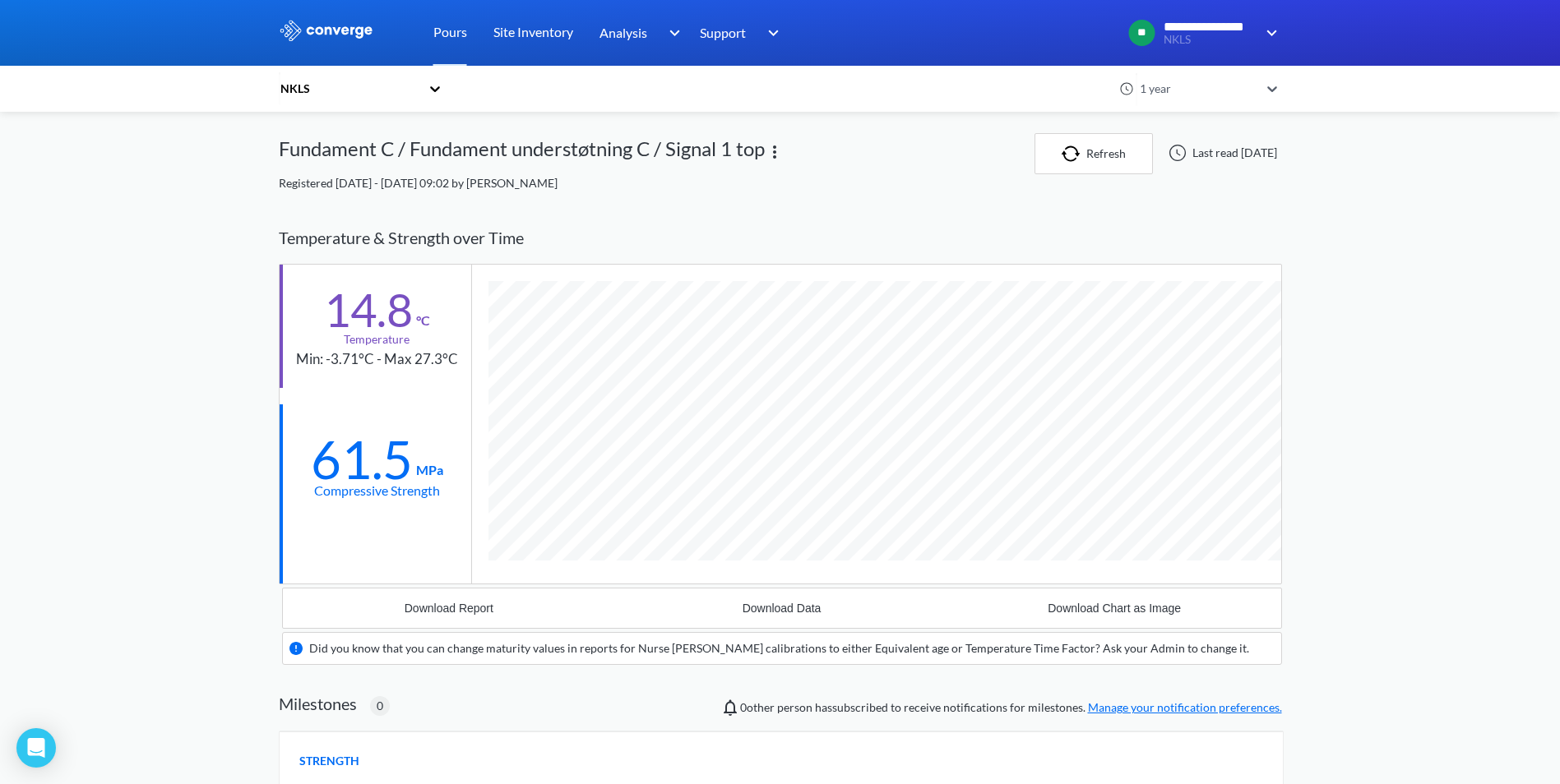
scroll to position [1020, 1003]
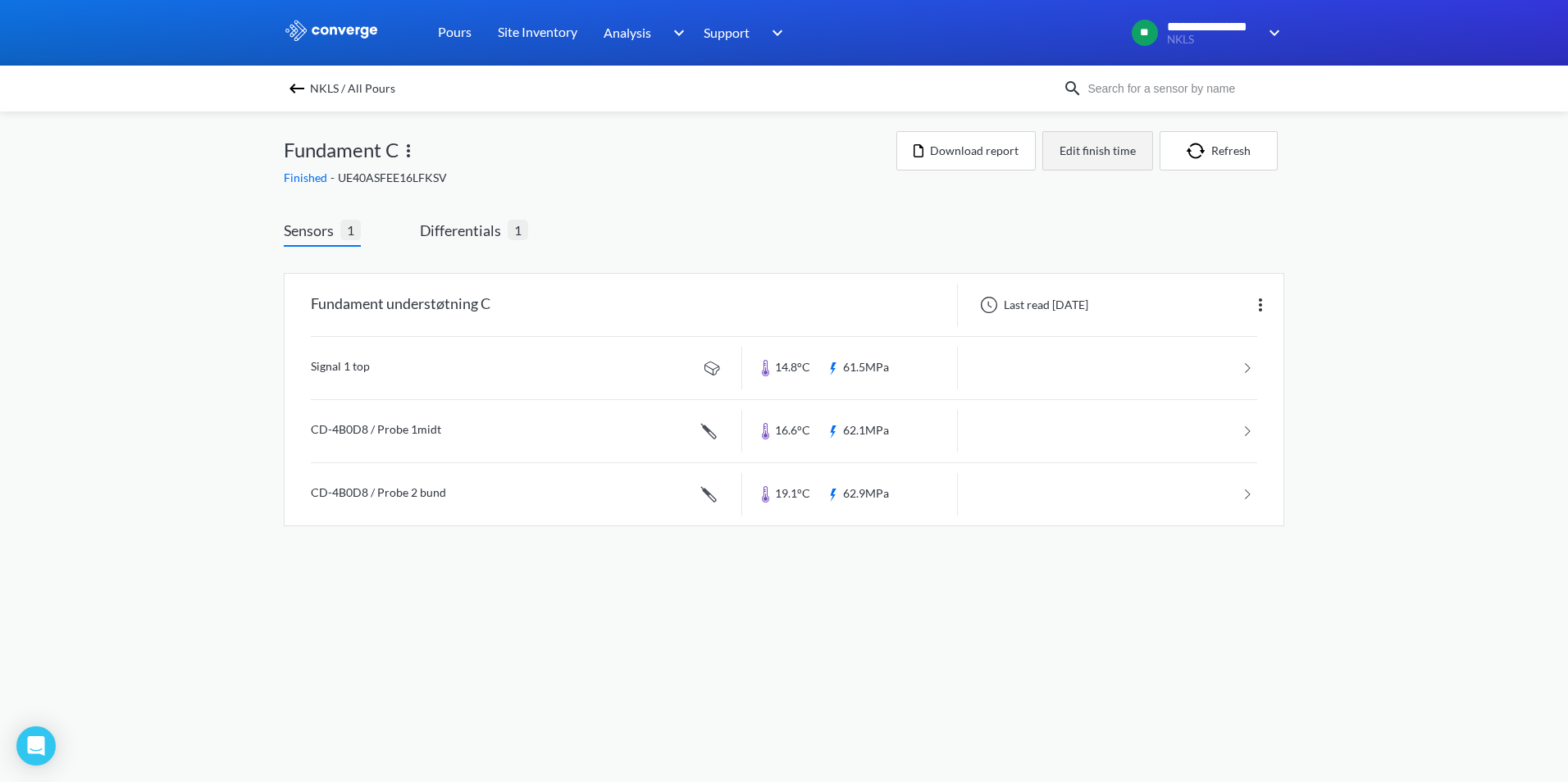
click at [1094, 141] on button "Edit finish time" at bounding box center [1097, 150] width 111 height 40
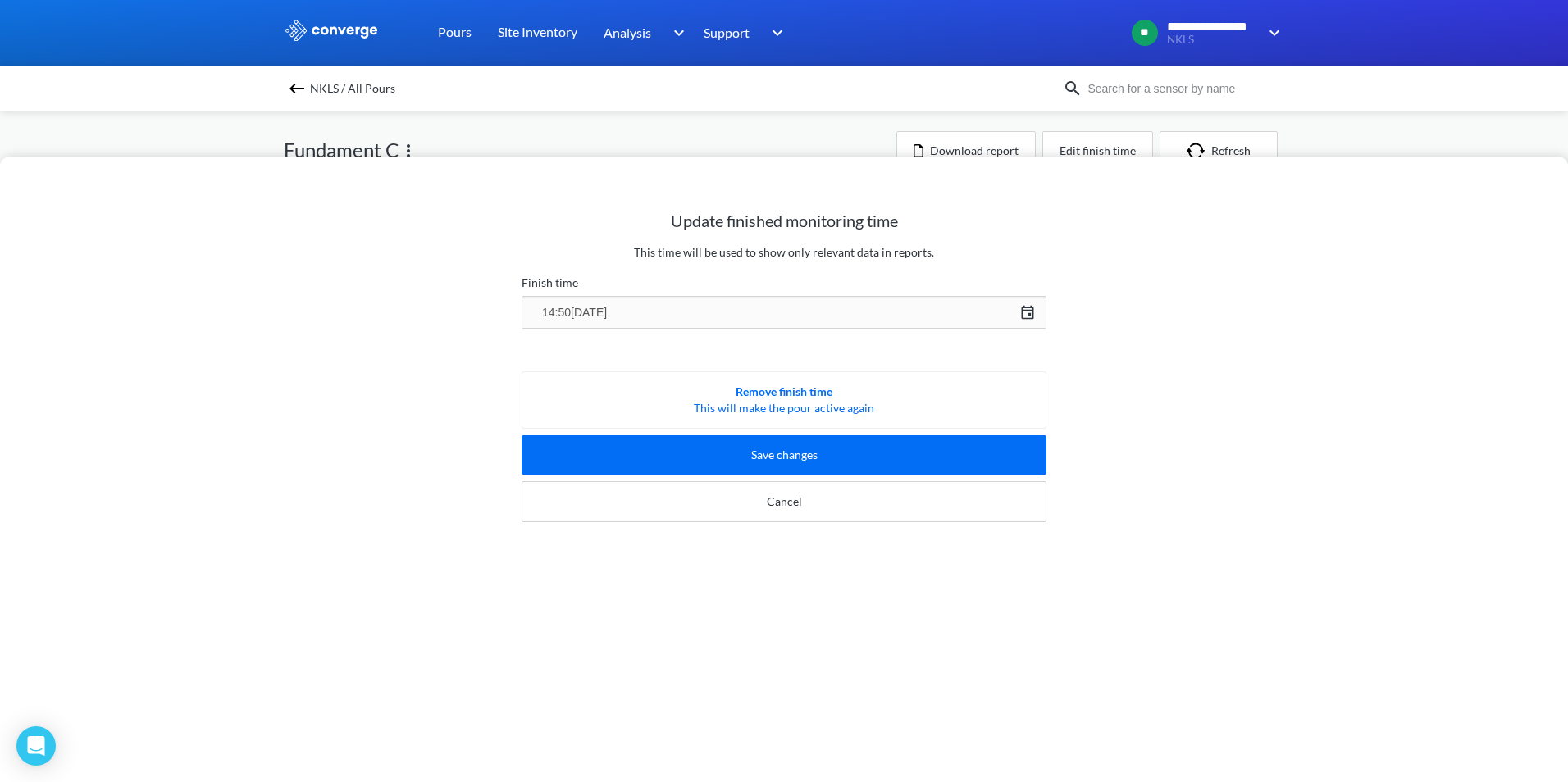
click at [1019, 313] on div "14:50[DATE] [DATE] Press the down arrow key to interact with the calendar and s…" at bounding box center [784, 312] width 525 height 40
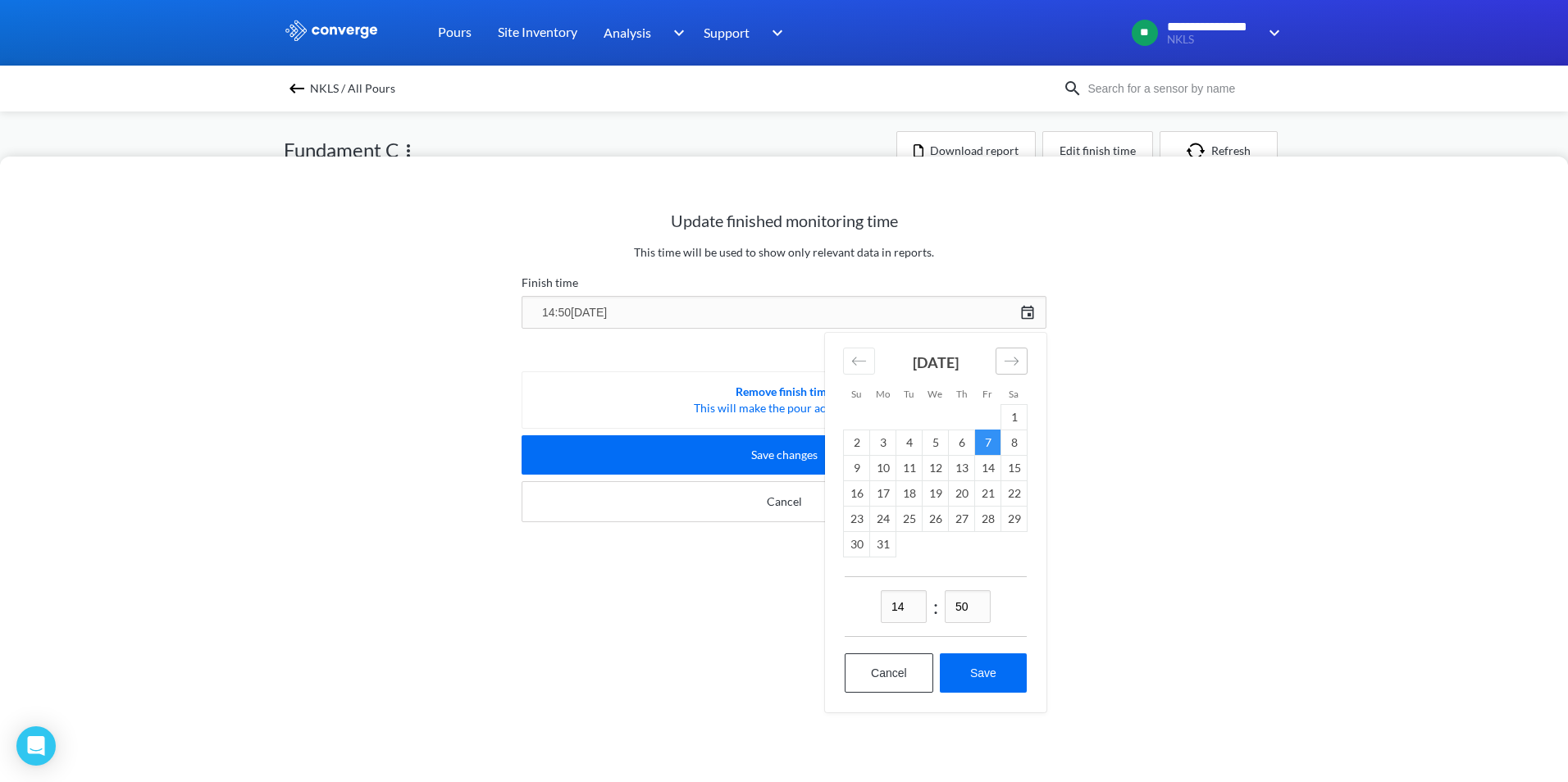
click at [1004, 362] on icon "Move forward to switch to the next month." at bounding box center [1012, 361] width 16 height 16
click at [926, 495] on td "23" at bounding box center [935, 494] width 26 height 26
click at [976, 648] on button "Save" at bounding box center [983, 648] width 87 height 40
type input "14:50[DATE]"
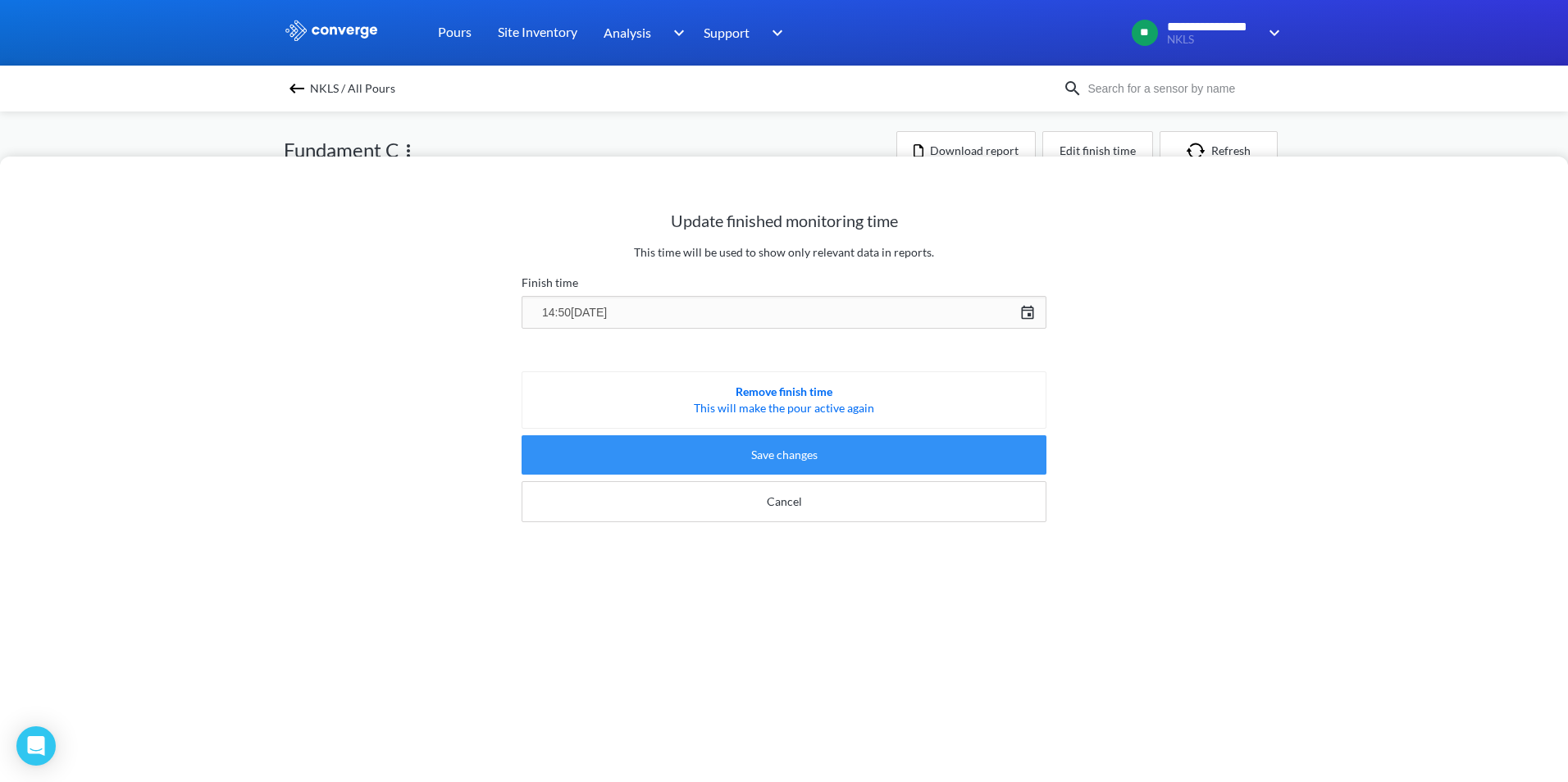
click at [789, 456] on button "Save changes" at bounding box center [784, 455] width 525 height 40
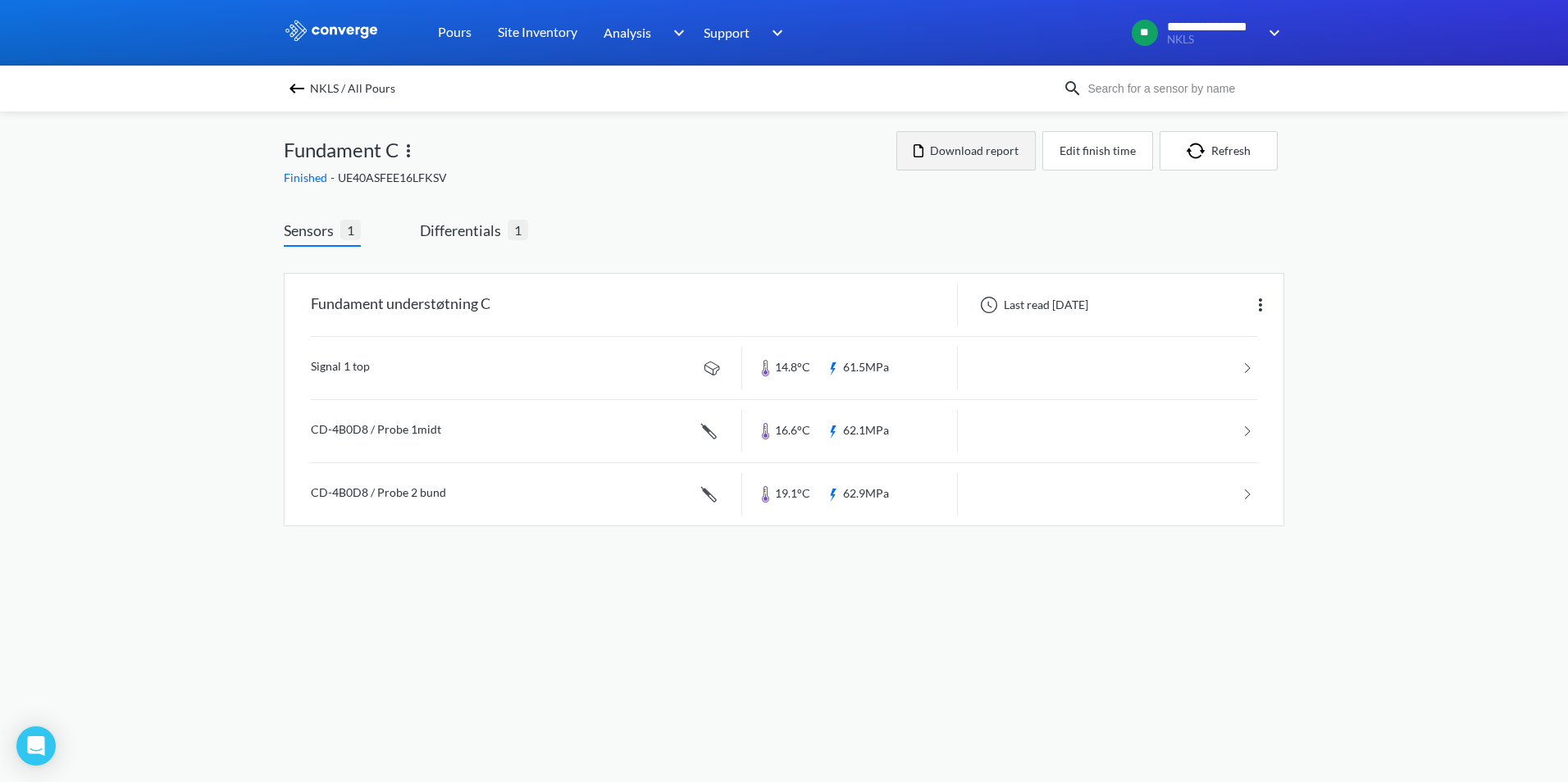
click at [965, 160] on button "Download report" at bounding box center [965, 150] width 139 height 40
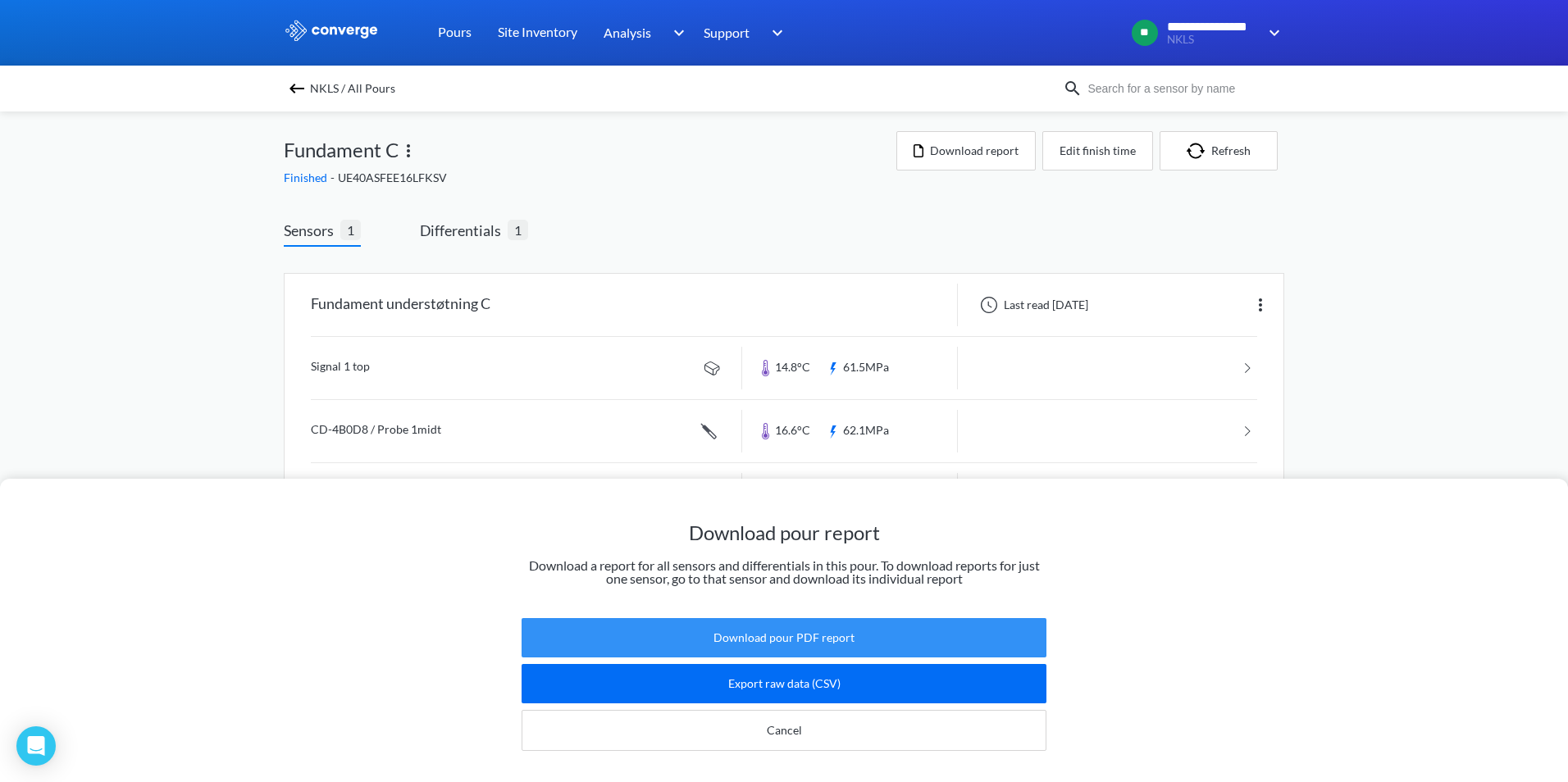
click at [744, 628] on button "Download pour PDF report" at bounding box center [784, 637] width 525 height 40
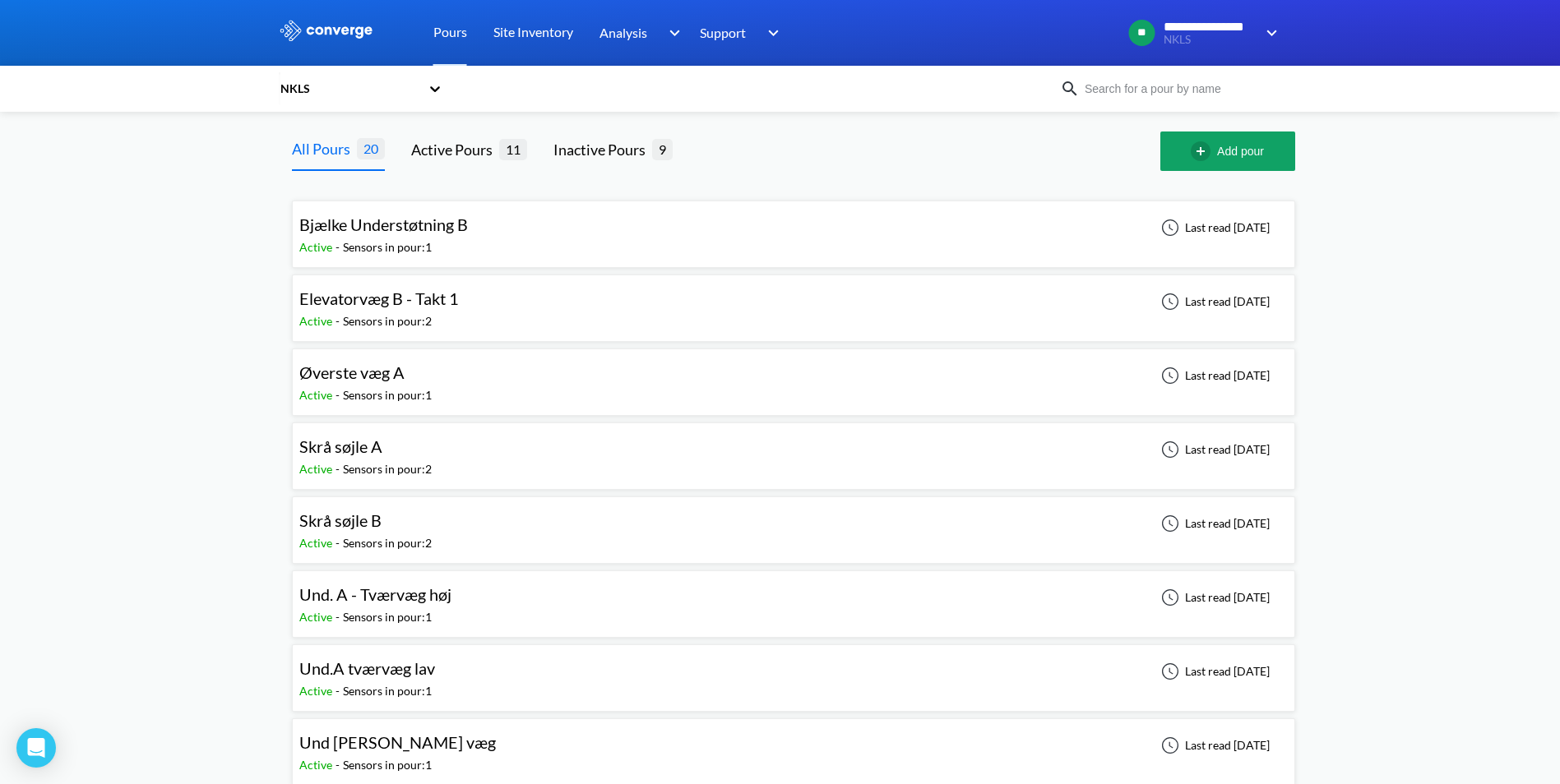
click at [345, 445] on span "Skrå søjle A" at bounding box center [341, 446] width 83 height 19
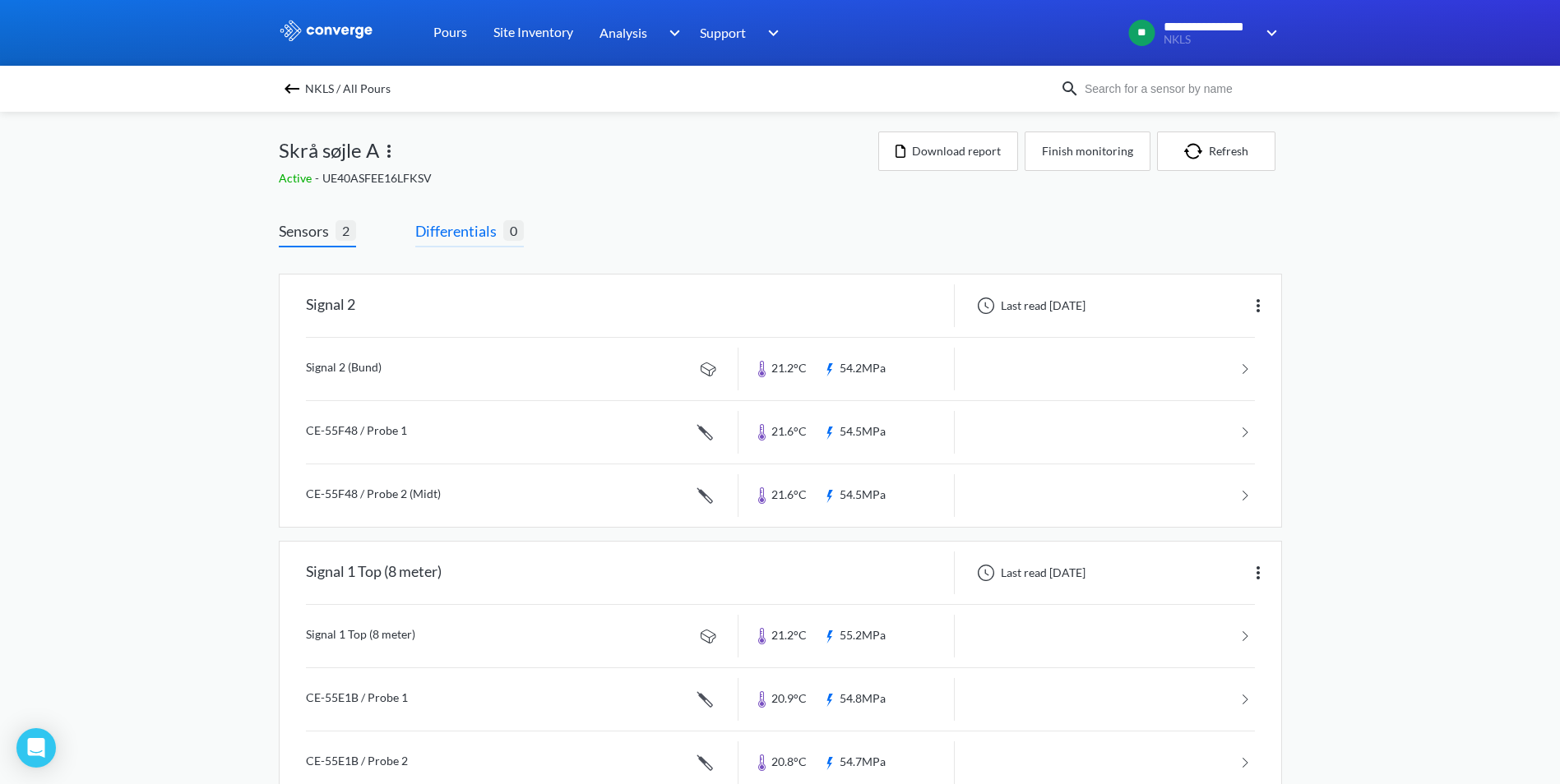
click at [453, 226] on span "Differentials" at bounding box center [459, 231] width 88 height 23
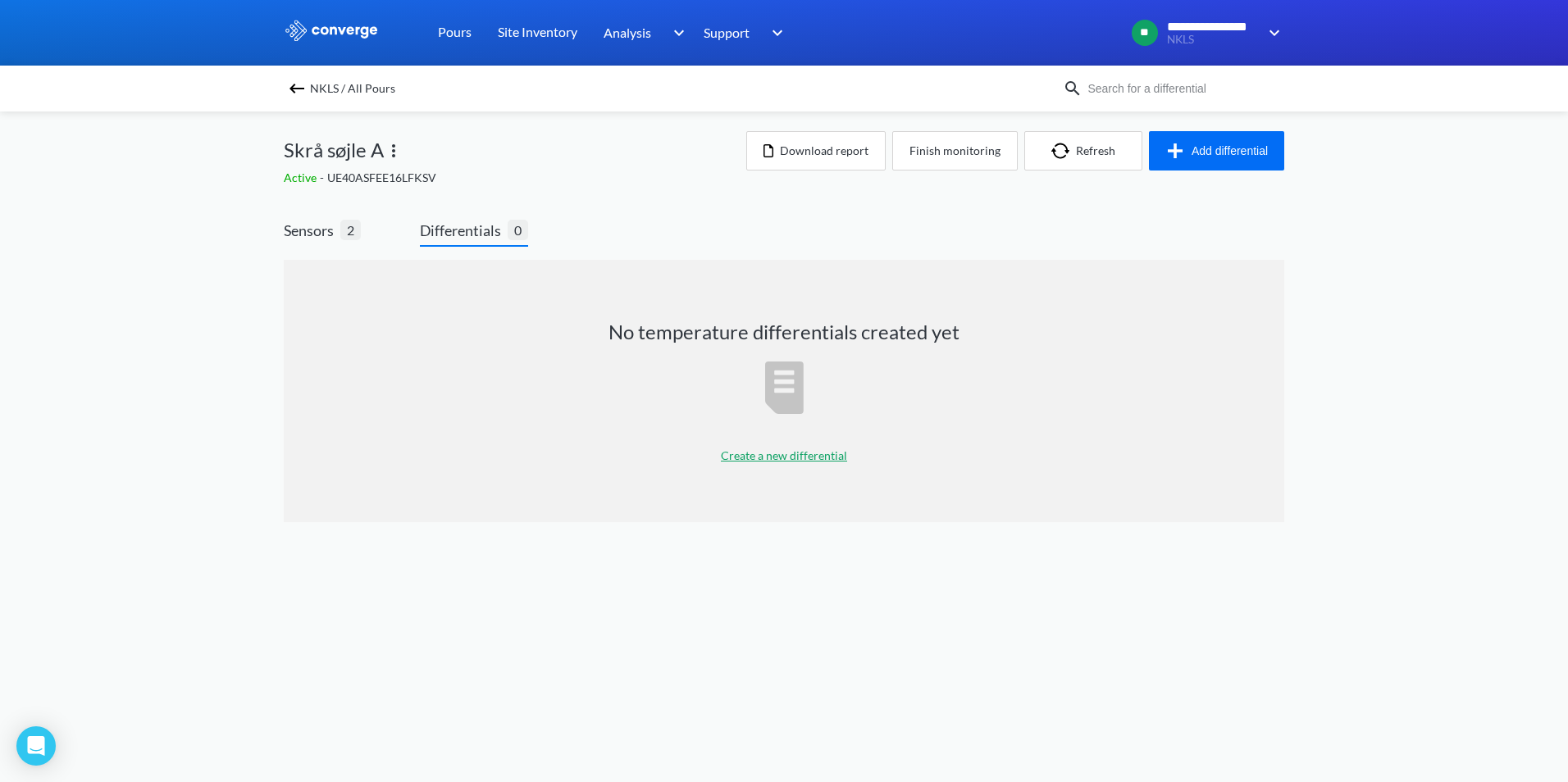
click at [778, 449] on p "Create a new differential" at bounding box center [783, 456] width 126 height 18
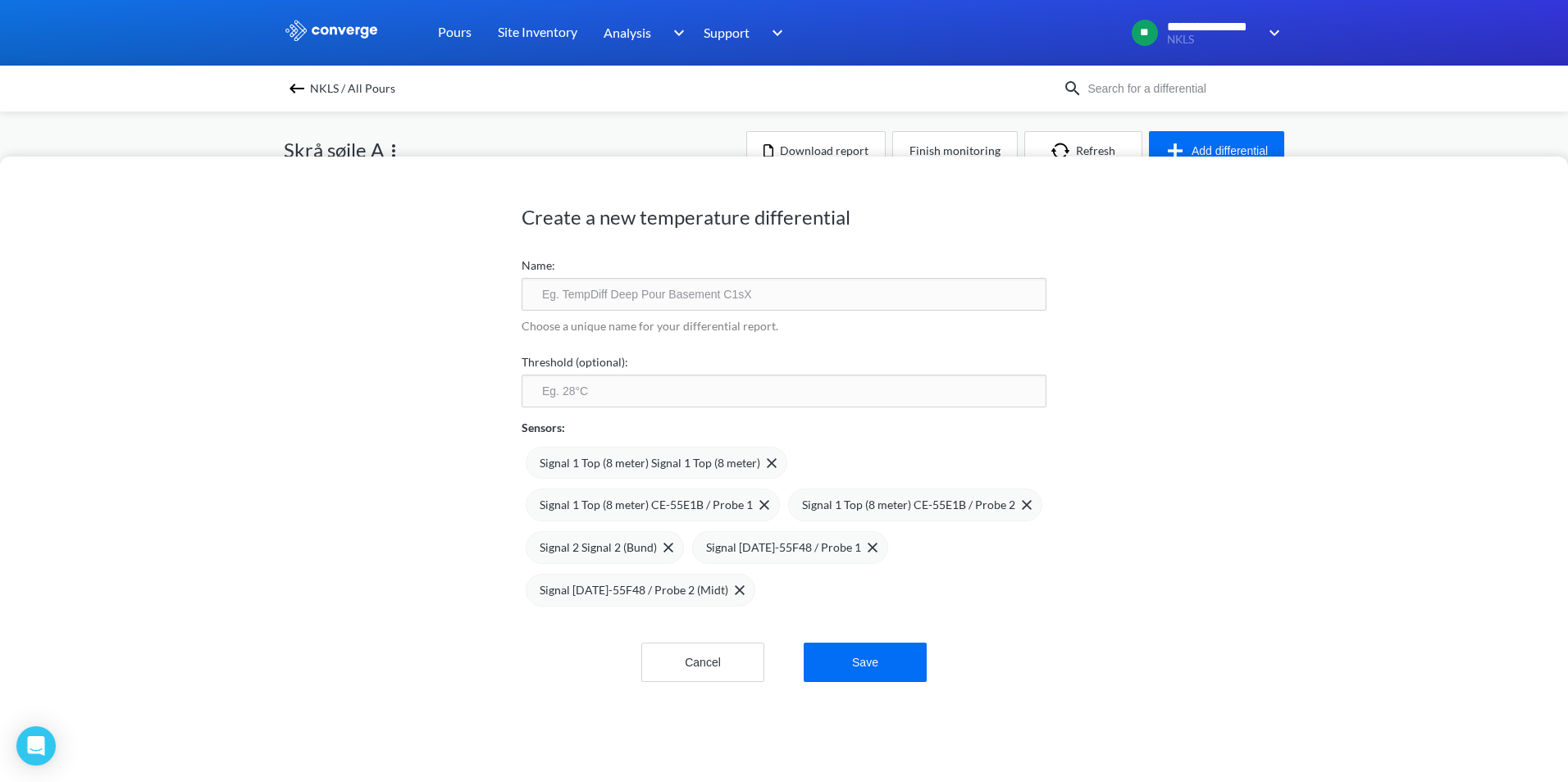
click at [635, 303] on input "text" at bounding box center [784, 295] width 525 height 33
click at [1412, 478] on div "Create a new temperature differential Name: Temperatur Choose a unique name for…" at bounding box center [784, 469] width 1568 height 625
click at [661, 291] on input "Temperatur" at bounding box center [784, 295] width 525 height 33
type input "Temperatur skrå søjle A"
click at [1183, 563] on div "Create a new temperature differential Name: Temperatur skrå søjle A Choose a un…" at bounding box center [784, 469] width 1568 height 625
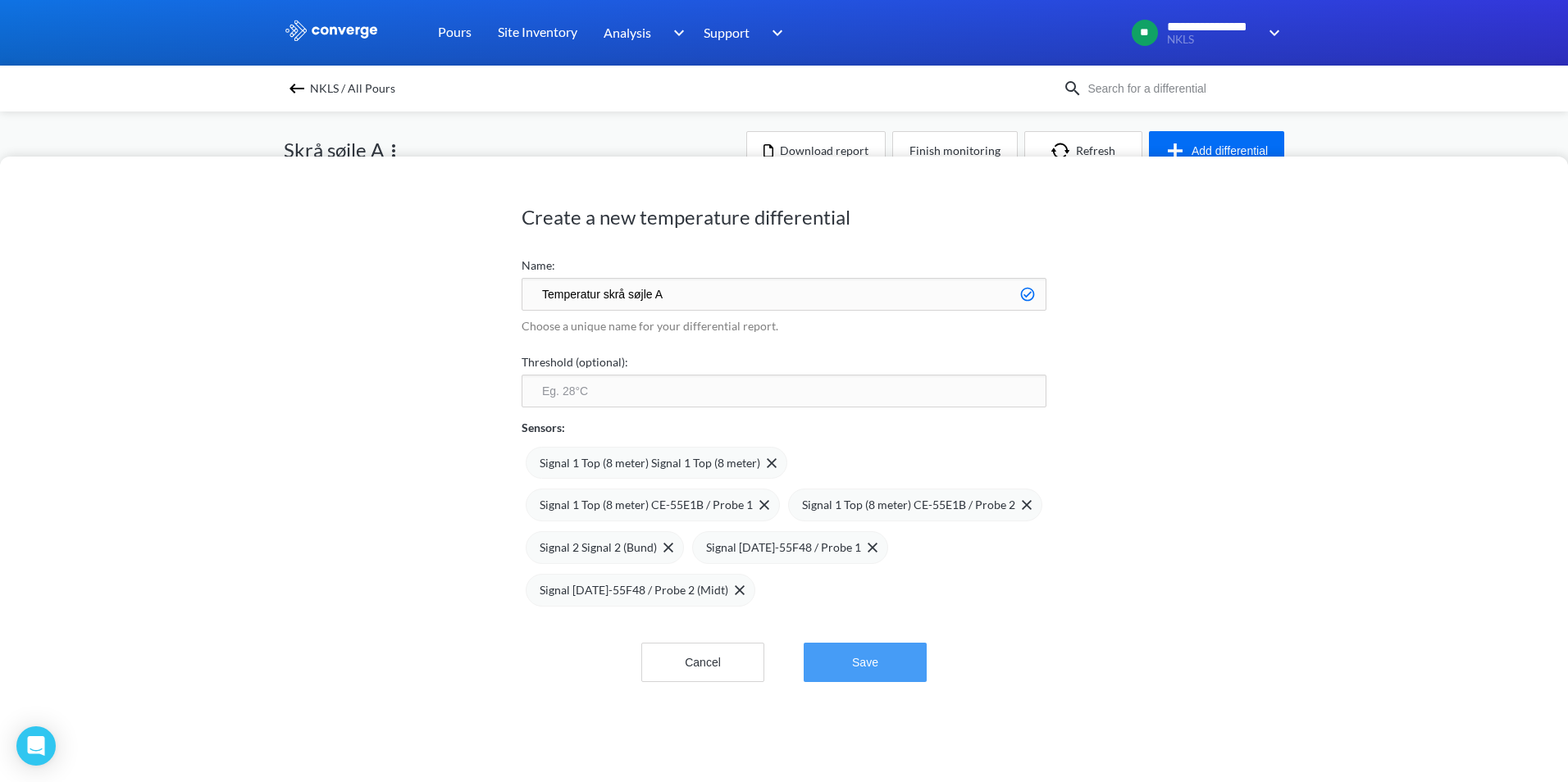
click at [869, 660] on button "Save" at bounding box center [865, 662] width 123 height 40
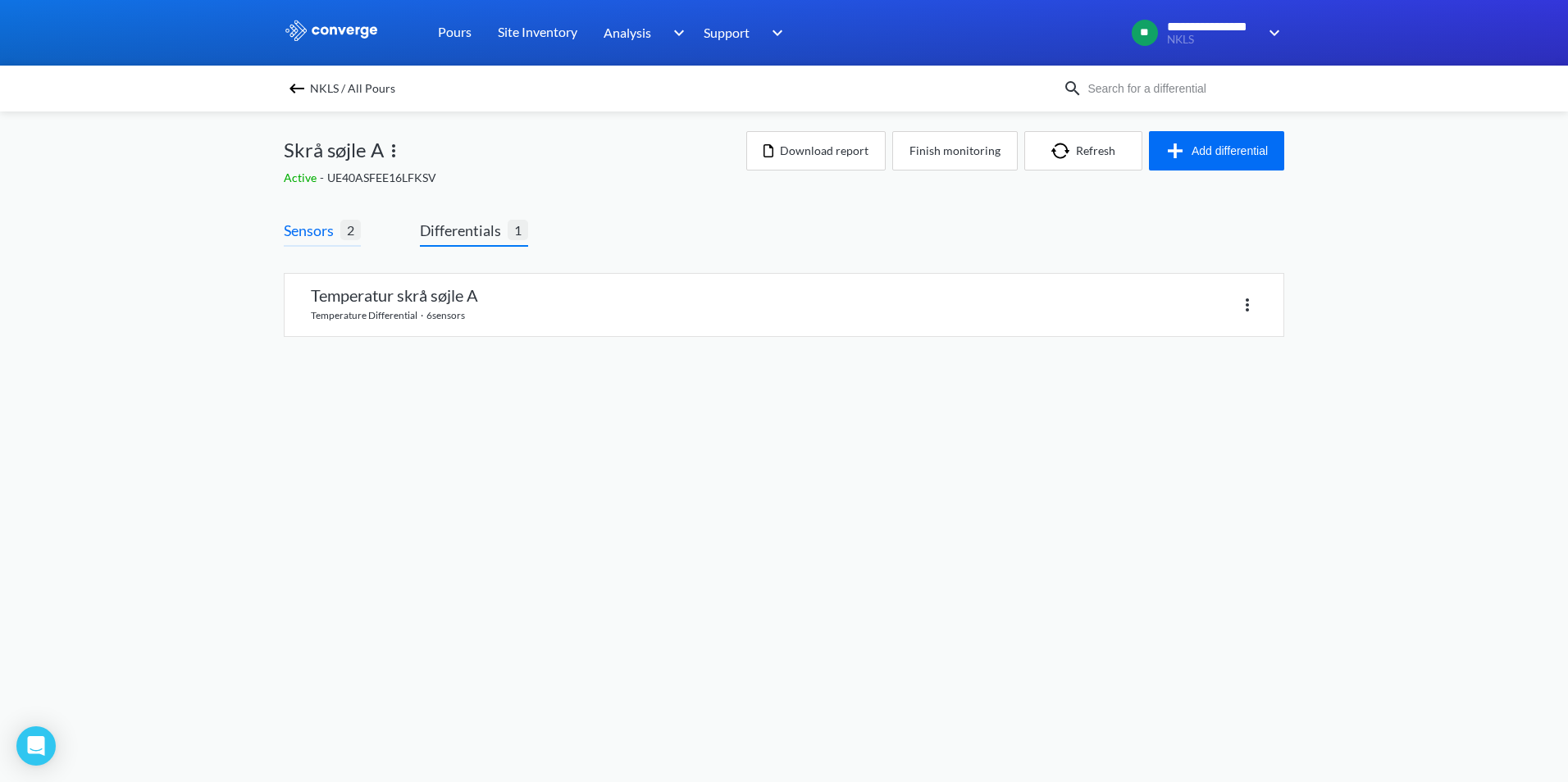
click at [307, 235] on span "Sensors" at bounding box center [311, 230] width 56 height 23
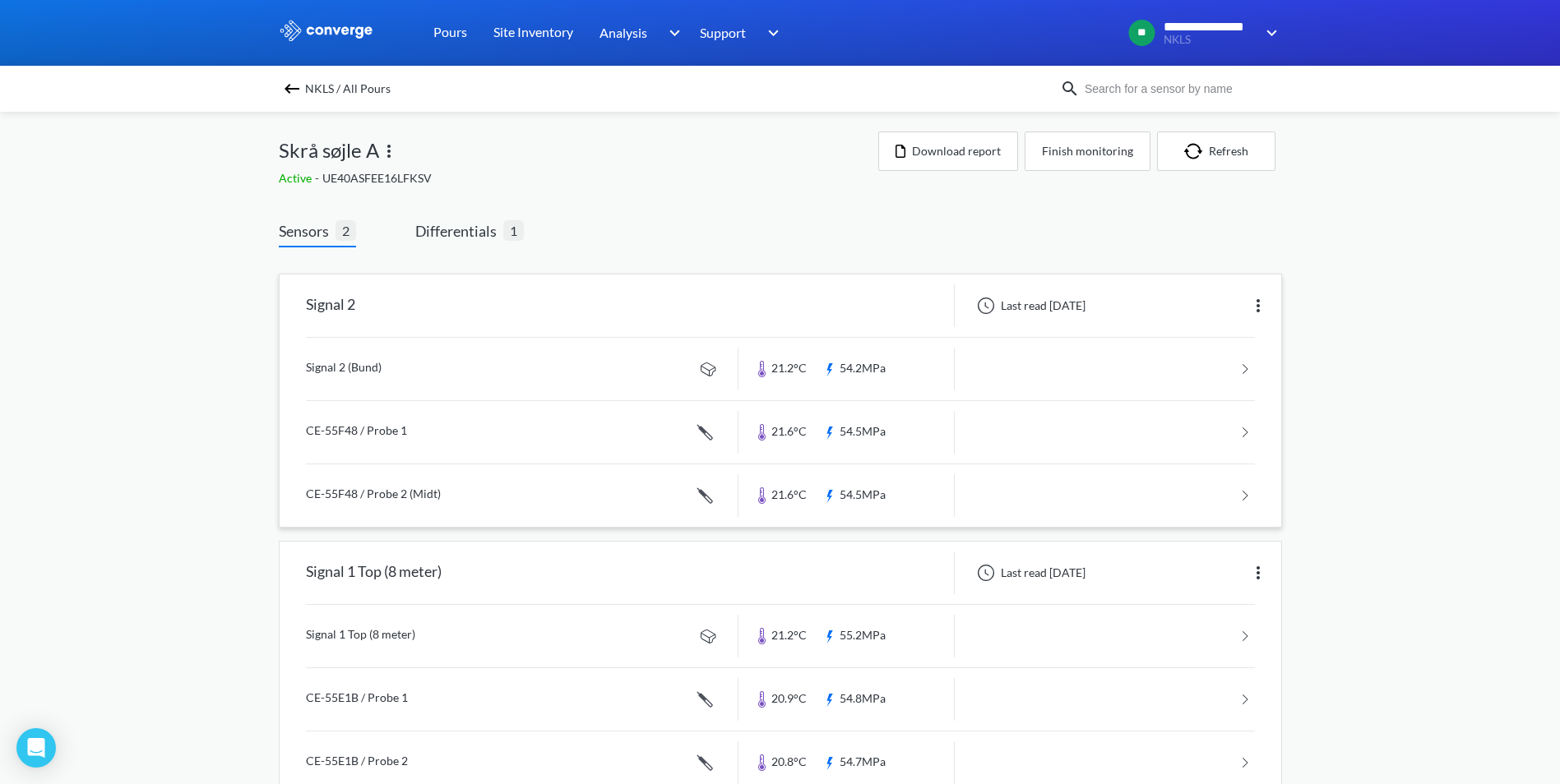
click at [385, 374] on link at bounding box center [780, 369] width 949 height 63
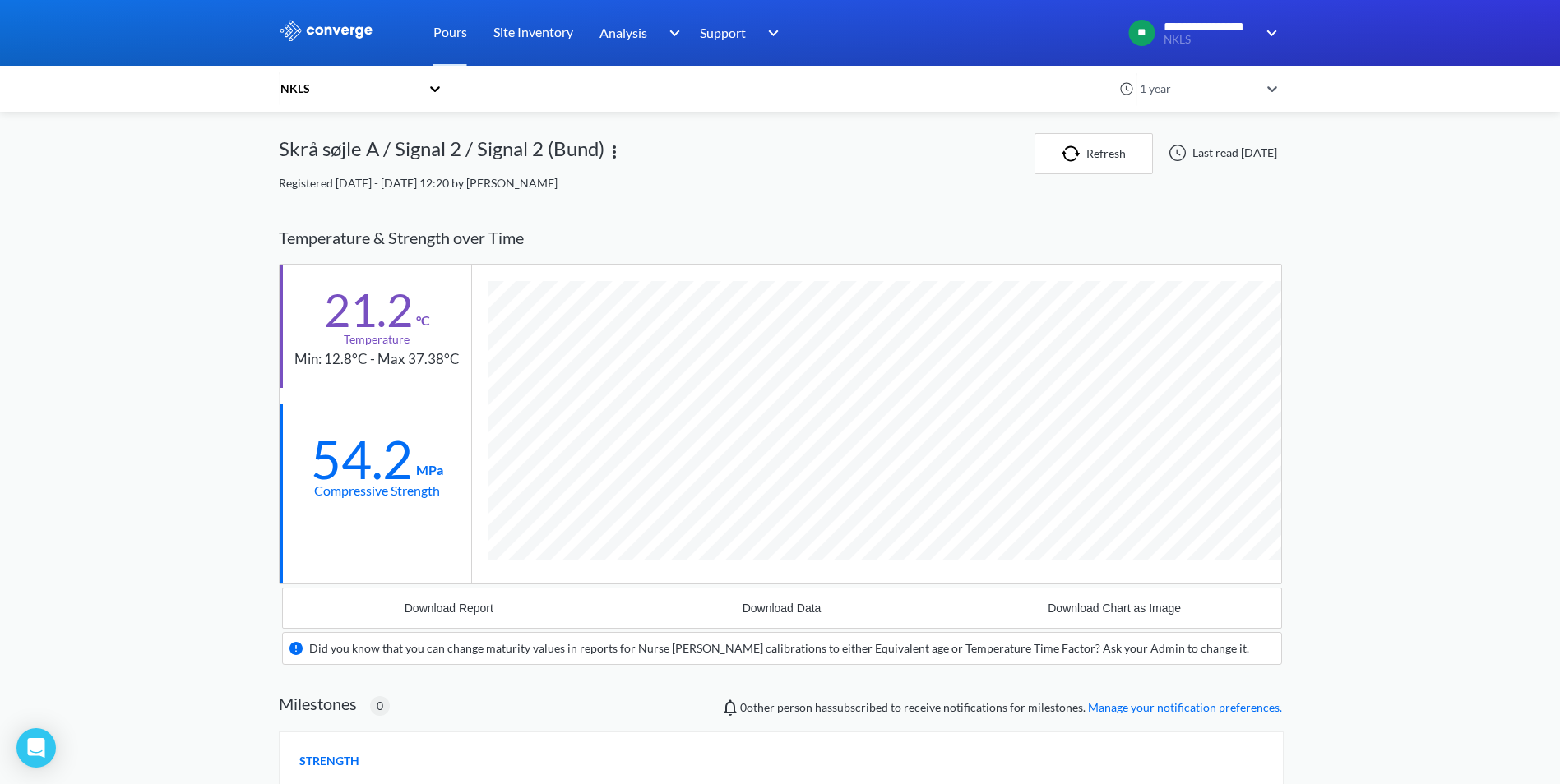
scroll to position [1020, 1003]
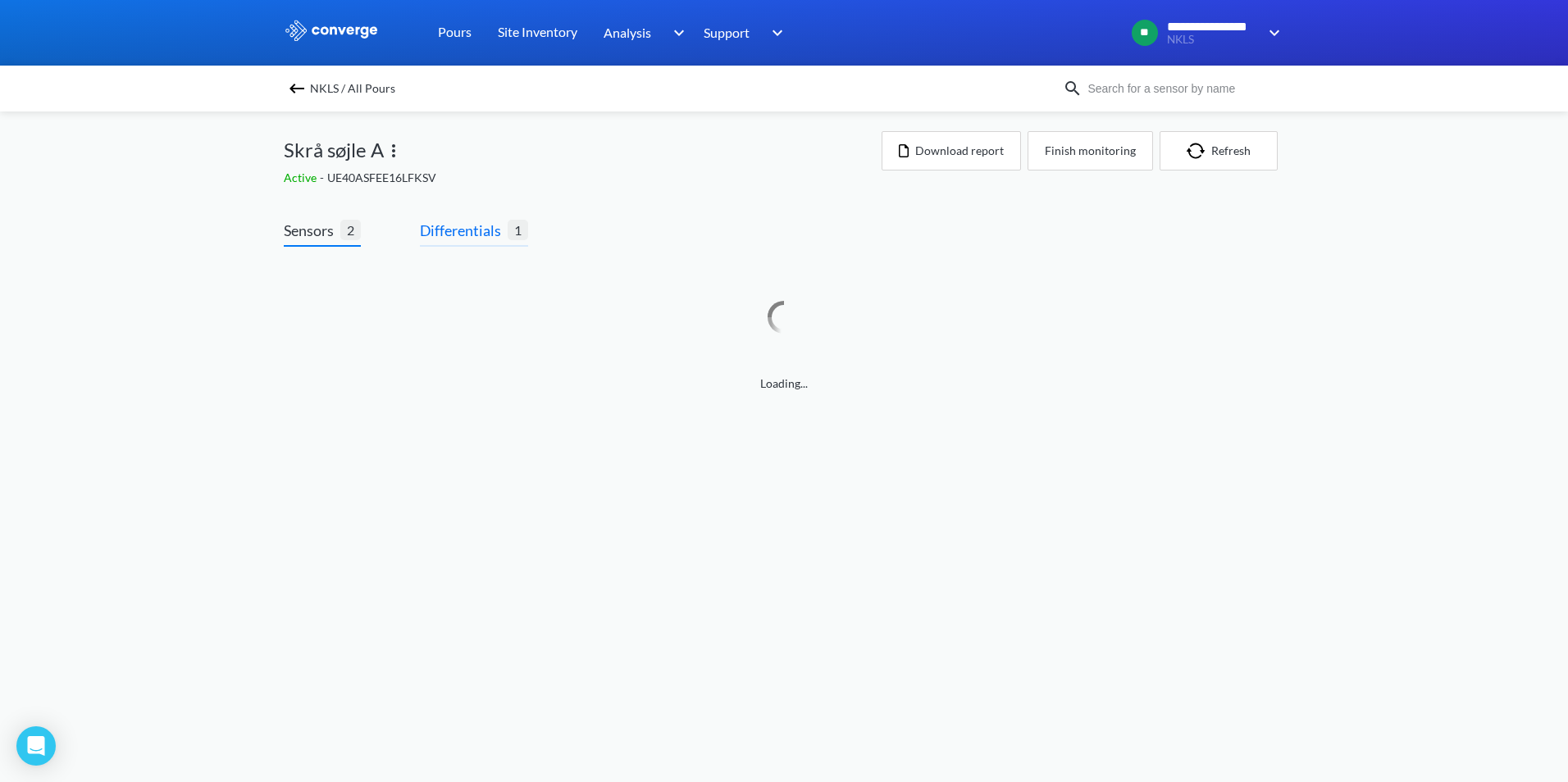
click at [476, 234] on span "Differentials" at bounding box center [463, 230] width 88 height 23
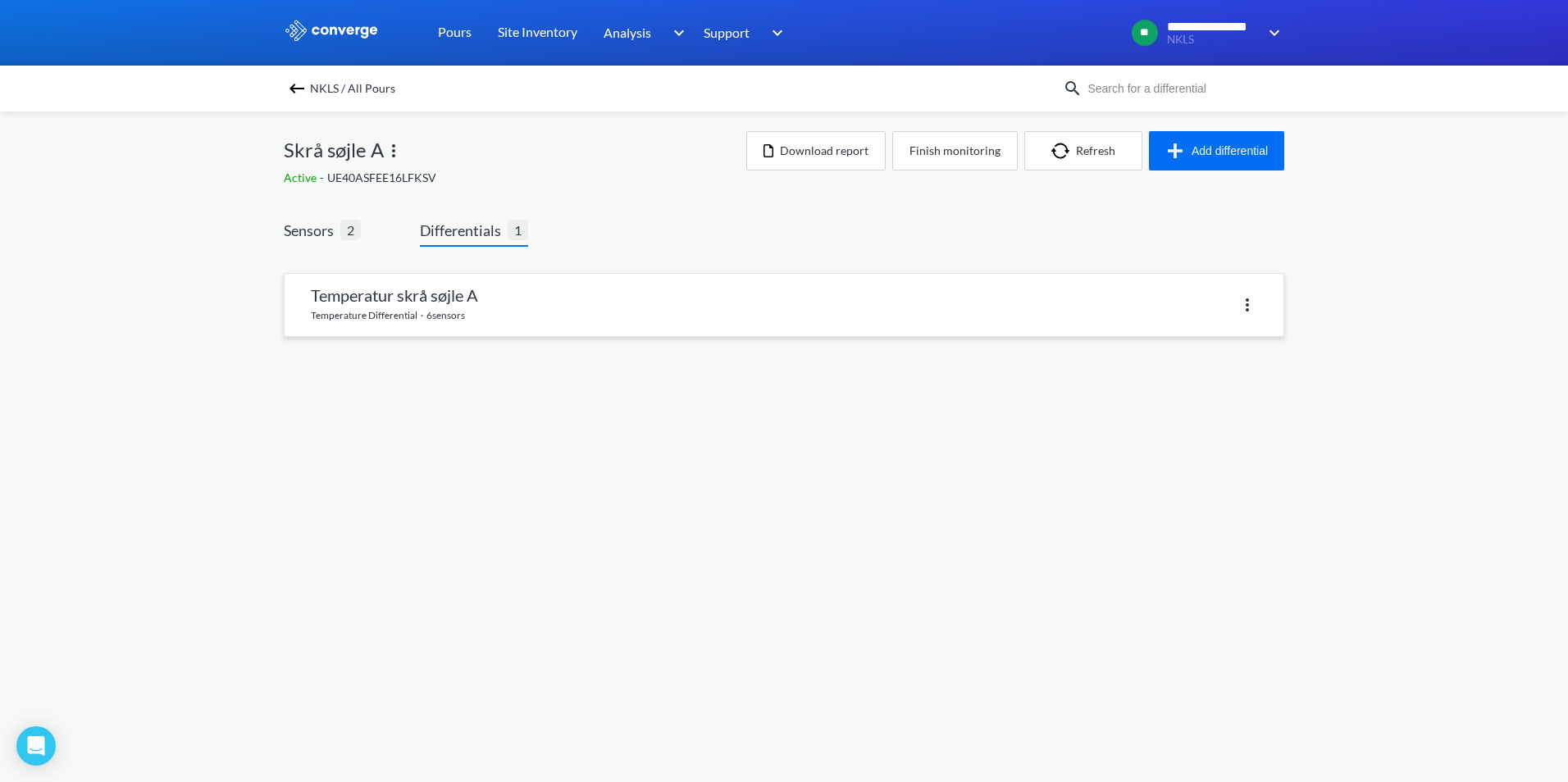
click at [463, 301] on link at bounding box center [784, 305] width 999 height 63
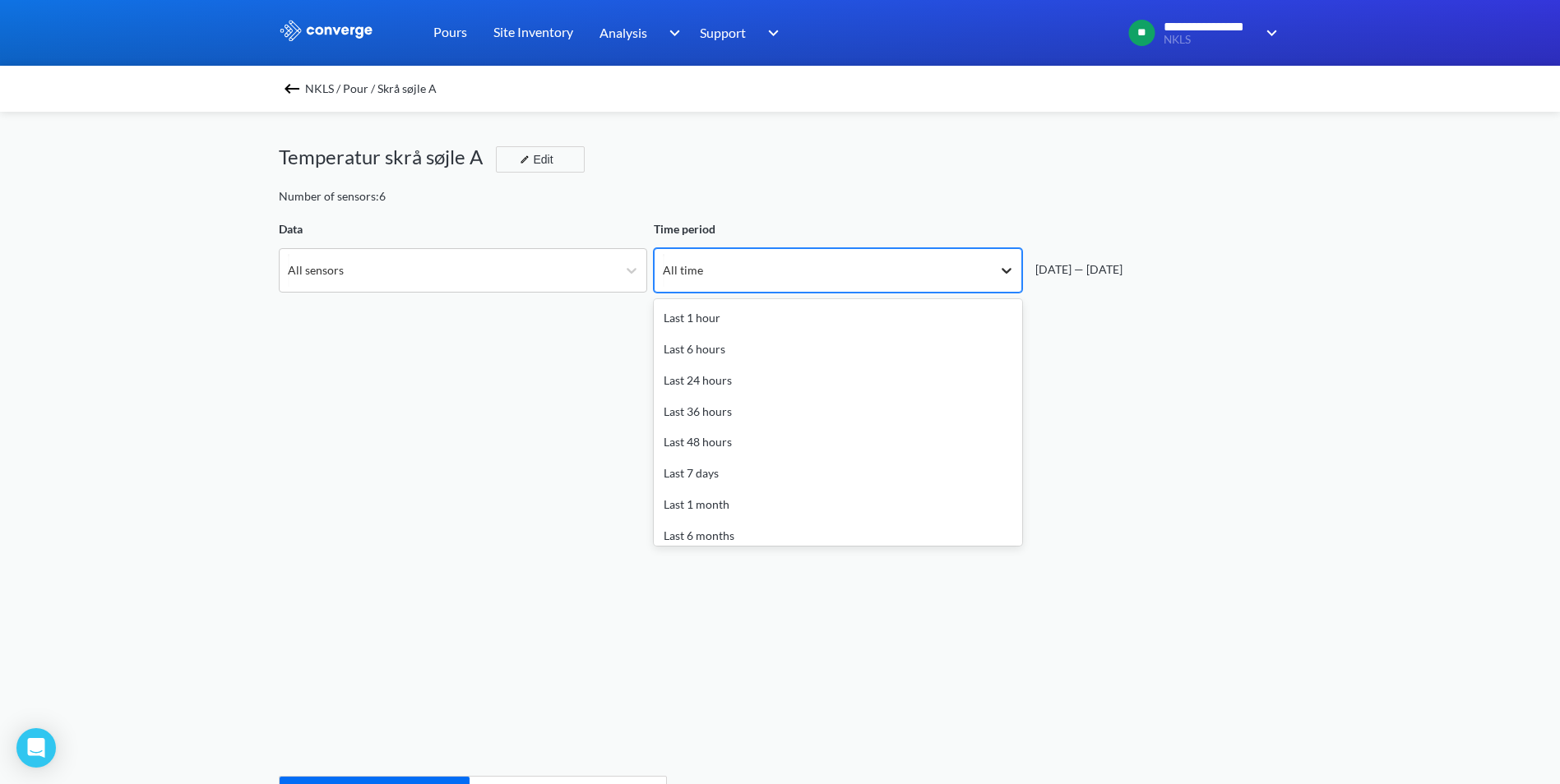
click at [1008, 266] on icon at bounding box center [1007, 271] width 17 height 17
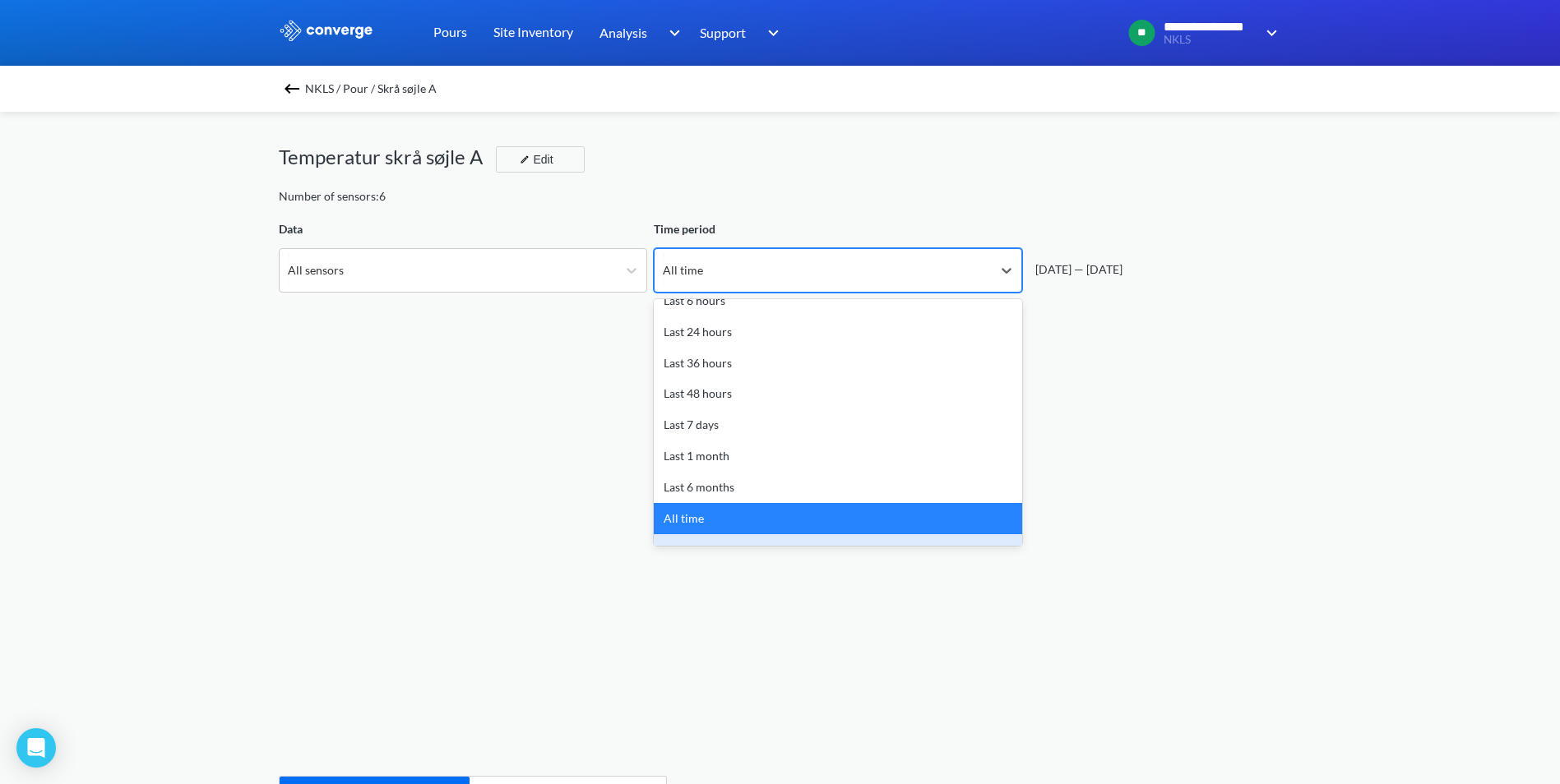
click at [728, 535] on div "Custom" at bounding box center [838, 550] width 369 height 31
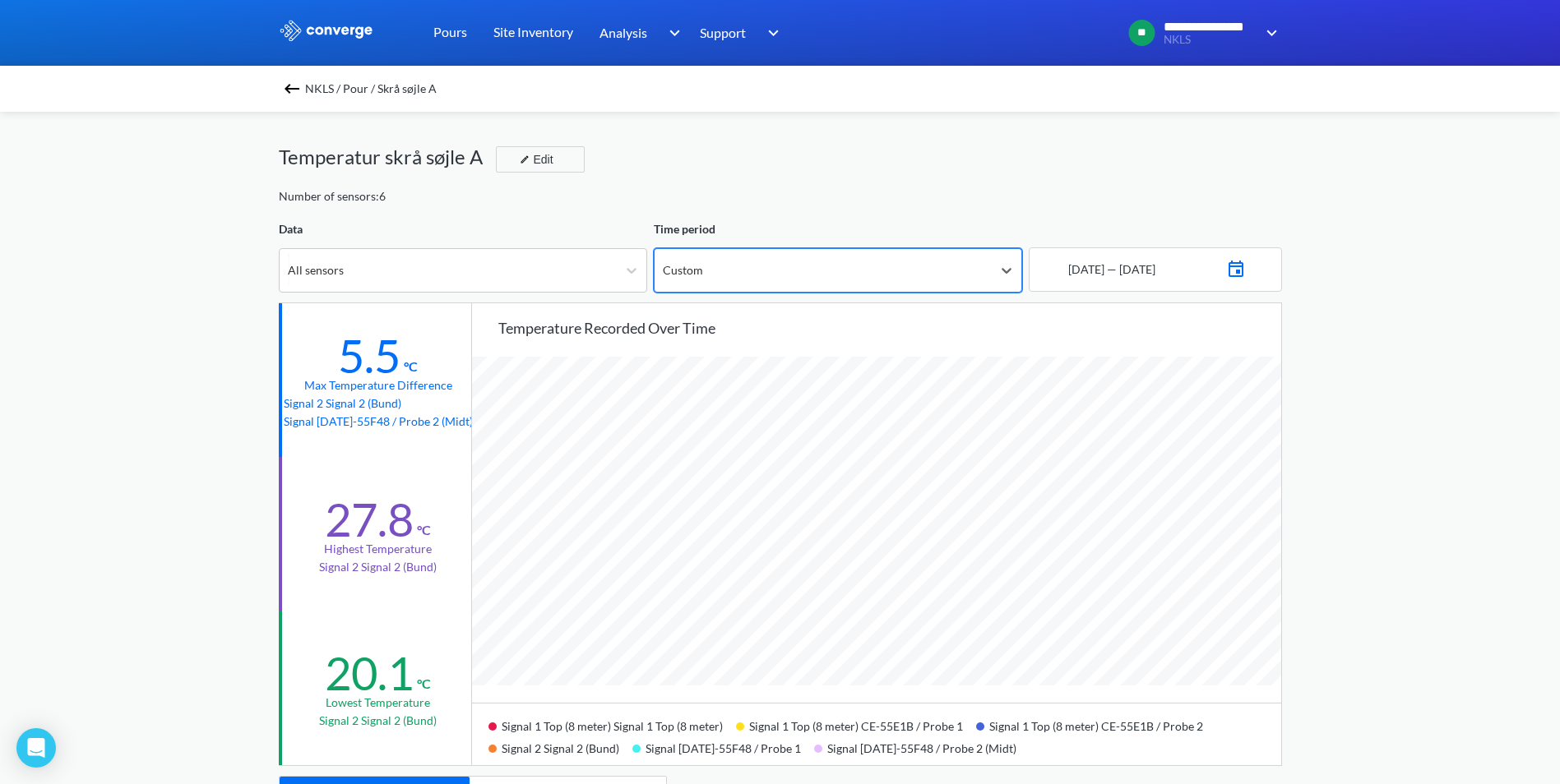
scroll to position [1377, 1560]
click at [1265, 267] on div "[DATE] — [DATE]" at bounding box center [1155, 270] width 253 height 44
click at [1246, 269] on img at bounding box center [1235, 267] width 19 height 23
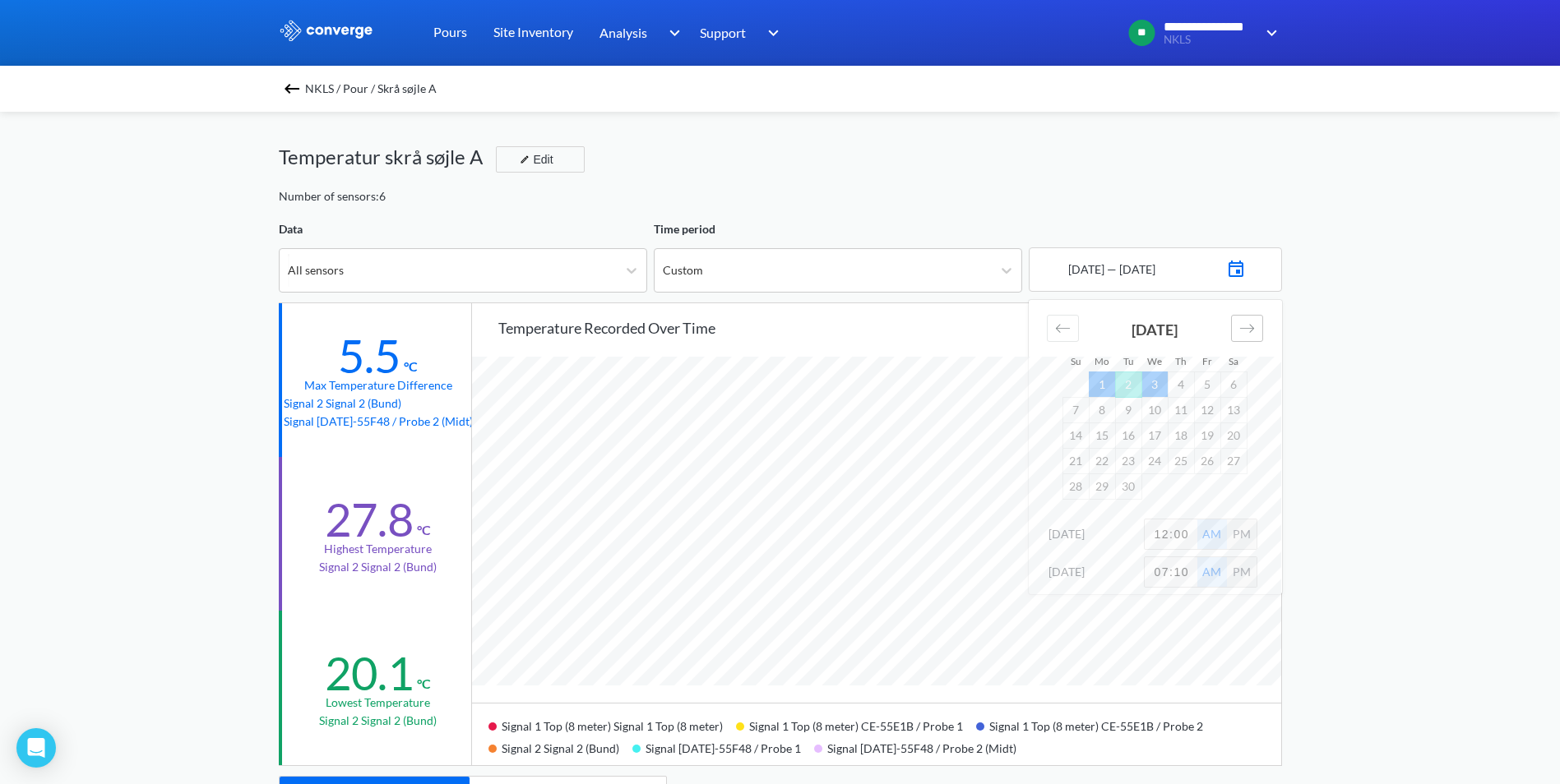
click at [1238, 328] on div "Move forward to switch to the next month." at bounding box center [1247, 328] width 32 height 27
click at [1067, 325] on icon "Move backward to switch to the previous month." at bounding box center [1062, 328] width 16 height 16
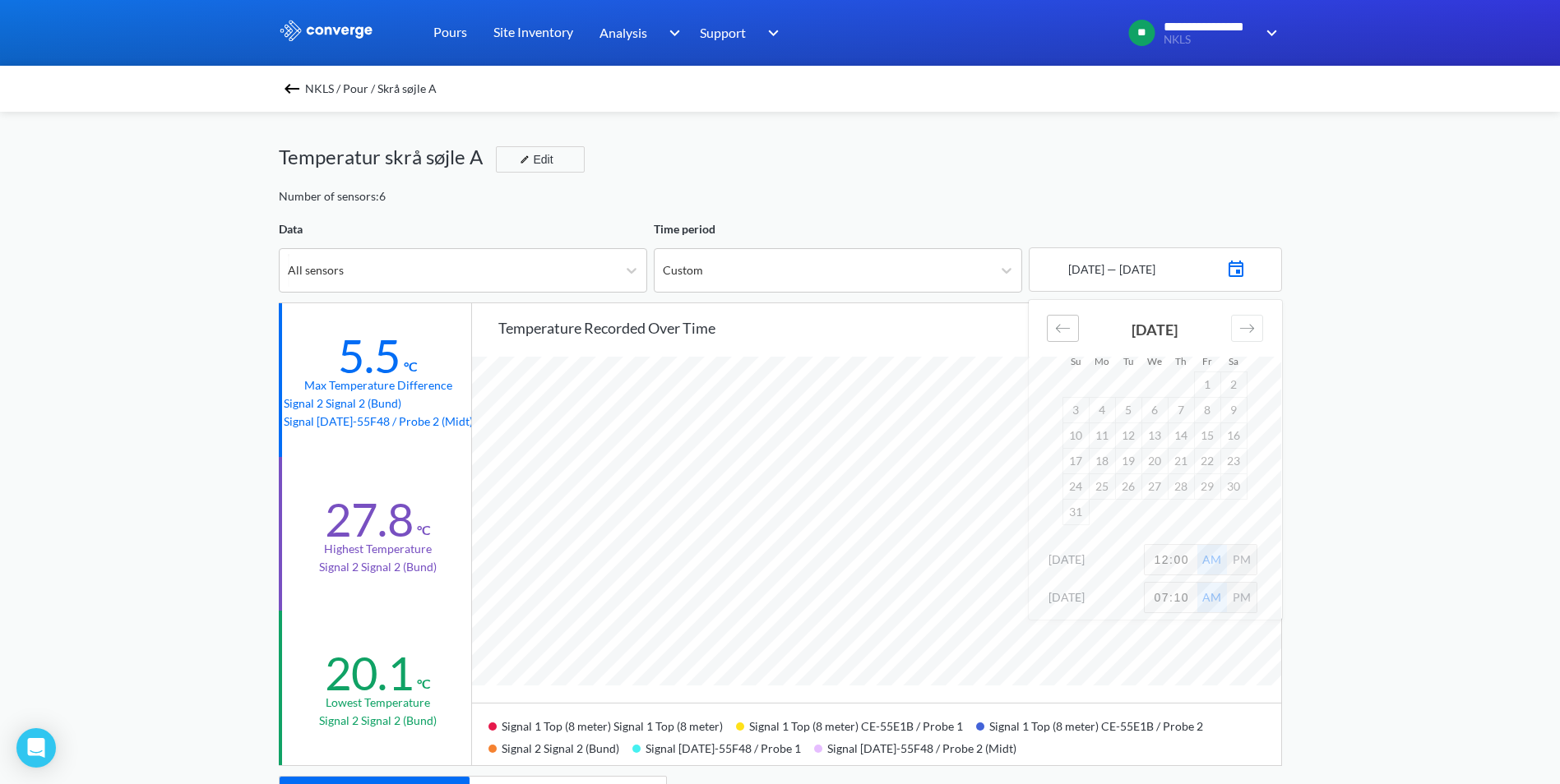
click at [1067, 325] on icon "Move backward to switch to the previous month." at bounding box center [1062, 328] width 16 height 16
click at [1207, 452] on td "27" at bounding box center [1206, 461] width 26 height 26
click at [1253, 331] on icon "Move forward to switch to the next month." at bounding box center [1246, 328] width 16 height 16
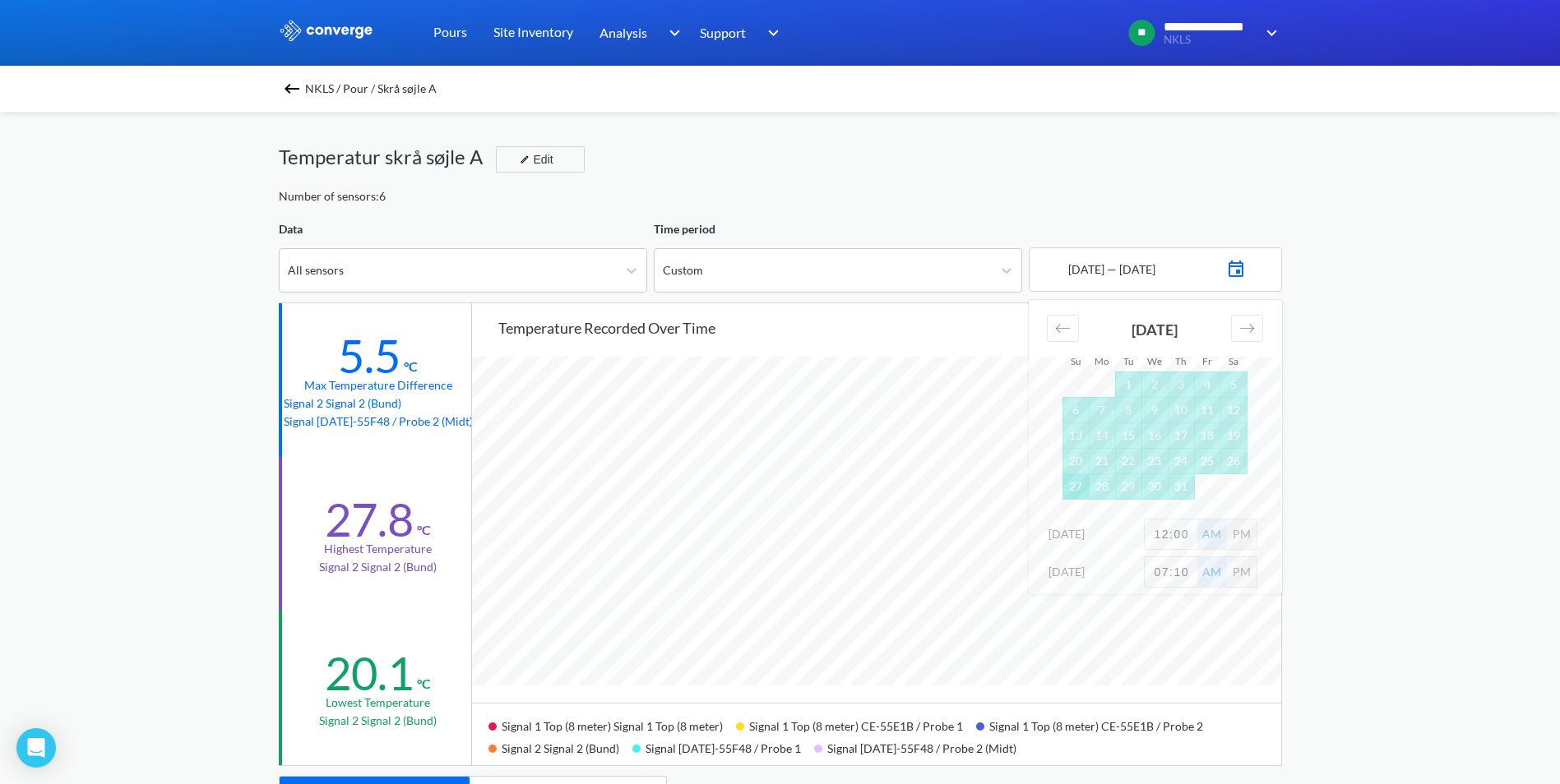
click at [1082, 484] on td "27" at bounding box center [1075, 487] width 26 height 26
click at [1338, 363] on div "**********" at bounding box center [780, 689] width 1560 height 1378
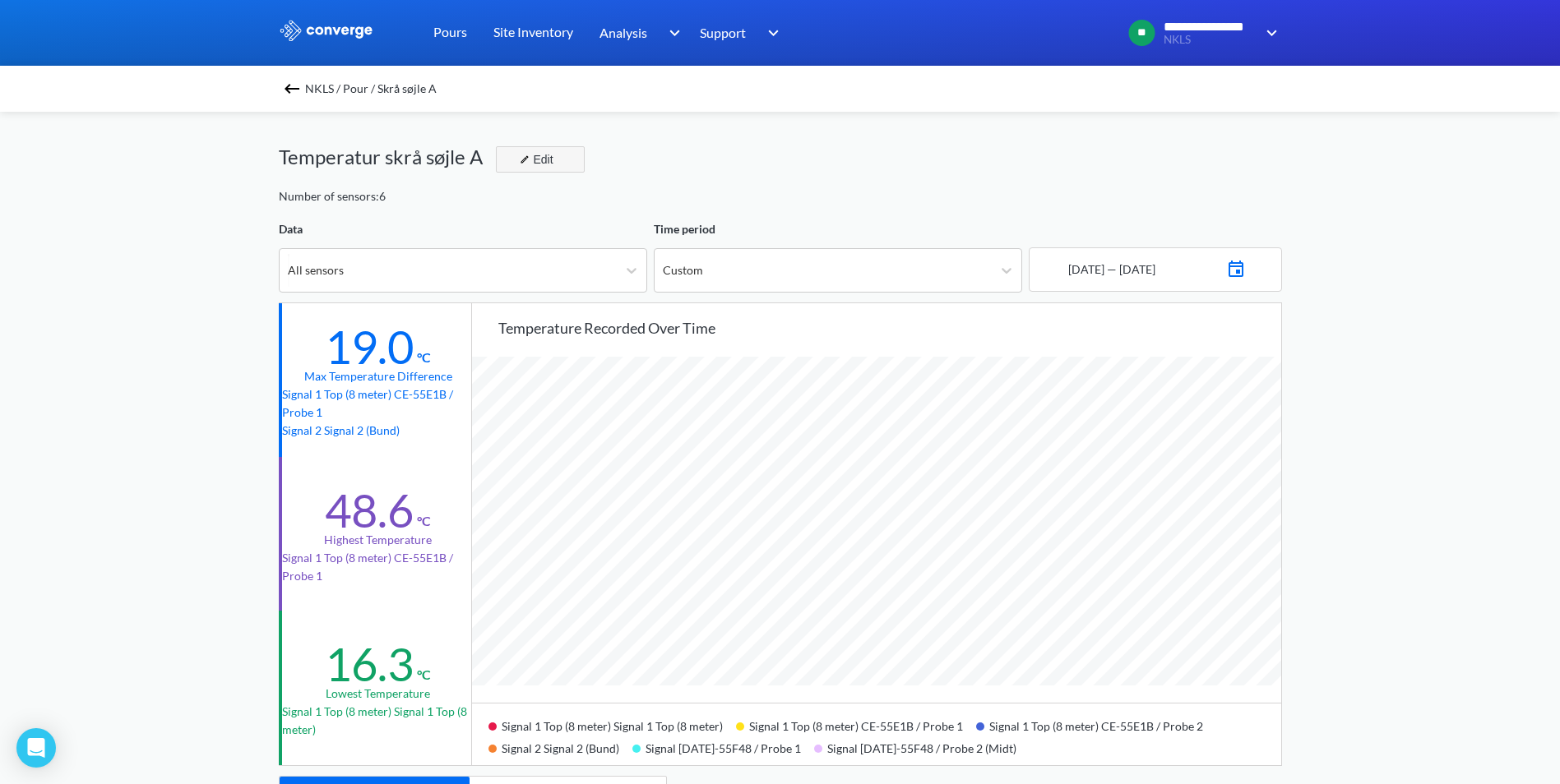
click at [548, 164] on div "Edit" at bounding box center [534, 159] width 42 height 19
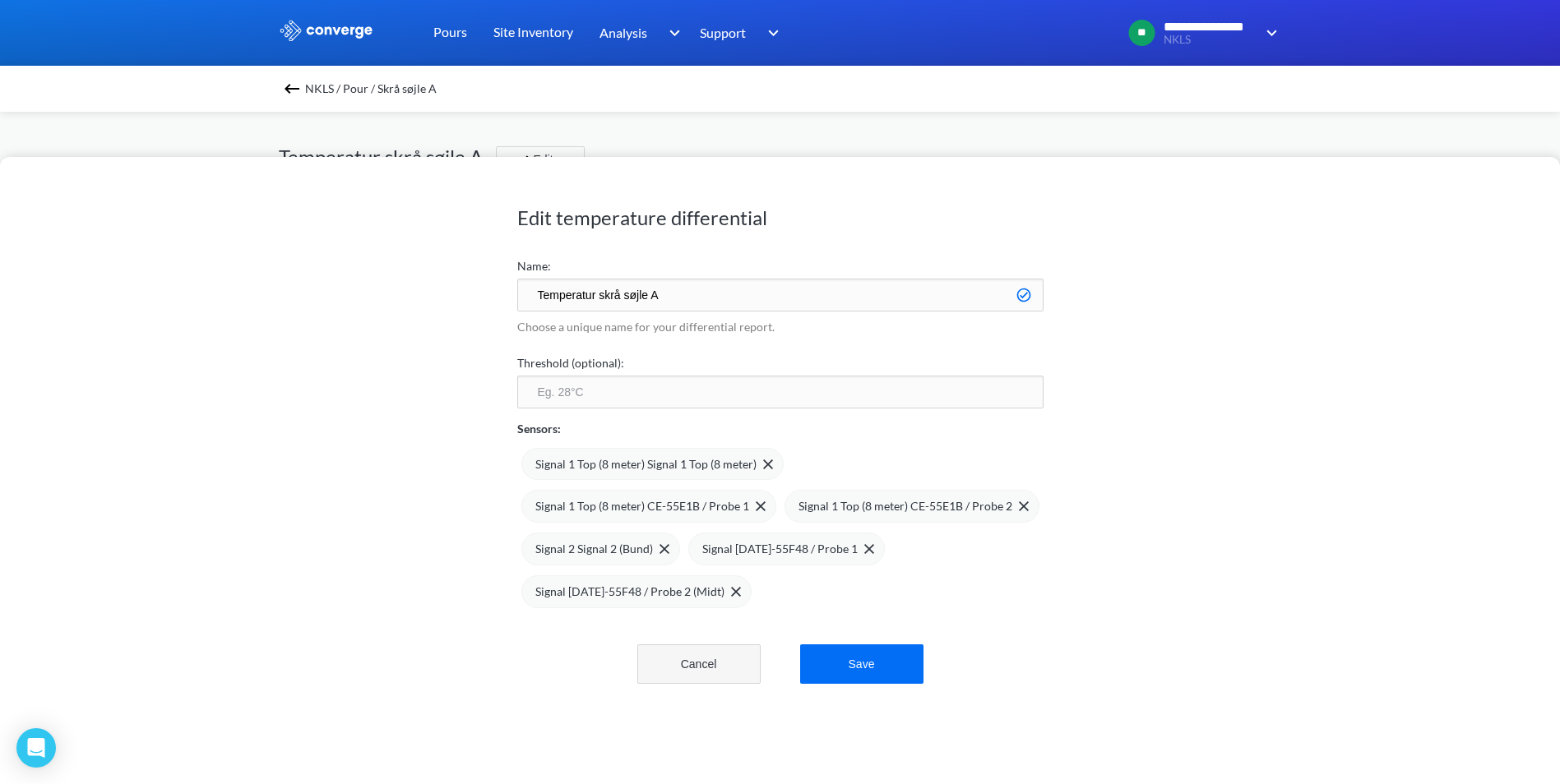
click at [649, 662] on button "Cancel" at bounding box center [699, 664] width 124 height 40
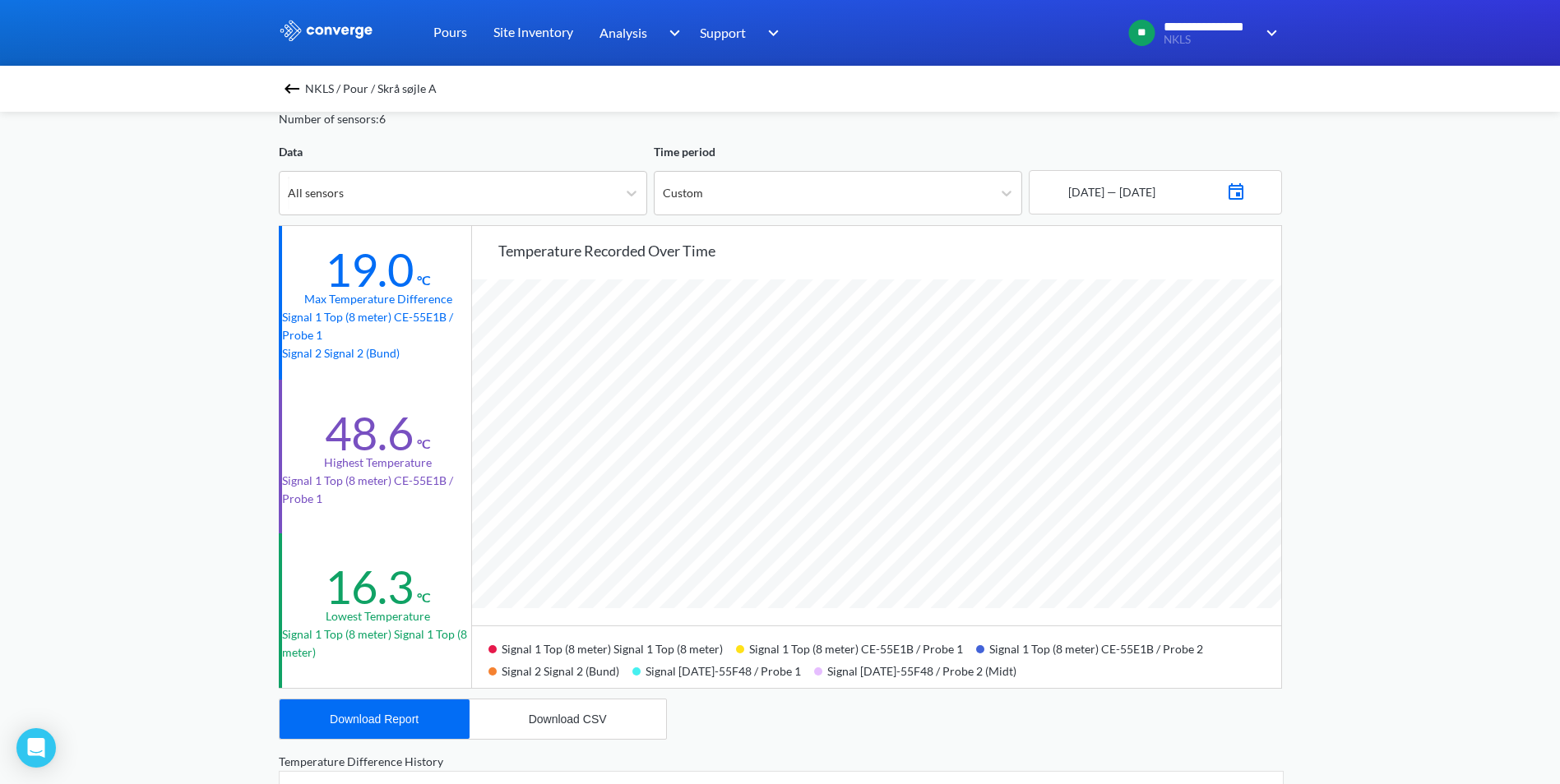
scroll to position [0, 0]
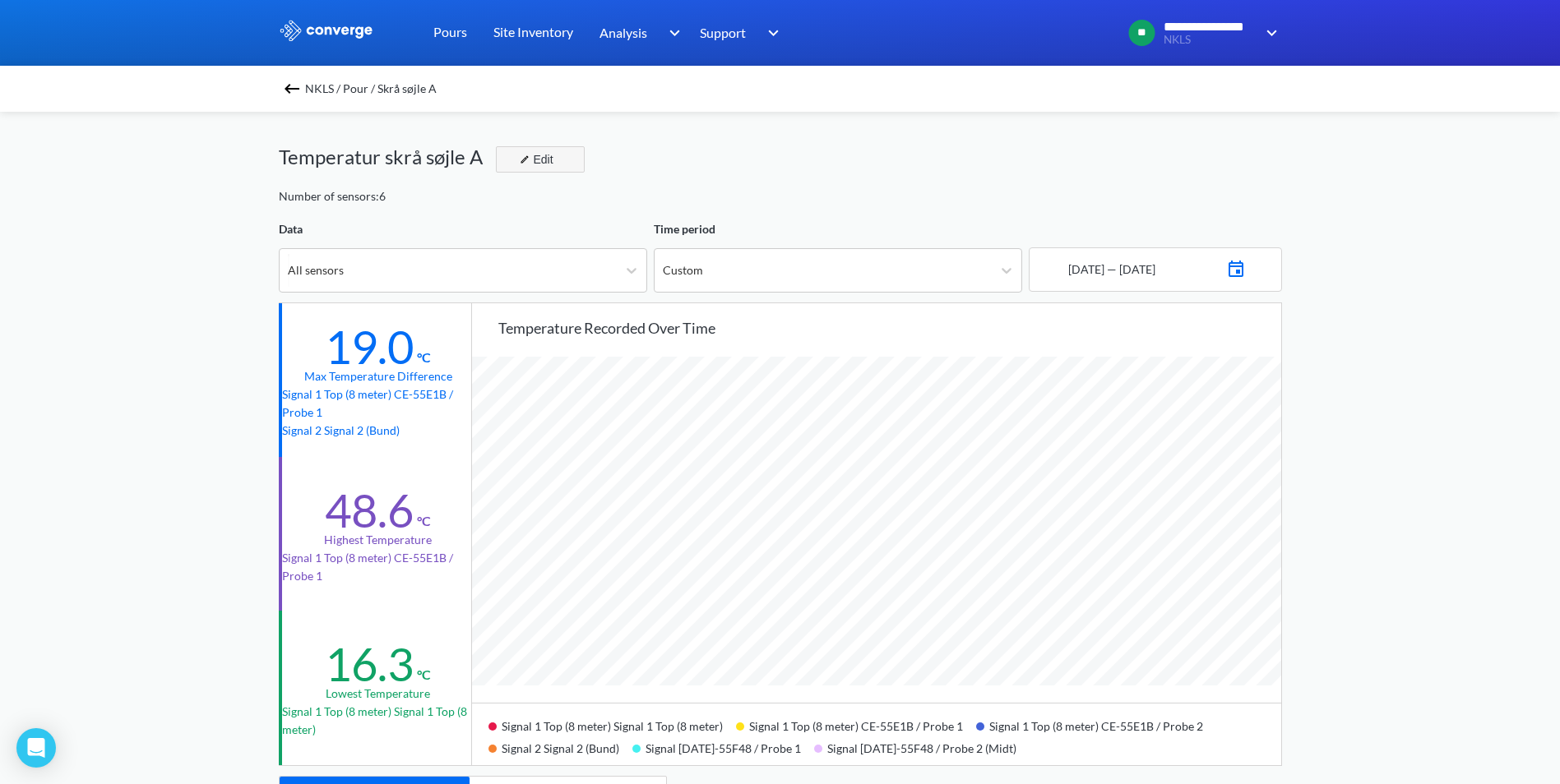
click at [520, 159] on img "button" at bounding box center [525, 159] width 10 height 10
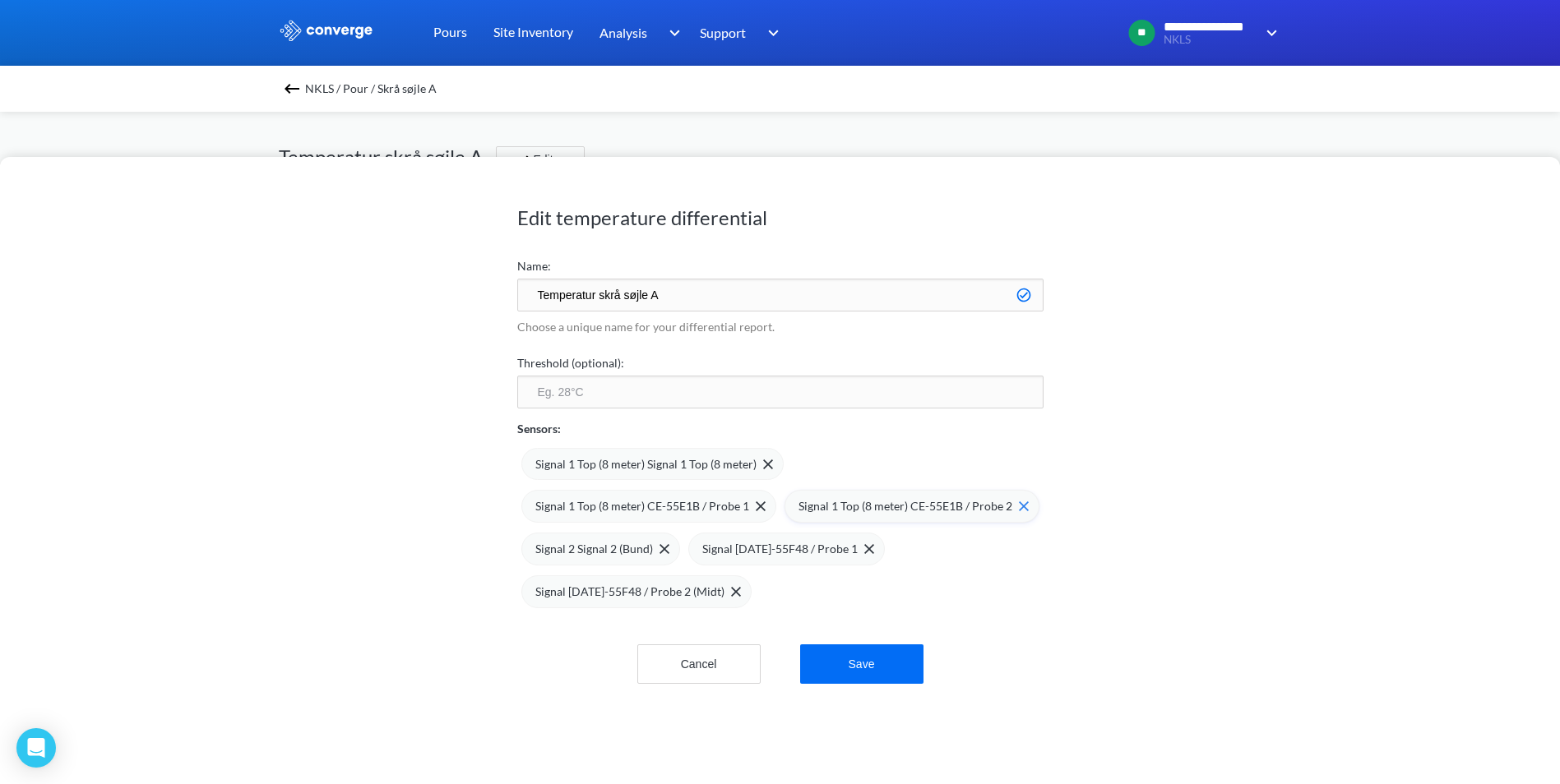
click at [1021, 509] on img at bounding box center [1023, 506] width 10 height 10
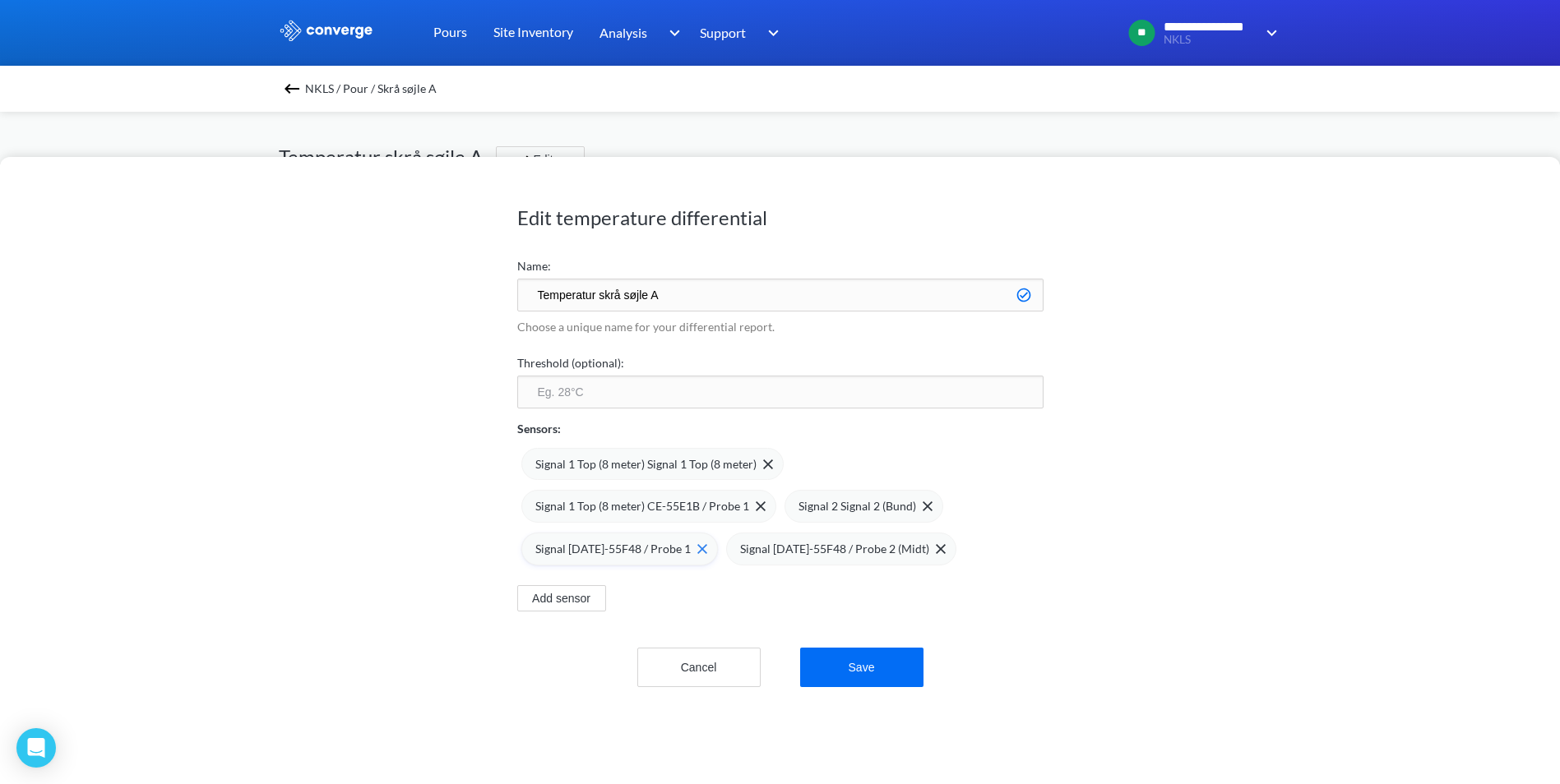
click at [697, 552] on img at bounding box center [702, 549] width 10 height 10
click at [848, 664] on button "Save" at bounding box center [862, 667] width 124 height 40
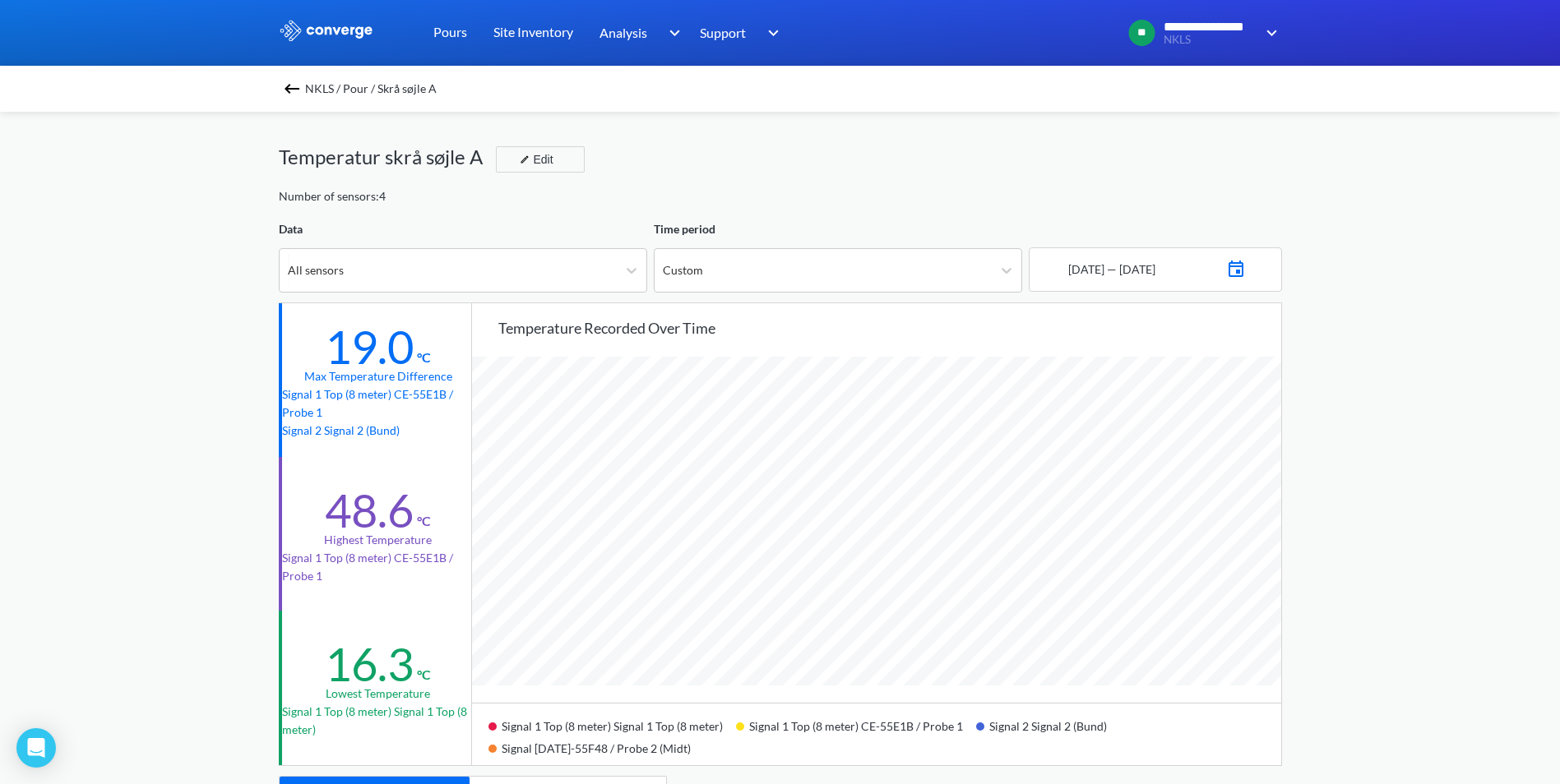
scroll to position [1377, 1560]
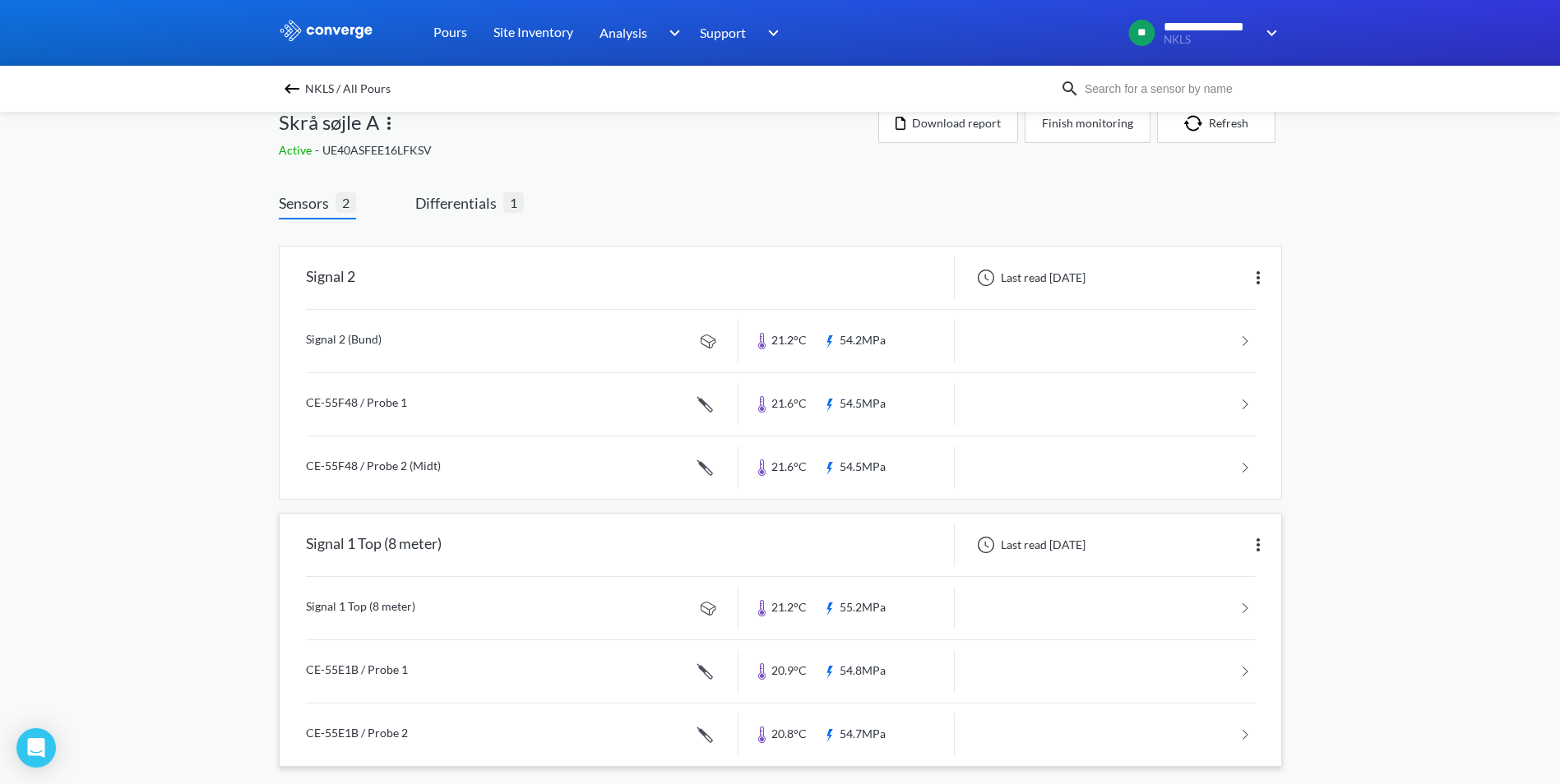
scroll to position [43, 0]
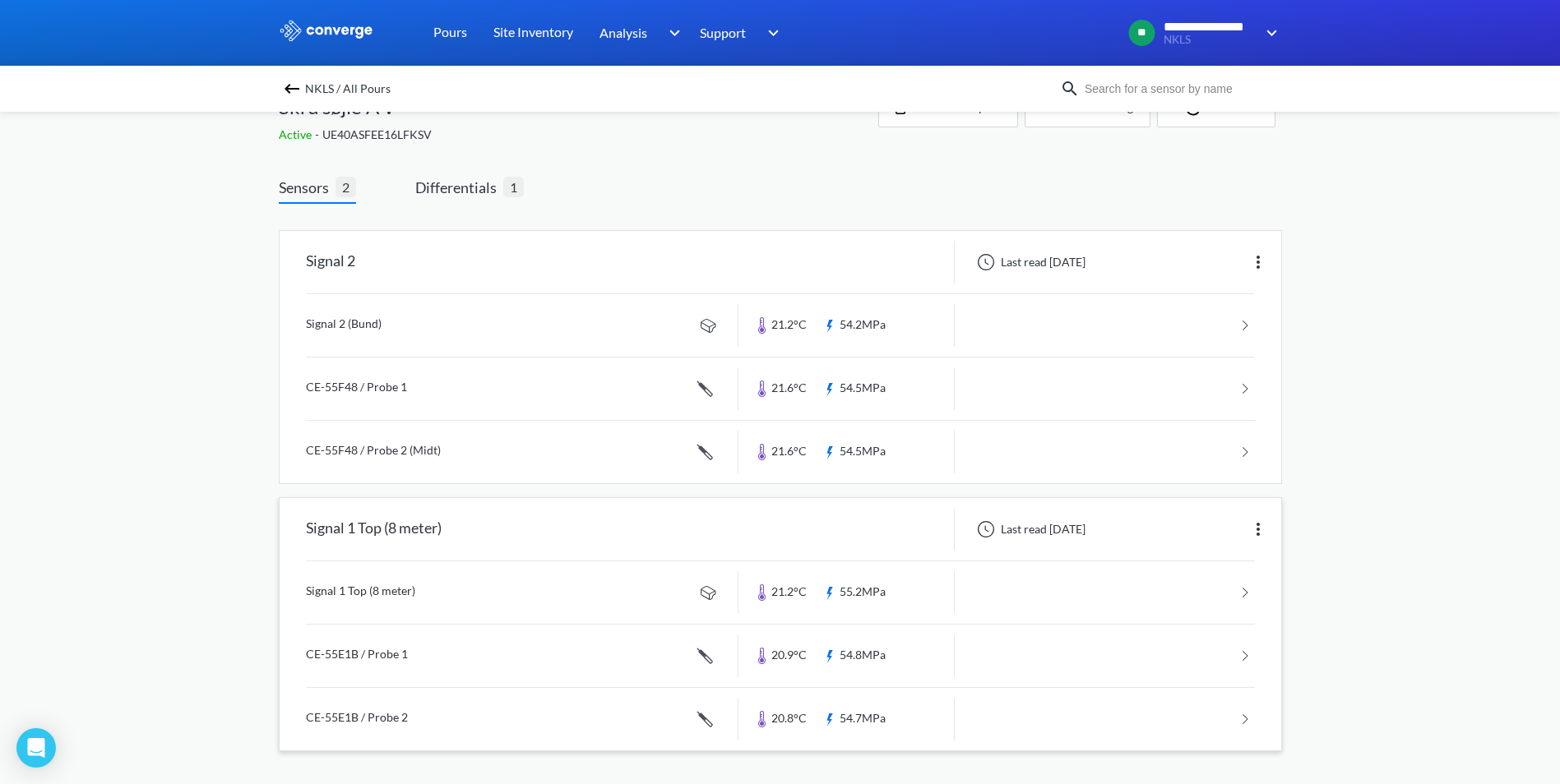
click at [383, 652] on link at bounding box center [780, 656] width 949 height 63
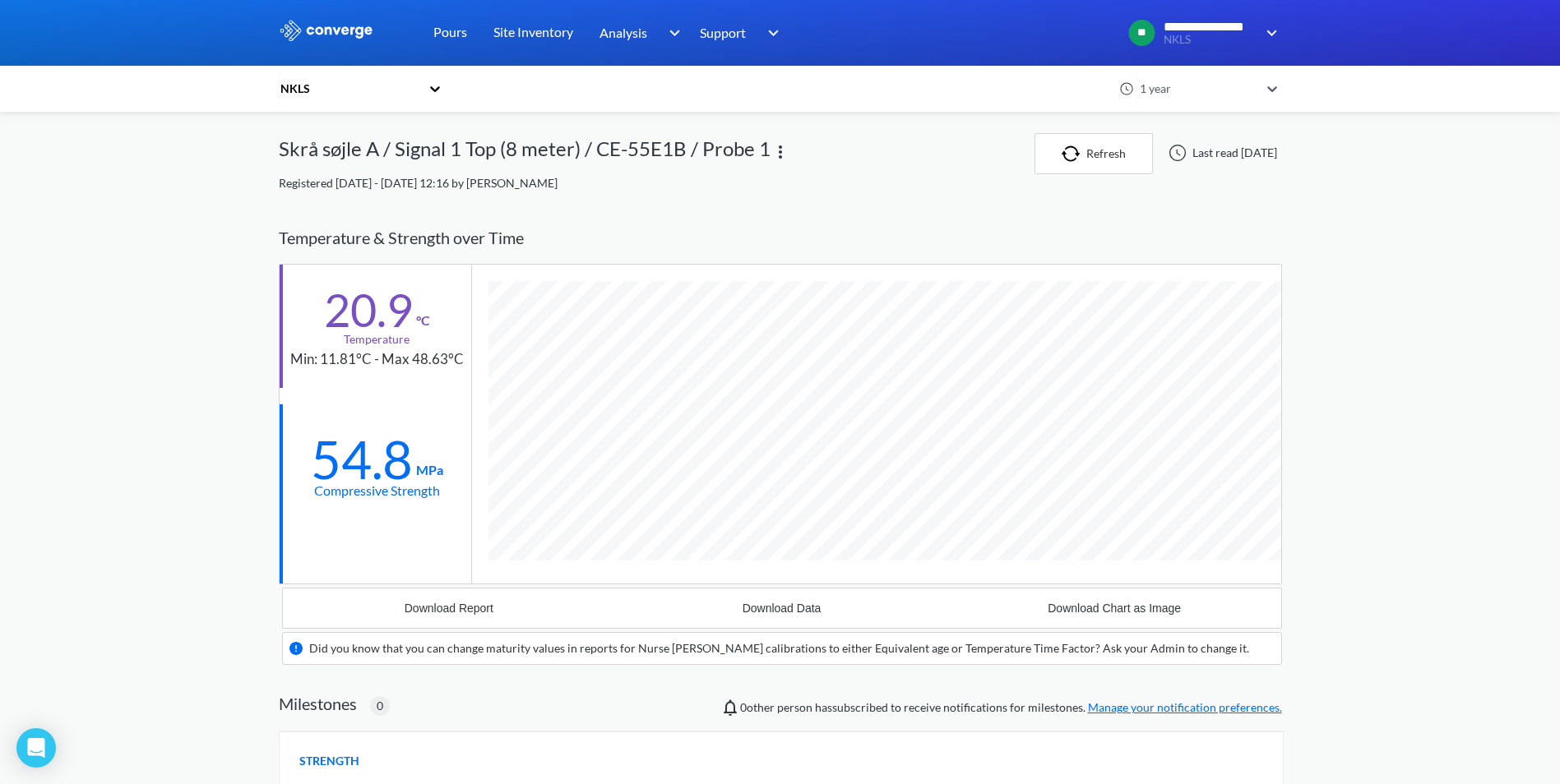
click at [779, 151] on img at bounding box center [780, 151] width 19 height 19
click at [712, 150] on div "Edit" at bounding box center [737, 152] width 105 height 31
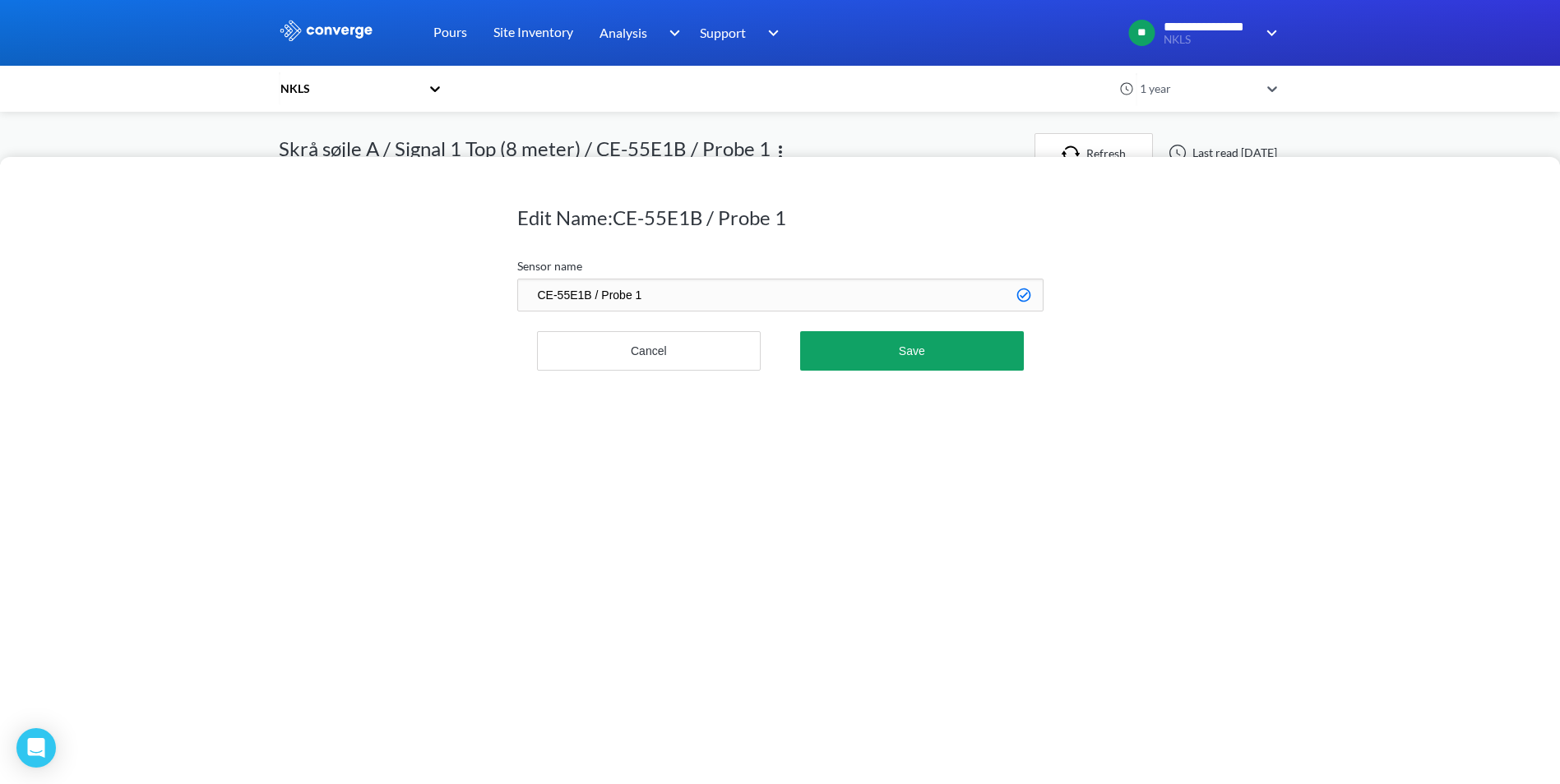
click at [655, 296] on input "CE-55E1B / Probe 1" at bounding box center [780, 296] width 526 height 33
type input "CE-55E1B / Probe 1 midt"
click at [924, 362] on button "Save" at bounding box center [911, 351] width 223 height 40
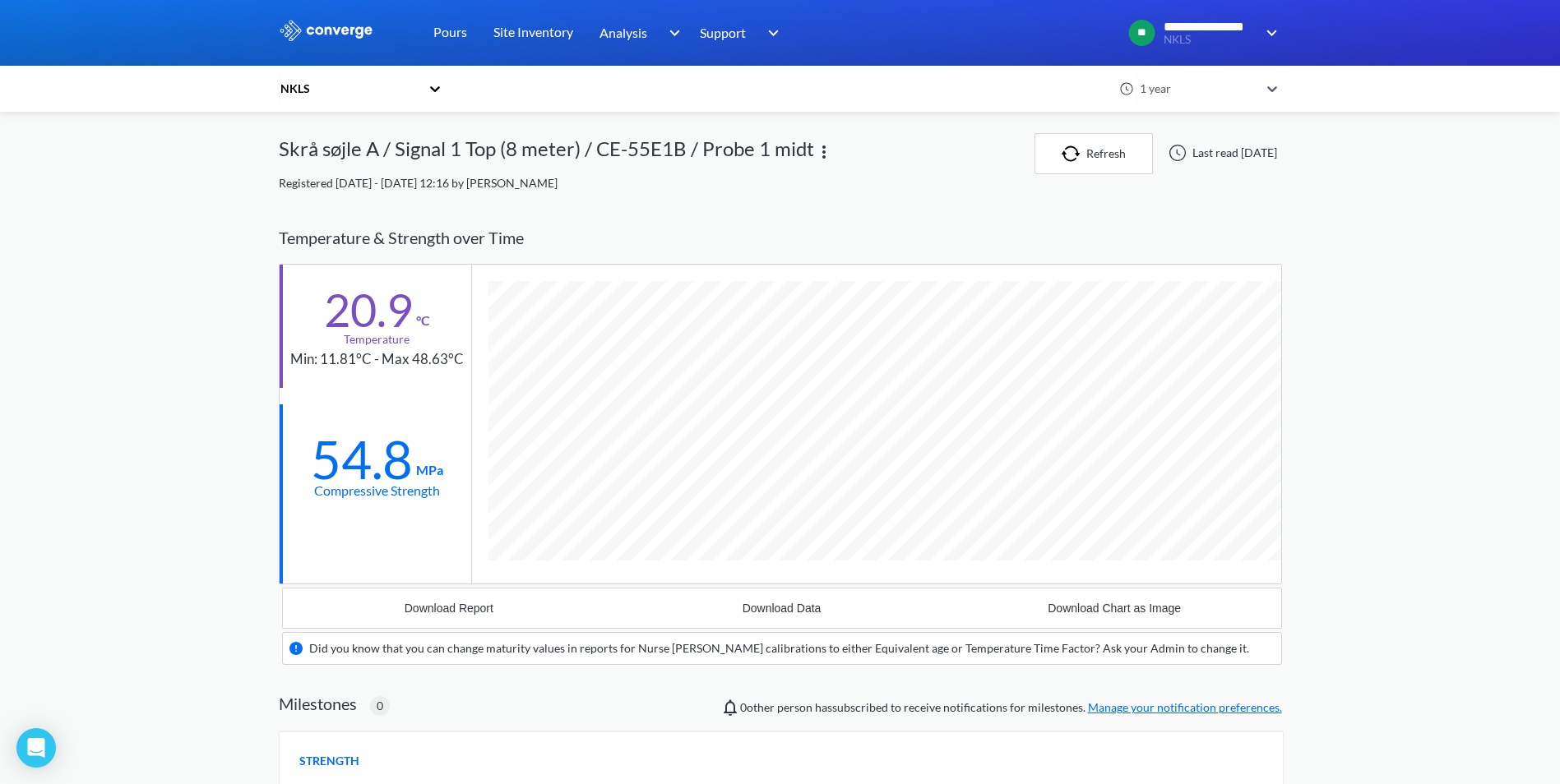
scroll to position [1051, 1003]
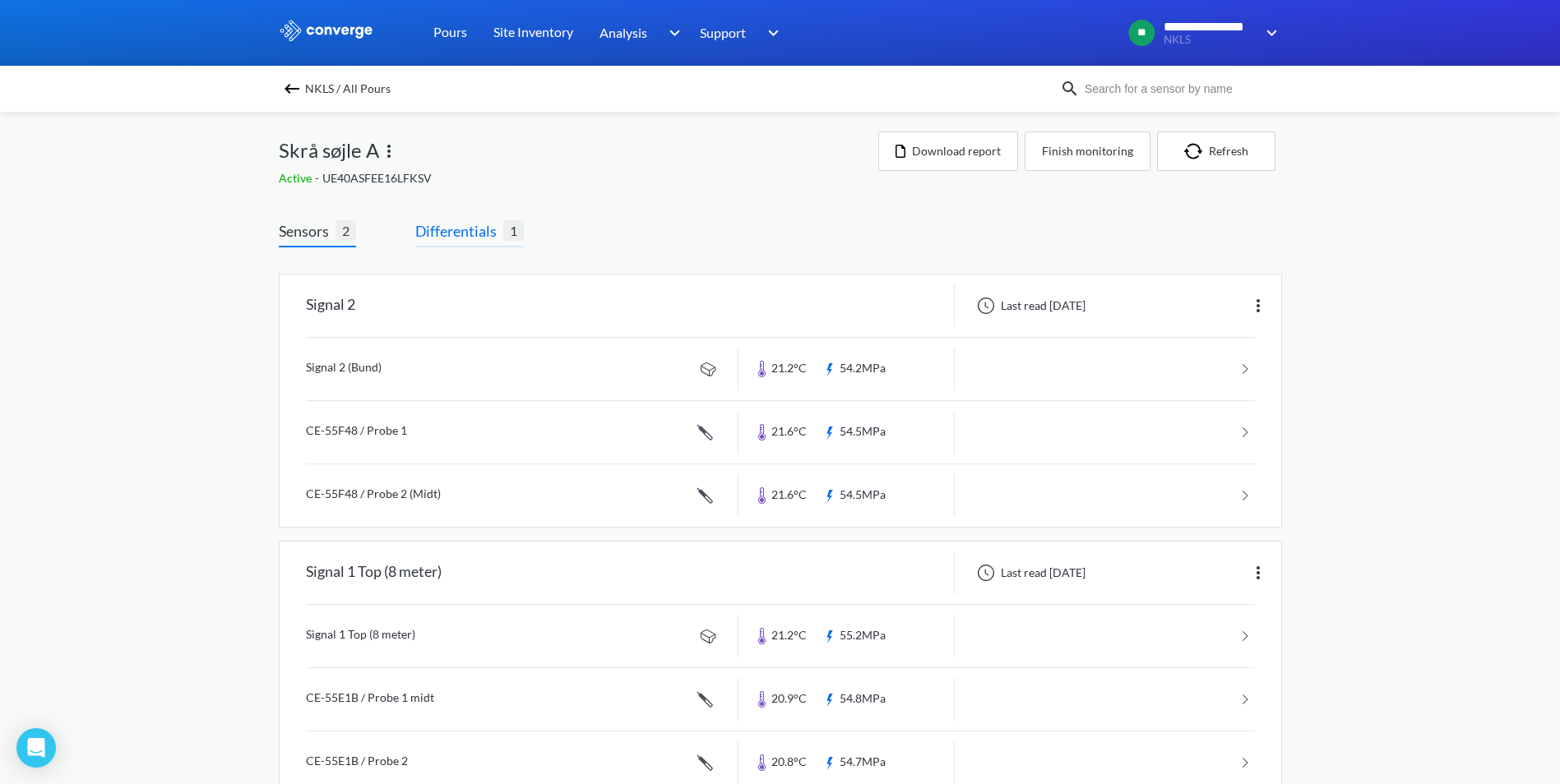
click at [473, 237] on span "Differentials" at bounding box center [459, 231] width 88 height 23
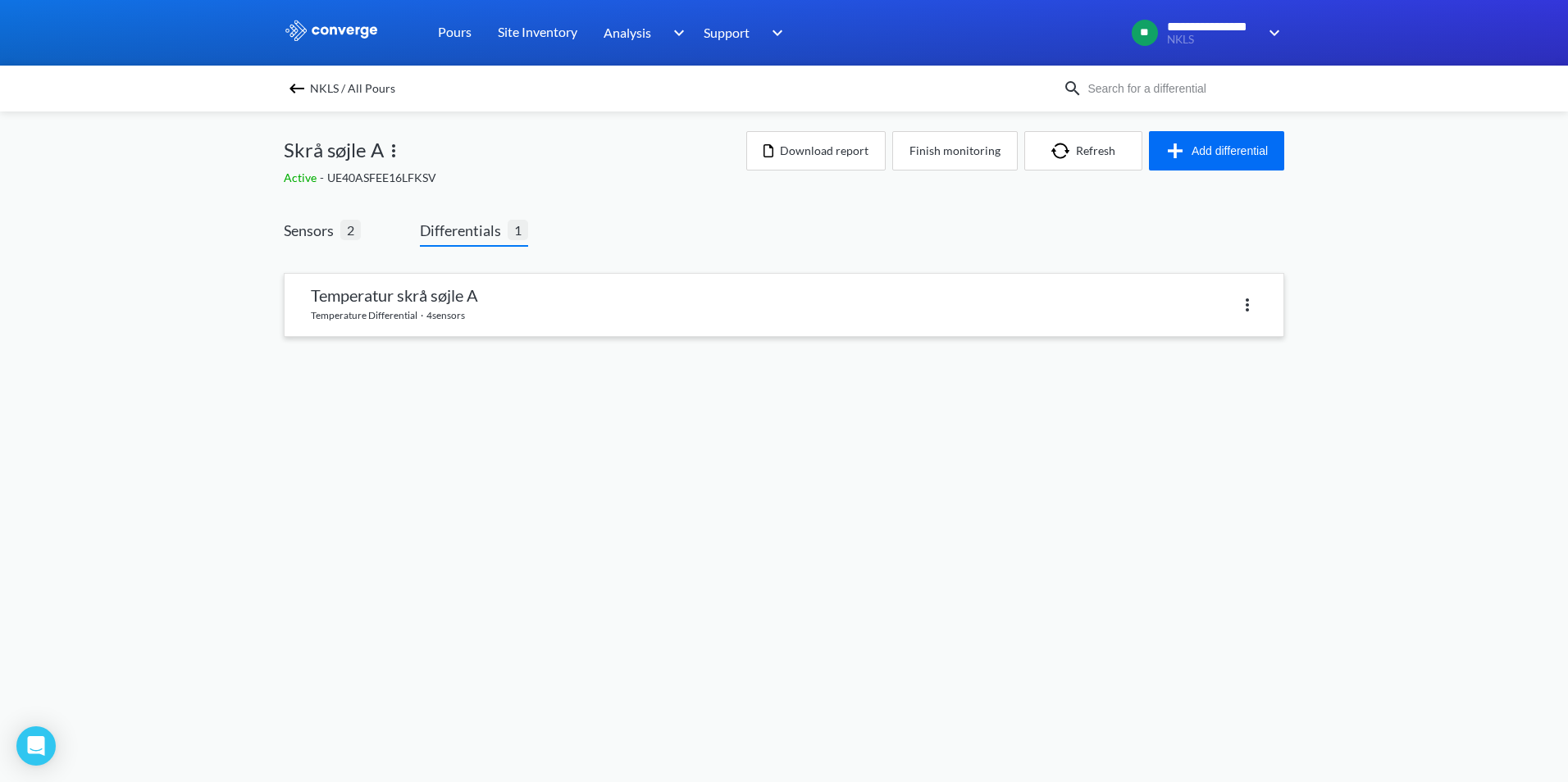
click at [428, 297] on link at bounding box center [784, 305] width 999 height 63
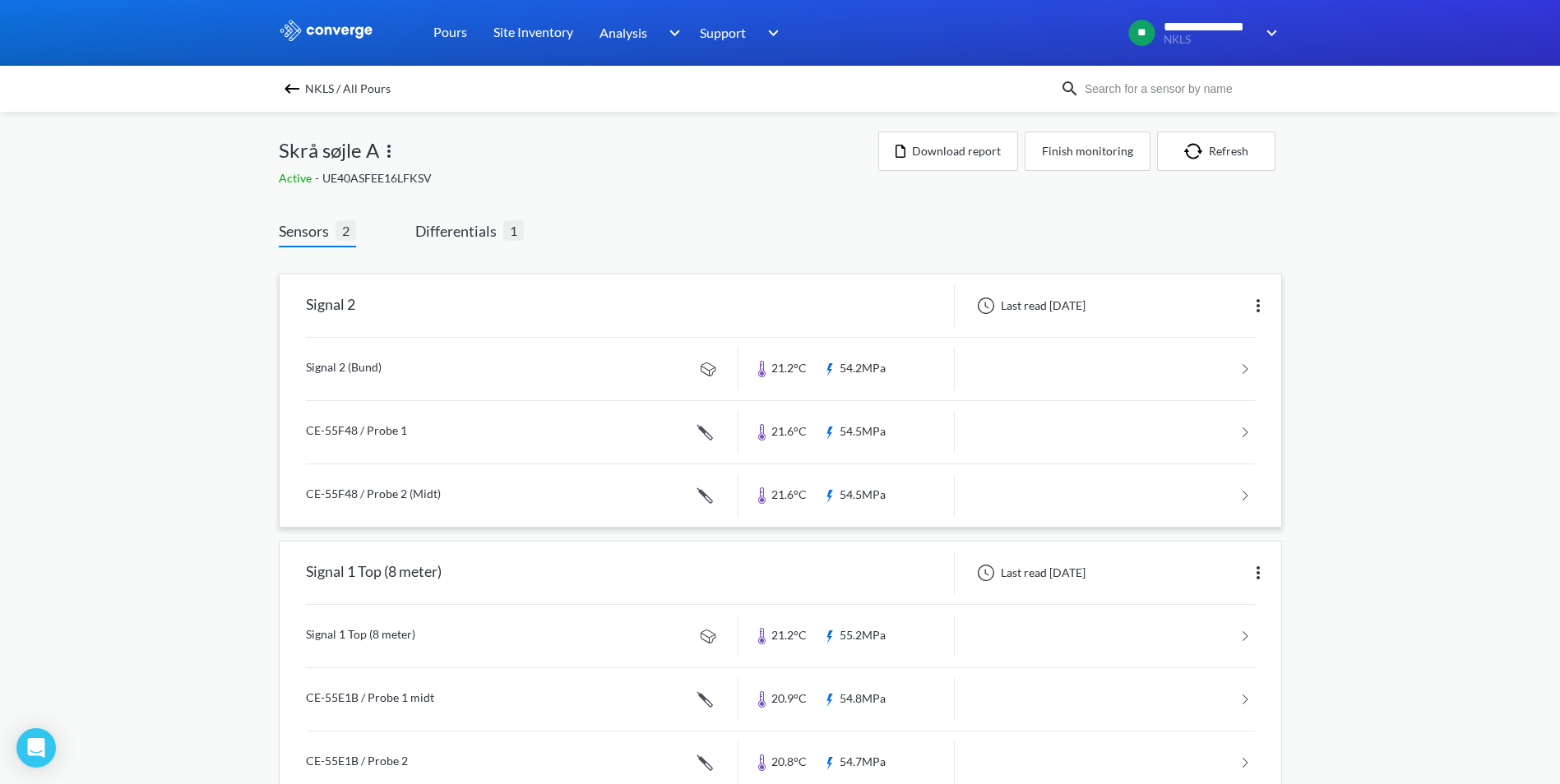
click at [345, 368] on link at bounding box center [780, 369] width 949 height 63
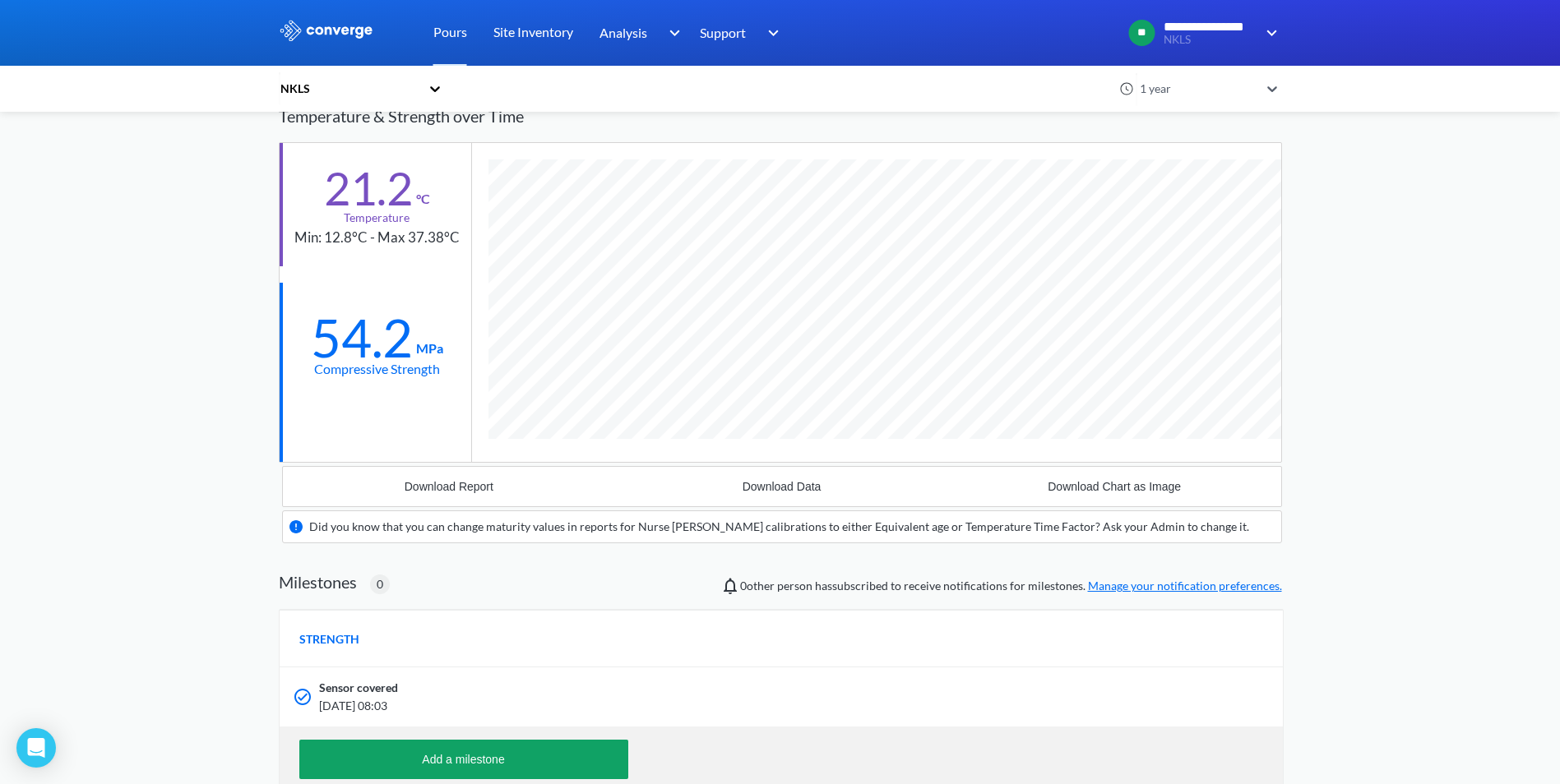
scroll to position [247, 0]
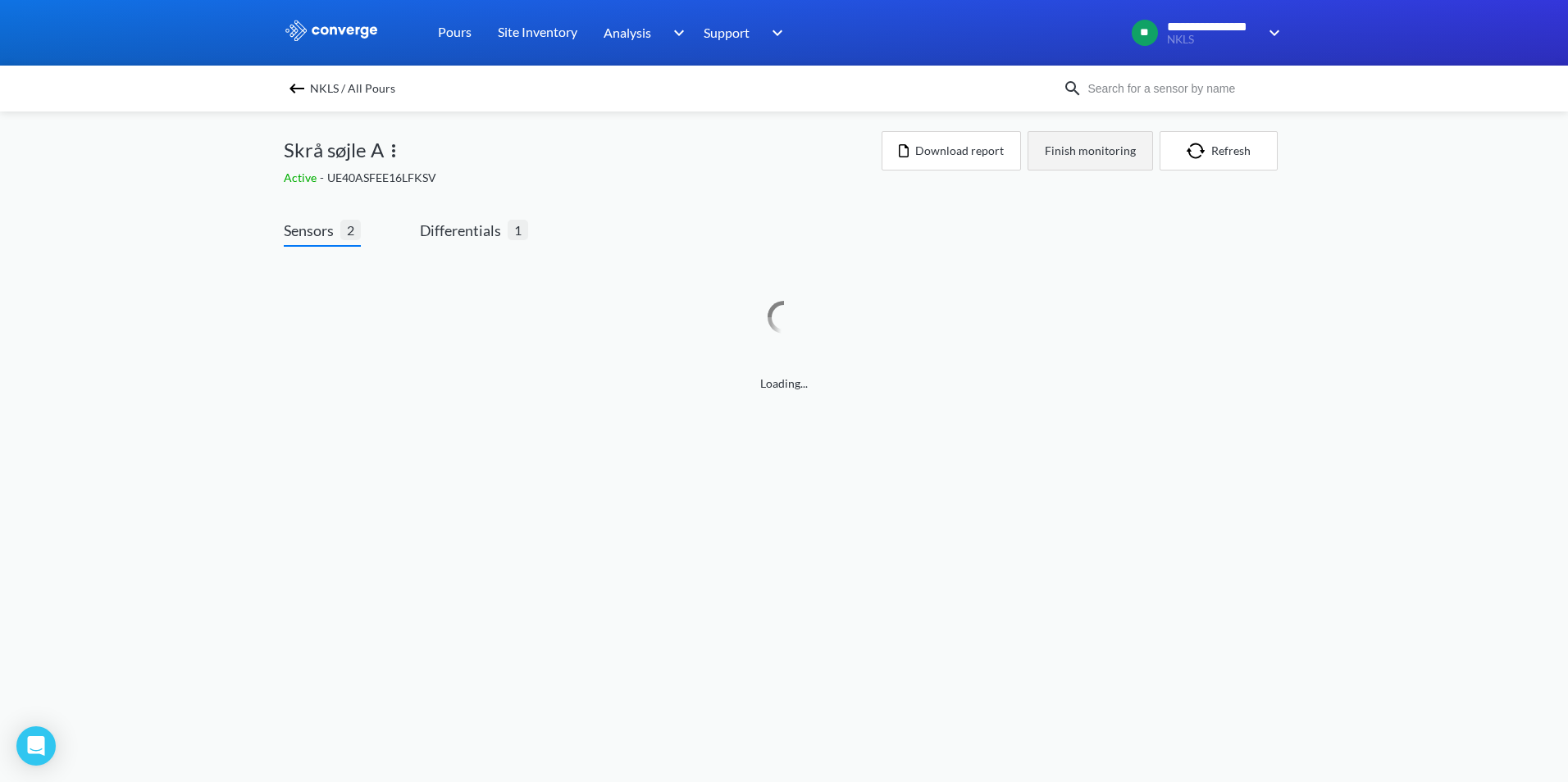
click at [1079, 147] on button "Finish monitoring" at bounding box center [1090, 150] width 125 height 40
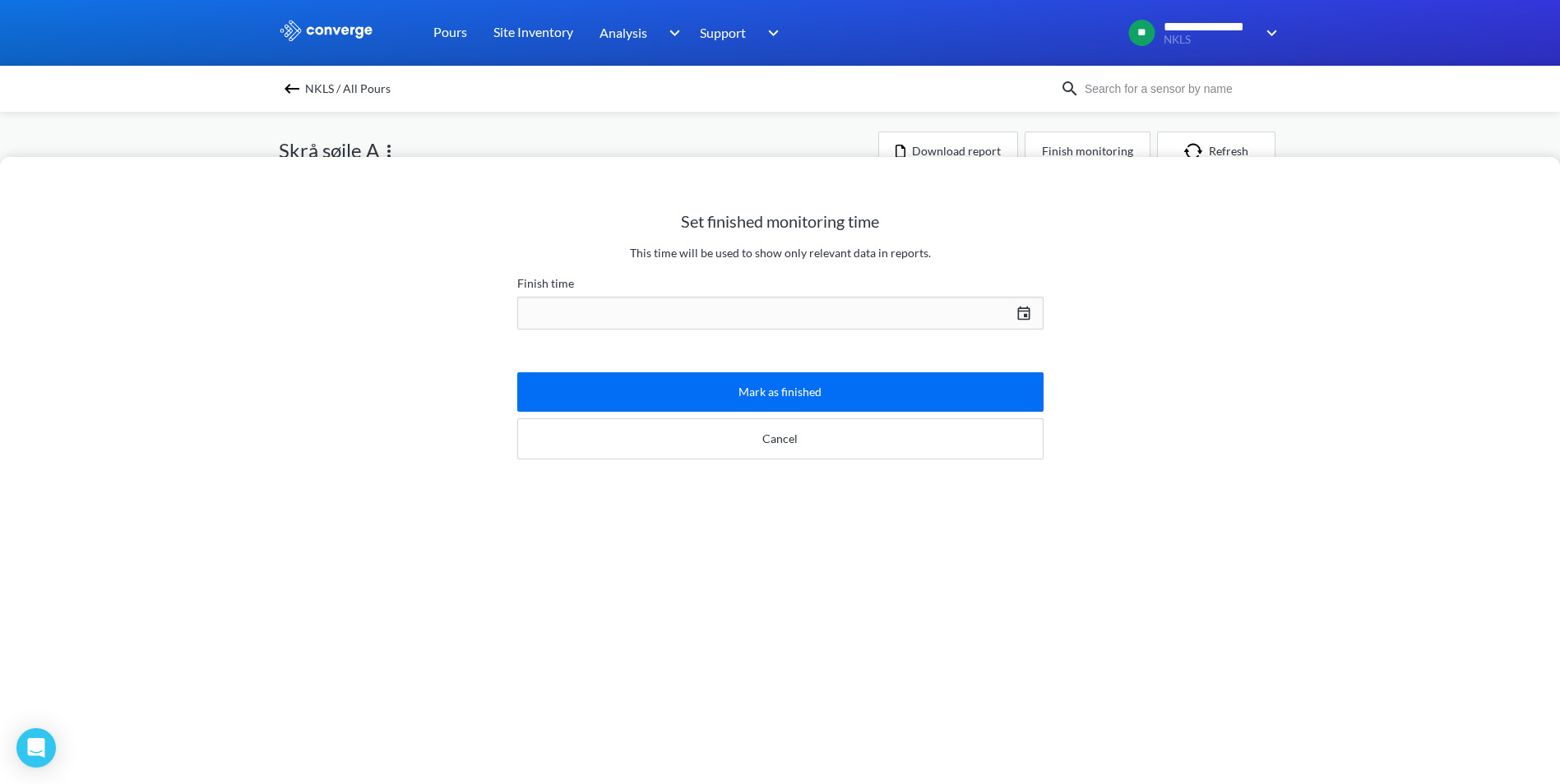
click at [1021, 307] on div "[DATE] Press the down arrow key to interact with the calendar and select a date…" at bounding box center [780, 313] width 526 height 40
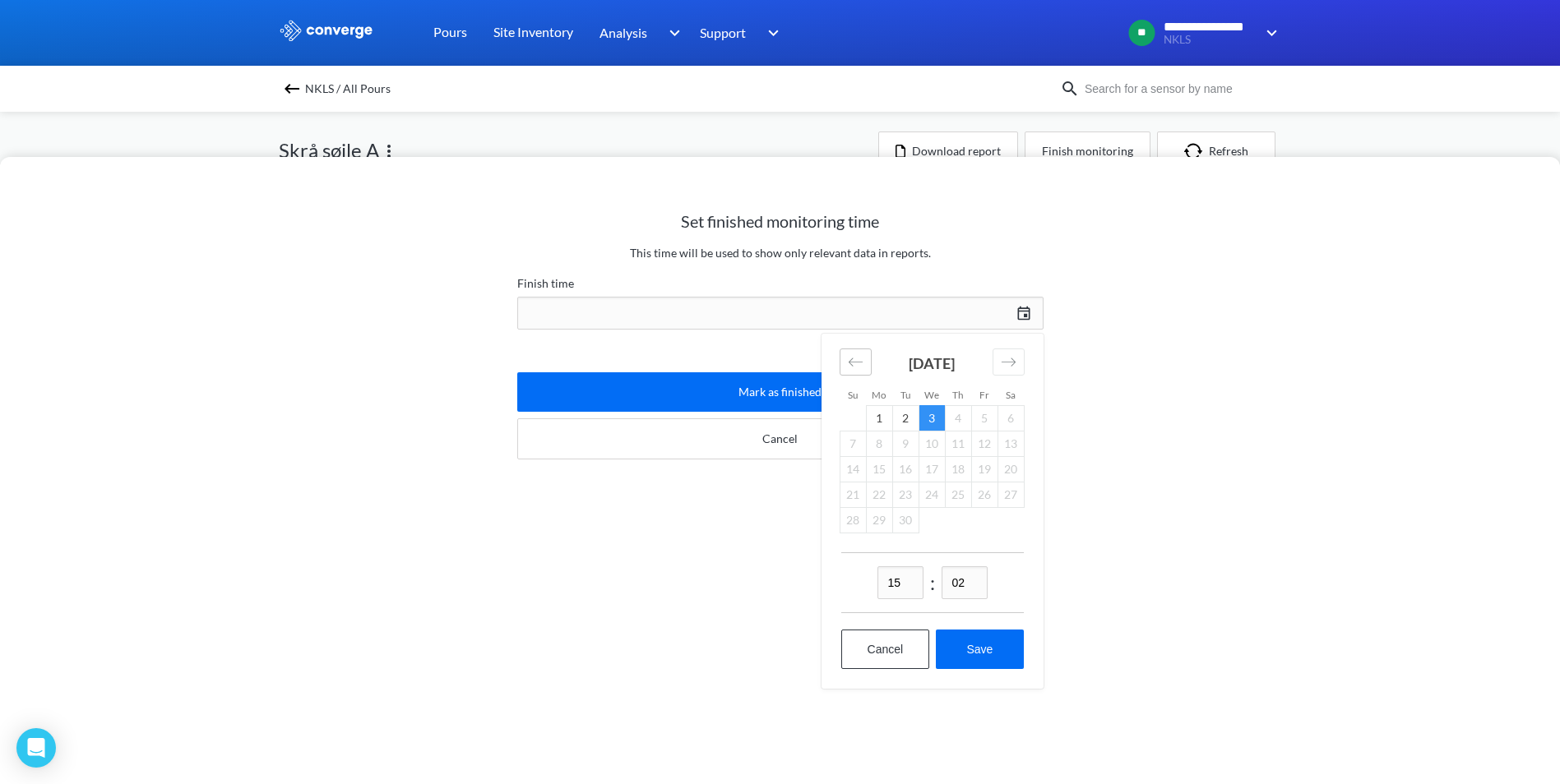
click at [854, 348] on div "Move backward to switch to the previous month." at bounding box center [855, 361] width 32 height 27
click at [853, 350] on div "Move backward to switch to the previous month." at bounding box center [855, 361] width 32 height 27
click at [853, 350] on div "Move backward to switch to the previous month." at bounding box center [855, 361] width 32 height 27
click at [1017, 360] on div "Move forward to switch to the next month." at bounding box center [1008, 361] width 32 height 27
click at [857, 515] on td "27" at bounding box center [853, 520] width 26 height 26
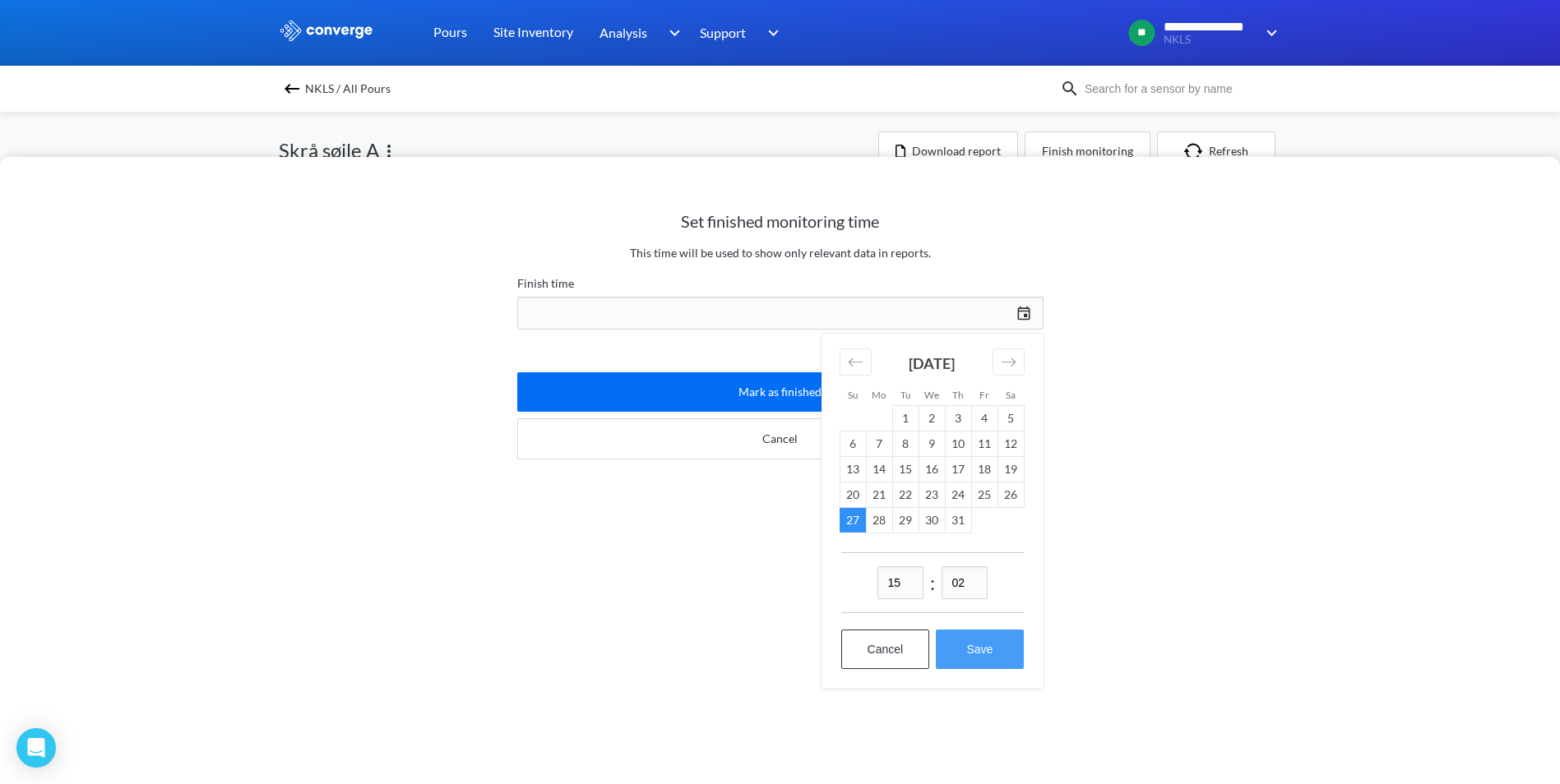
click at [984, 649] on button "Save" at bounding box center [979, 649] width 87 height 40
type input "15:02[DATE]"
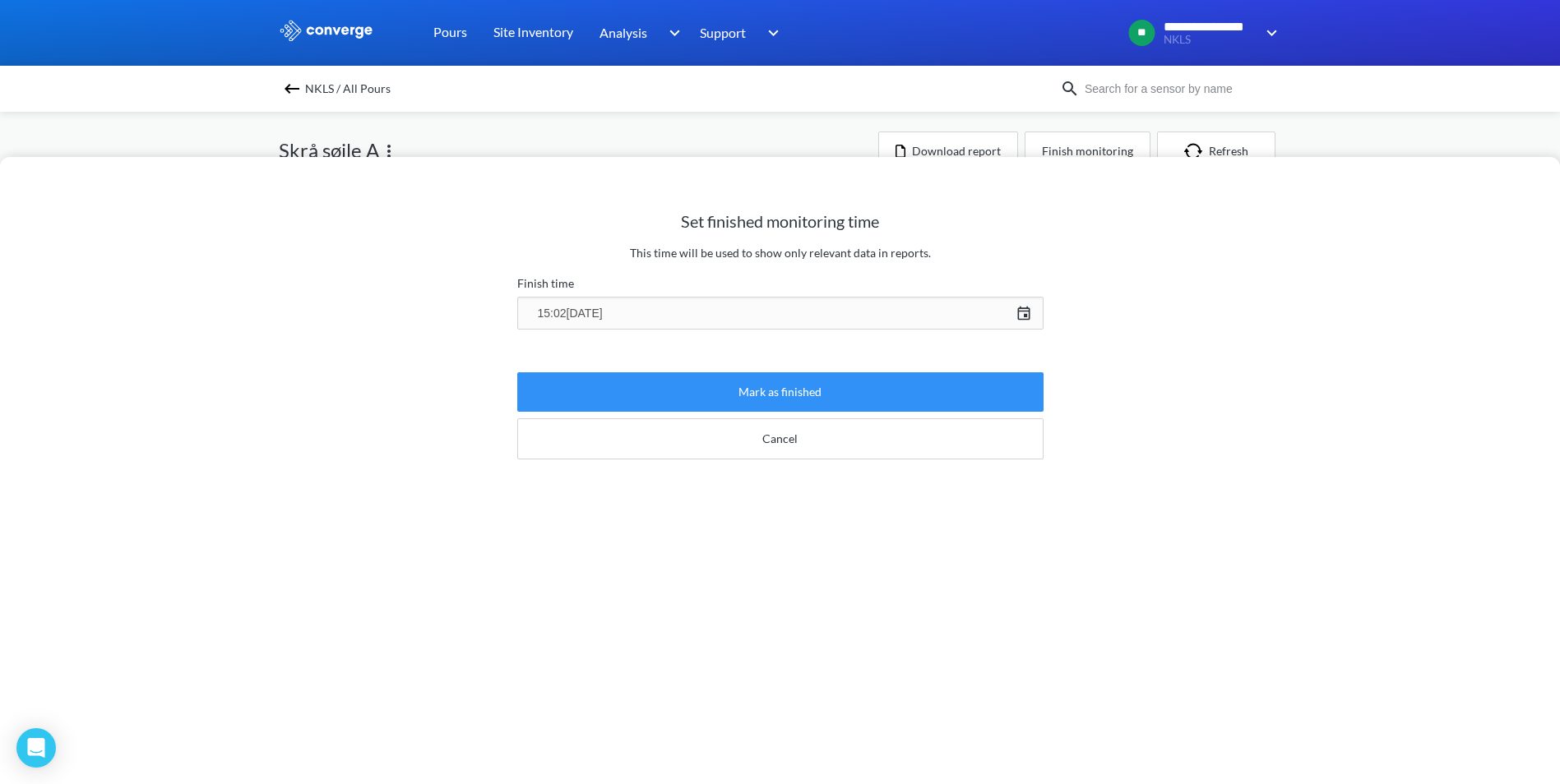
click at [788, 396] on button "Mark as finished" at bounding box center [780, 392] width 526 height 40
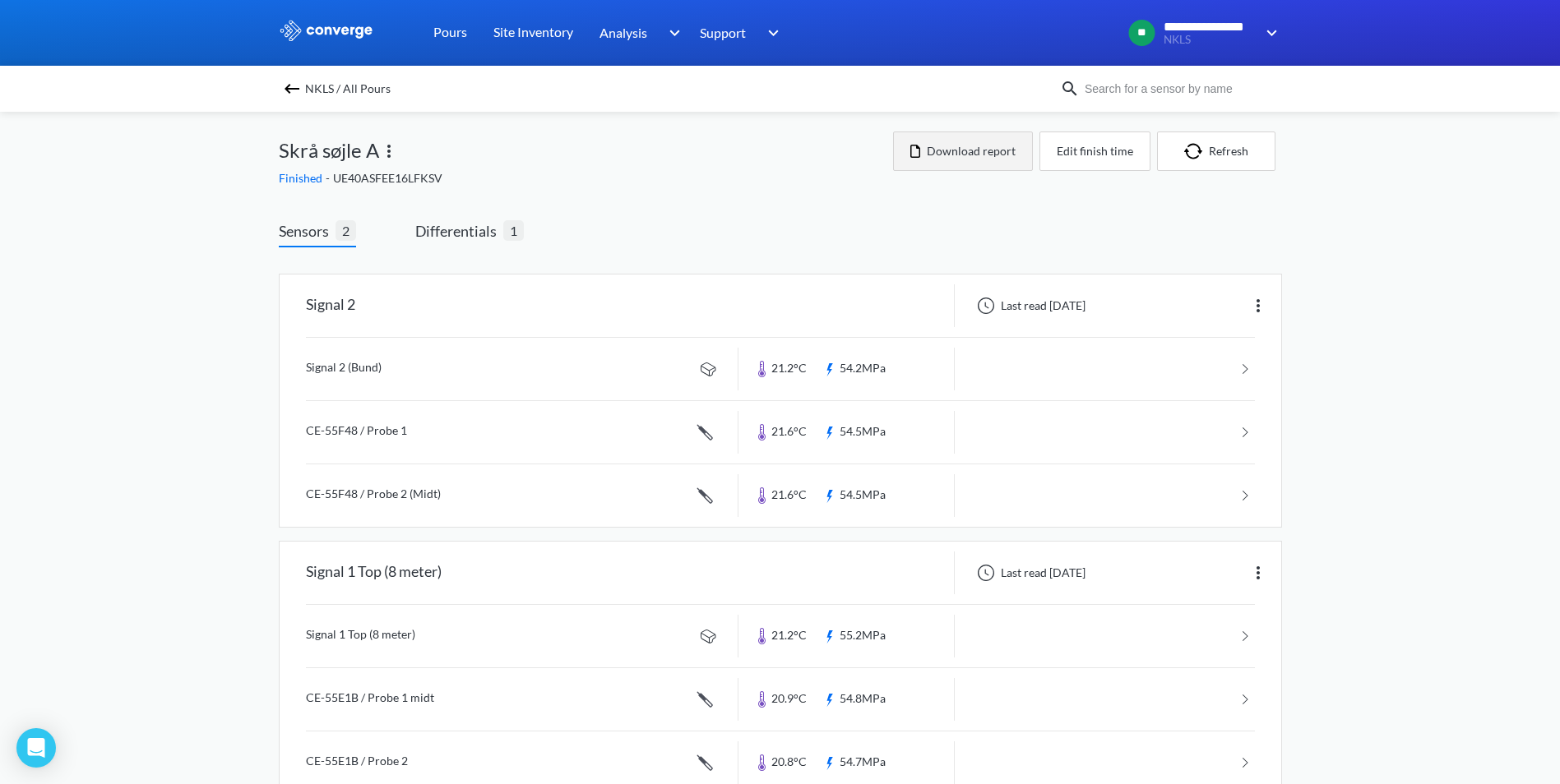
click at [963, 160] on button "Download report" at bounding box center [962, 151] width 139 height 40
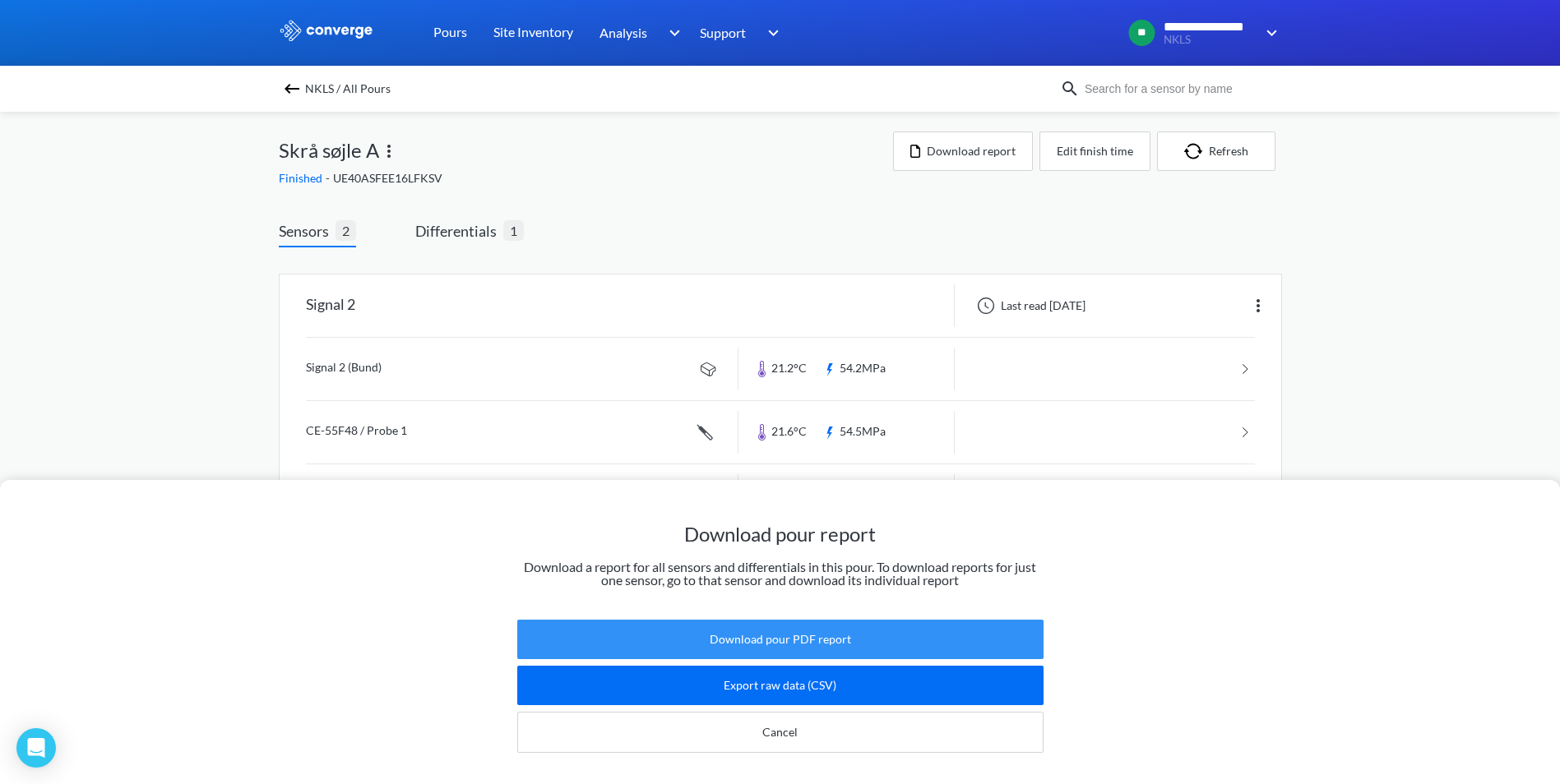
click at [806, 621] on button "Download pour PDF report" at bounding box center [780, 639] width 526 height 40
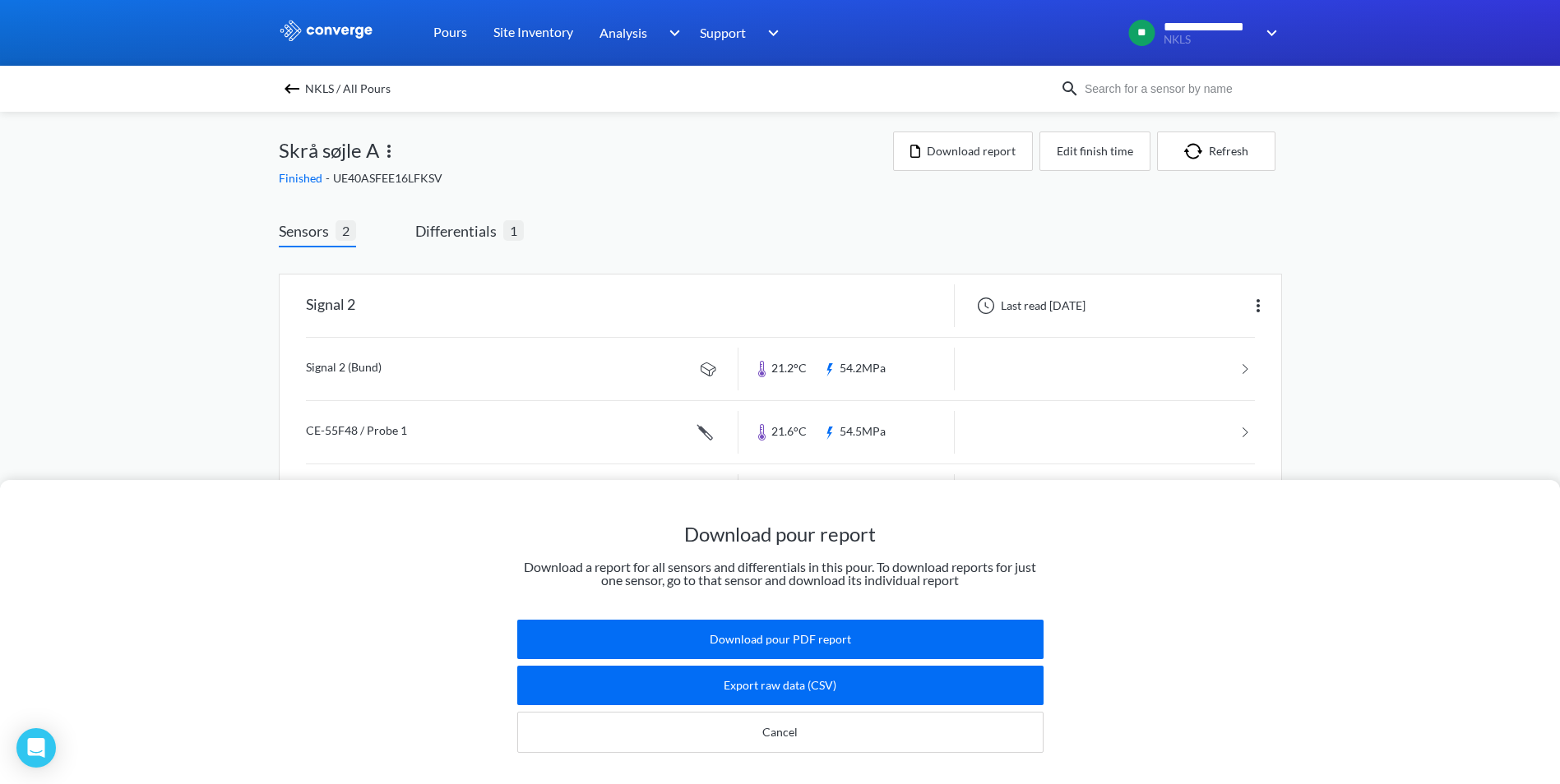
click at [1066, 207] on div "Download pour report Download a report for all sensors and differentials in thi…" at bounding box center [780, 392] width 1560 height 784
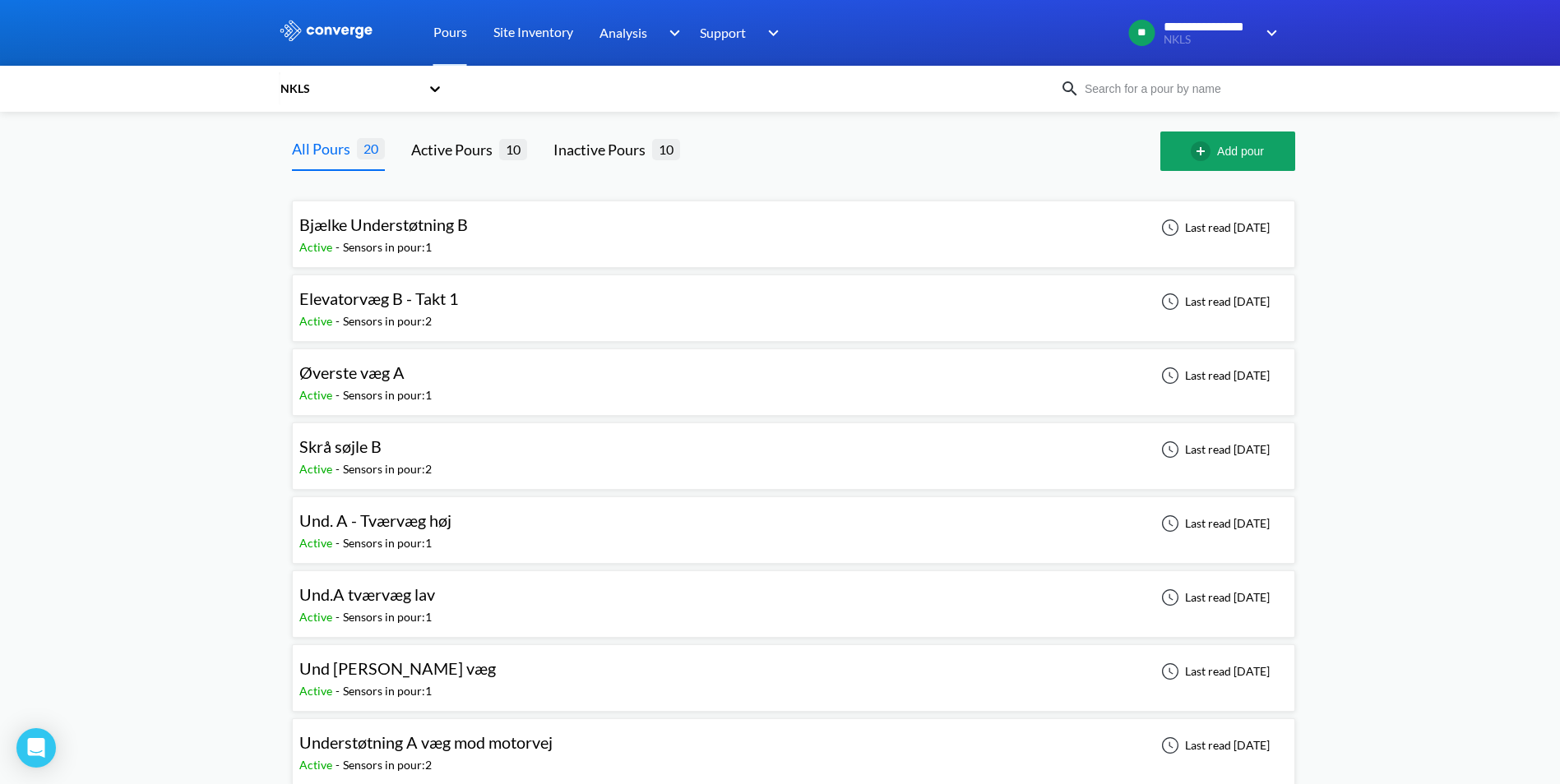
click at [358, 375] on span "Øverste væg A" at bounding box center [352, 372] width 105 height 19
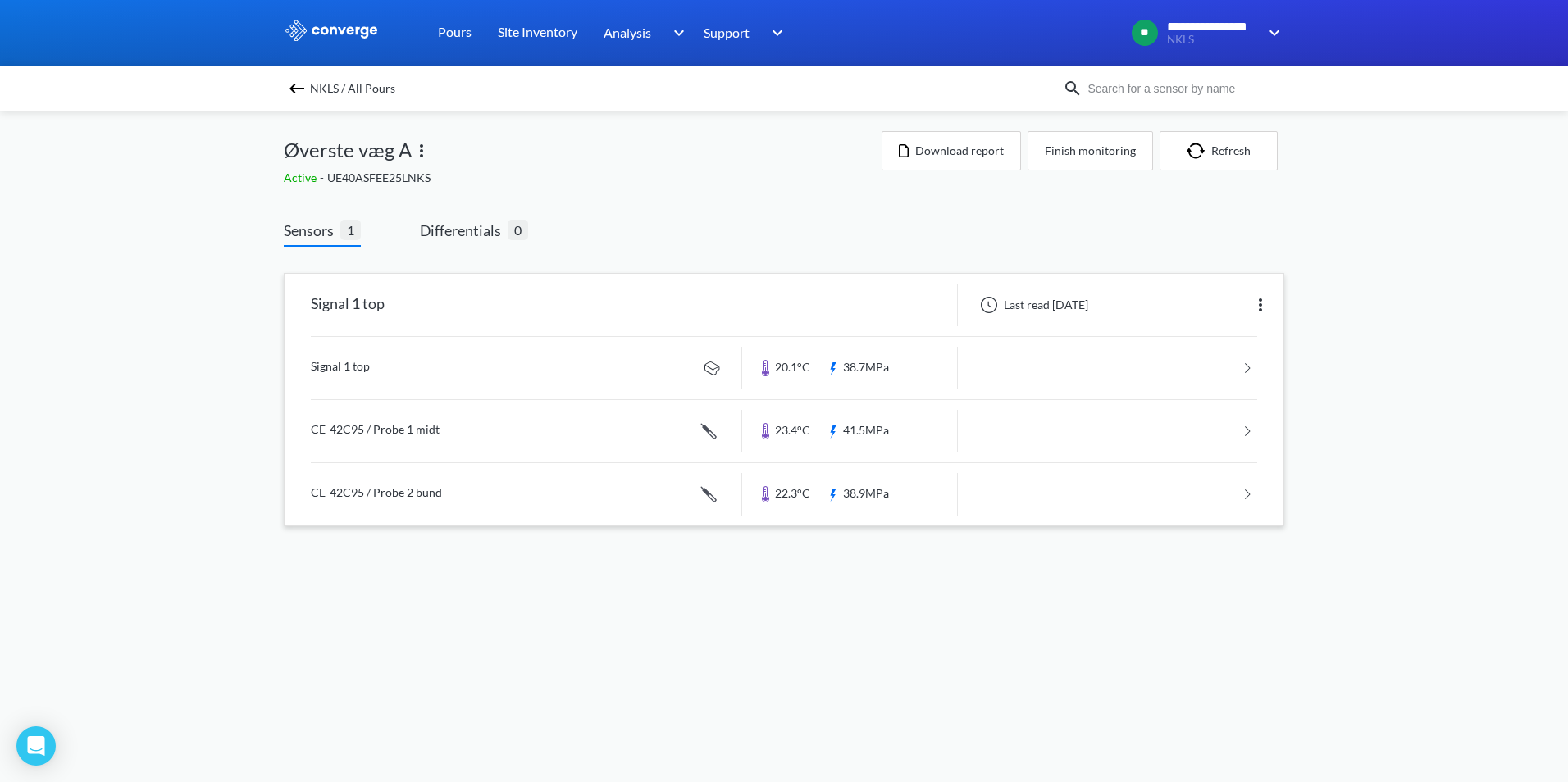
click at [356, 371] on link at bounding box center [783, 368] width 946 height 63
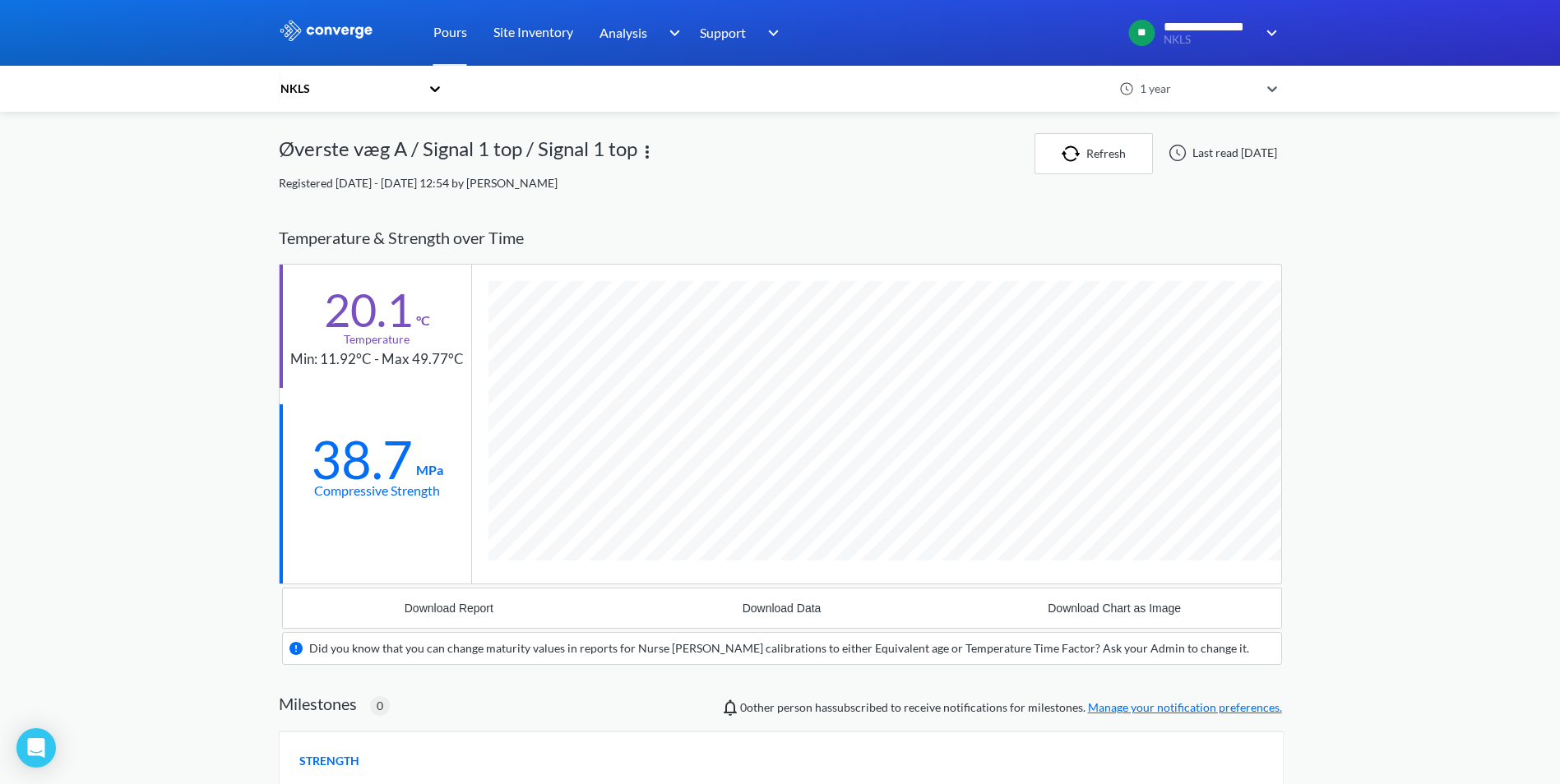
scroll to position [1020, 1003]
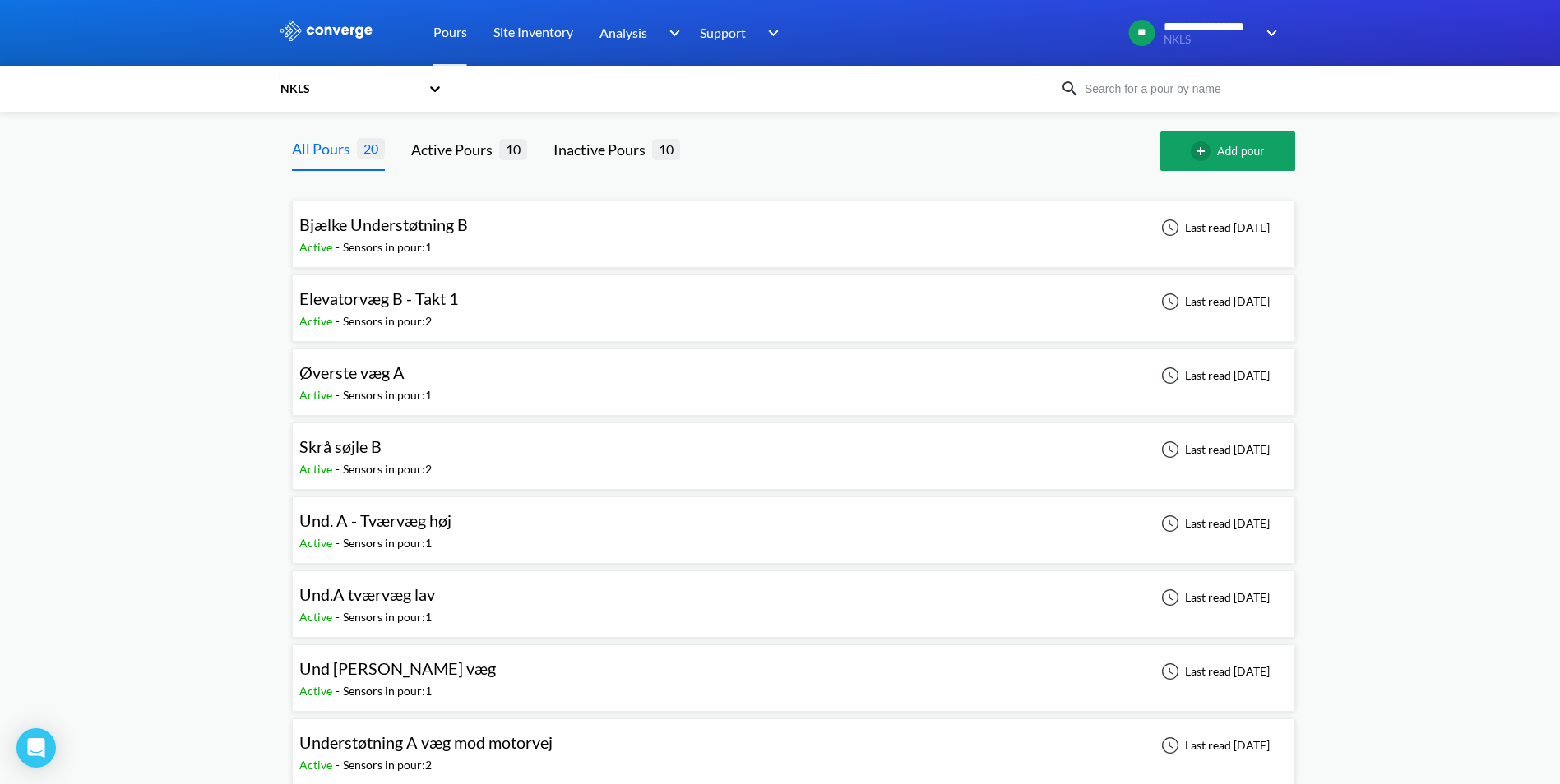
click at [362, 448] on span "Skrå søjle B" at bounding box center [340, 446] width 82 height 19
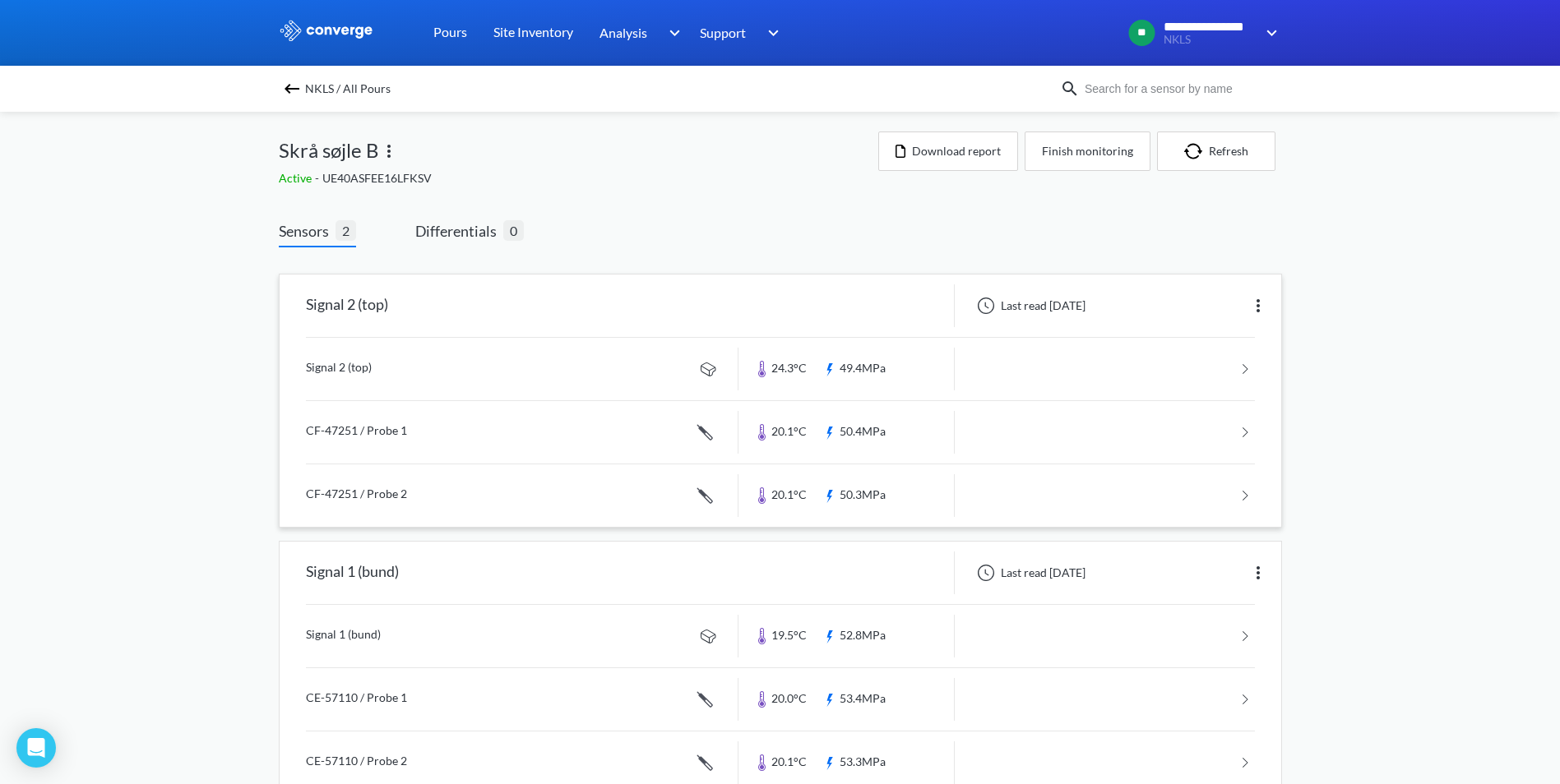
click at [351, 365] on link at bounding box center [780, 369] width 949 height 63
click at [1082, 153] on button "Finish monitoring" at bounding box center [1087, 151] width 126 height 40
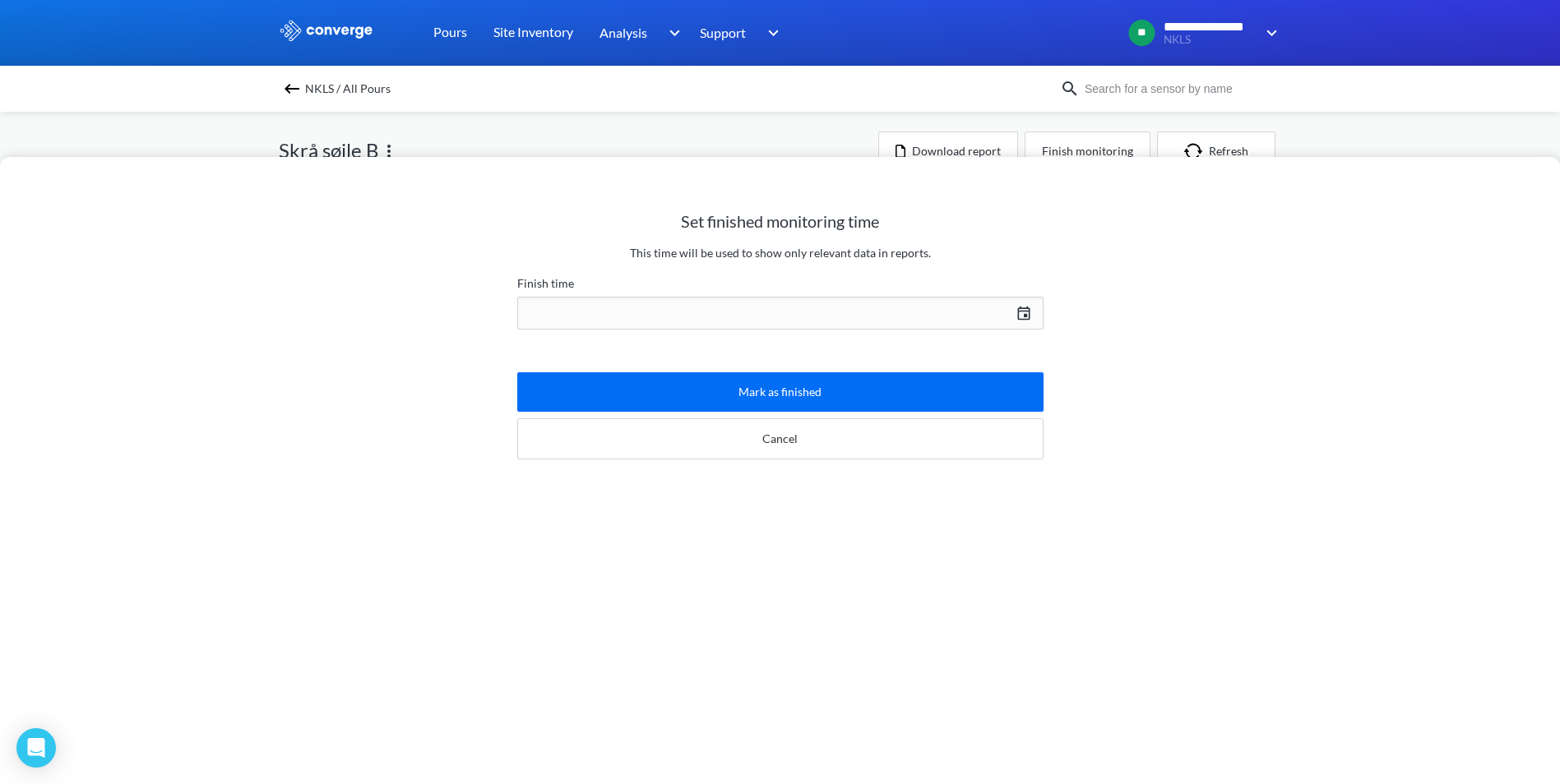
click at [1018, 311] on div "[DATE] Press the down arrow key to interact with the calendar and select a date…" at bounding box center [780, 313] width 526 height 40
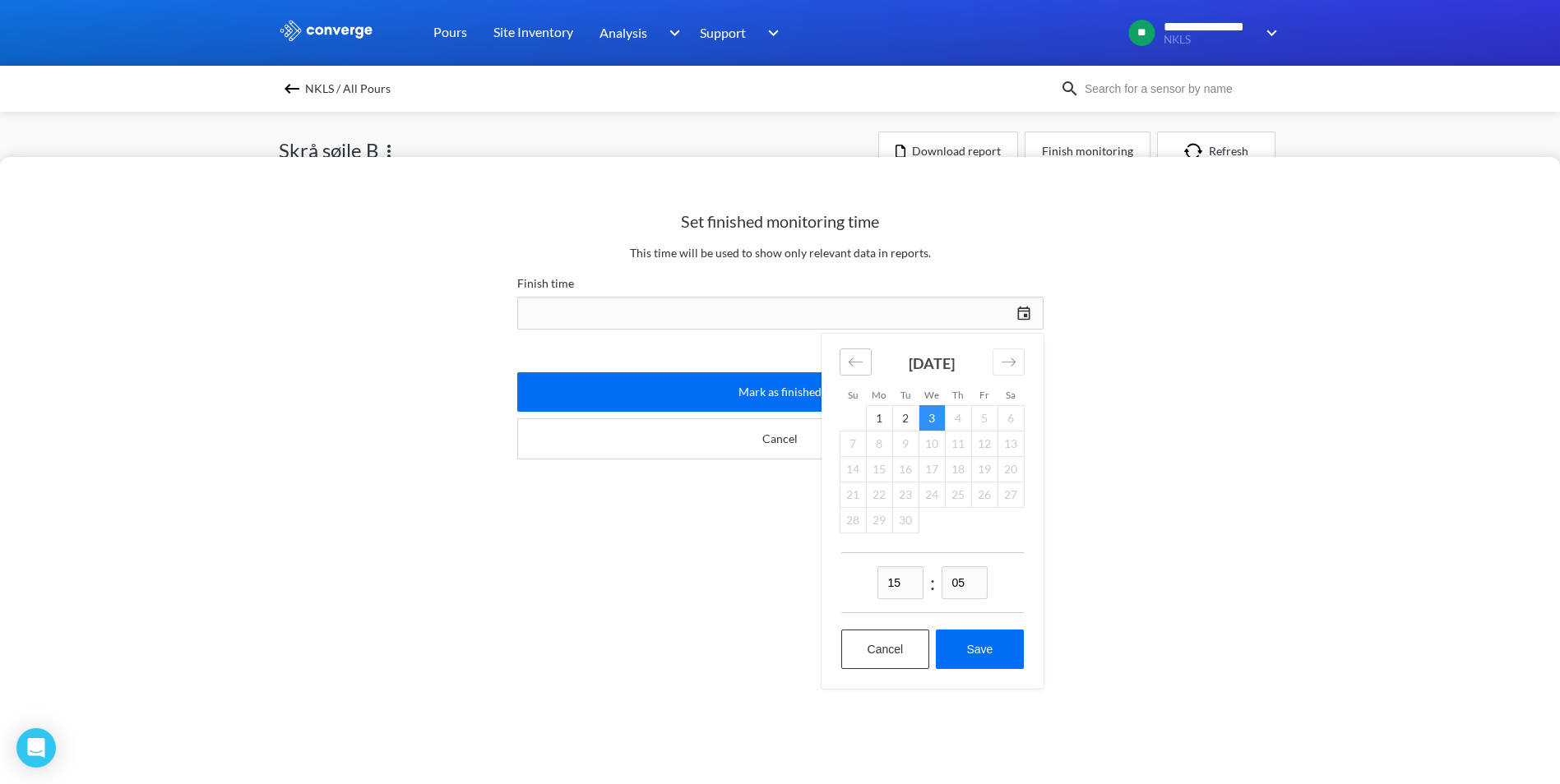
click at [856, 355] on icon "Move backward to switch to the previous month." at bounding box center [855, 362] width 16 height 16
click at [855, 358] on icon "Move backward to switch to the previous month." at bounding box center [855, 362] width 16 height 16
click at [1014, 359] on icon "Move forward to switch to the next month." at bounding box center [1008, 362] width 16 height 16
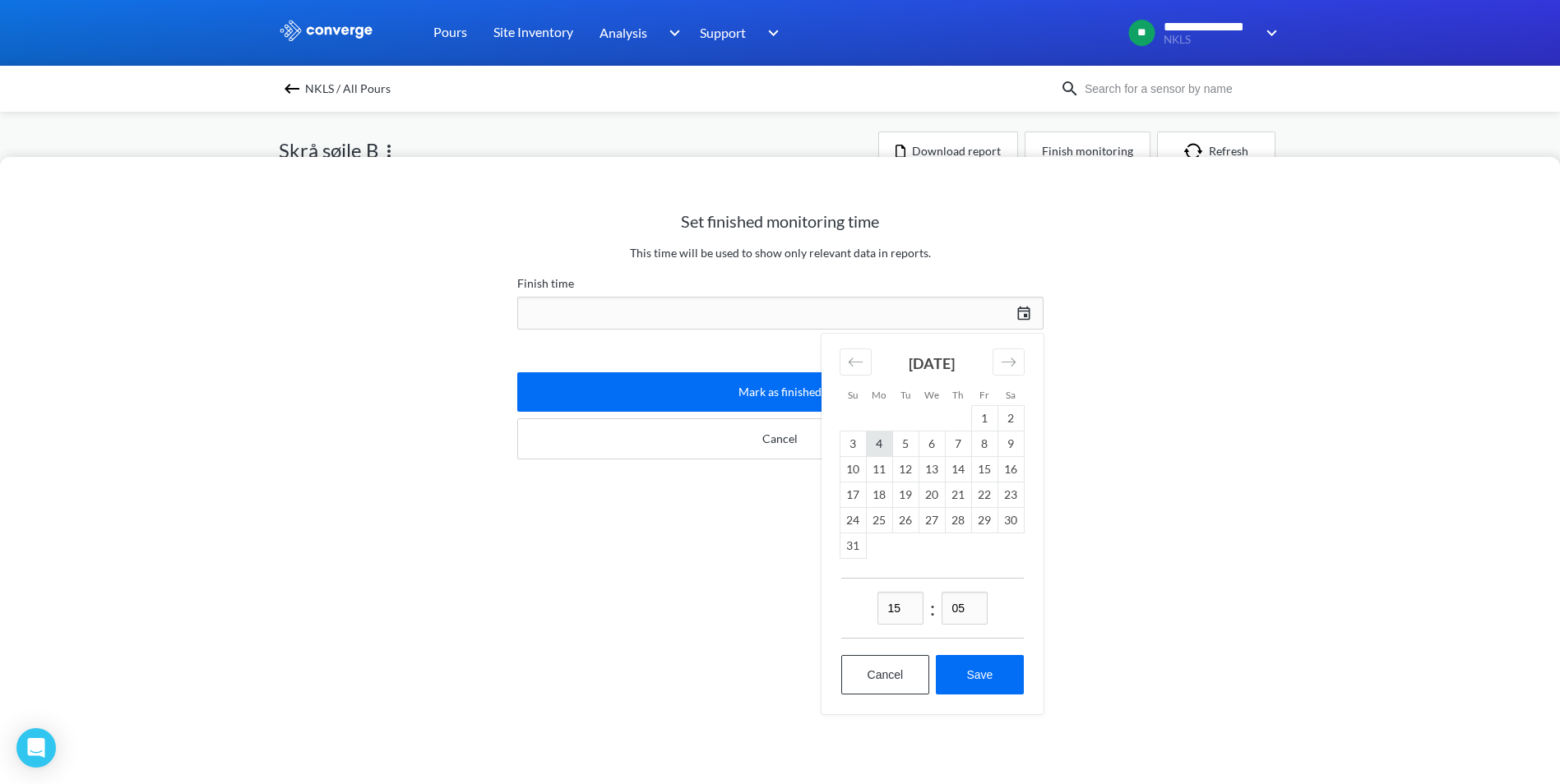
click at [888, 445] on td "4" at bounding box center [878, 443] width 26 height 26
click at [995, 681] on button "Save" at bounding box center [979, 674] width 87 height 40
type input "15:05[DATE]"
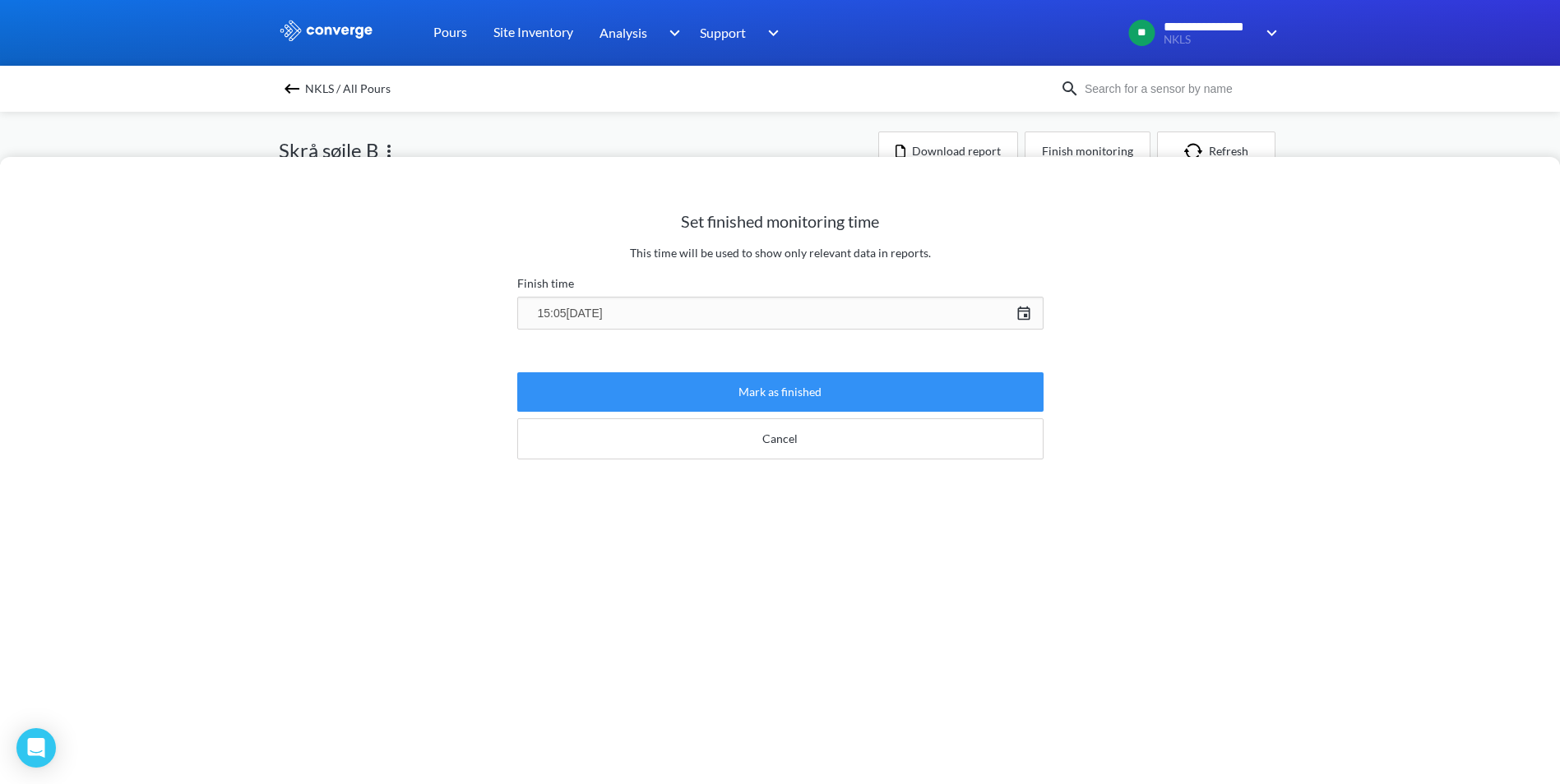
click at [817, 385] on button "Mark as finished" at bounding box center [780, 392] width 526 height 40
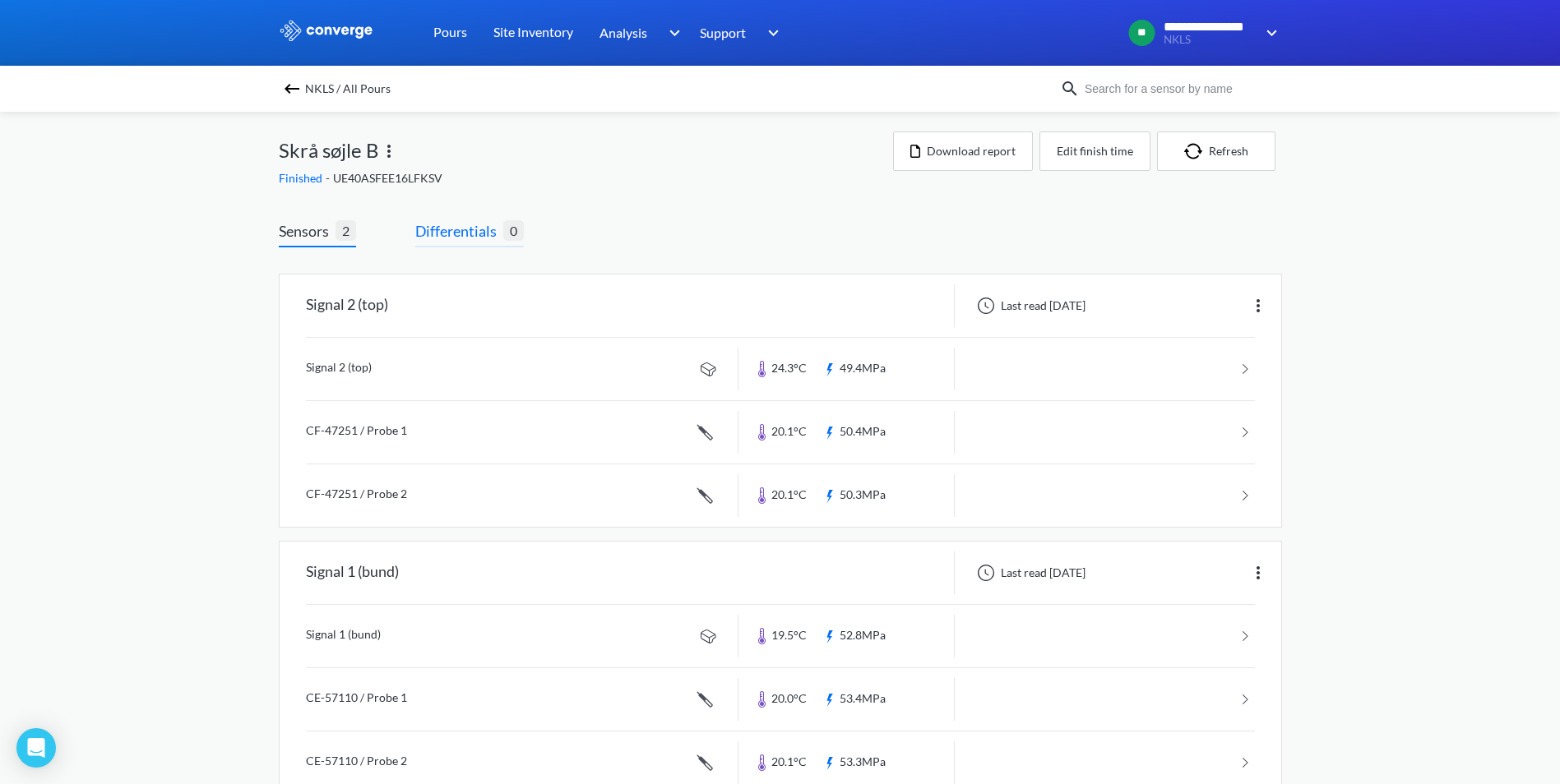
click at [475, 235] on span "Differentials" at bounding box center [459, 231] width 88 height 23
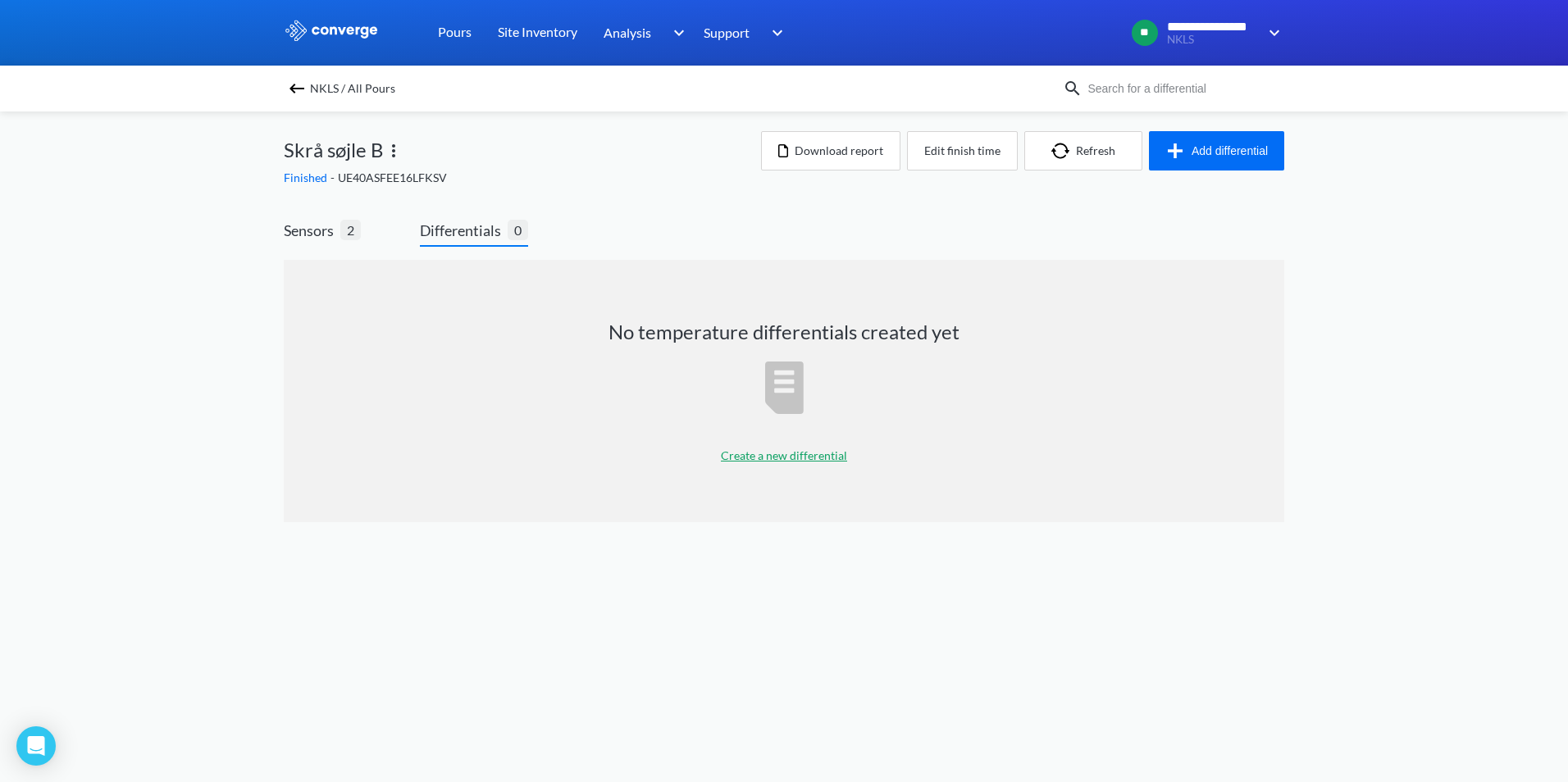
click at [791, 460] on p "Create a new differential" at bounding box center [783, 456] width 126 height 18
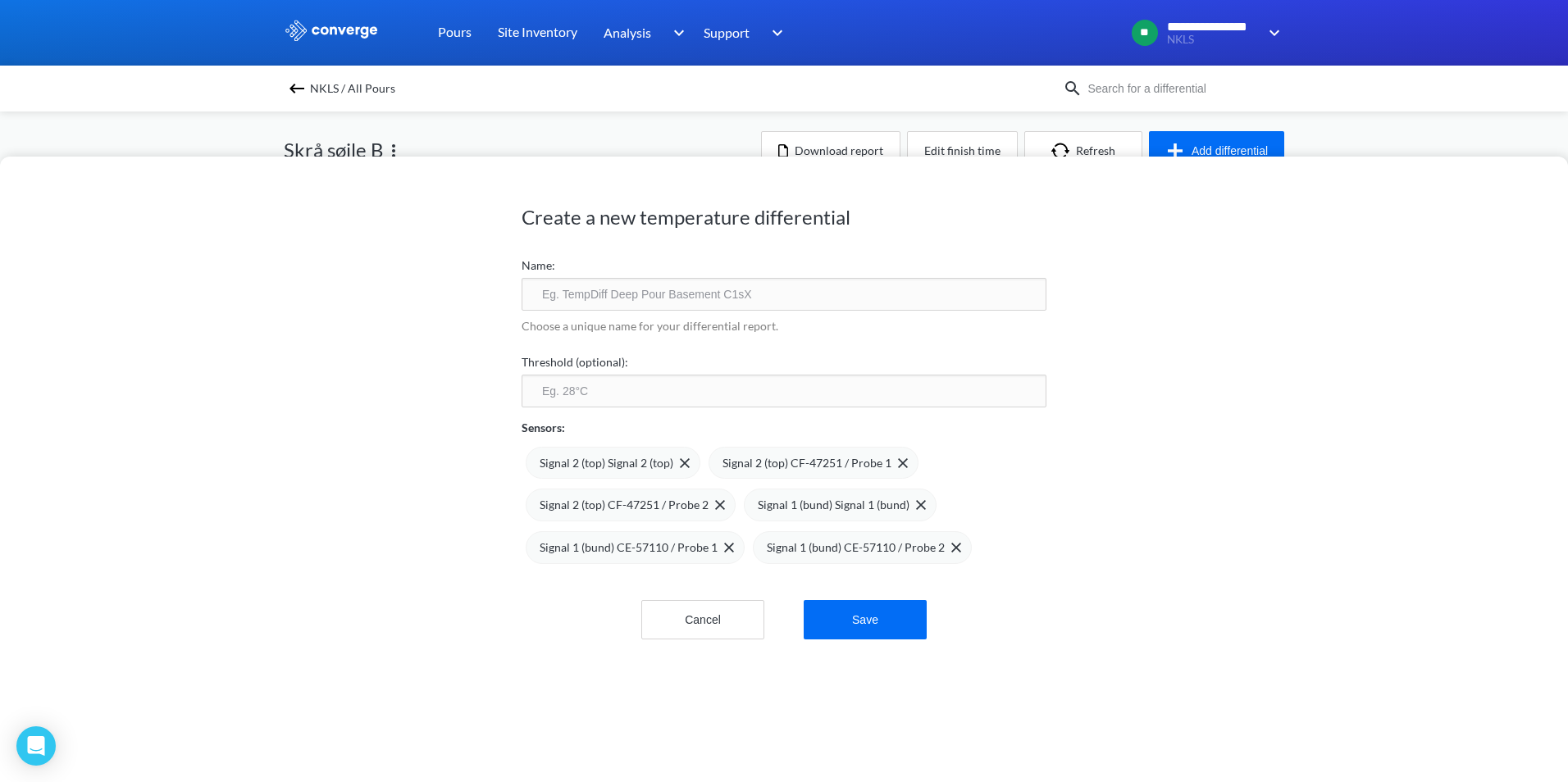
click at [589, 295] on input "text" at bounding box center [784, 295] width 525 height 33
type input "temperatur skrå søjle B"
drag, startPoint x: 847, startPoint y: 582, endPoint x: 839, endPoint y: 600, distance: 19.7
click at [846, 582] on div "Cancel Save" at bounding box center [784, 601] width 525 height 76
click at [839, 614] on button "Save" at bounding box center [865, 620] width 123 height 40
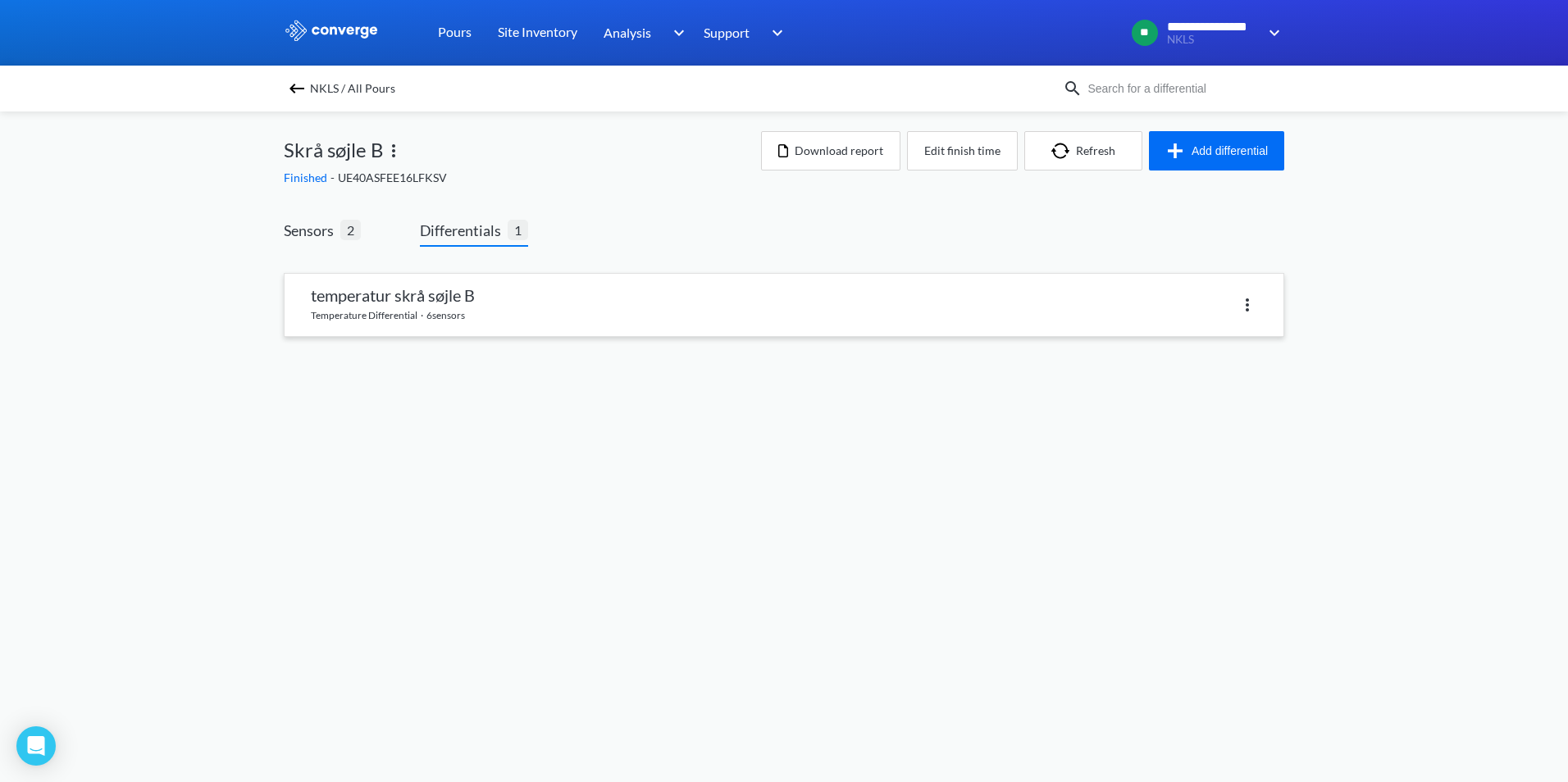
click at [437, 290] on link at bounding box center [784, 305] width 999 height 63
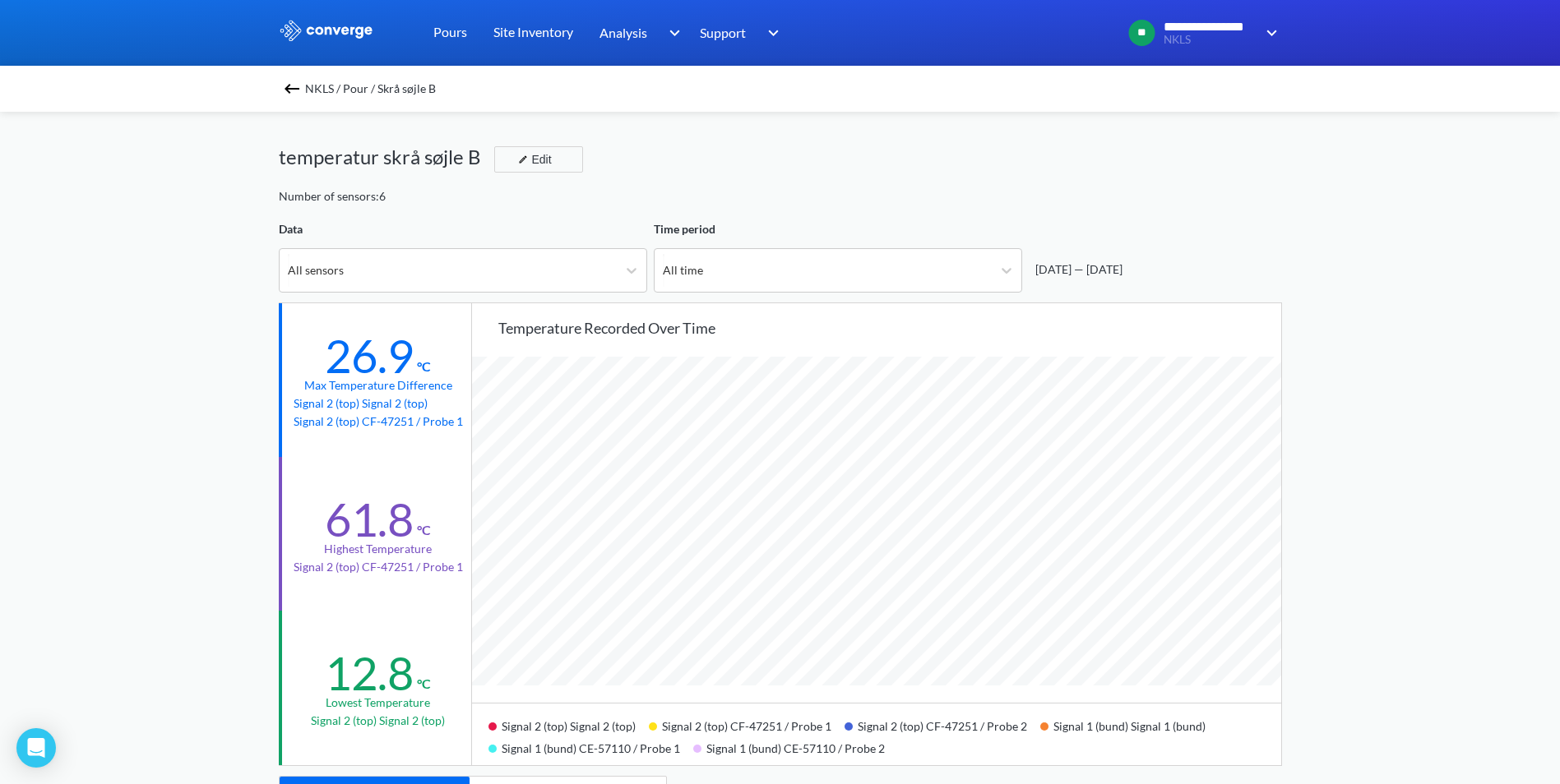
scroll to position [1377, 1560]
click at [1009, 270] on icon at bounding box center [1006, 271] width 10 height 6
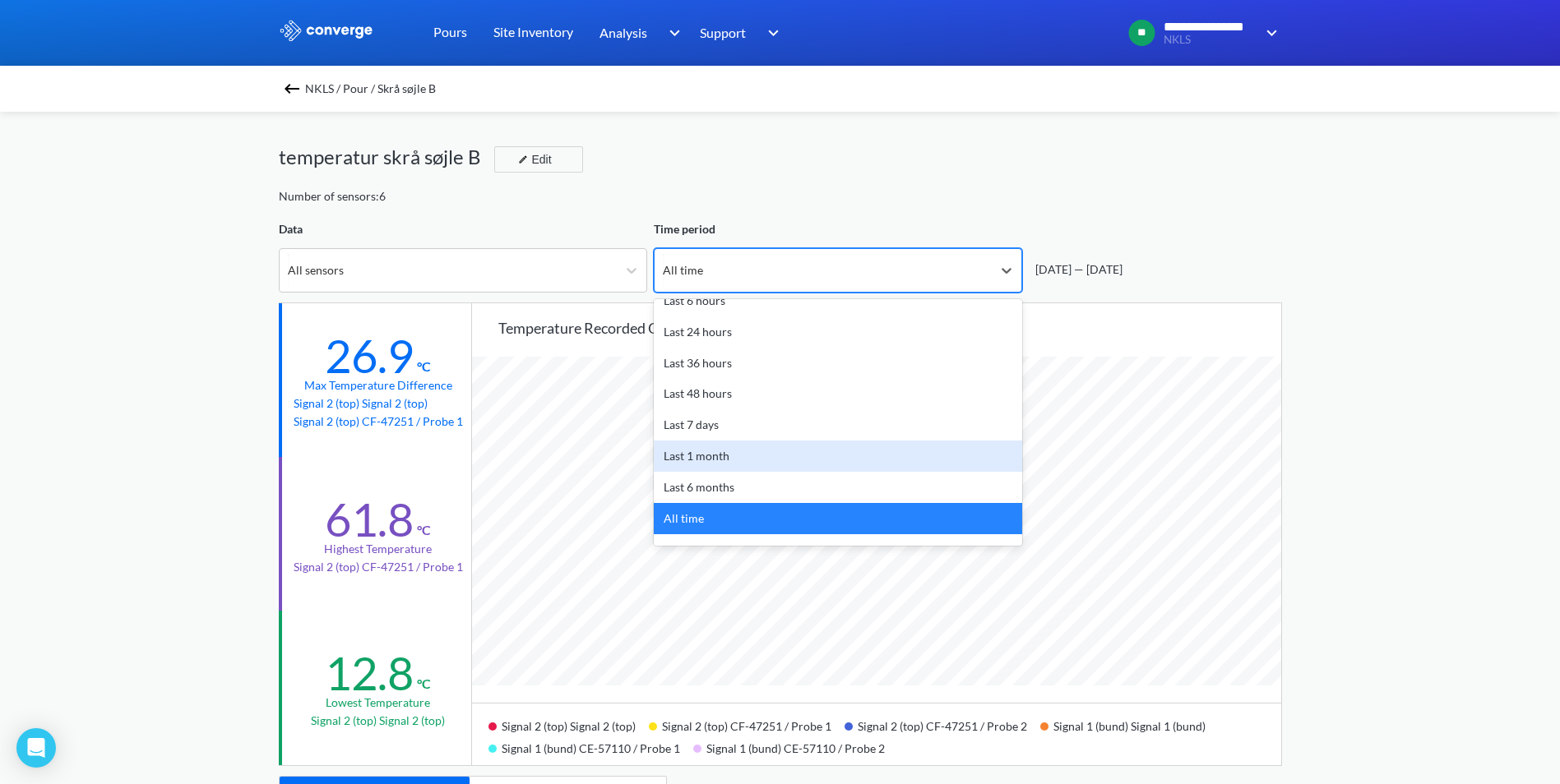
scroll to position [72, 0]
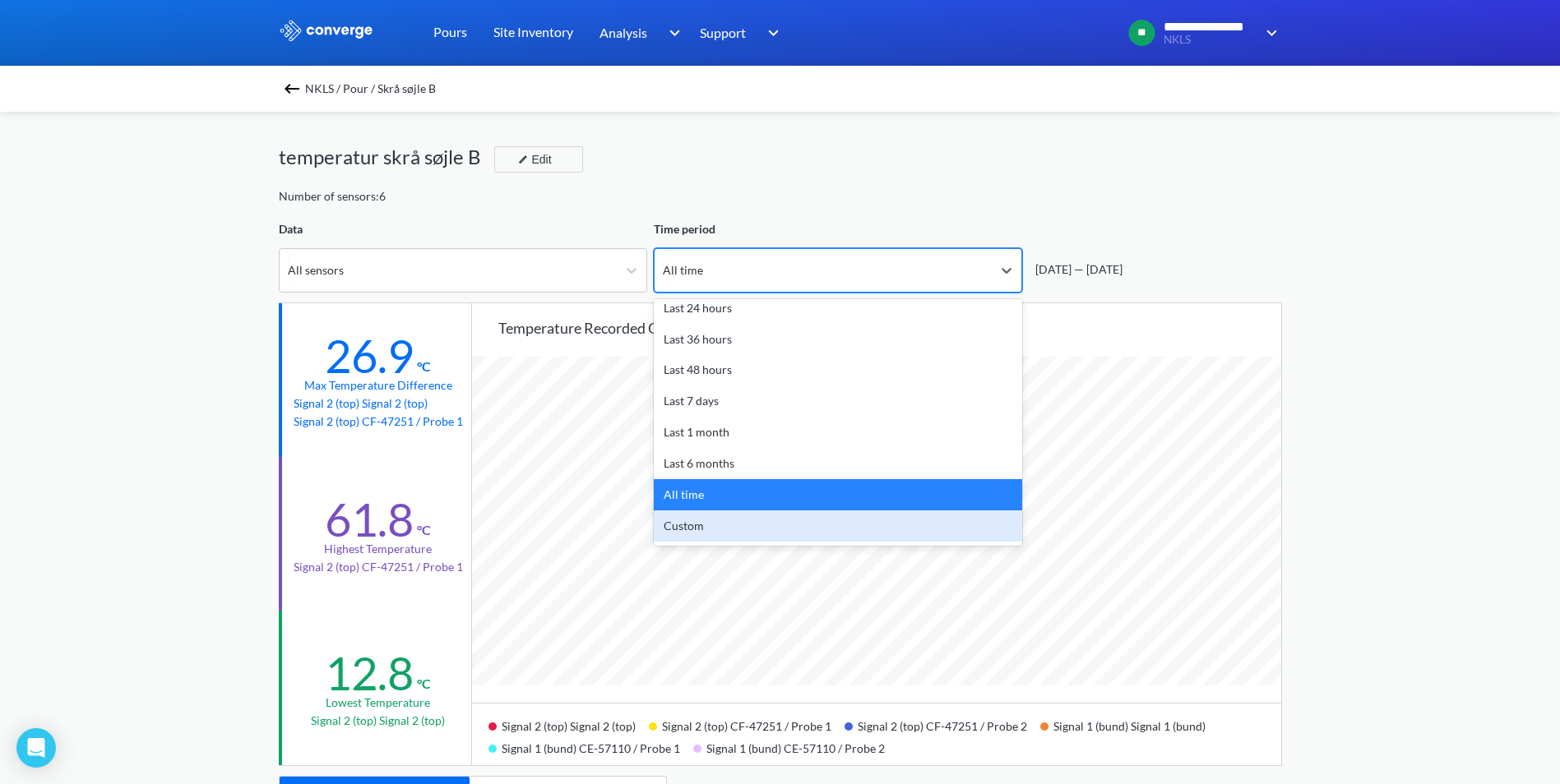
click at [797, 520] on div "Custom" at bounding box center [838, 526] width 369 height 31
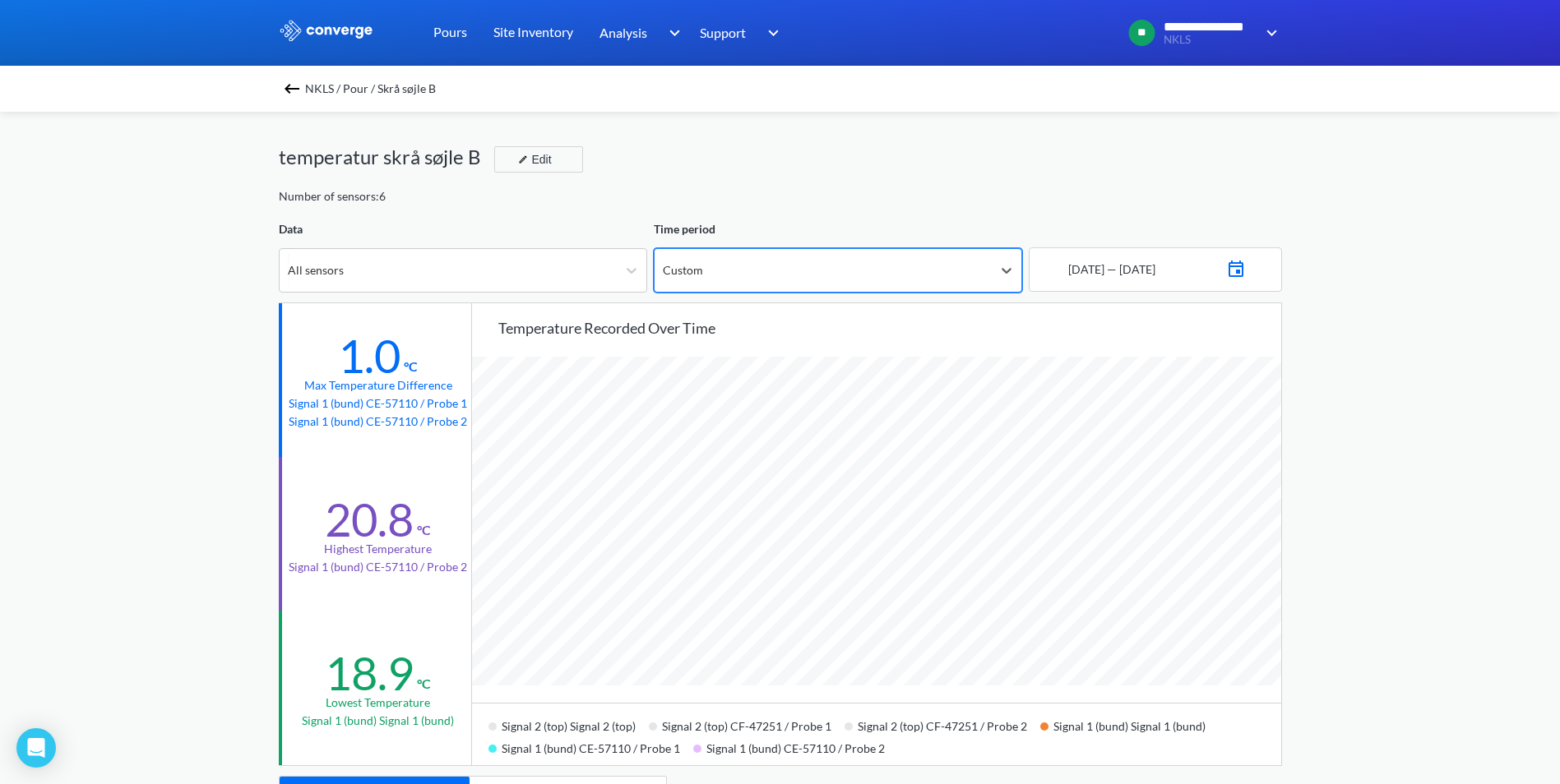
scroll to position [1377, 1560]
click at [1246, 268] on img at bounding box center [1235, 267] width 19 height 23
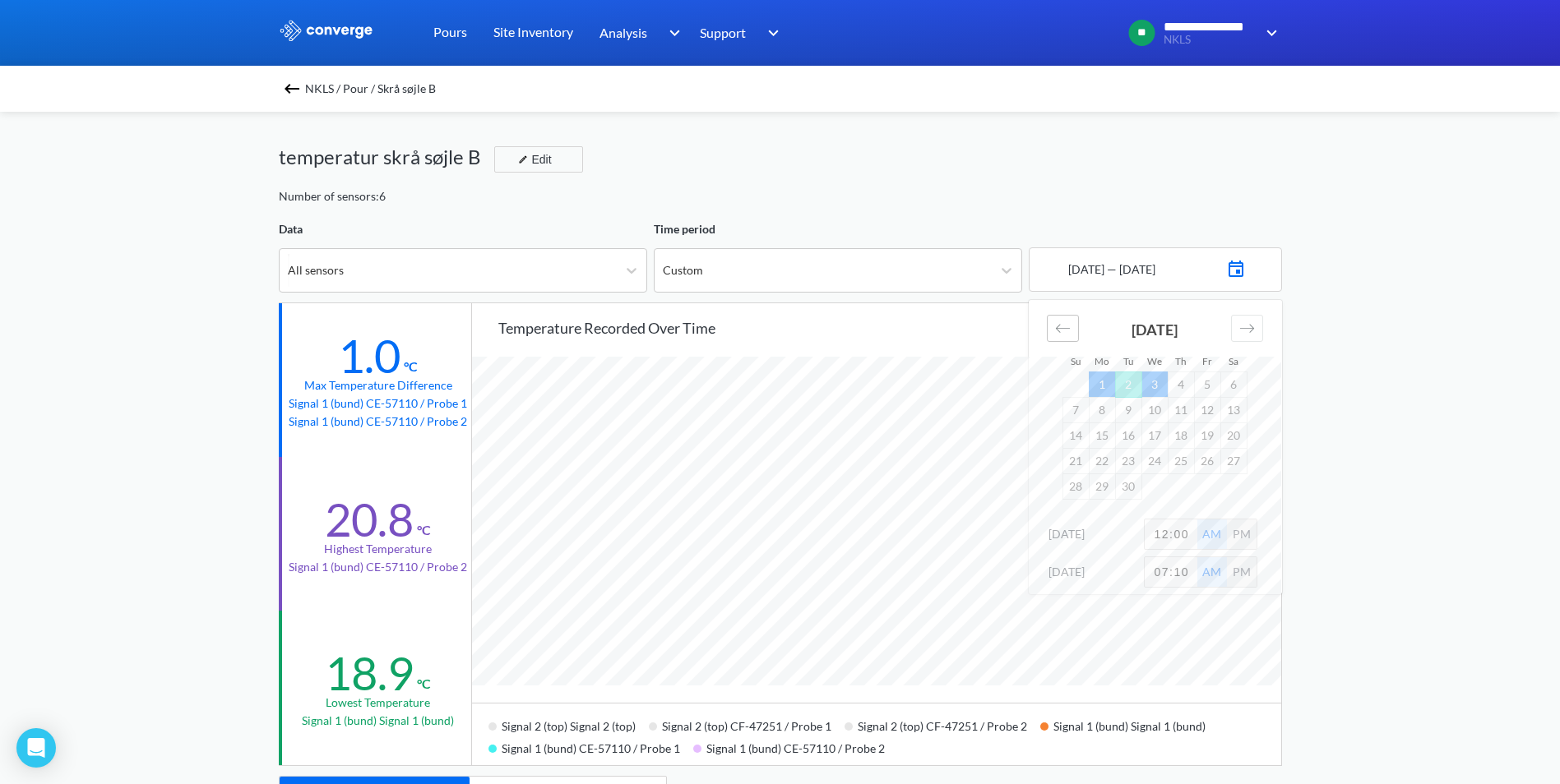
drag, startPoint x: 1082, startPoint y: 325, endPoint x: 1072, endPoint y: 328, distance: 10.4
click at [1082, 325] on div "[DATE]" at bounding box center [1155, 335] width 185 height 71
click at [1072, 328] on div "Move backward to switch to the previous month." at bounding box center [1062, 328] width 32 height 27
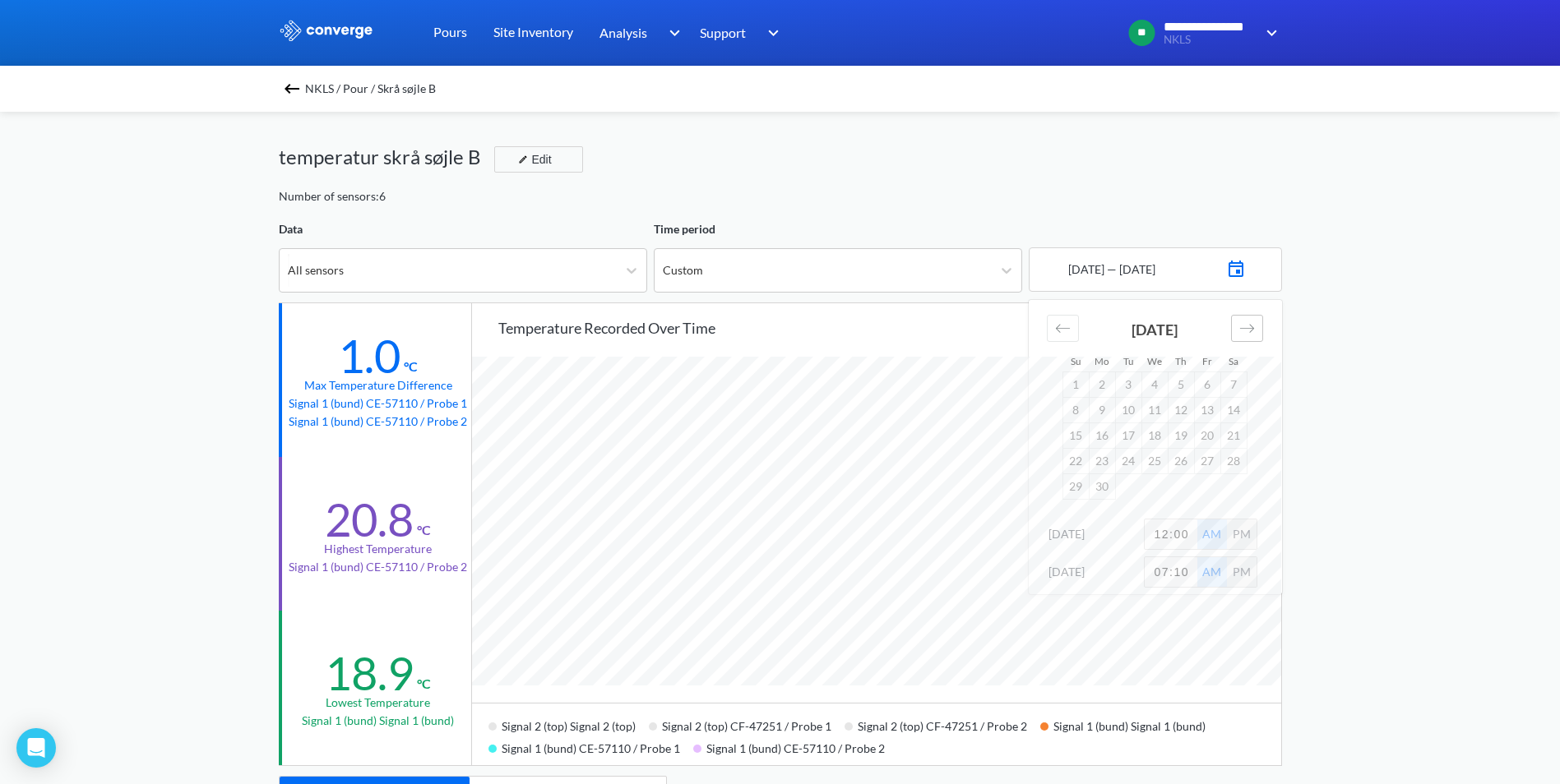
click at [1258, 326] on div "Move forward to switch to the next month." at bounding box center [1247, 328] width 32 height 27
click at [1209, 385] on td "4" at bounding box center [1206, 384] width 26 height 26
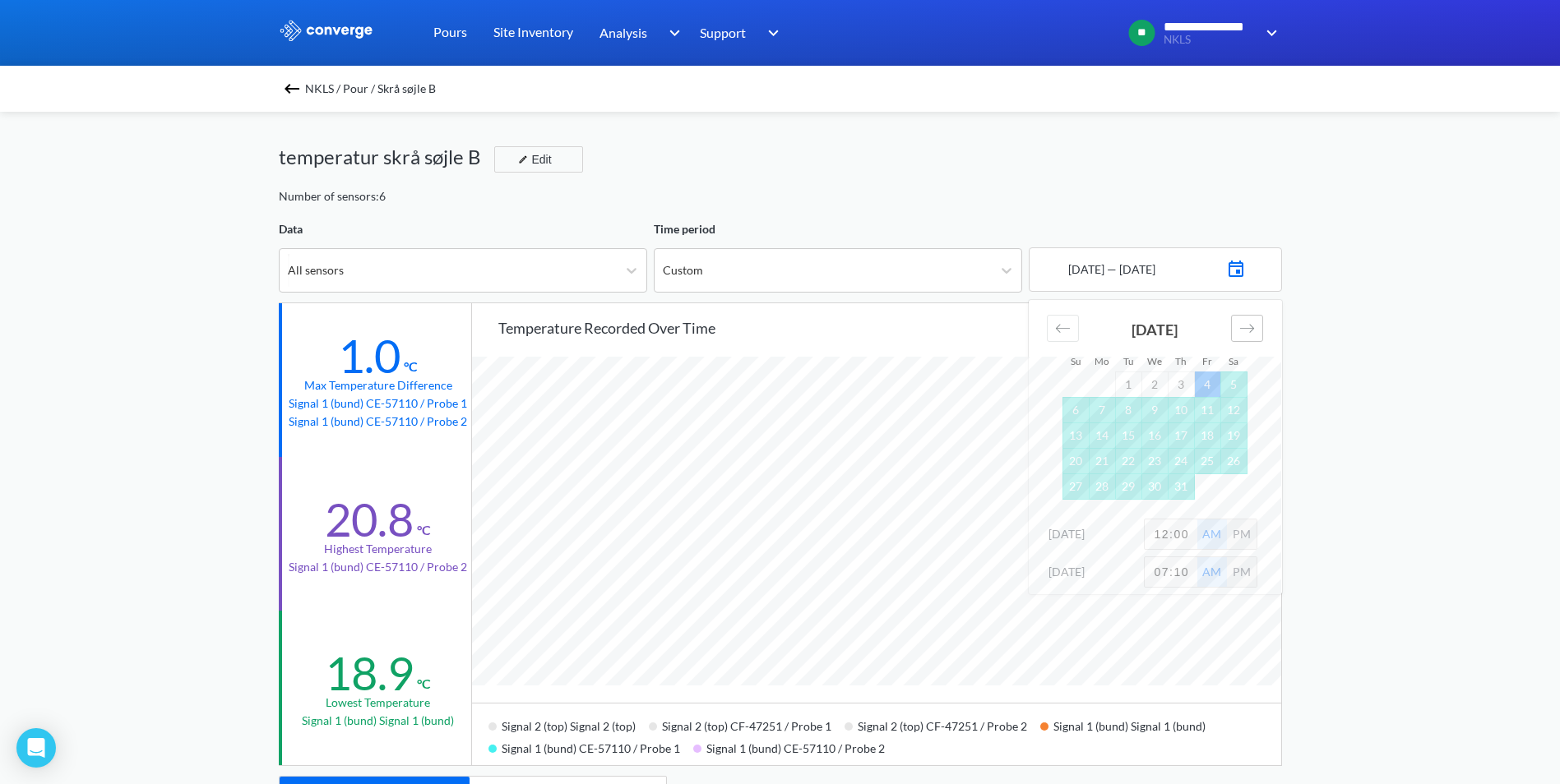
click at [1259, 324] on div "Move forward to switch to the next month." at bounding box center [1247, 328] width 32 height 27
click at [1099, 411] on td "4" at bounding box center [1102, 410] width 26 height 26
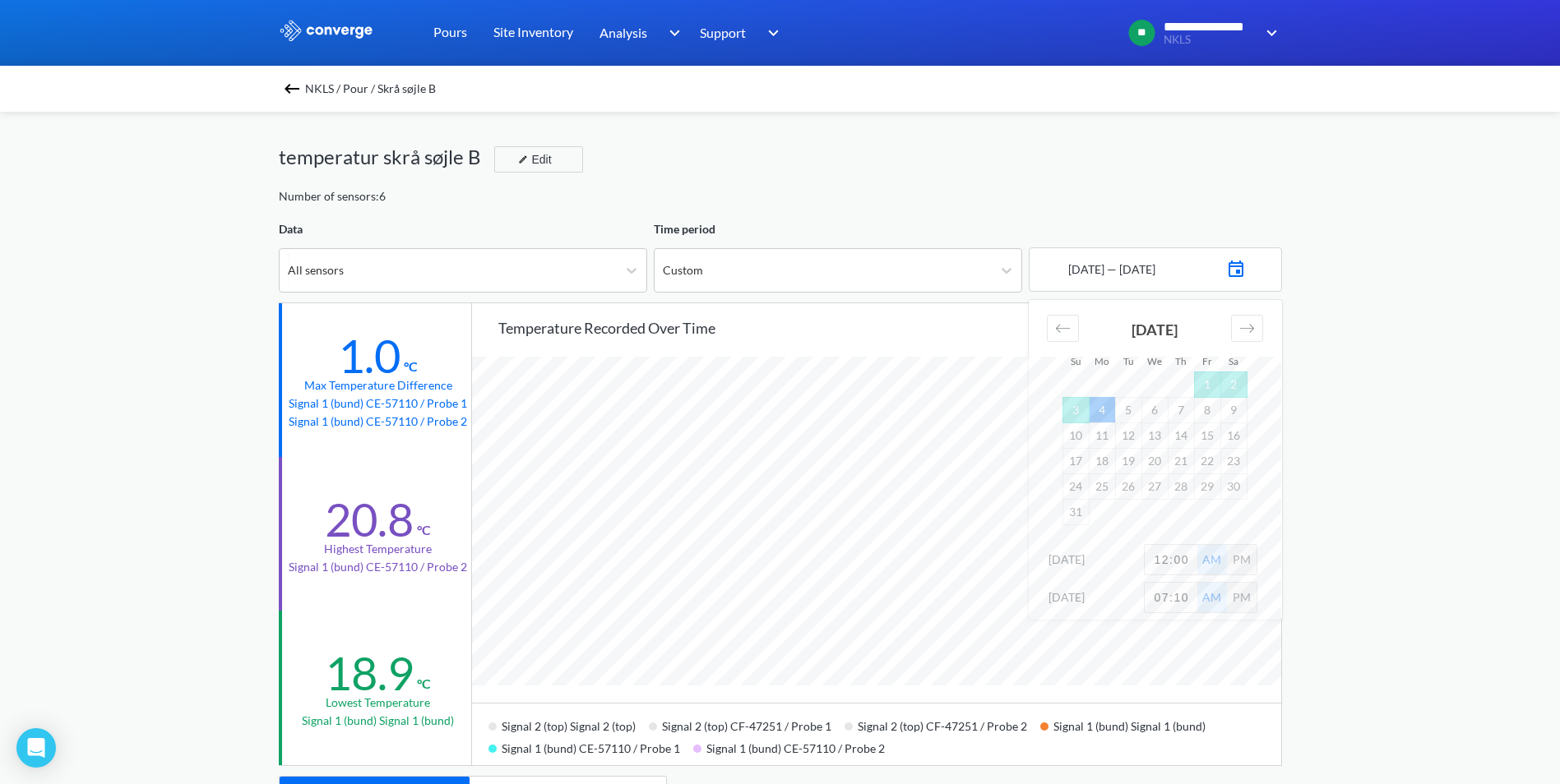
click at [1463, 501] on div "**********" at bounding box center [780, 689] width 1560 height 1378
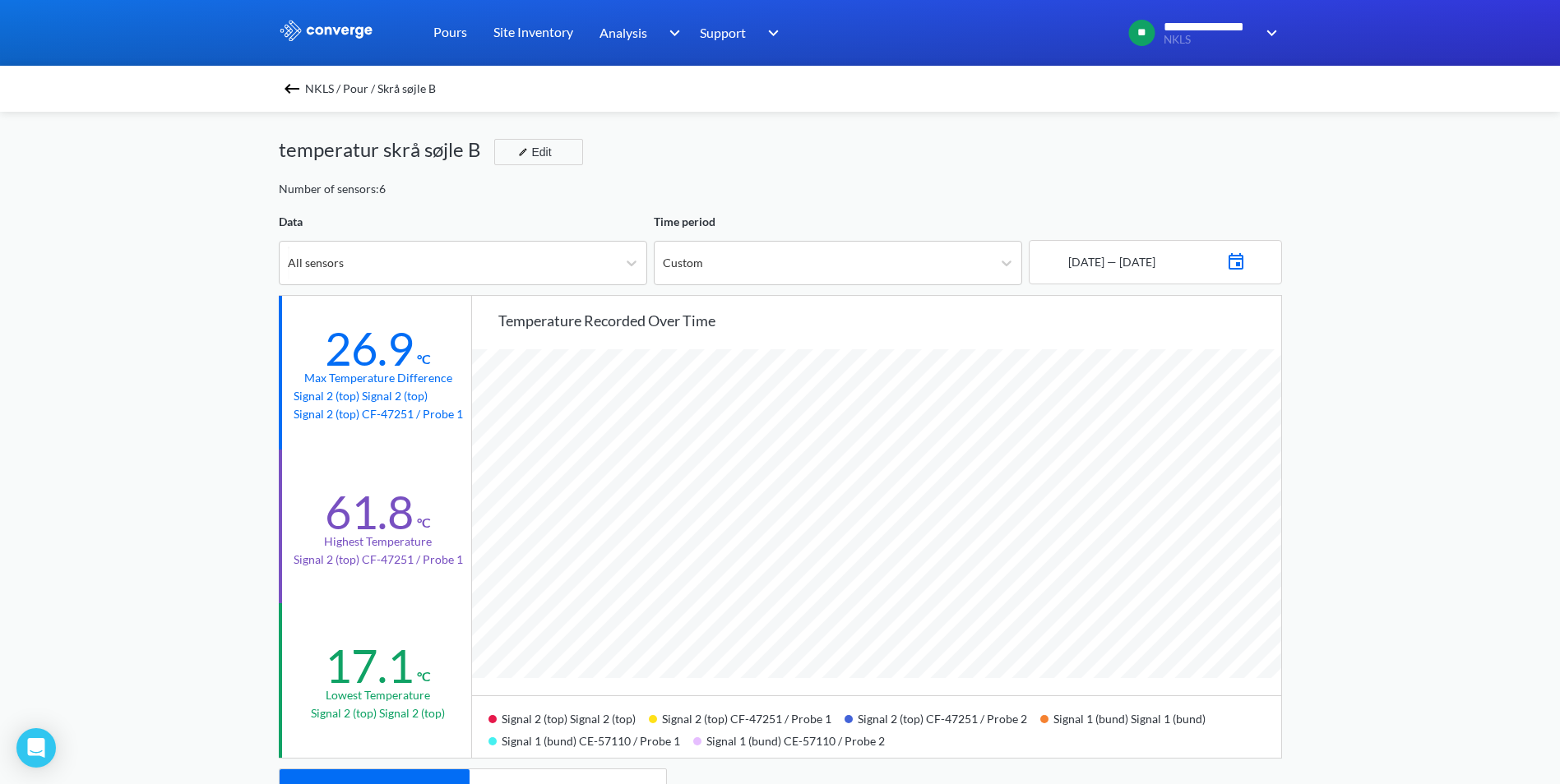
scroll to position [0, 0]
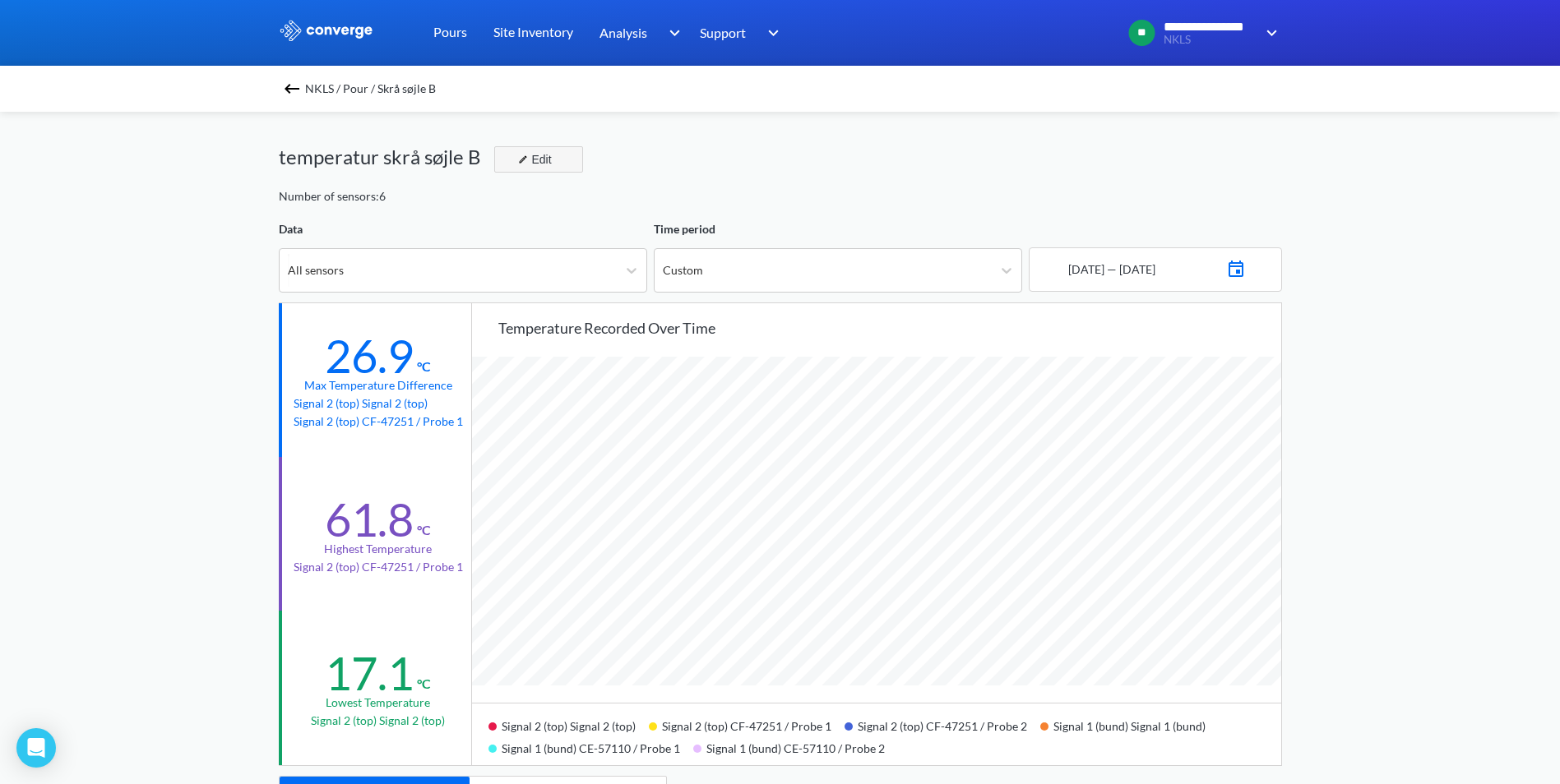
click at [550, 149] on button "Edit" at bounding box center [538, 159] width 89 height 26
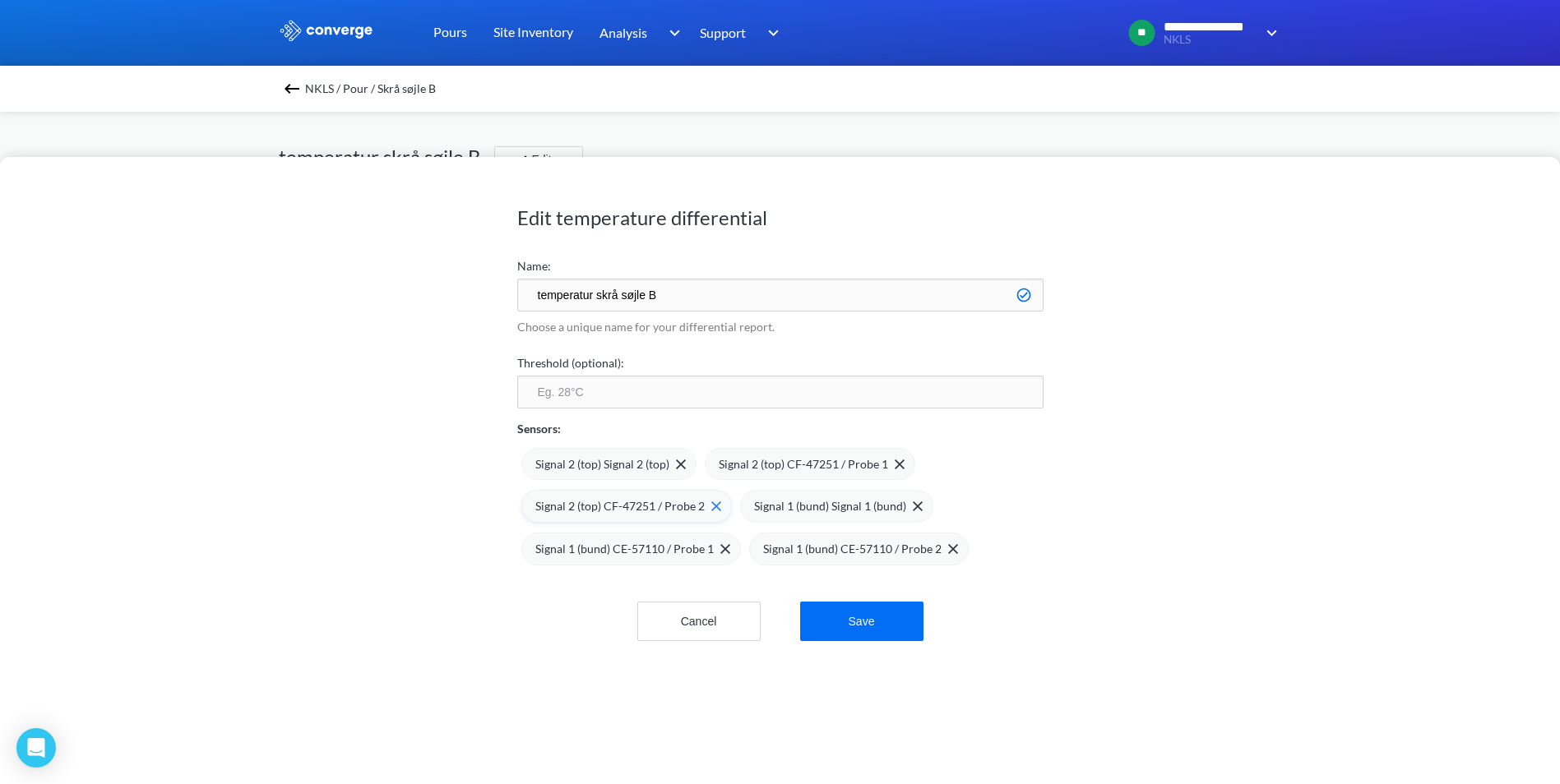
click at [711, 505] on img at bounding box center [716, 506] width 10 height 10
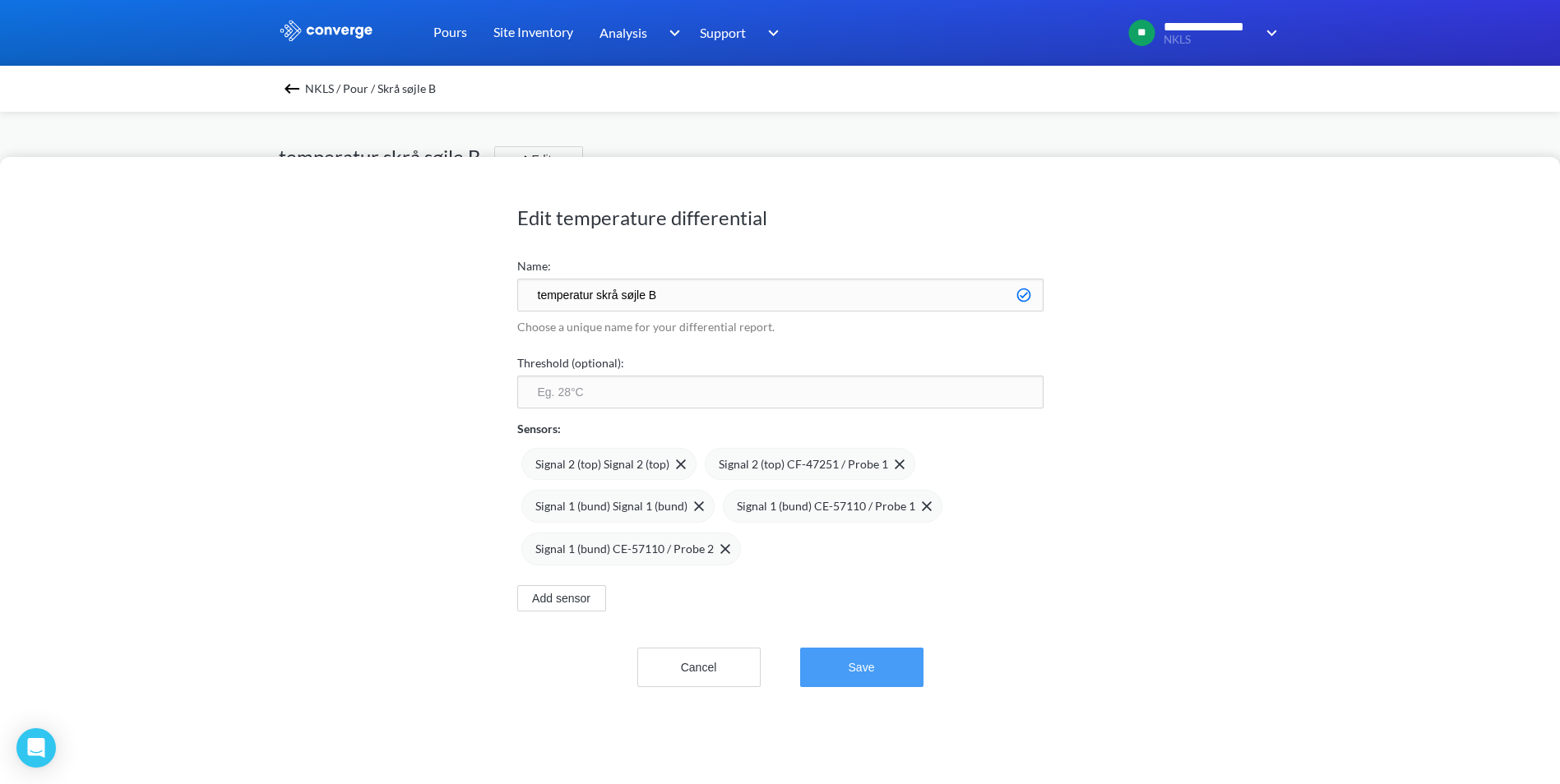
click at [861, 664] on button "Save" at bounding box center [862, 667] width 124 height 40
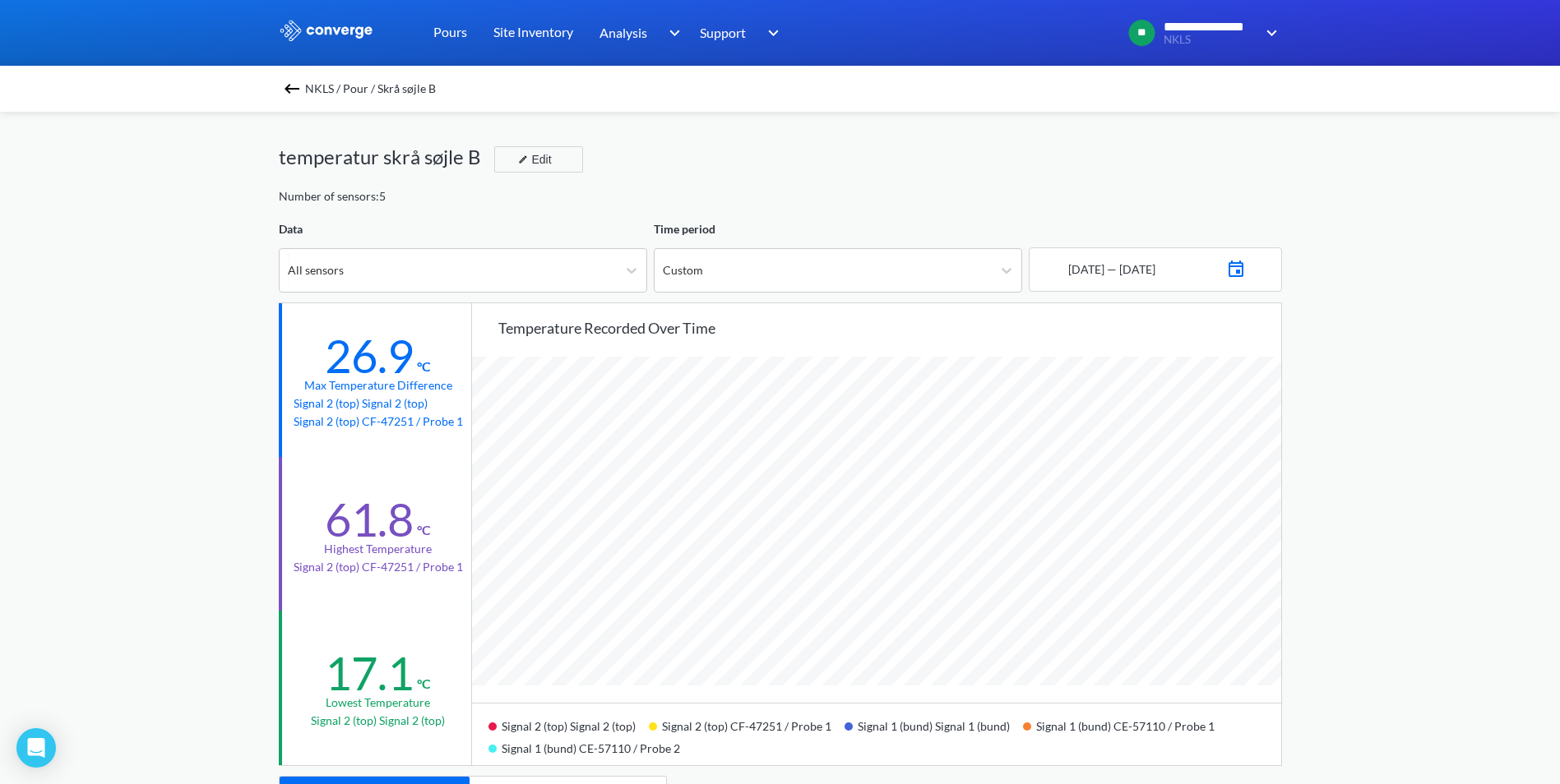
click at [1416, 492] on div "**********" at bounding box center [780, 689] width 1560 height 1378
click at [536, 151] on div "Edit" at bounding box center [533, 159] width 42 height 19
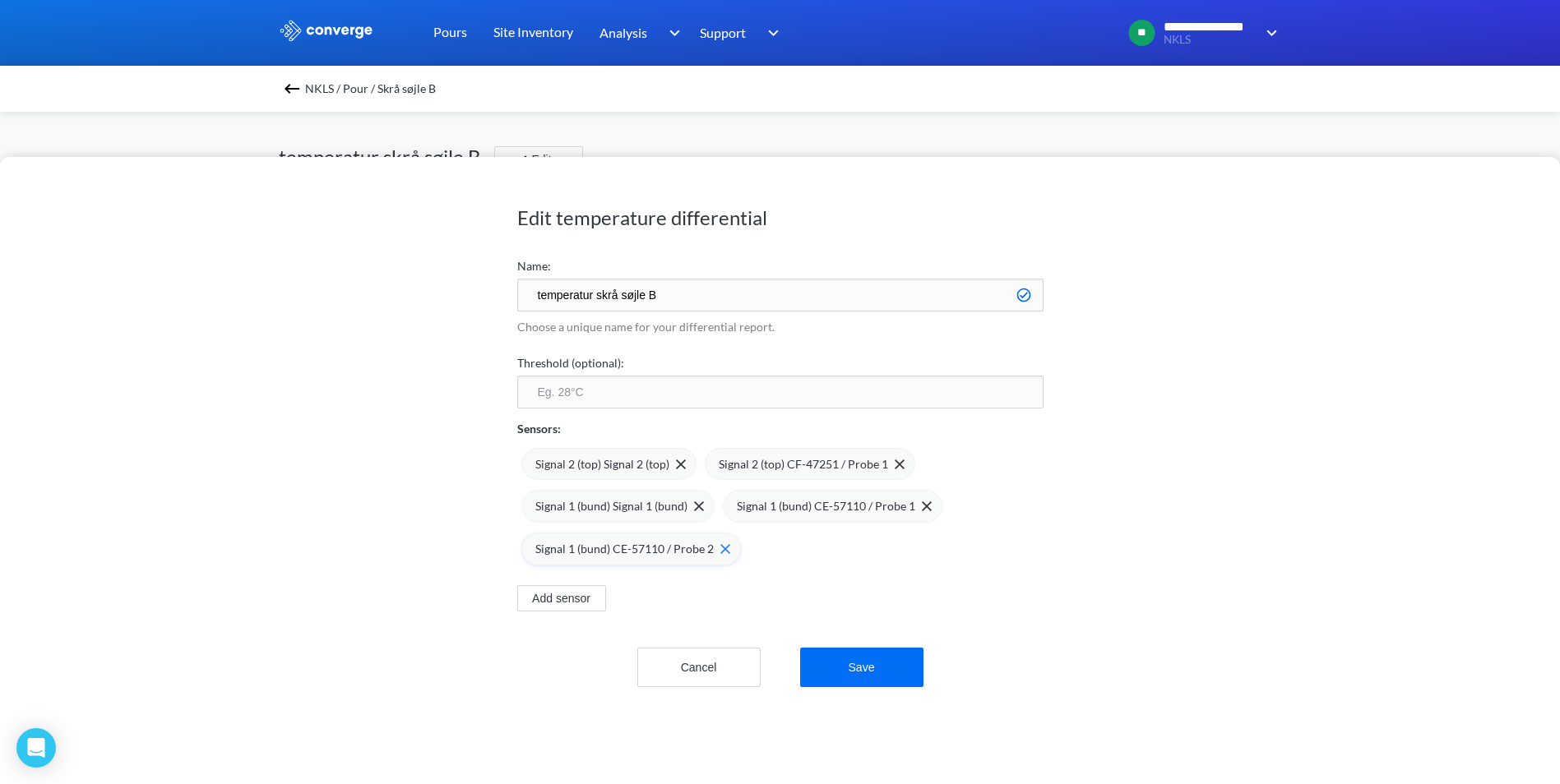
click at [720, 548] on img at bounding box center [725, 549] width 10 height 10
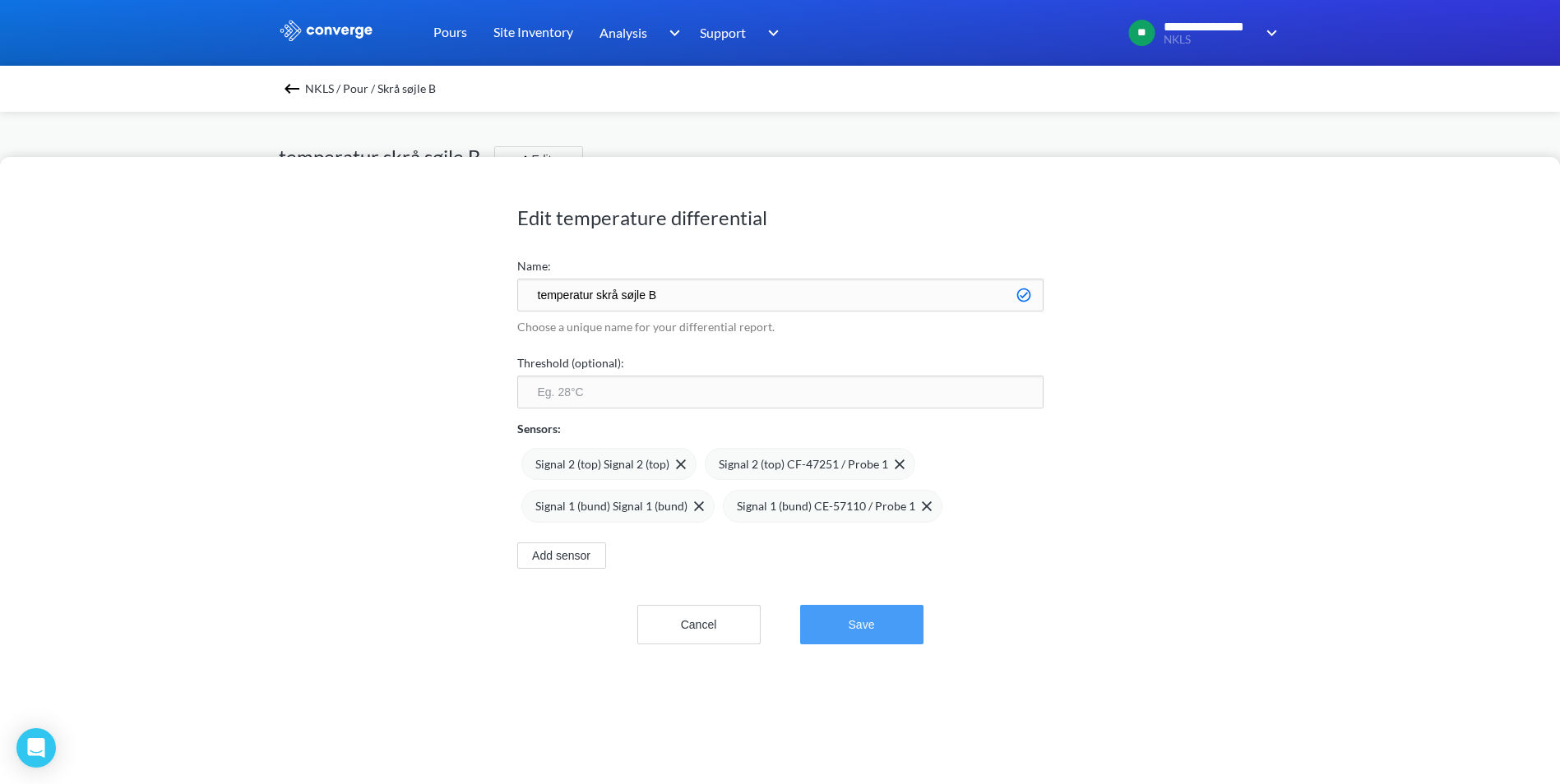
click at [841, 619] on button "Save" at bounding box center [862, 624] width 124 height 40
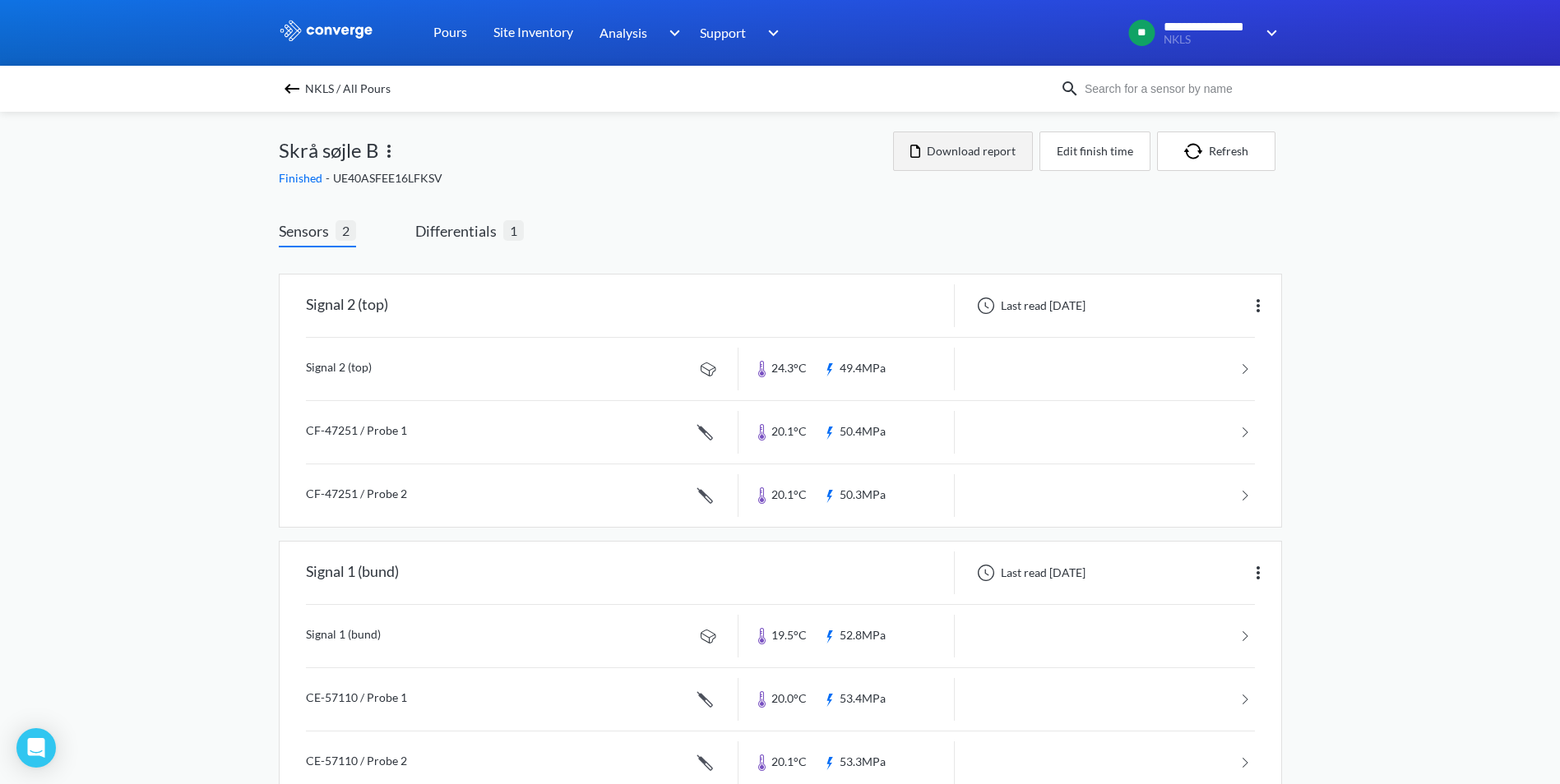
click at [957, 153] on button "Download report" at bounding box center [962, 151] width 139 height 40
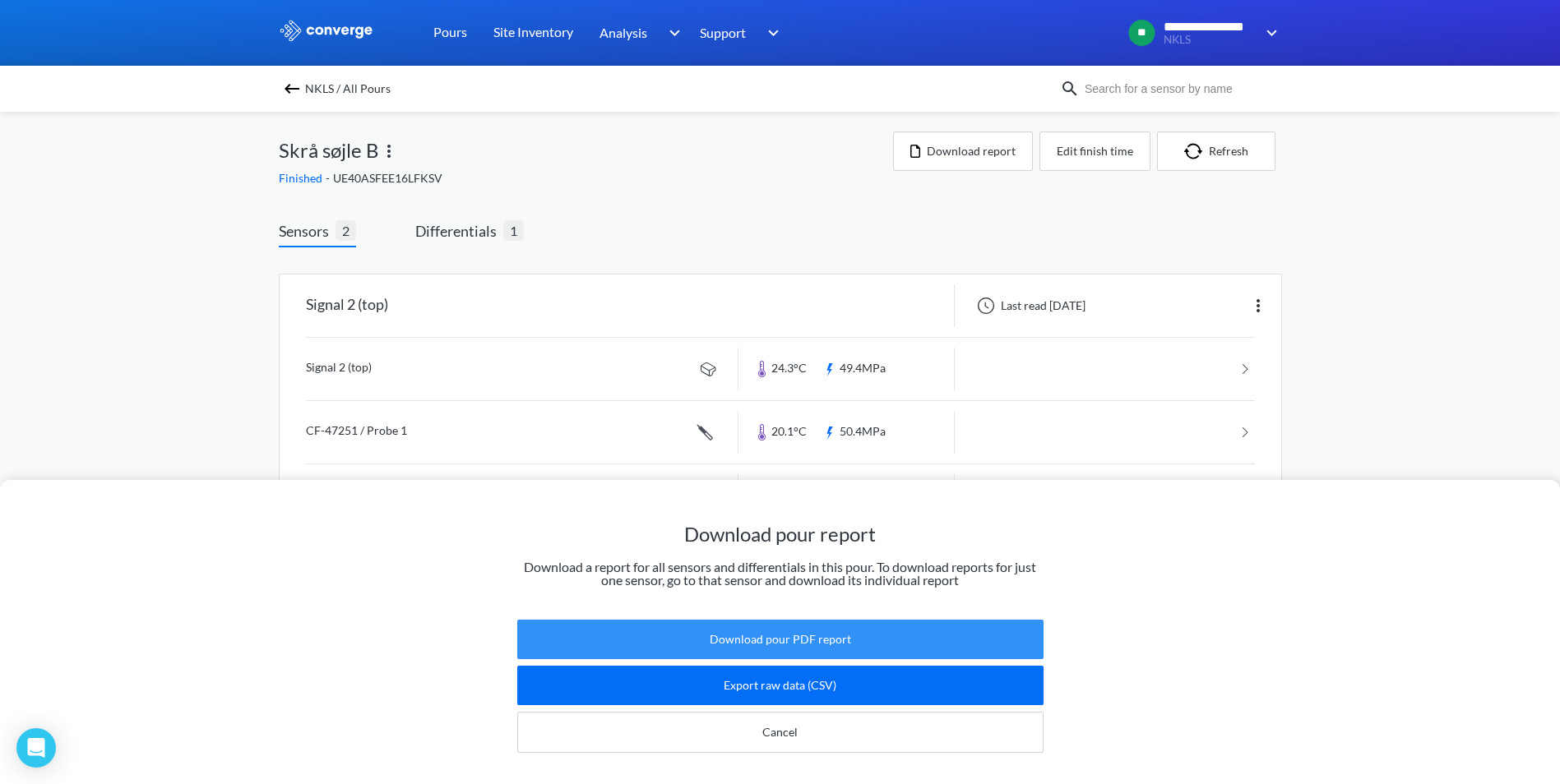
click at [851, 620] on button "Download pour PDF report" at bounding box center [780, 639] width 526 height 40
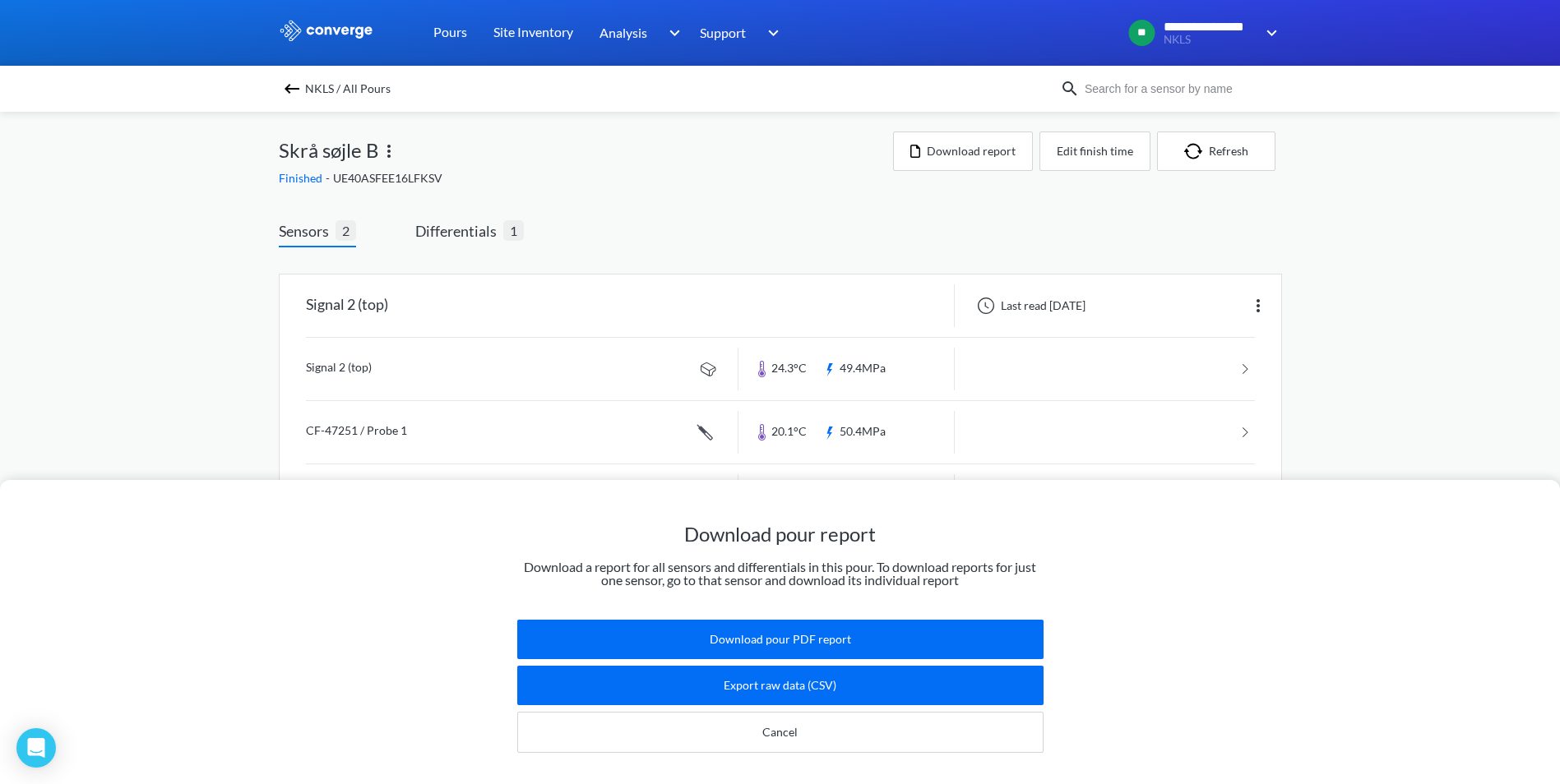
click at [804, 241] on div "Download pour report Download a report for all sensors and differentials in thi…" at bounding box center [780, 392] width 1560 height 784
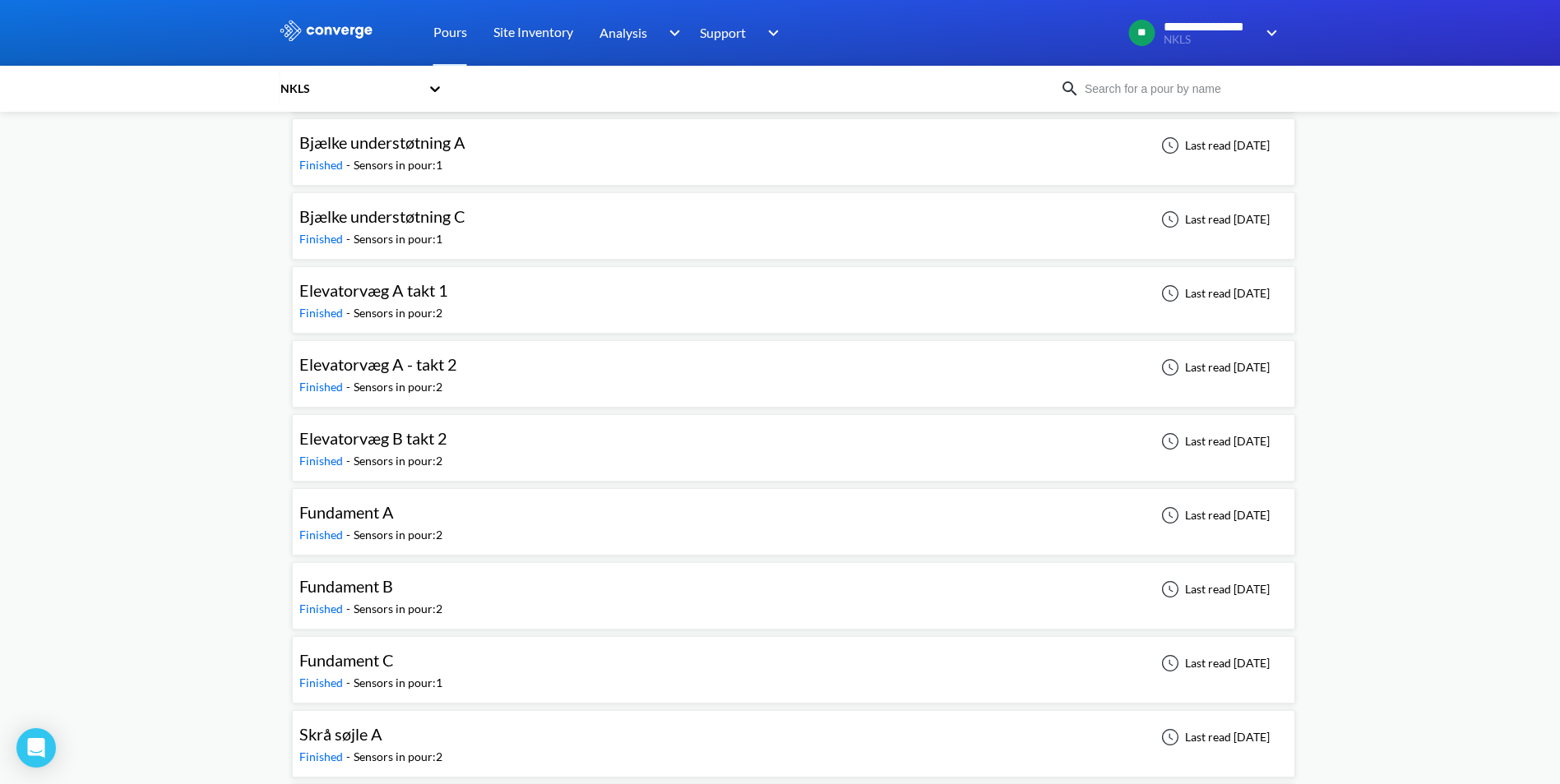
scroll to position [902, 0]
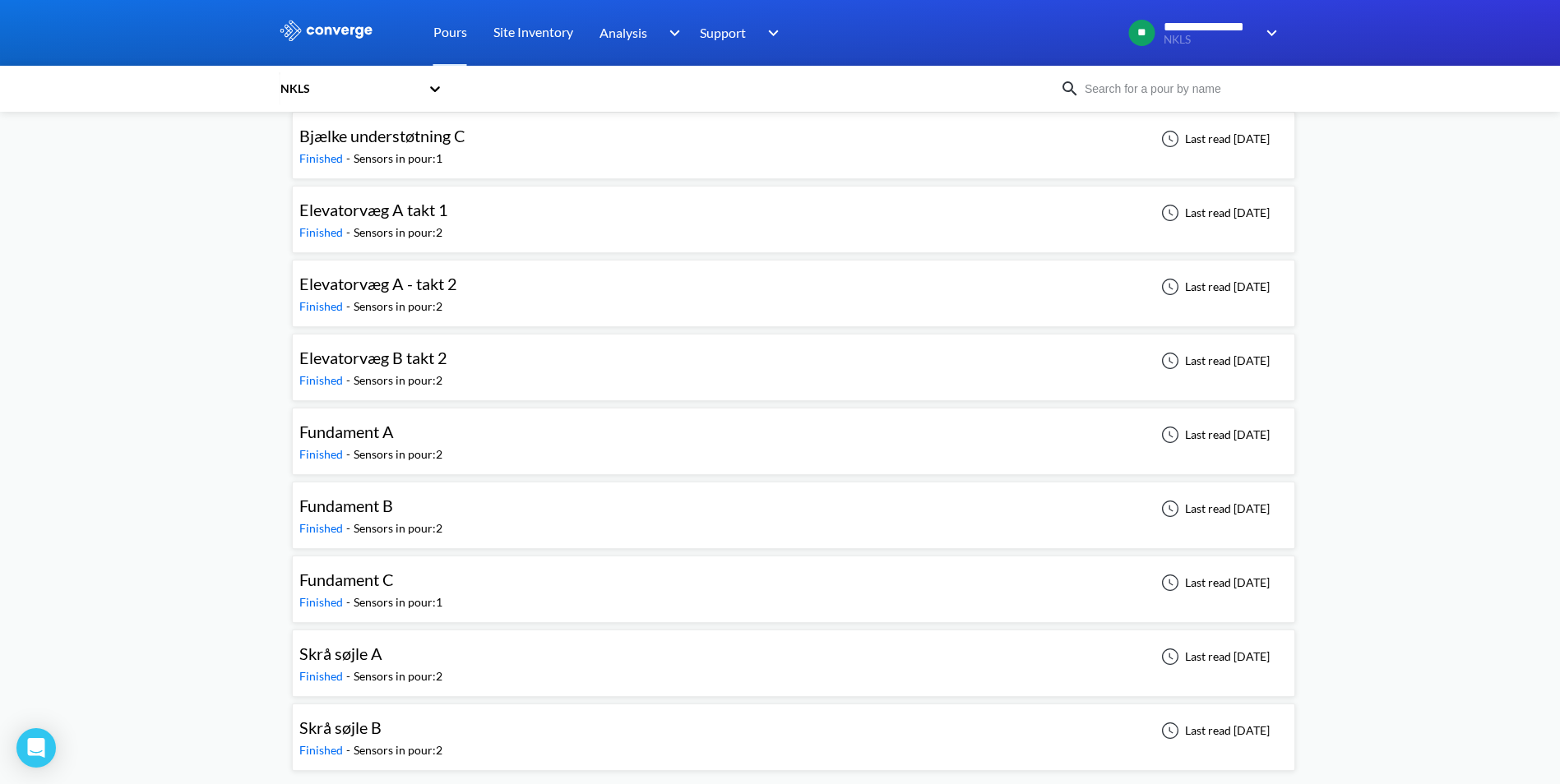
click at [372, 592] on div "Fundament C" at bounding box center [346, 580] width 94 height 26
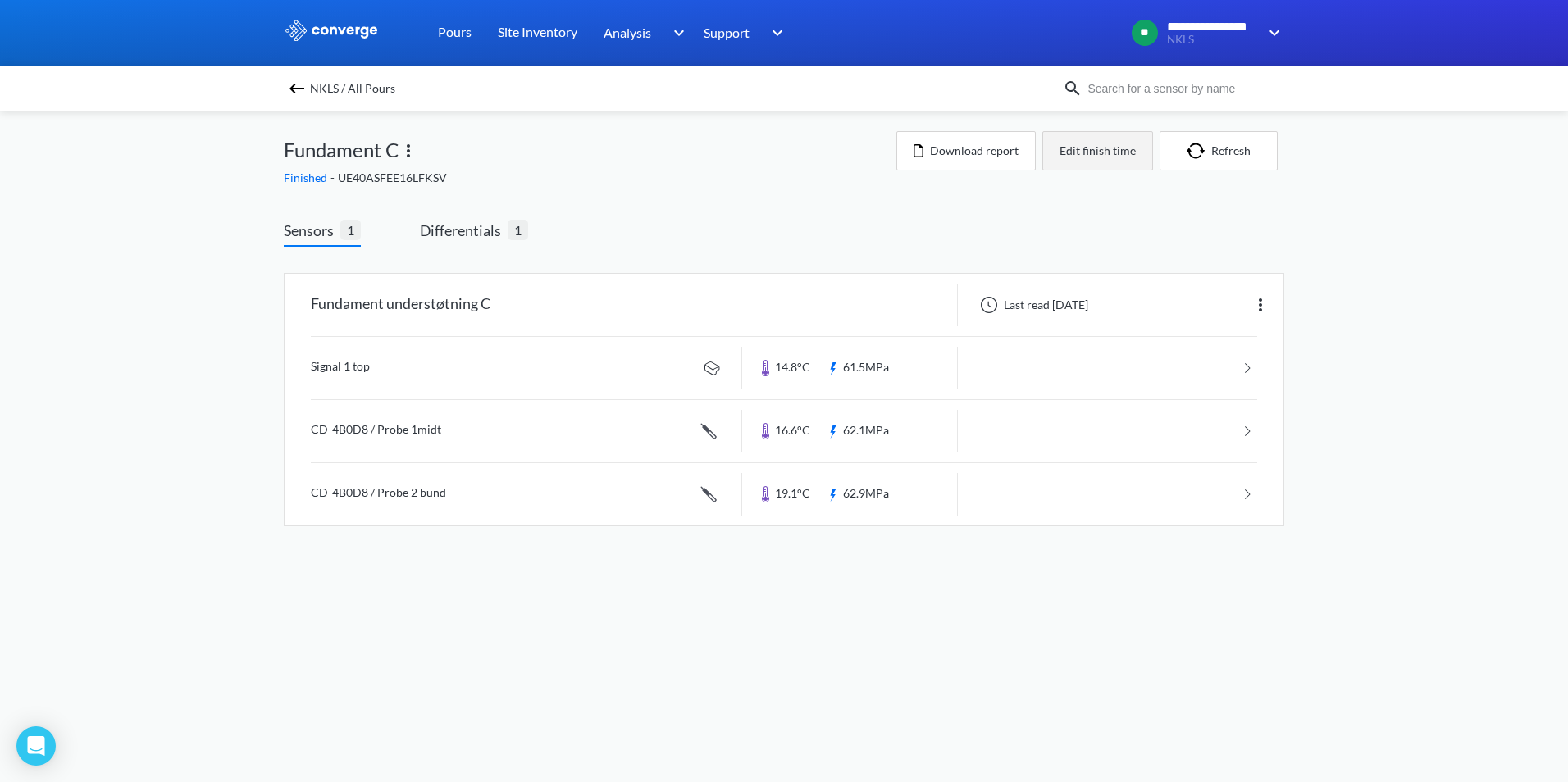
click at [1101, 154] on button "Edit finish time" at bounding box center [1097, 150] width 111 height 40
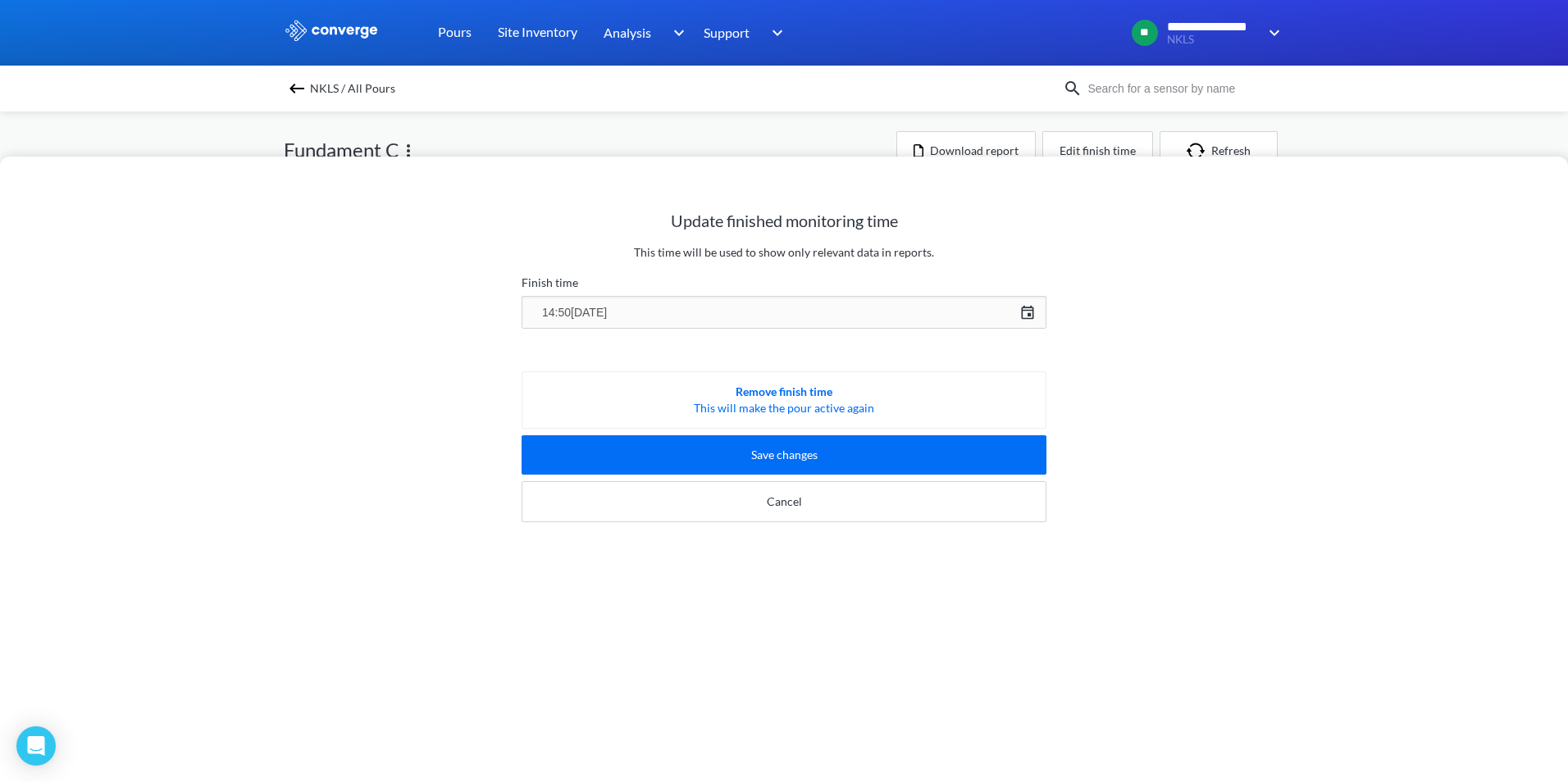
click at [1020, 309] on div "14:50[DATE] [DATE] Press the down arrow key to interact with the calendar and s…" at bounding box center [784, 312] width 525 height 40
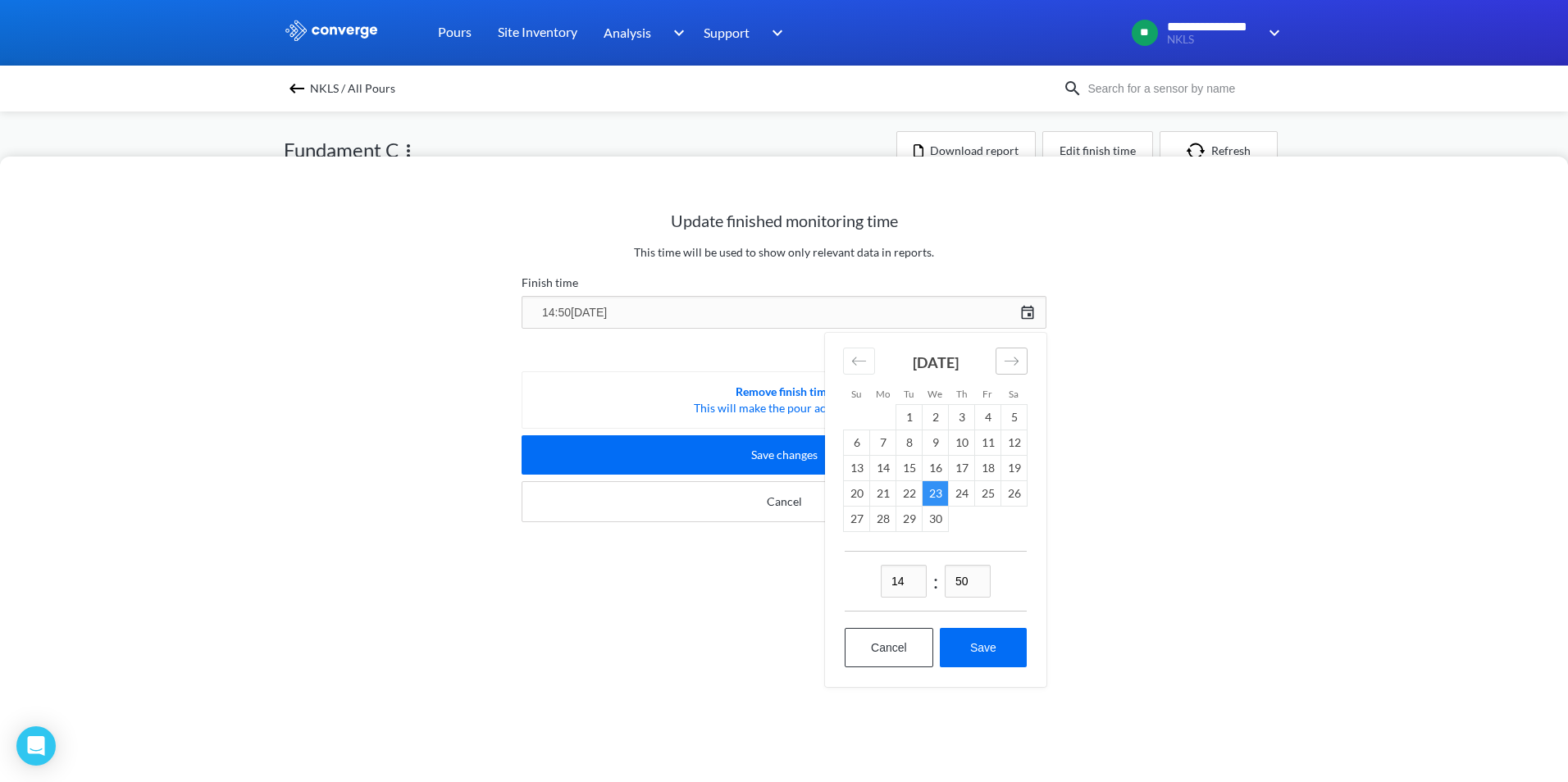
click at [1007, 364] on icon "Move forward to switch to the next month." at bounding box center [1012, 361] width 16 height 16
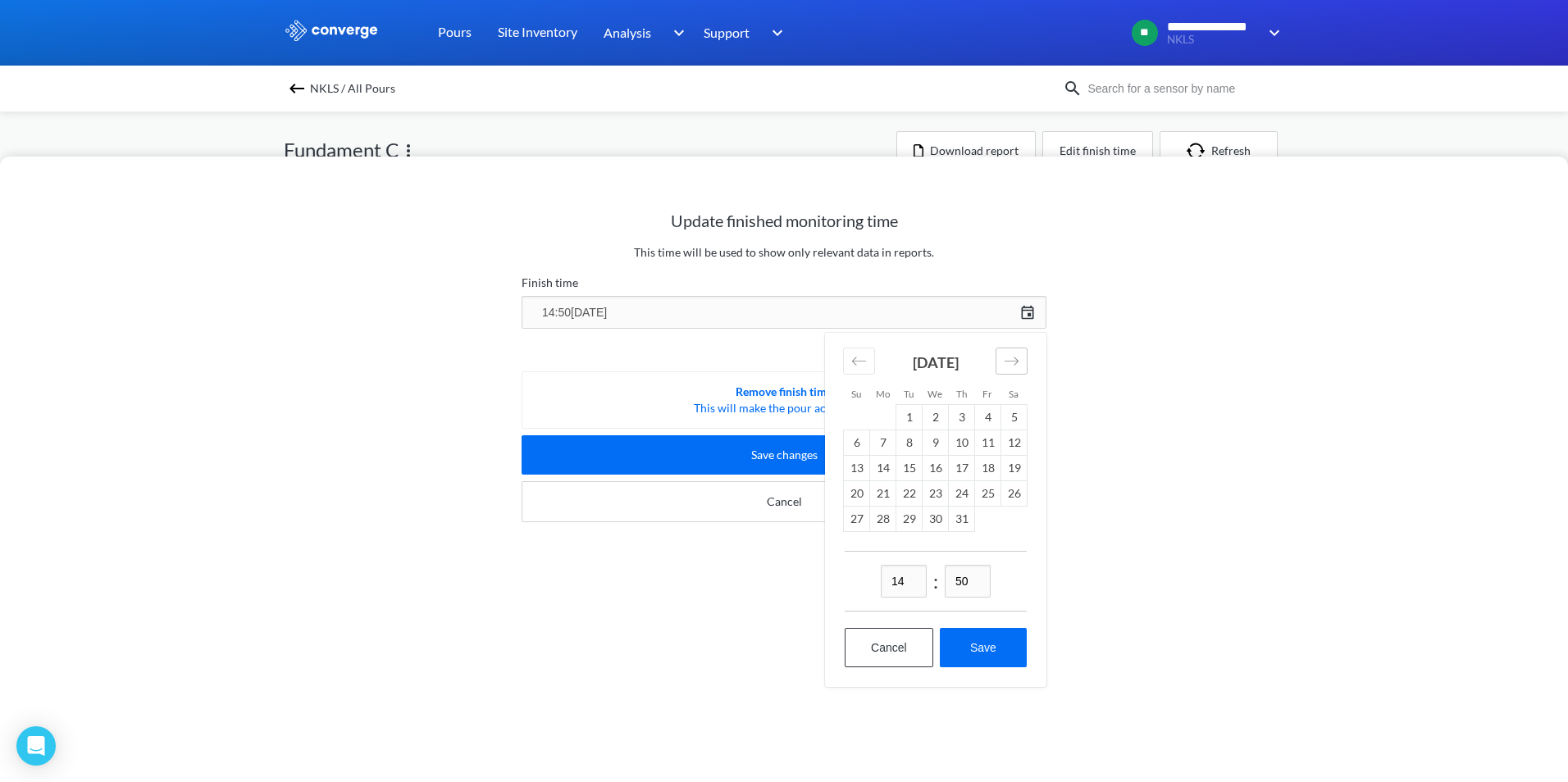
click at [1007, 364] on icon "Move forward to switch to the next month." at bounding box center [1012, 361] width 16 height 16
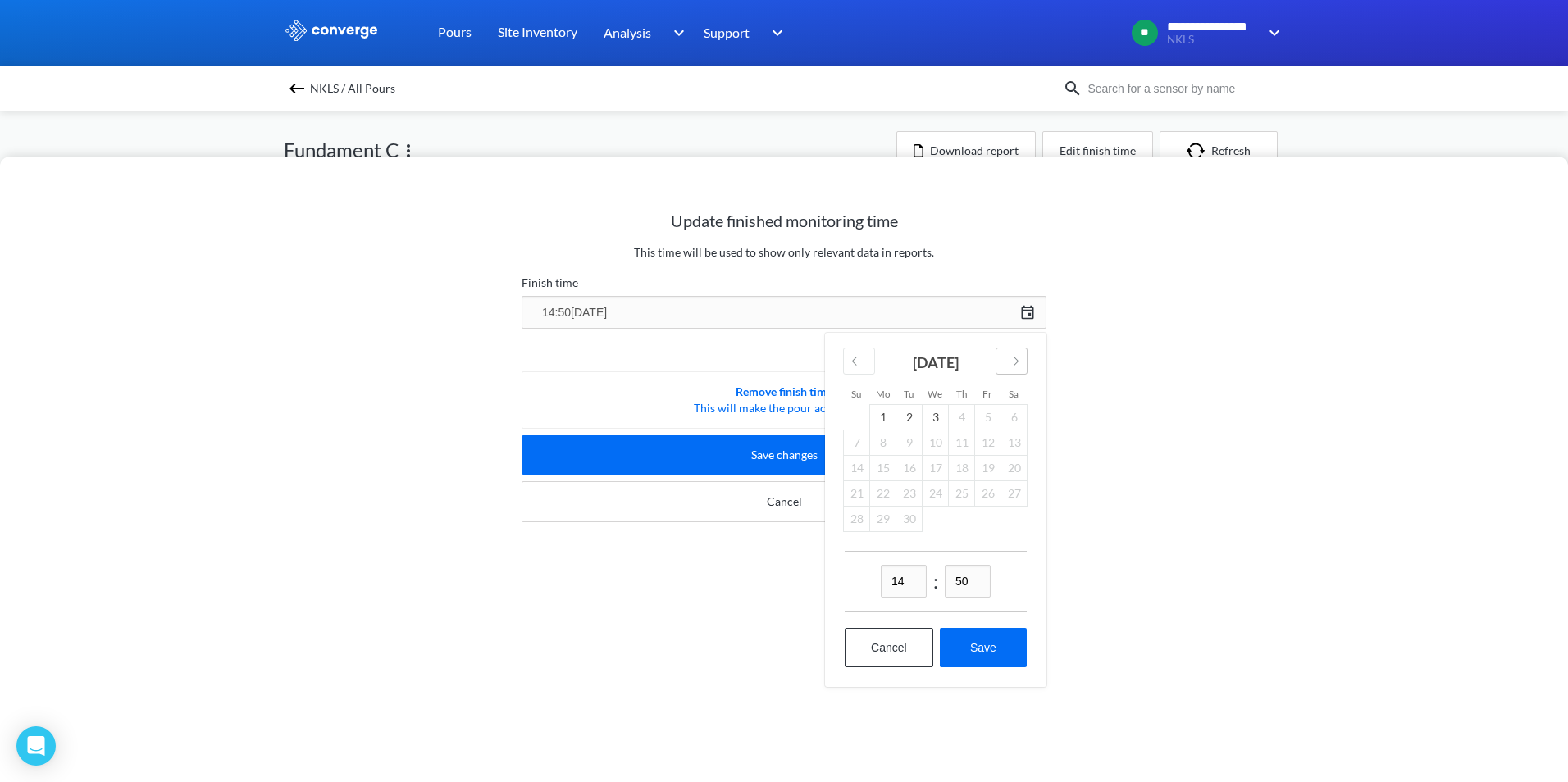
click at [1007, 364] on icon "Move forward to switch to the next month." at bounding box center [1012, 361] width 16 height 16
click at [859, 367] on icon "Move backward to switch to the previous month." at bounding box center [859, 361] width 16 height 16
click at [922, 414] on td "3" at bounding box center [935, 417] width 26 height 26
click at [976, 645] on button "Save" at bounding box center [983, 648] width 87 height 40
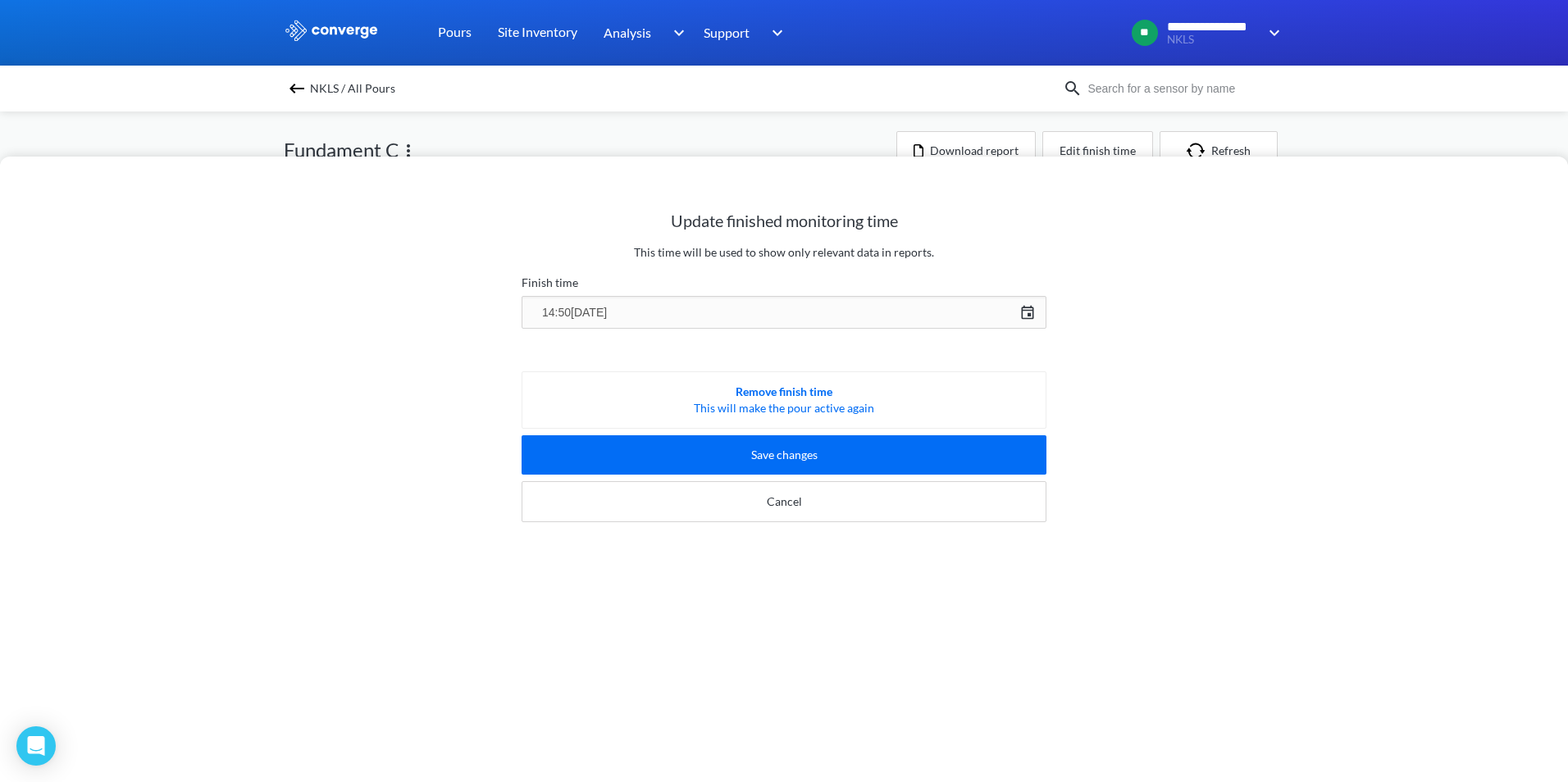
type input "14:50[DATE]"
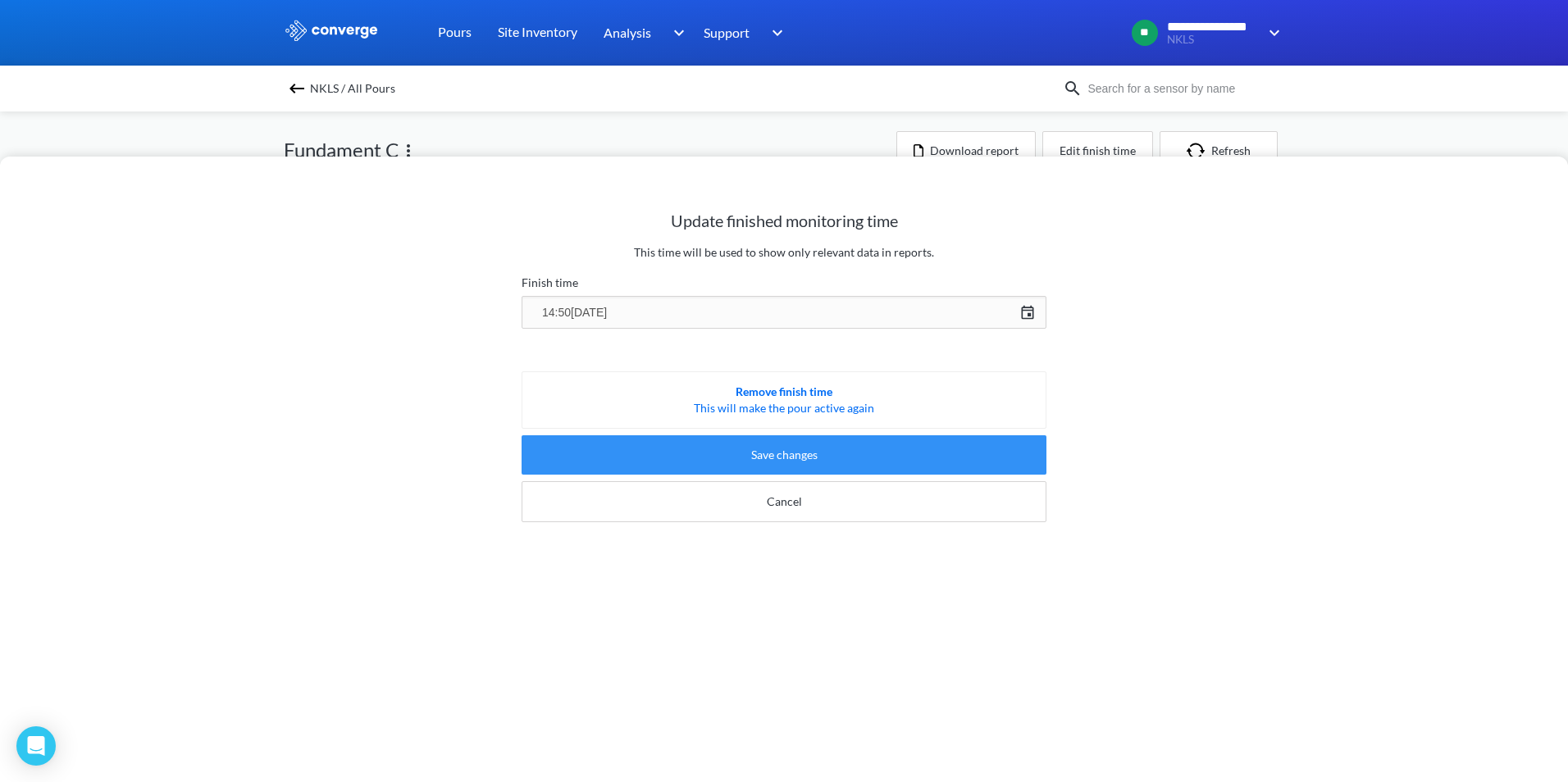
click at [821, 461] on button "Save changes" at bounding box center [784, 455] width 525 height 40
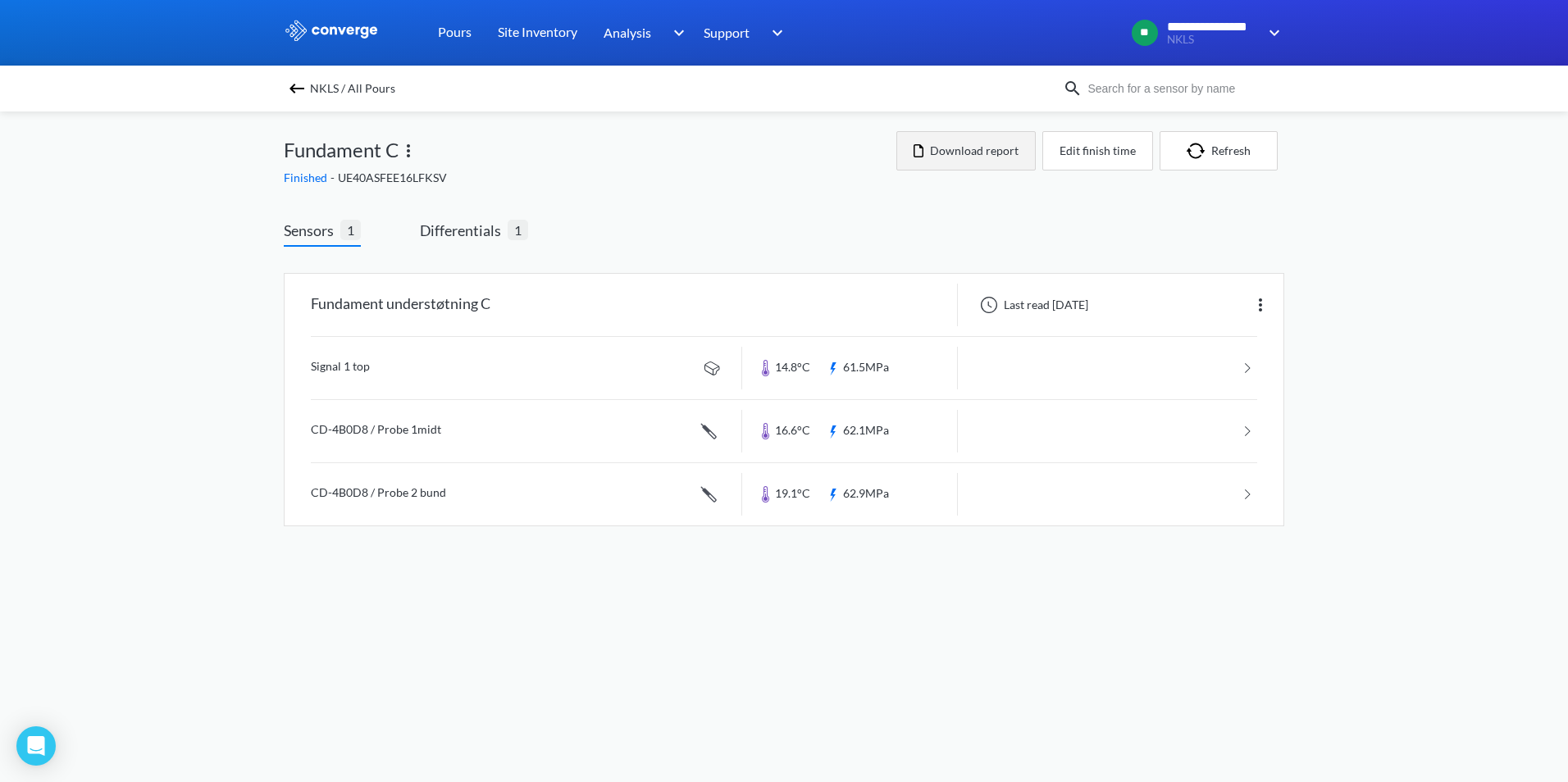
click at [998, 155] on button "Download report" at bounding box center [965, 150] width 139 height 40
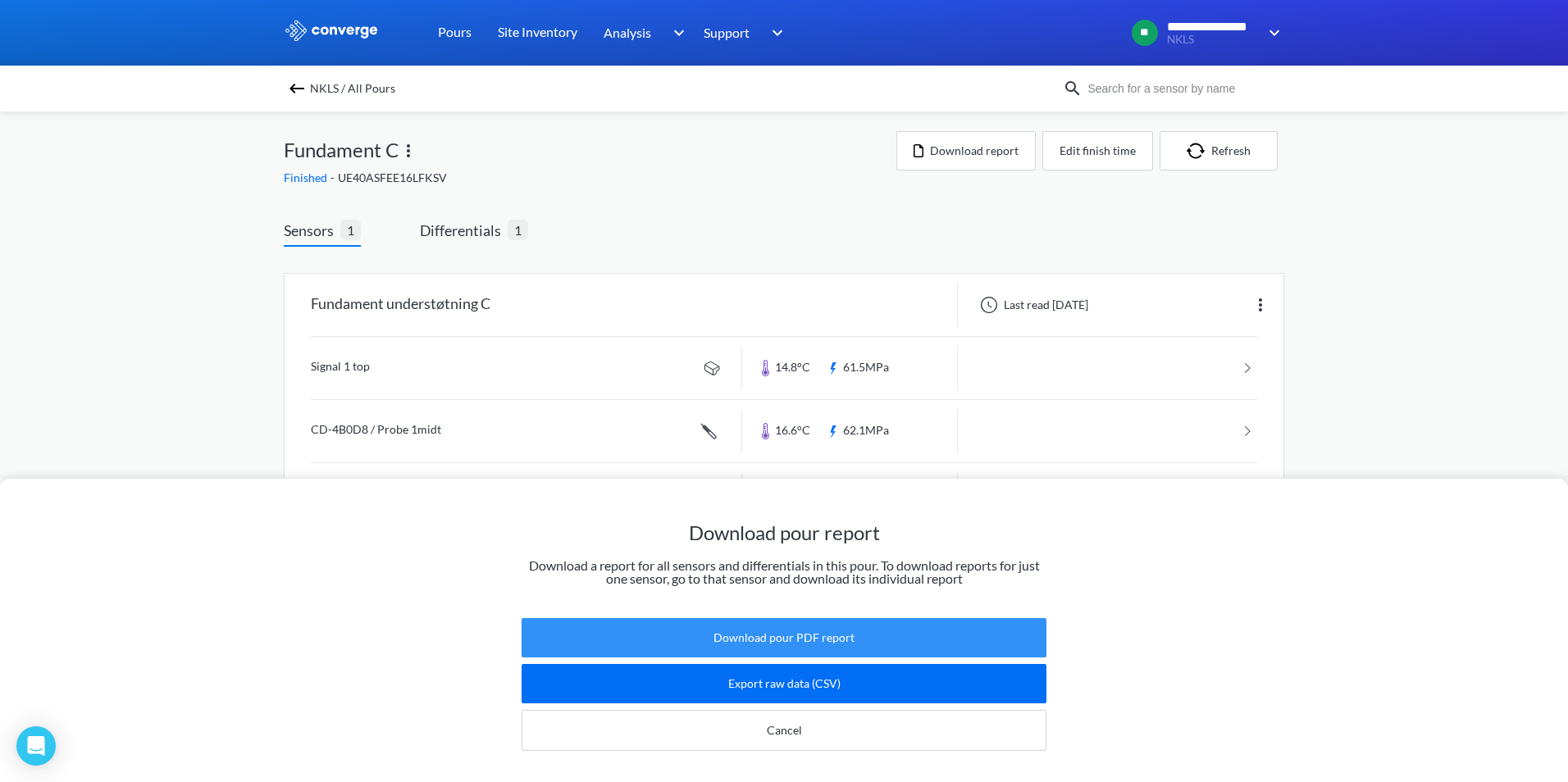
click at [787, 618] on button "Download pour PDF report" at bounding box center [784, 637] width 525 height 40
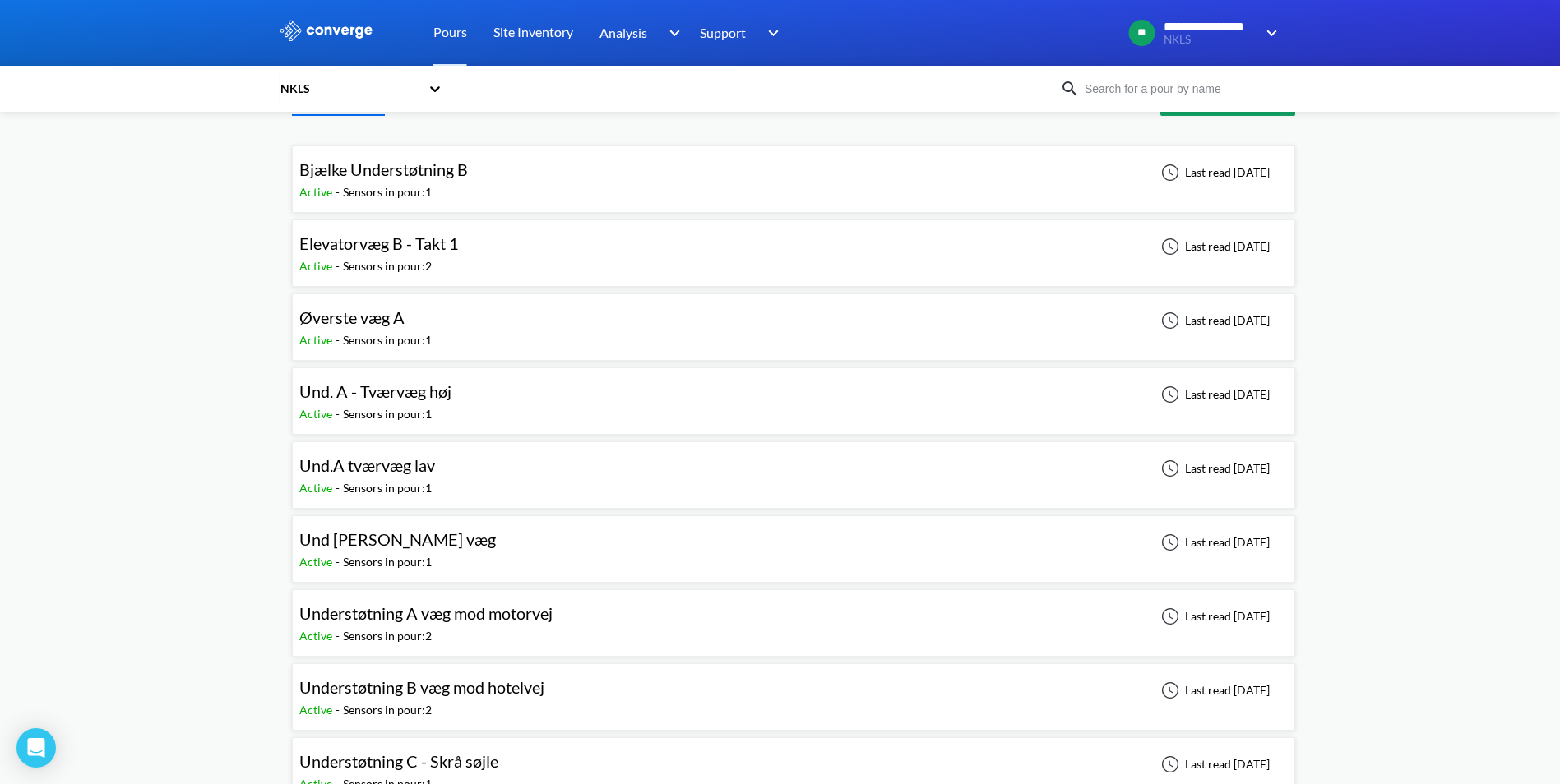
scroll to position [82, 0]
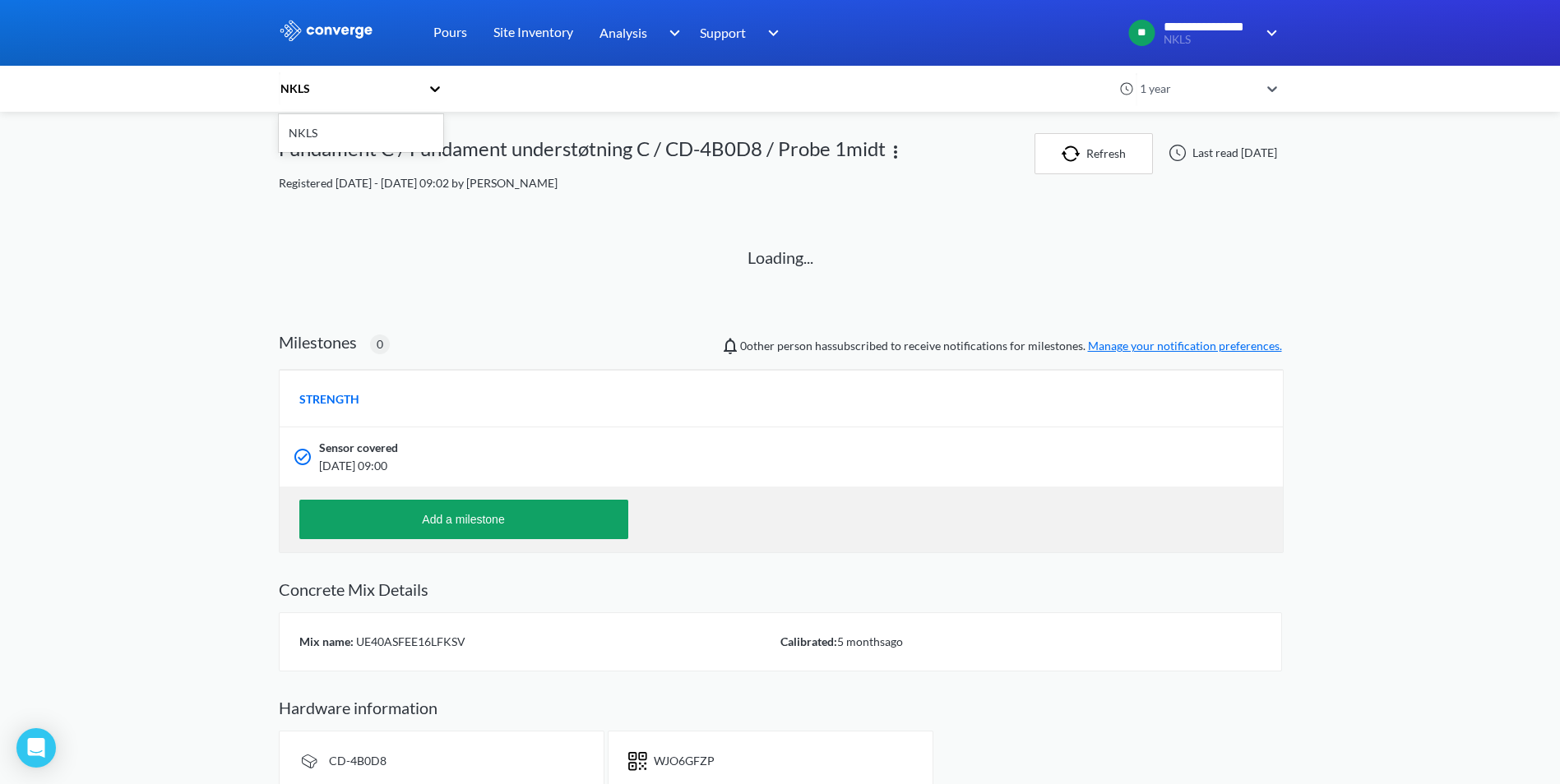
click at [321, 85] on div "NKLS" at bounding box center [349, 89] width 141 height 18
click at [319, 127] on div "NKLS" at bounding box center [361, 133] width 164 height 31
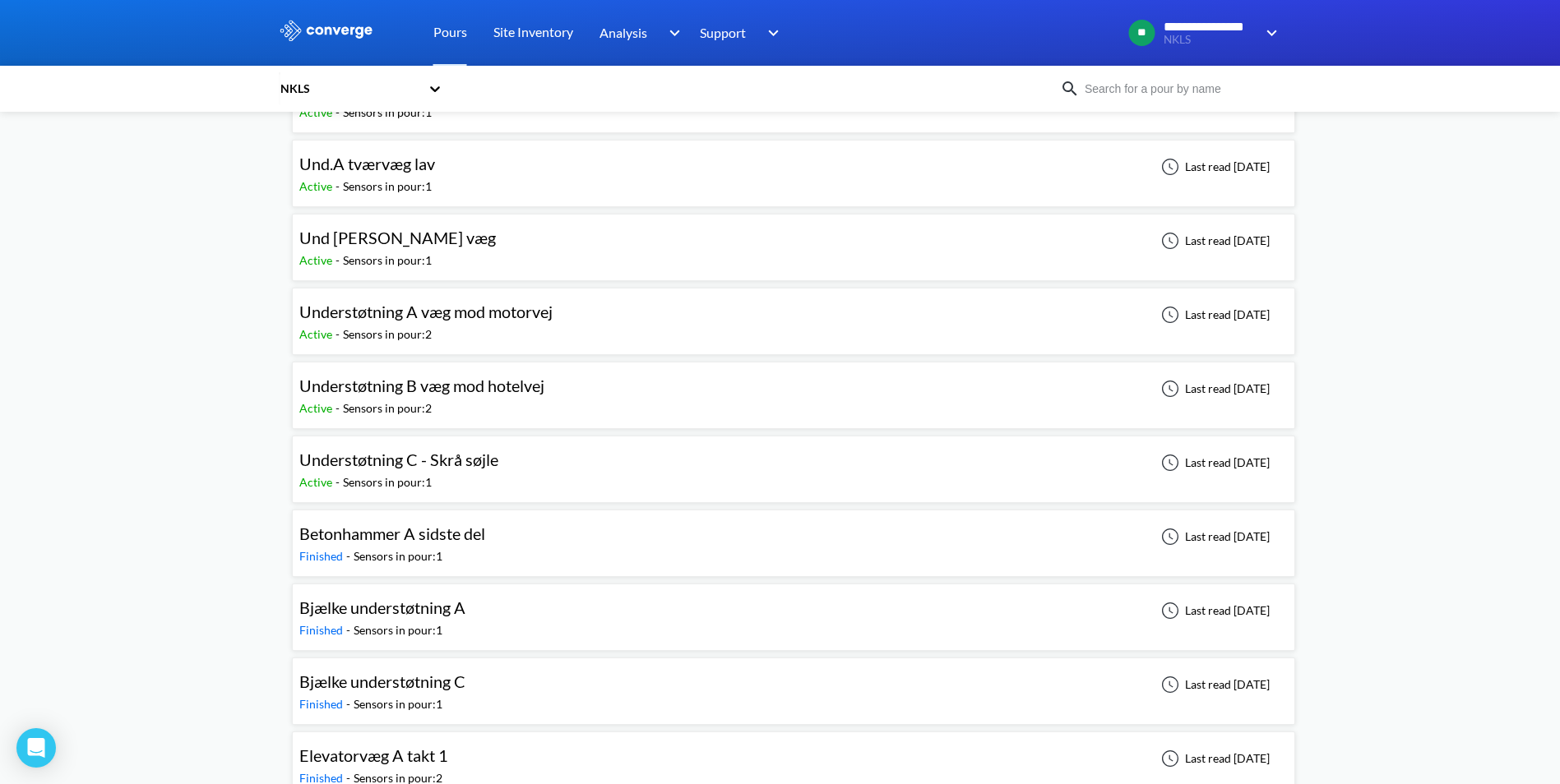
scroll to position [327, 0]
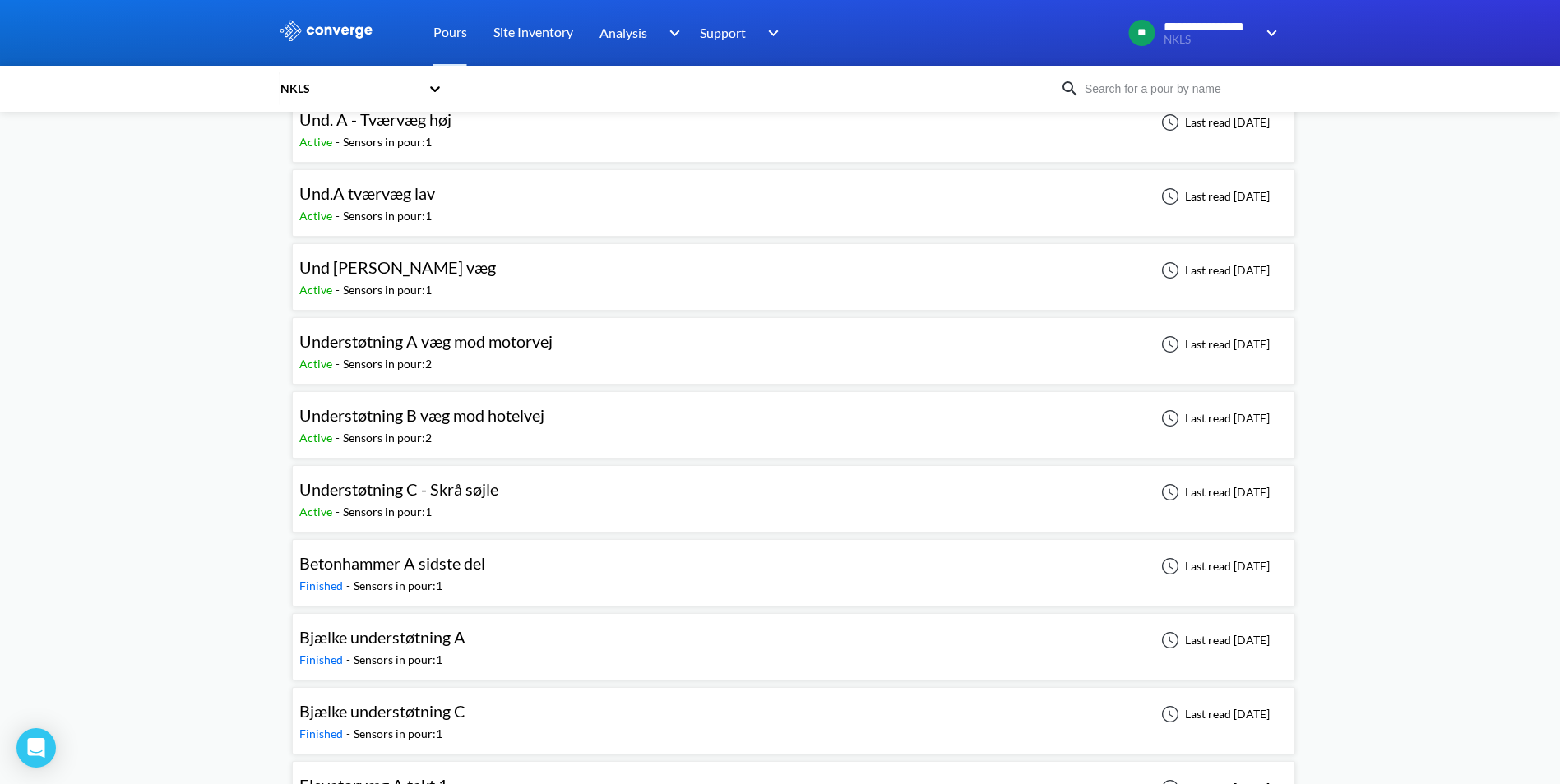
click at [401, 492] on span "Understøtning C - Skrå søjle" at bounding box center [398, 488] width 199 height 19
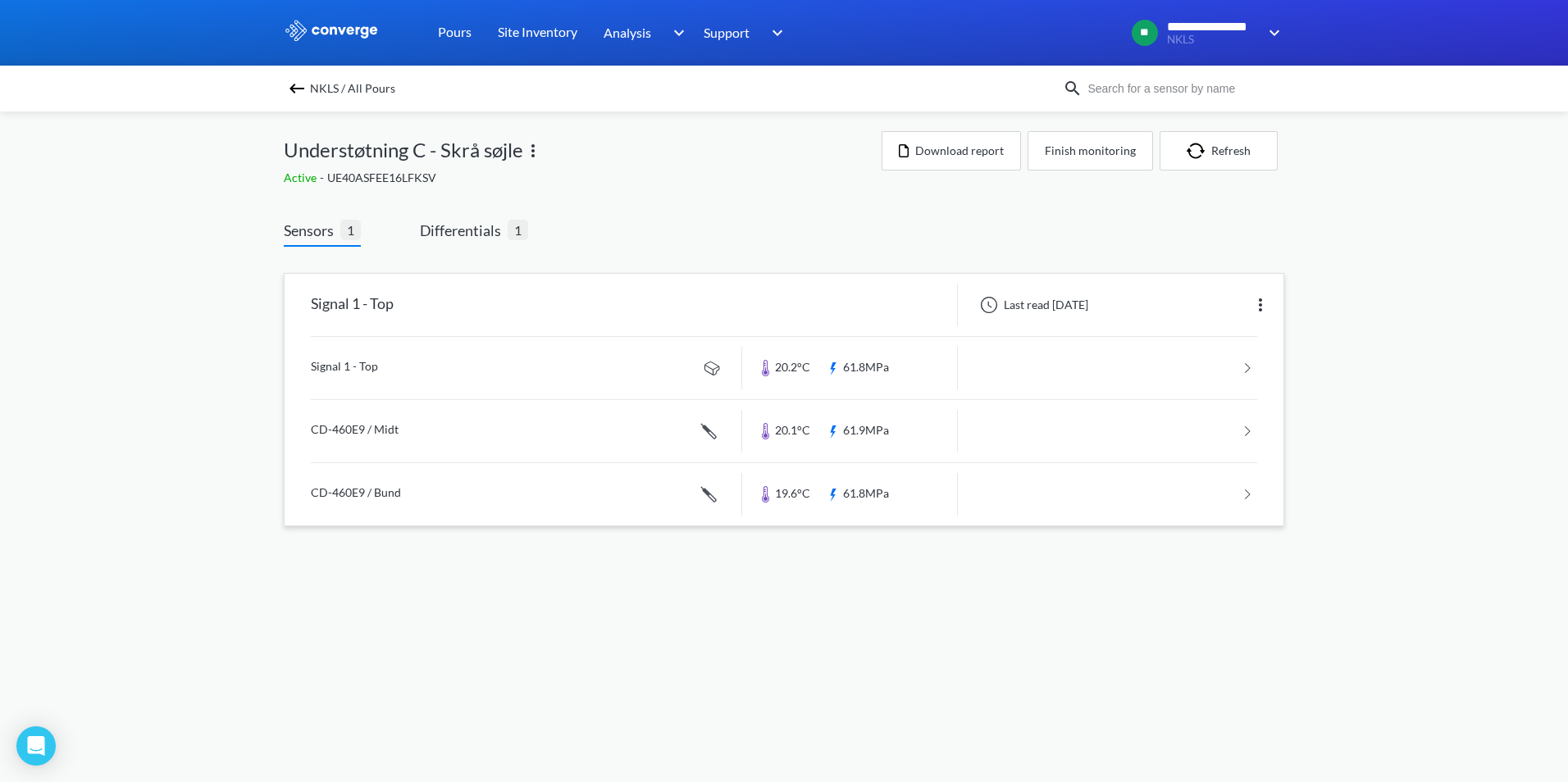
click at [347, 366] on link at bounding box center [783, 368] width 946 height 63
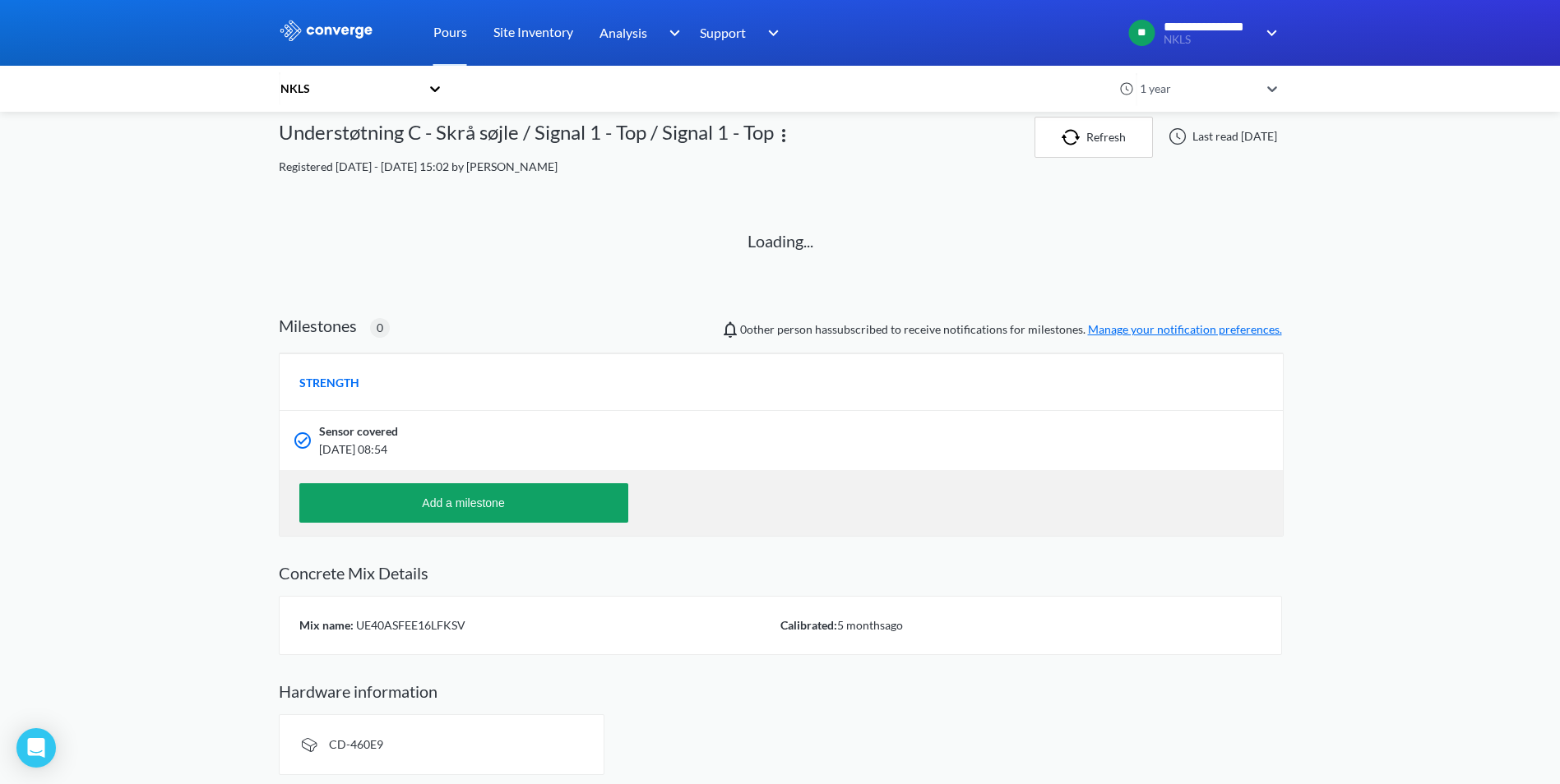
scroll to position [20, 0]
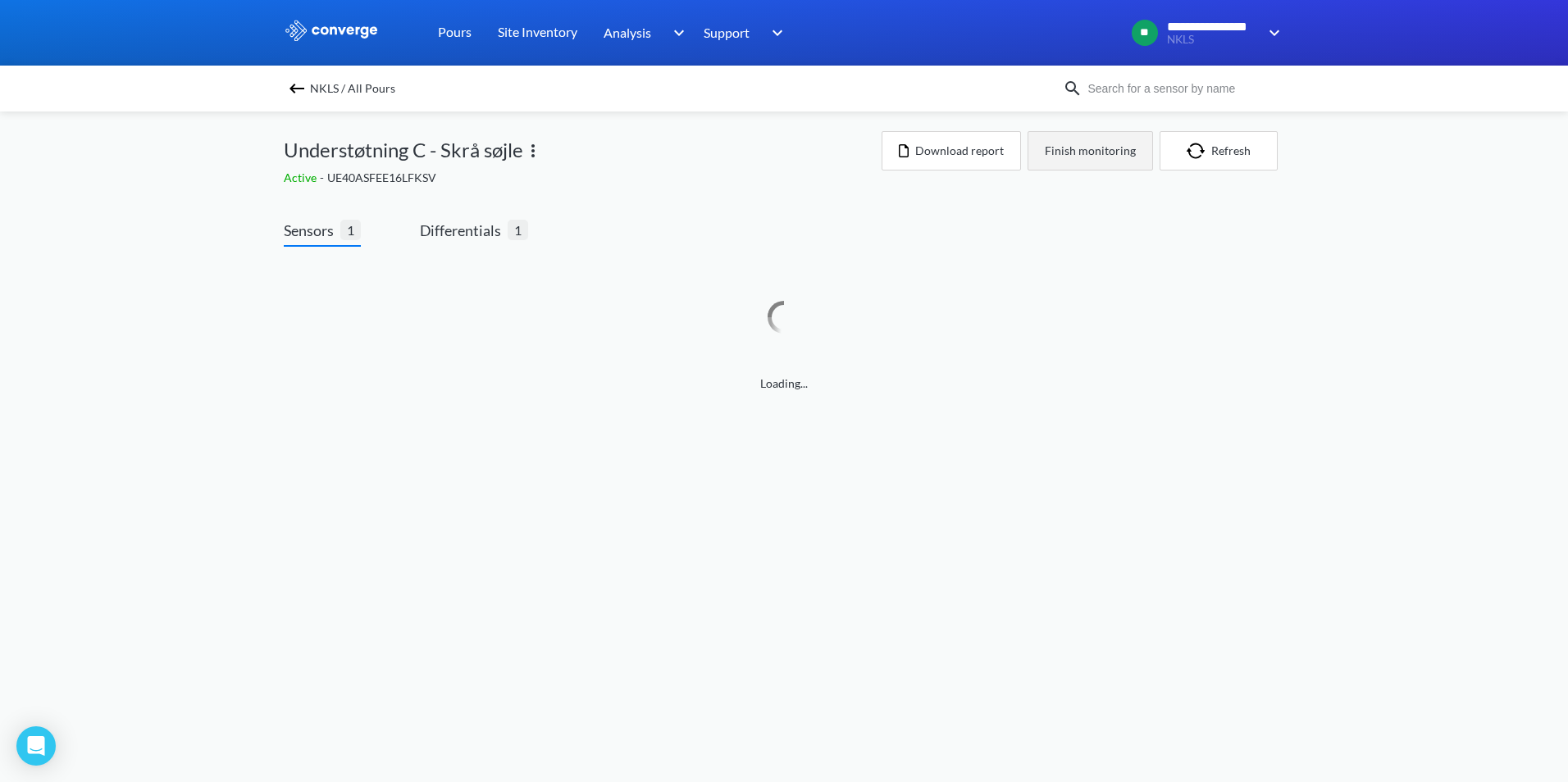
click at [1097, 147] on button "Finish monitoring" at bounding box center [1090, 150] width 125 height 40
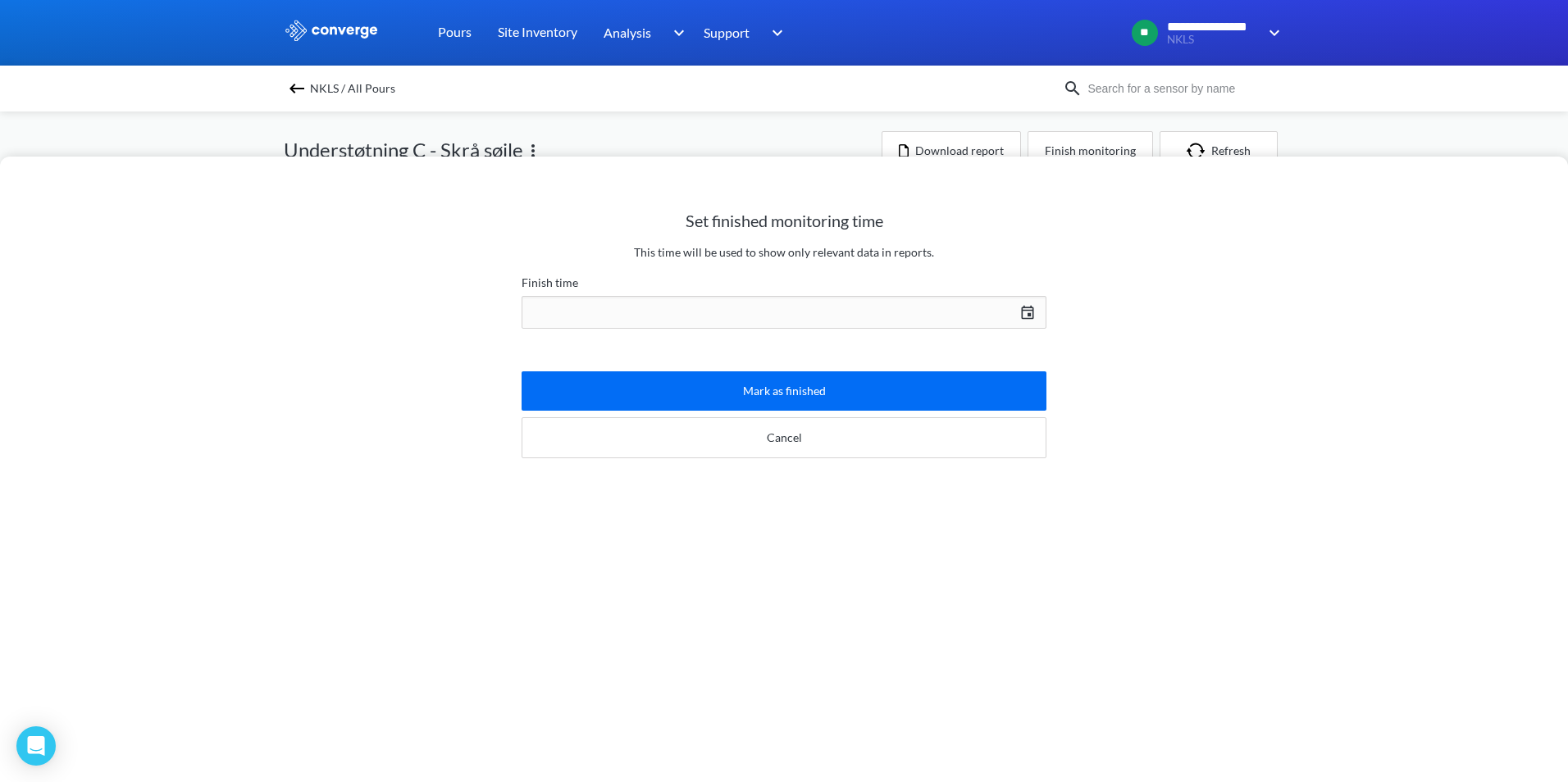
click at [825, 459] on div "Mark as finished Cancel" at bounding box center [784, 408] width 525 height 113
click at [826, 440] on button "Cancel" at bounding box center [784, 438] width 525 height 41
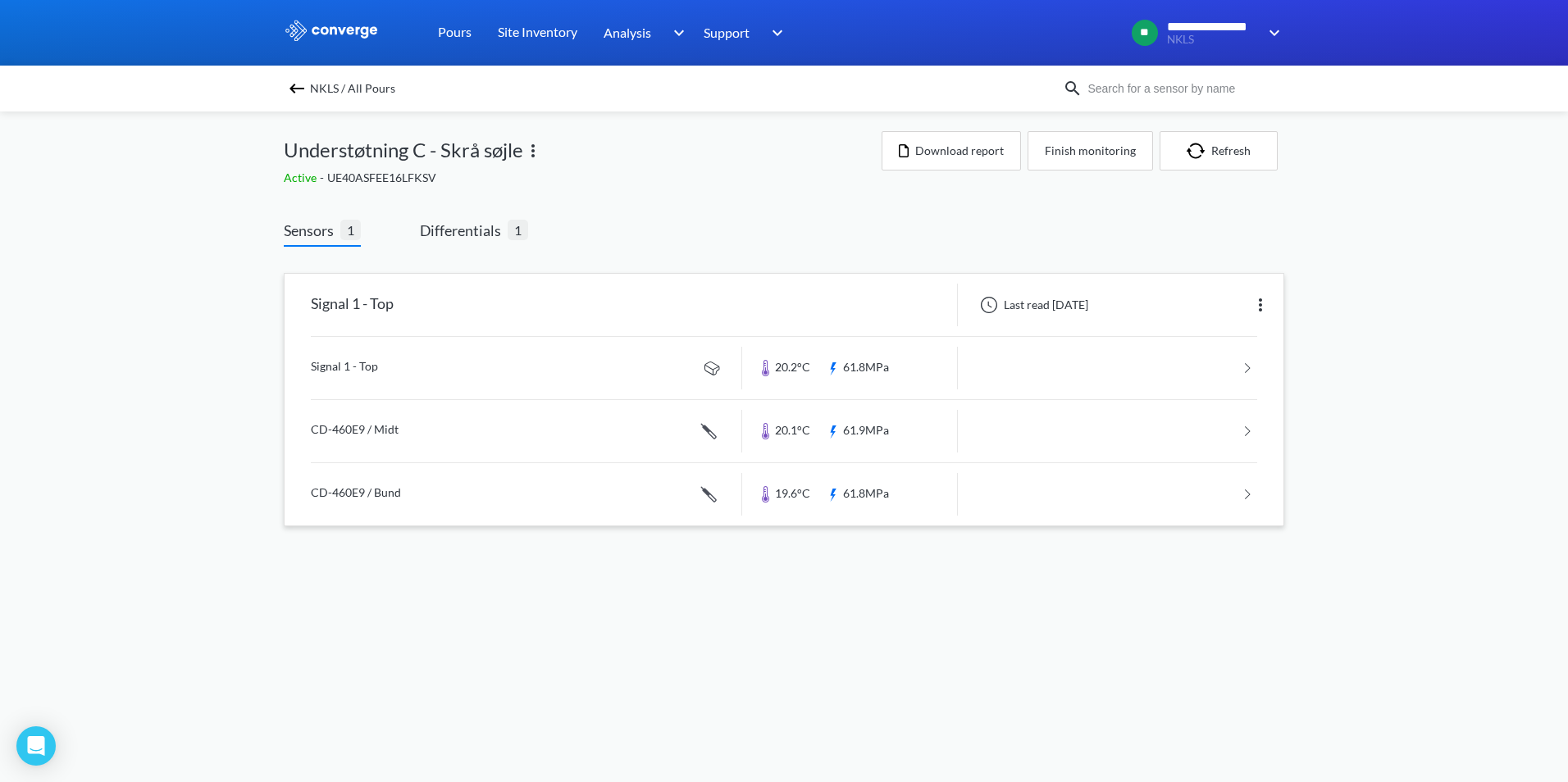
click at [344, 366] on link at bounding box center [783, 368] width 946 height 63
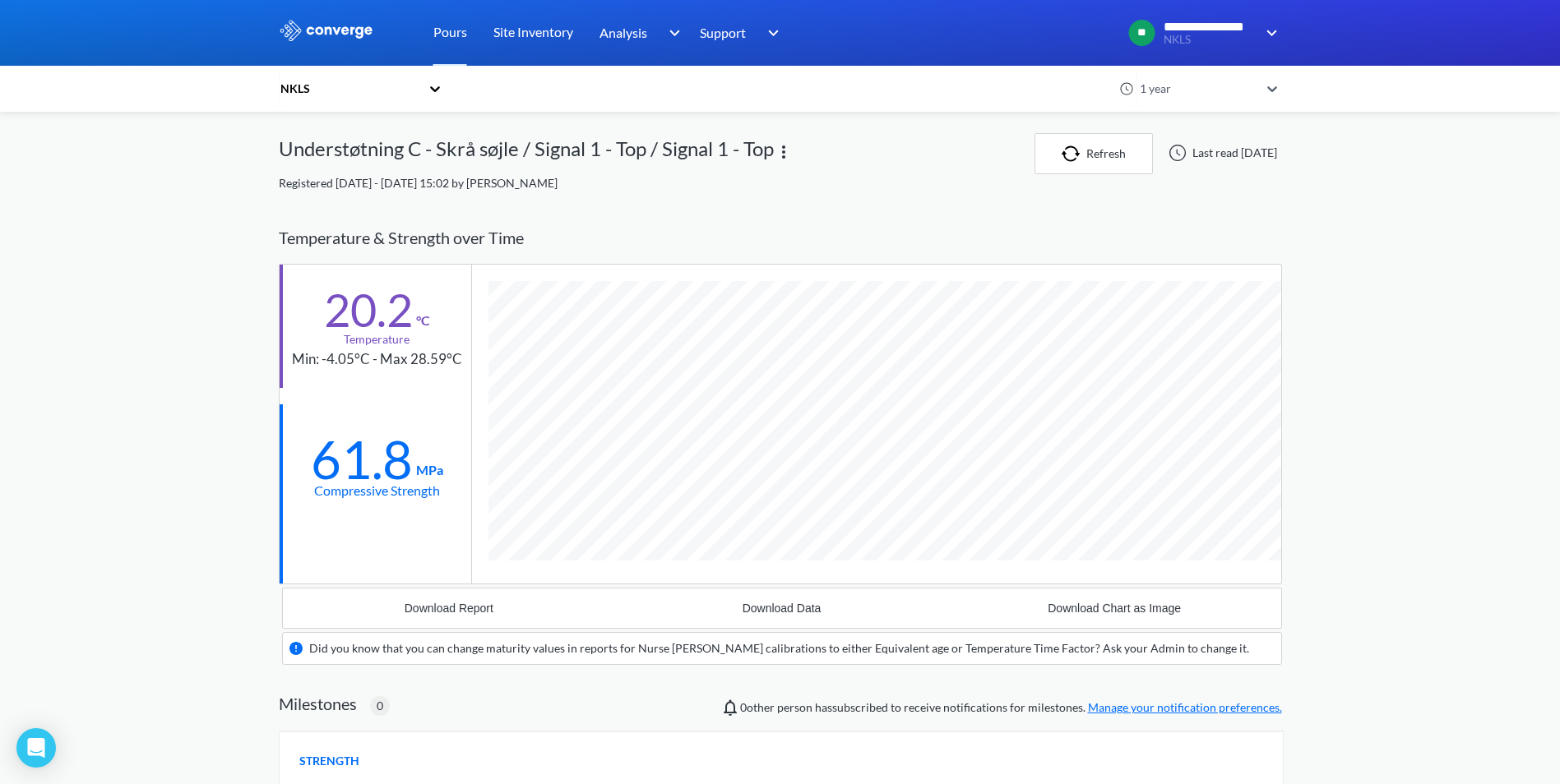
scroll to position [1020, 1003]
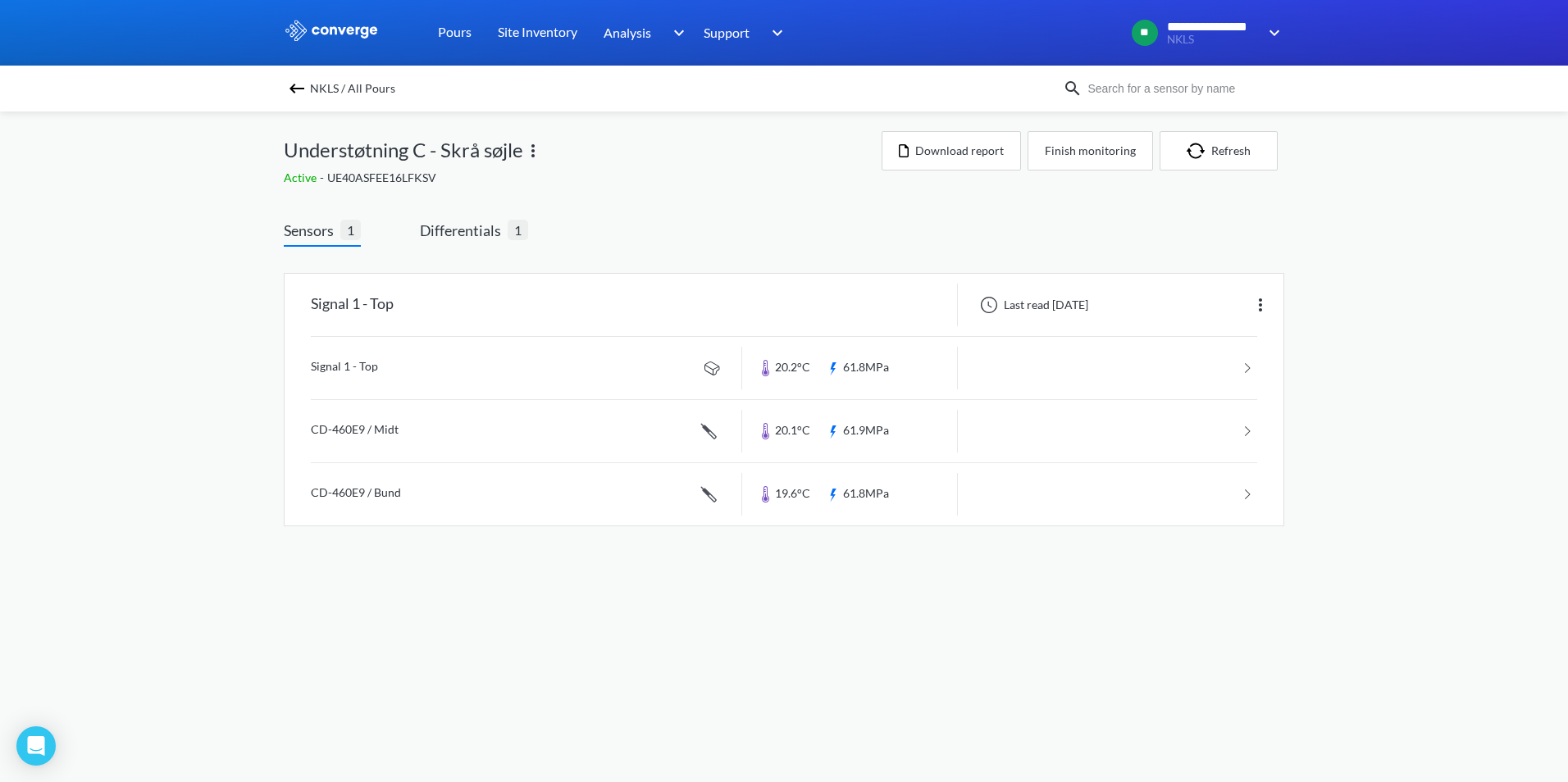
click at [1050, 232] on div "Sensors 1 Differentials 1 Signal 1 - Top Last read [DATE] Signal 1 - Top 20.2°C…" at bounding box center [784, 389] width 1000 height 340
click at [1106, 147] on button "Finish monitoring" at bounding box center [1090, 150] width 125 height 40
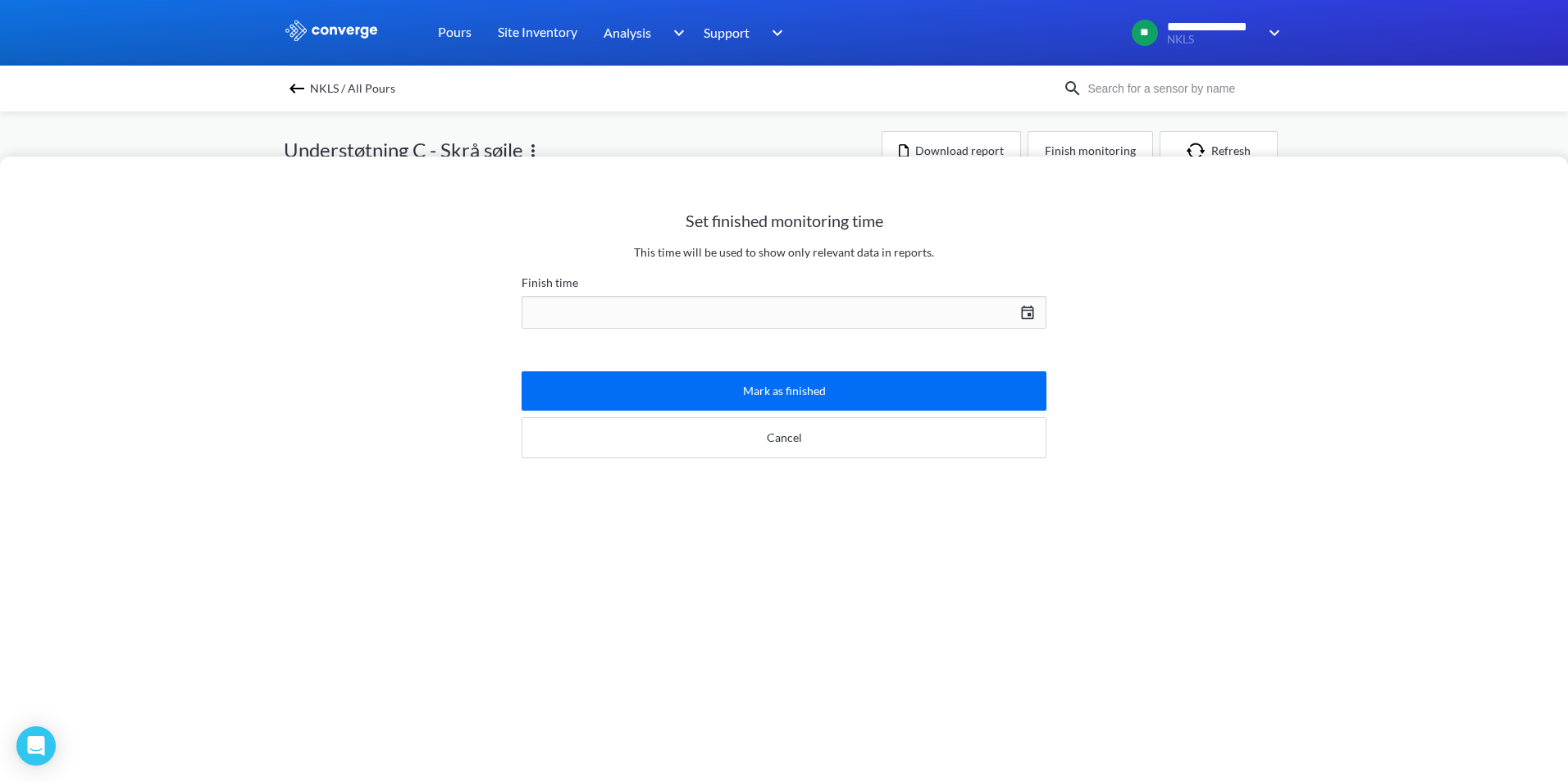
click at [1015, 309] on div "[DATE] Press the down arrow key to interact with the calendar and select a date…" at bounding box center [784, 312] width 525 height 40
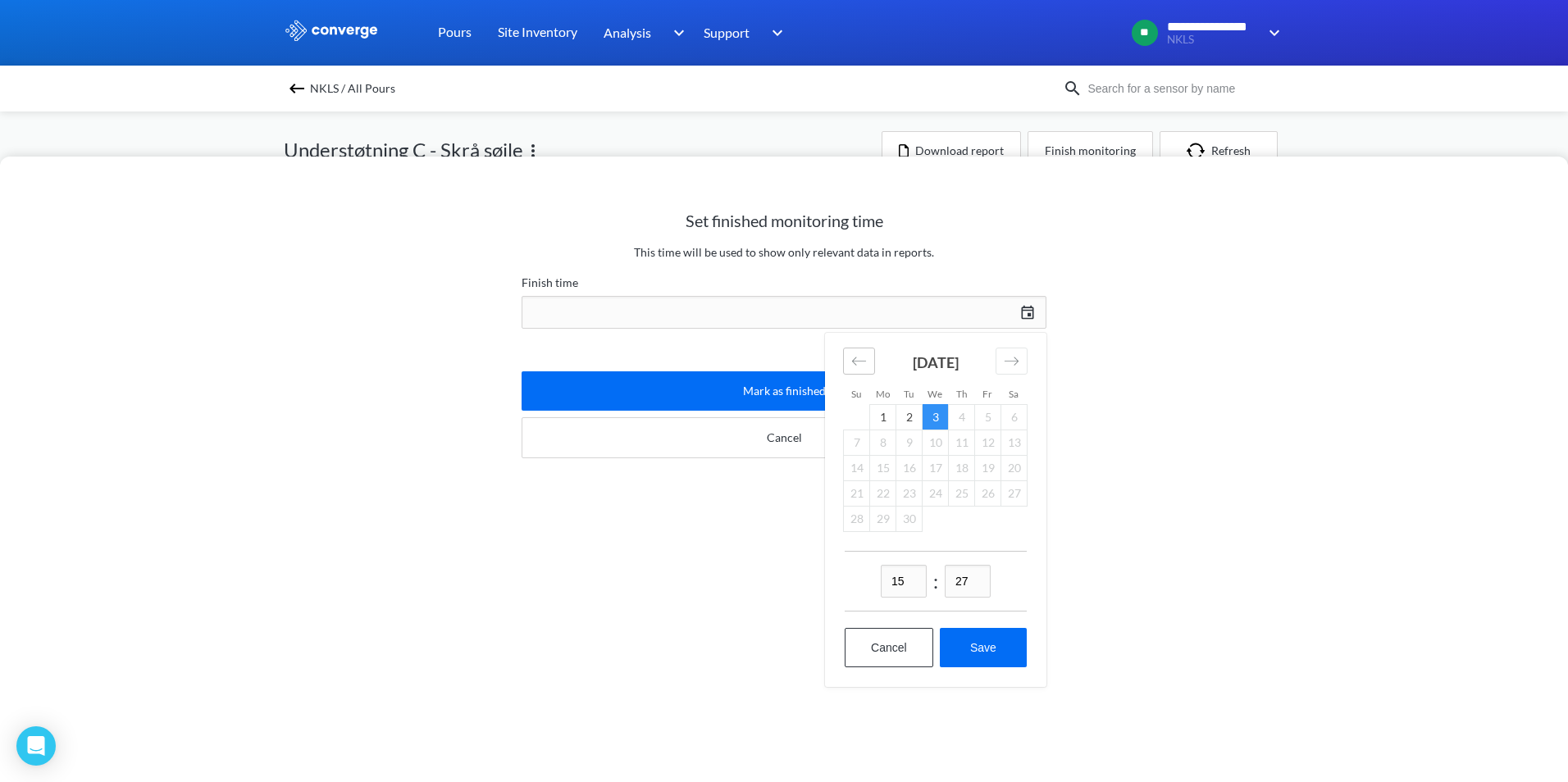
click at [844, 363] on div "Move backward to switch to the previous month." at bounding box center [859, 360] width 32 height 27
click at [956, 415] on td "1" at bounding box center [962, 417] width 26 height 26
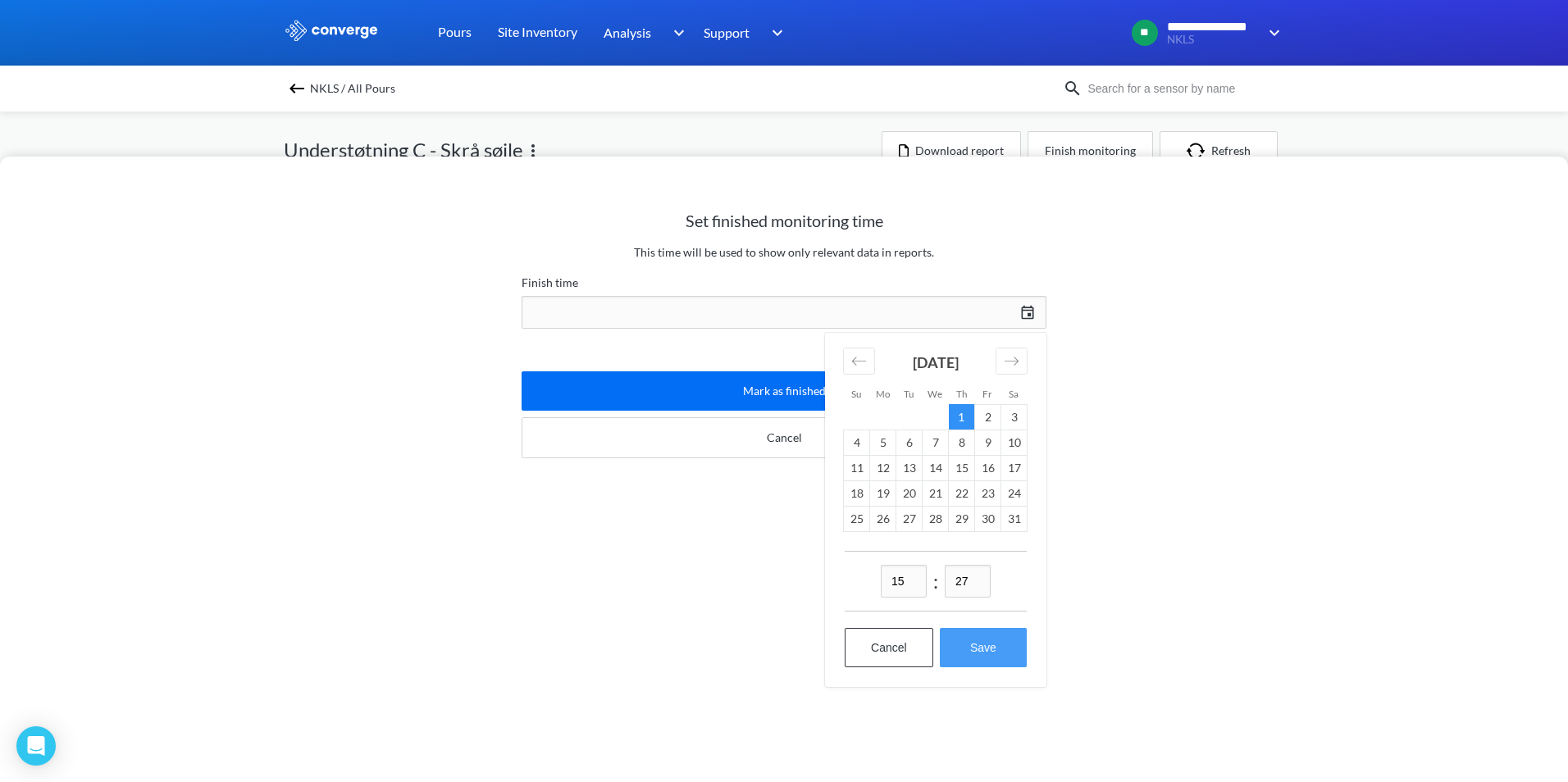
click at [980, 646] on button "Save" at bounding box center [983, 648] width 87 height 40
type input "15:27, 1st of May"
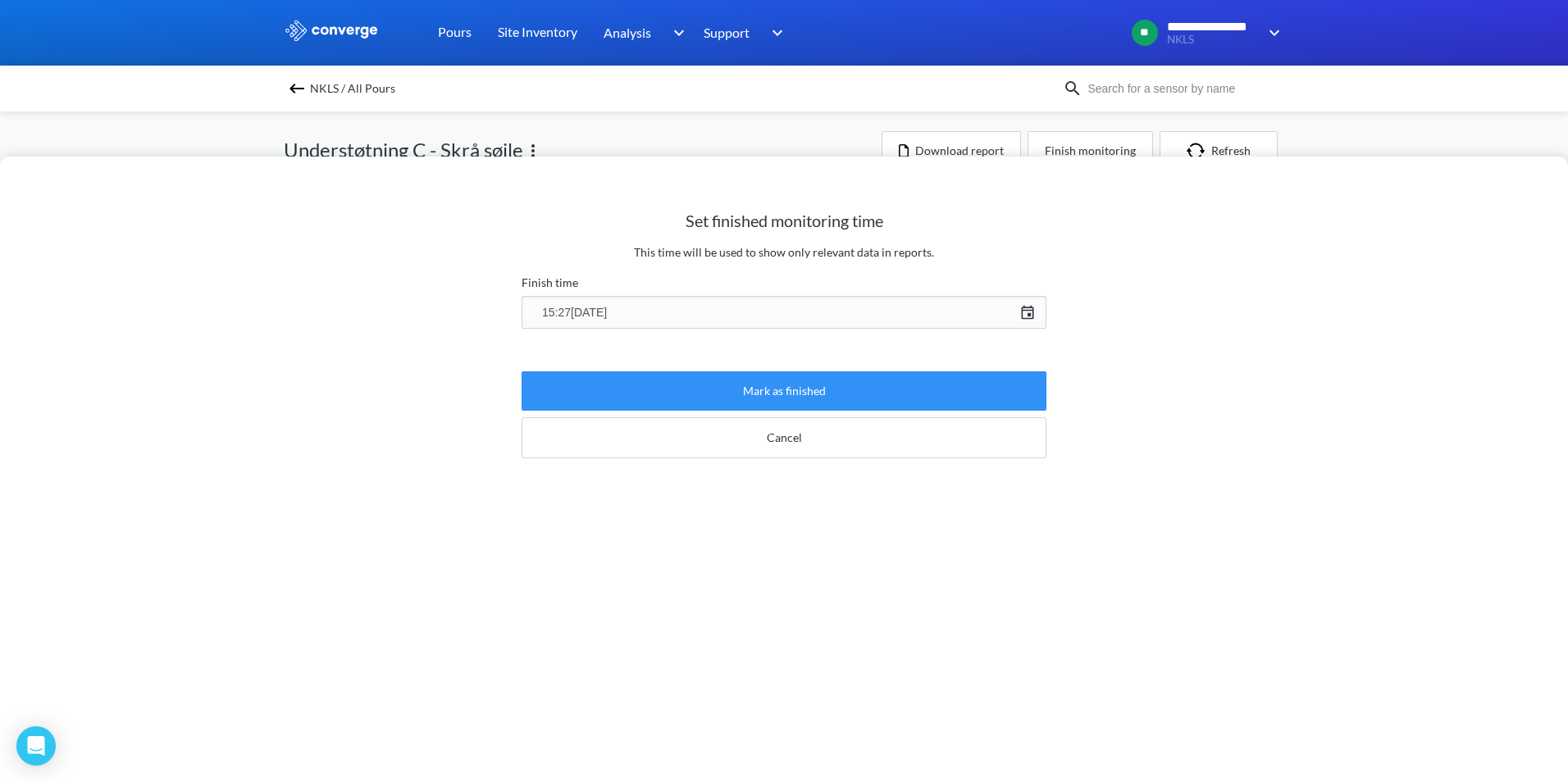
click at [767, 389] on button "Mark as finished" at bounding box center [784, 391] width 525 height 40
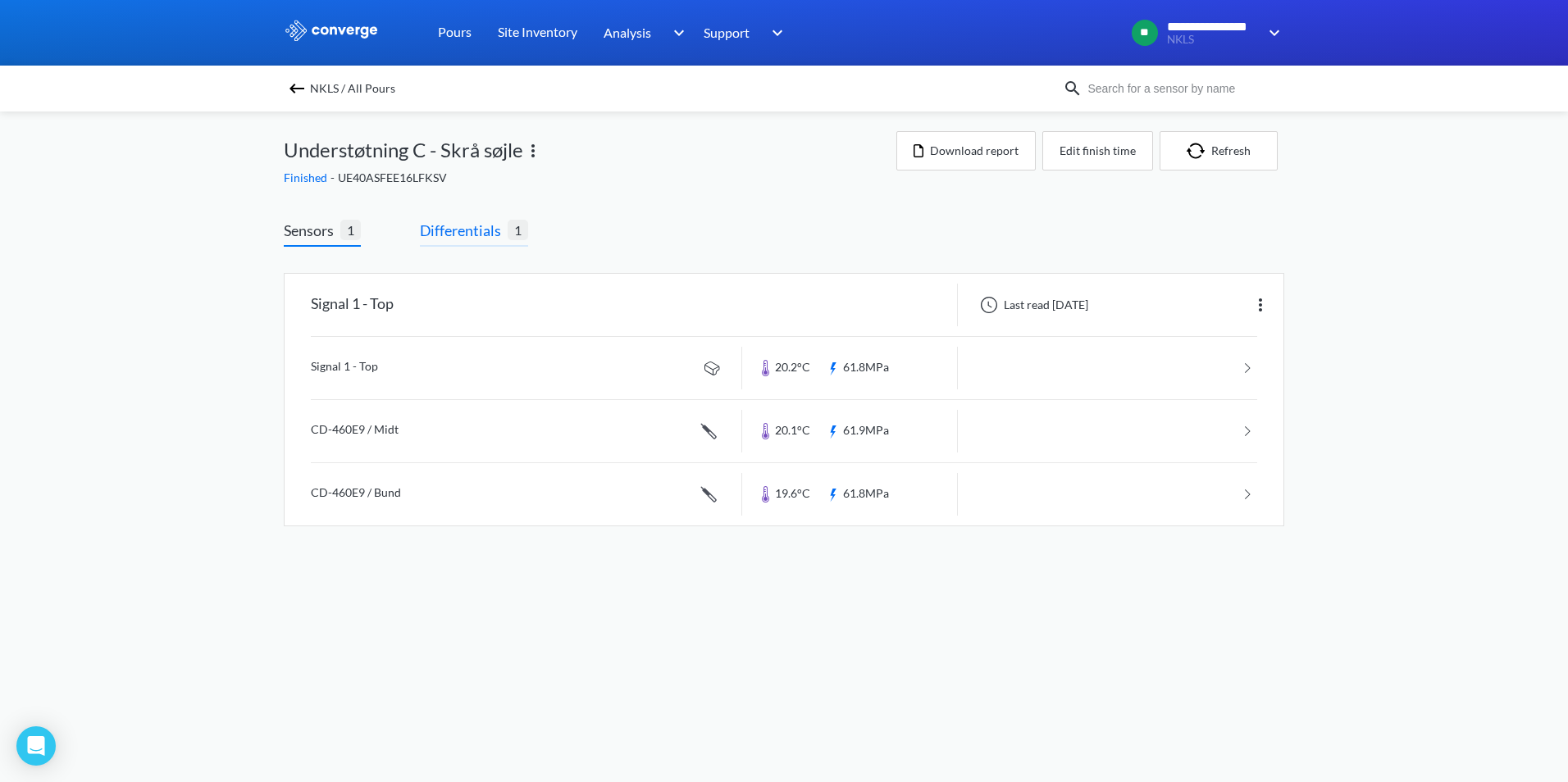
click at [474, 235] on span "Differentials" at bounding box center [463, 230] width 88 height 23
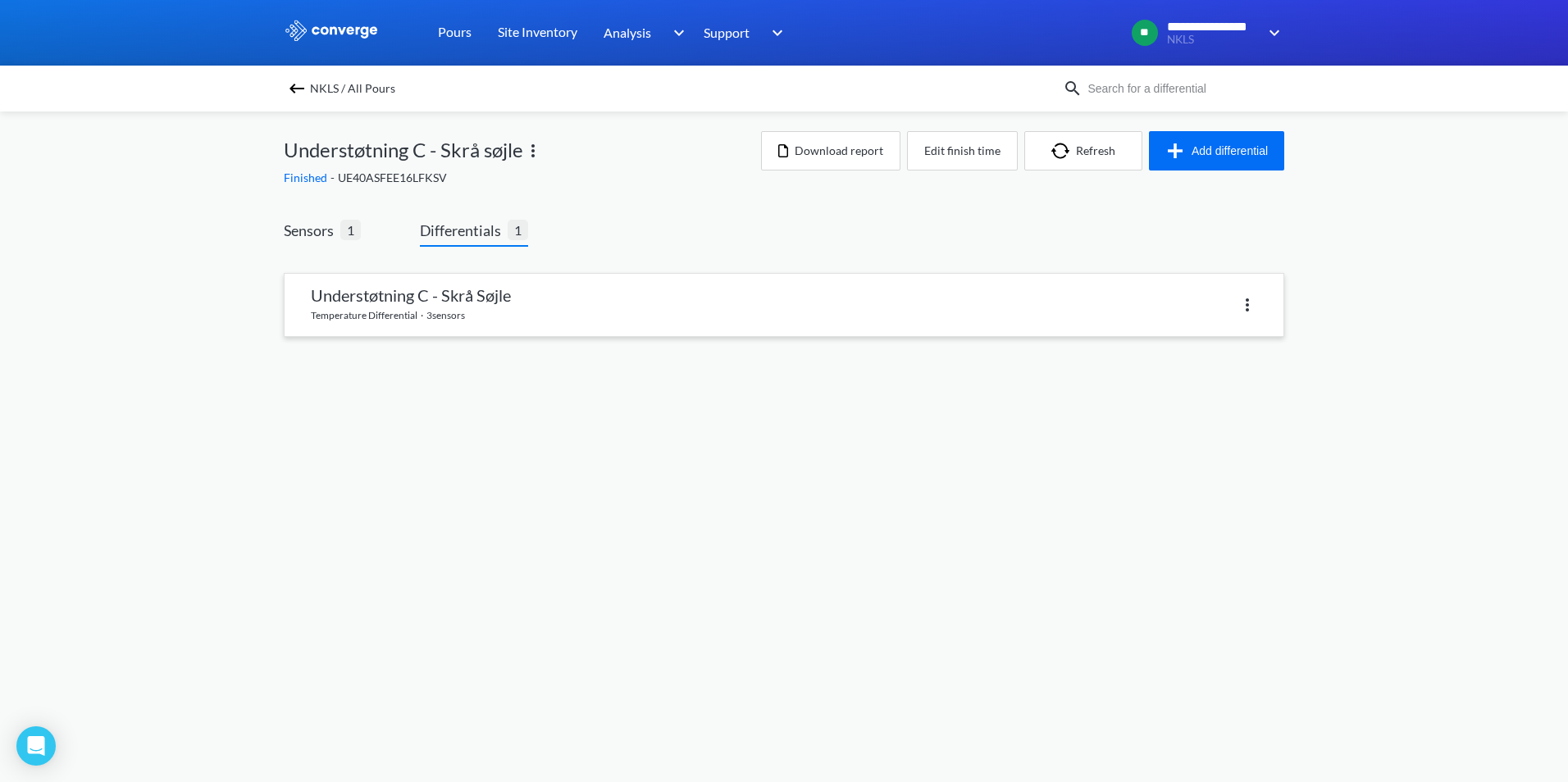
click at [404, 300] on link at bounding box center [784, 305] width 999 height 63
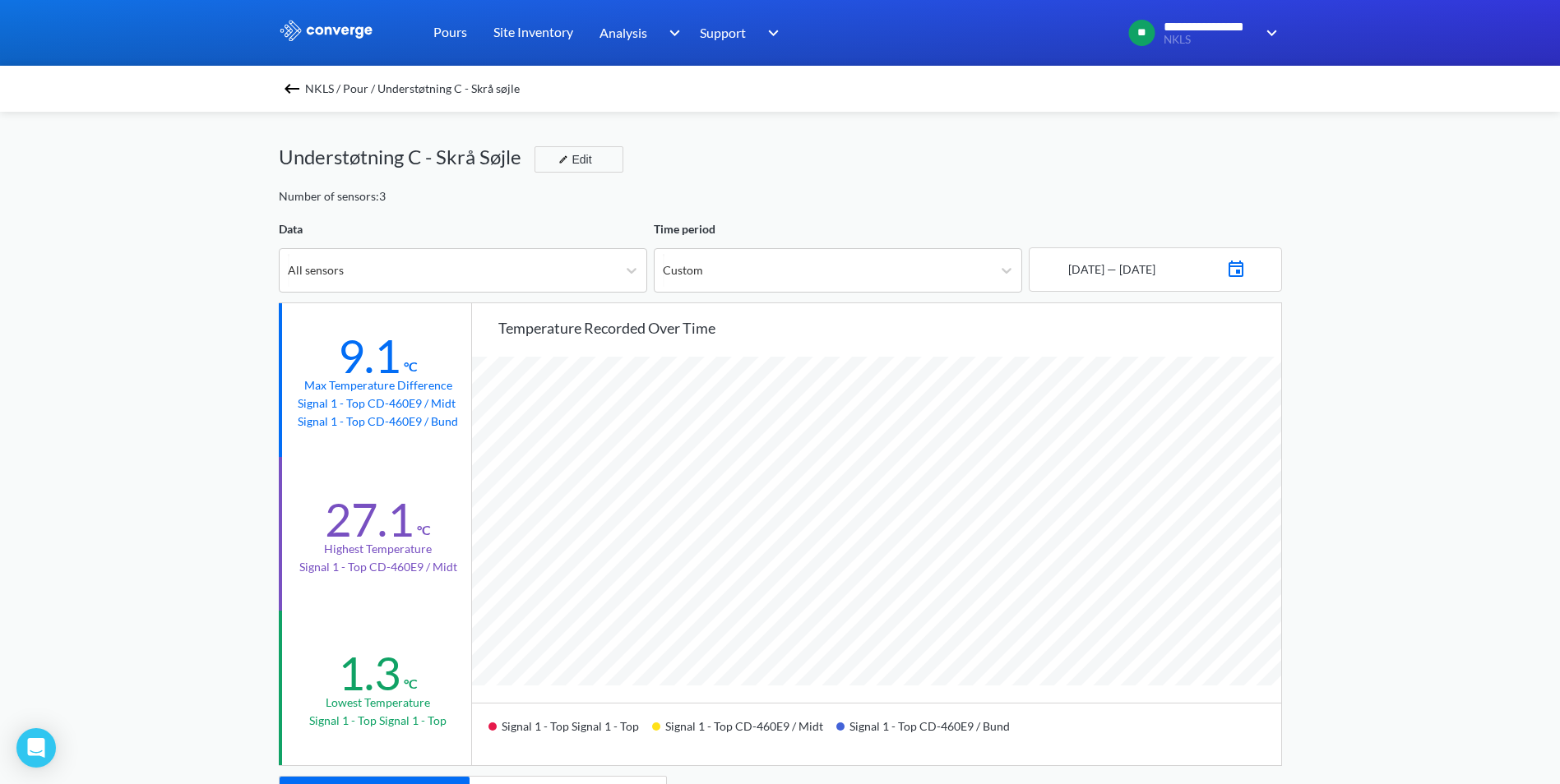
scroll to position [1377, 1560]
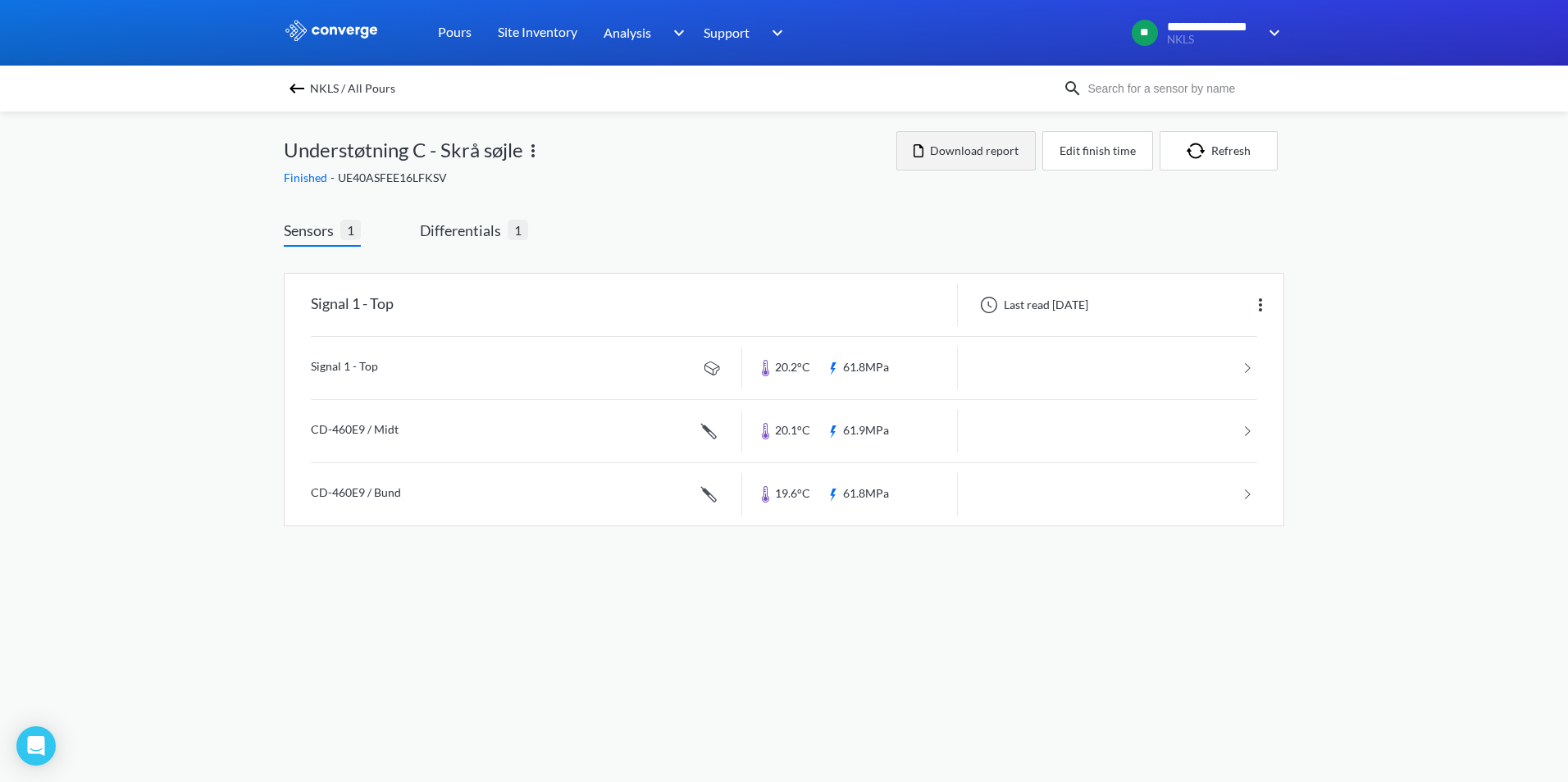
click at [992, 158] on button "Download report" at bounding box center [965, 150] width 139 height 40
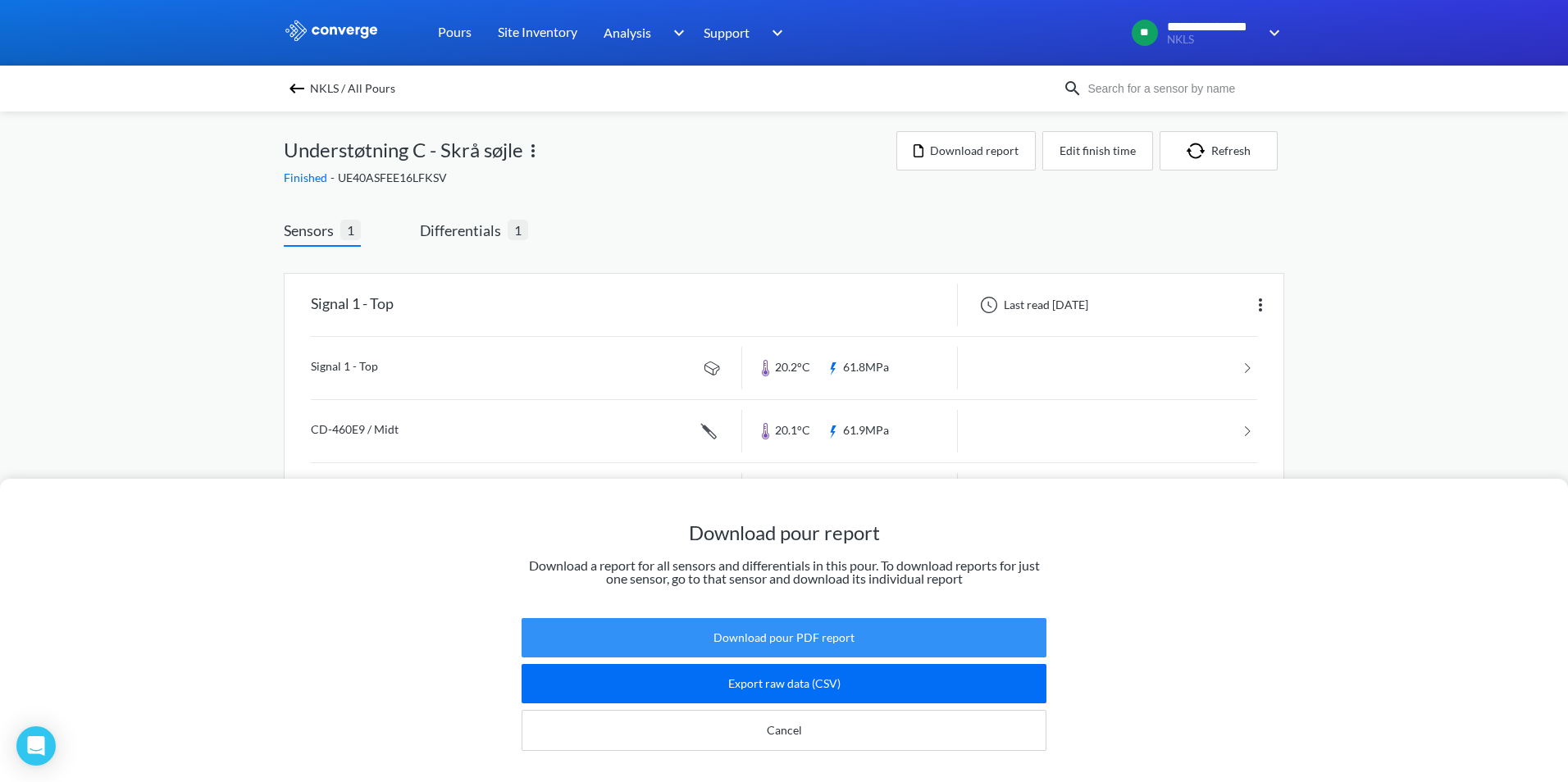
click at [825, 623] on button "Download pour PDF report" at bounding box center [784, 637] width 525 height 40
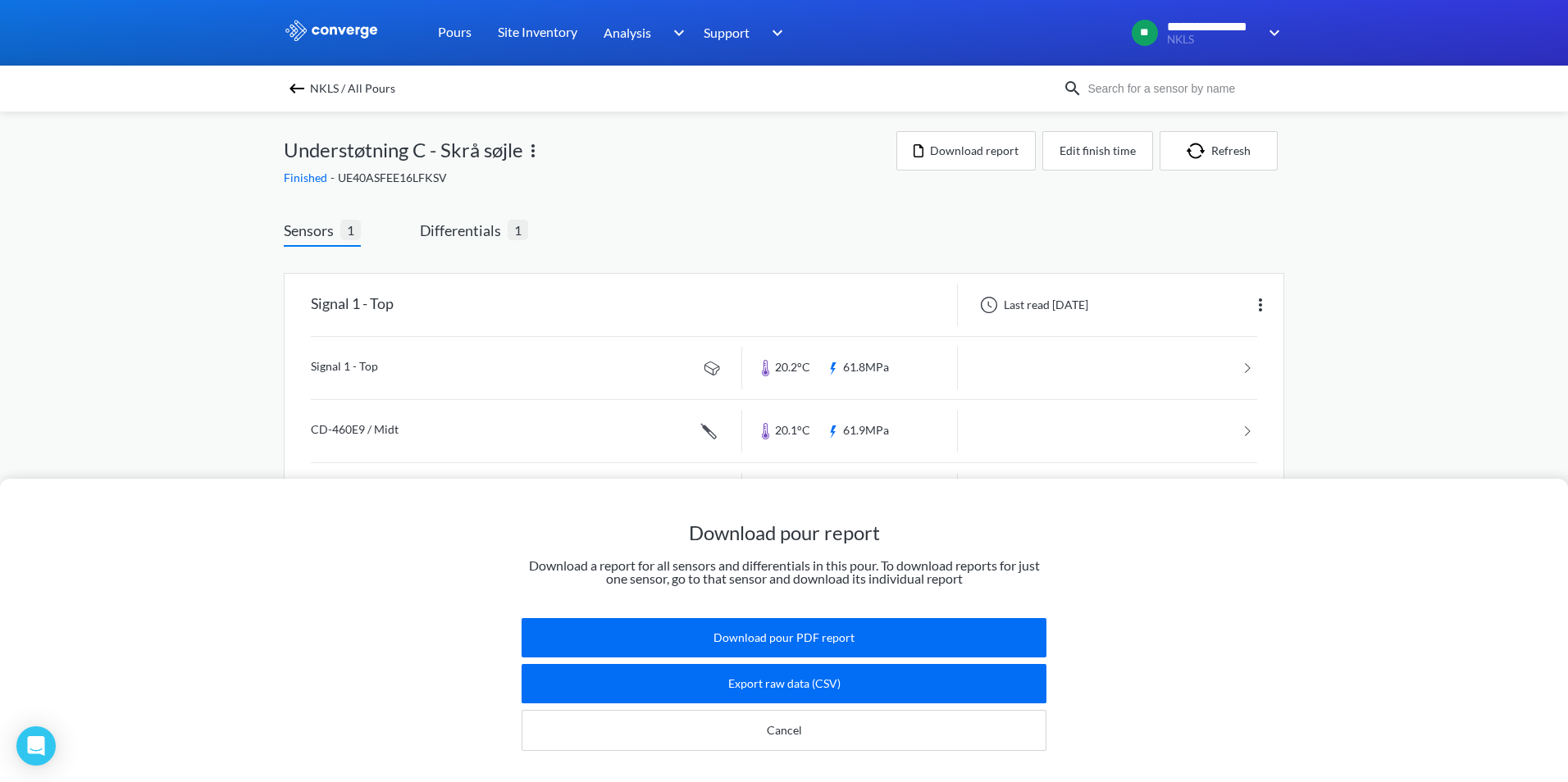
click at [1511, 183] on div "Download pour report Download a report for all sensors and differentials in thi…" at bounding box center [784, 391] width 1568 height 782
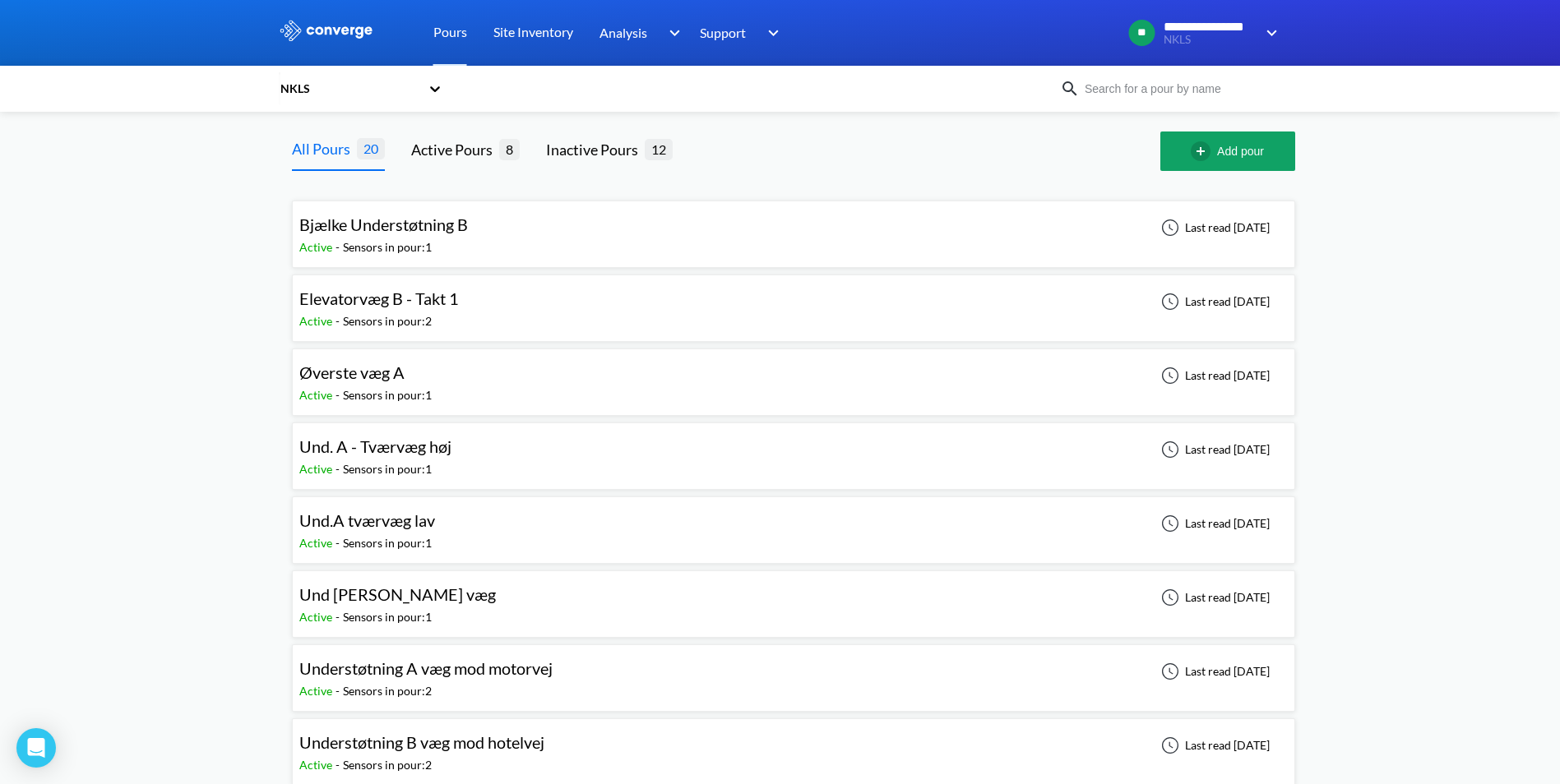
click at [382, 381] on span "Øverste væg A" at bounding box center [352, 372] width 105 height 19
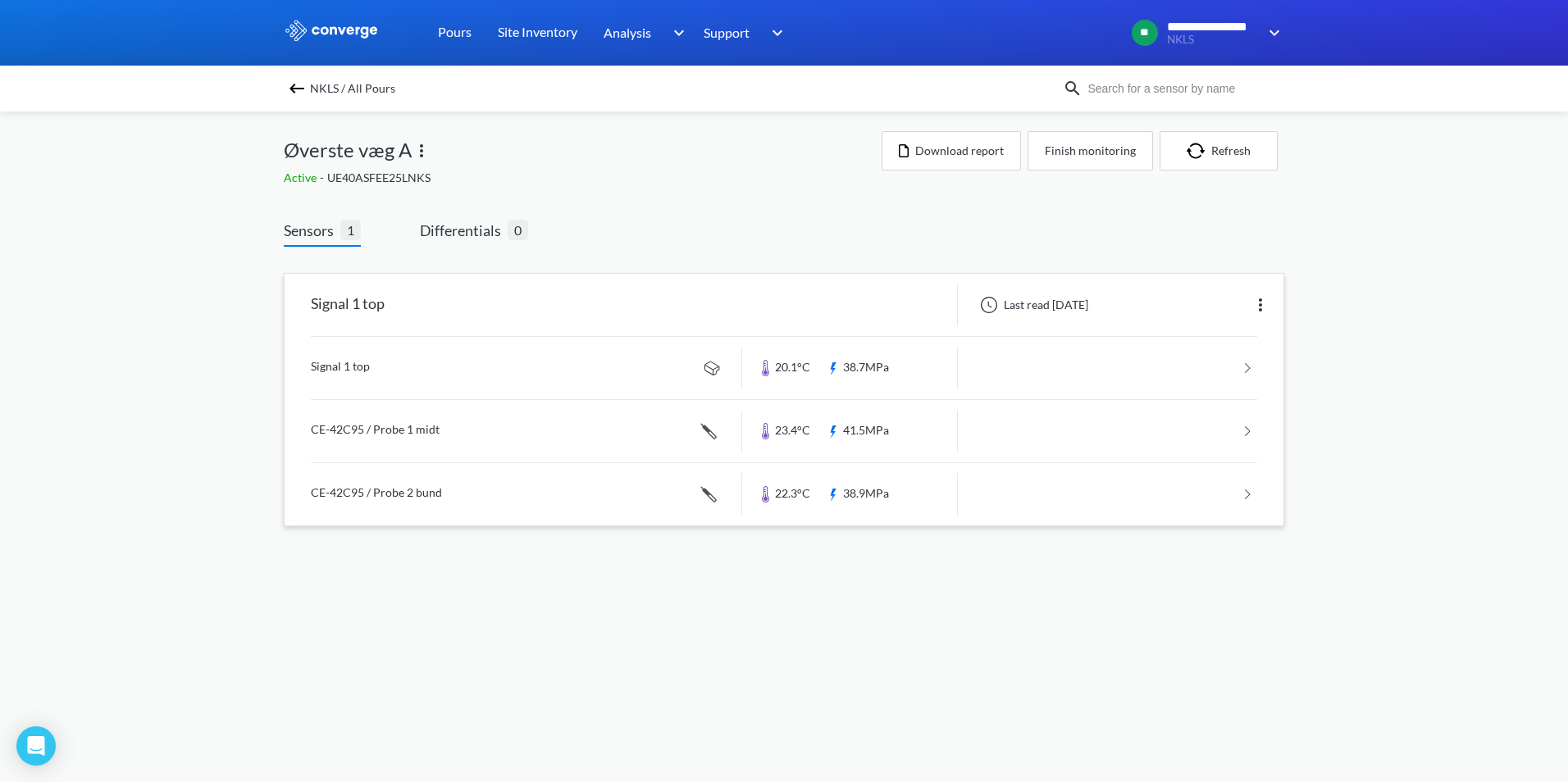
click at [362, 369] on link at bounding box center [783, 368] width 946 height 63
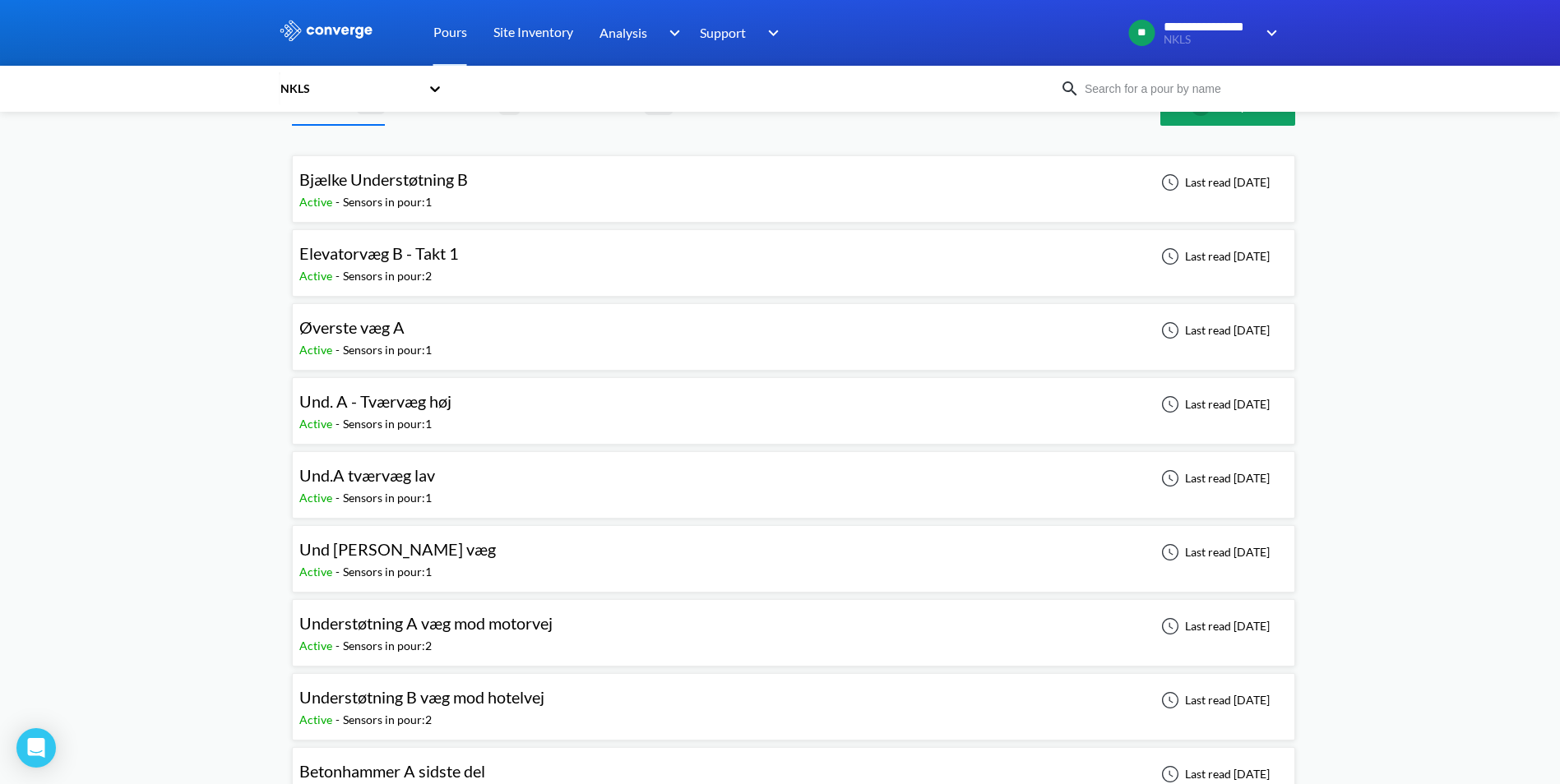
scroll to position [82, 0]
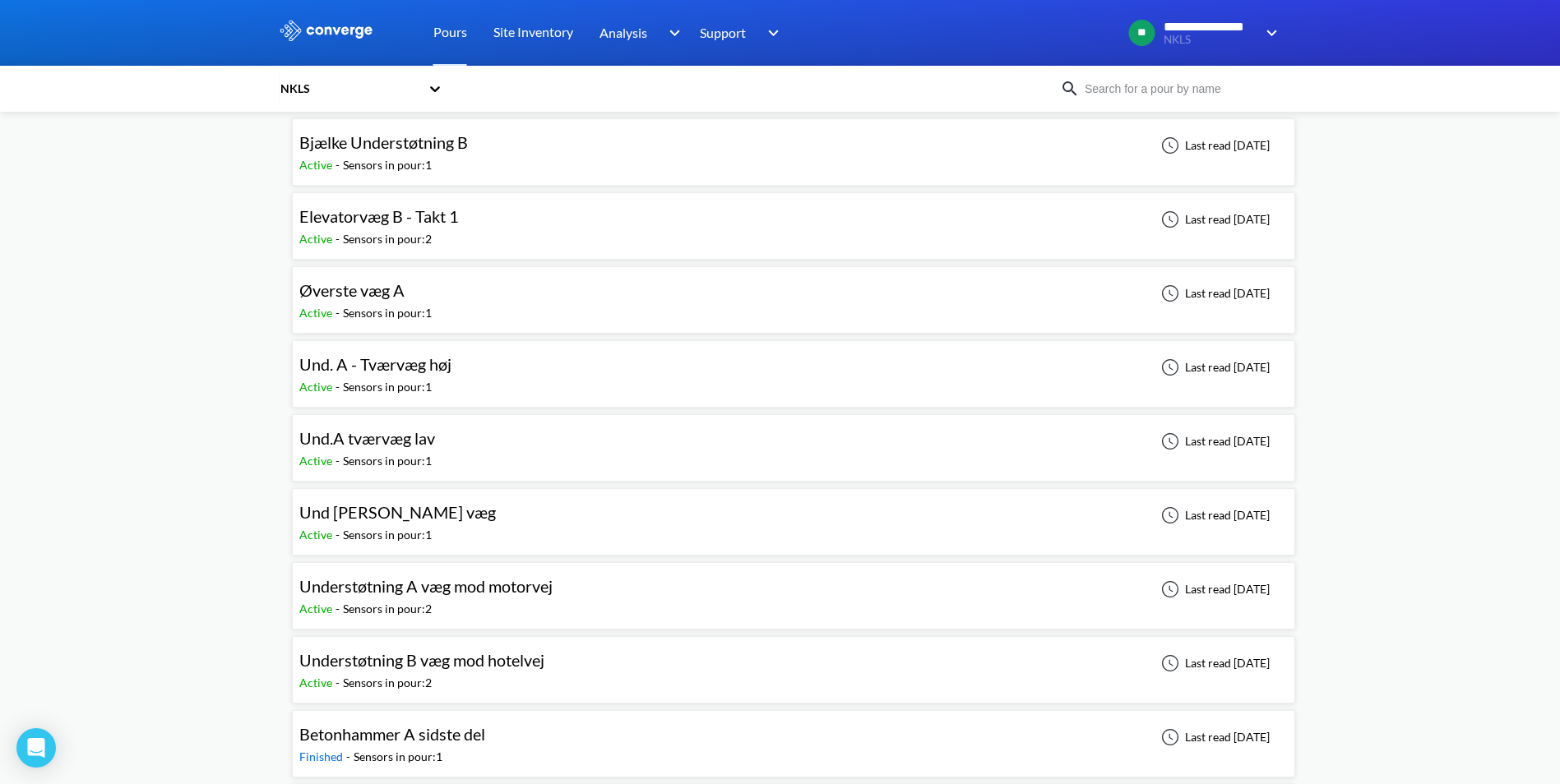
click at [384, 513] on span "Und [PERSON_NAME] væg" at bounding box center [397, 512] width 197 height 19
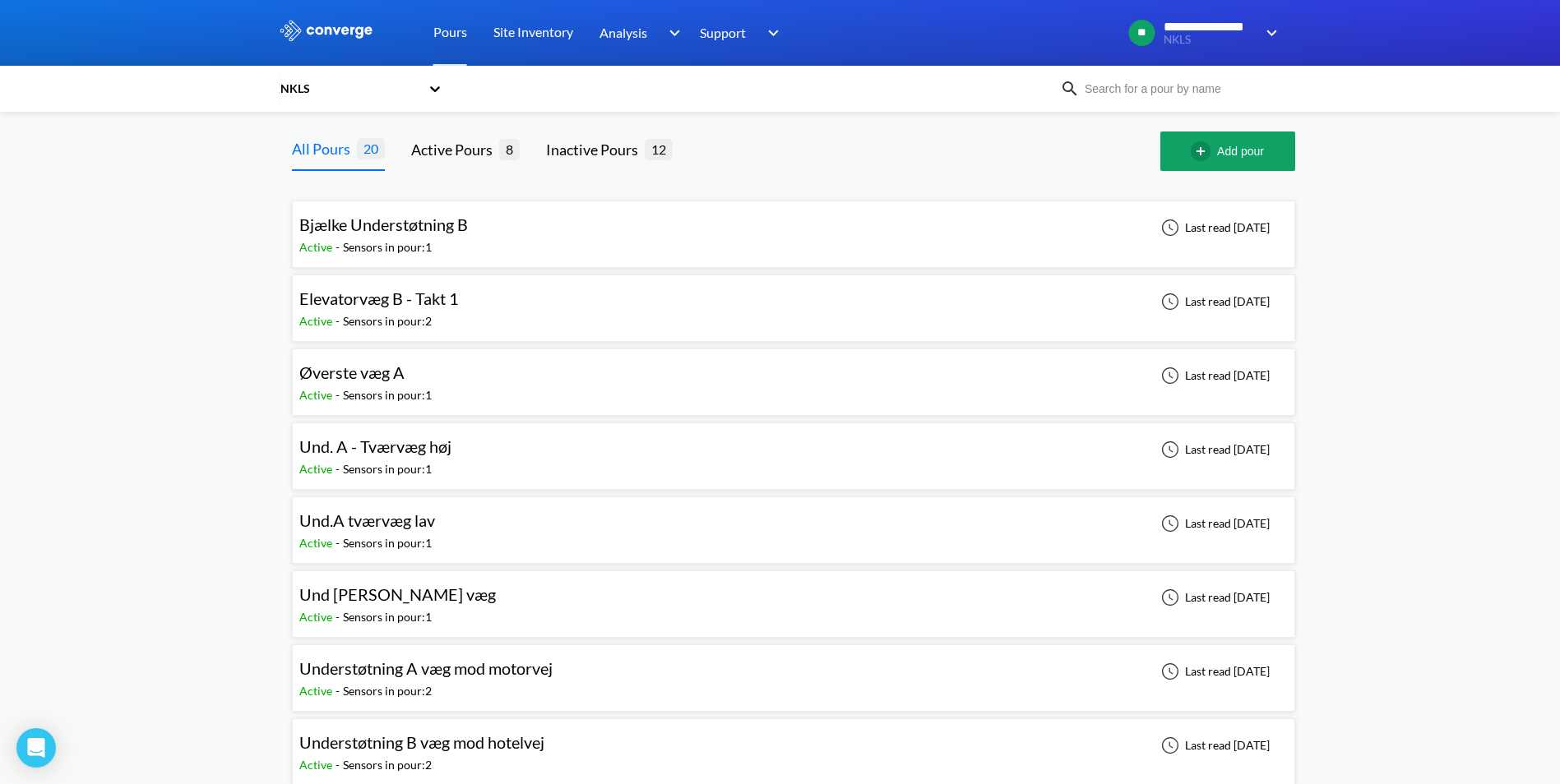
click at [408, 670] on span "Understøtning A væg mod motorvej" at bounding box center [426, 668] width 253 height 19
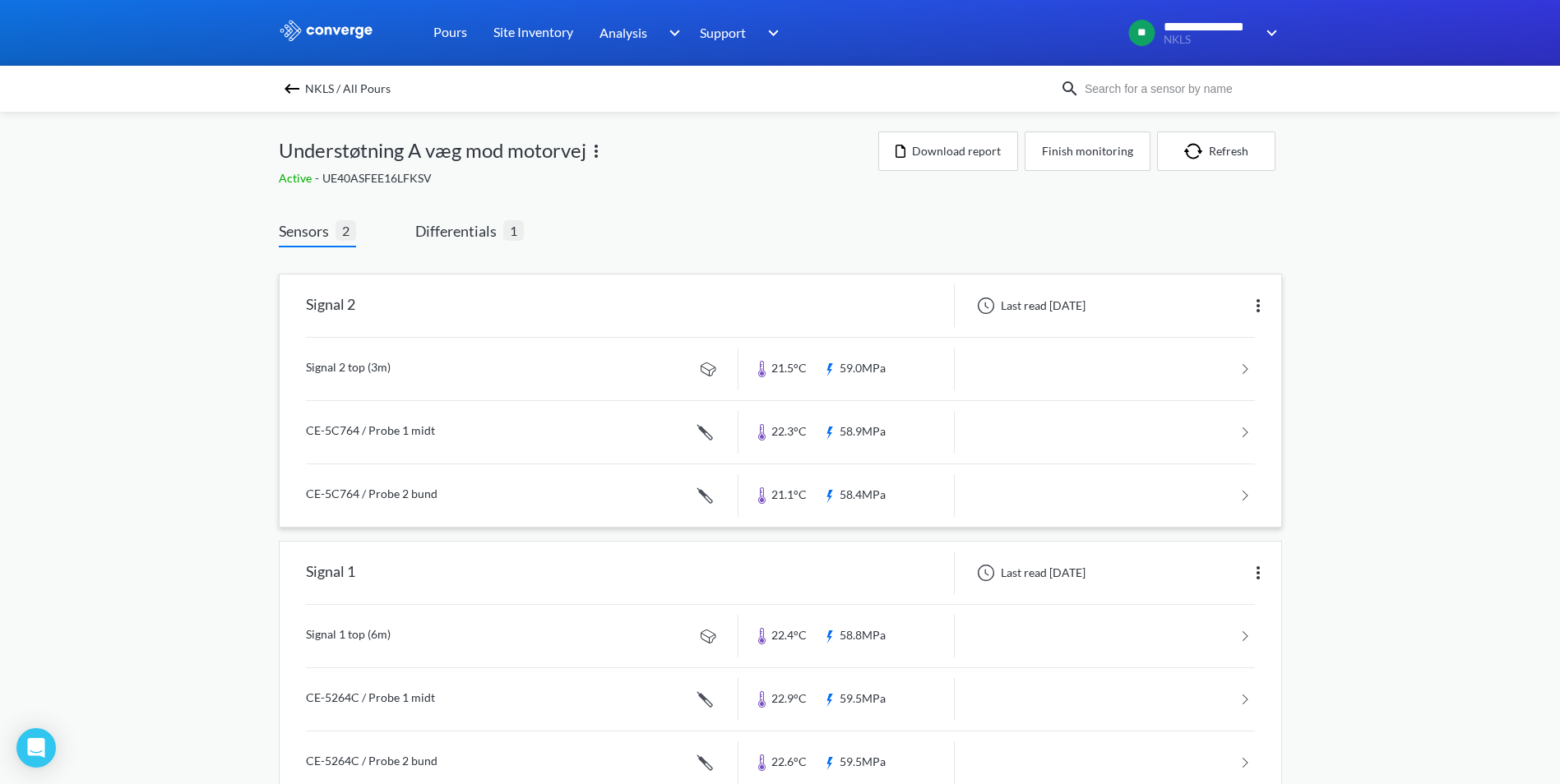
click at [346, 369] on link at bounding box center [780, 369] width 949 height 63
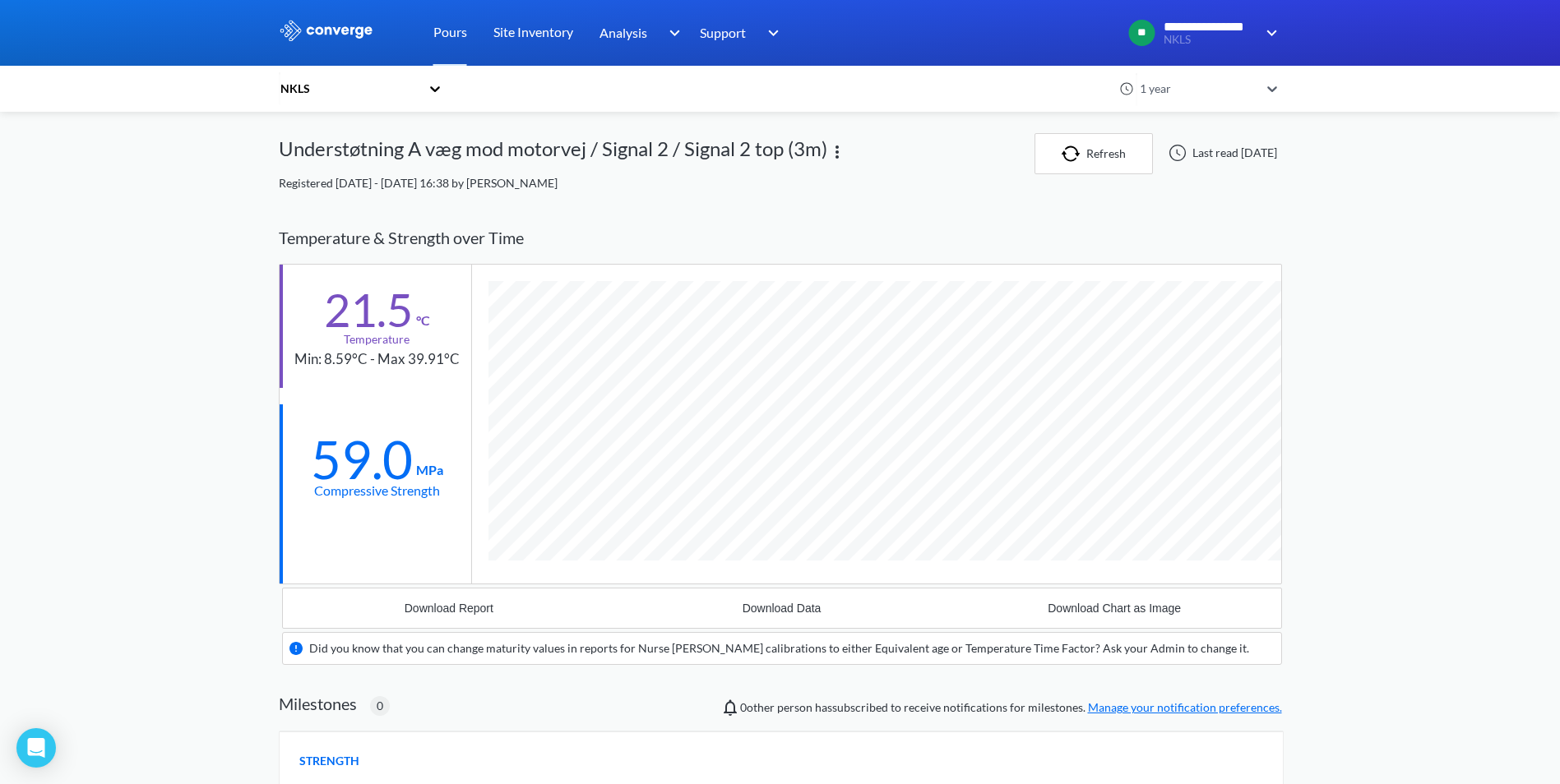
scroll to position [1020, 1003]
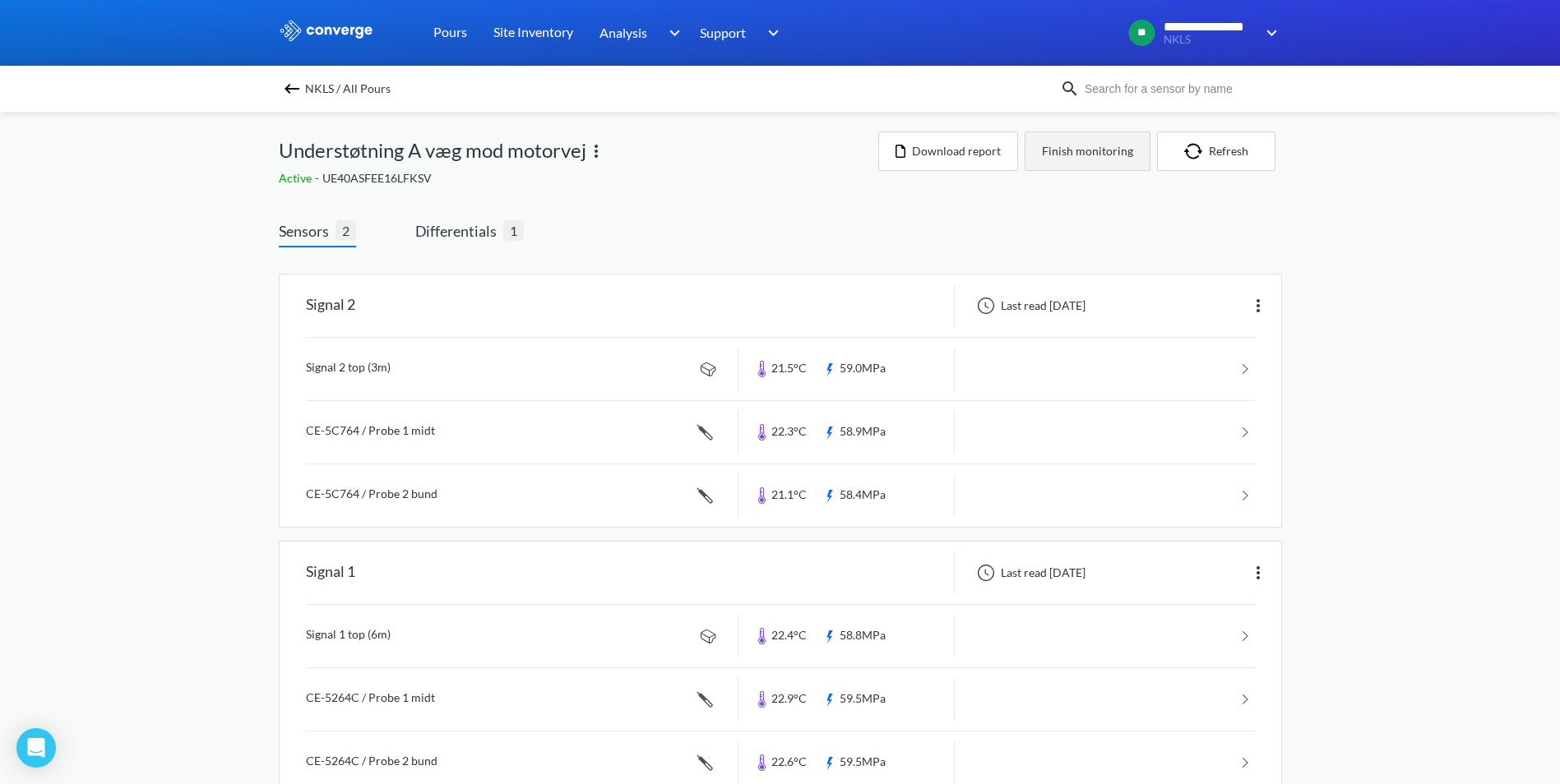
click at [1072, 143] on button "Finish monitoring" at bounding box center [1087, 151] width 126 height 40
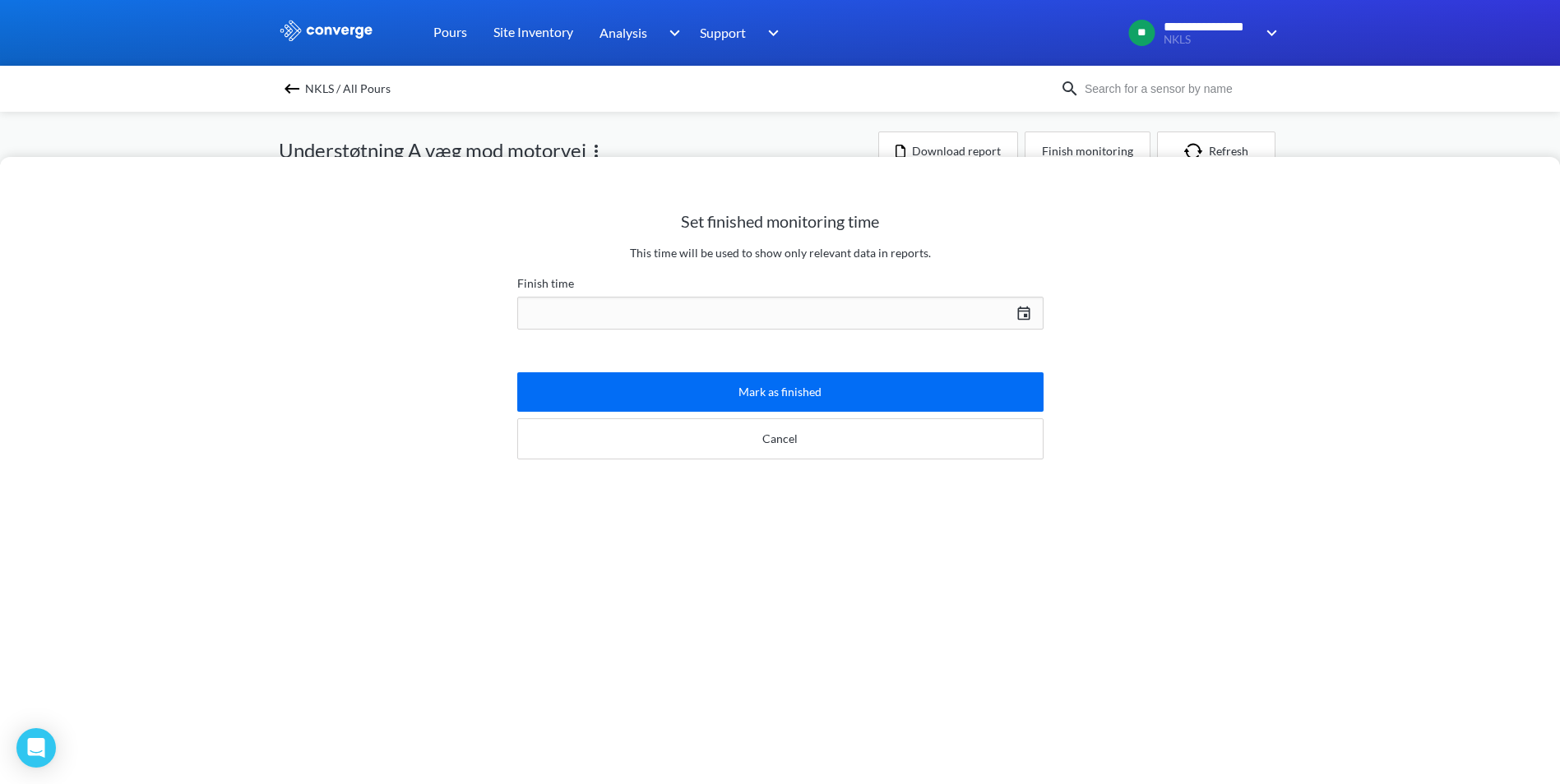
click at [1020, 312] on div "[DATE] Press the down arrow key to interact with the calendar and select a date…" at bounding box center [780, 313] width 526 height 40
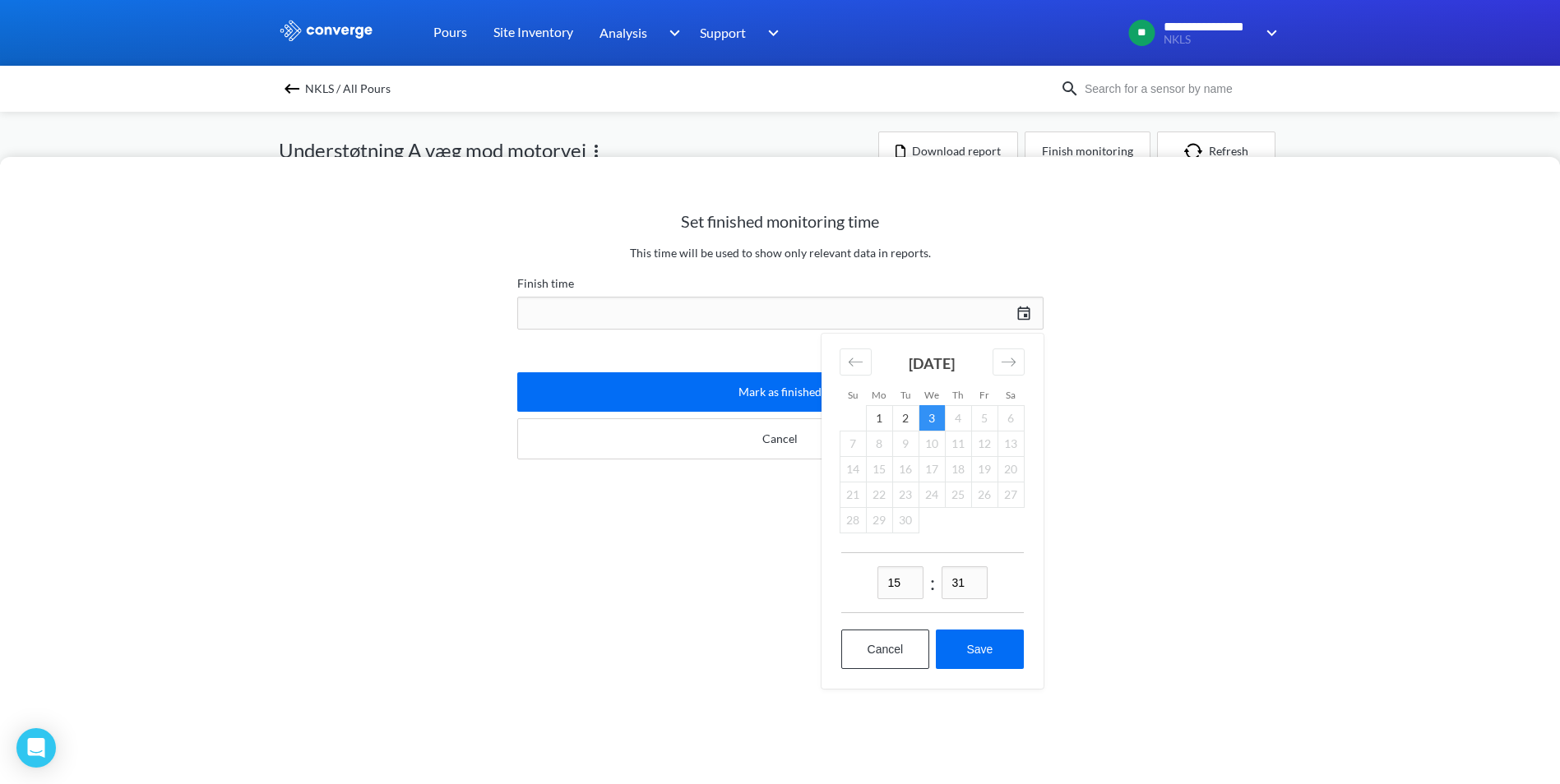
click at [875, 355] on div "[DATE]" at bounding box center [932, 368] width 185 height 71
click at [866, 357] on div "Move backward to switch to the previous month." at bounding box center [855, 361] width 32 height 27
click at [865, 359] on div "Move backward to switch to the previous month." at bounding box center [855, 361] width 32 height 27
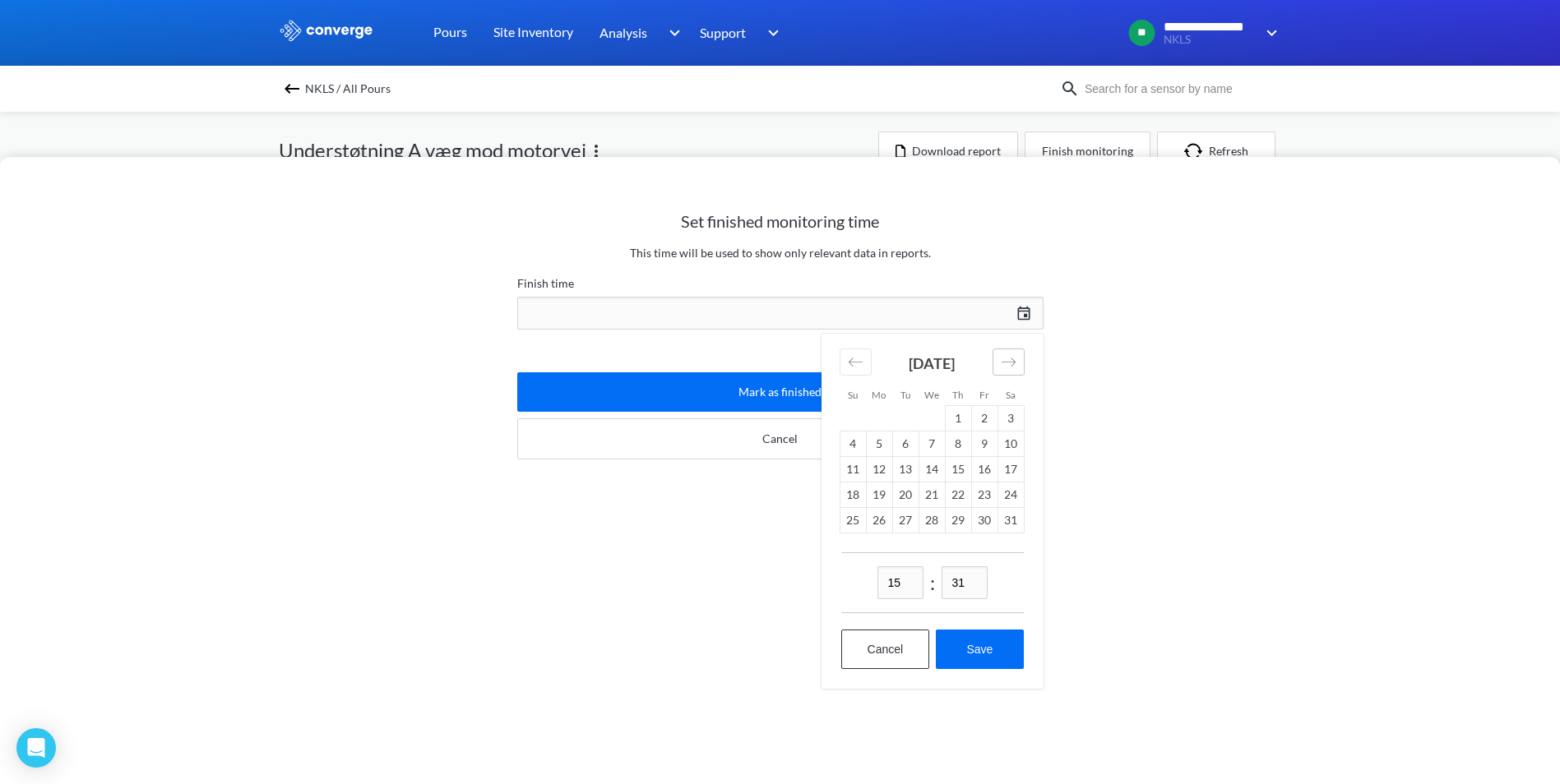
click at [1001, 356] on icon "Move forward to switch to the next month." at bounding box center [1008, 362] width 16 height 16
click at [883, 495] on td "23" at bounding box center [878, 495] width 26 height 26
click at [973, 650] on button "Save" at bounding box center [979, 649] width 87 height 40
type input "15:31, 23rd of June"
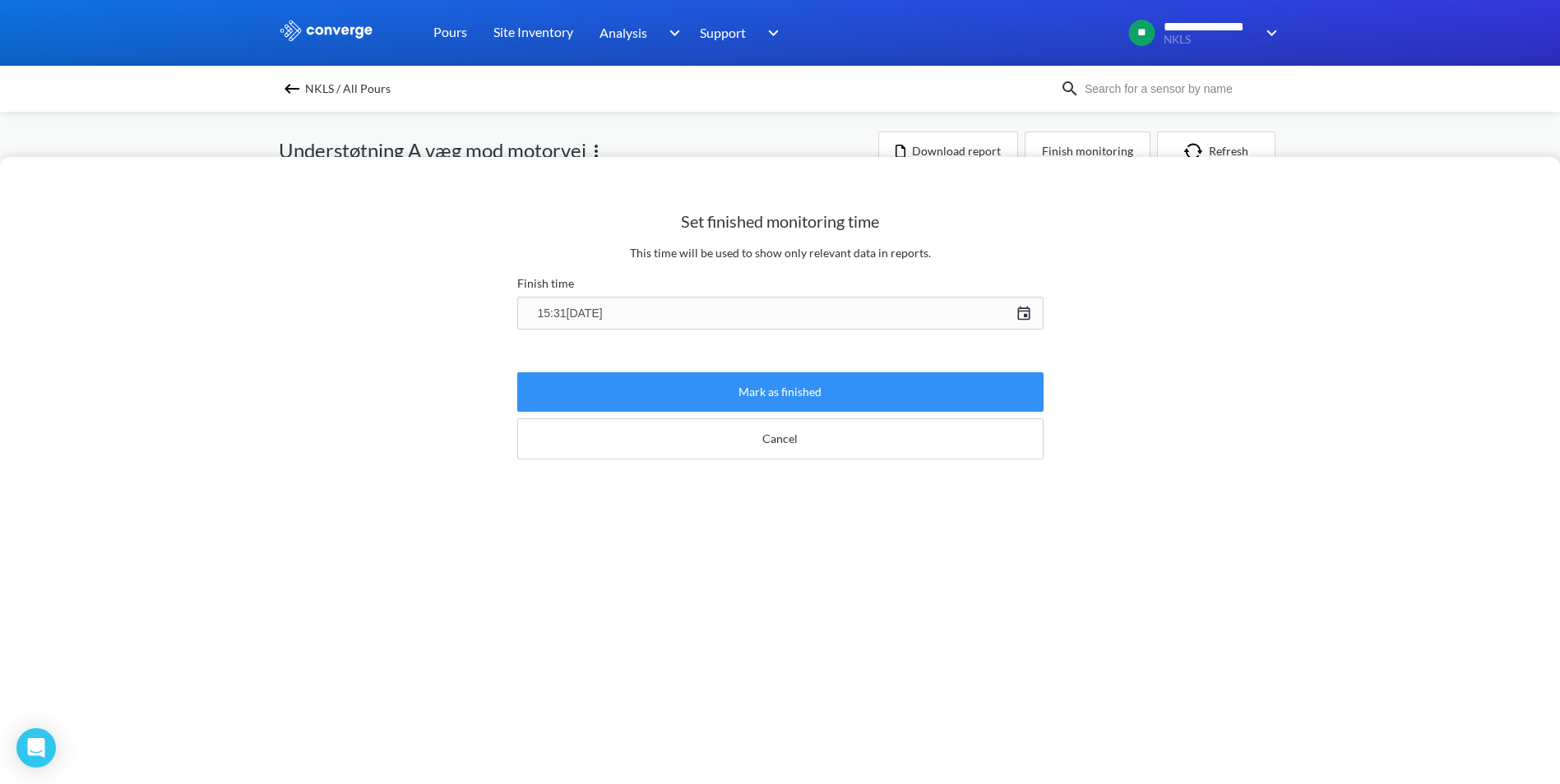
click at [800, 400] on button "Mark as finished" at bounding box center [780, 392] width 526 height 40
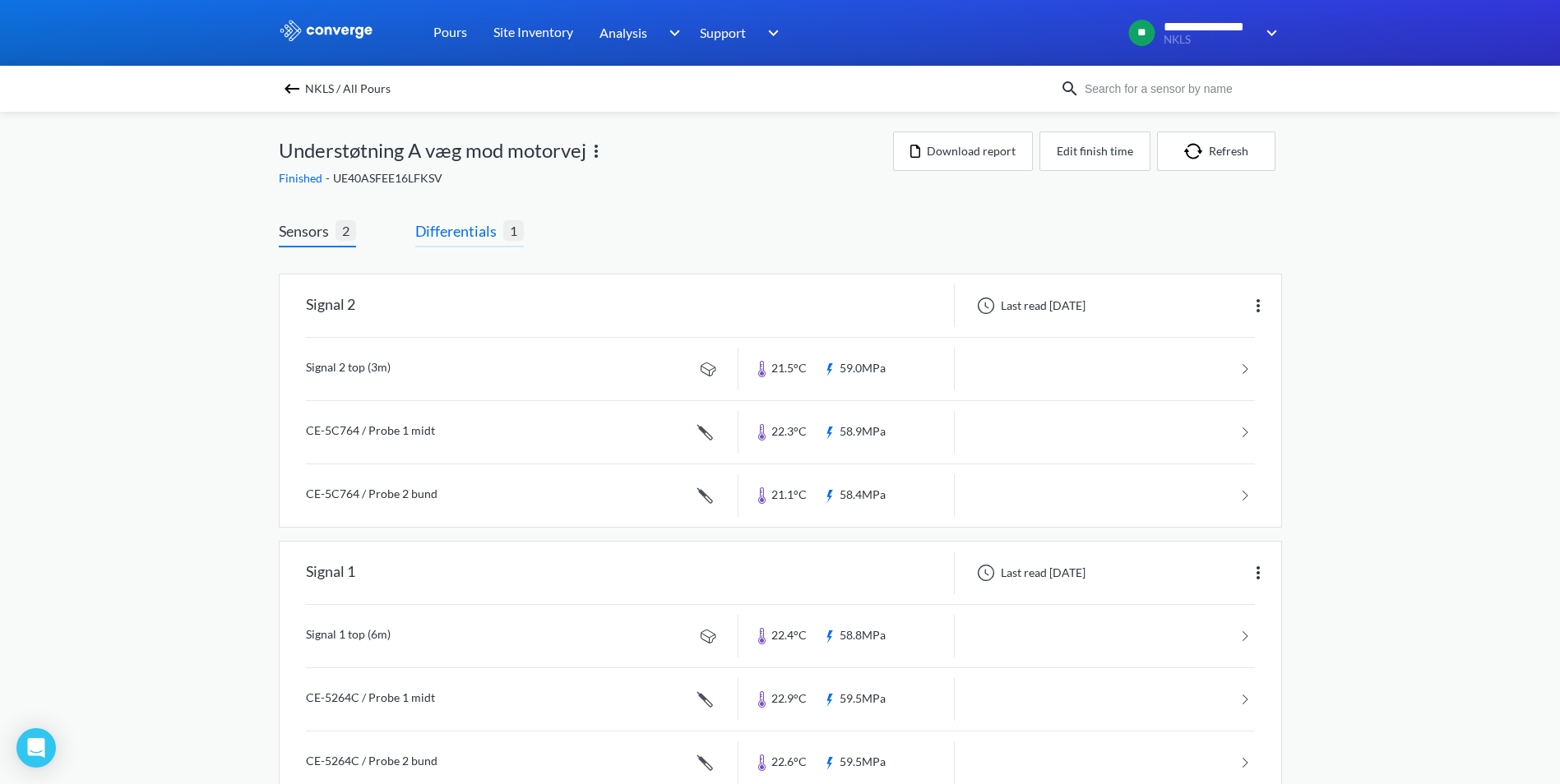
click at [457, 241] on span "Differentials" at bounding box center [459, 231] width 88 height 23
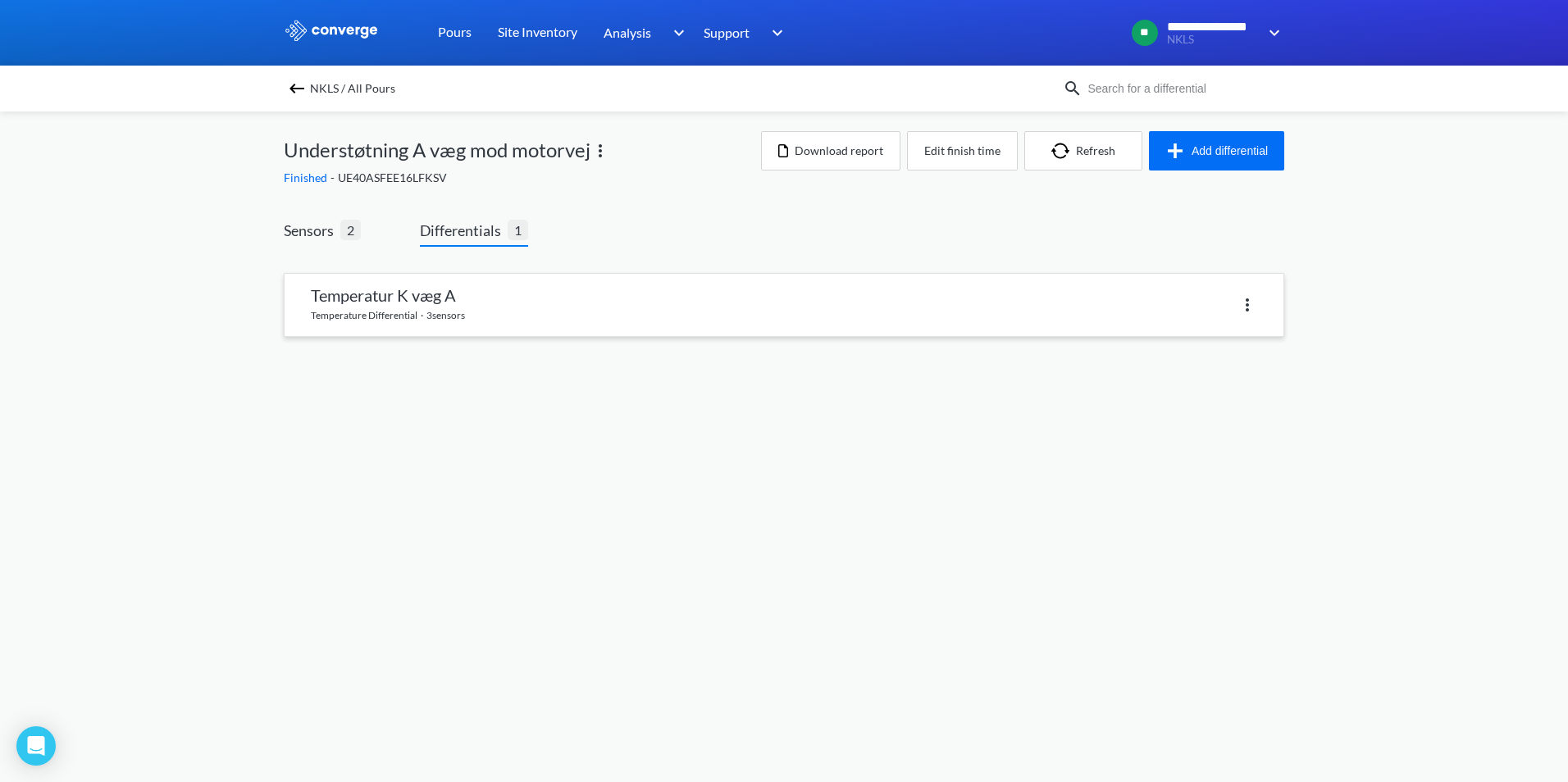
click at [377, 298] on link at bounding box center [784, 305] width 999 height 63
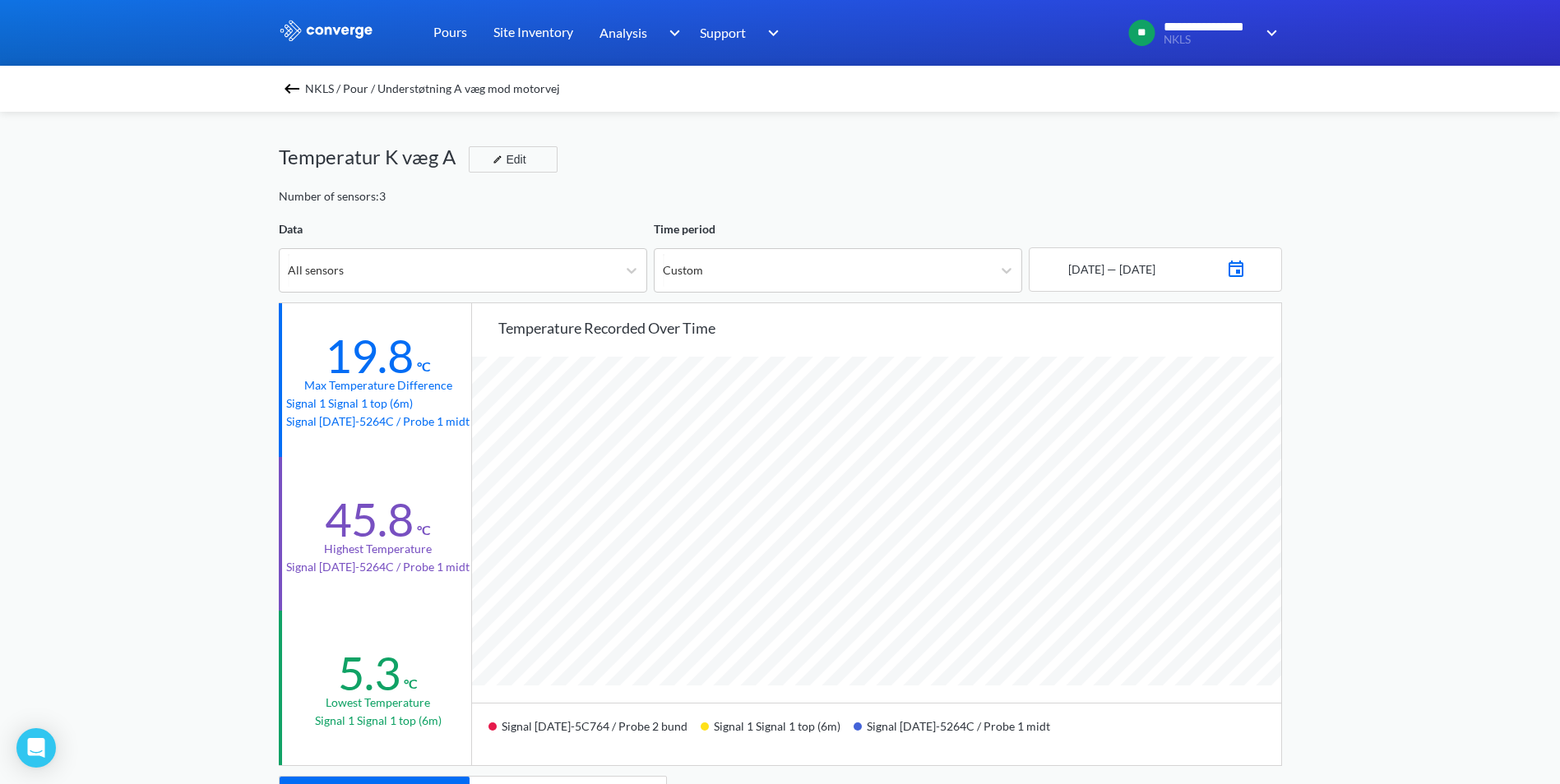
scroll to position [1377, 1560]
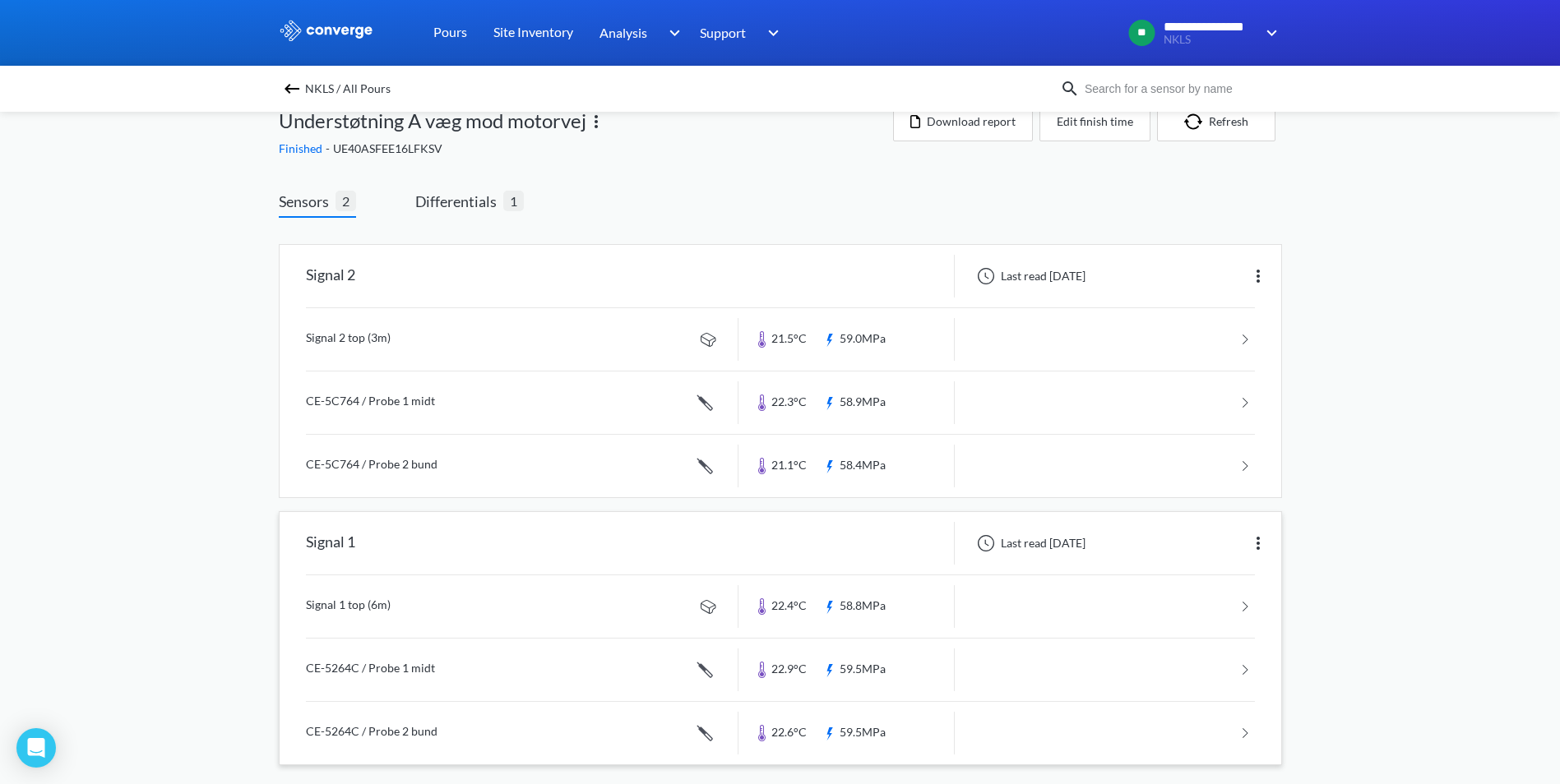
scroll to position [43, 0]
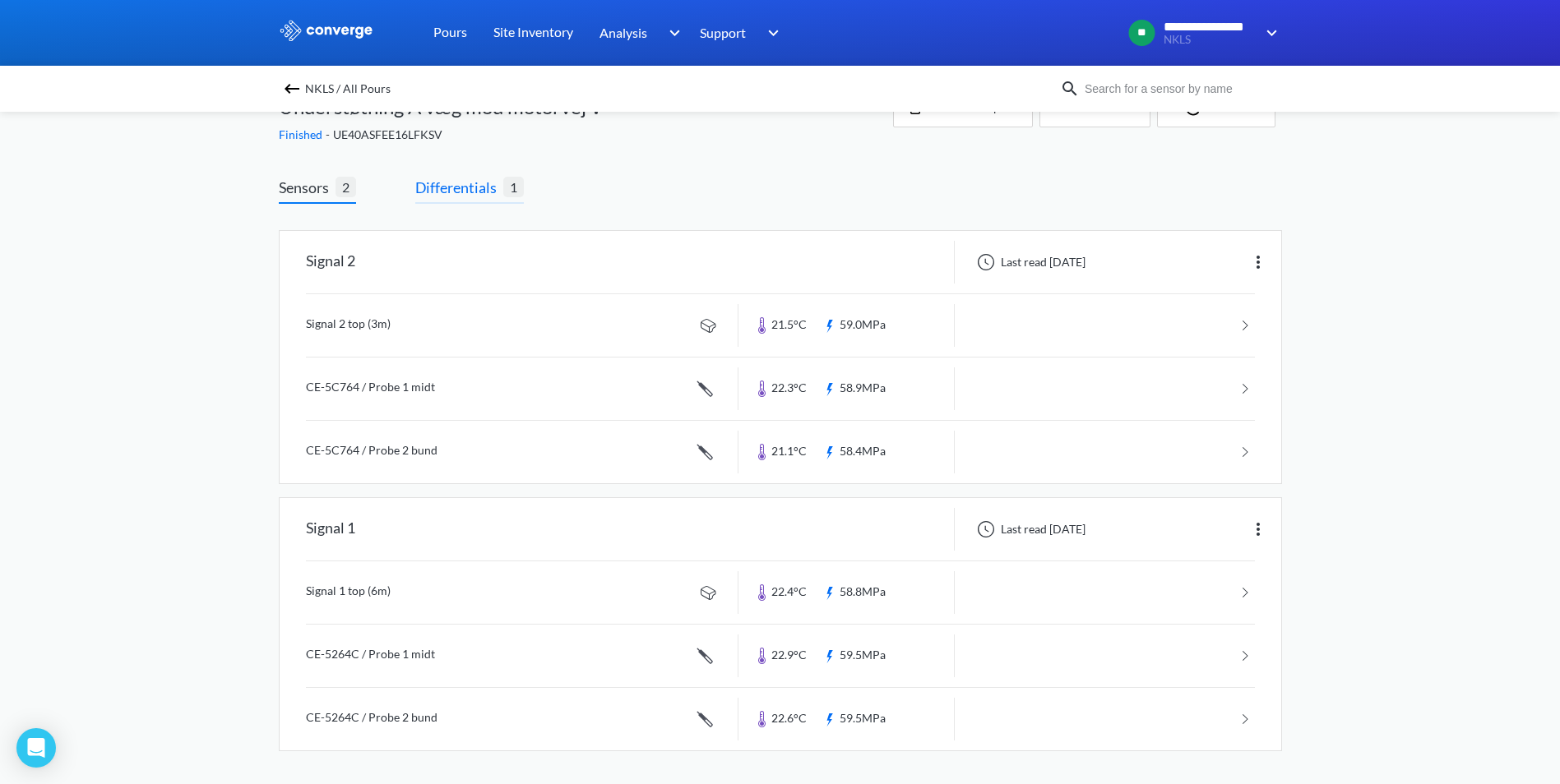
click at [456, 188] on span "Differentials" at bounding box center [459, 187] width 88 height 23
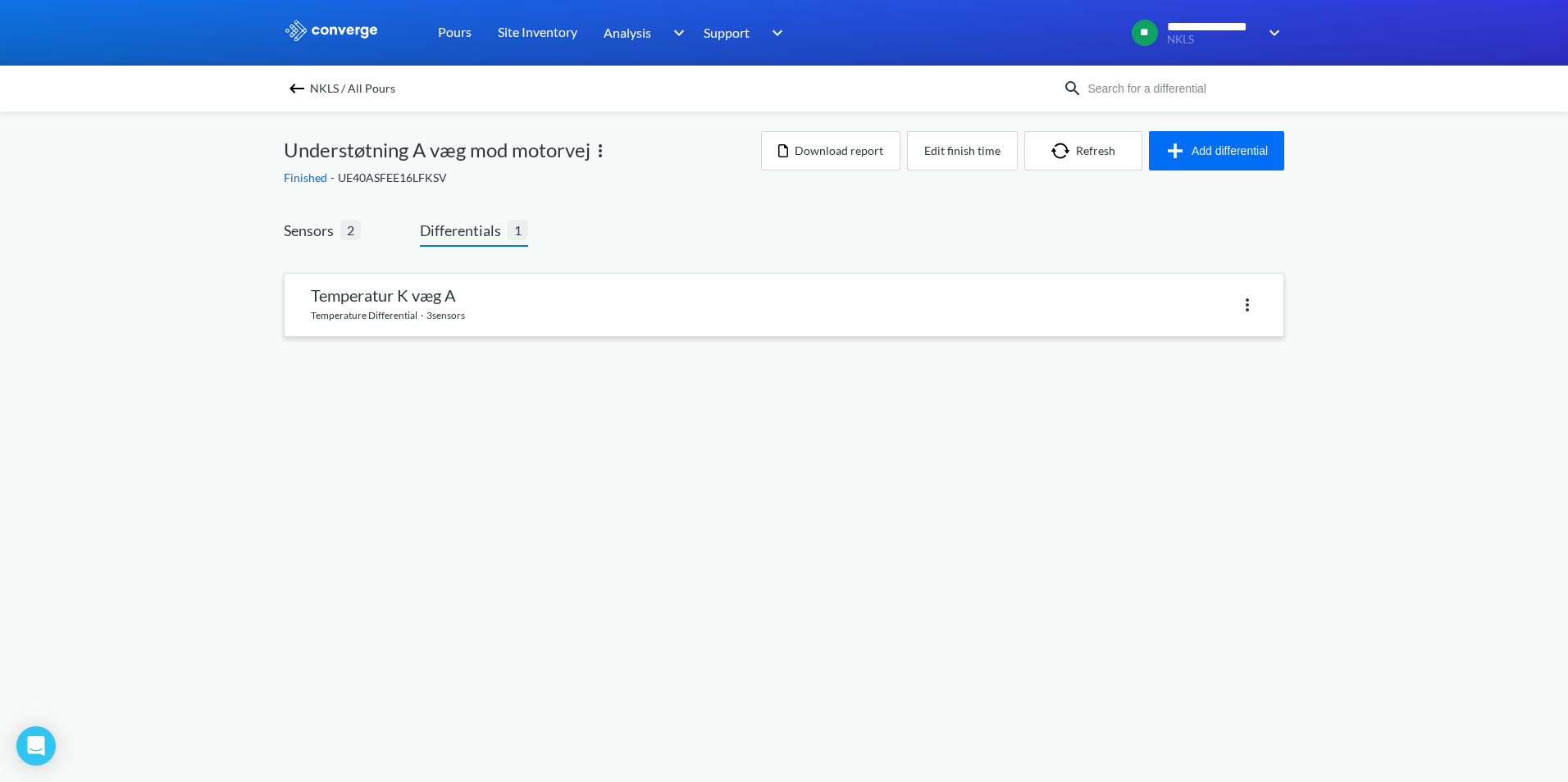
click at [427, 298] on link at bounding box center [784, 305] width 999 height 63
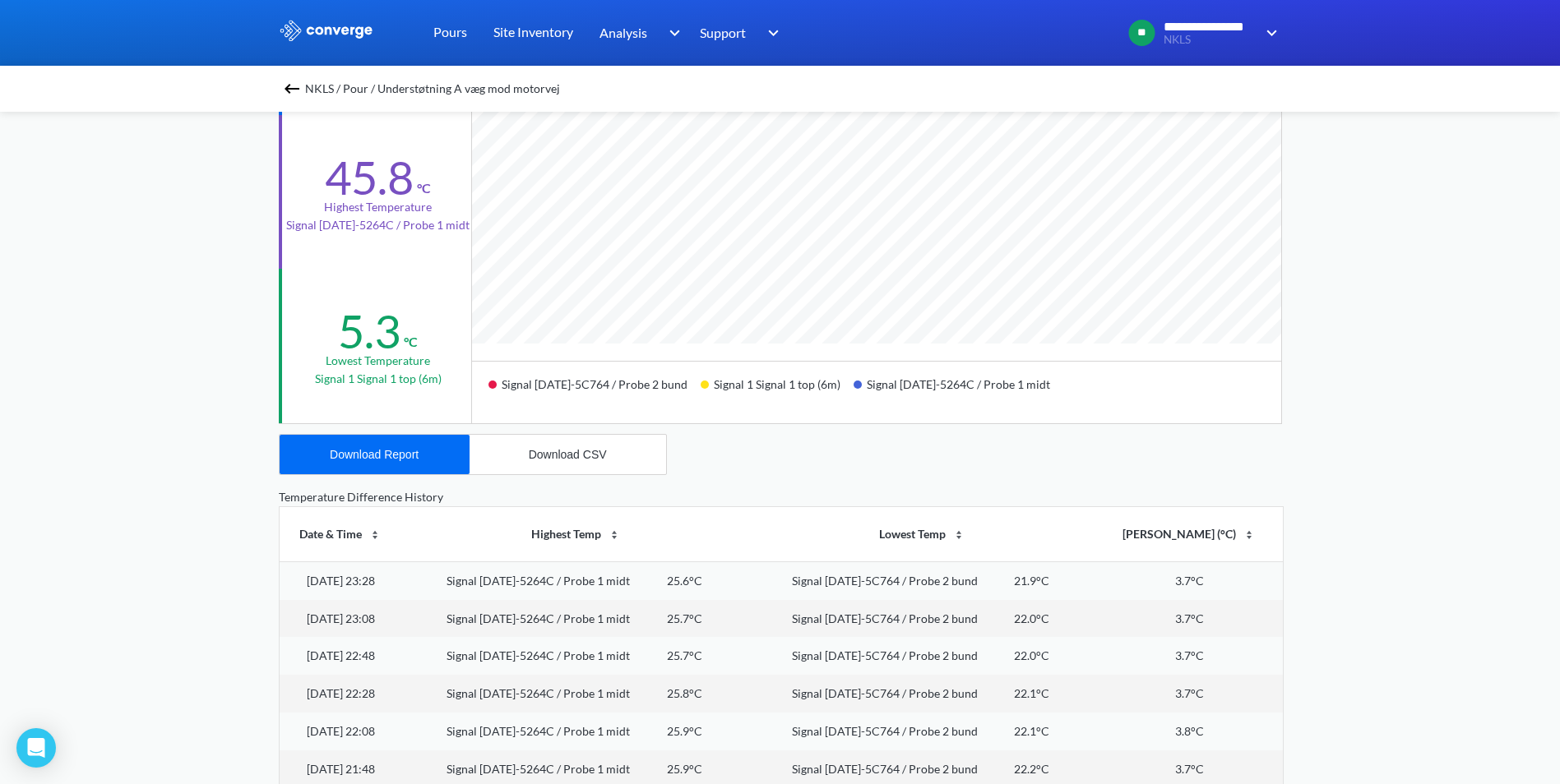
scroll to position [247, 0]
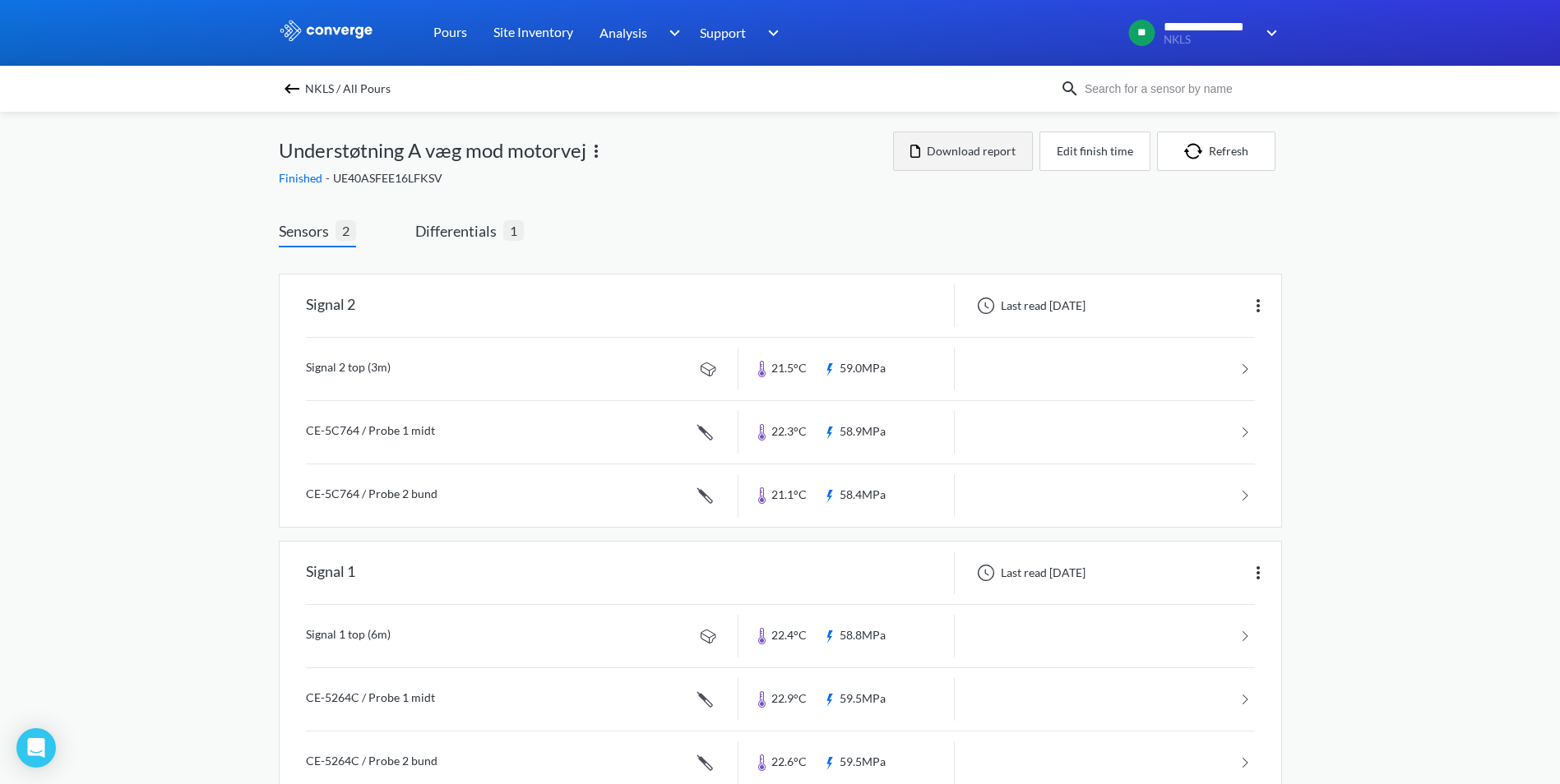
click at [977, 153] on button "Download report" at bounding box center [962, 151] width 139 height 40
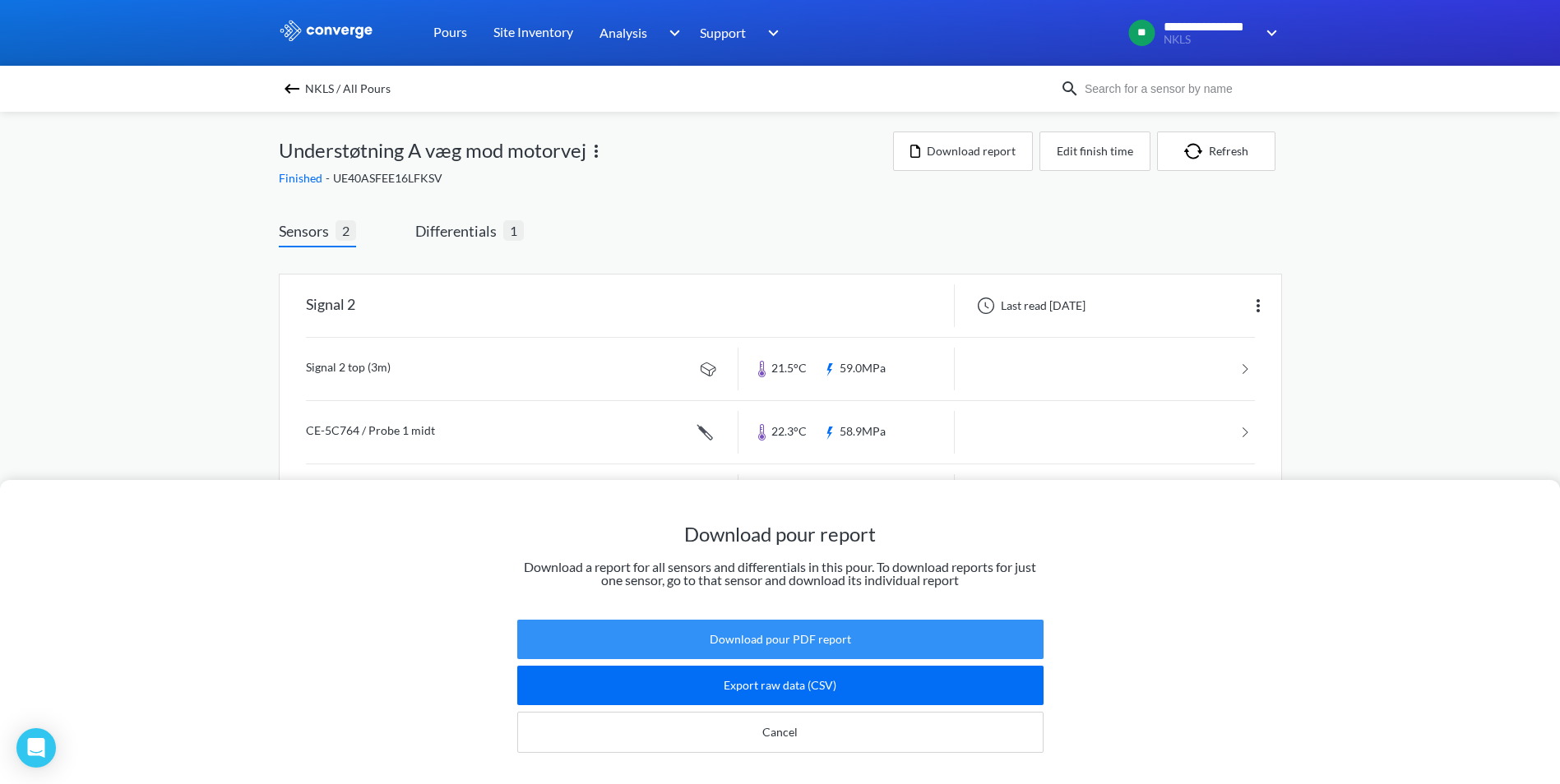
click at [830, 627] on button "Download pour PDF report" at bounding box center [780, 639] width 526 height 40
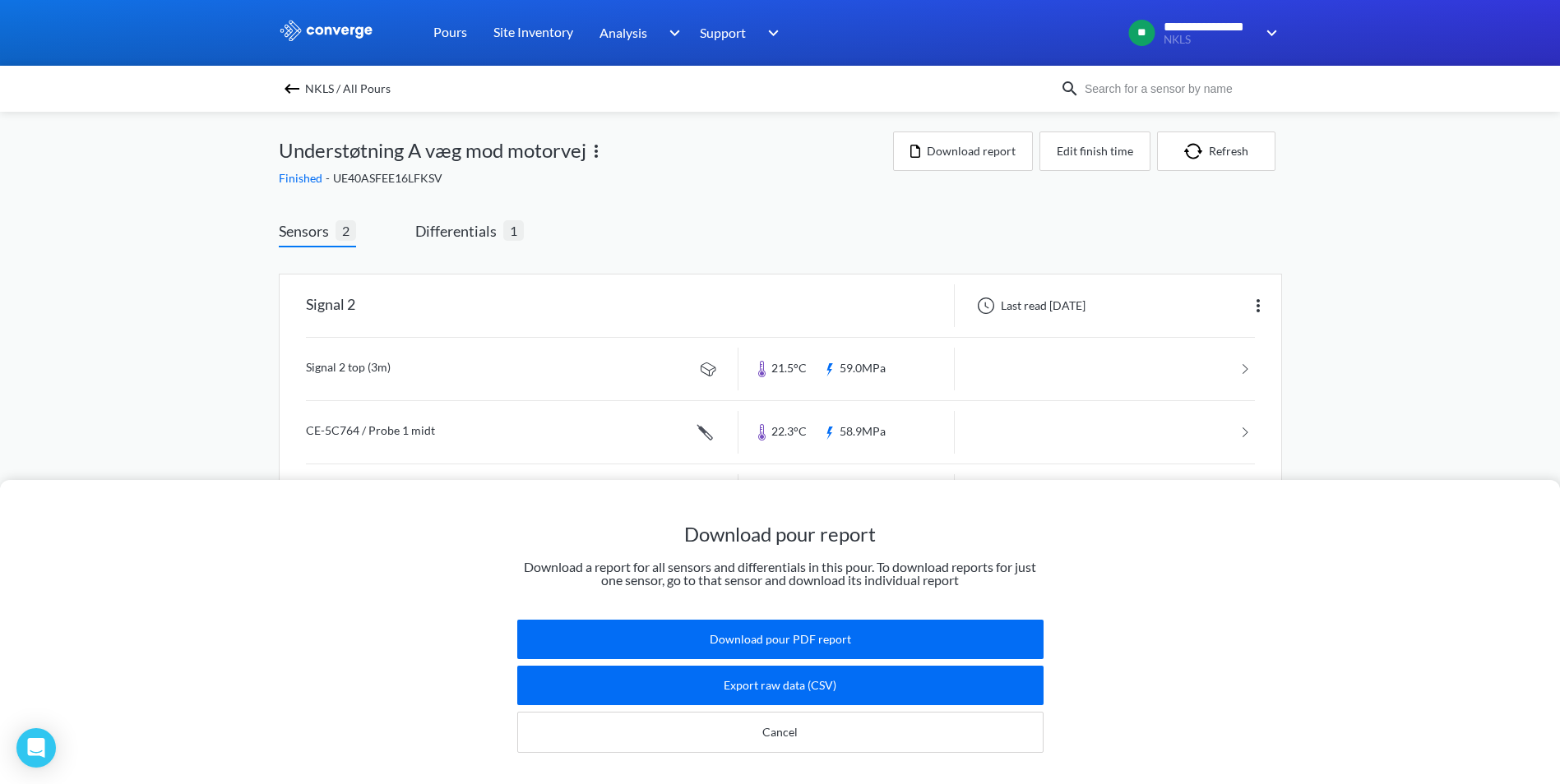
click at [1380, 643] on div "Download pour report Download a report for all sensors and differentials in thi…" at bounding box center [780, 632] width 1560 height 304
click at [115, 259] on div "Download pour report Download a report for all sensors and differentials in thi…" at bounding box center [780, 392] width 1560 height 784
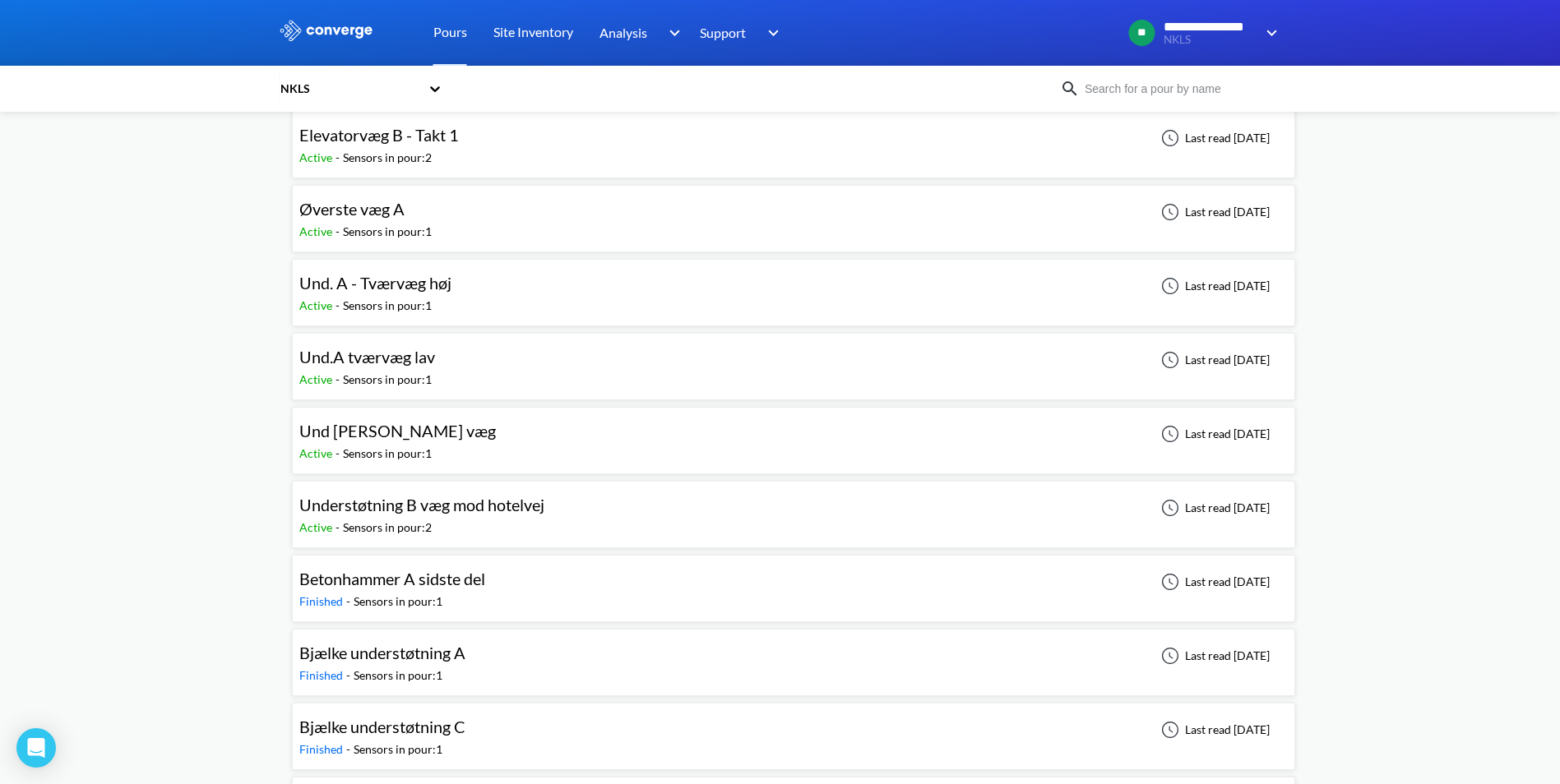
scroll to position [164, 0]
click at [416, 509] on span "Understøtning B væg mod hotelvej" at bounding box center [421, 503] width 245 height 19
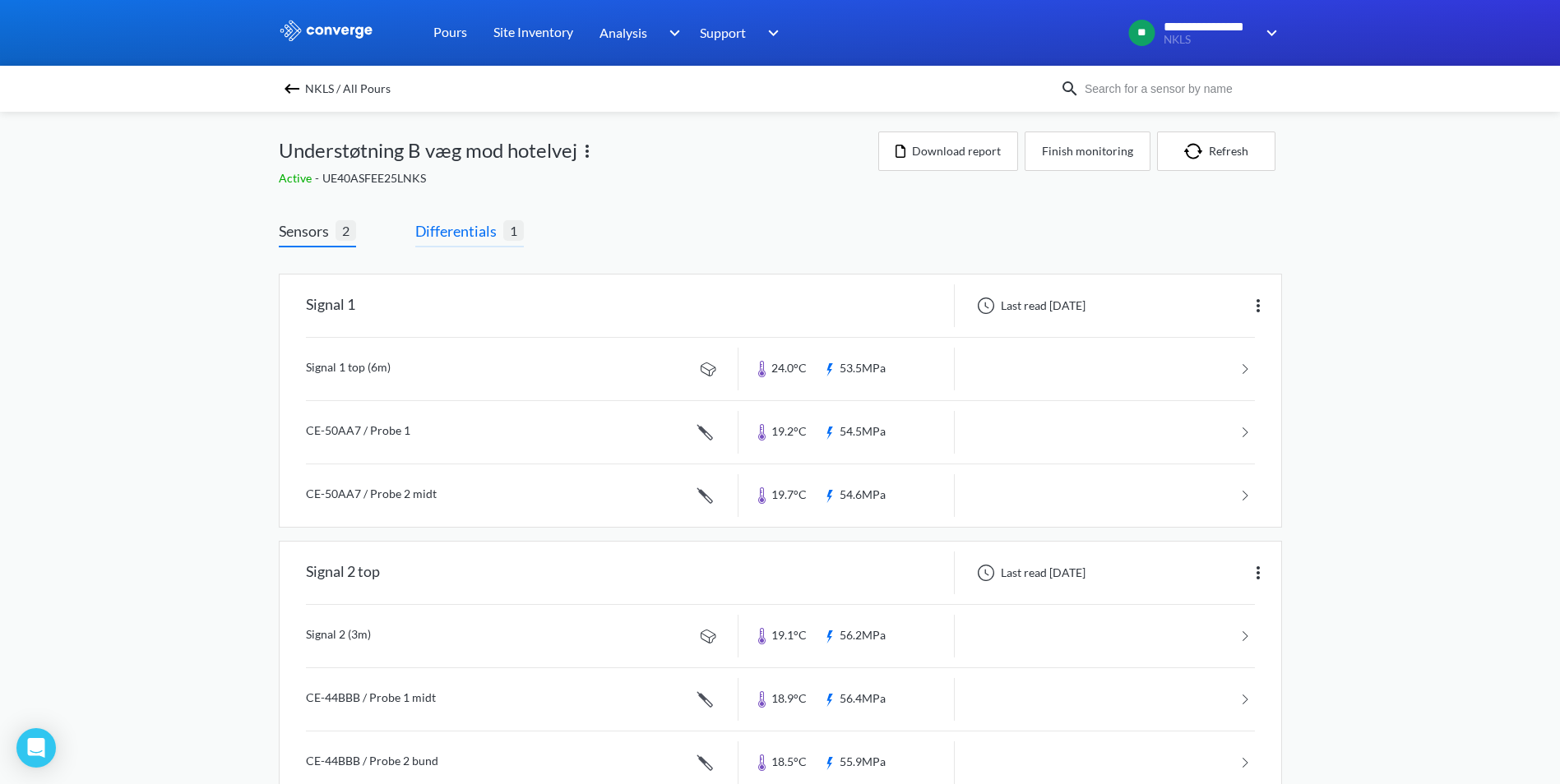
click at [471, 240] on span "Differentials" at bounding box center [459, 231] width 88 height 23
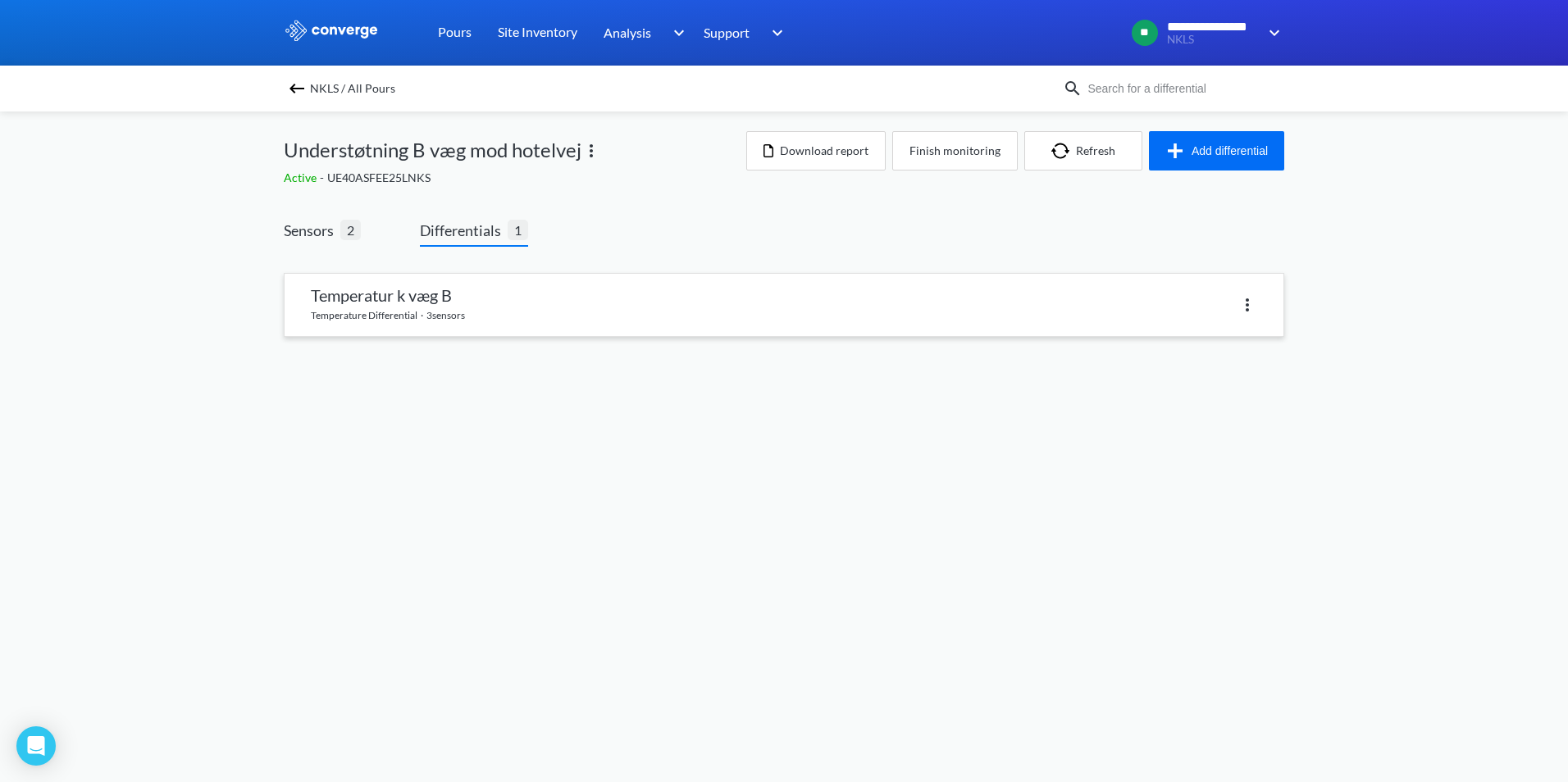
click at [383, 288] on link at bounding box center [784, 305] width 999 height 63
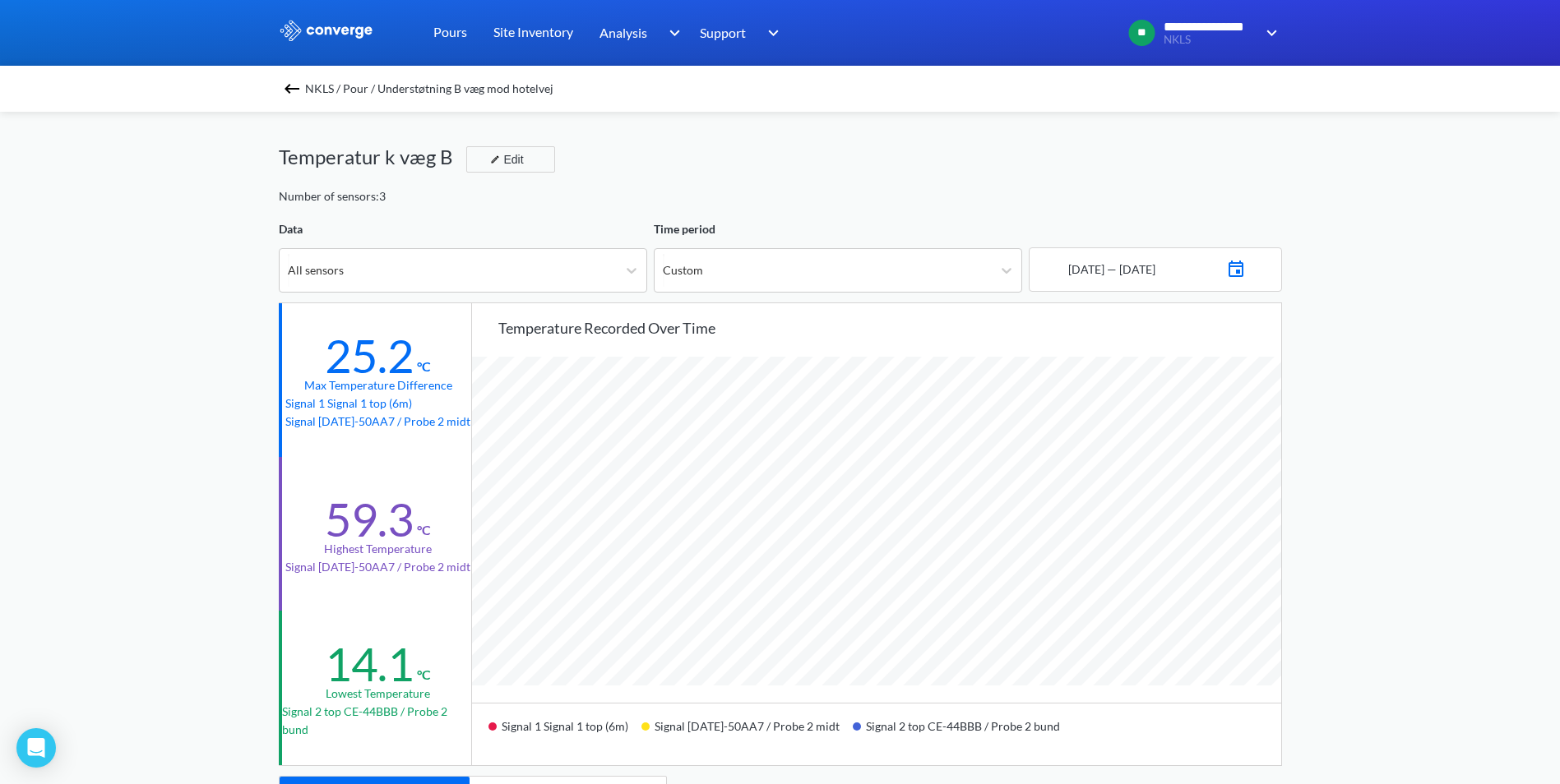
scroll to position [1377, 1560]
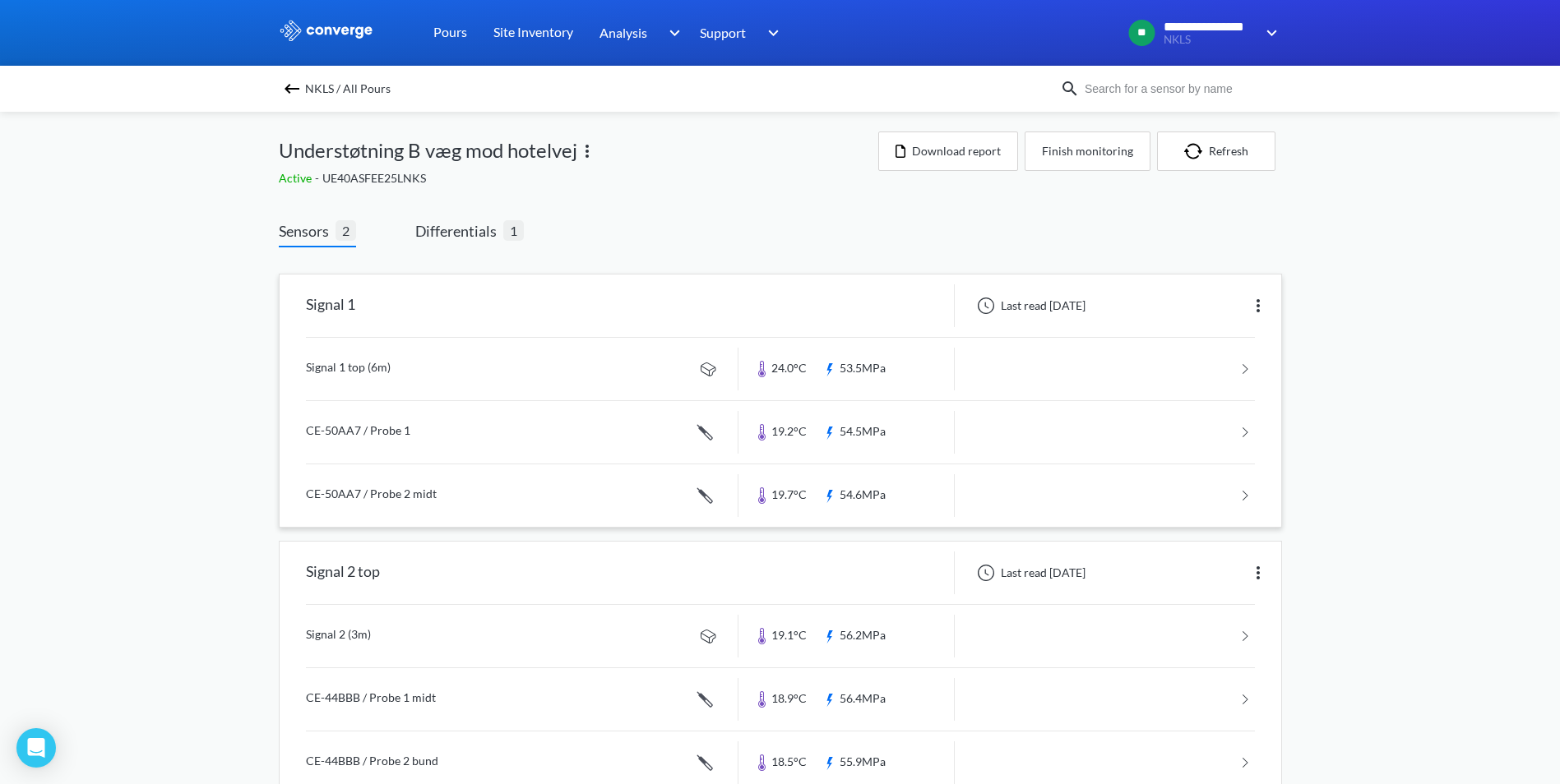
click at [348, 389] on link at bounding box center [780, 369] width 949 height 63
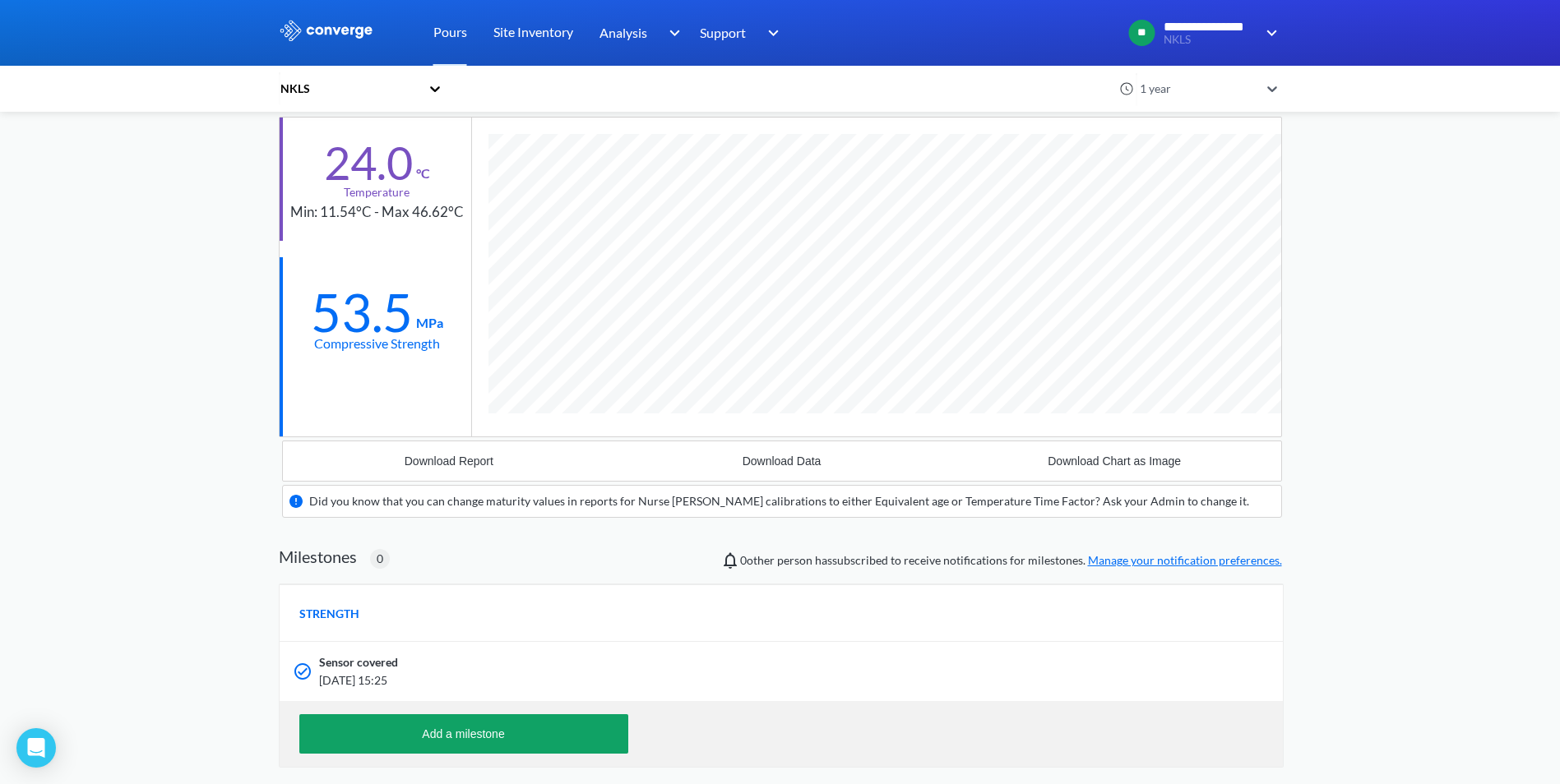
scroll to position [382, 0]
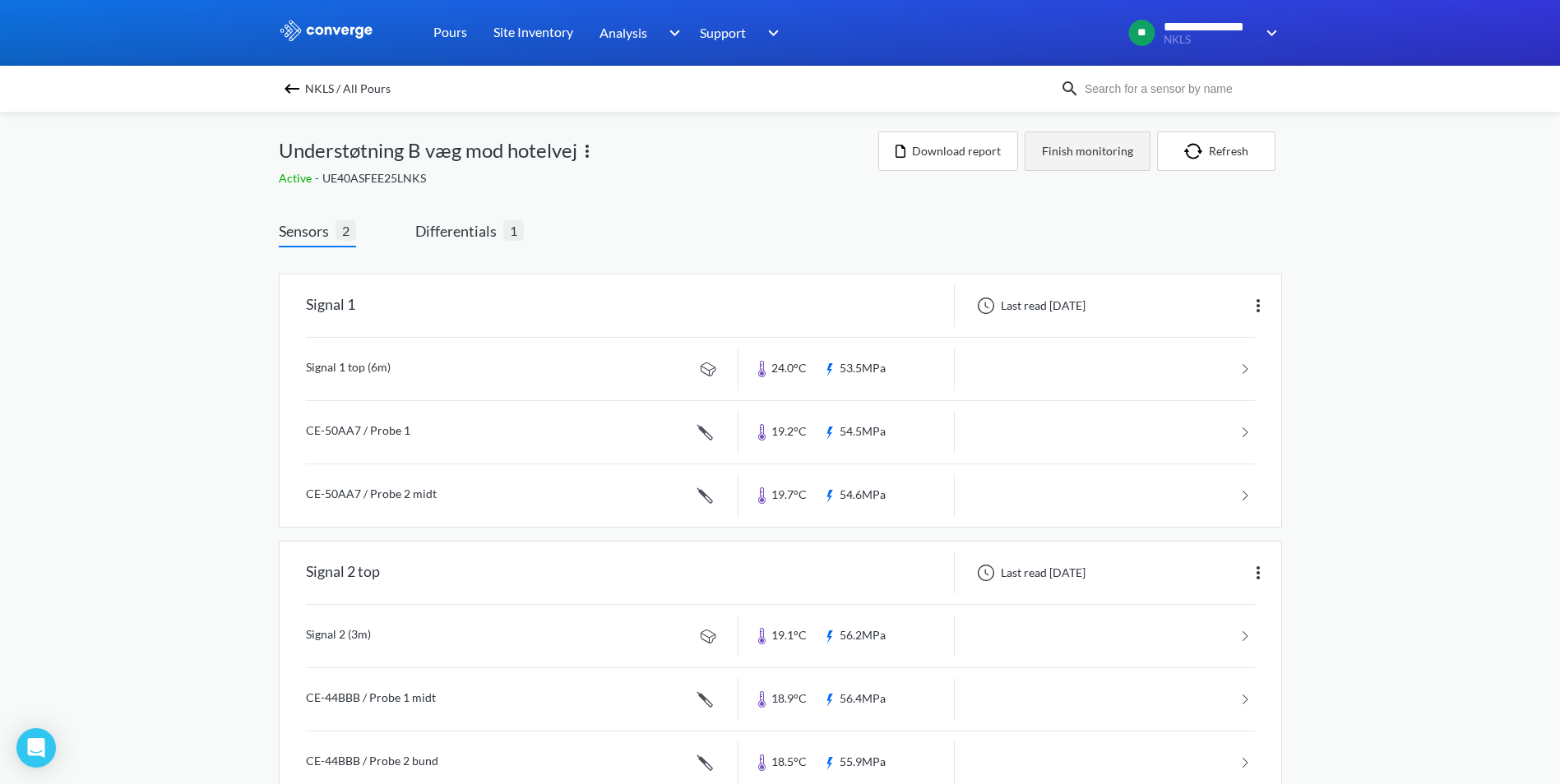
click at [1099, 150] on button "Finish monitoring" at bounding box center [1087, 151] width 126 height 40
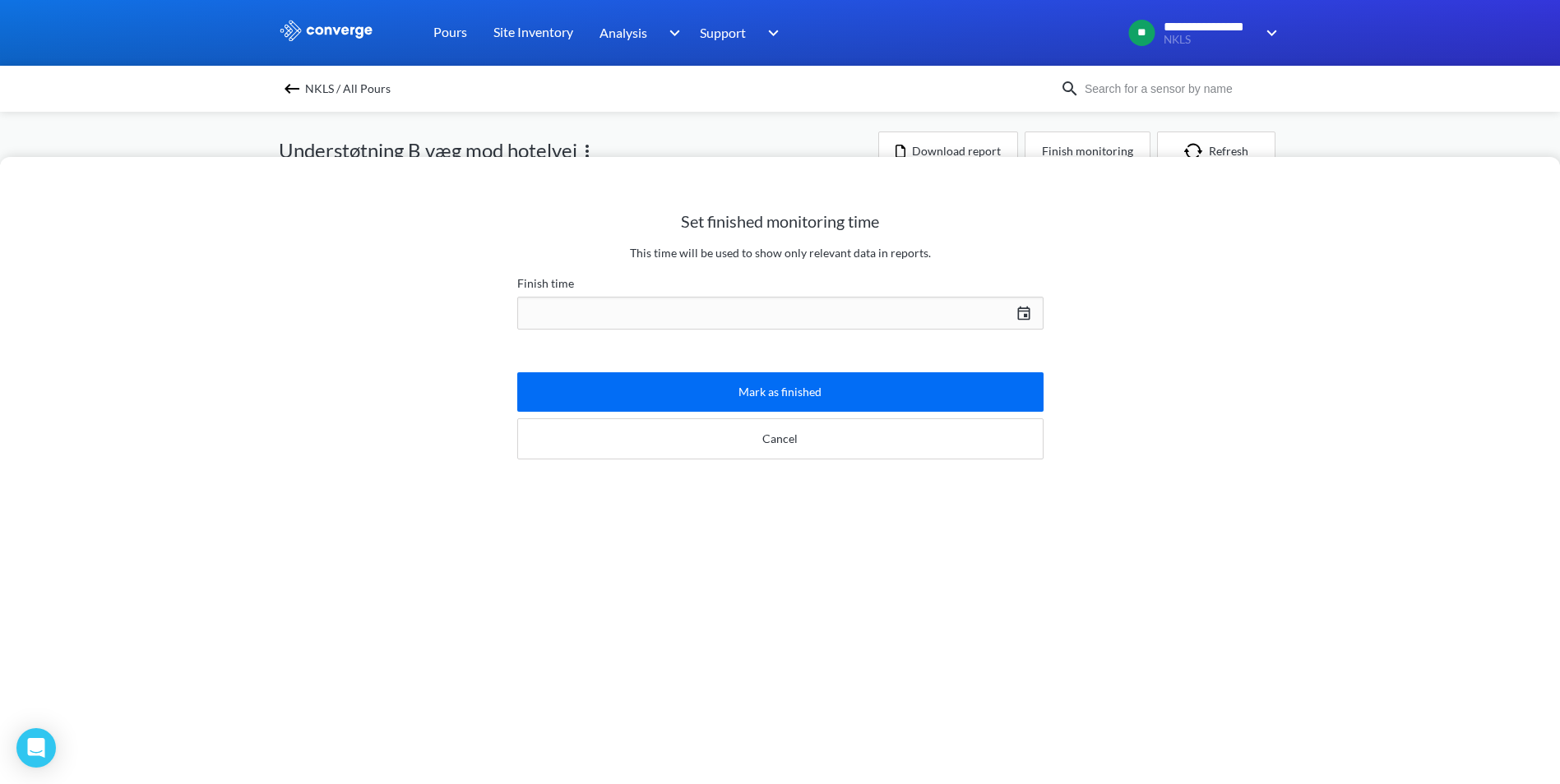
click at [1032, 310] on div "[DATE] Press the down arrow key to interact with the calendar and select a date…" at bounding box center [780, 313] width 526 height 40
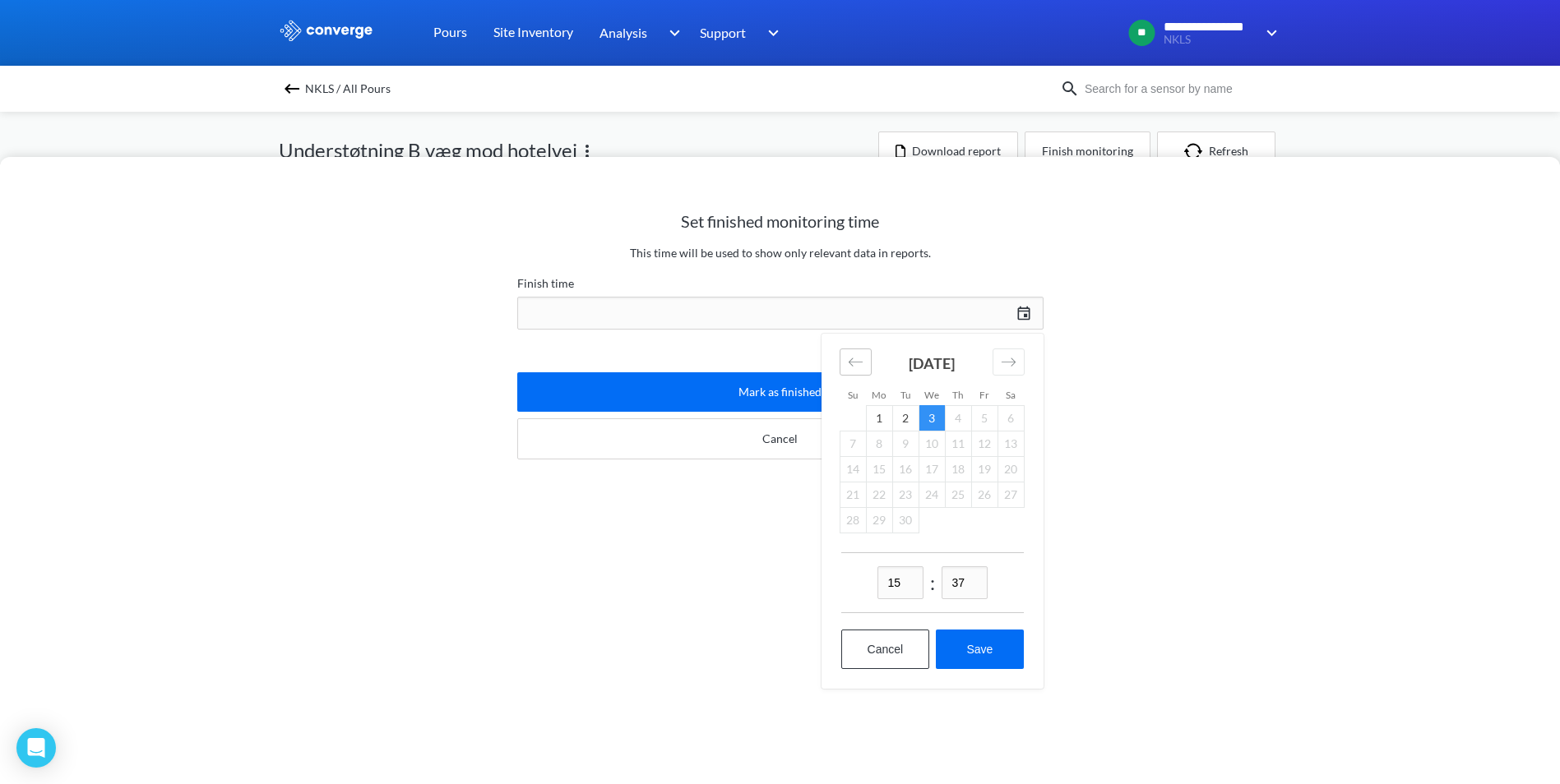
click at [856, 362] on icon "Move backward to switch to the previous month." at bounding box center [854, 361] width 14 height 8
click at [930, 415] on td "2" at bounding box center [931, 418] width 26 height 26
click at [854, 365] on icon "Move backward to switch to the previous month." at bounding box center [855, 362] width 16 height 16
click at [880, 412] on td "2" at bounding box center [878, 418] width 26 height 26
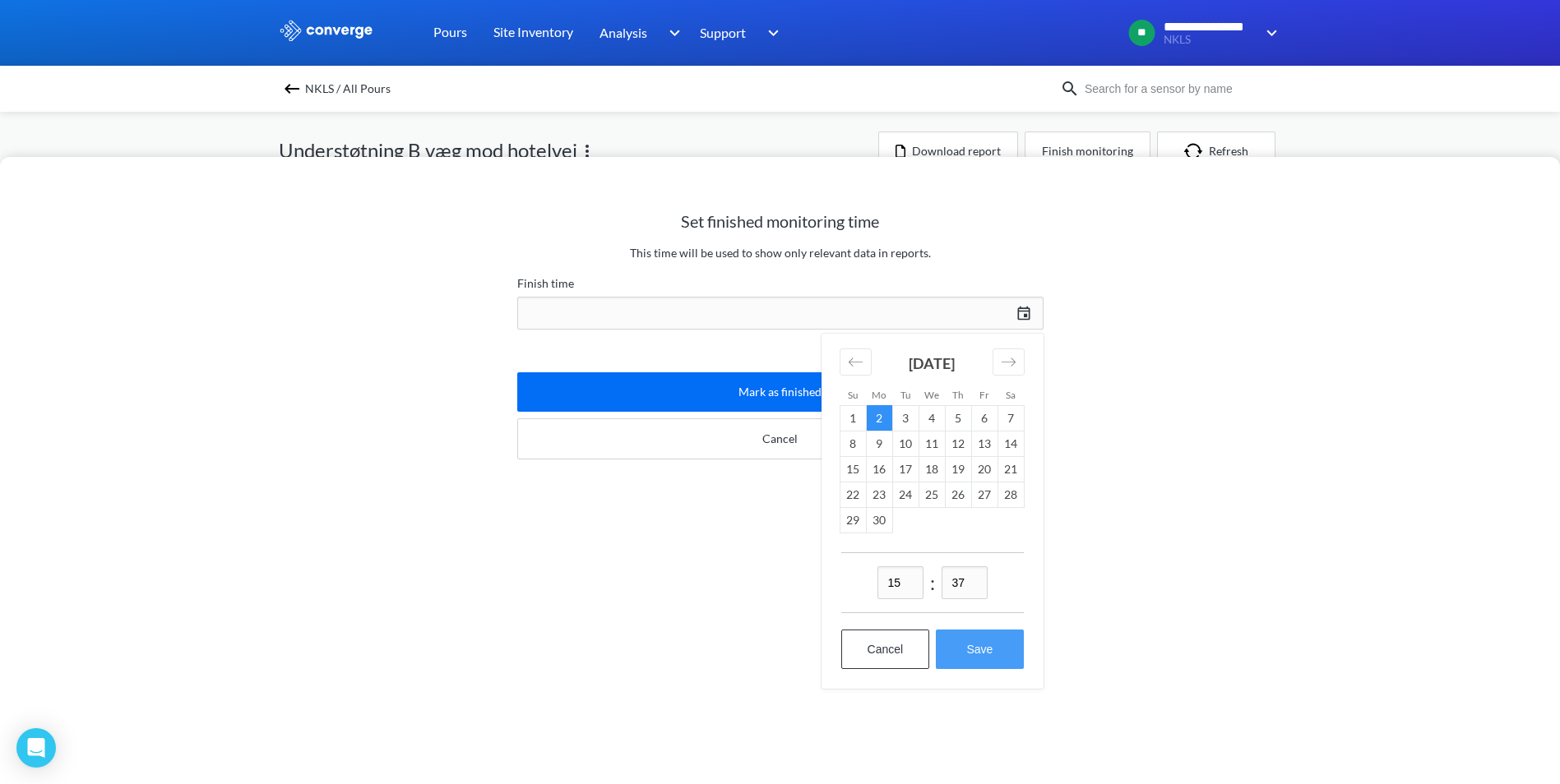
click at [978, 645] on button "Save" at bounding box center [979, 649] width 87 height 40
type input "15:37, 2nd of June"
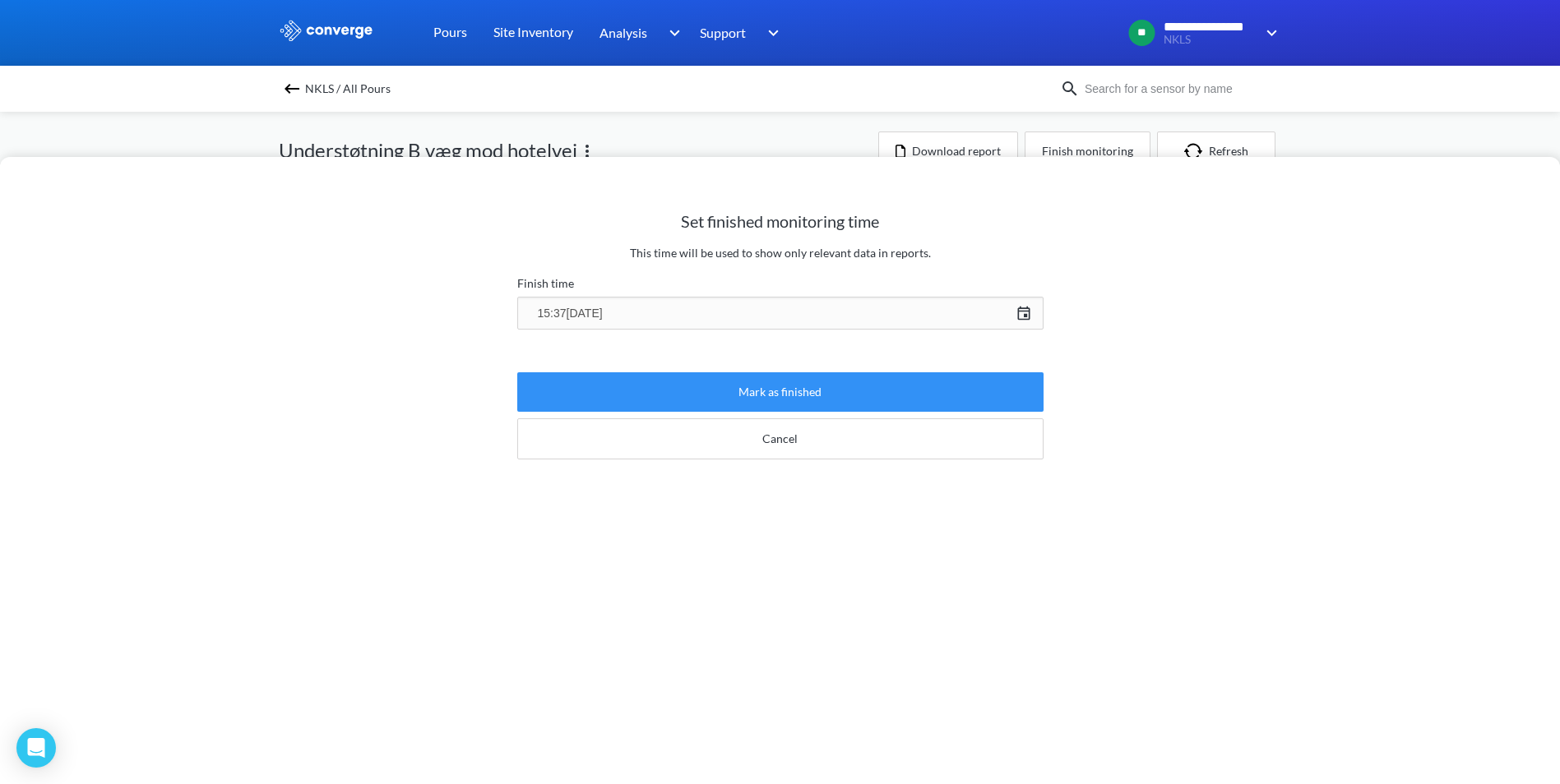
click at [802, 400] on button "Mark as finished" at bounding box center [780, 392] width 526 height 40
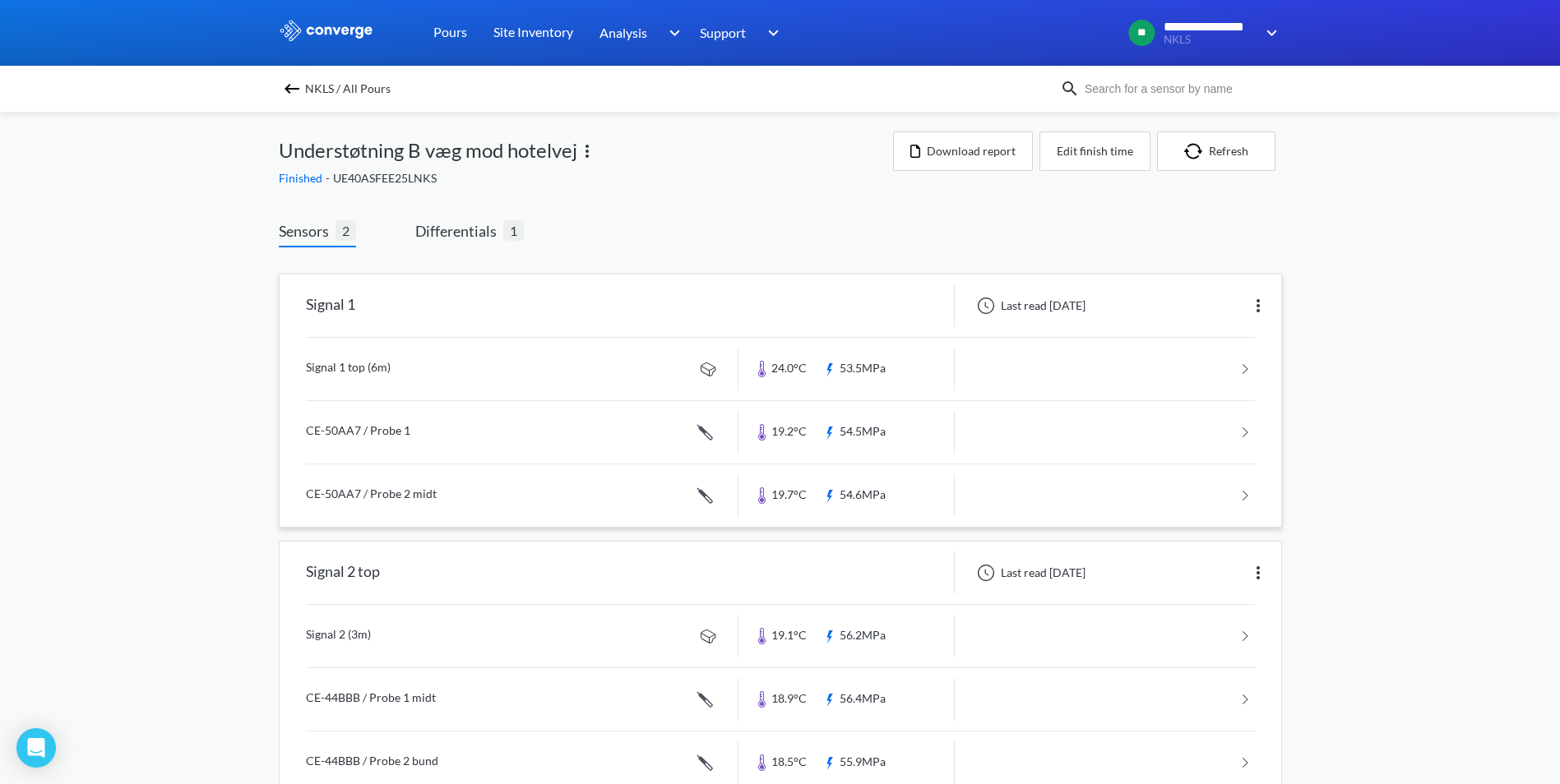
click at [371, 378] on link at bounding box center [780, 369] width 949 height 63
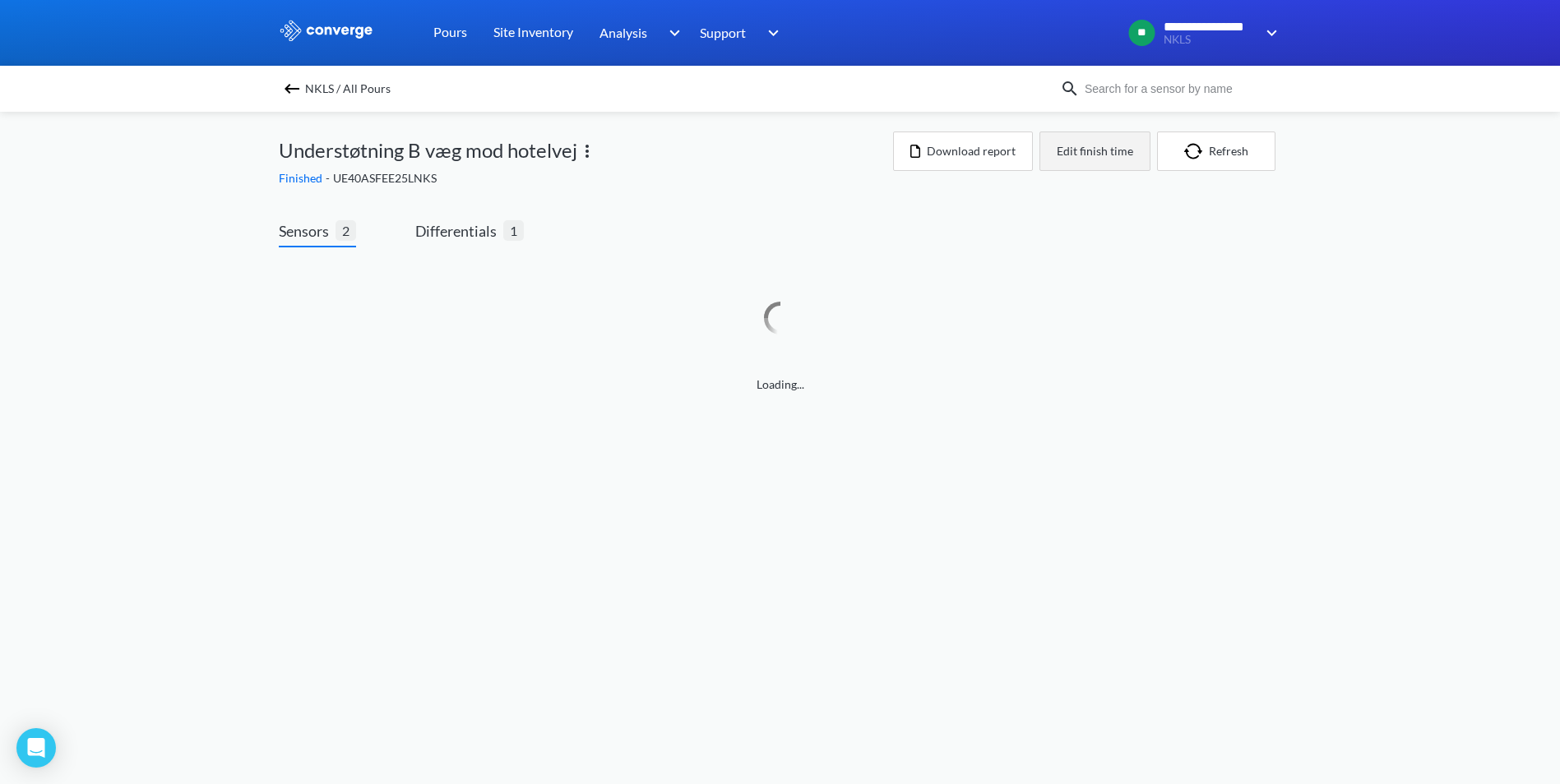
click at [1108, 156] on button "Edit finish time" at bounding box center [1094, 151] width 111 height 40
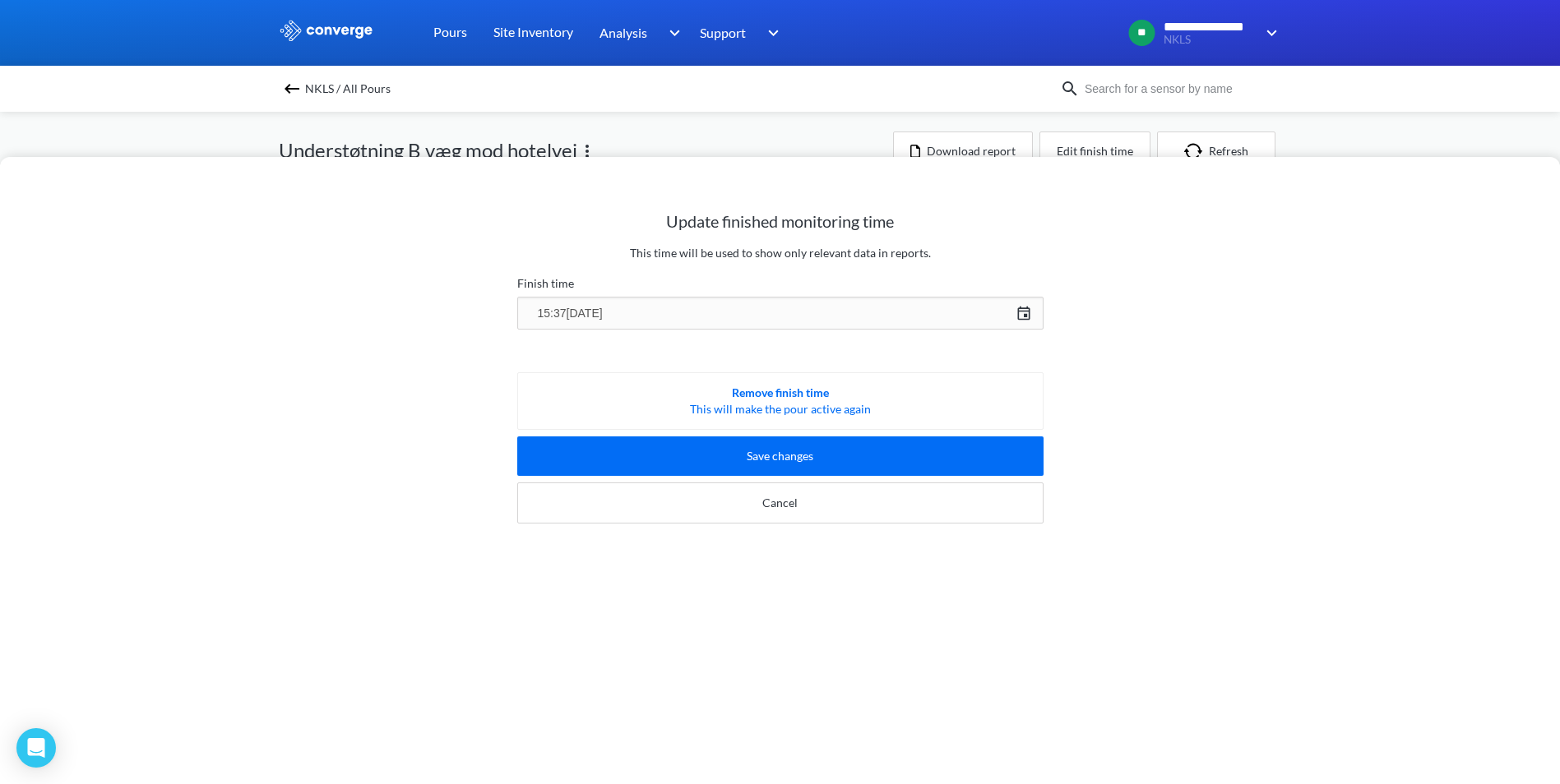
click at [1019, 305] on div "15:37, 2nd of June 06/02/2025 Press the down arrow key to interact with the cal…" at bounding box center [780, 313] width 526 height 40
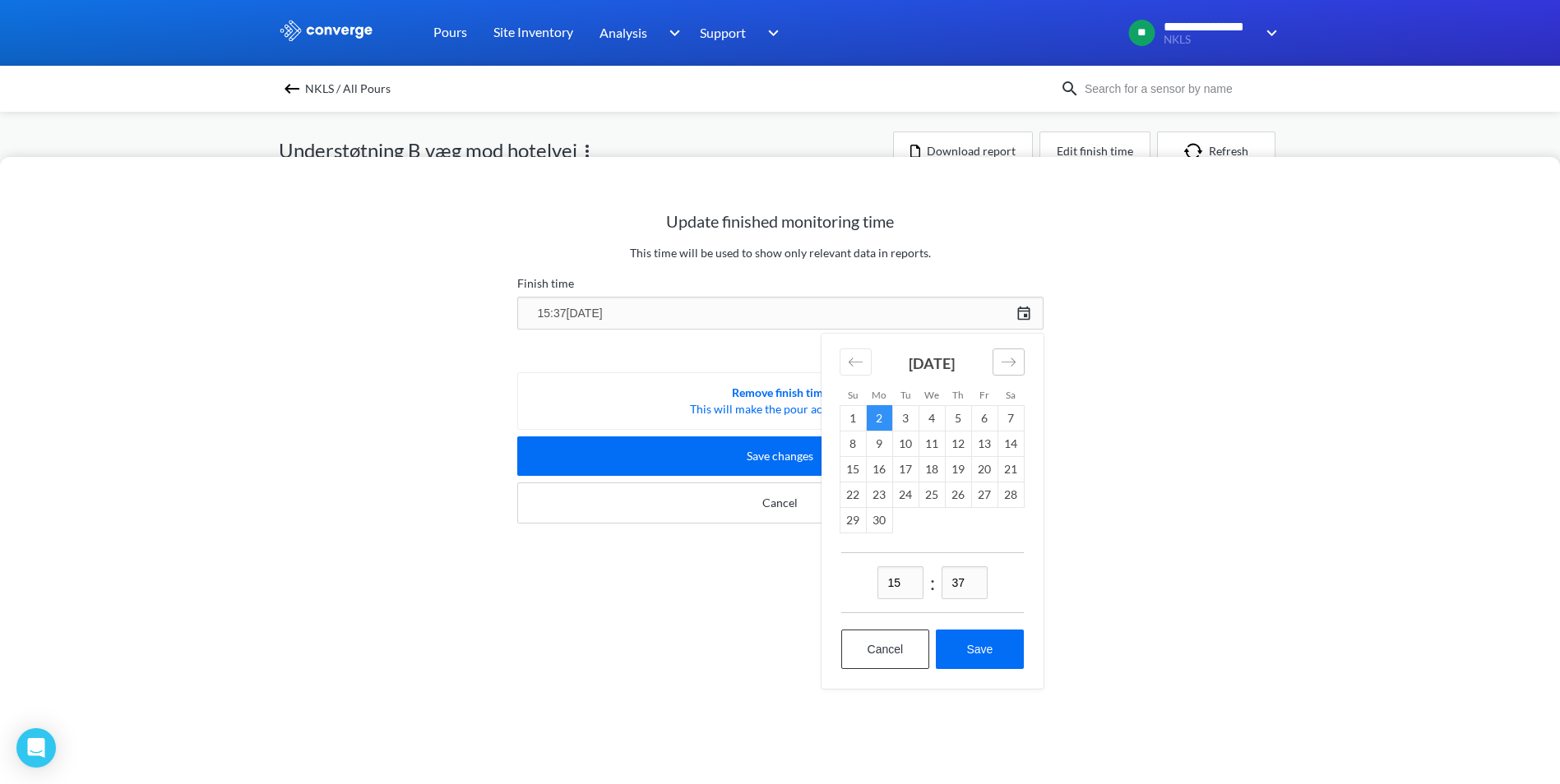
click at [1002, 357] on icon "Move forward to switch to the next month." at bounding box center [1008, 362] width 16 height 16
click at [901, 421] on td "1" at bounding box center [905, 418] width 26 height 26
click at [977, 642] on button "Save" at bounding box center [979, 649] width 87 height 40
type input "15:37, 1st of July"
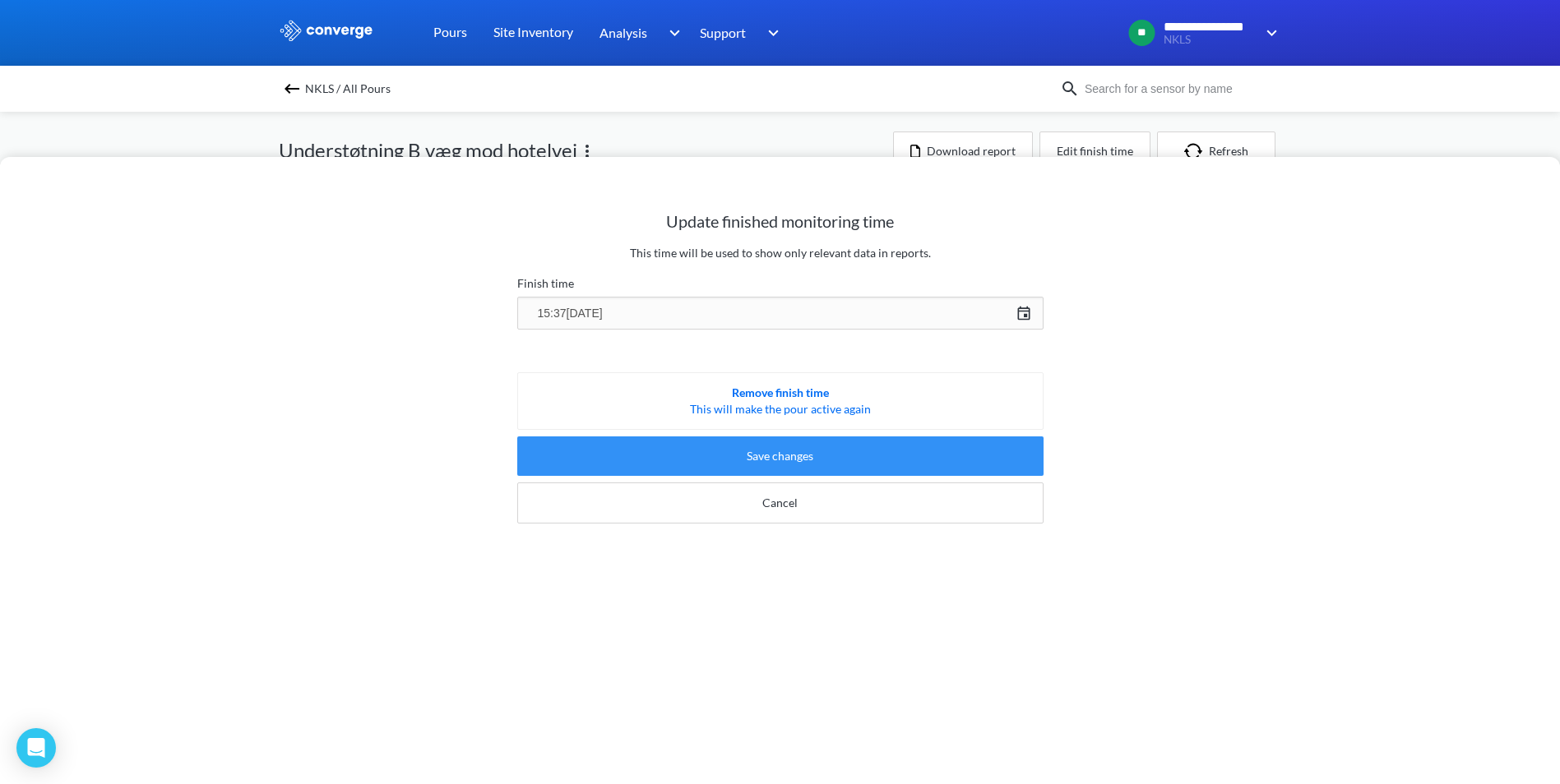
click at [768, 461] on button "Save changes" at bounding box center [780, 456] width 526 height 40
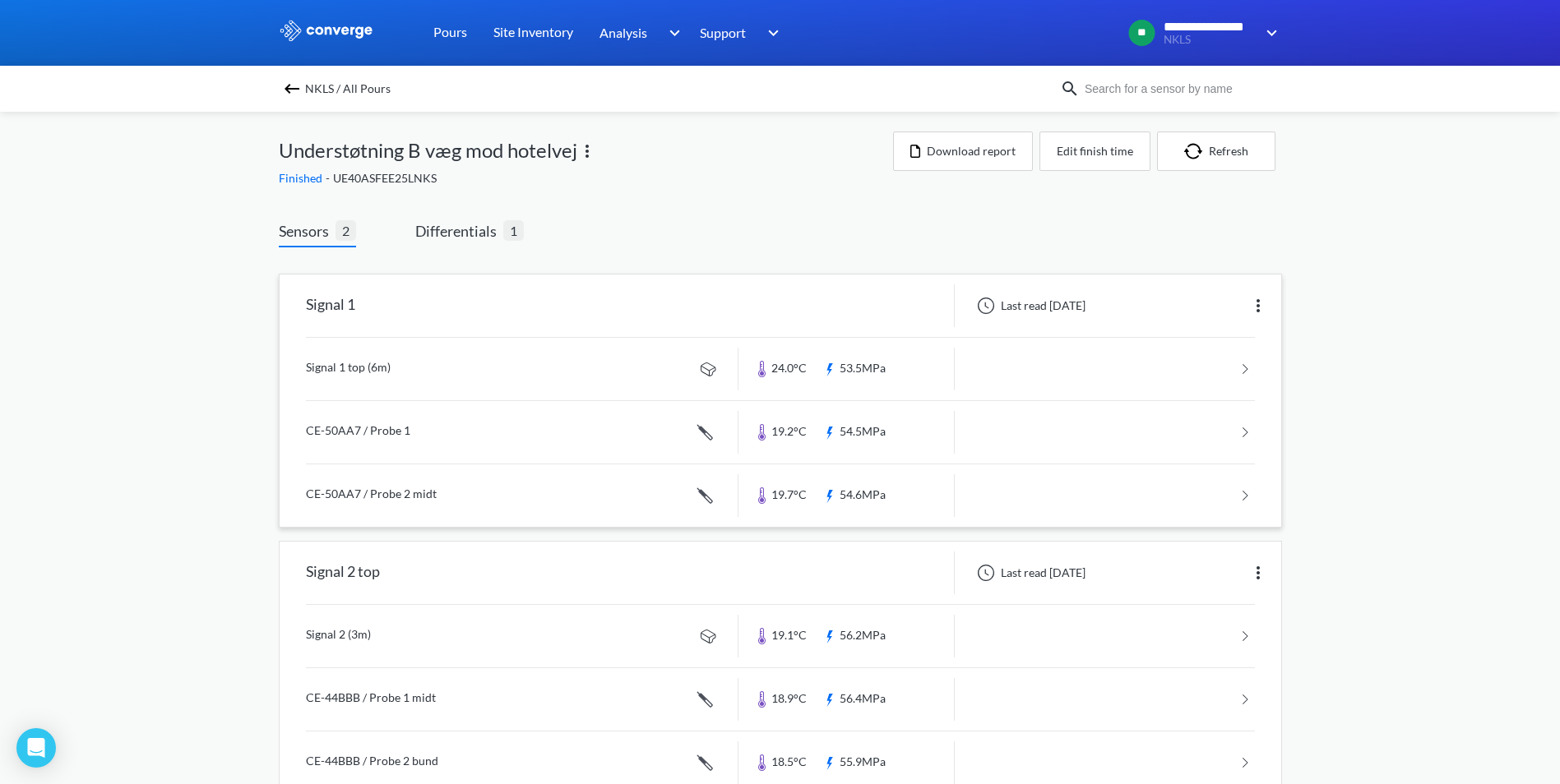
click at [322, 365] on link at bounding box center [780, 369] width 949 height 63
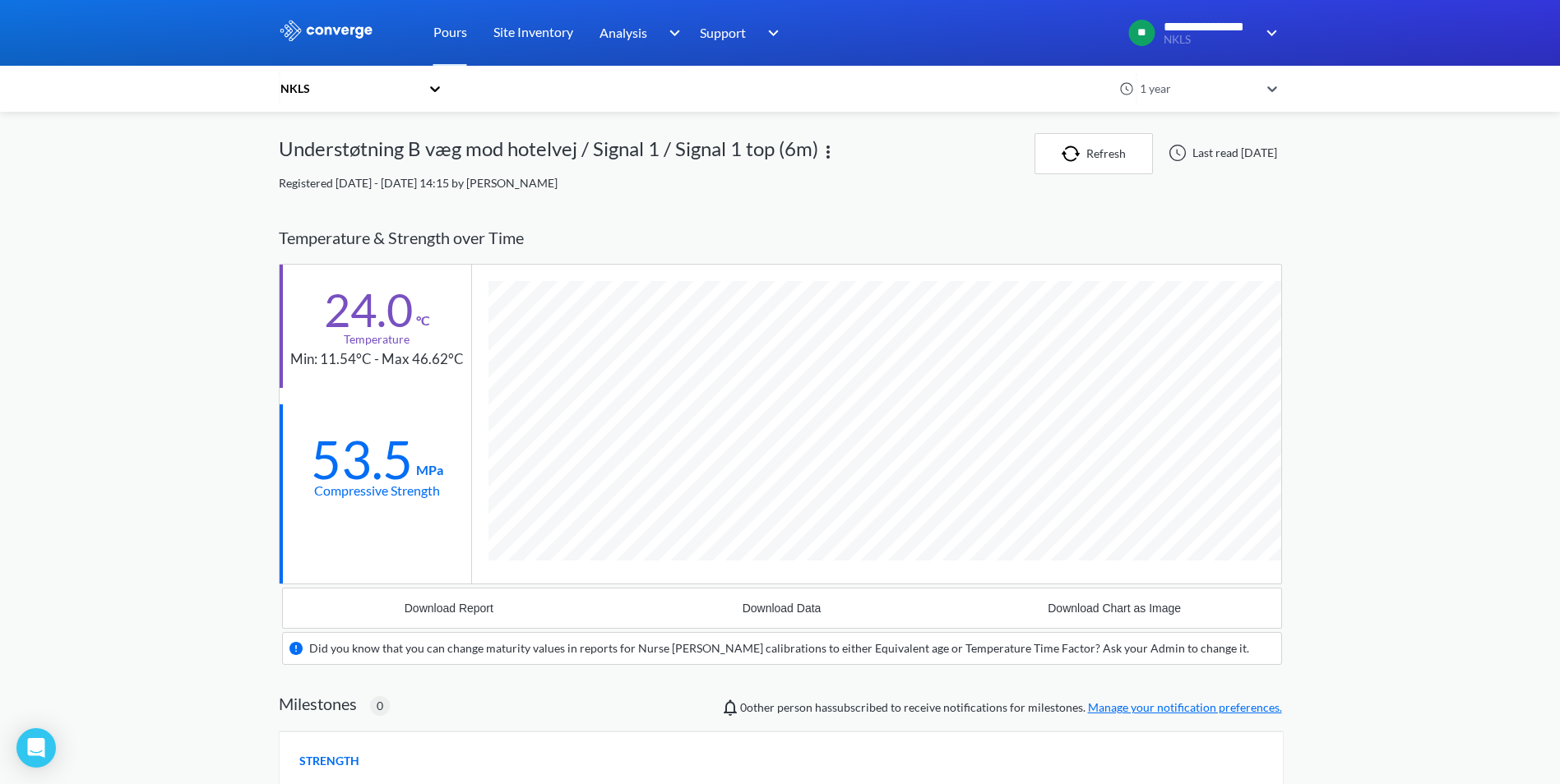
scroll to position [1020, 1003]
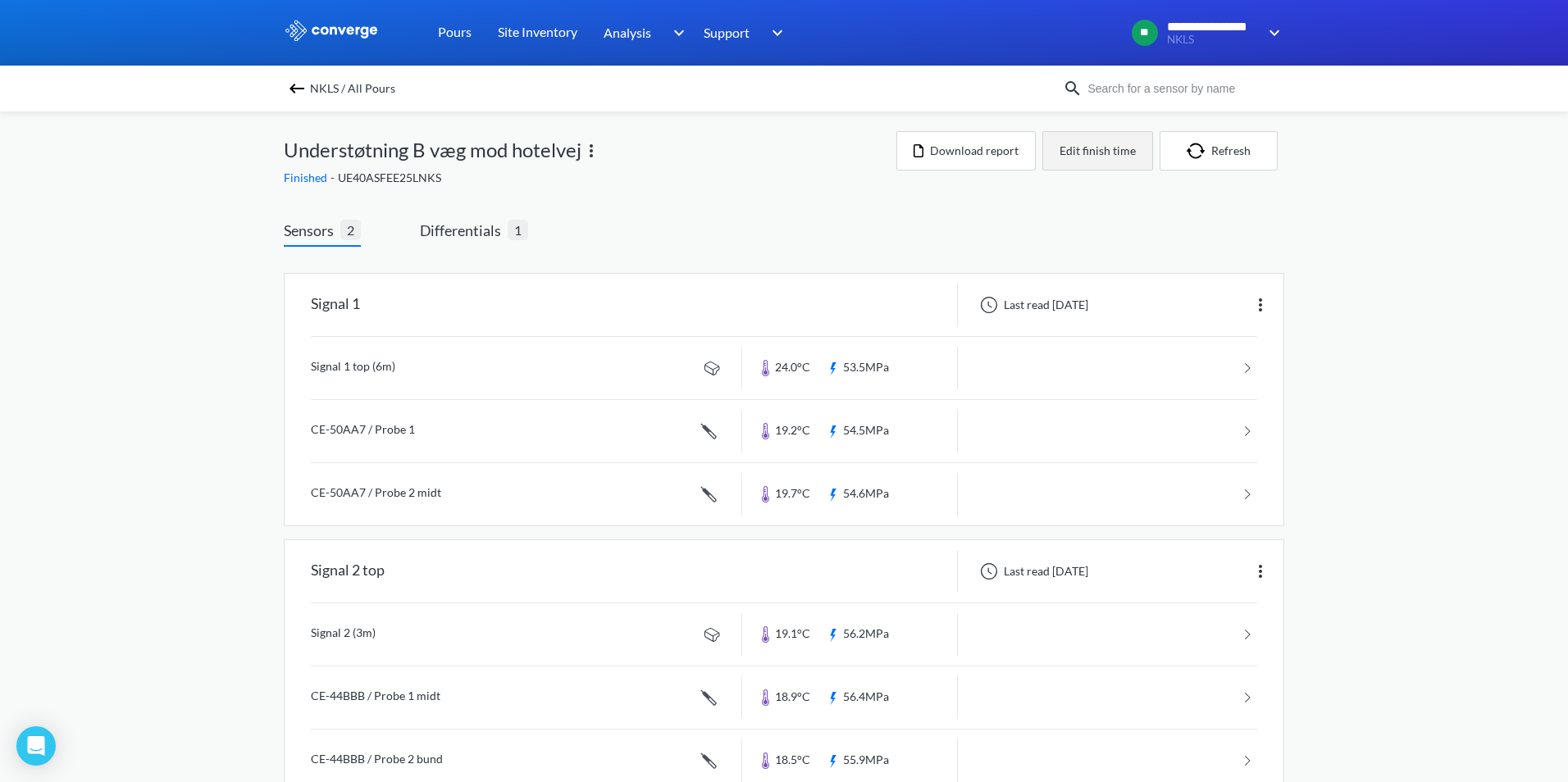
click at [1097, 151] on button "Edit finish time" at bounding box center [1097, 150] width 111 height 40
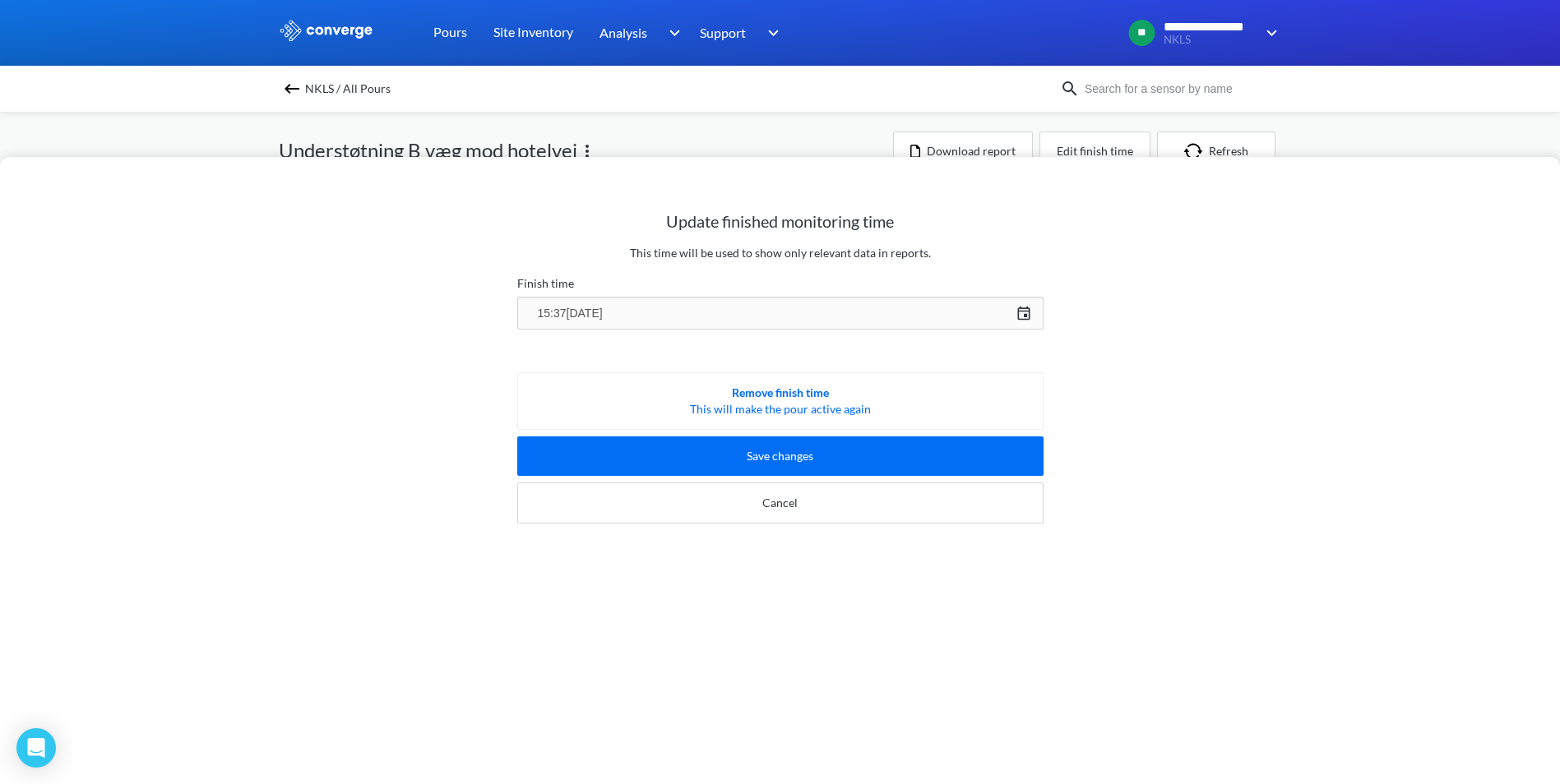
click at [1027, 304] on div "15:37, 1st of July 07/01/2025 Press the down arrow key to interact with the cal…" at bounding box center [780, 313] width 526 height 40
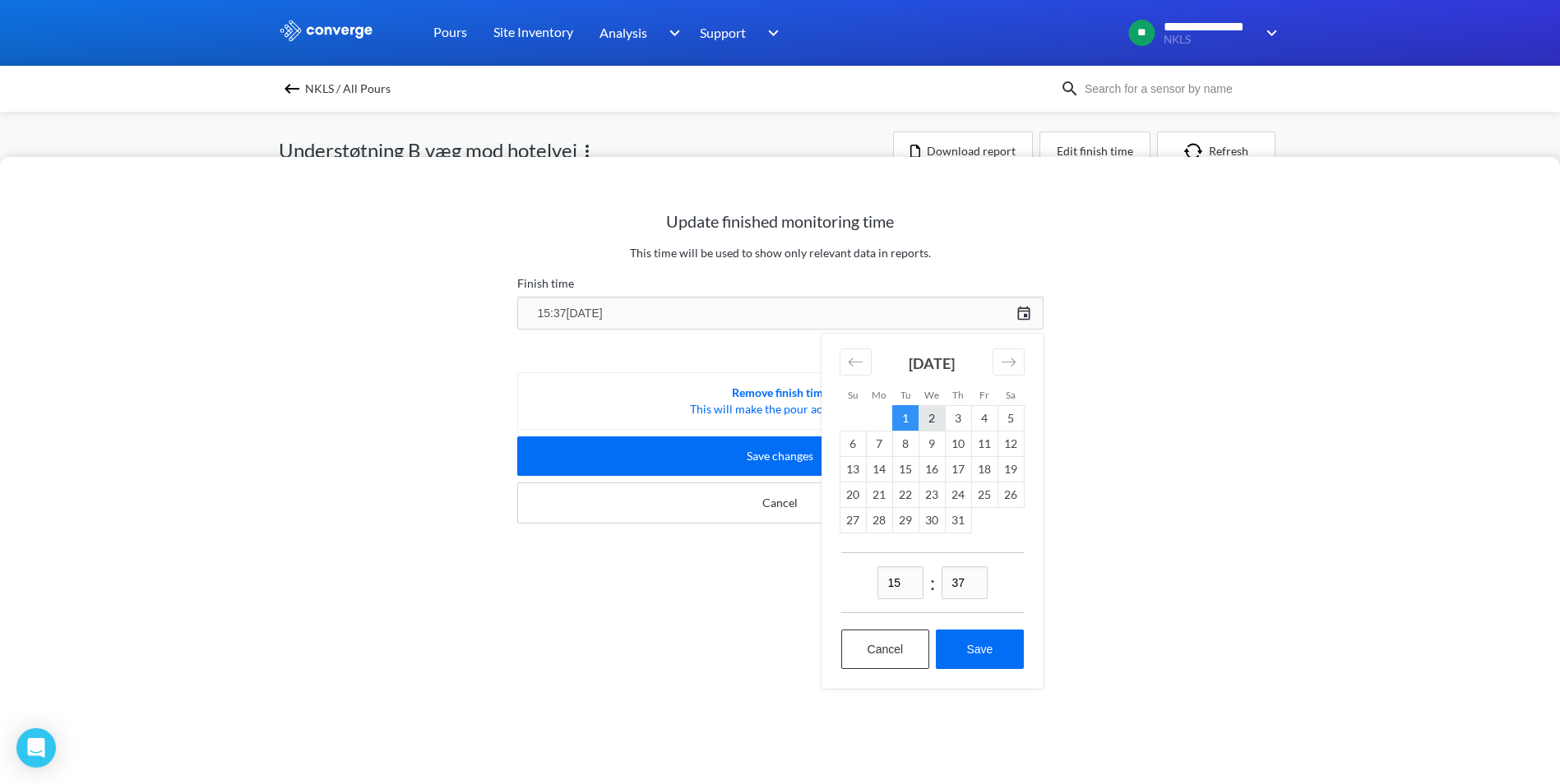
click at [929, 414] on td "2" at bounding box center [931, 418] width 26 height 26
click at [978, 635] on button "Save" at bounding box center [979, 649] width 87 height 40
type input "15:37, 2nd of July"
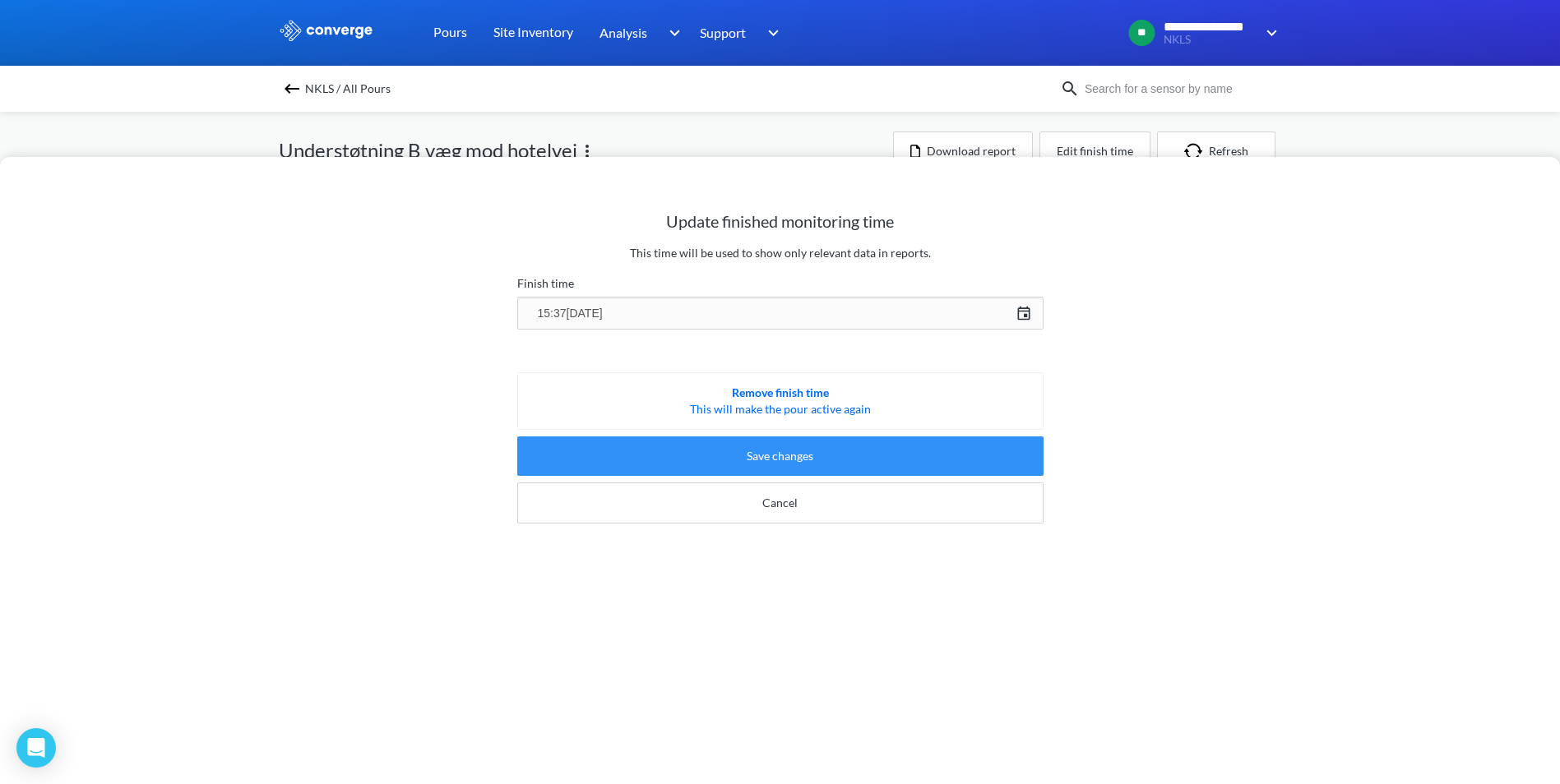
click at [810, 456] on button "Save changes" at bounding box center [780, 456] width 526 height 40
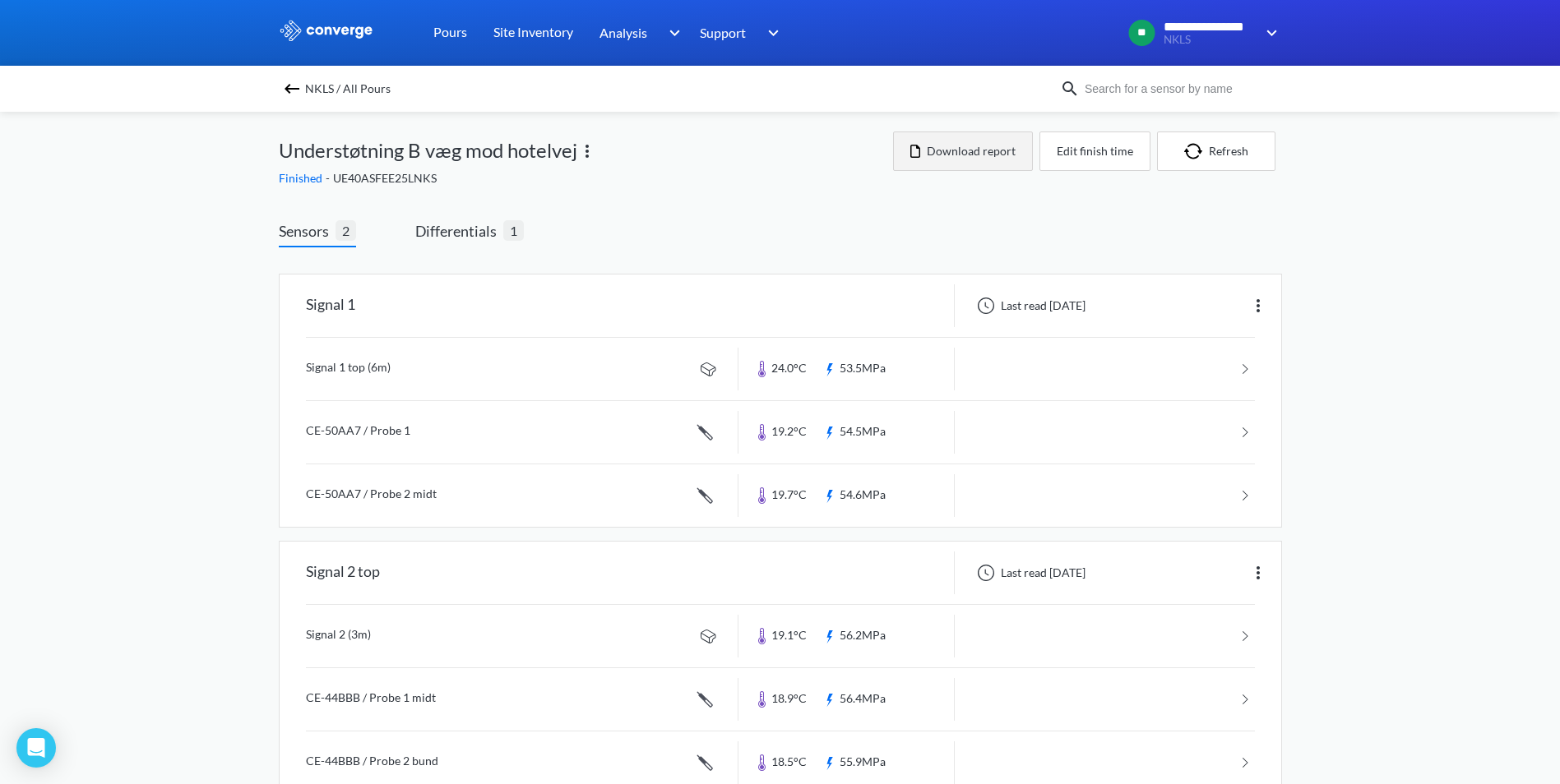
click at [961, 160] on button "Download report" at bounding box center [962, 151] width 139 height 40
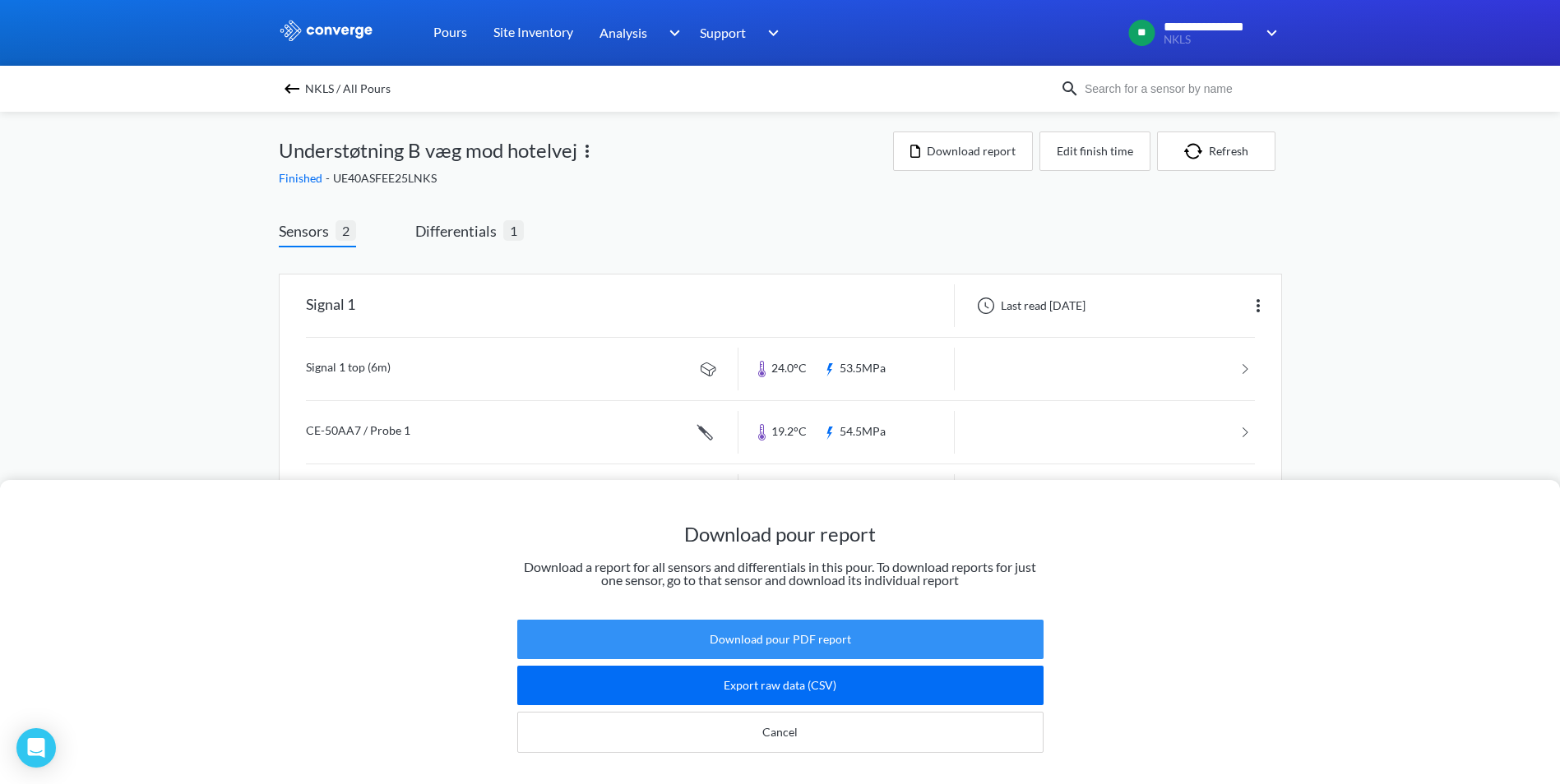
click at [783, 620] on button "Download pour PDF report" at bounding box center [780, 639] width 526 height 40
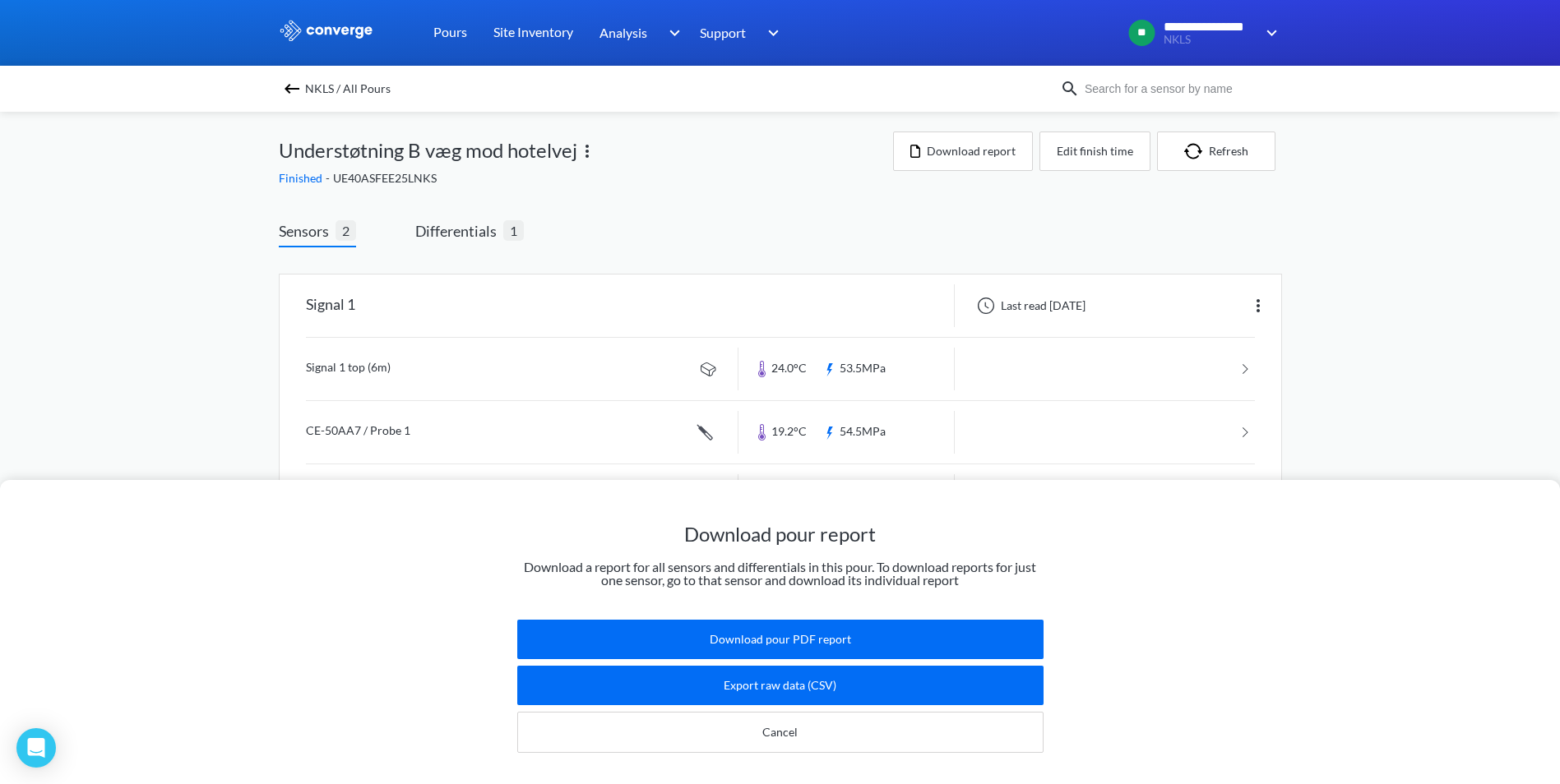
click at [1024, 221] on div "Download pour report Download a report for all sensors and differentials in thi…" at bounding box center [780, 392] width 1560 height 784
